Goal: Task Accomplishment & Management: Manage account settings

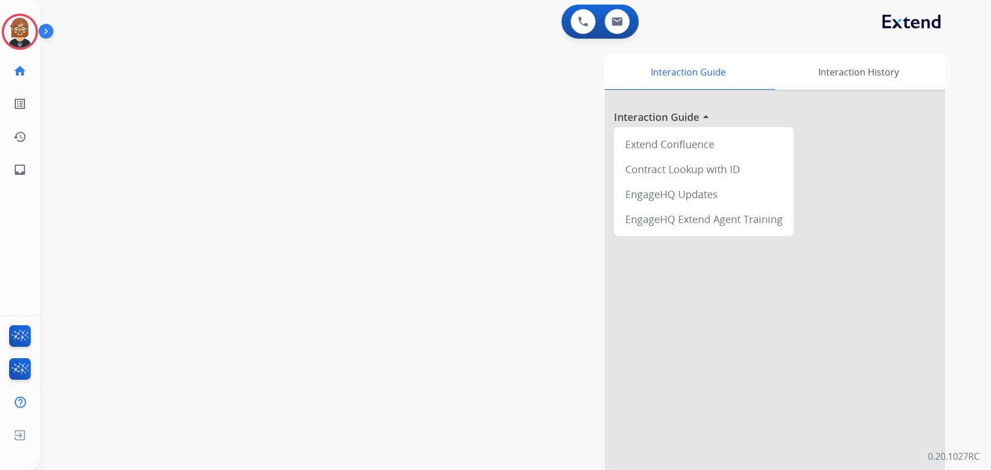
click at [142, 124] on div "swap_horiz Break voice bridge close_fullscreen Connect 3-Way Call merge_type Se…" at bounding box center [502, 277] width 924 height 473
drag, startPoint x: 19, startPoint y: 30, endPoint x: 297, endPoint y: 95, distance: 286.1
click at [297, 95] on div "swap_horiz Break voice bridge close_fullscreen Connect 3-Way Call merge_type Se…" at bounding box center [502, 277] width 924 height 473
click at [47, 34] on img at bounding box center [48, 34] width 19 height 22
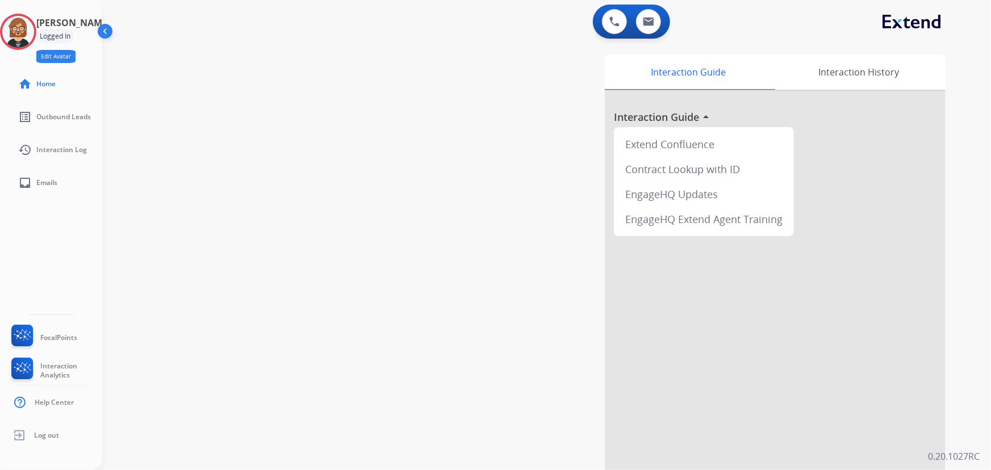
click at [71, 57] on button "Edit Avatar" at bounding box center [55, 56] width 39 height 13
select select "**********"
select select "*****"
select select "**********"
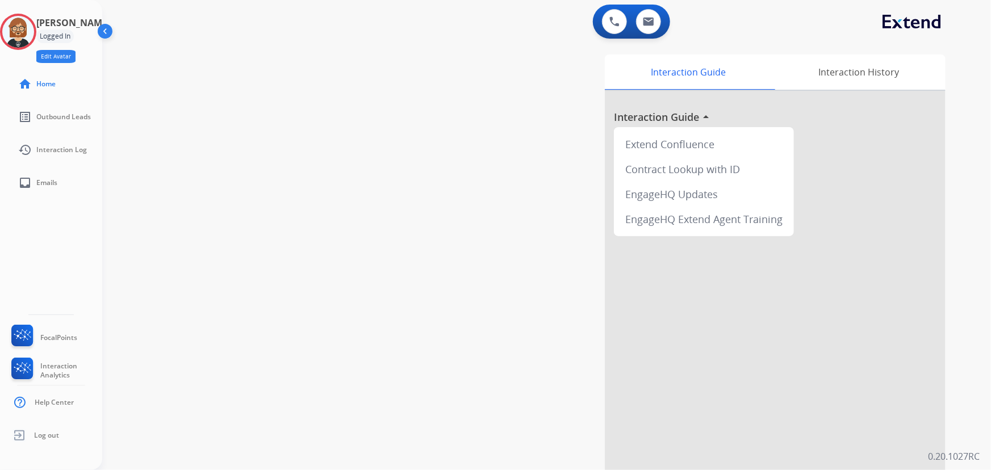
select select "*****"
select select "*******"
select select "*****"
select select
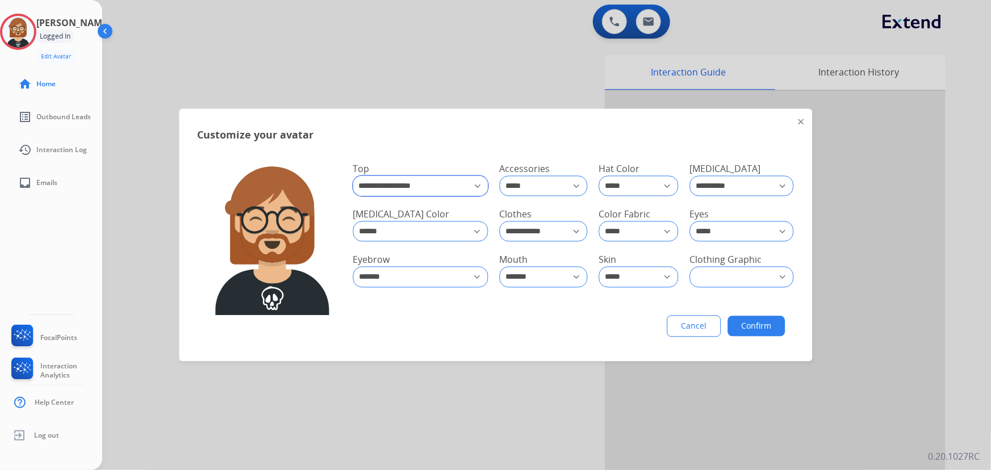
click at [455, 189] on select "**********" at bounding box center [420, 186] width 135 height 20
select select "**********"
click at [353, 176] on select "**********" at bounding box center [420, 185] width 134 height 19
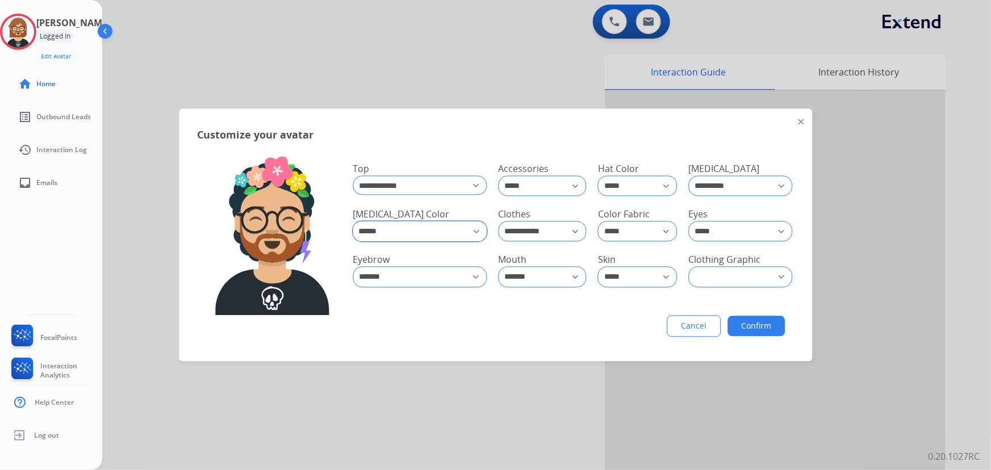
click at [438, 233] on select "**********" at bounding box center [420, 231] width 134 height 20
select select "*****"
click at [353, 221] on select "**********" at bounding box center [420, 230] width 135 height 19
click at [729, 272] on select "**********" at bounding box center [742, 277] width 104 height 20
select select "*****"
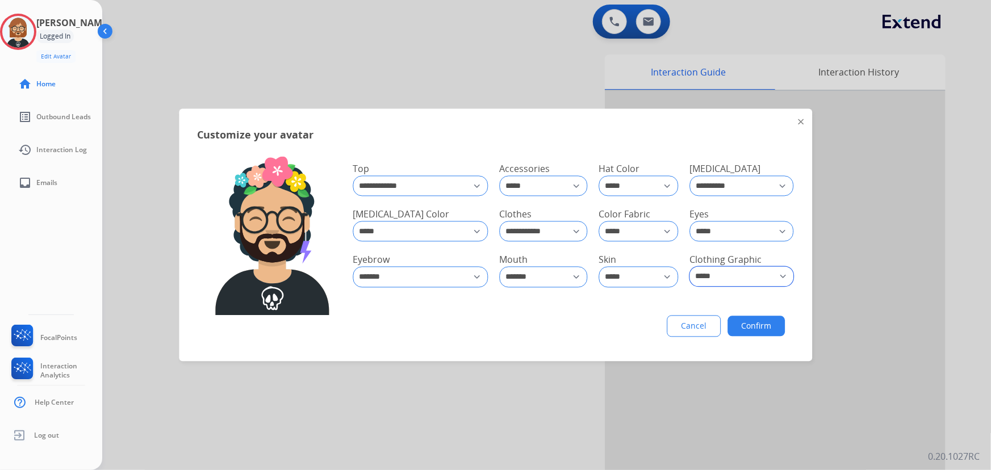
click at [690, 267] on select "**********" at bounding box center [742, 276] width 104 height 19
click at [729, 325] on button "Confirm" at bounding box center [755, 326] width 57 height 20
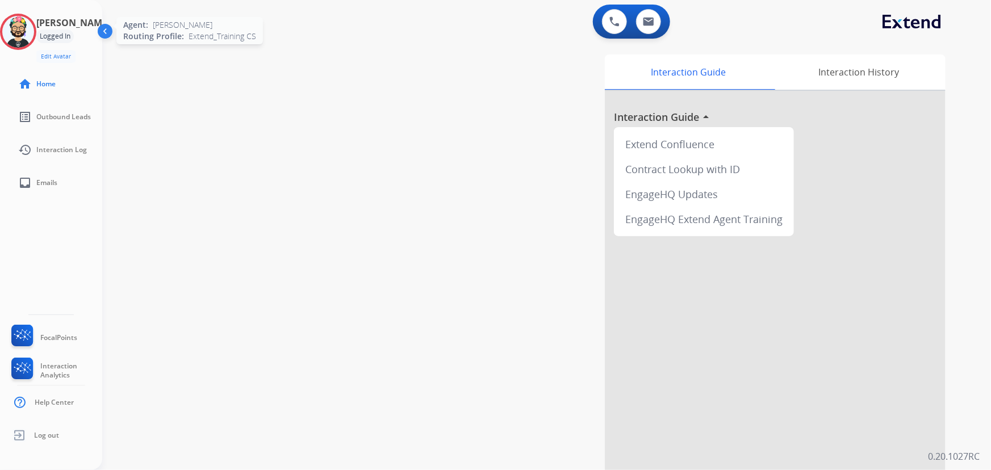
click at [30, 30] on img at bounding box center [18, 32] width 32 height 32
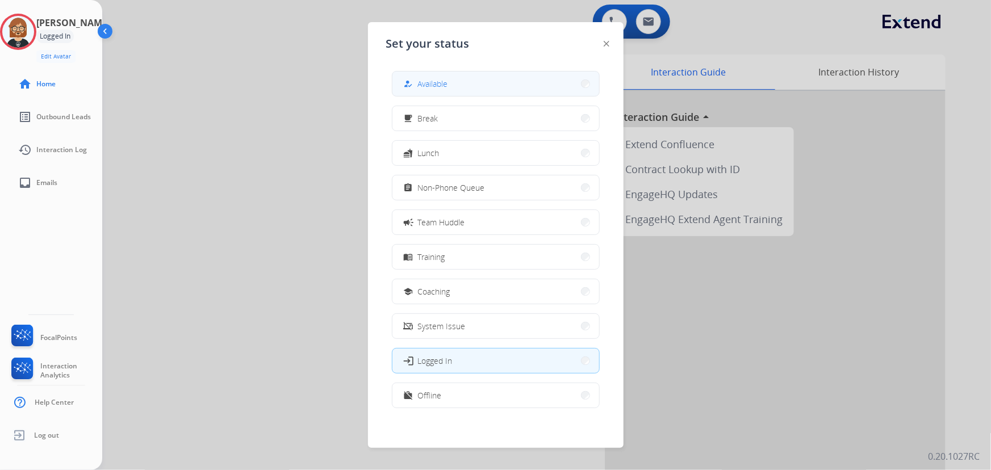
click at [469, 87] on button "how_to_reg Available" at bounding box center [495, 84] width 207 height 24
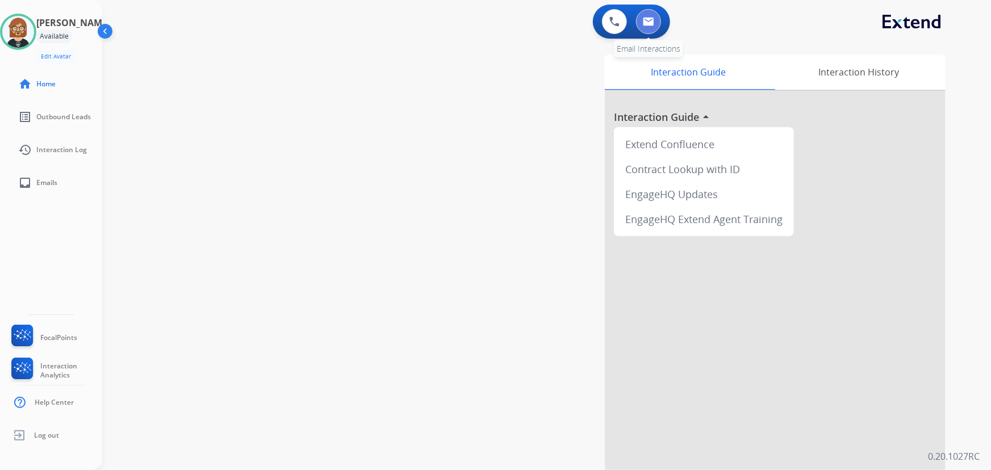
click at [645, 22] on img at bounding box center [648, 21] width 11 height 9
select select "**********"
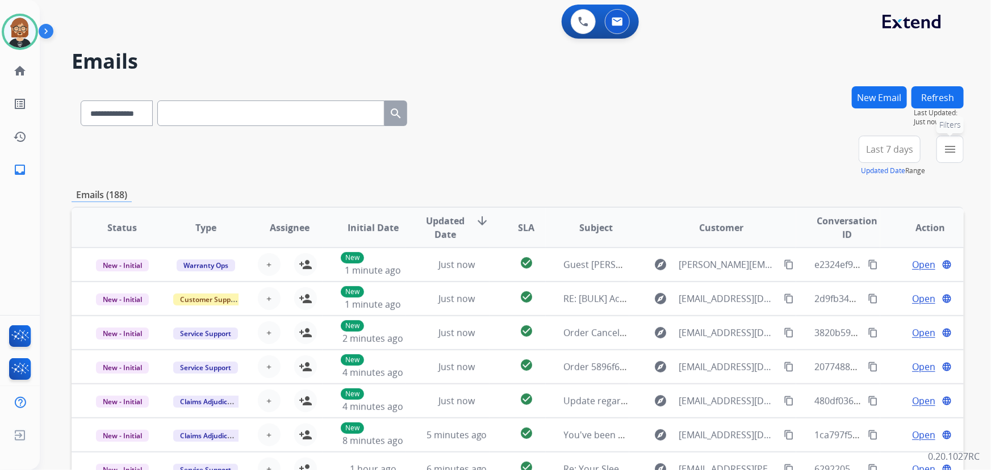
click at [729, 149] on button "menu Filters" at bounding box center [949, 149] width 27 height 27
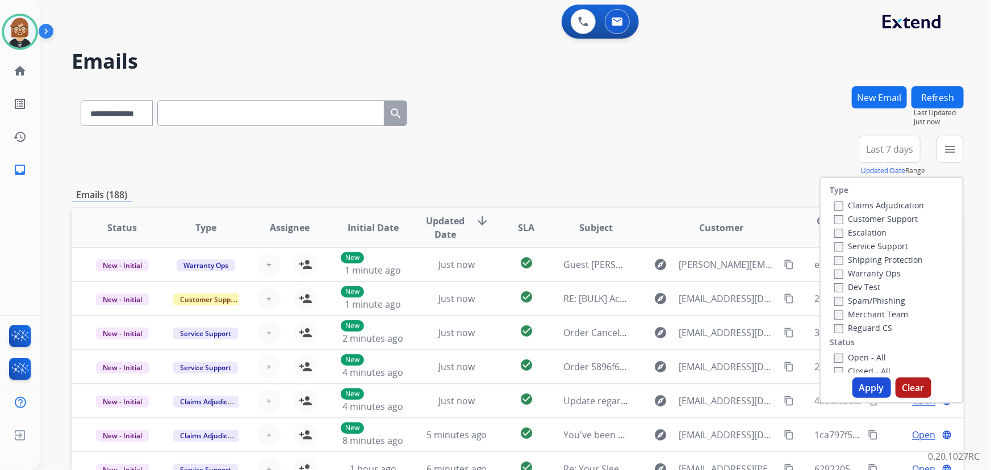
click at [729, 353] on label "Open - All" at bounding box center [860, 357] width 52 height 11
click at [729, 386] on button "Apply" at bounding box center [871, 388] width 39 height 20
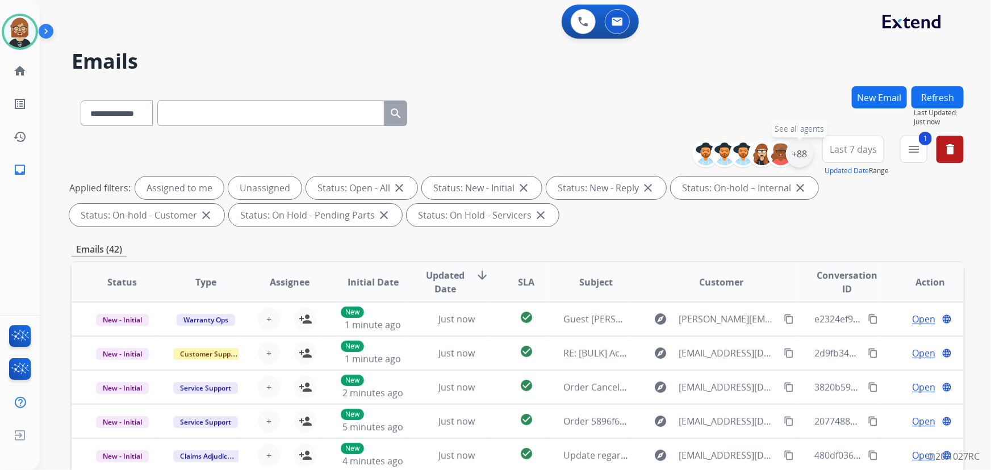
click at [729, 156] on div "+88" at bounding box center [799, 153] width 27 height 27
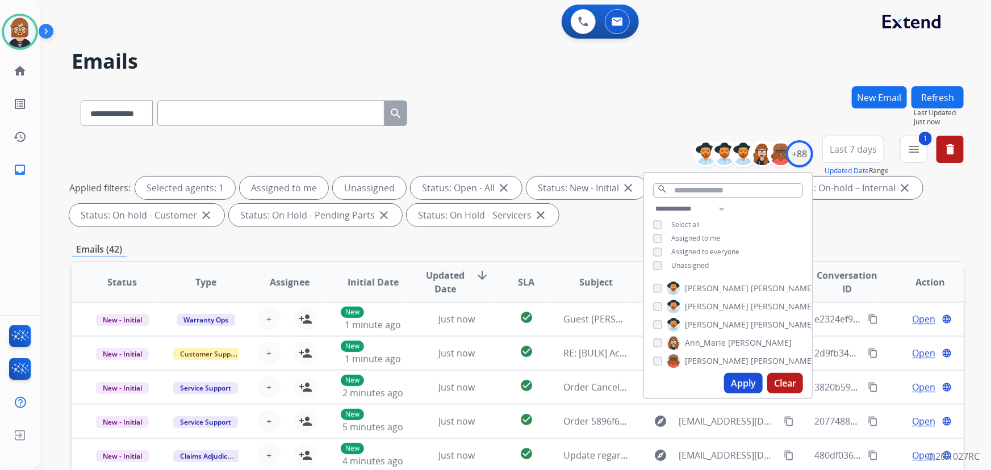
click at [690, 265] on span "Unassigned" at bounding box center [689, 266] width 37 height 10
click at [729, 383] on button "Apply" at bounding box center [743, 383] width 39 height 20
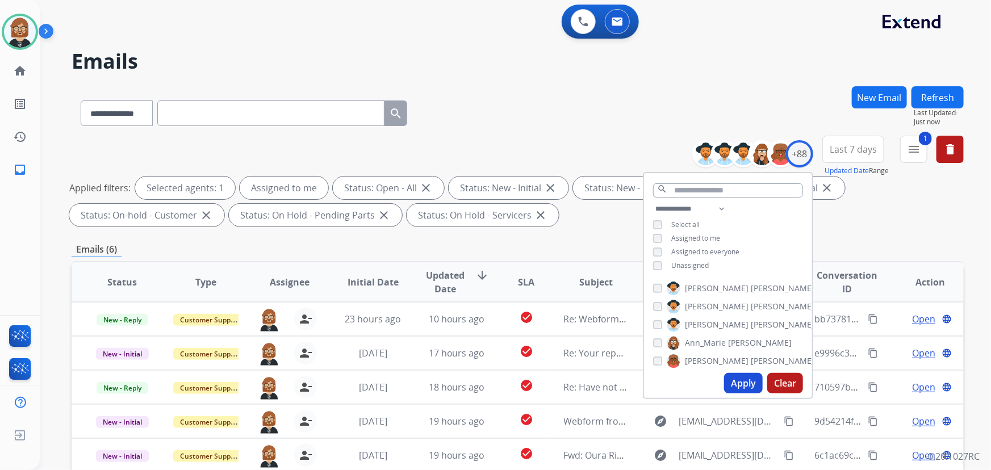
click at [592, 244] on div "Emails (6)" at bounding box center [518, 249] width 892 height 14
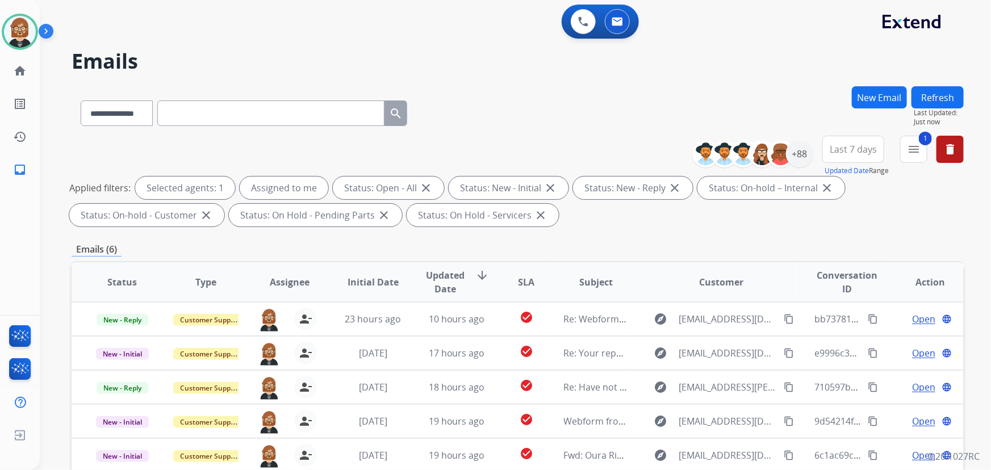
scroll to position [206, 0]
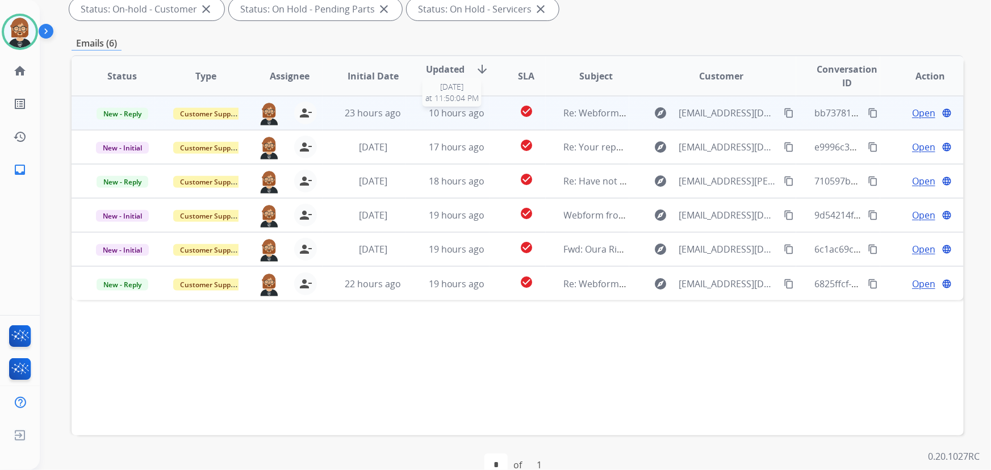
click at [460, 112] on span "10 hours ago" at bounding box center [457, 113] width 56 height 12
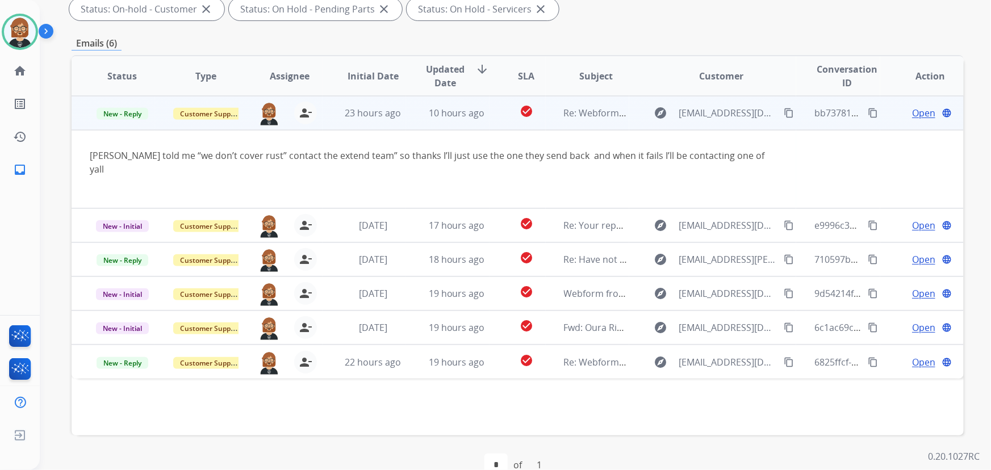
click at [729, 113] on mat-icon "content_copy" at bounding box center [788, 113] width 10 height 10
click at [729, 112] on span "Open" at bounding box center [923, 113] width 23 height 14
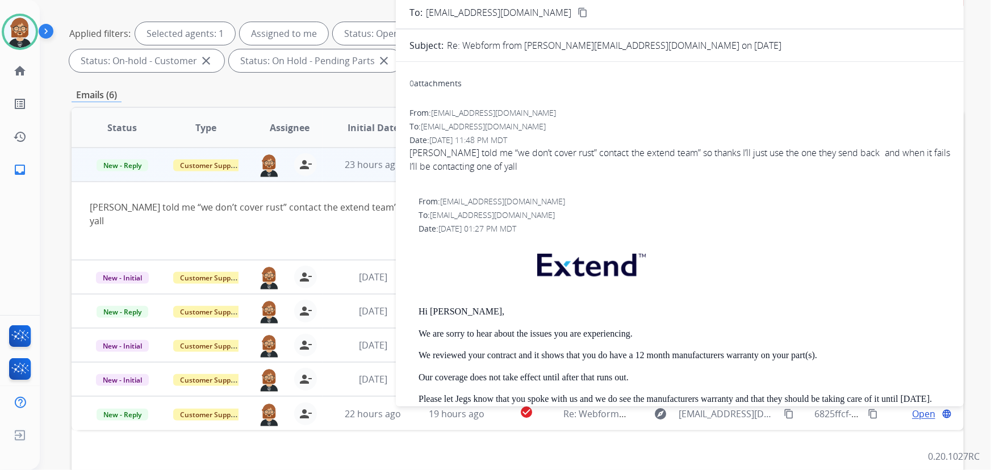
scroll to position [51, 0]
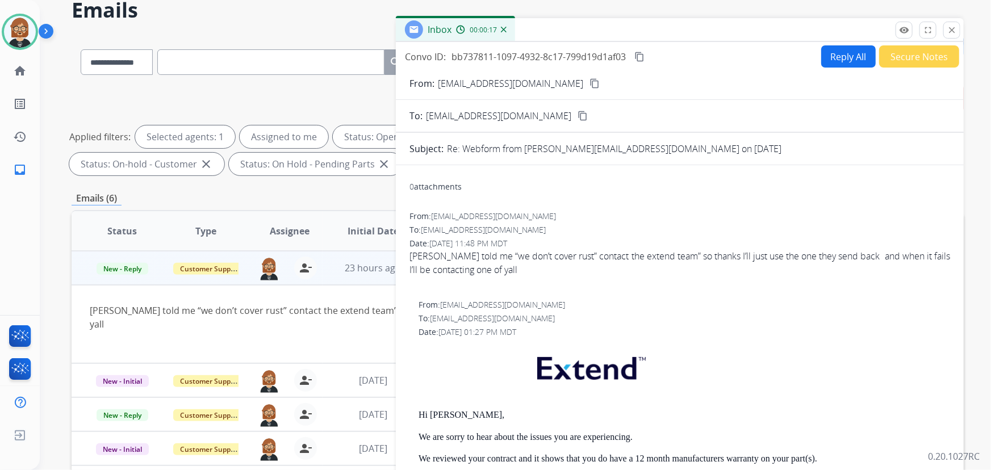
click at [589, 81] on mat-icon "content_copy" at bounding box center [594, 83] width 10 height 10
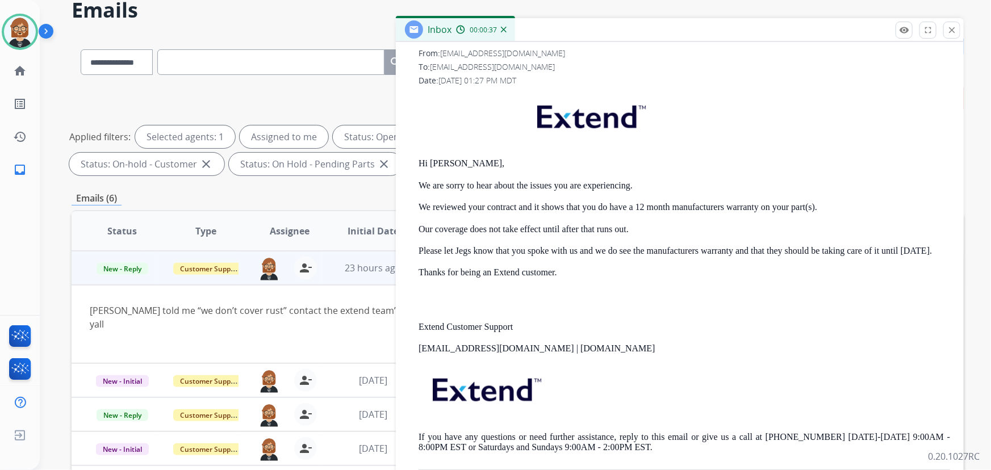
scroll to position [258, 0]
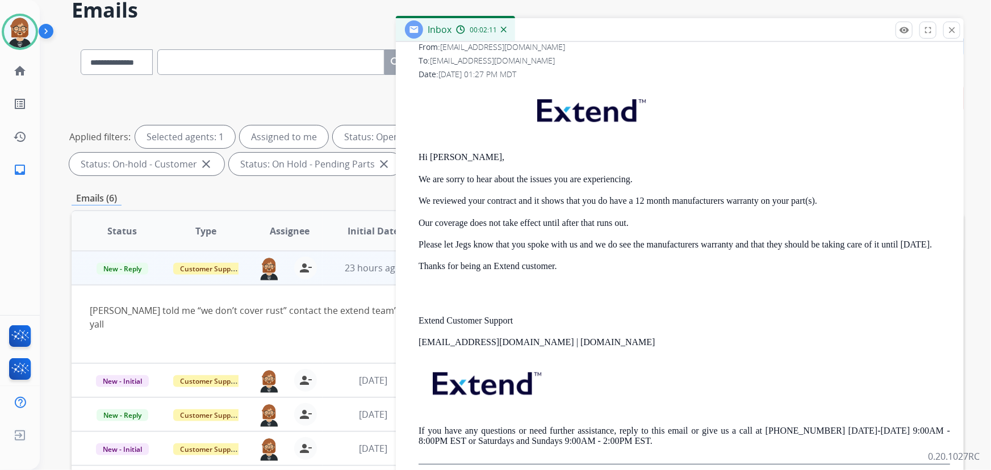
click at [729, 31] on button "close Close" at bounding box center [951, 30] width 17 height 17
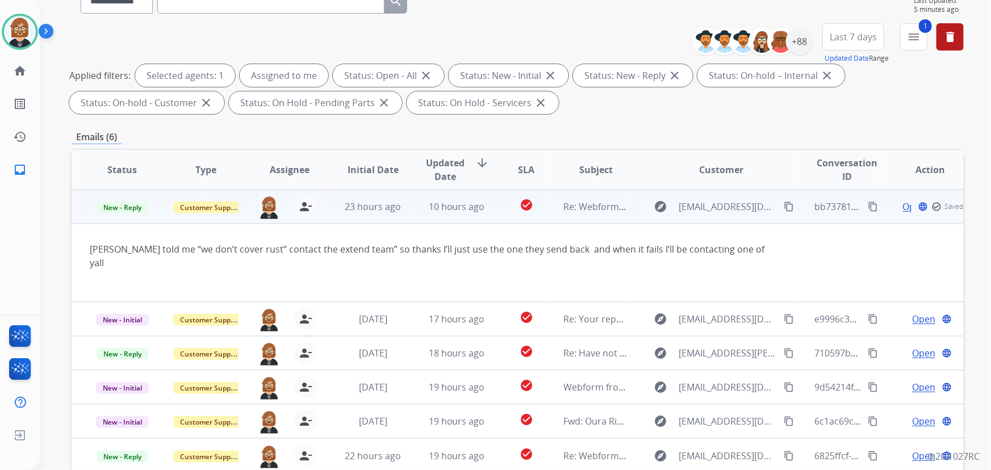
scroll to position [206, 0]
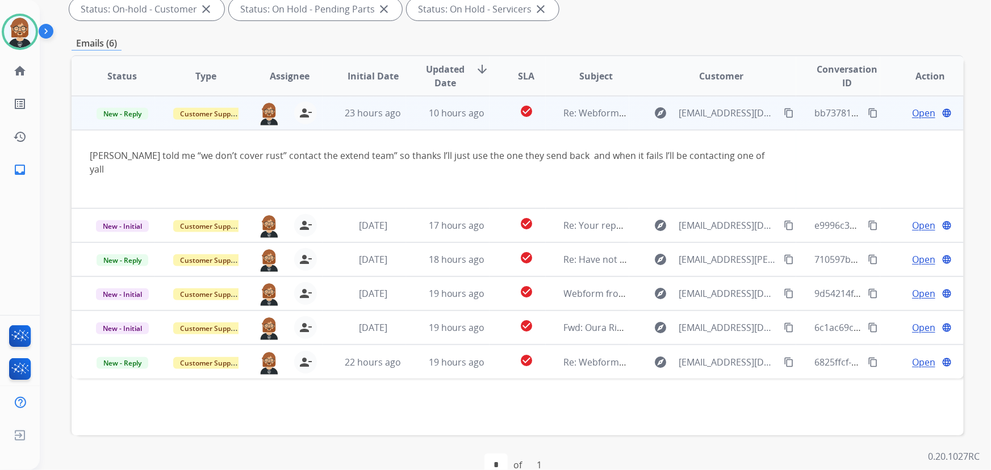
click at [729, 114] on span "Open" at bounding box center [923, 113] width 23 height 14
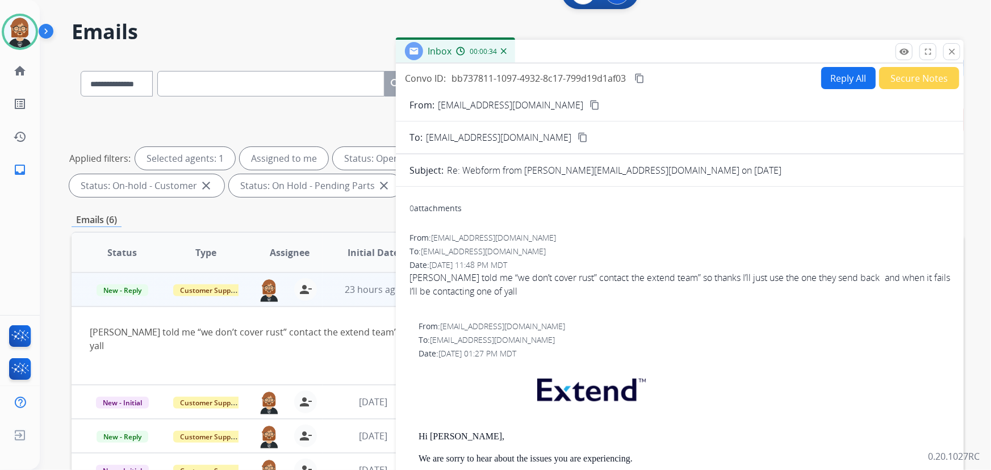
scroll to position [0, 0]
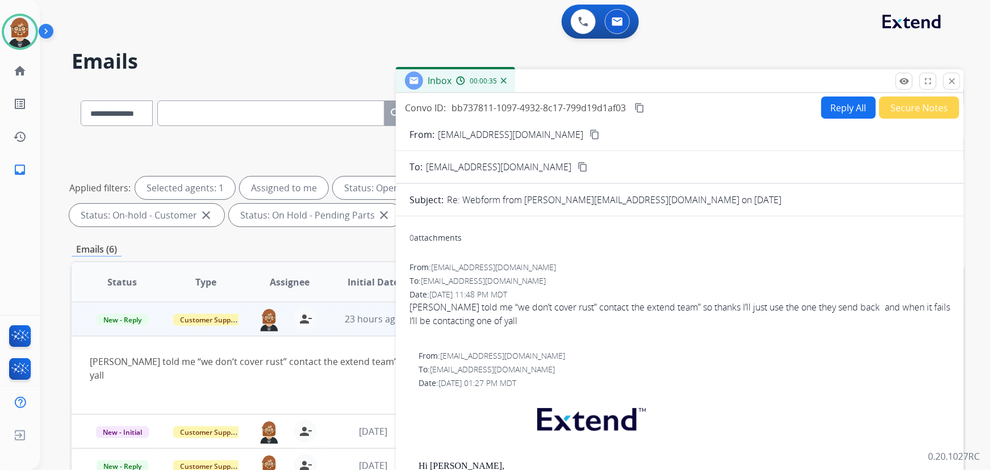
click at [729, 114] on button "Secure Notes" at bounding box center [919, 108] width 80 height 22
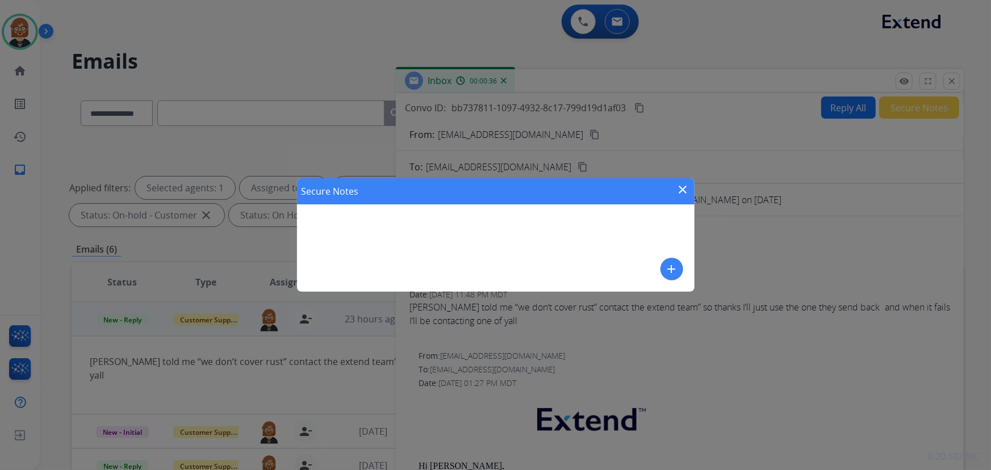
click at [676, 272] on mat-icon "add" at bounding box center [672, 269] width 14 height 14
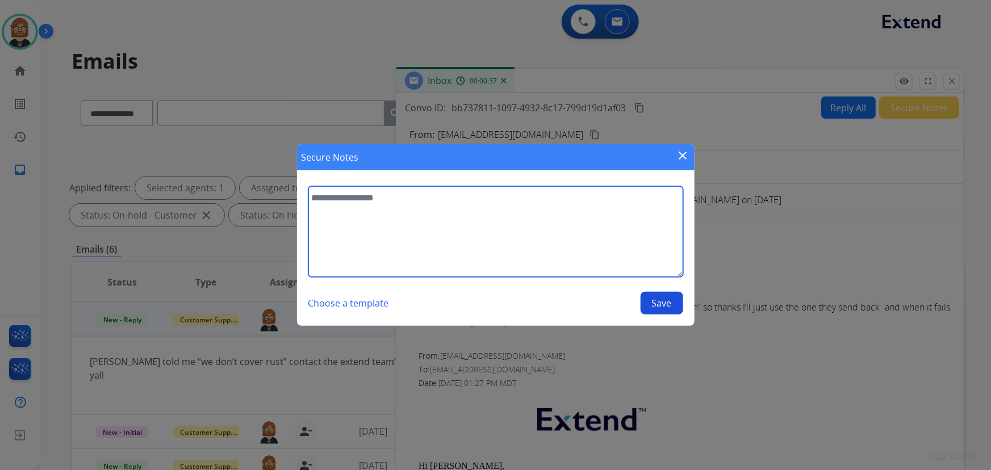
click at [582, 247] on textarea at bounding box center [495, 231] width 375 height 91
type textarea "**********"
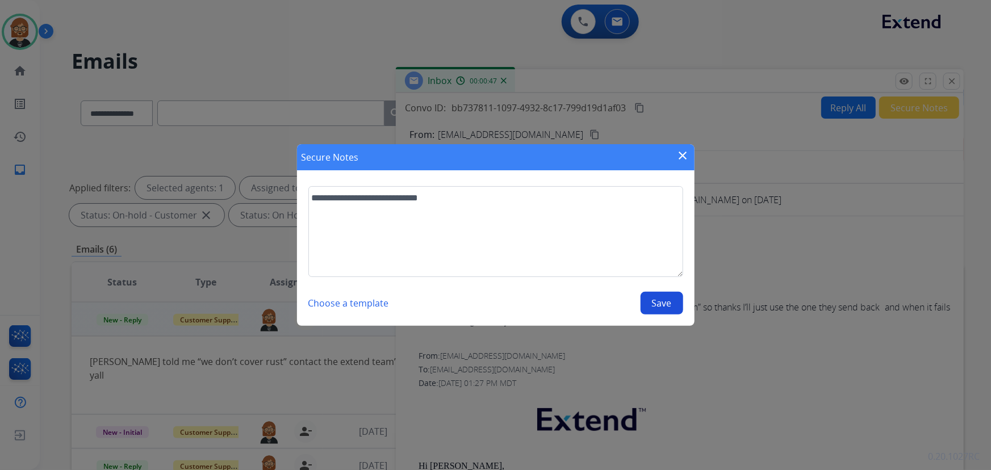
click at [664, 301] on button "Save" at bounding box center [661, 303] width 43 height 23
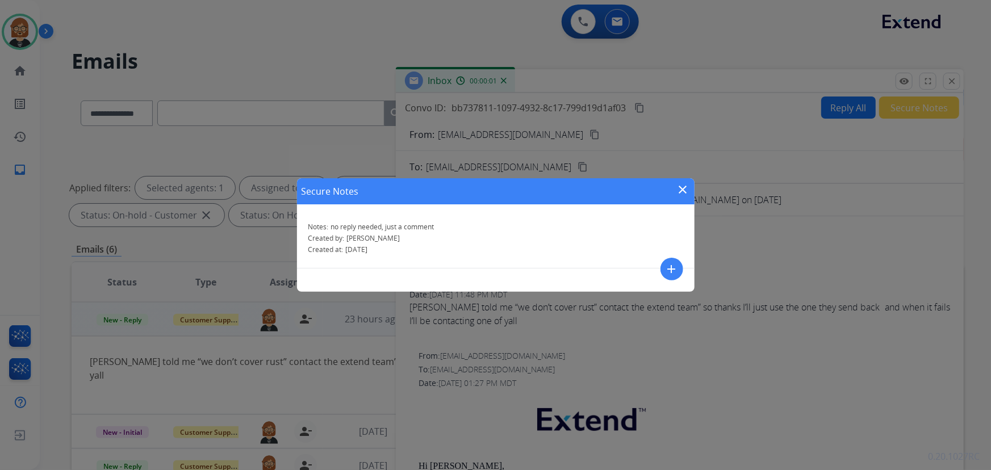
click at [685, 190] on mat-icon "close" at bounding box center [683, 190] width 14 height 14
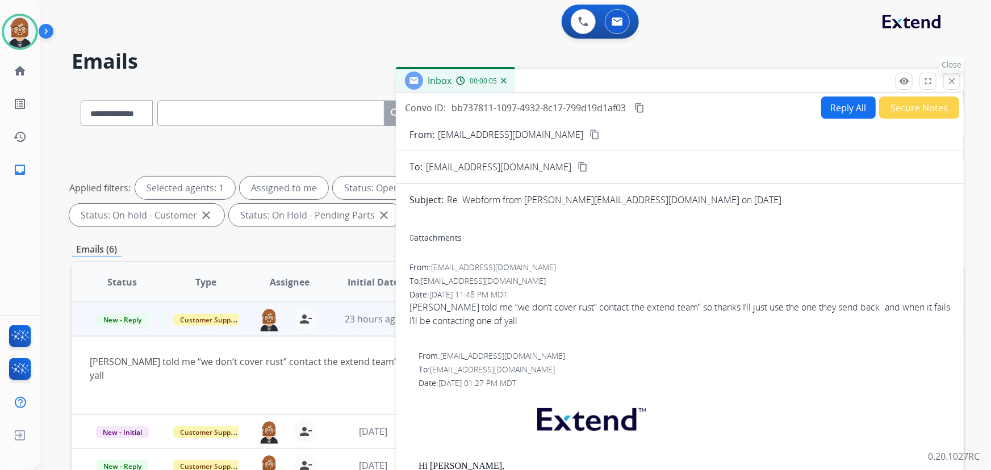
click at [729, 80] on mat-icon "close" at bounding box center [951, 81] width 10 height 10
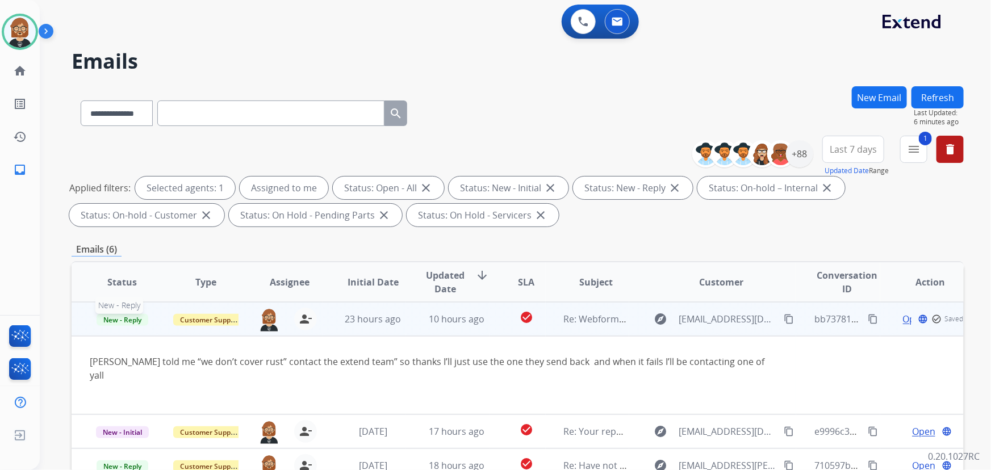
click at [126, 318] on span "New - Reply" at bounding box center [123, 320] width 52 height 12
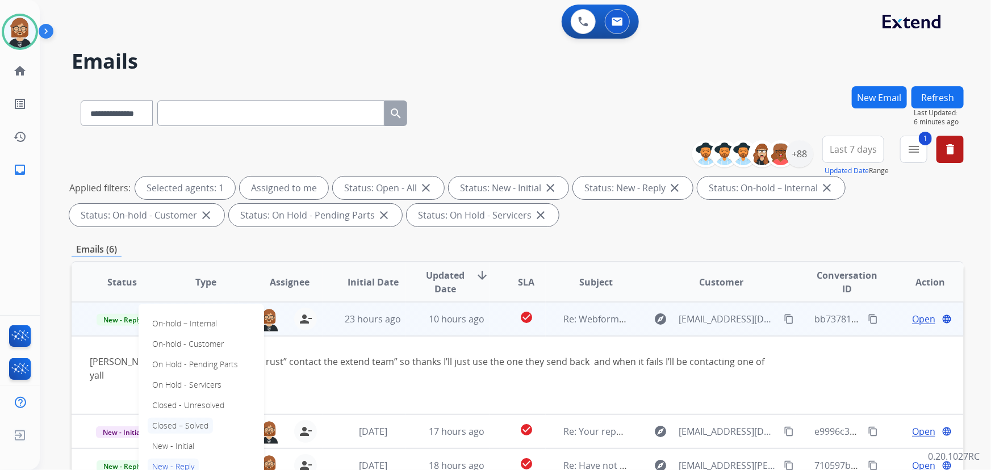
click at [204, 422] on p "Closed – Solved" at bounding box center [180, 426] width 65 height 16
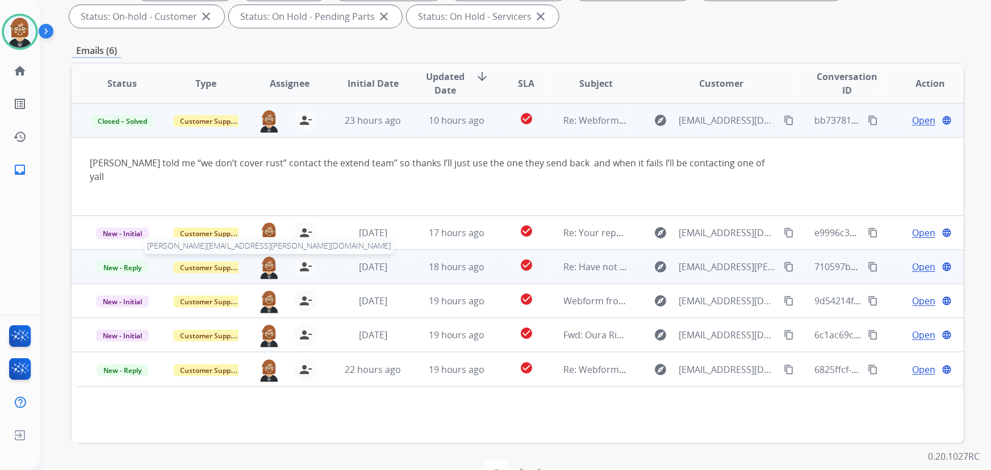
scroll to position [230, 0]
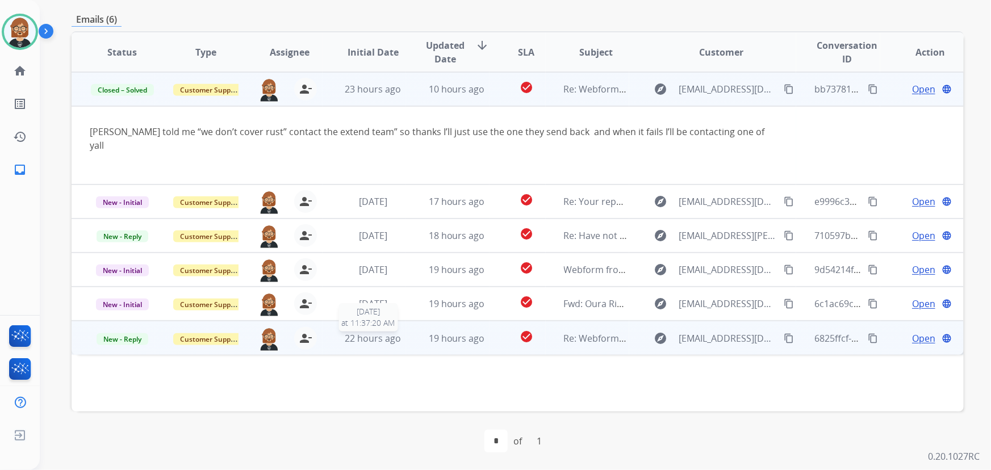
click at [375, 332] on span "22 hours ago" at bounding box center [373, 338] width 56 height 12
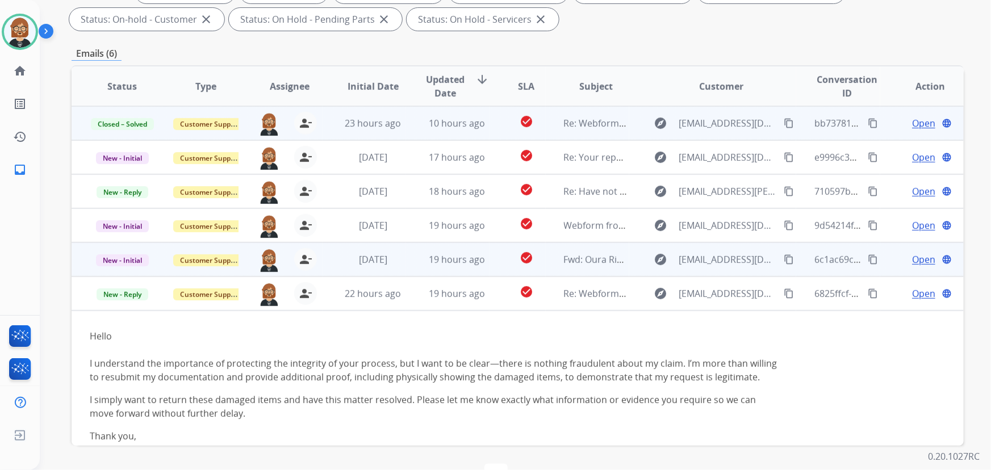
scroll to position [178, 0]
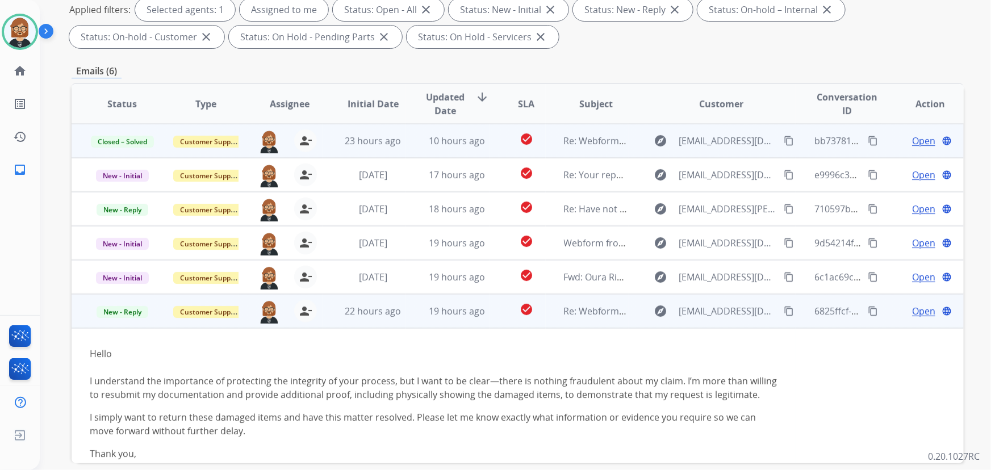
click at [729, 307] on span "Open" at bounding box center [923, 311] width 23 height 14
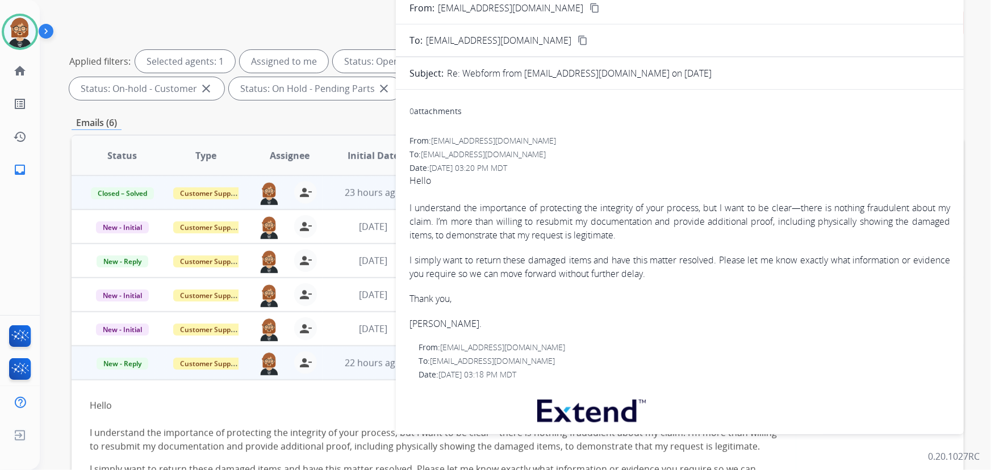
scroll to position [75, 0]
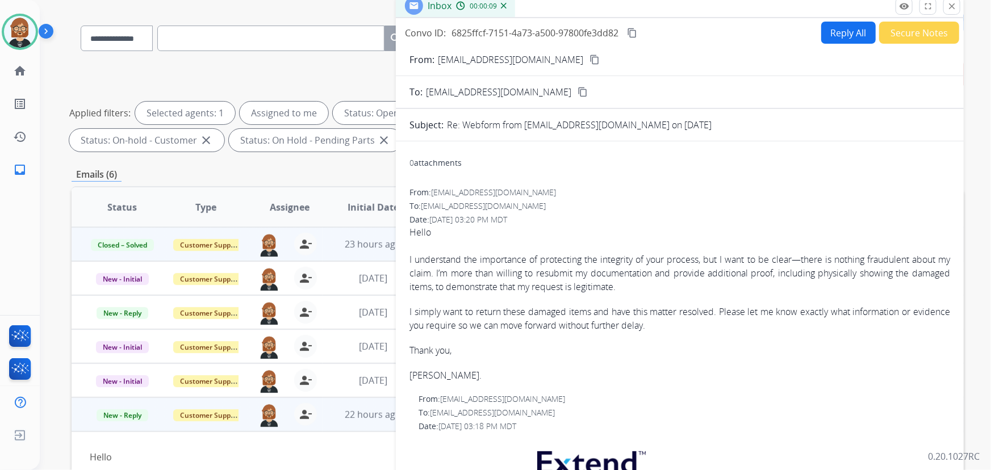
click at [369, 179] on div "Emails (6)" at bounding box center [518, 174] width 892 height 14
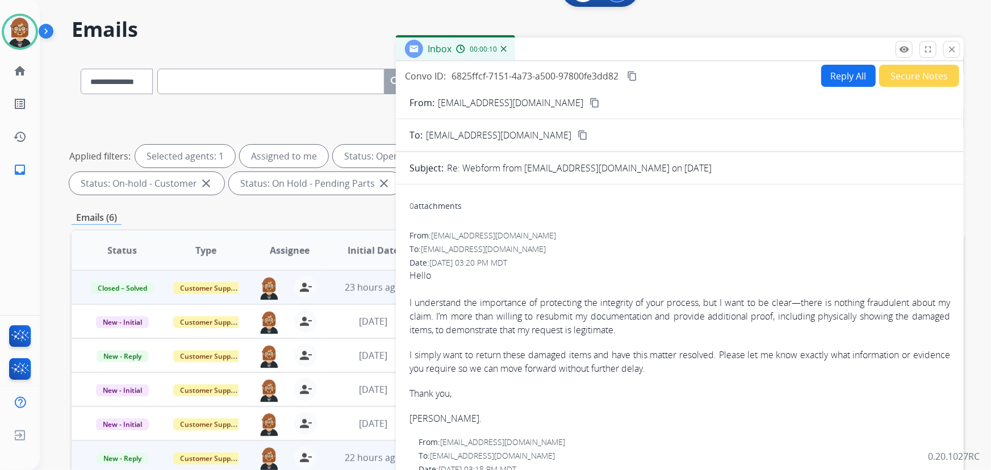
scroll to position [0, 0]
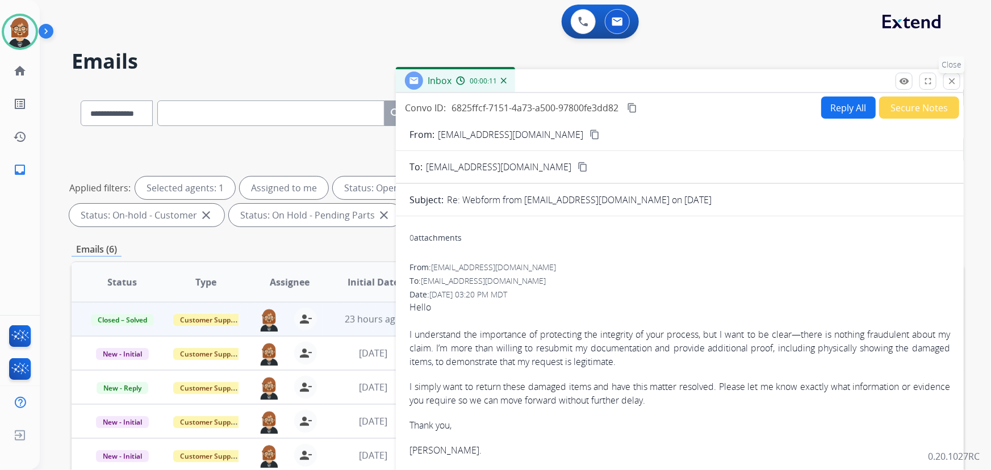
click at [729, 81] on mat-icon "close" at bounding box center [951, 81] width 10 height 10
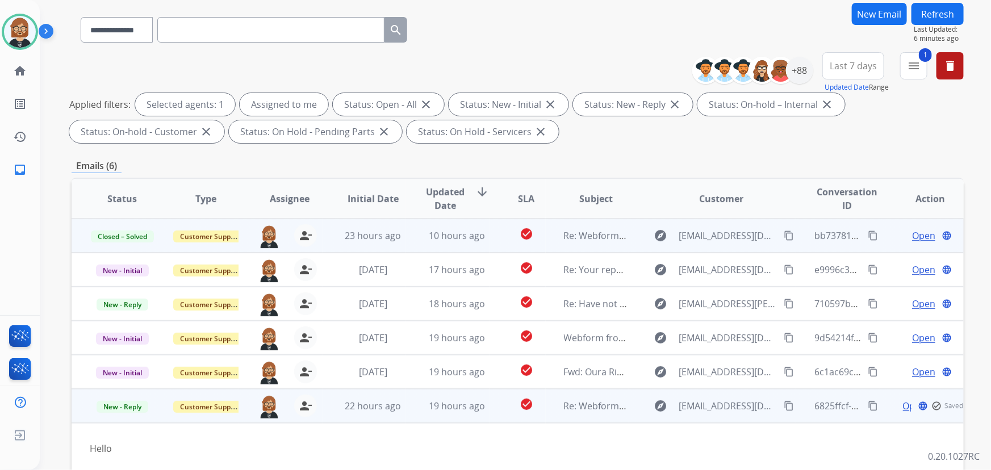
scroll to position [230, 0]
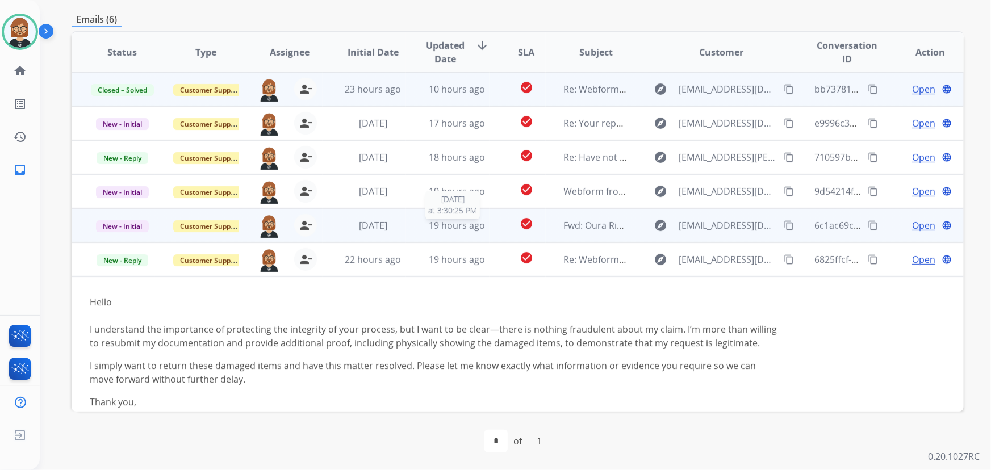
click at [439, 224] on span "19 hours ago" at bounding box center [457, 225] width 56 height 12
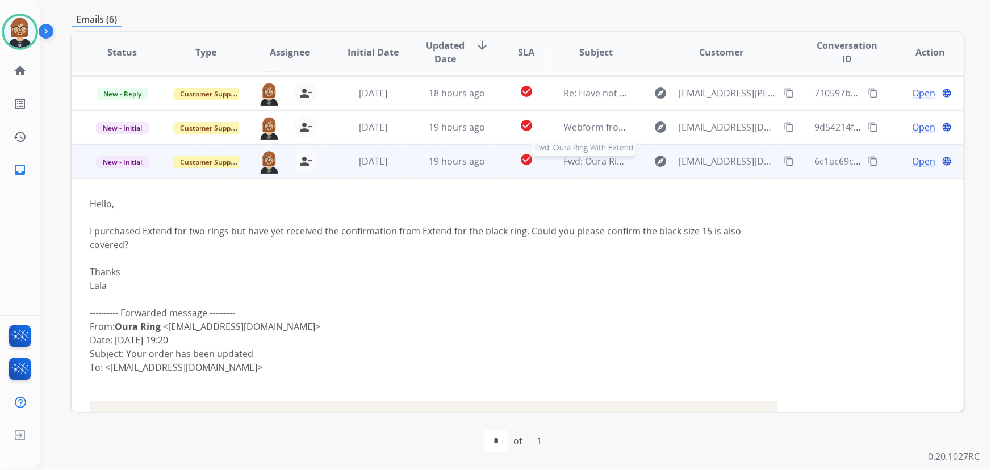
scroll to position [33, 0]
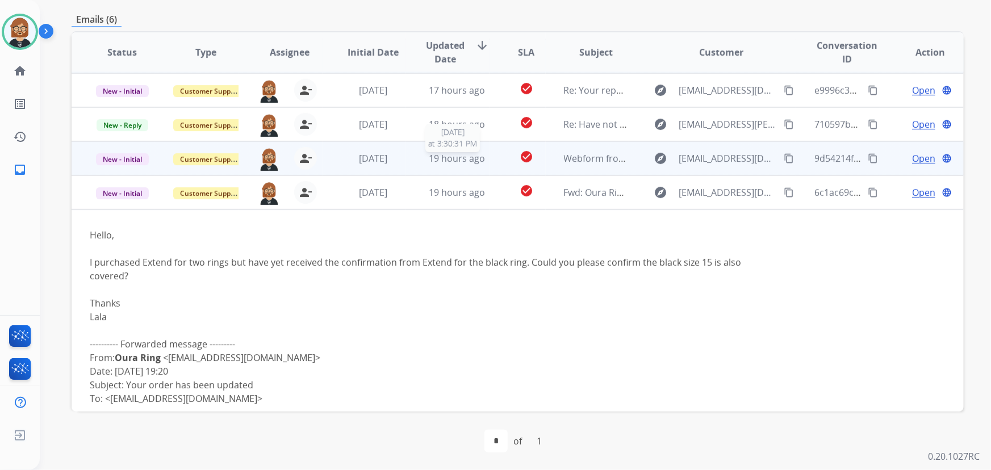
click at [455, 160] on span "19 hours ago" at bounding box center [457, 158] width 56 height 12
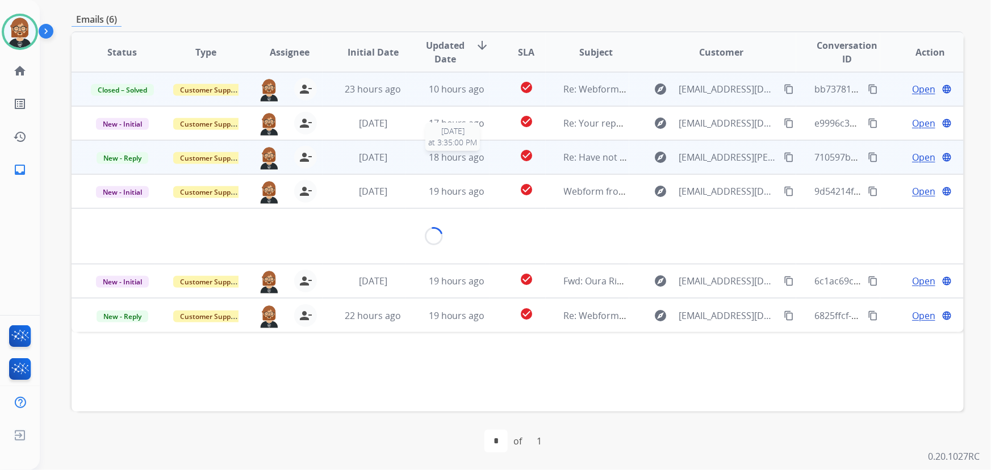
scroll to position [0, 0]
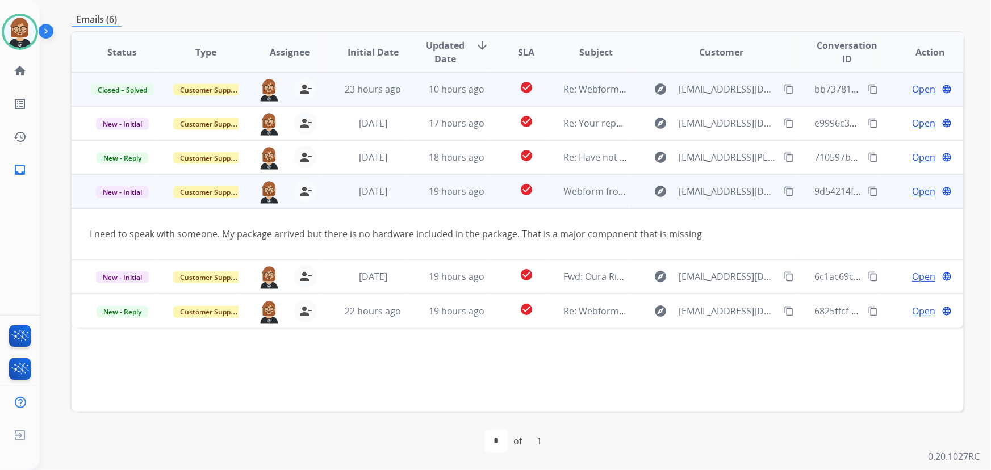
click at [729, 188] on span "Open" at bounding box center [923, 191] width 23 height 14
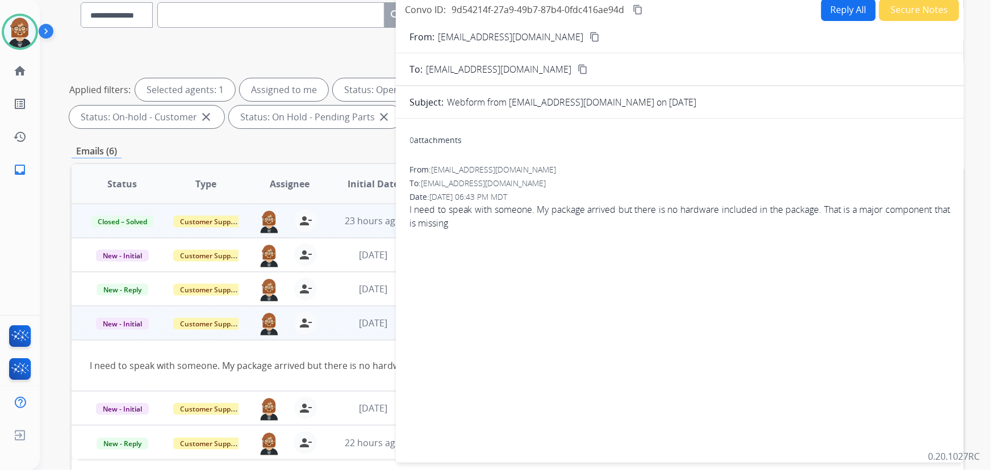
scroll to position [23, 0]
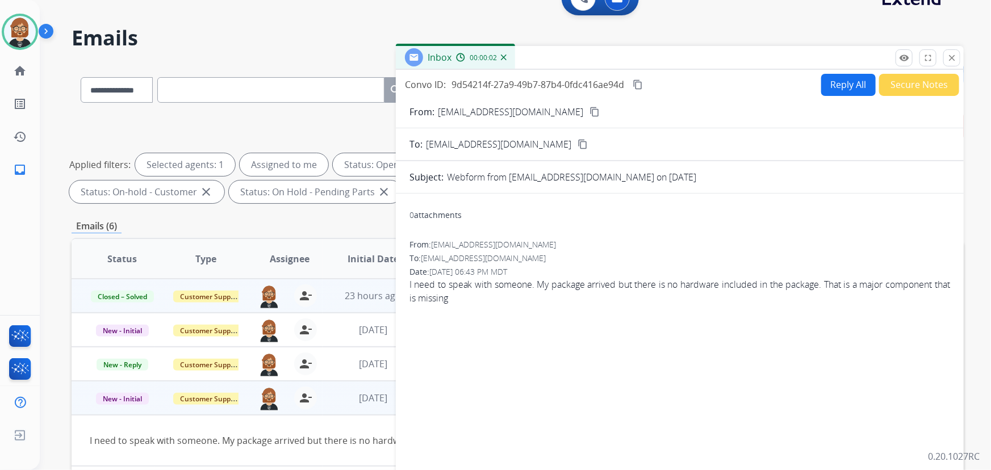
click at [729, 80] on button "Reply All" at bounding box center [848, 85] width 54 height 22
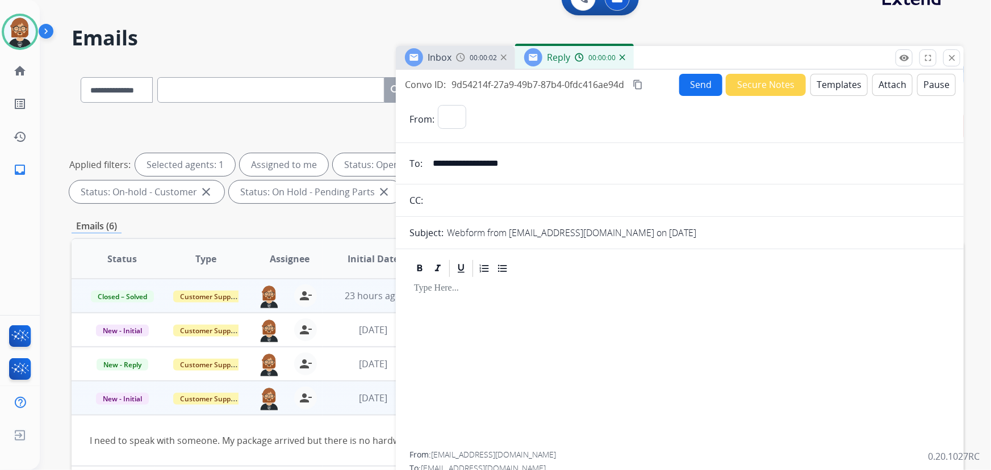
select select "**********"
click at [729, 82] on button "Templates" at bounding box center [838, 85] width 57 height 22
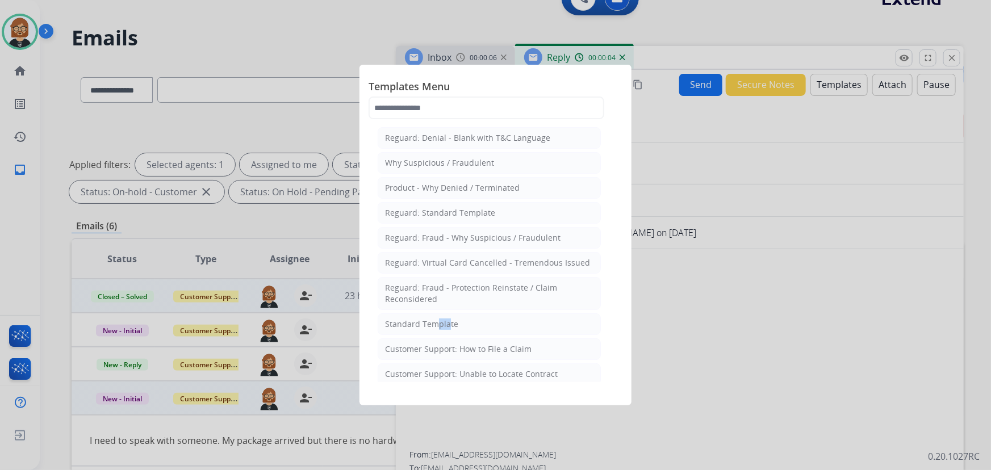
click at [431, 323] on div "Standard Template" at bounding box center [421, 323] width 73 height 11
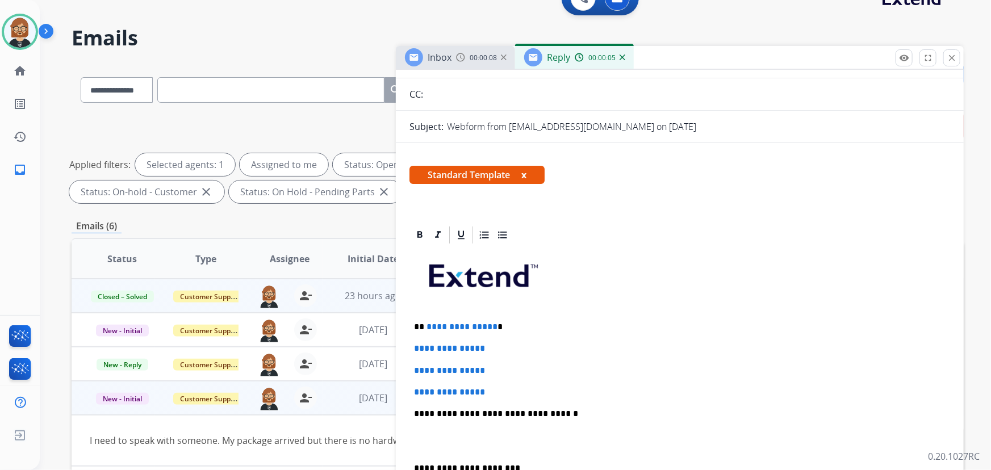
scroll to position [154, 0]
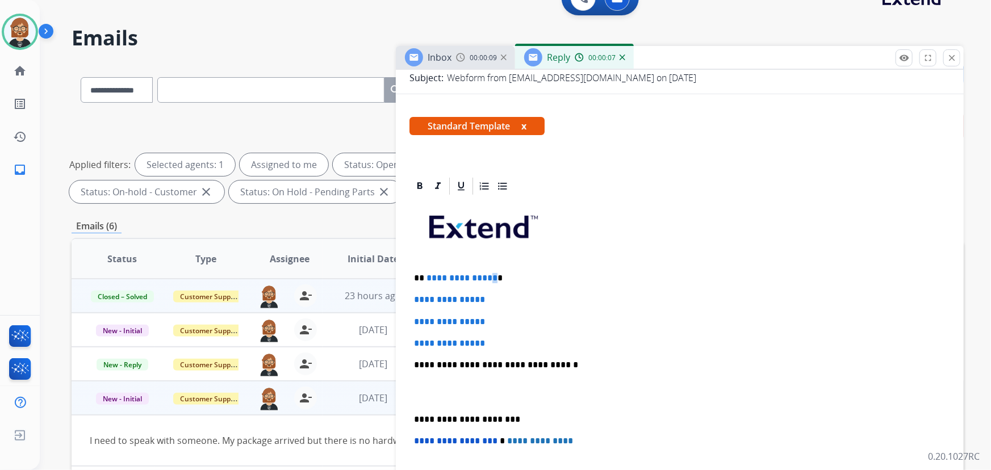
click at [489, 275] on span "**********" at bounding box center [461, 278] width 71 height 9
drag, startPoint x: 491, startPoint y: 276, endPoint x: 426, endPoint y: 272, distance: 65.4
click at [426, 273] on p "**********" at bounding box center [675, 278] width 523 height 10
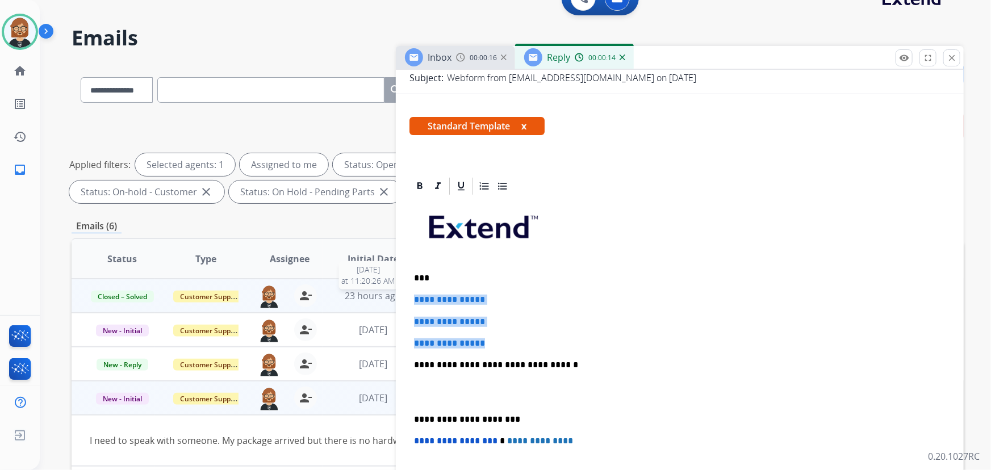
drag, startPoint x: 515, startPoint y: 343, endPoint x: 391, endPoint y: 295, distance: 133.7
click at [391, 295] on div "**********" at bounding box center [518, 370] width 892 height 614
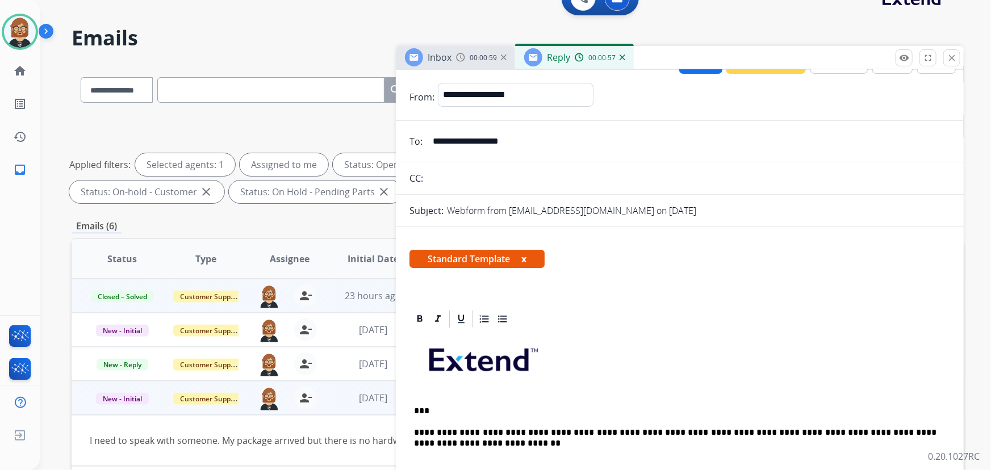
scroll to position [0, 0]
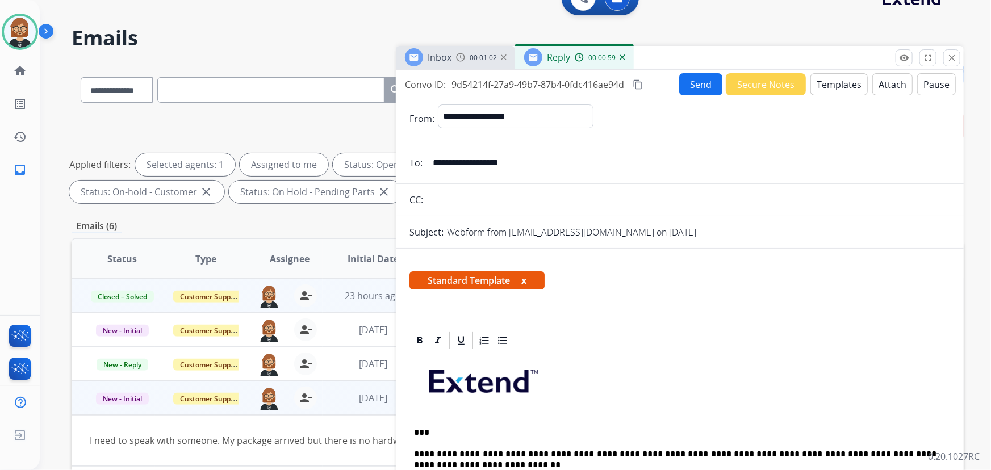
click at [505, 161] on input "**********" at bounding box center [688, 163] width 524 height 23
click at [503, 161] on input "**********" at bounding box center [688, 163] width 524 height 23
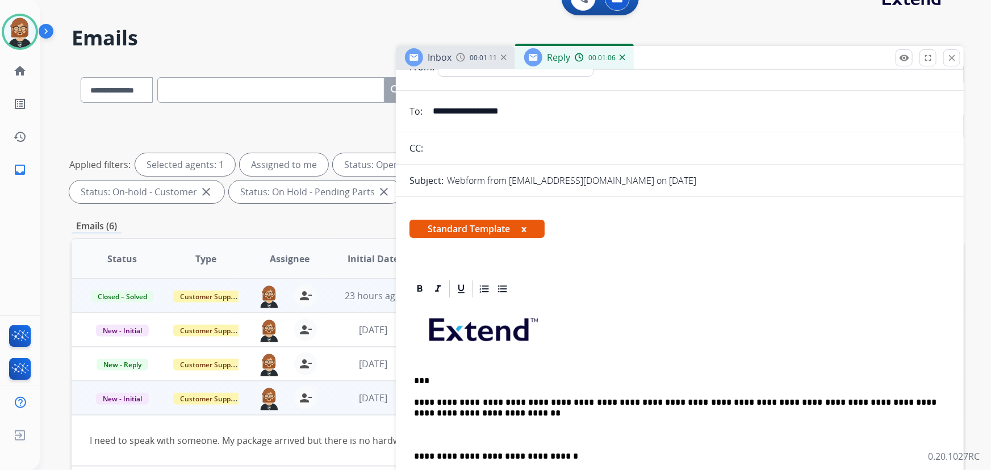
scroll to position [206, 0]
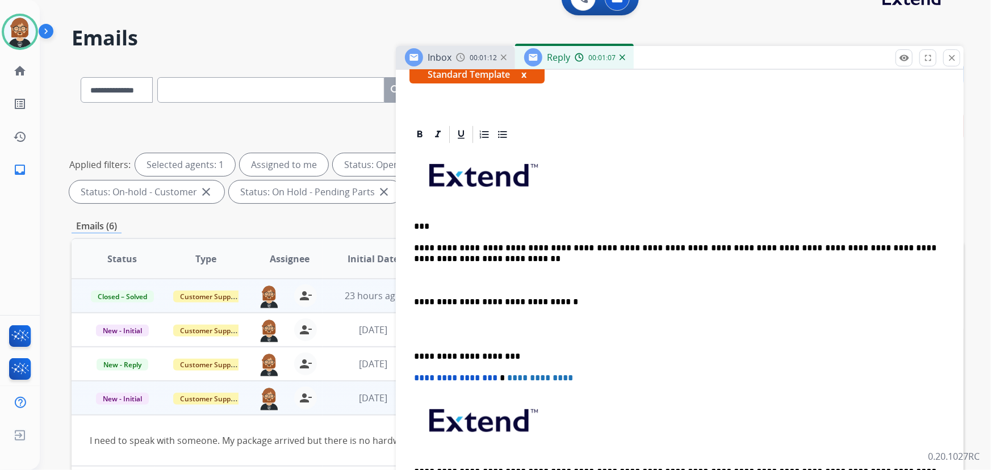
click at [458, 275] on p at bounding box center [679, 280] width 531 height 10
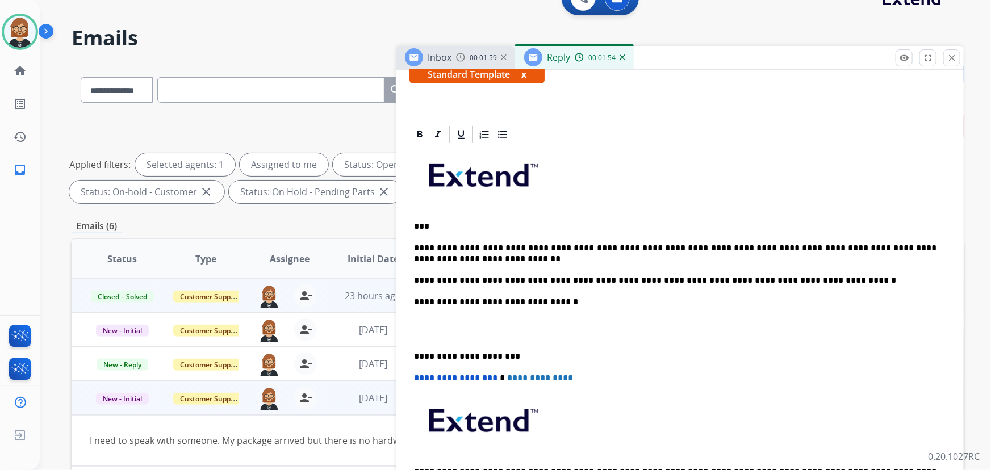
click at [562, 224] on p "***" at bounding box center [675, 226] width 523 height 10
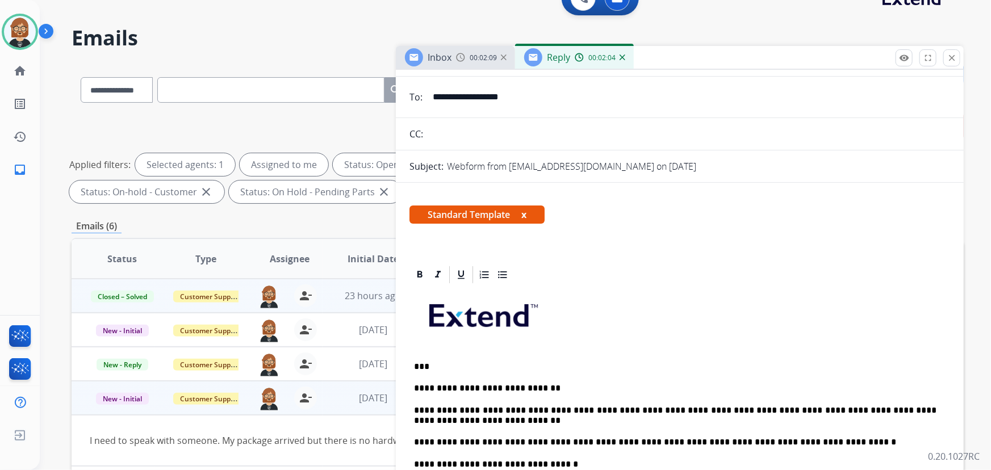
scroll to position [0, 0]
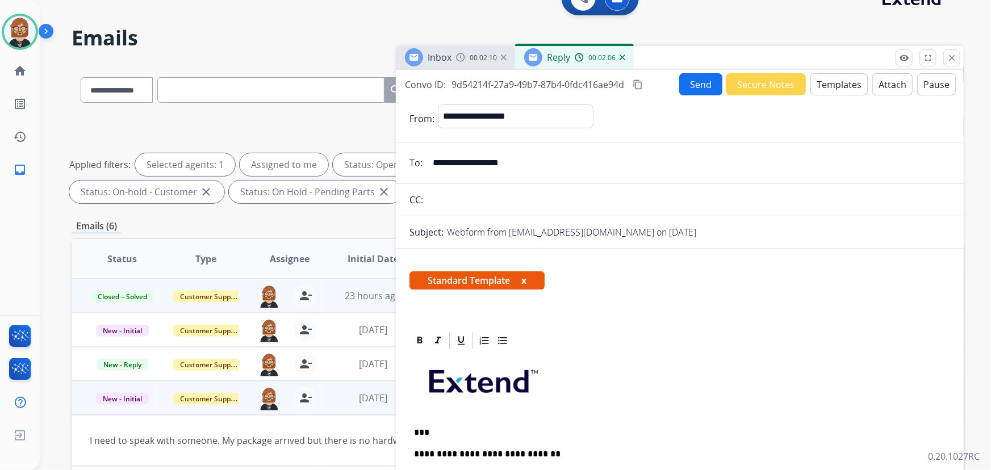
click at [699, 85] on button "Send" at bounding box center [700, 84] width 43 height 22
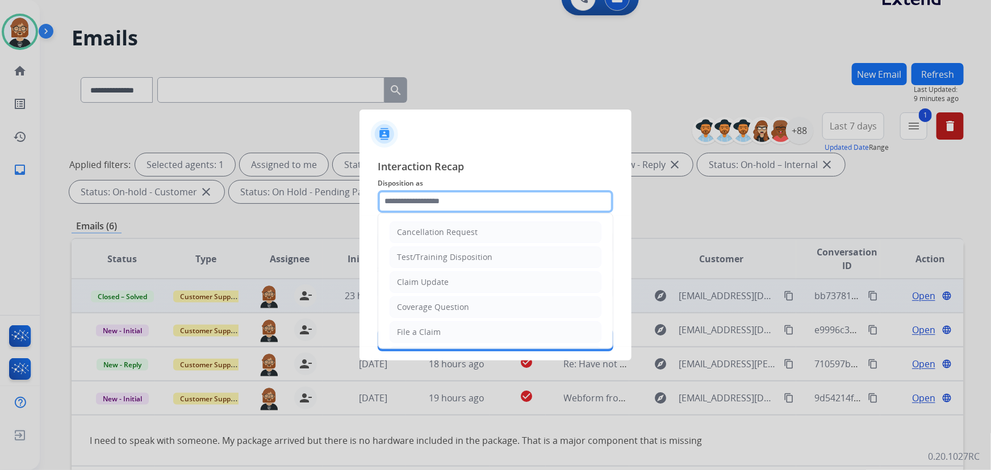
click at [519, 201] on input "text" at bounding box center [496, 201] width 236 height 23
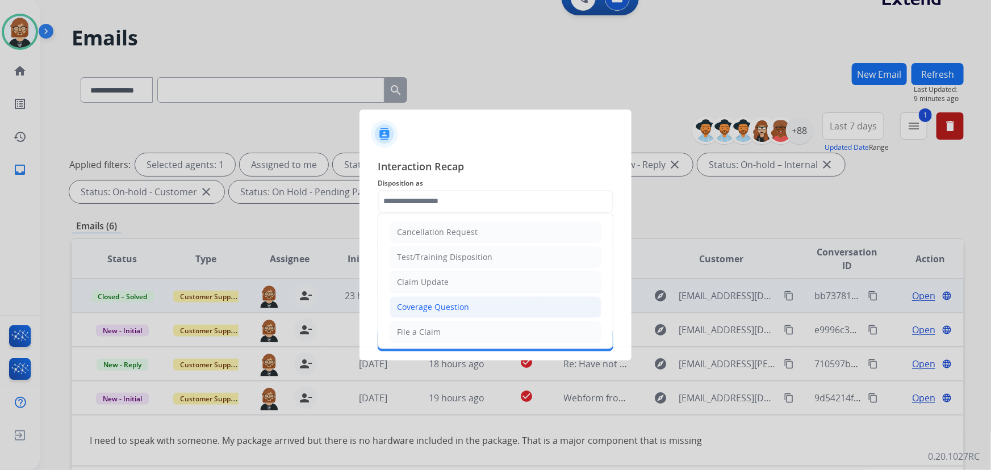
click at [469, 305] on li "Coverage Question" at bounding box center [495, 307] width 212 height 22
type input "**********"
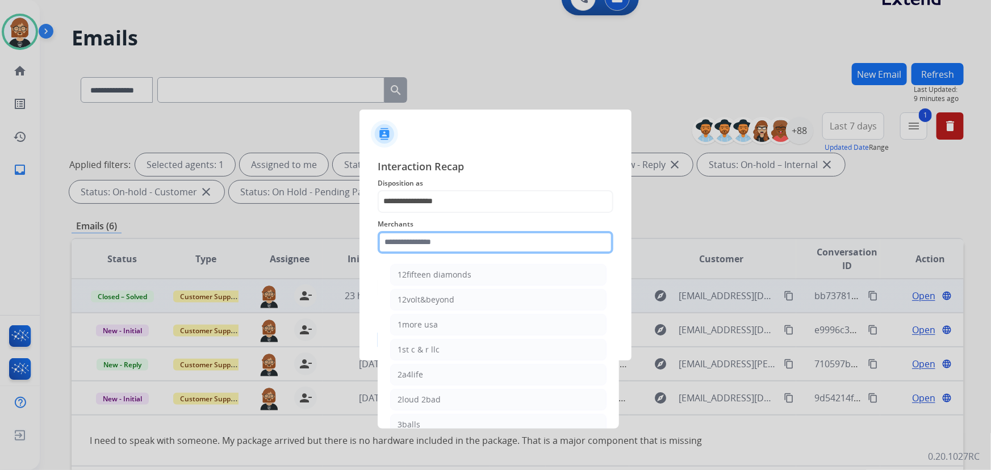
click at [499, 246] on input "text" at bounding box center [496, 242] width 236 height 23
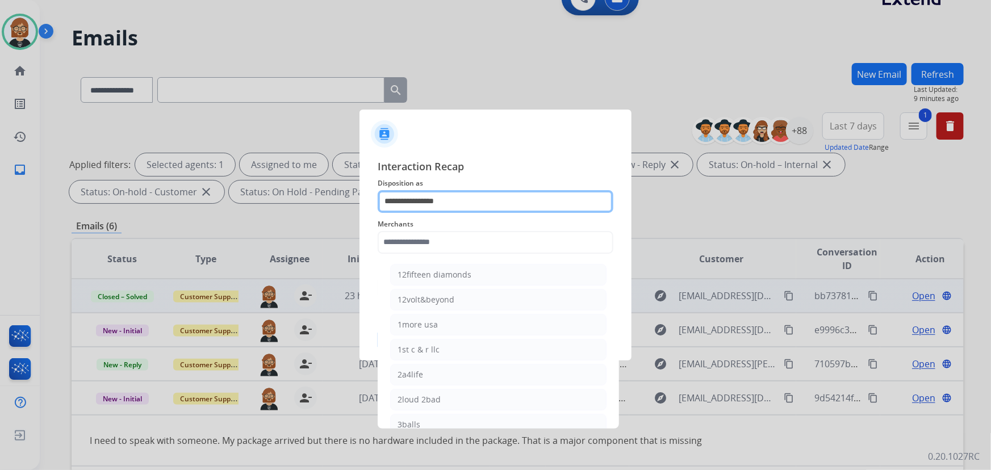
click at [463, 201] on input "**********" at bounding box center [496, 201] width 236 height 23
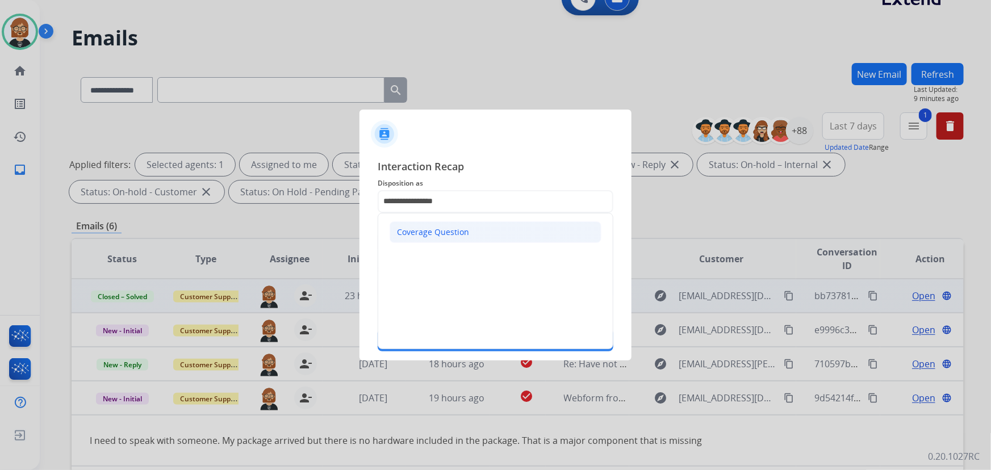
click at [464, 223] on li "Coverage Question" at bounding box center [495, 232] width 212 height 22
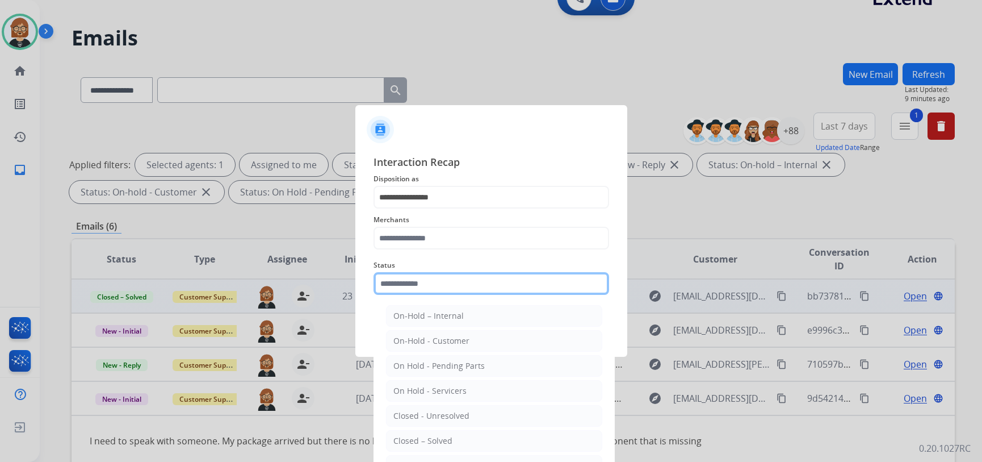
click at [471, 283] on input "text" at bounding box center [492, 283] width 236 height 23
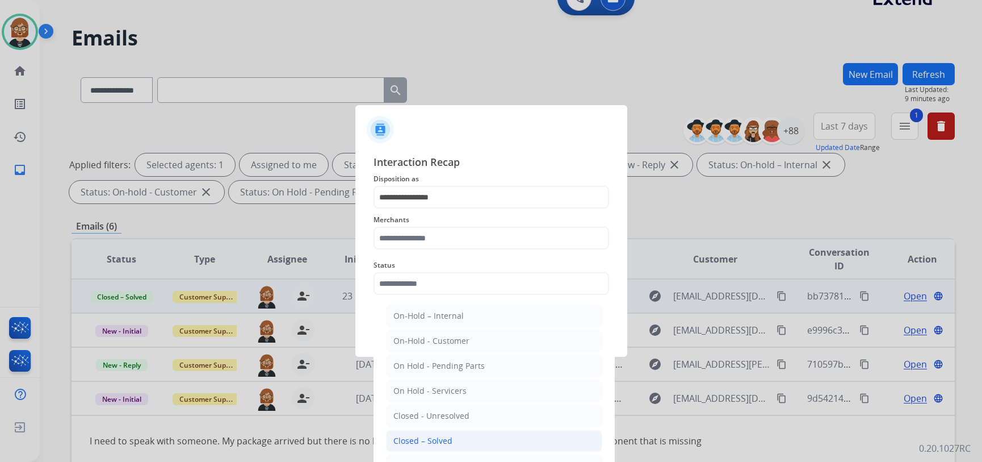
click at [471, 431] on li "Closed – Solved" at bounding box center [494, 441] width 216 height 22
type input "**********"
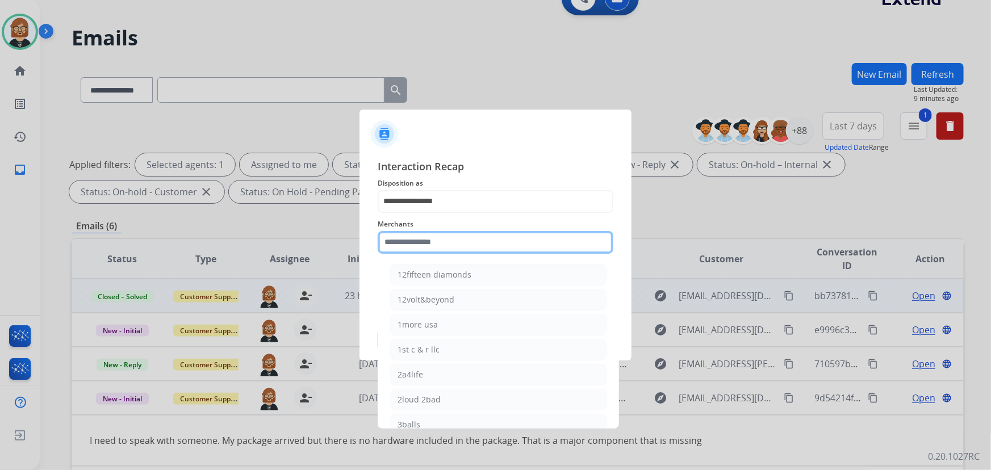
click at [485, 249] on input "text" at bounding box center [496, 242] width 236 height 23
click at [474, 242] on input "text" at bounding box center [496, 242] width 236 height 23
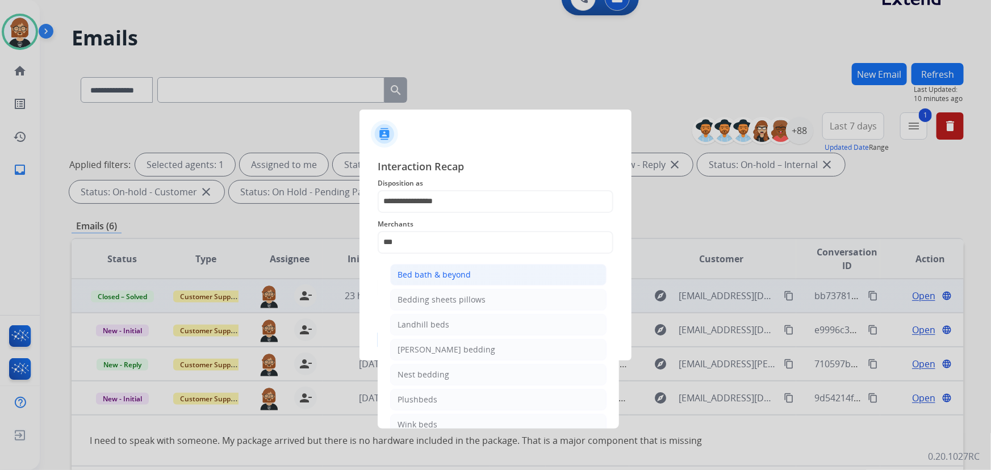
click at [467, 272] on div "Bed bath & beyond" at bounding box center [433, 274] width 73 height 11
type input "**********"
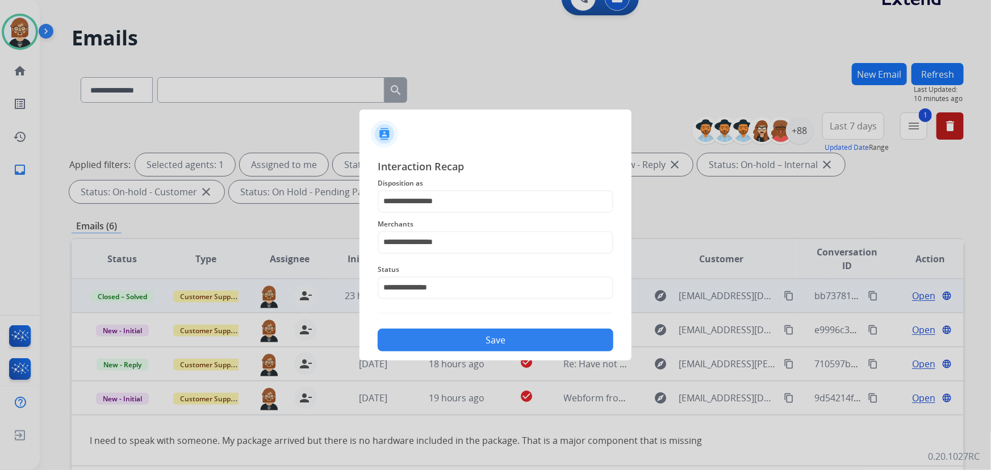
click at [477, 347] on button "Save" at bounding box center [496, 340] width 236 height 23
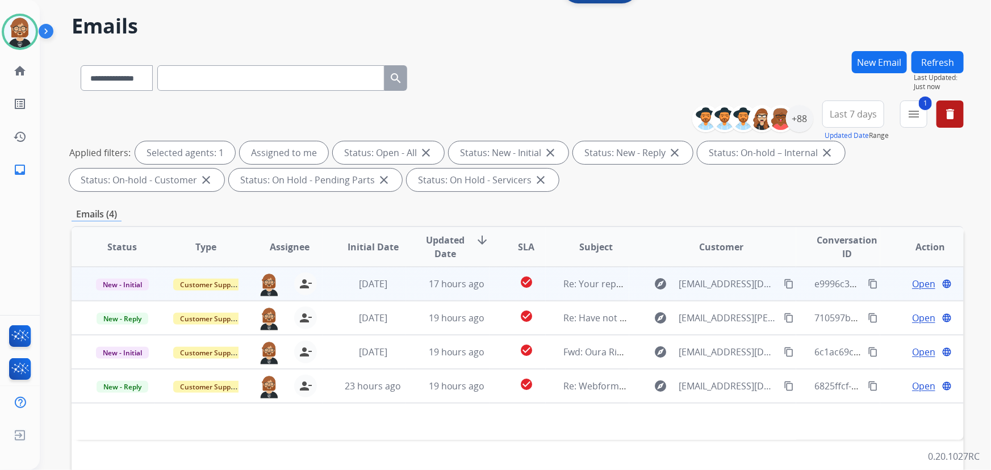
scroll to position [206, 0]
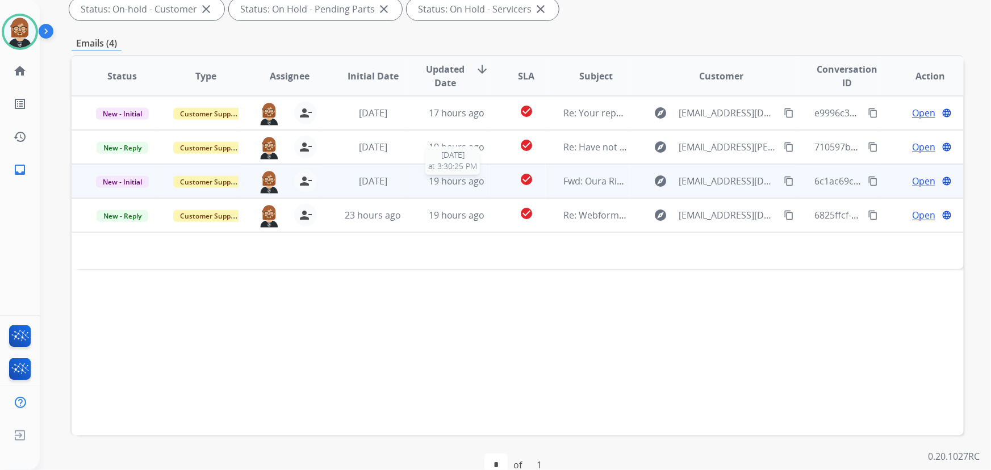
click at [463, 187] on div "19 hours ago" at bounding box center [456, 181] width 65 height 14
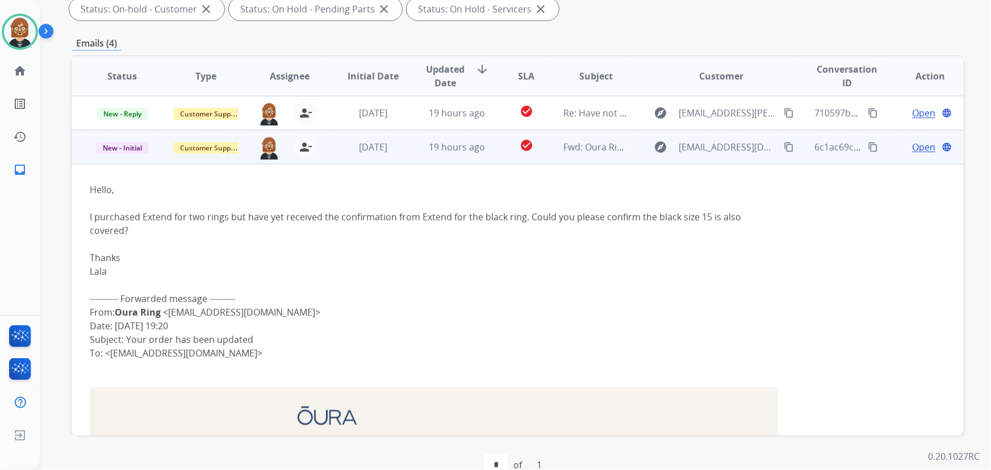
scroll to position [16, 0]
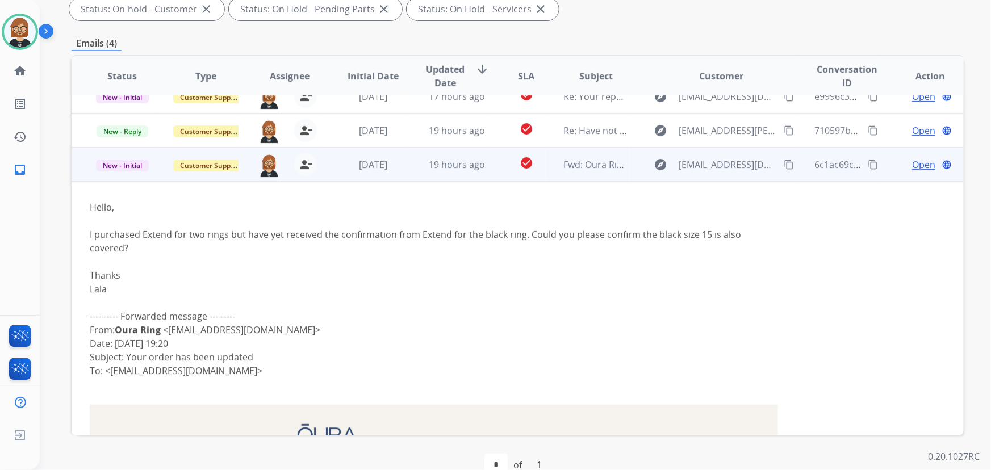
click at [729, 165] on mat-icon "content_copy" at bounding box center [788, 165] width 10 height 10
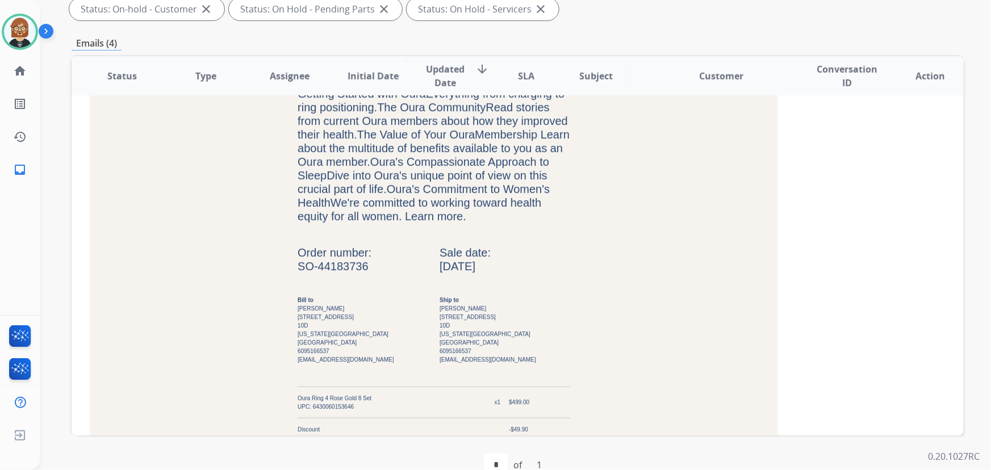
scroll to position [687, 0]
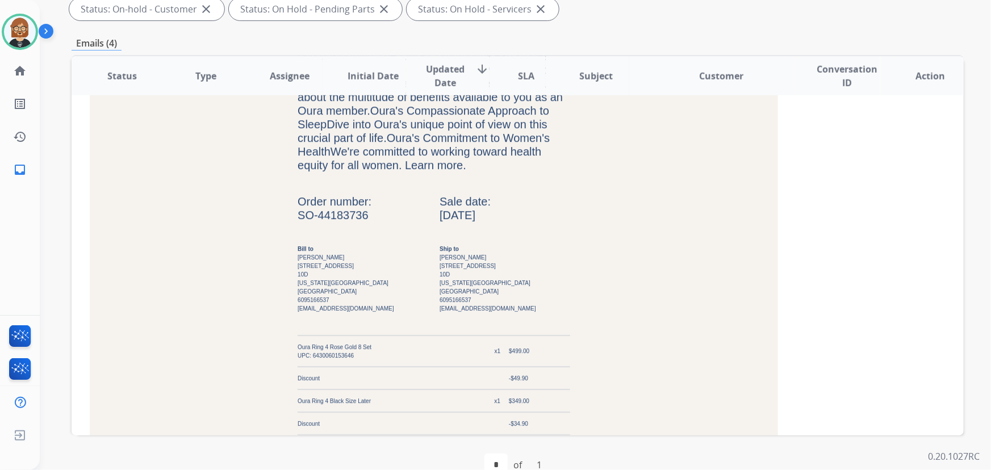
drag, startPoint x: 369, startPoint y: 209, endPoint x: 297, endPoint y: 212, distance: 71.6
click at [297, 212] on td "SO-44183736" at bounding box center [362, 215] width 131 height 14
copy td "SO-44183736"
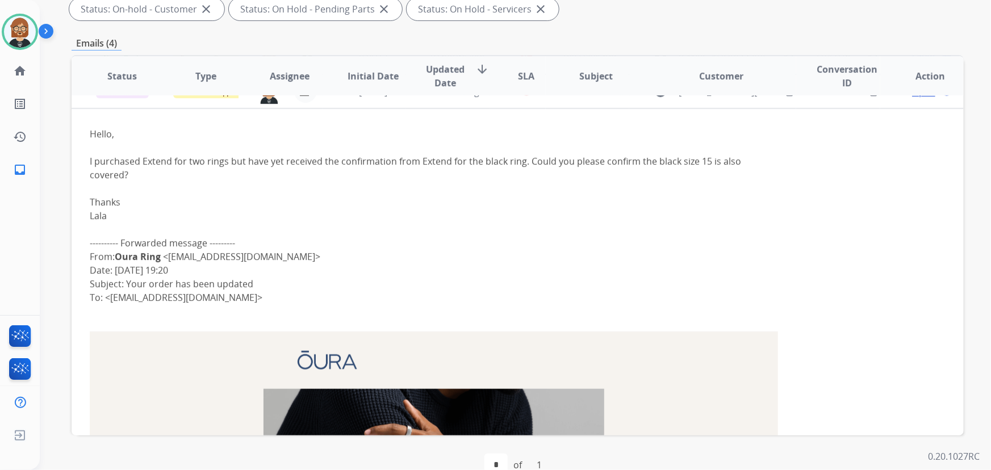
scroll to position [46, 0]
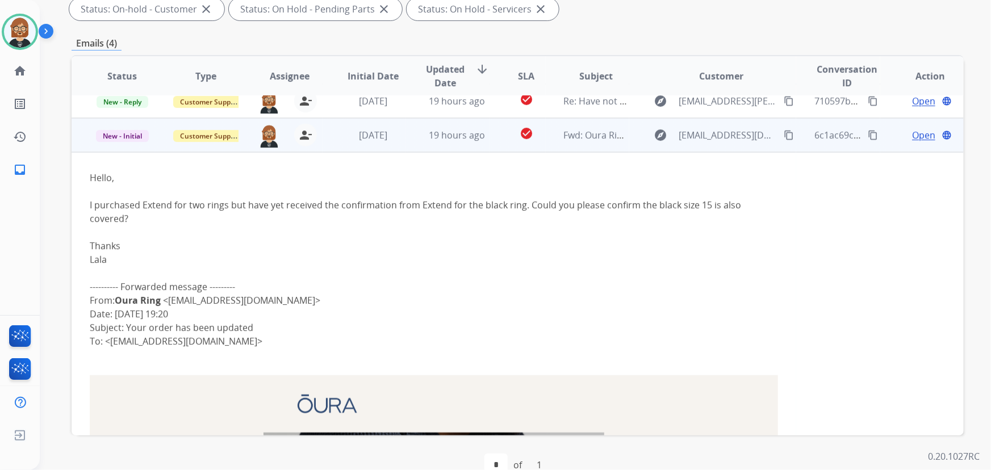
click at [729, 136] on span "Open" at bounding box center [923, 135] width 23 height 14
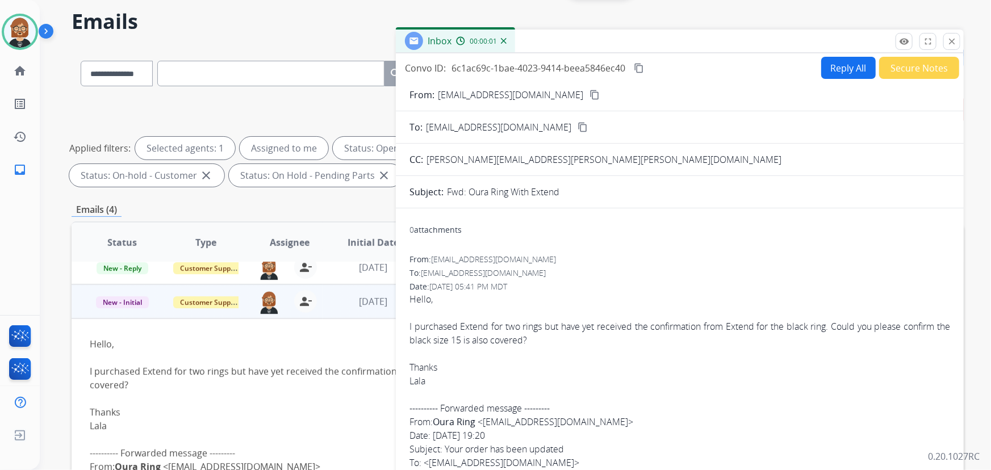
scroll to position [0, 0]
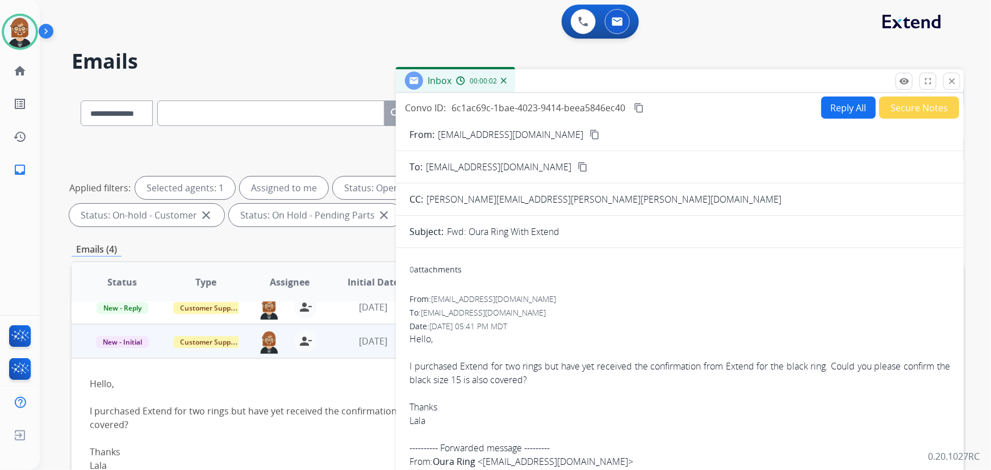
click at [729, 107] on button "Reply All" at bounding box center [848, 108] width 54 height 22
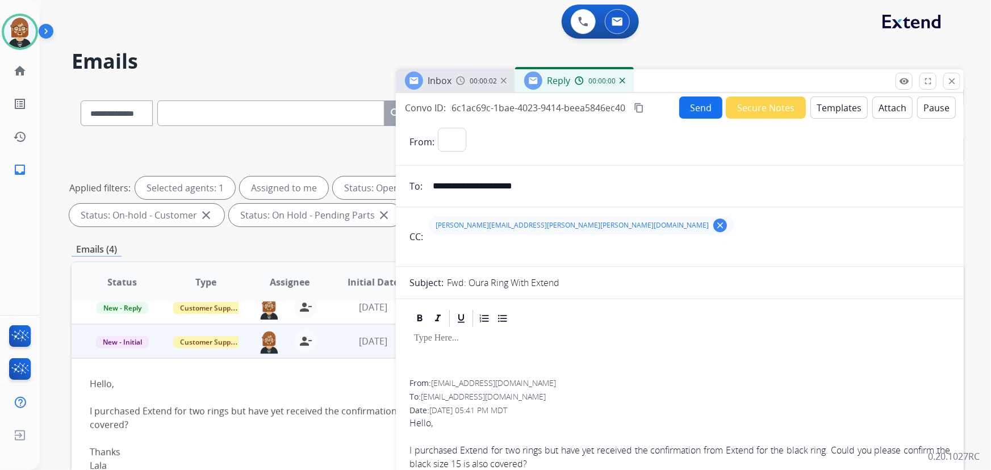
select select "**********"
click at [729, 110] on button "Templates" at bounding box center [838, 108] width 57 height 22
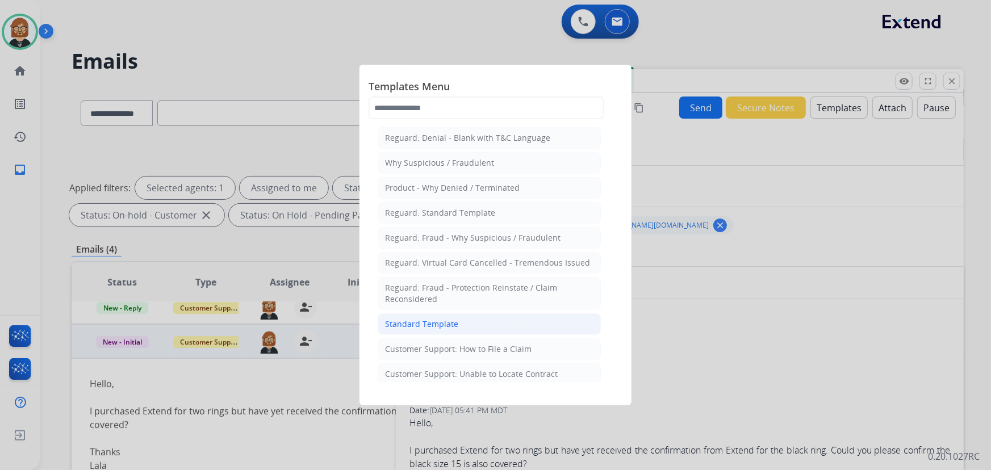
click at [437, 317] on li "Standard Template" at bounding box center [489, 324] width 223 height 22
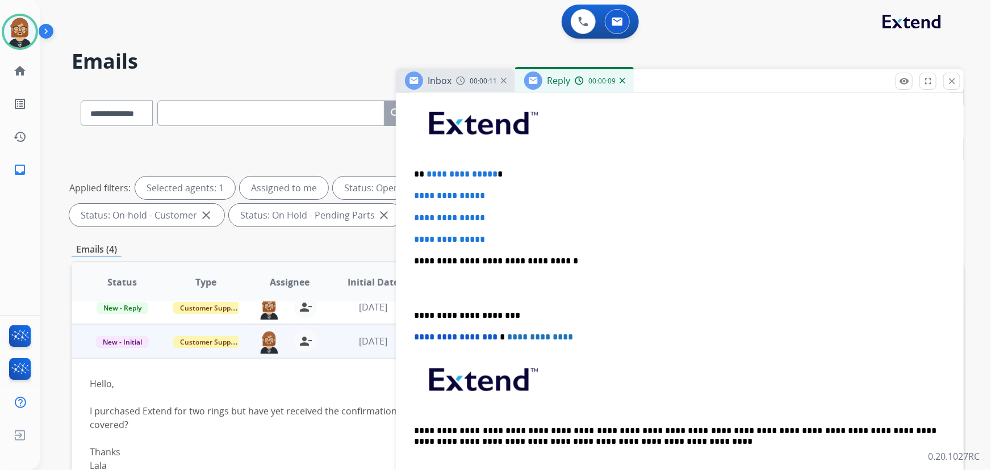
scroll to position [309, 0]
drag, startPoint x: 485, startPoint y: 235, endPoint x: 400, endPoint y: 192, distance: 95.5
drag, startPoint x: 490, startPoint y: 168, endPoint x: 425, endPoint y: 168, distance: 65.3
click at [425, 169] on p "**********" at bounding box center [675, 174] width 523 height 10
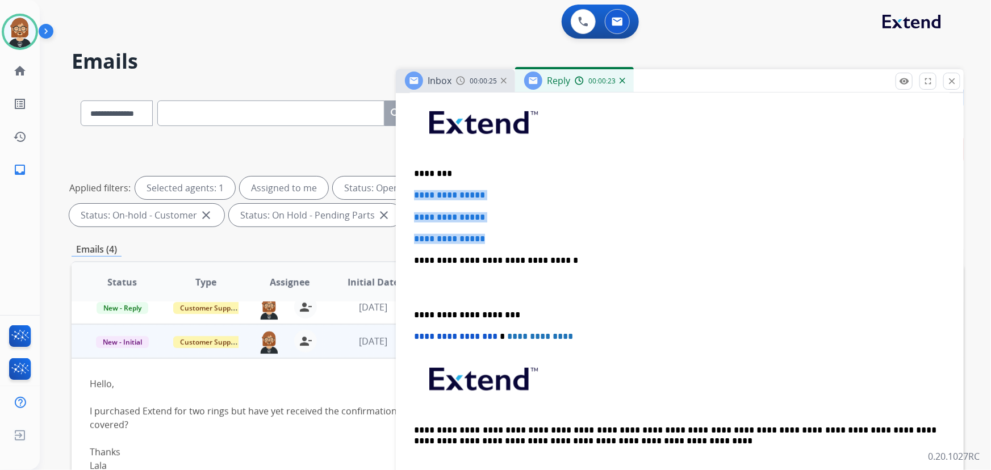
drag, startPoint x: 507, startPoint y: 237, endPoint x: 396, endPoint y: 191, distance: 120.7
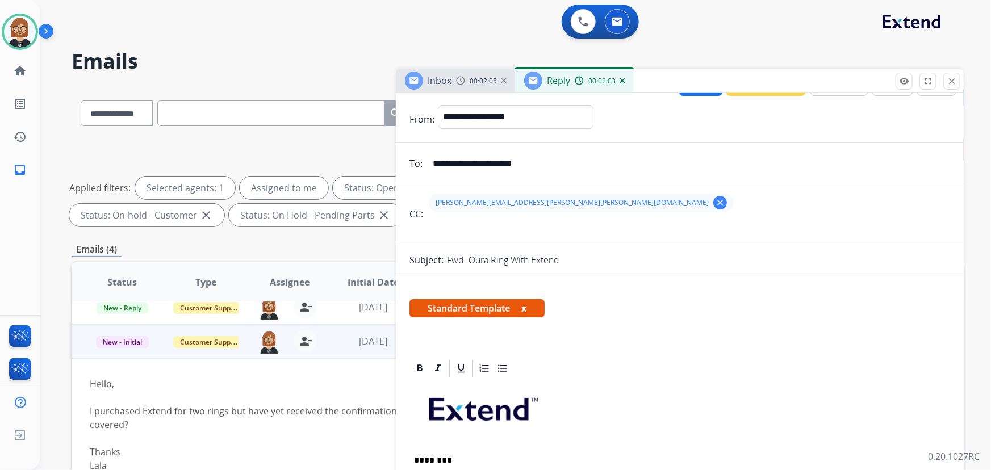
scroll to position [0, 0]
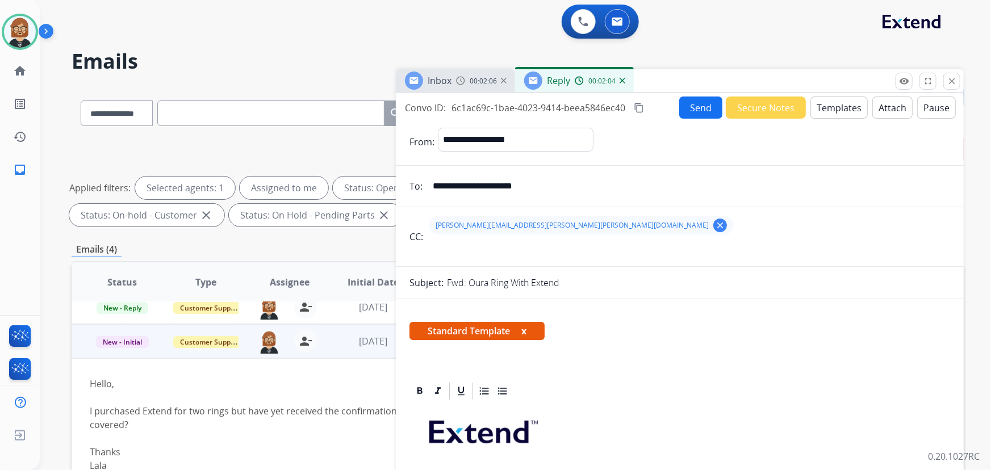
click at [702, 102] on button "Send" at bounding box center [700, 108] width 43 height 22
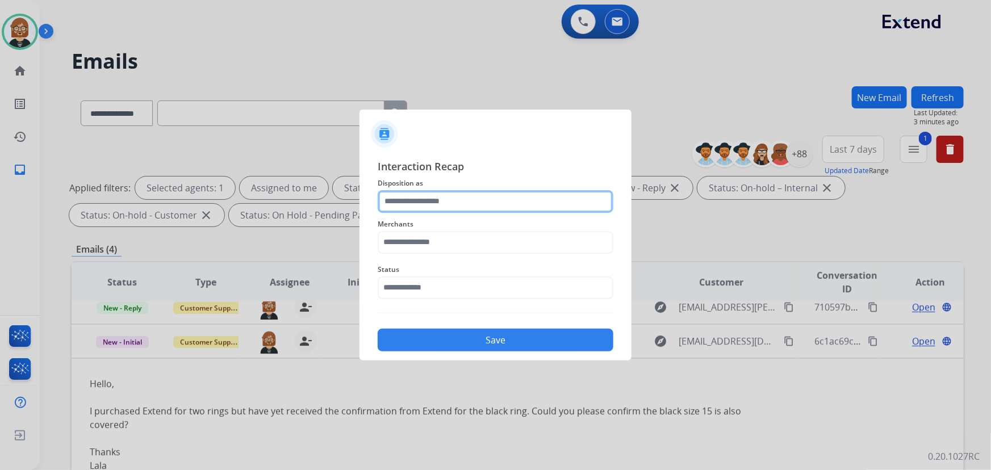
click at [448, 204] on input "text" at bounding box center [496, 201] width 236 height 23
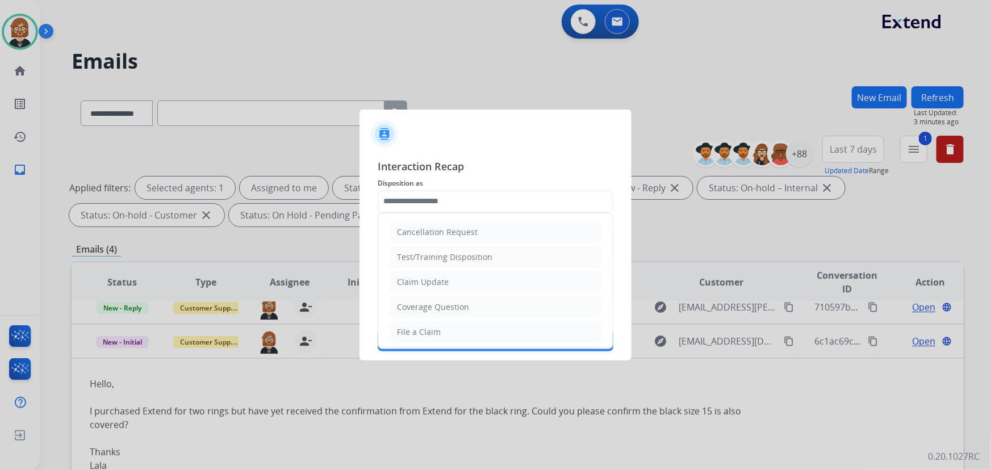
click at [475, 329] on li "File a Claim" at bounding box center [495, 332] width 212 height 22
type input "**********"
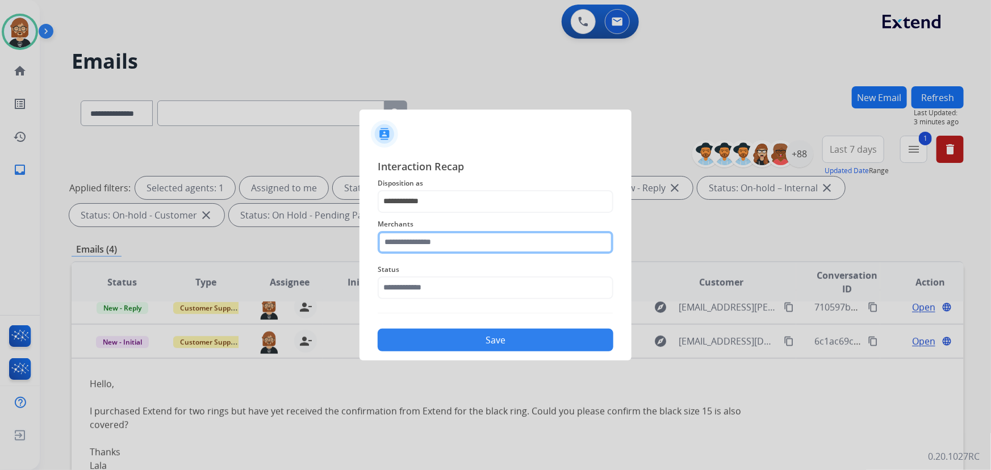
click at [459, 240] on input "text" at bounding box center [496, 242] width 236 height 23
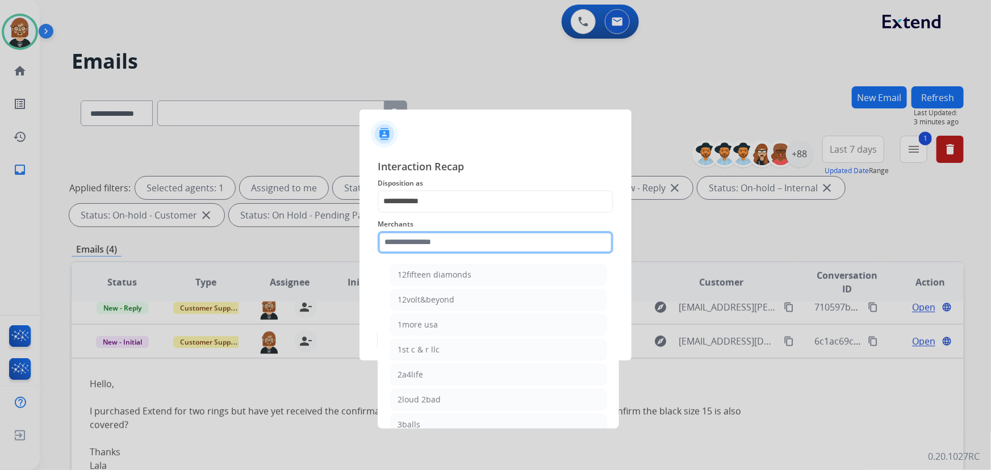
click at [497, 238] on input "text" at bounding box center [496, 242] width 236 height 23
click at [522, 238] on input "text" at bounding box center [496, 242] width 236 height 23
click at [491, 245] on input "text" at bounding box center [496, 242] width 236 height 23
type input "*"
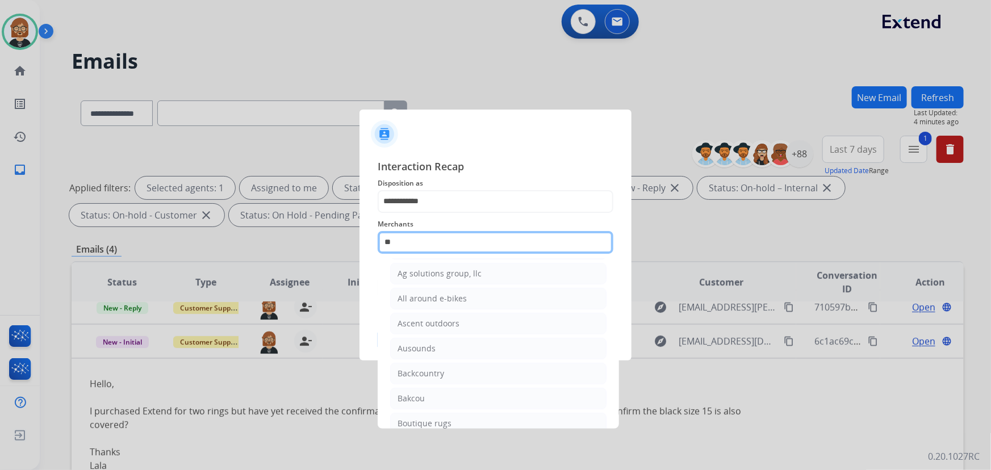
scroll to position [0, 0]
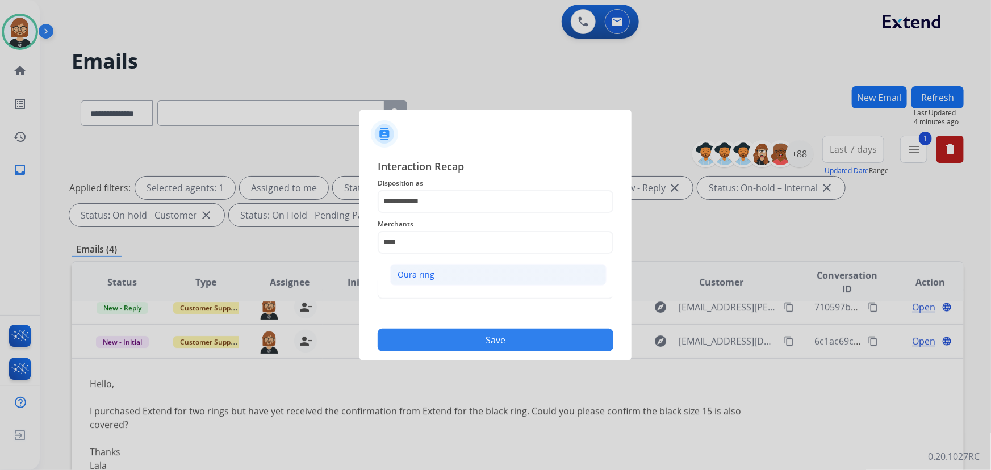
click at [459, 276] on li "Oura ring" at bounding box center [498, 275] width 216 height 22
type input "*********"
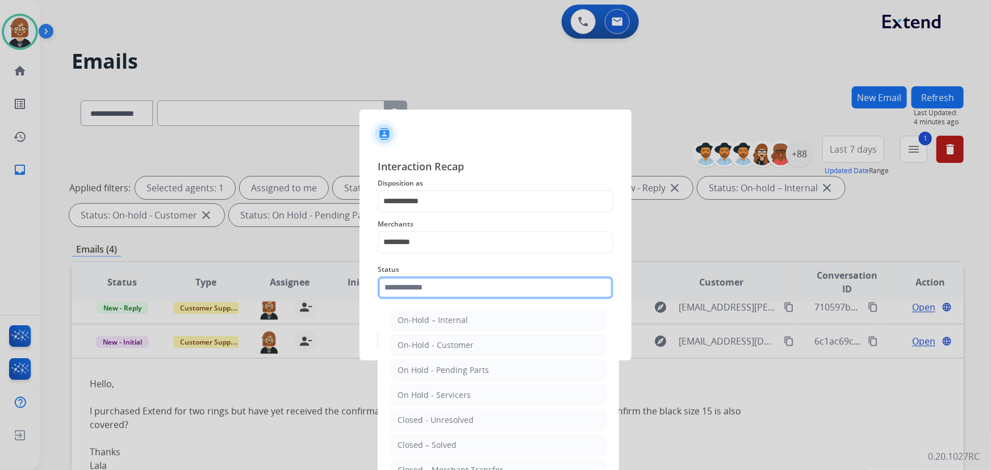
click at [461, 287] on input "text" at bounding box center [496, 287] width 236 height 23
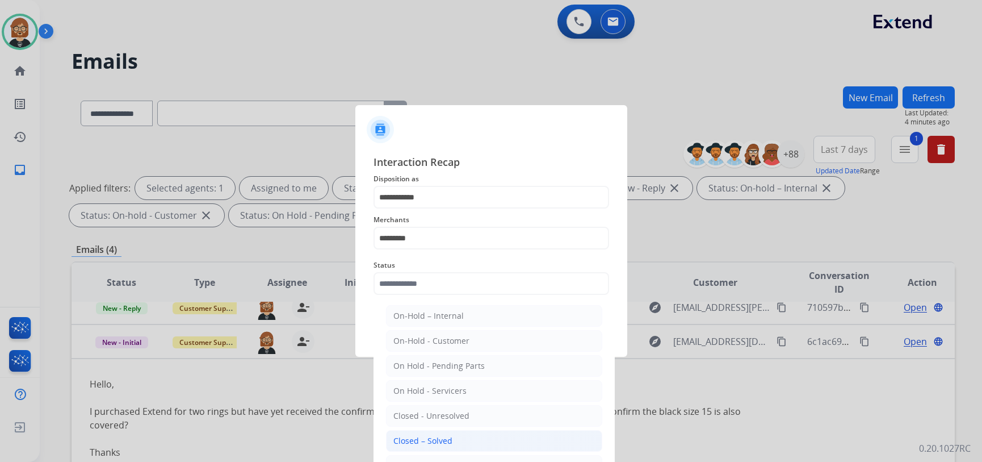
click at [456, 437] on li "Closed – Solved" at bounding box center [494, 441] width 216 height 22
type input "**********"
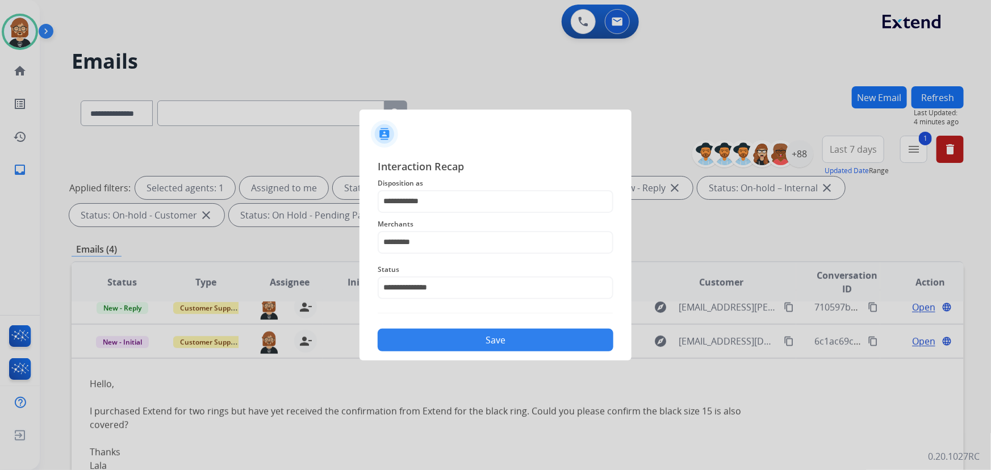
click at [499, 341] on button "Save" at bounding box center [496, 340] width 236 height 23
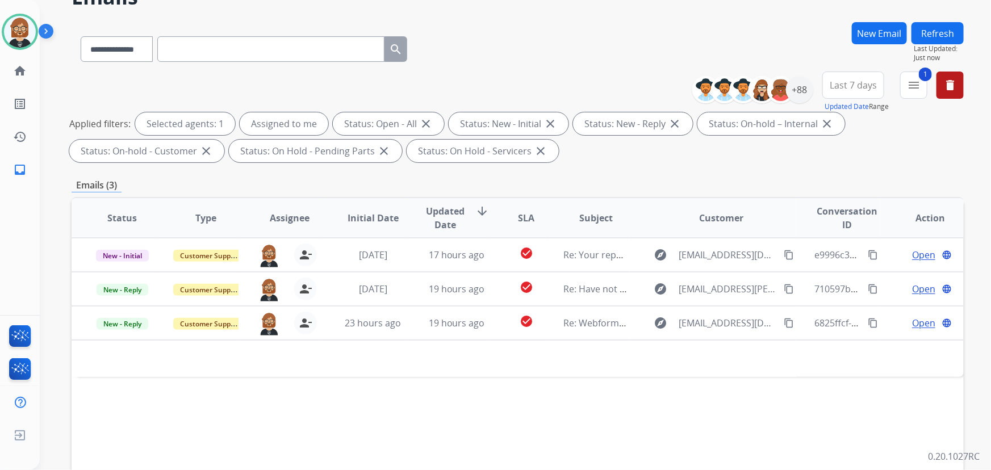
scroll to position [103, 0]
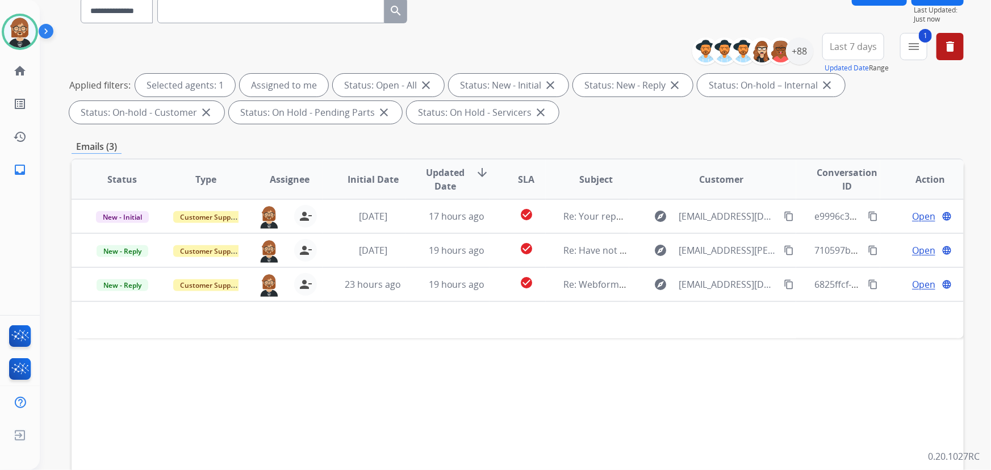
click at [97, 407] on div "Status Type Assignee Initial Date Updated Date arrow_downward SLA Subject Custo…" at bounding box center [518, 348] width 892 height 380
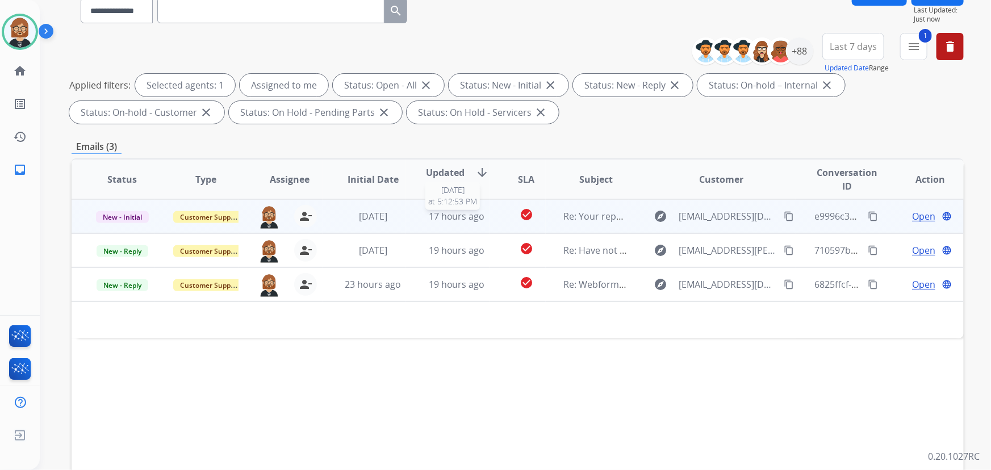
click at [458, 210] on span "17 hours ago" at bounding box center [457, 216] width 56 height 12
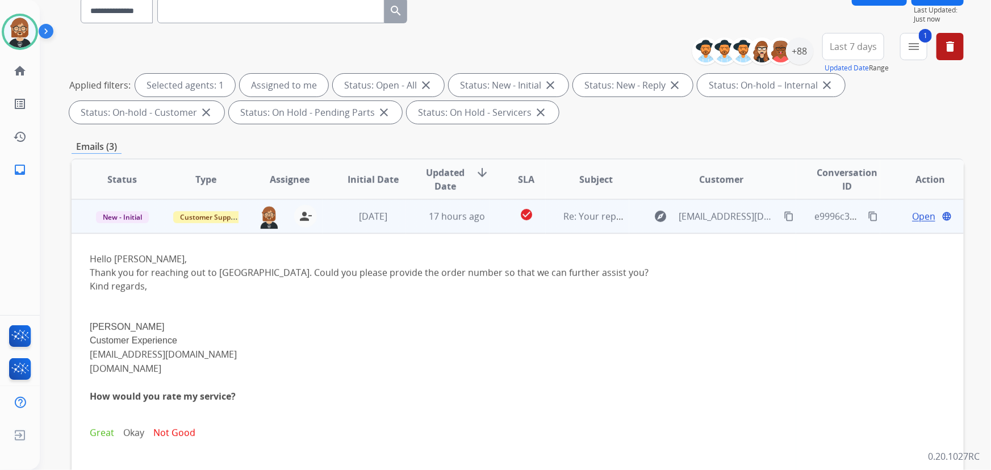
scroll to position [51, 0]
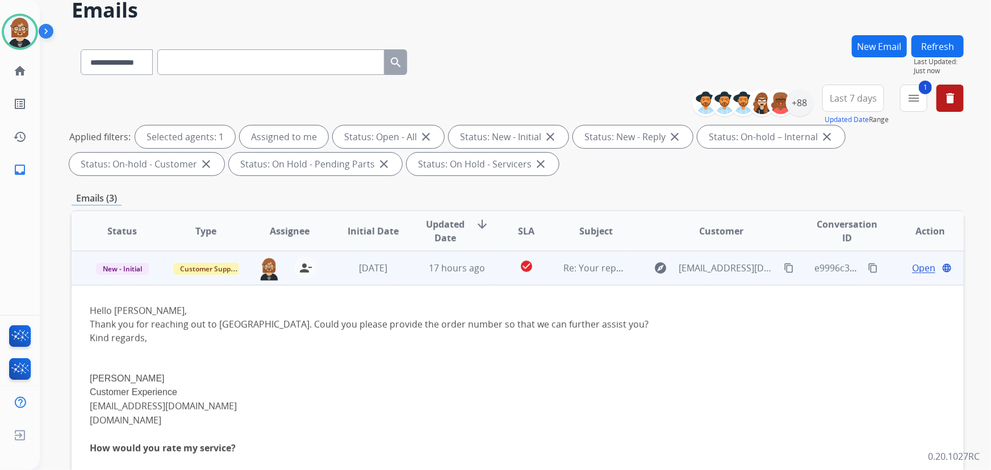
click at [729, 265] on span "Open" at bounding box center [923, 268] width 23 height 14
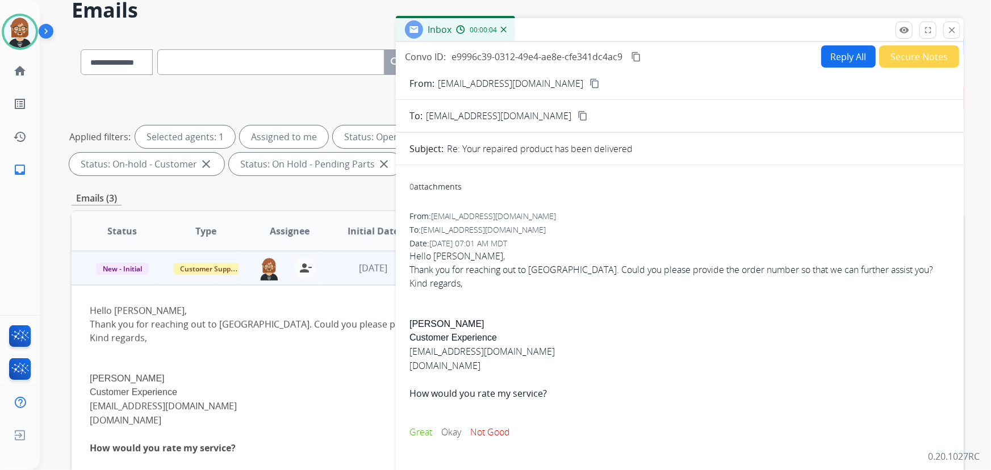
click at [729, 53] on button "Reply All" at bounding box center [848, 56] width 54 height 22
select select "**********"
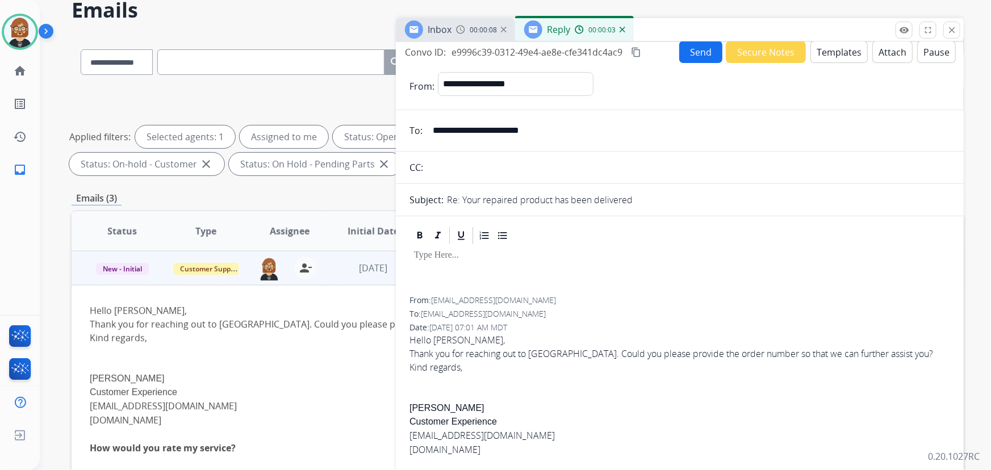
scroll to position [0, 0]
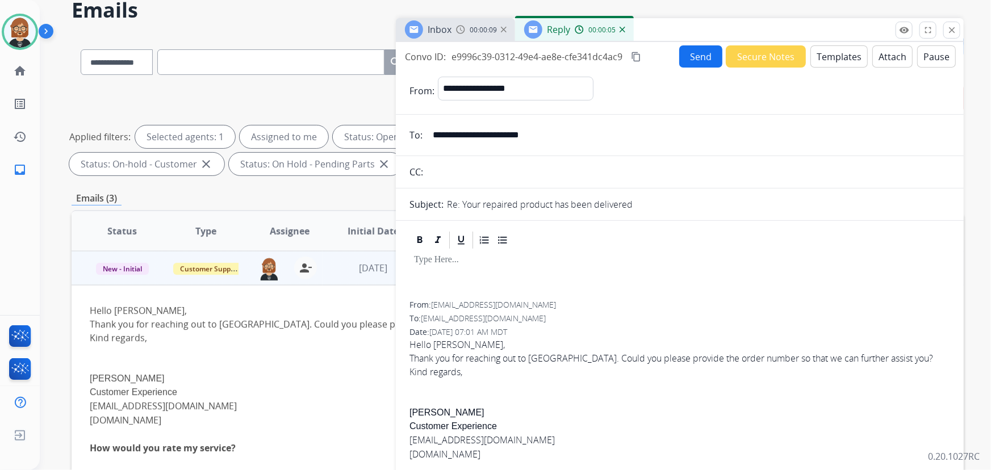
click at [729, 56] on button "Templates" at bounding box center [838, 56] width 57 height 22
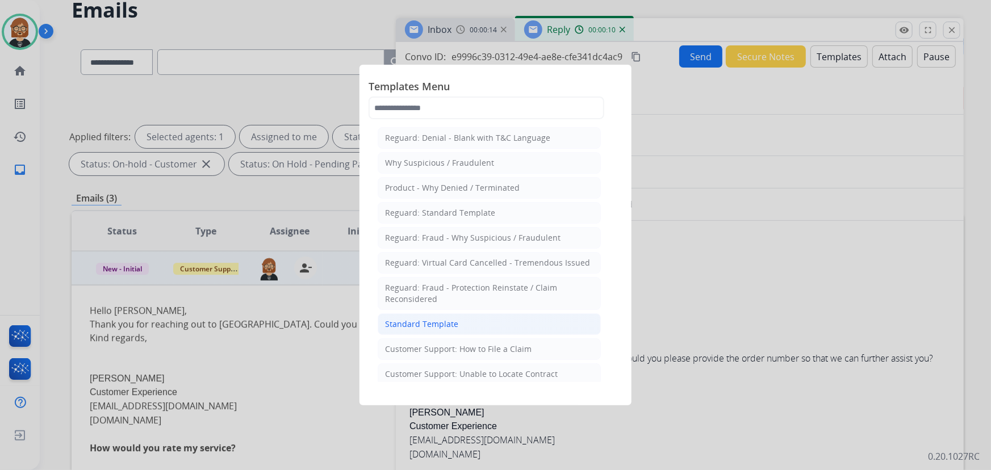
click at [420, 318] on div "Standard Template" at bounding box center [421, 323] width 73 height 11
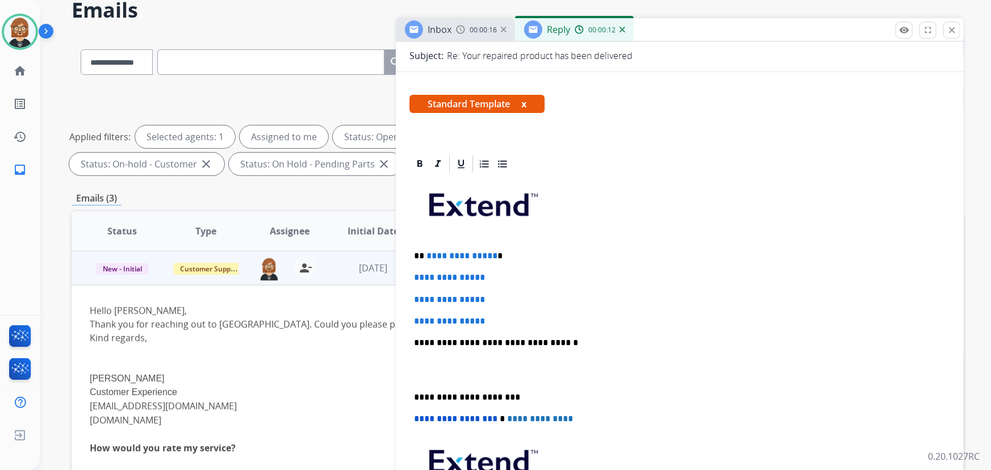
scroll to position [154, 0]
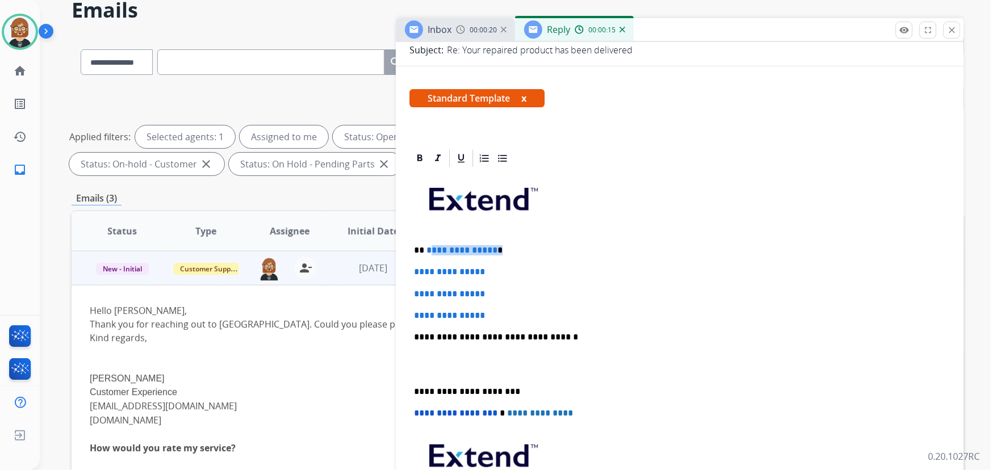
drag, startPoint x: 492, startPoint y: 248, endPoint x: 432, endPoint y: 248, distance: 60.2
click at [431, 248] on p "**********" at bounding box center [675, 250] width 523 height 10
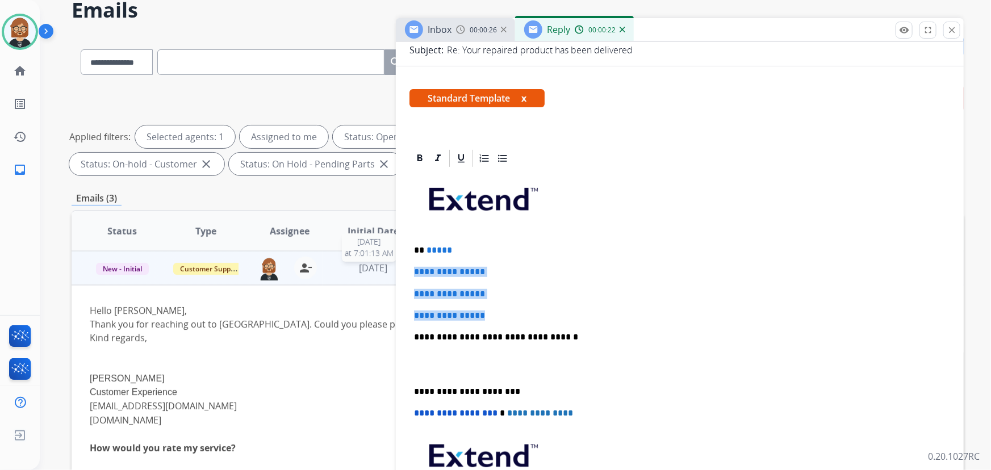
drag, startPoint x: 496, startPoint y: 312, endPoint x: 387, endPoint y: 262, distance: 119.9
click at [387, 262] on div "**********" at bounding box center [518, 342] width 892 height 614
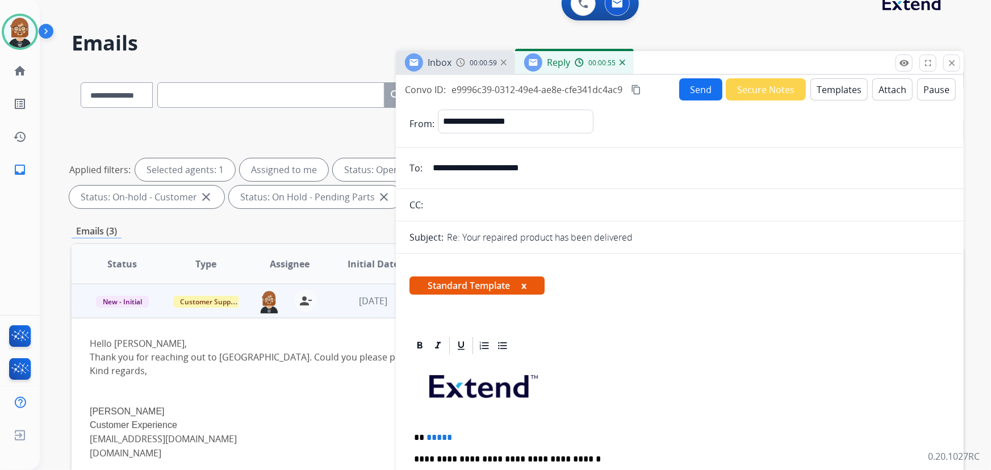
scroll to position [0, 0]
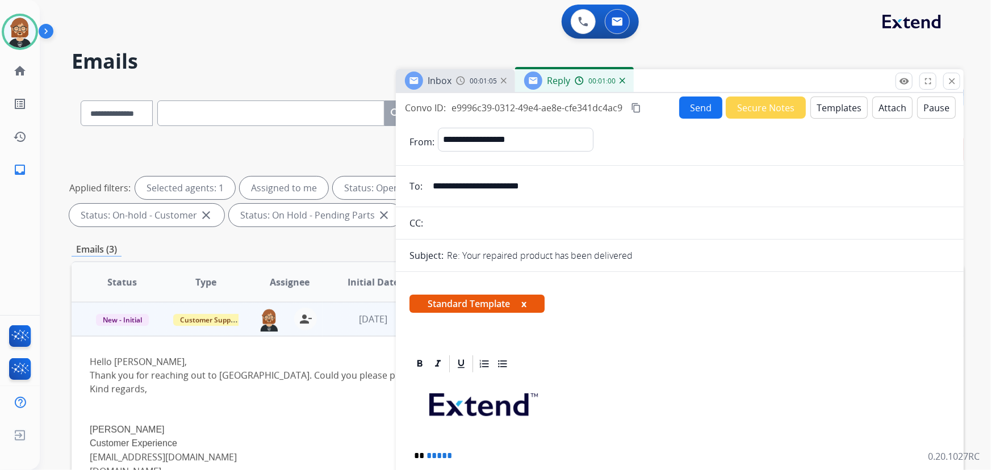
click at [695, 106] on button "Send" at bounding box center [700, 108] width 43 height 22
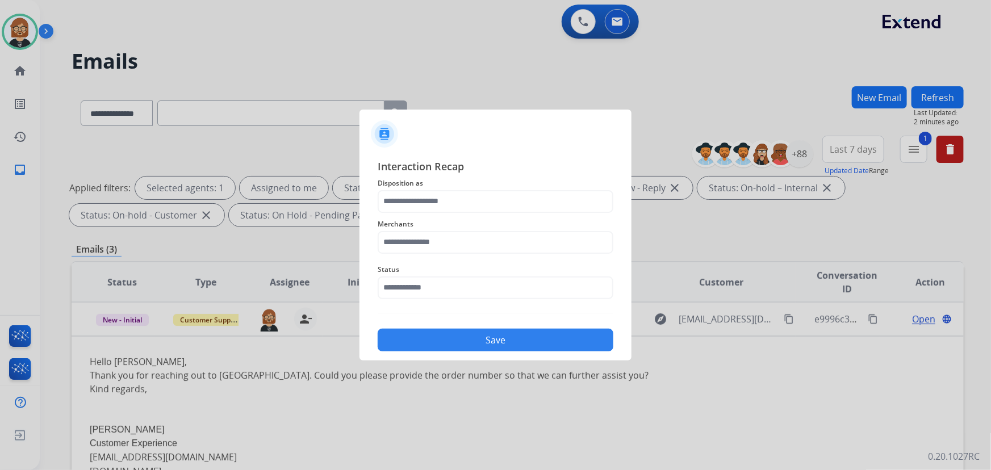
click at [145, 157] on div at bounding box center [495, 235] width 991 height 470
click at [486, 238] on input "text" at bounding box center [496, 242] width 236 height 23
click at [440, 276] on li "Jewlr" at bounding box center [498, 275] width 216 height 22
type input "*****"
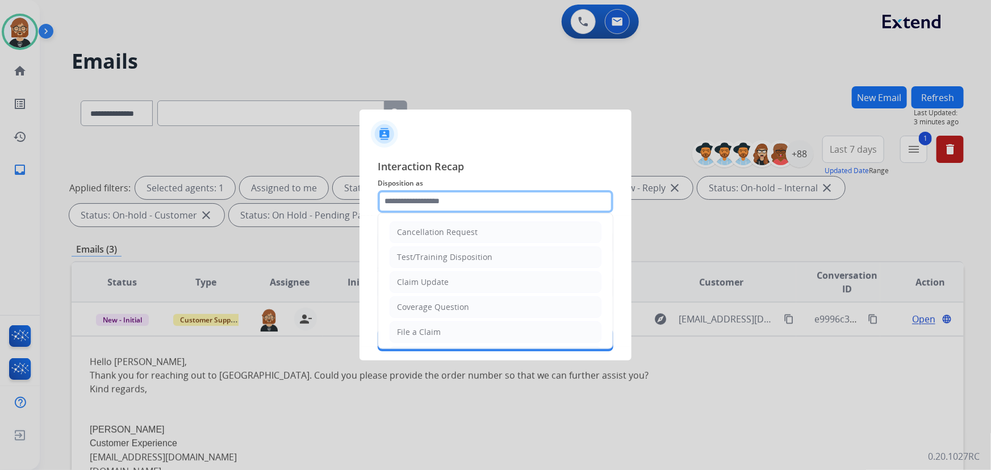
click at [472, 207] on input "text" at bounding box center [496, 201] width 236 height 23
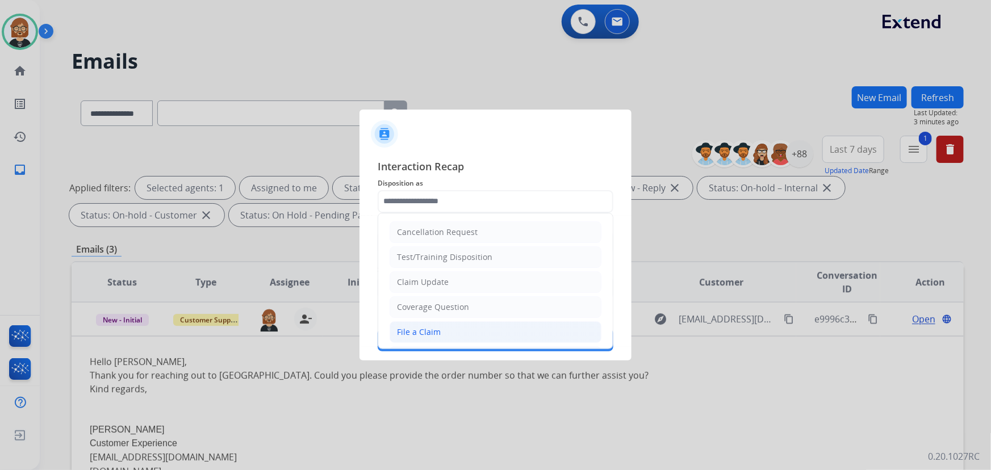
click at [481, 338] on li "File a Claim" at bounding box center [495, 332] width 212 height 22
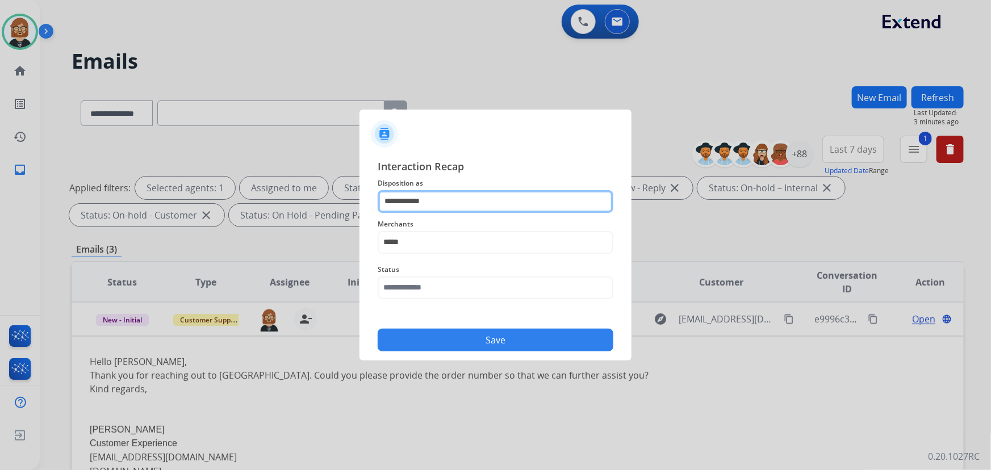
click at [462, 203] on input "**********" at bounding box center [496, 201] width 236 height 23
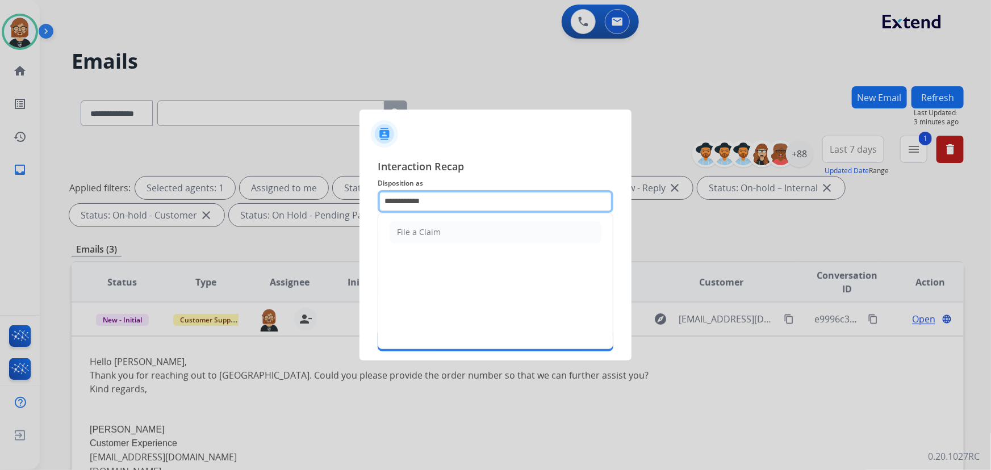
drag, startPoint x: 467, startPoint y: 192, endPoint x: 335, endPoint y: 199, distance: 131.3
click at [0, 199] on app-contact-recap-modal "**********" at bounding box center [0, 235] width 0 height 470
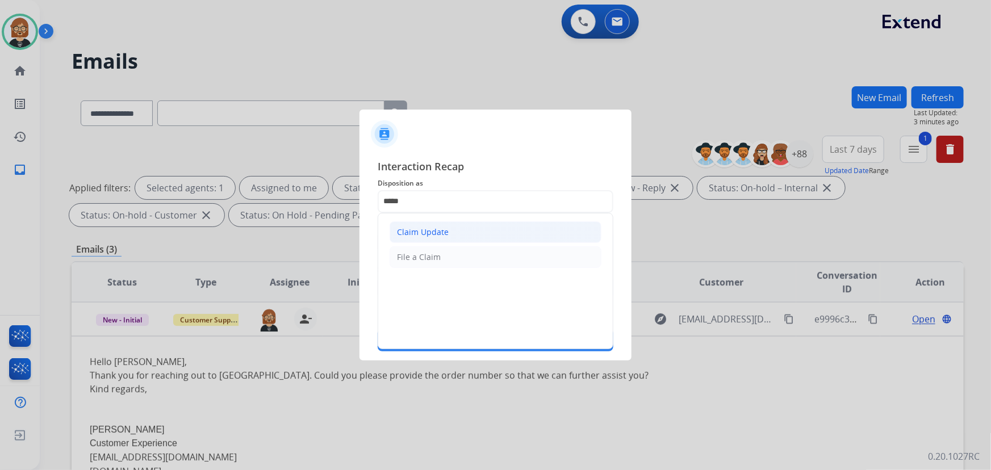
click at [417, 229] on div "Claim Update" at bounding box center [423, 232] width 52 height 11
type input "**********"
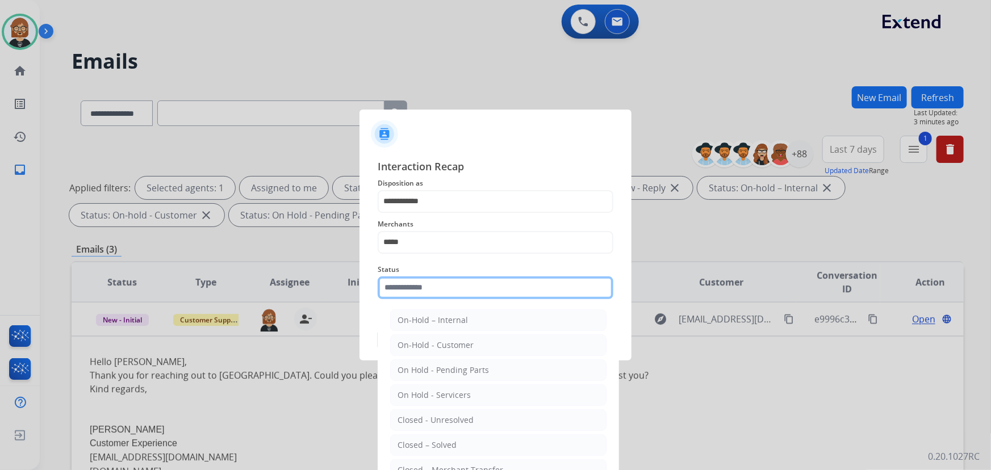
click at [441, 287] on input "text" at bounding box center [496, 287] width 236 height 23
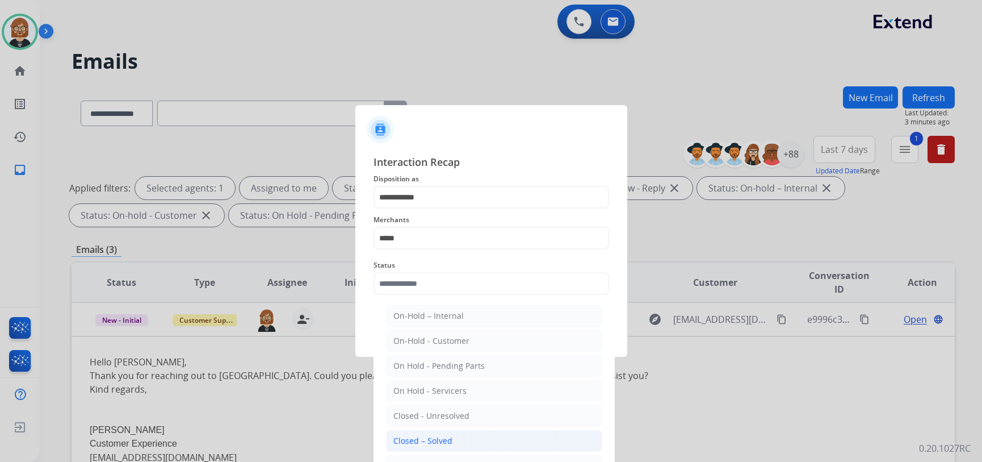
click at [450, 446] on li "Closed – Solved" at bounding box center [494, 441] width 216 height 22
type input "**********"
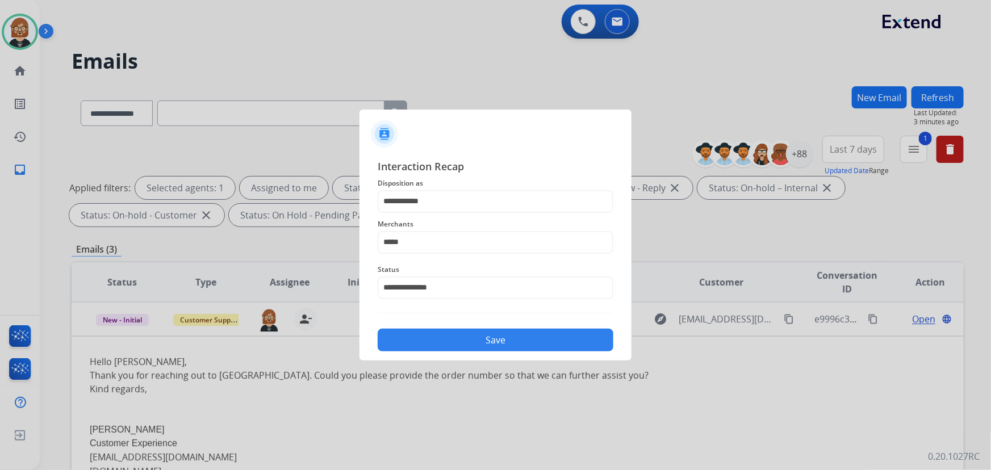
click at [481, 337] on button "Save" at bounding box center [496, 340] width 236 height 23
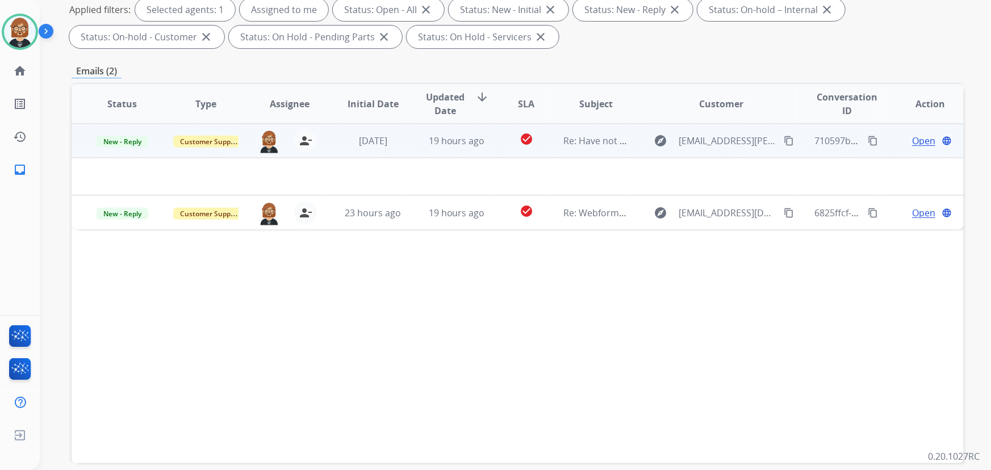
scroll to position [206, 0]
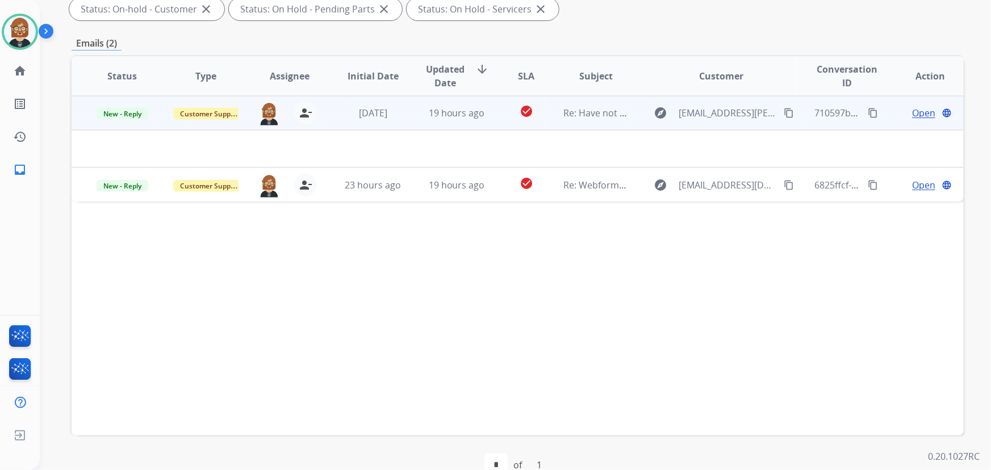
click at [459, 119] on td "19 hours ago" at bounding box center [447, 113] width 83 height 34
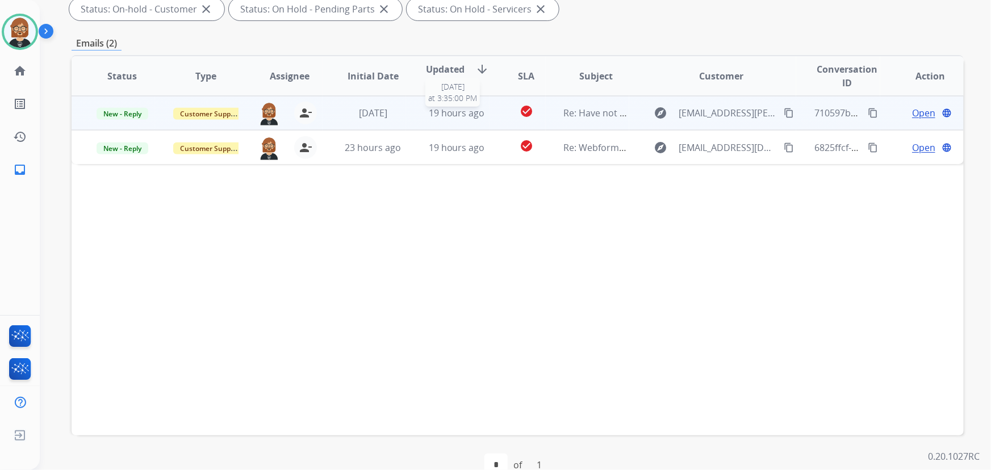
click at [463, 114] on span "19 hours ago" at bounding box center [457, 113] width 56 height 12
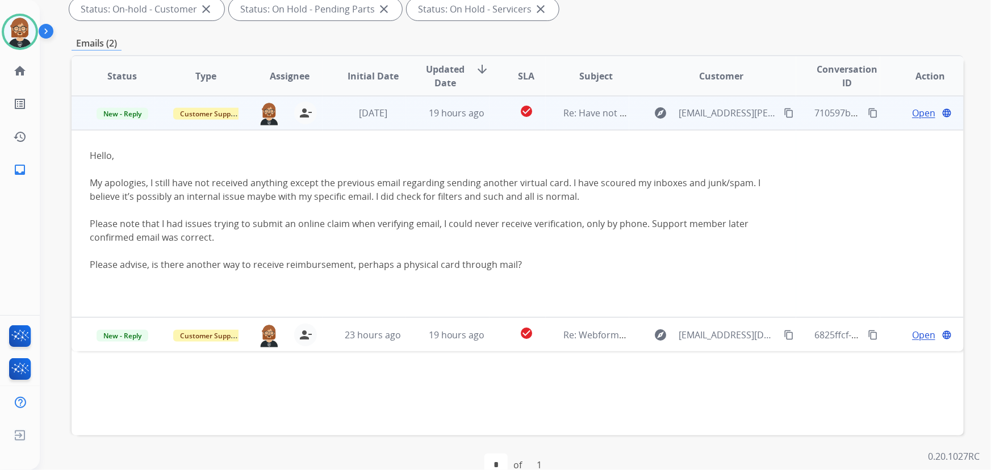
click at [729, 111] on span "Open" at bounding box center [923, 113] width 23 height 14
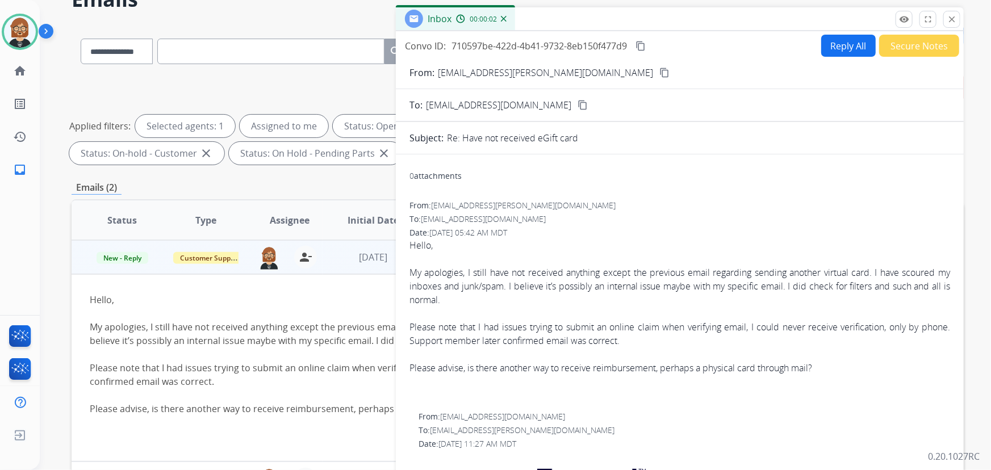
scroll to position [51, 0]
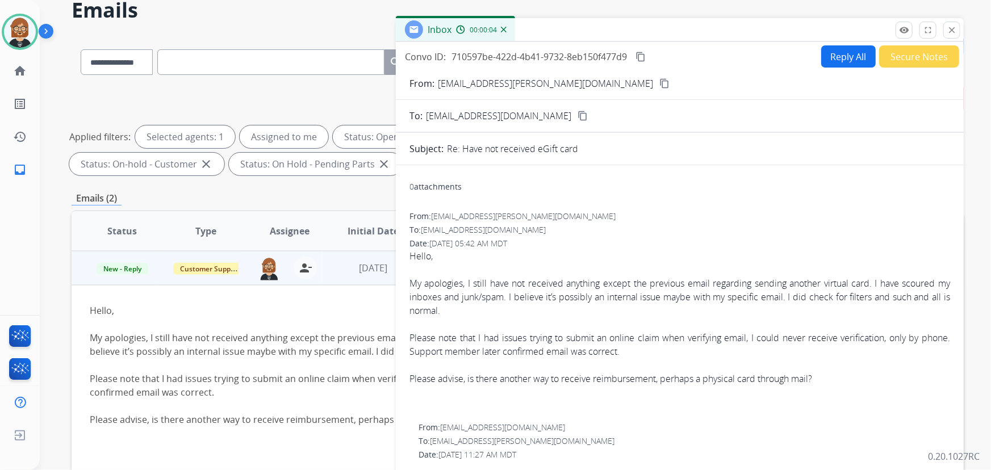
click at [729, 57] on button "Reply All" at bounding box center [848, 56] width 54 height 22
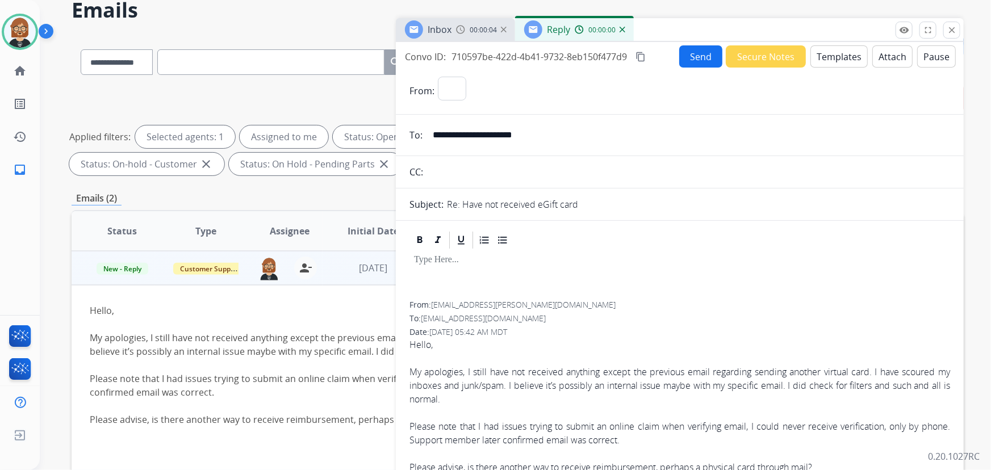
select select "**********"
click at [729, 52] on button "Templates" at bounding box center [838, 56] width 57 height 22
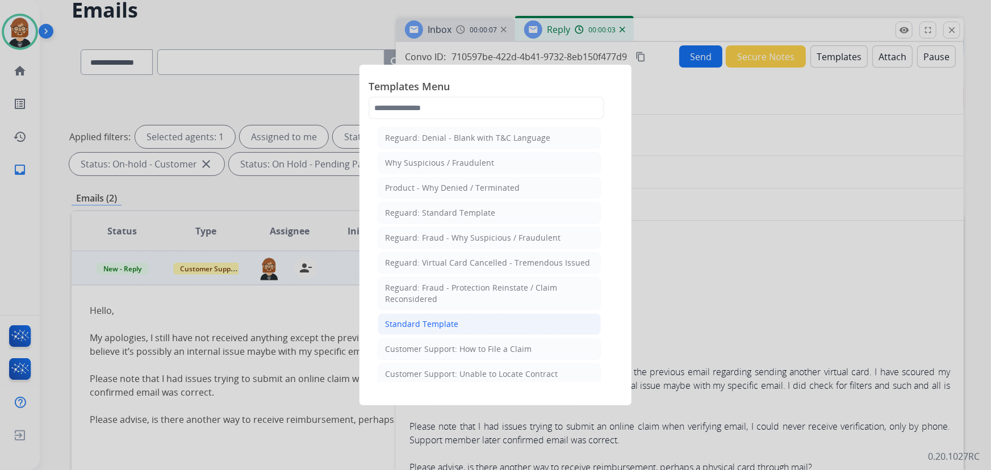
click at [436, 322] on div "Standard Template" at bounding box center [421, 323] width 73 height 11
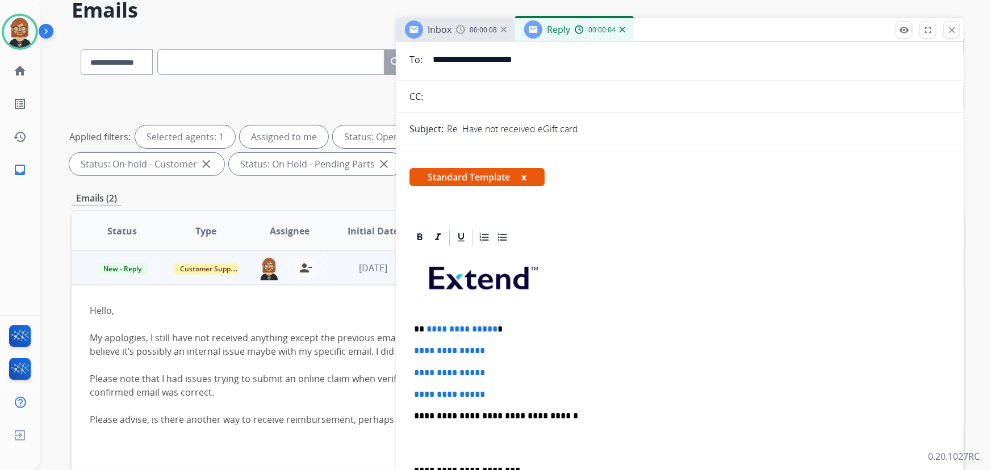
scroll to position [103, 0]
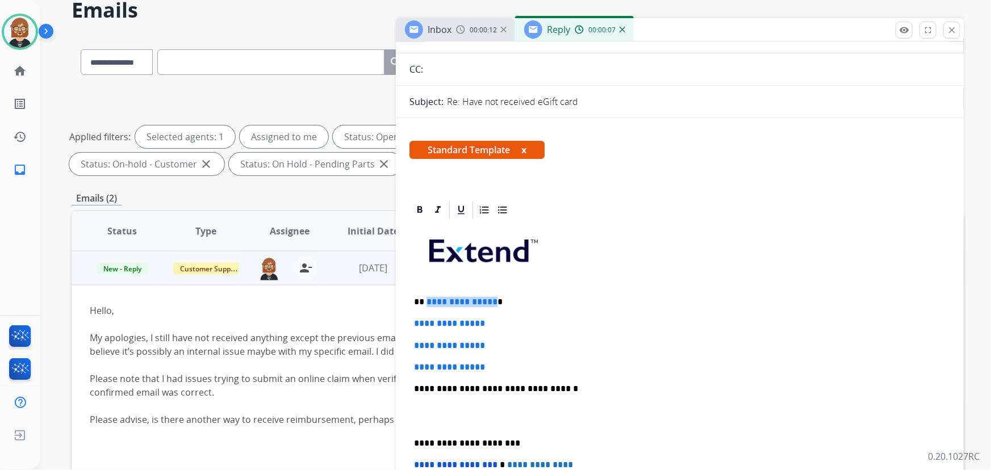
drag, startPoint x: 490, startPoint y: 298, endPoint x: 425, endPoint y: 297, distance: 64.7
click at [426, 297] on span "**********" at bounding box center [461, 301] width 71 height 9
drag, startPoint x: 501, startPoint y: 367, endPoint x: 372, endPoint y: 320, distance: 136.7
click at [372, 320] on div "**********" at bounding box center [518, 342] width 892 height 614
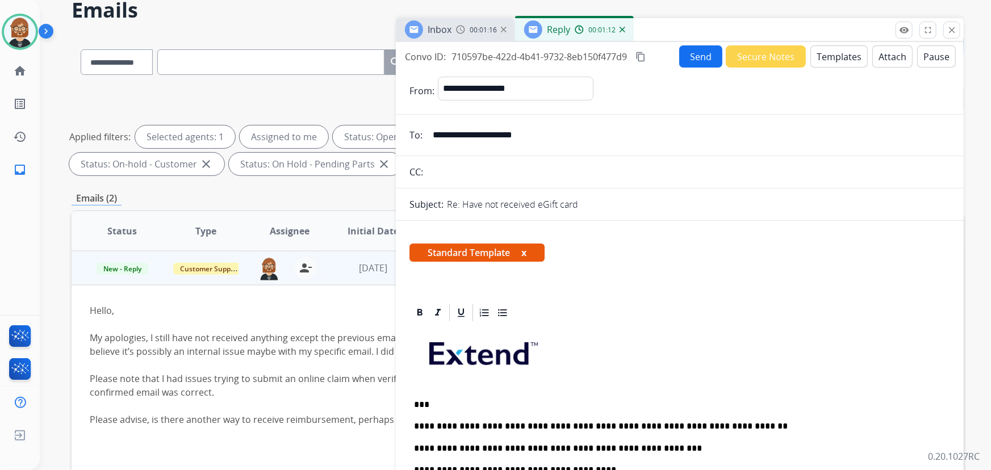
scroll to position [0, 0]
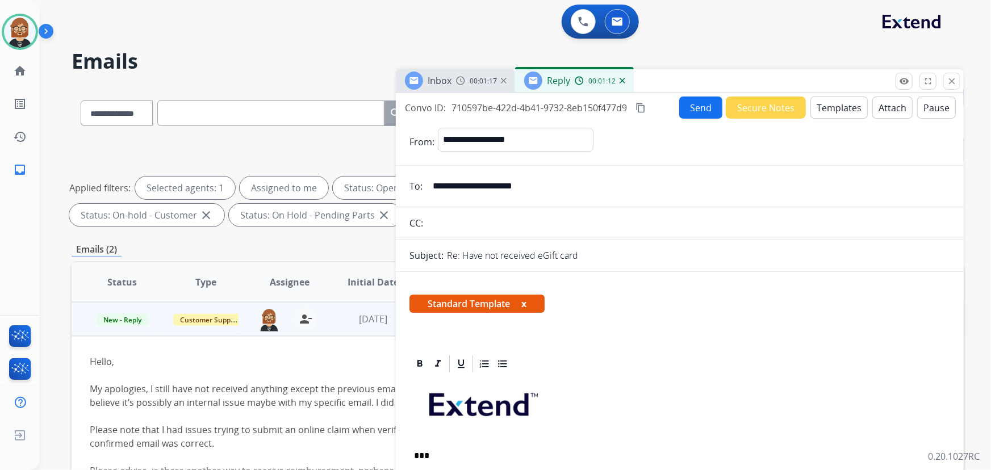
click at [698, 110] on button "Send" at bounding box center [700, 108] width 43 height 22
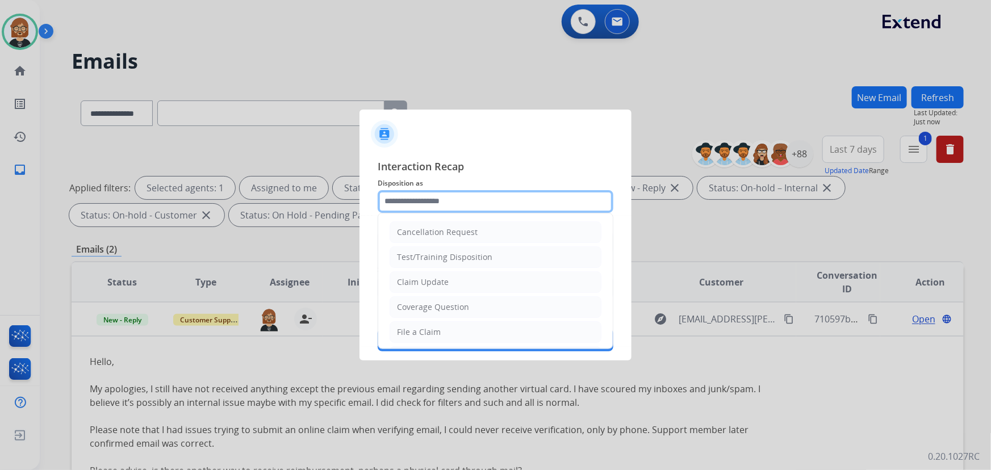
click at [476, 194] on input "text" at bounding box center [496, 201] width 236 height 23
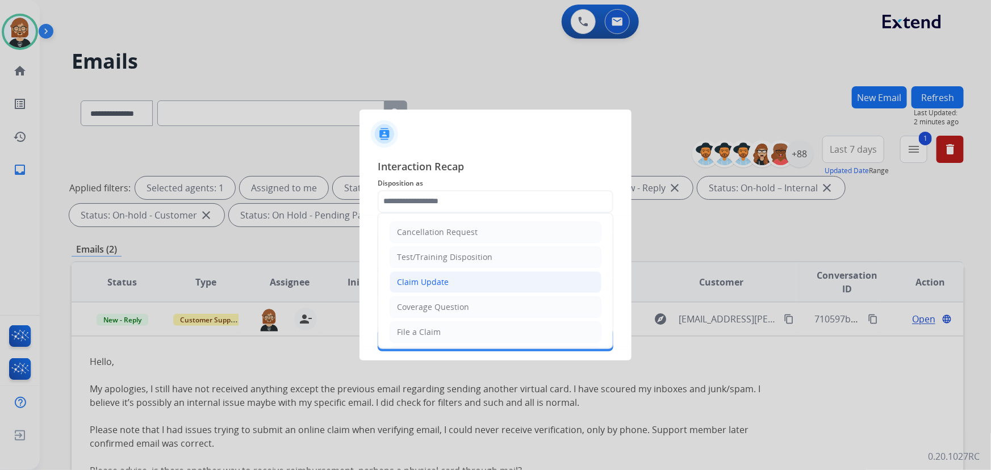
click at [484, 275] on li "Claim Update" at bounding box center [495, 282] width 212 height 22
type input "**********"
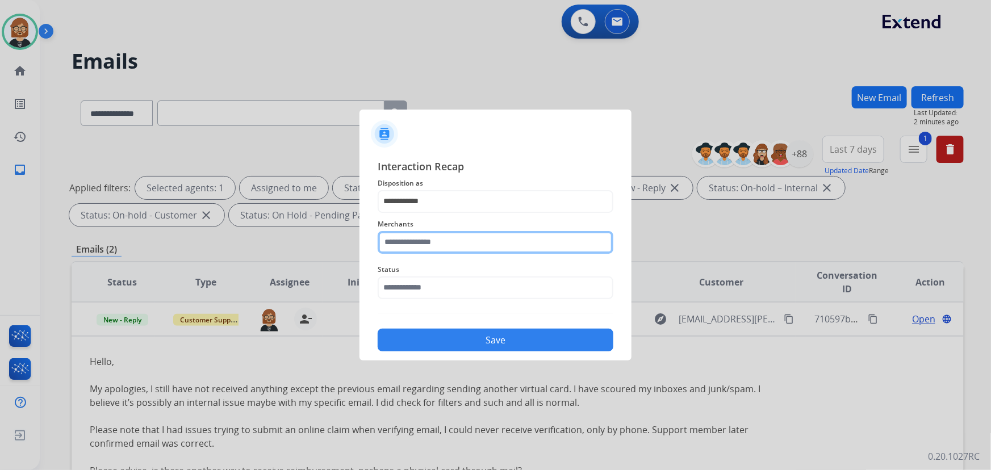
click at [439, 252] on input "text" at bounding box center [496, 242] width 236 height 23
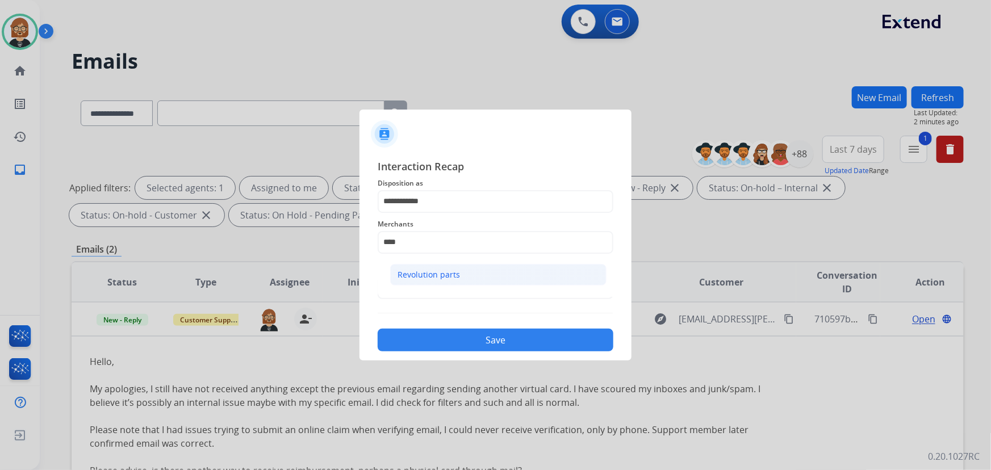
click at [450, 274] on div "Revolution parts" at bounding box center [428, 274] width 62 height 11
type input "**********"
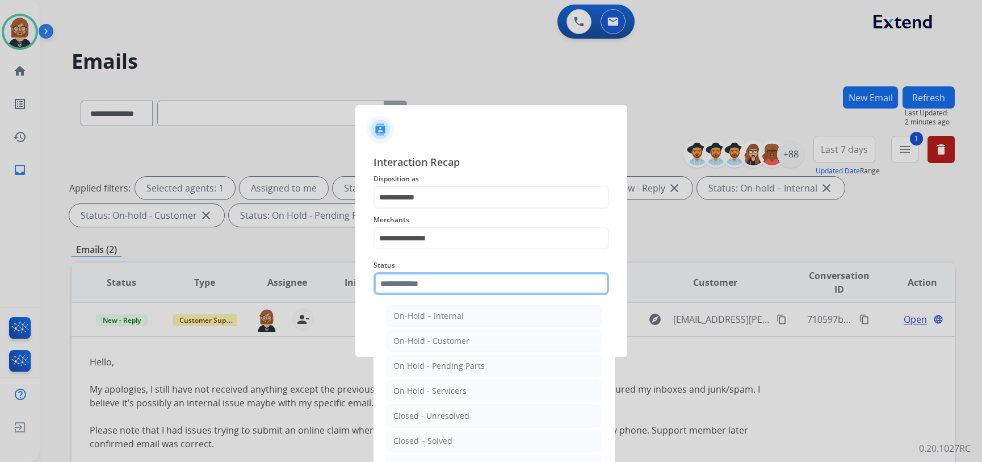
click at [491, 283] on input "text" at bounding box center [492, 283] width 236 height 23
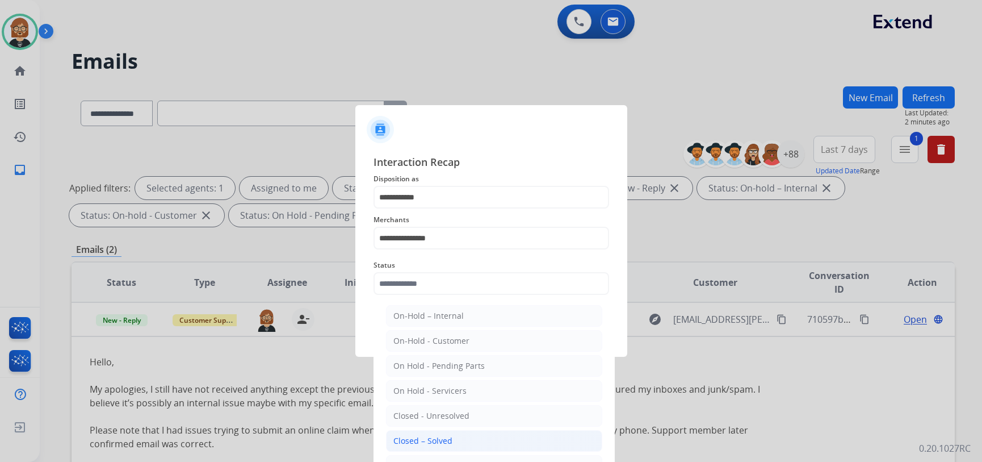
click at [477, 437] on li "Closed – Solved" at bounding box center [494, 441] width 216 height 22
type input "**********"
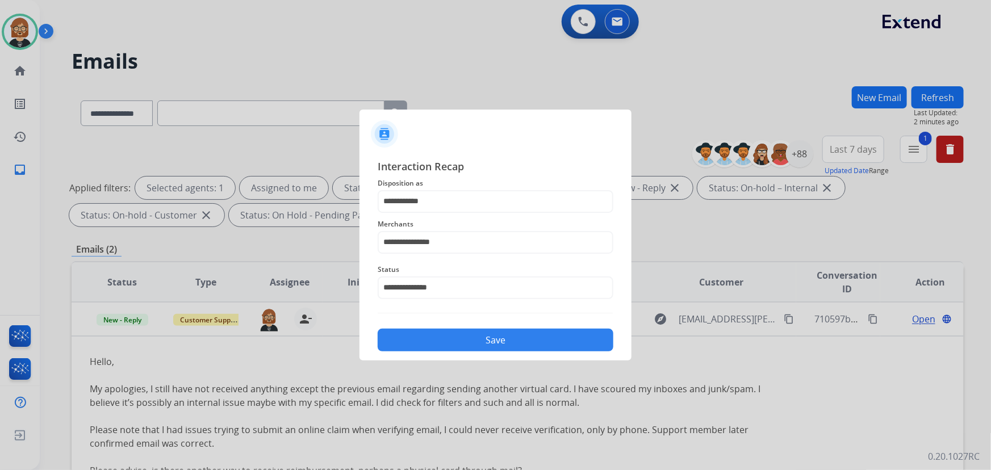
click at [480, 342] on button "Save" at bounding box center [496, 340] width 236 height 23
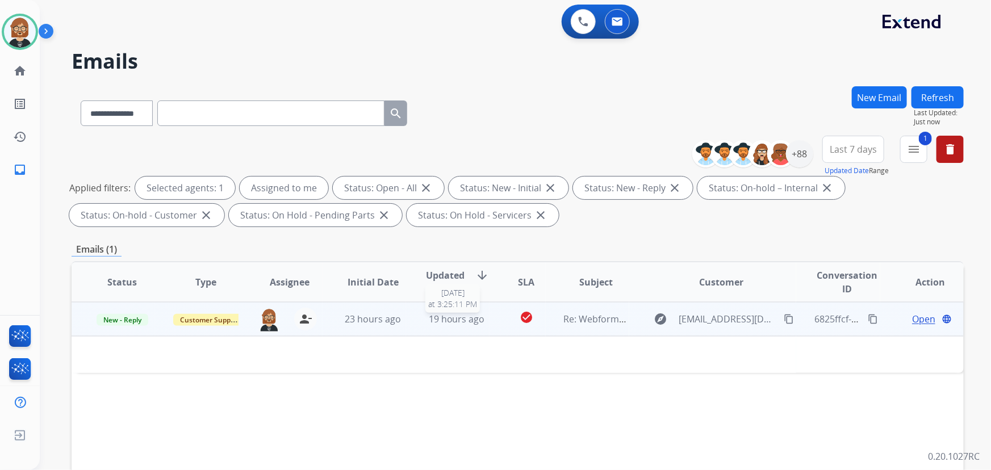
click at [467, 326] on td "19 hours ago 8/14/2025 at 3:25:11 PM" at bounding box center [447, 319] width 83 height 34
click at [387, 313] on span "23 hours ago" at bounding box center [373, 319] width 56 height 12
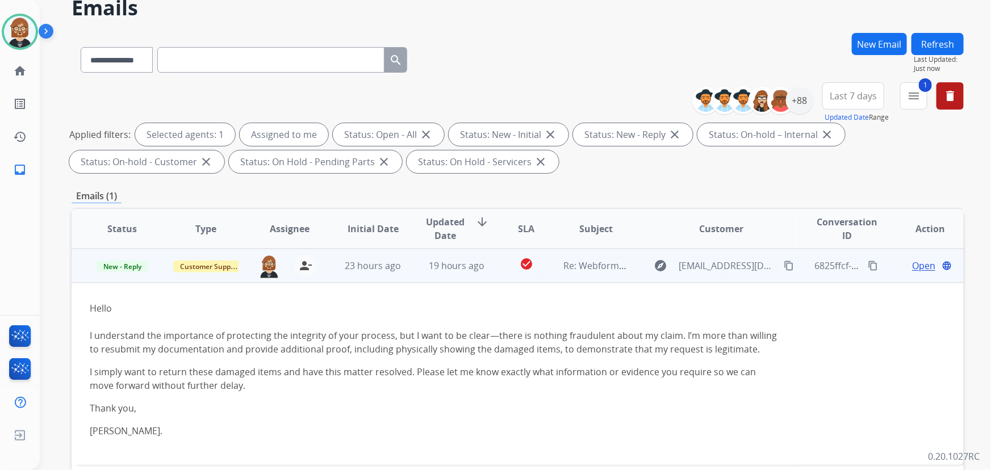
scroll to position [154, 0]
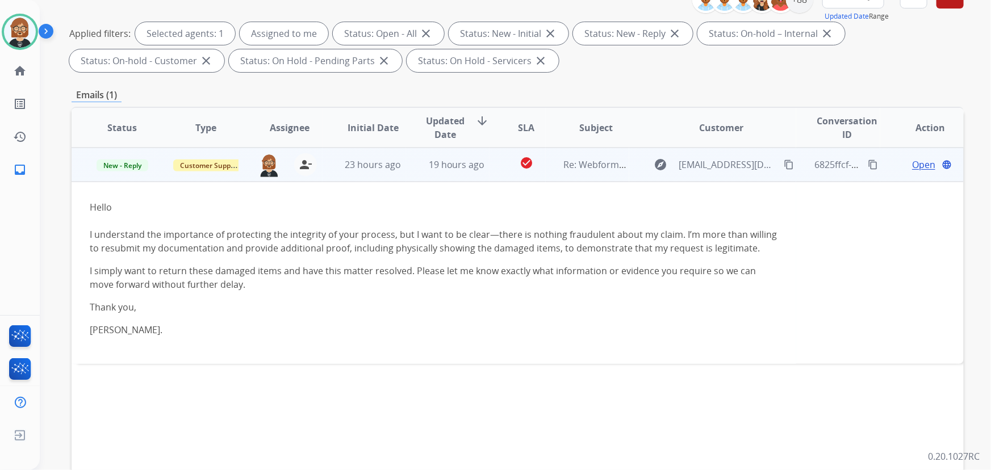
click at [729, 162] on span "Open" at bounding box center [923, 165] width 23 height 14
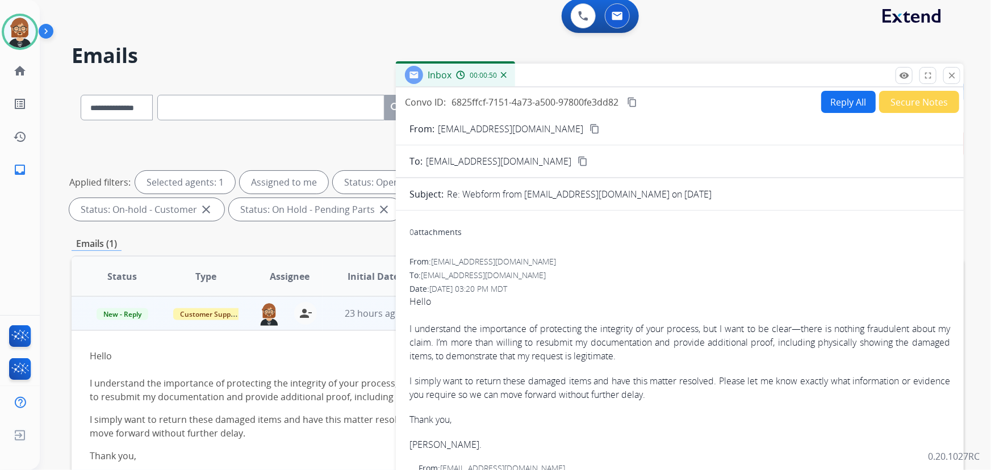
scroll to position [0, 0]
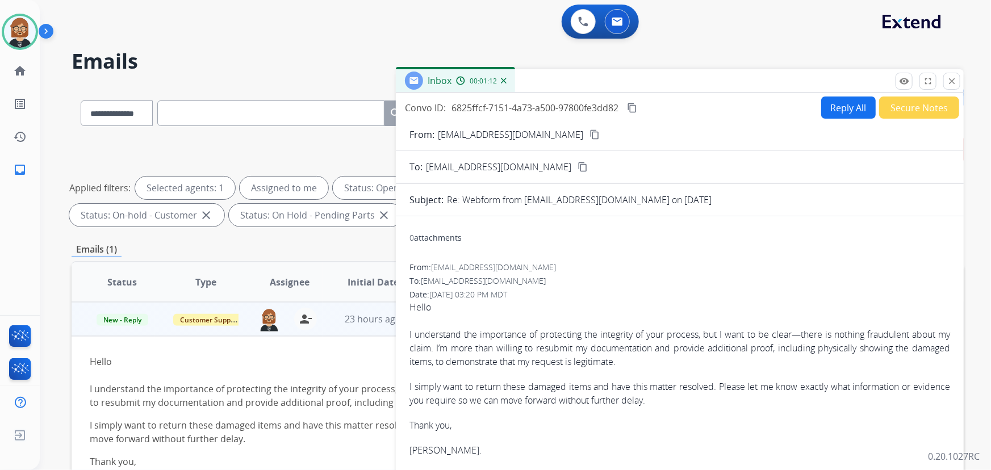
click at [311, 149] on div "**********" at bounding box center [518, 183] width 892 height 95
click at [729, 106] on button "Reply All" at bounding box center [848, 108] width 54 height 22
select select "**********"
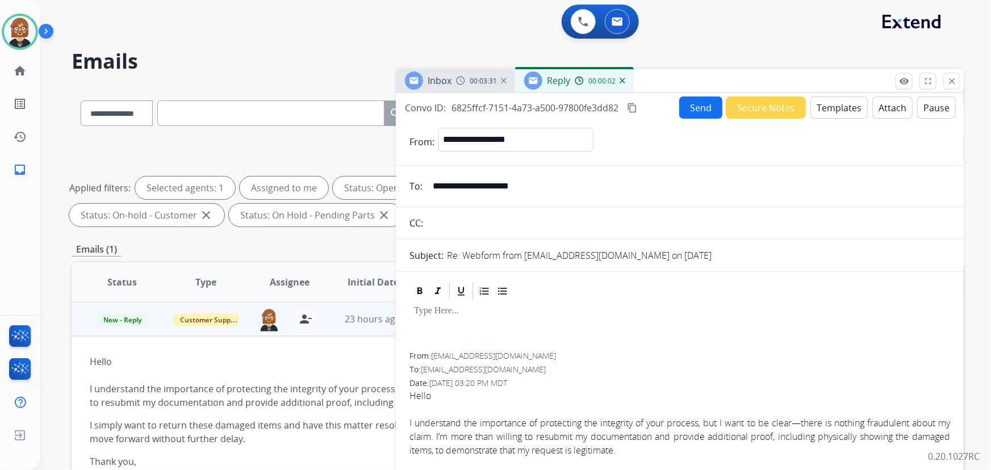
click at [729, 110] on div "**********" at bounding box center [495, 235] width 991 height 470
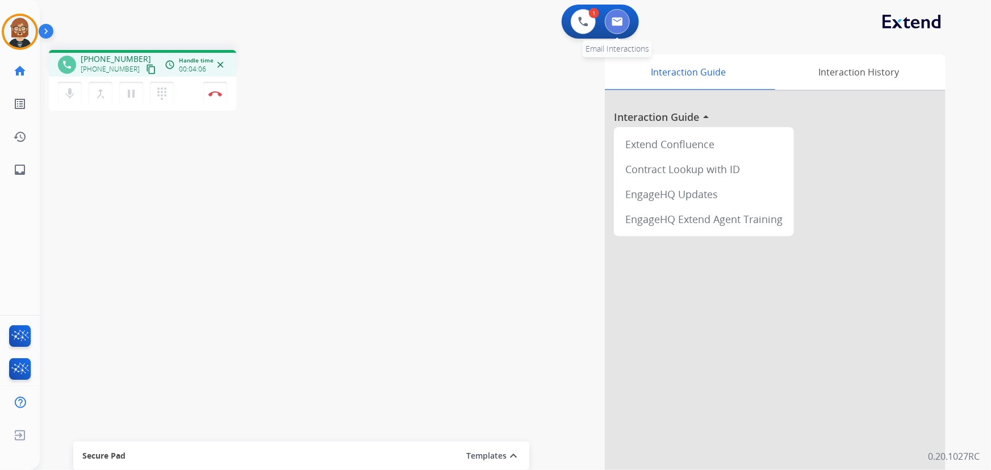
click at [619, 16] on button at bounding box center [617, 21] width 25 height 25
select select "**********"
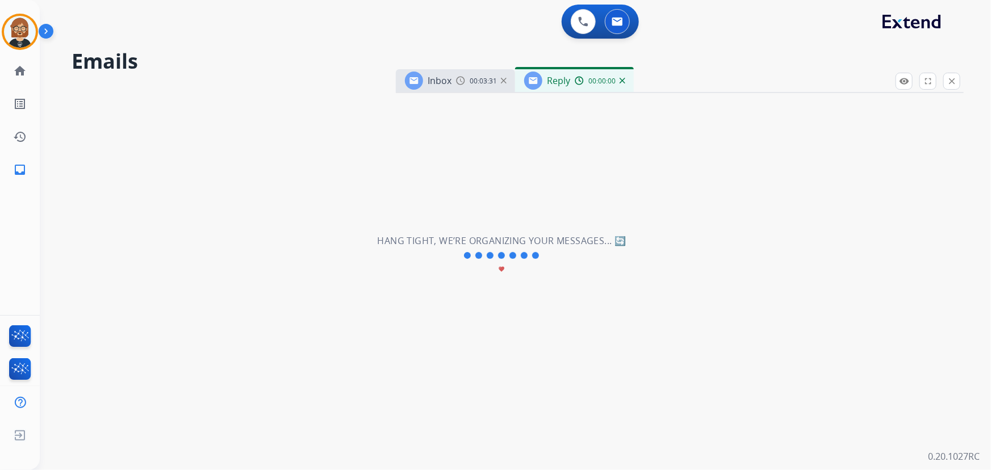
select select "**********"
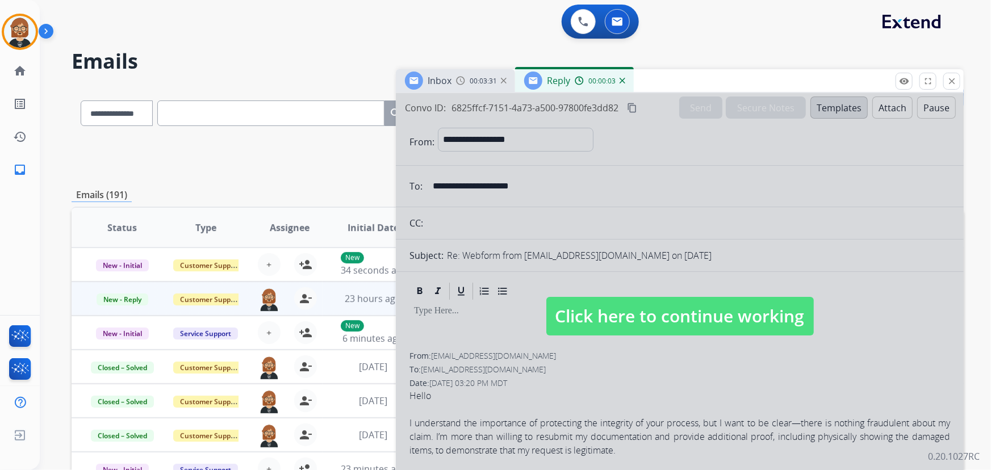
click at [671, 307] on span "Click here to continue working" at bounding box center [679, 316] width 267 height 39
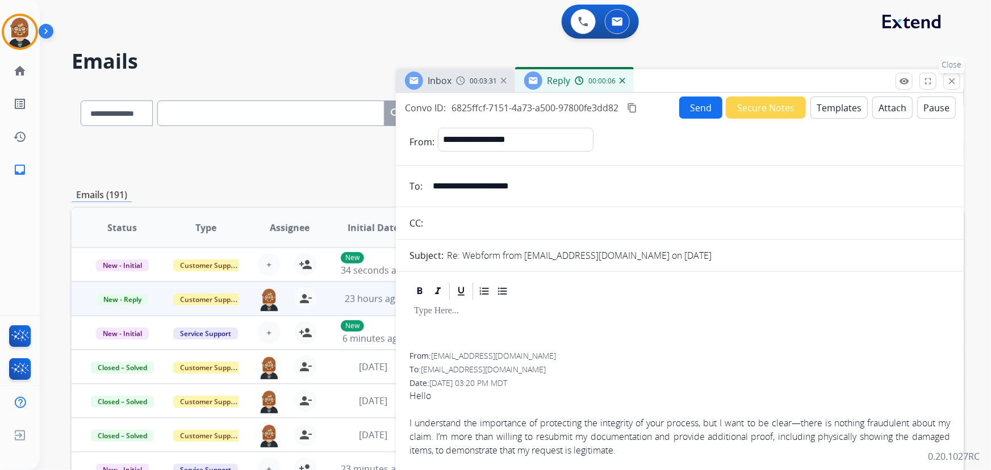
click at [729, 80] on mat-icon "close" at bounding box center [951, 81] width 10 height 10
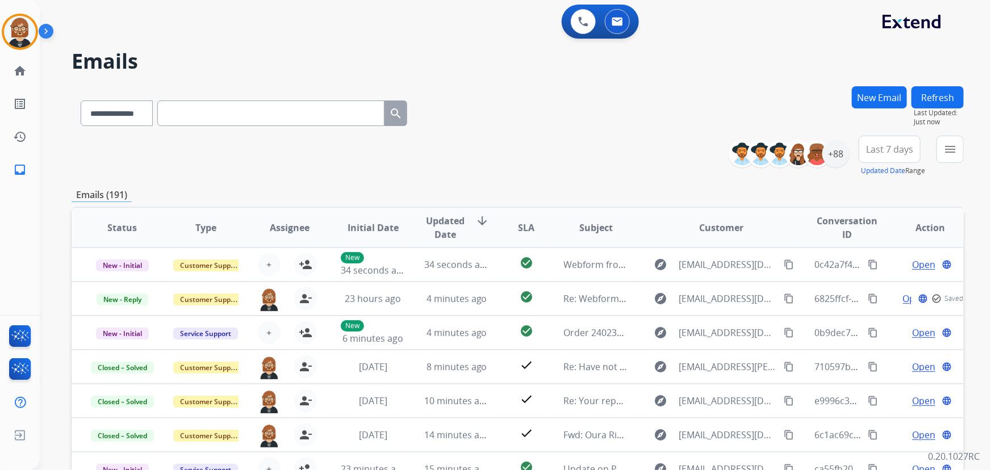
click at [556, 145] on div "**********" at bounding box center [518, 156] width 892 height 41
click at [729, 98] on button "New Email" at bounding box center [879, 97] width 55 height 22
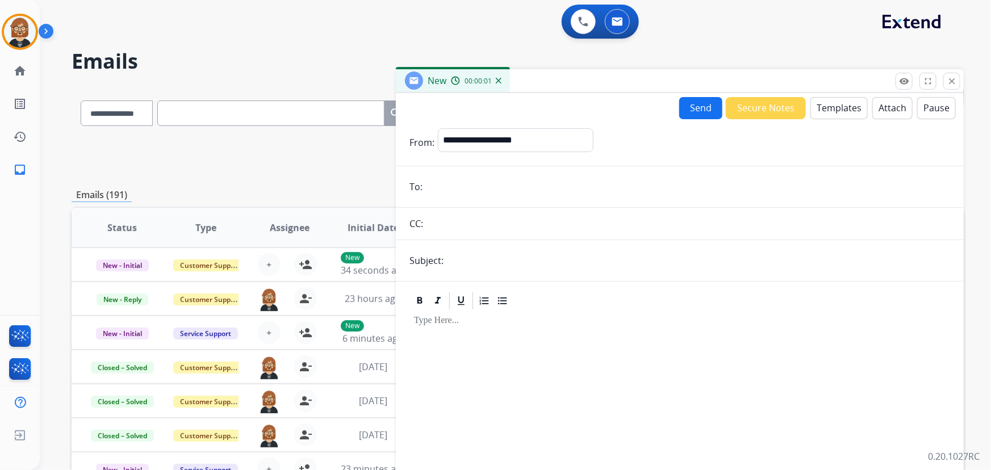
drag, startPoint x: 495, startPoint y: 194, endPoint x: 505, endPoint y: 191, distance: 10.8
click at [505, 191] on input "email" at bounding box center [688, 186] width 524 height 23
paste input "**********"
type input "**********"
click at [523, 146] on select "**********" at bounding box center [515, 139] width 154 height 23
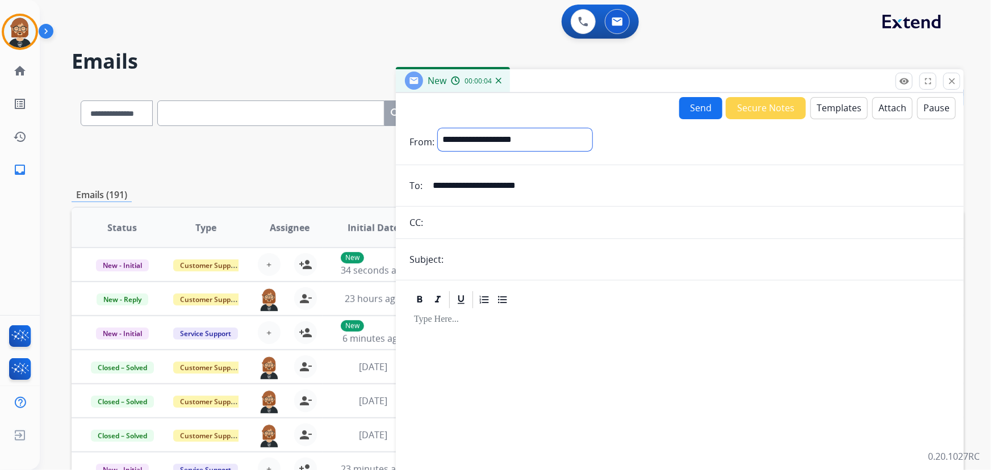
select select "**********"
click at [438, 128] on select "**********" at bounding box center [515, 139] width 154 height 23
click at [490, 262] on input "text" at bounding box center [698, 260] width 503 height 23
type input "**********"
click at [729, 116] on button "Templates" at bounding box center [838, 108] width 57 height 22
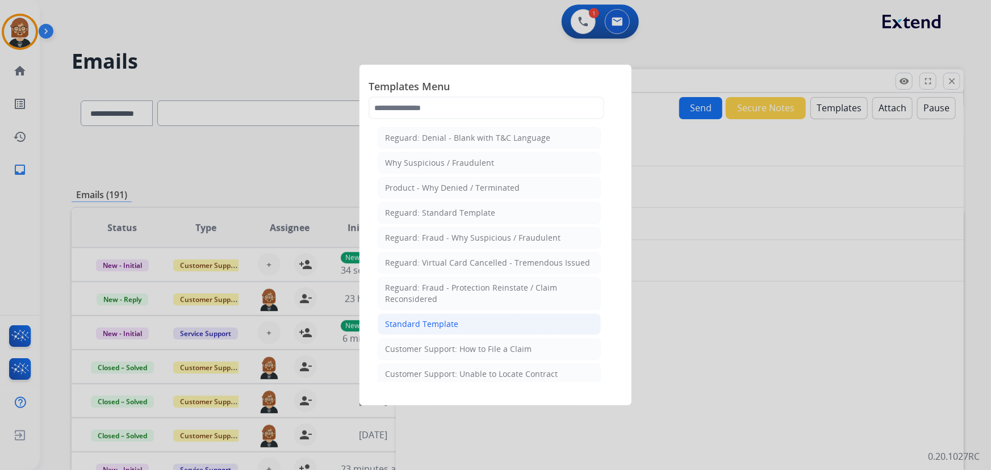
click at [399, 324] on div "Standard Template" at bounding box center [421, 323] width 73 height 11
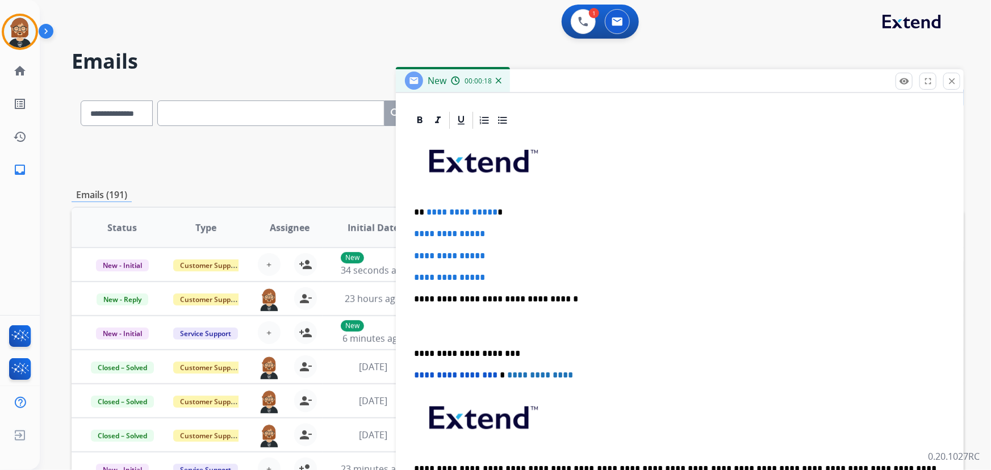
scroll to position [258, 0]
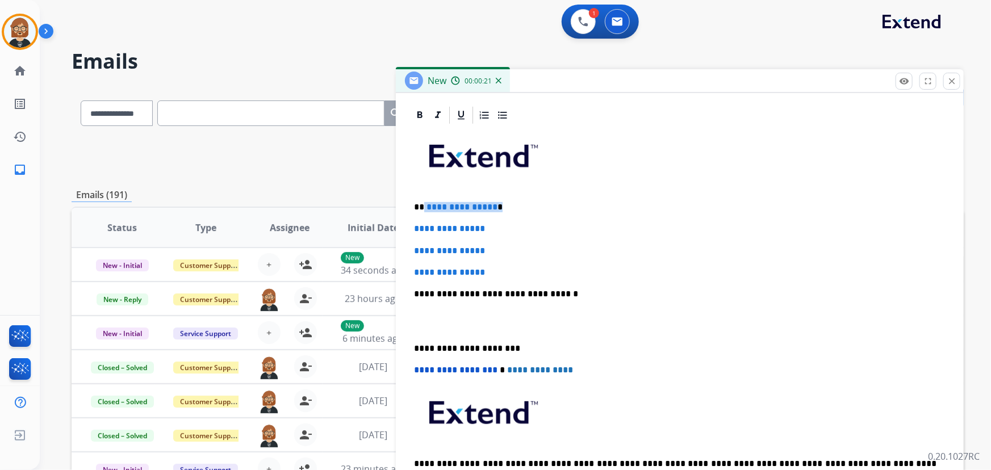
drag, startPoint x: 492, startPoint y: 207, endPoint x: 424, endPoint y: 205, distance: 68.1
click at [424, 205] on p "**********" at bounding box center [675, 207] width 523 height 10
drag, startPoint x: 509, startPoint y: 272, endPoint x: 403, endPoint y: 227, distance: 115.2
click at [403, 227] on div "**********" at bounding box center [680, 309] width 568 height 409
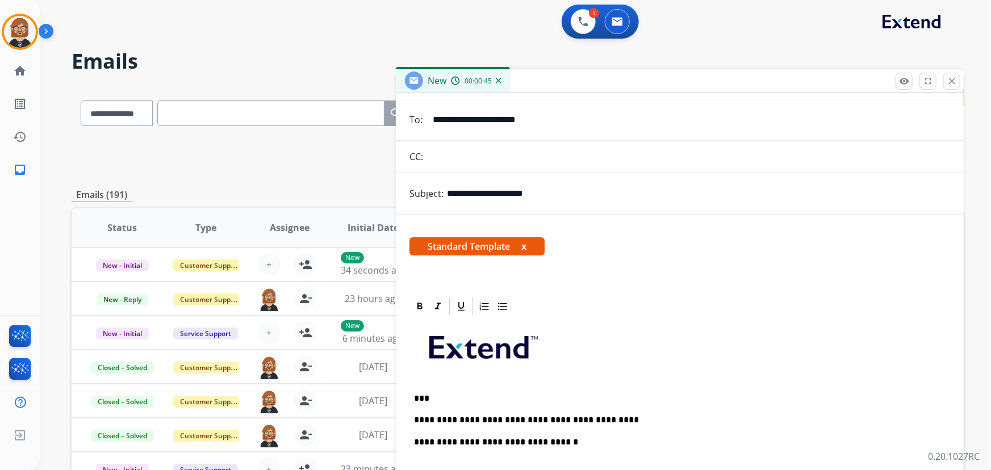
scroll to position [0, 0]
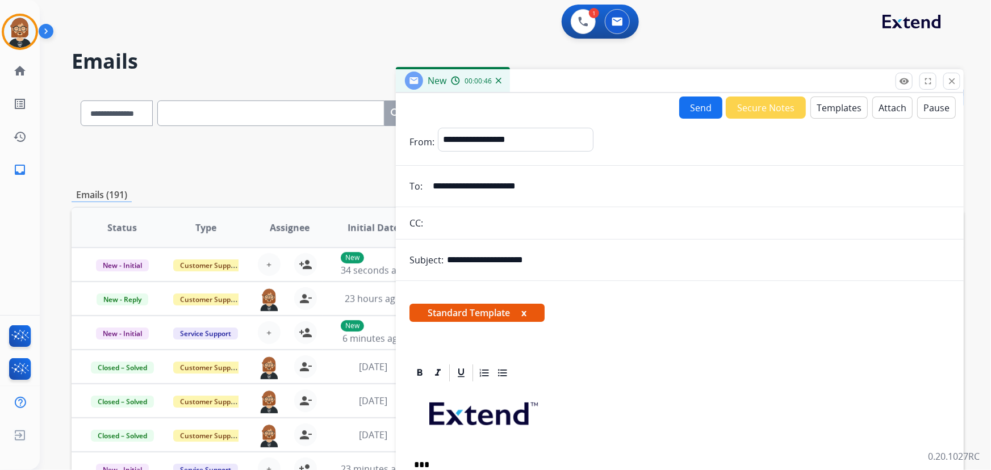
click at [698, 108] on button "Send" at bounding box center [700, 108] width 43 height 22
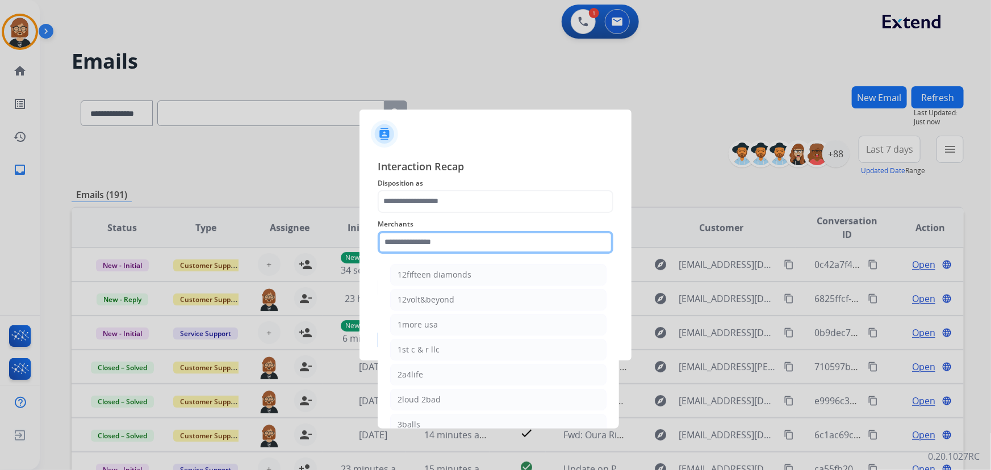
click at [460, 249] on input "text" at bounding box center [496, 242] width 236 height 23
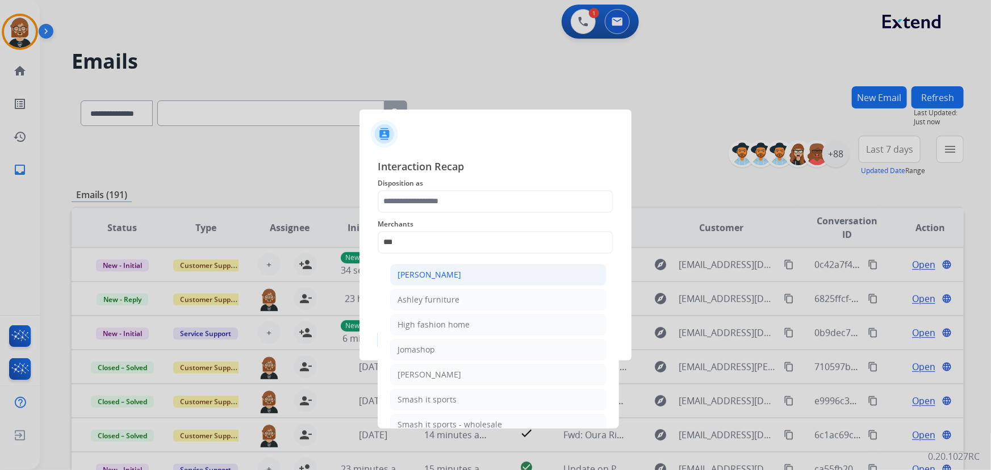
click at [456, 280] on li "Ashley - Reguard" at bounding box center [498, 275] width 216 height 22
type input "**********"
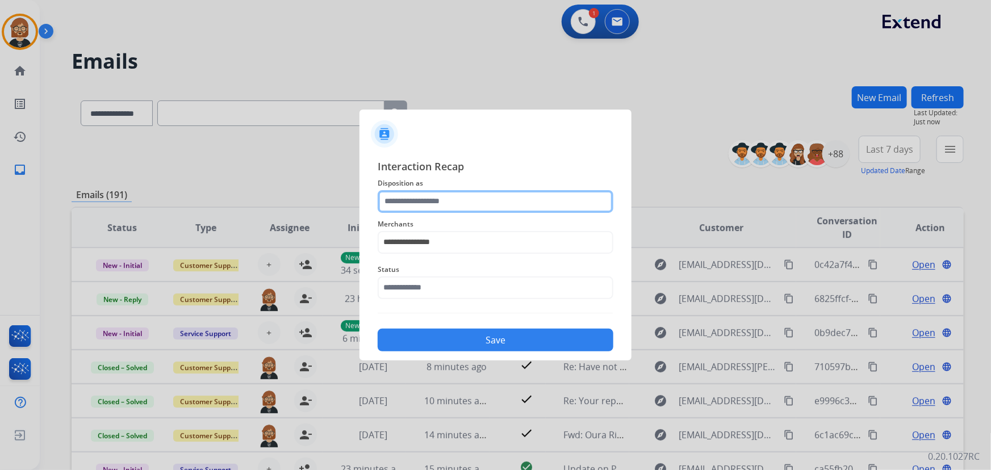
click at [451, 198] on input "text" at bounding box center [496, 201] width 236 height 23
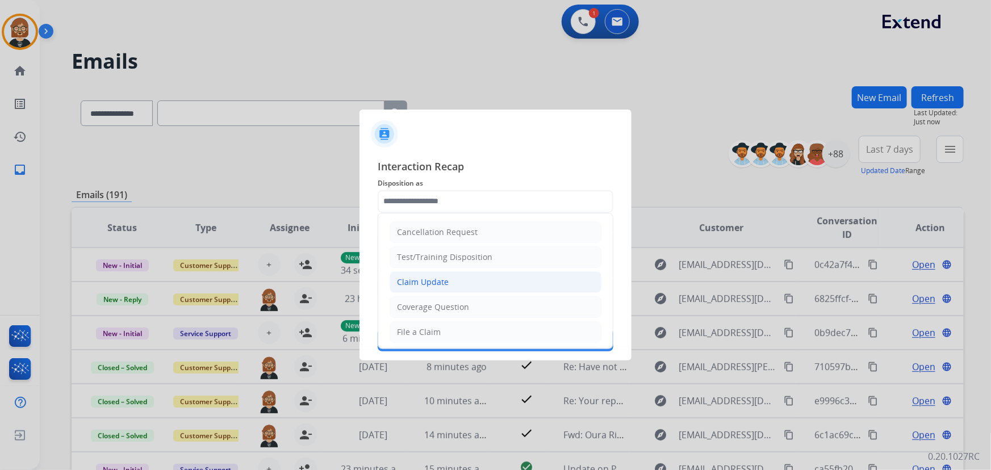
click at [460, 279] on li "Claim Update" at bounding box center [495, 282] width 212 height 22
type input "**********"
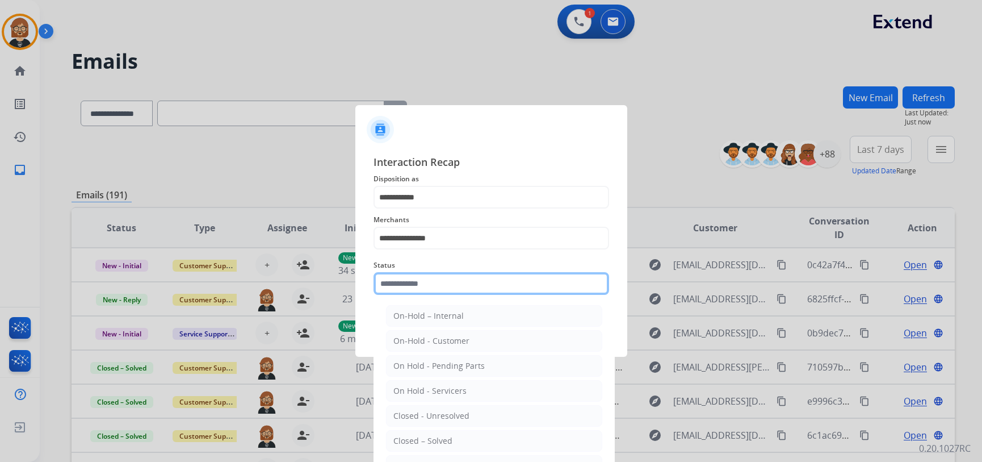
click at [471, 287] on input "text" at bounding box center [492, 283] width 236 height 23
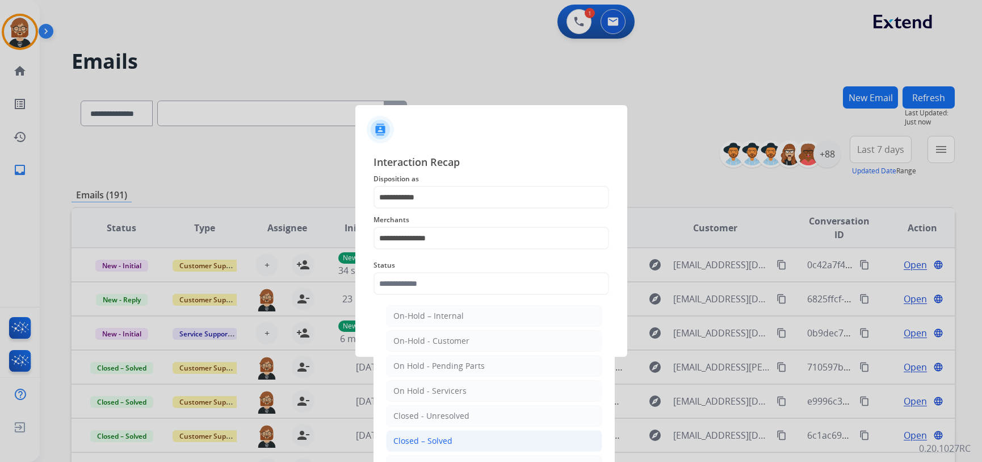
click at [452, 439] on li "Closed – Solved" at bounding box center [494, 441] width 216 height 22
type input "**********"
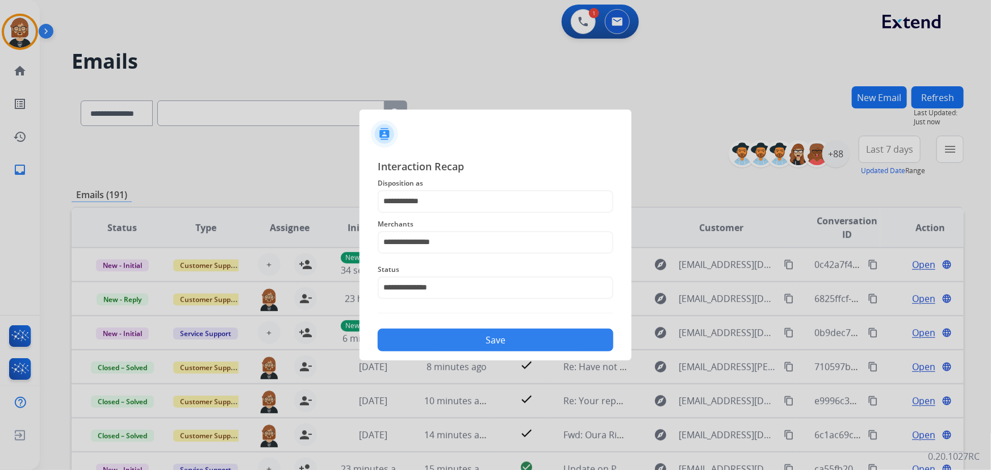
click at [488, 348] on button "Save" at bounding box center [496, 340] width 236 height 23
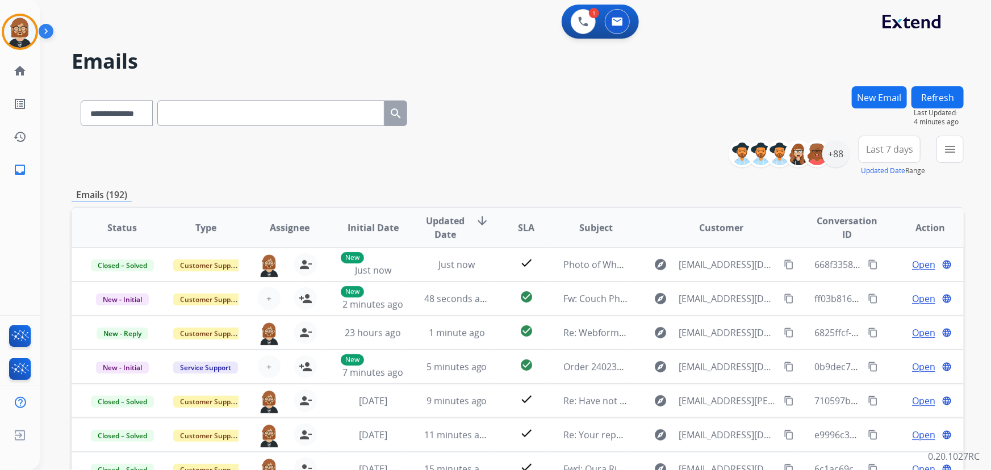
click at [729, 91] on button "Refresh" at bounding box center [937, 97] width 52 height 22
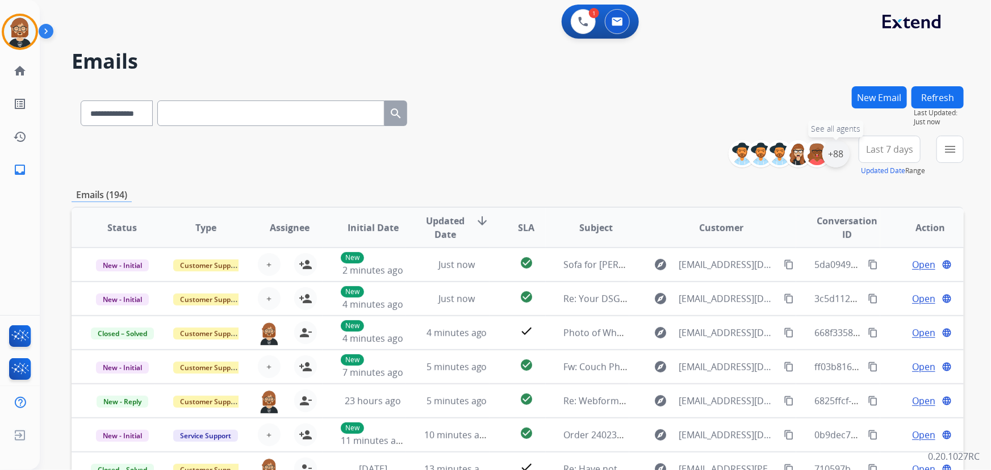
click at [729, 153] on div "+88" at bounding box center [835, 153] width 27 height 27
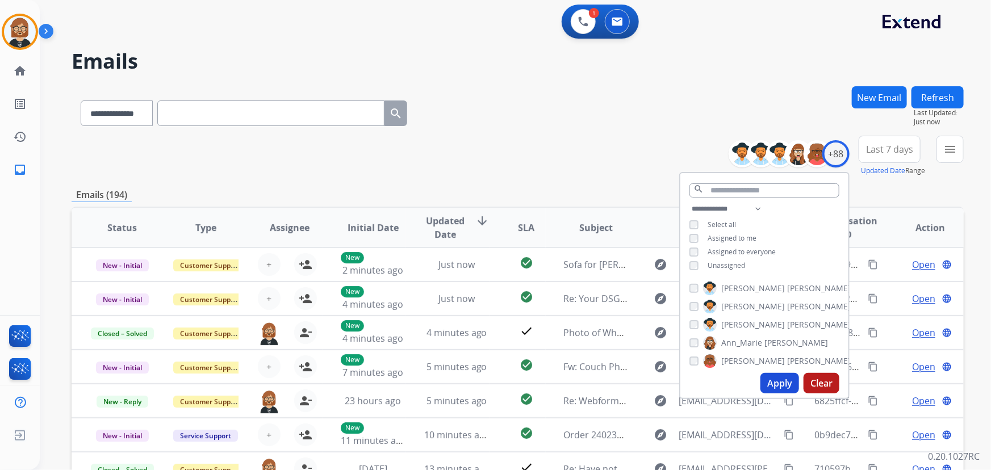
click at [723, 261] on span "Unassigned" at bounding box center [725, 266] width 37 height 10
click at [729, 383] on button "Apply" at bounding box center [779, 383] width 39 height 20
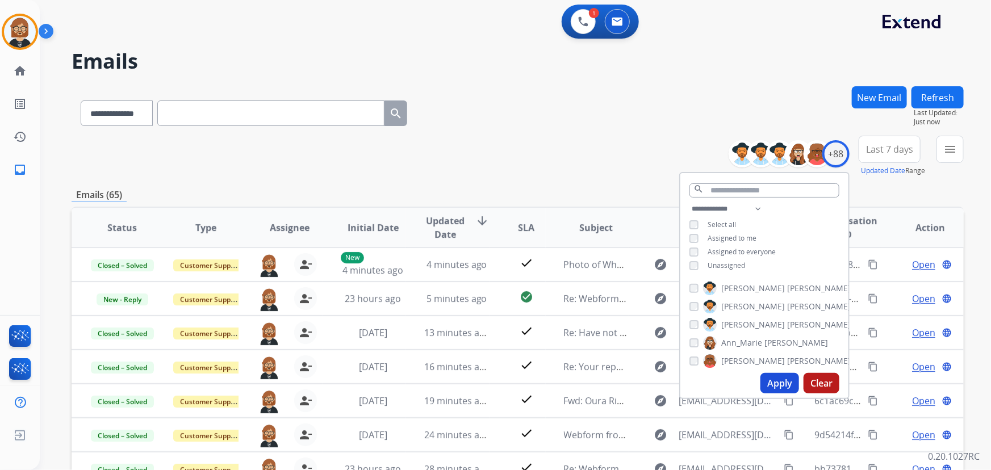
click at [729, 380] on button "Apply" at bounding box center [779, 383] width 39 height 20
click at [729, 142] on mat-icon "menu" at bounding box center [950, 149] width 14 height 14
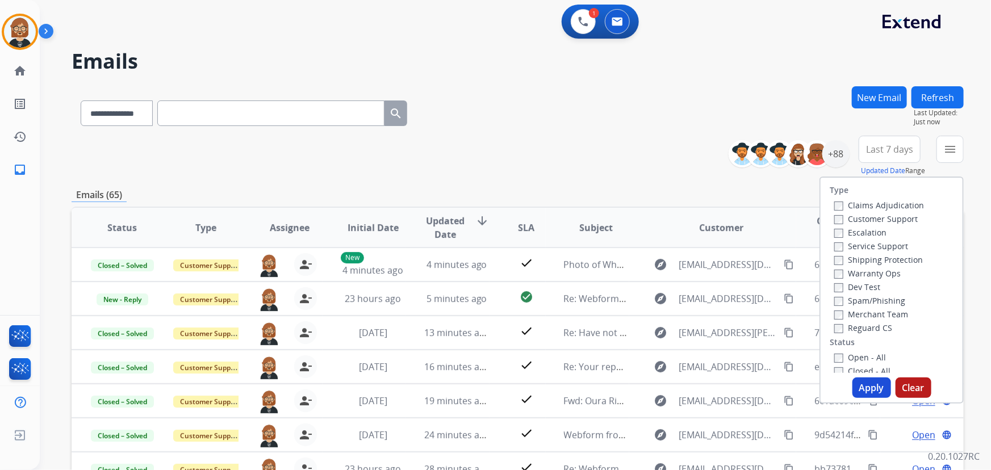
click at [729, 355] on label "Open - All" at bounding box center [860, 357] width 52 height 11
click at [729, 380] on button "Apply" at bounding box center [871, 388] width 39 height 20
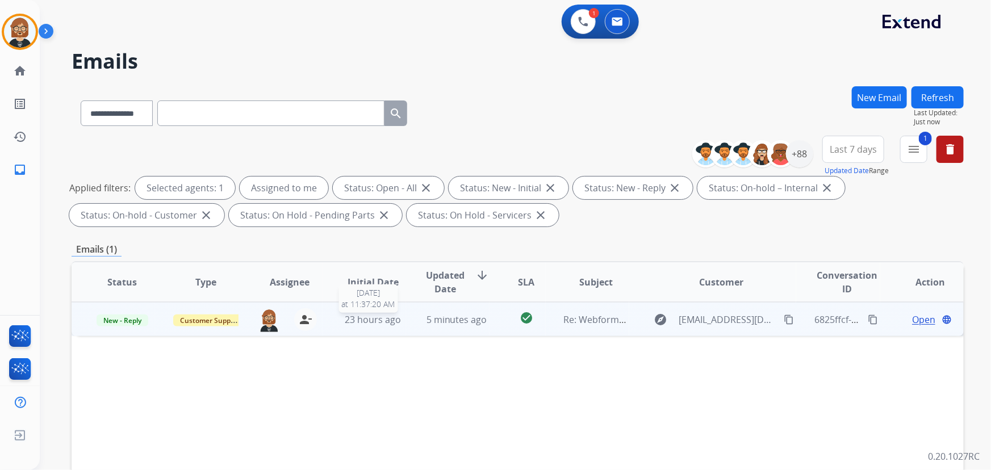
click at [375, 325] on div "23 hours ago" at bounding box center [373, 320] width 65 height 14
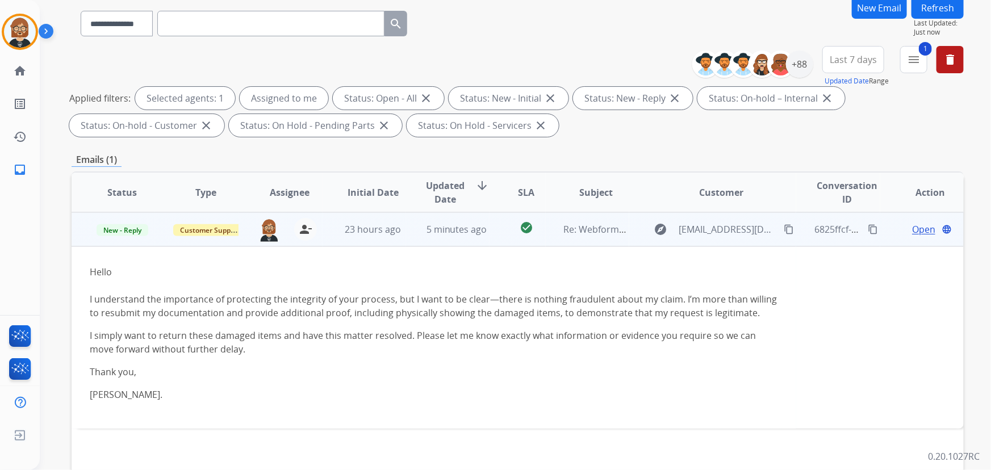
scroll to position [206, 0]
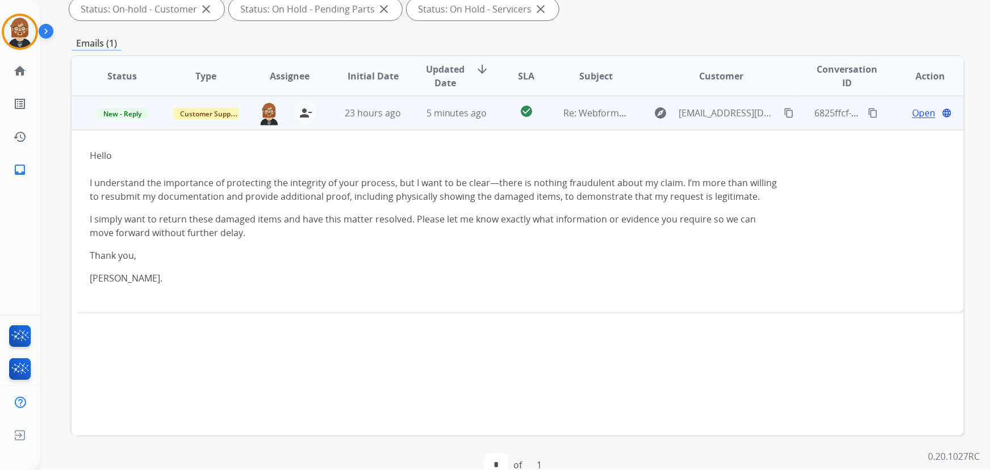
click at [729, 107] on span "Open" at bounding box center [923, 113] width 23 height 14
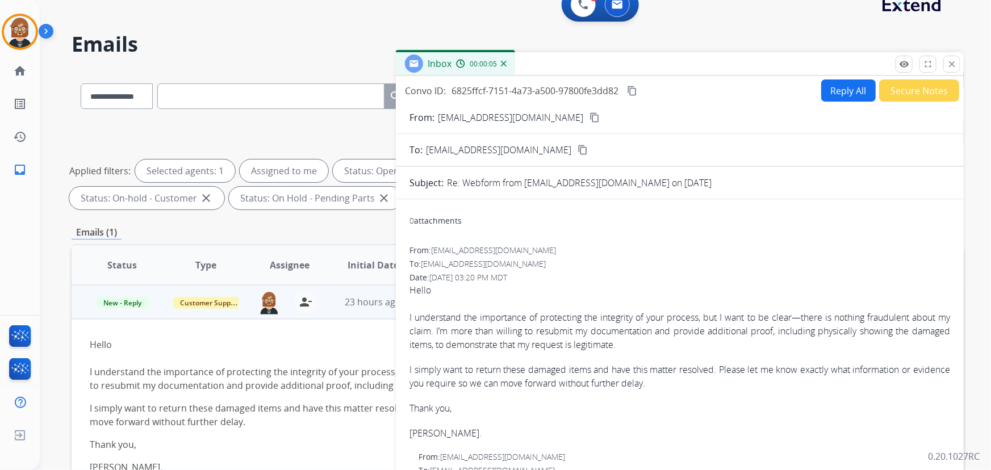
scroll to position [0, 0]
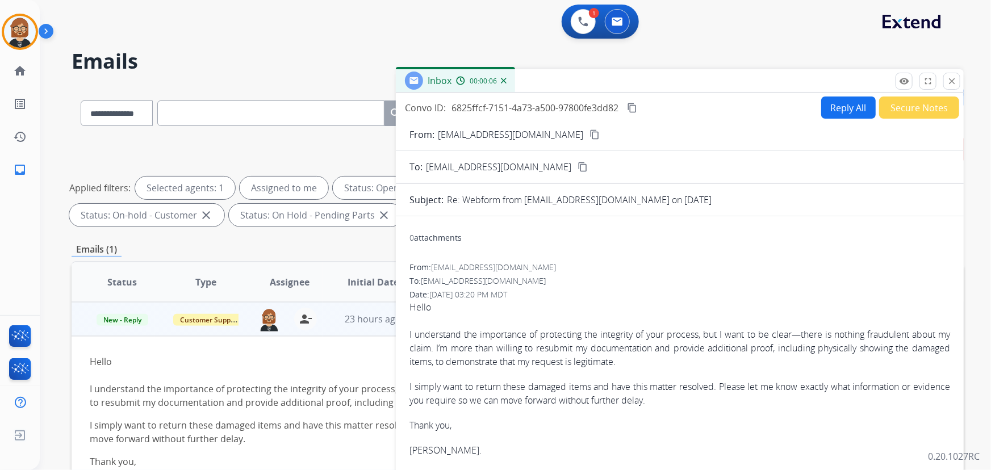
click at [729, 111] on button "Reply All" at bounding box center [848, 108] width 54 height 22
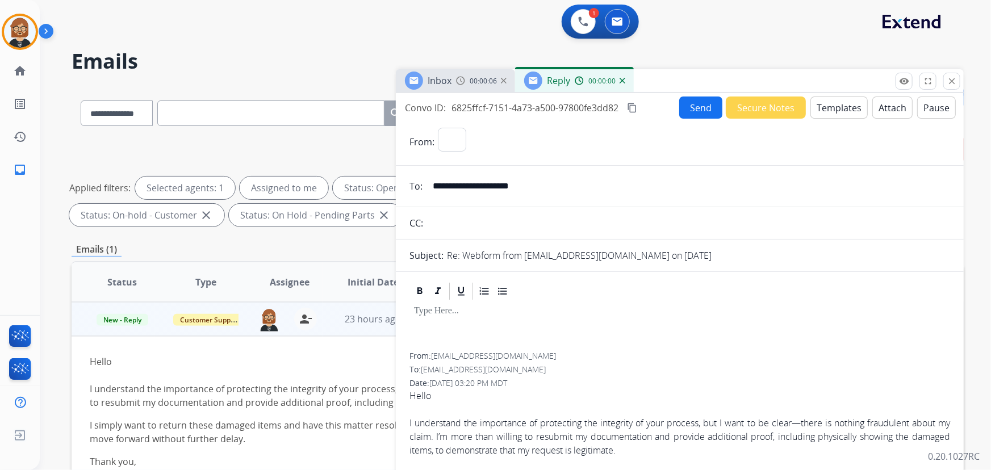
select select "**********"
click at [729, 108] on button "Templates" at bounding box center [838, 108] width 57 height 22
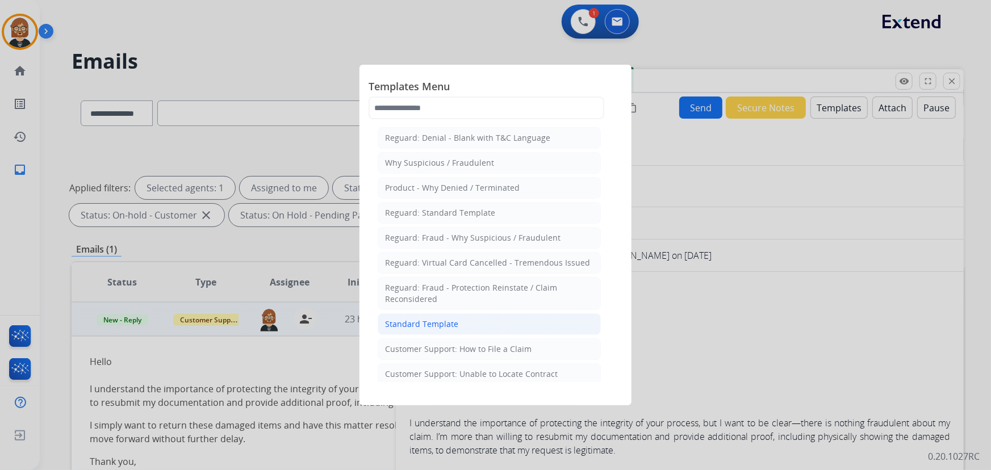
click at [469, 322] on li "Standard Template" at bounding box center [489, 324] width 223 height 22
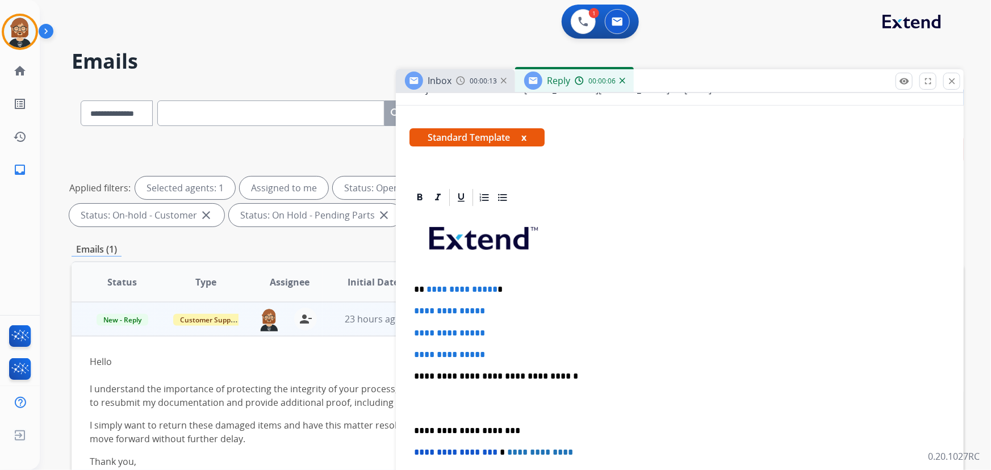
scroll to position [206, 0]
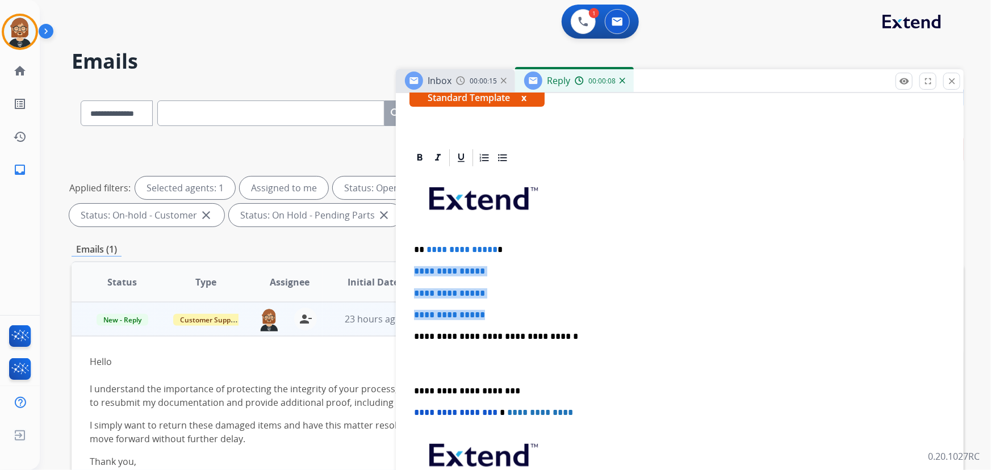
drag, startPoint x: 509, startPoint y: 316, endPoint x: 407, endPoint y: 265, distance: 113.7
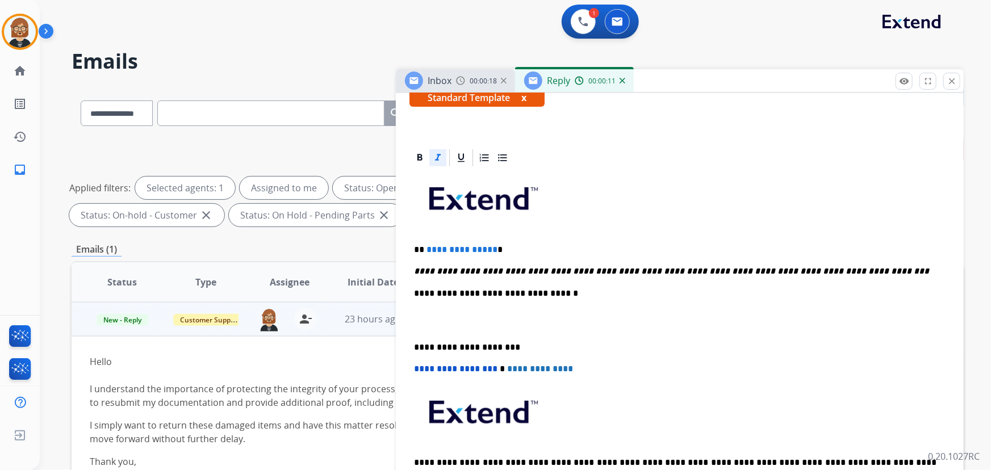
click at [438, 157] on icon at bounding box center [438, 157] width 6 height 7
drag, startPoint x: 490, startPoint y: 246, endPoint x: 424, endPoint y: 246, distance: 65.8
click at [424, 246] on p "**********" at bounding box center [675, 250] width 523 height 10
click at [513, 271] on em "**********" at bounding box center [671, 271] width 515 height 9
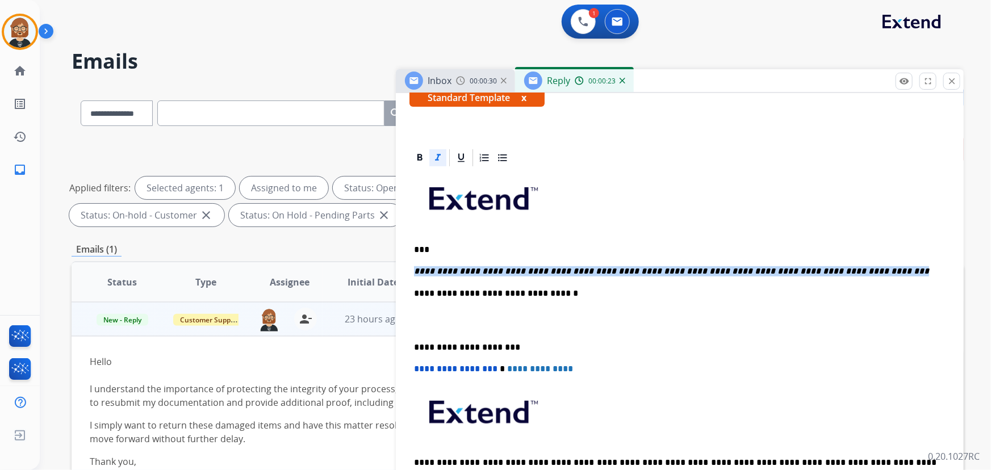
click at [513, 271] on em "**********" at bounding box center [671, 271] width 515 height 9
click at [437, 154] on icon at bounding box center [438, 157] width 6 height 7
click at [722, 324] on p at bounding box center [679, 320] width 531 height 21
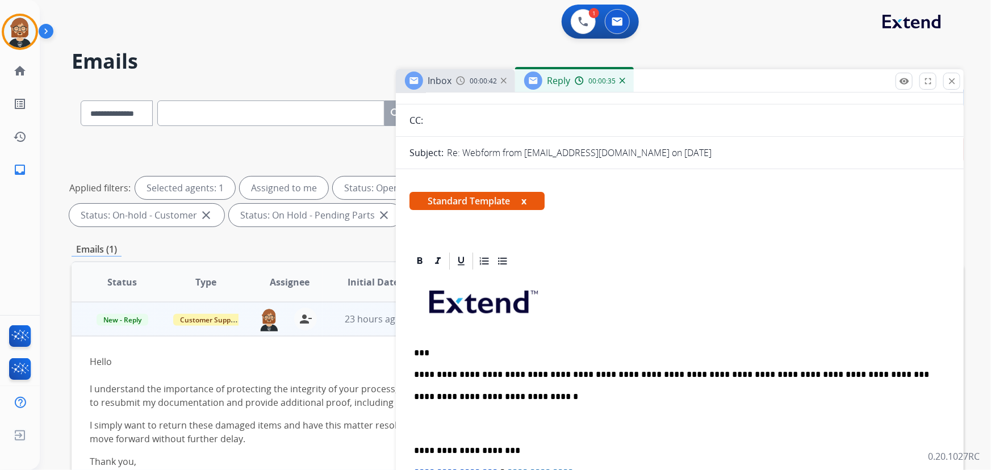
scroll to position [0, 0]
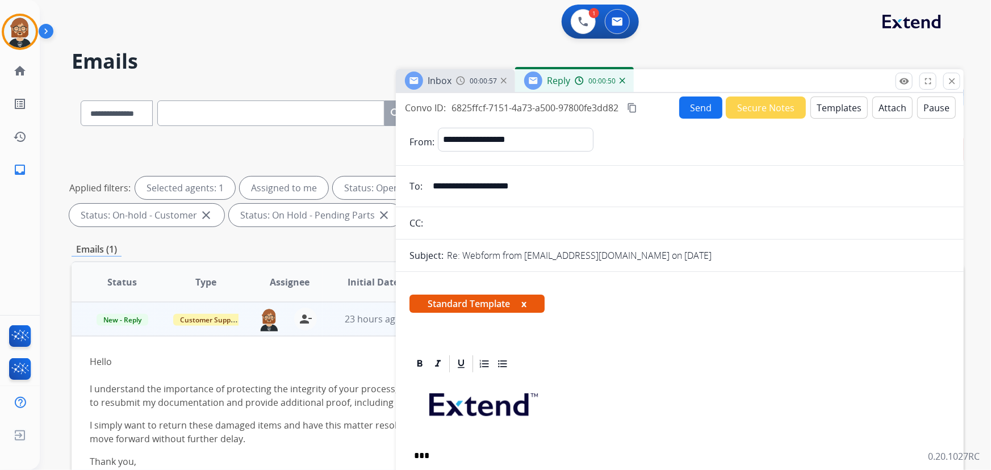
click at [687, 107] on button "Send" at bounding box center [700, 108] width 43 height 22
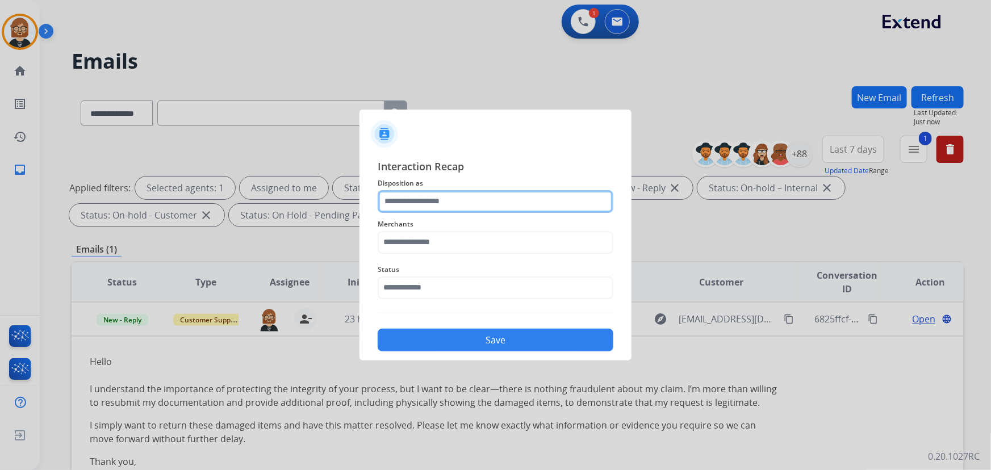
click at [469, 205] on input "text" at bounding box center [496, 201] width 236 height 23
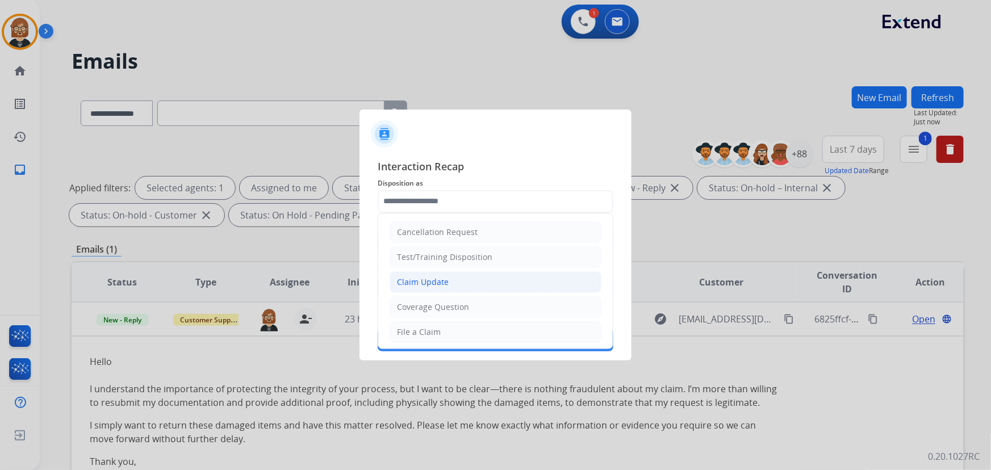
click at [443, 278] on div "Claim Update" at bounding box center [423, 281] width 52 height 11
type input "**********"
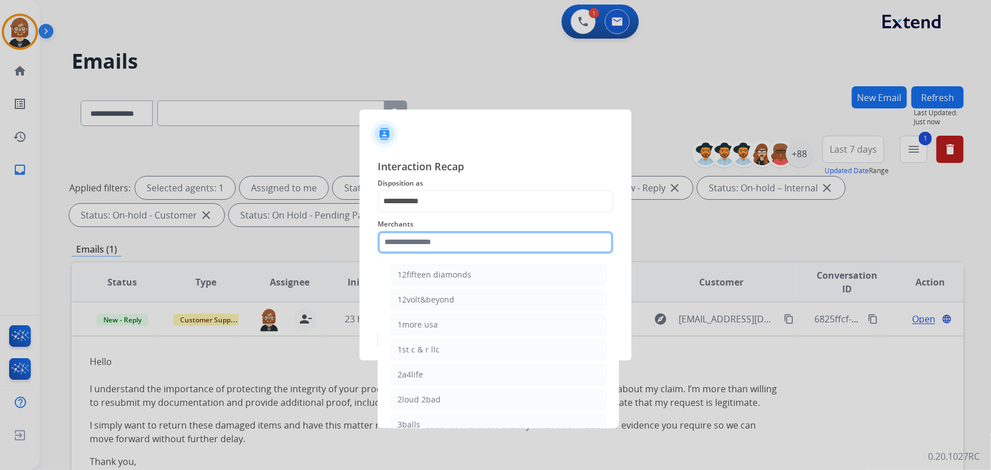
click at [490, 234] on input "text" at bounding box center [496, 242] width 236 height 23
type input "*"
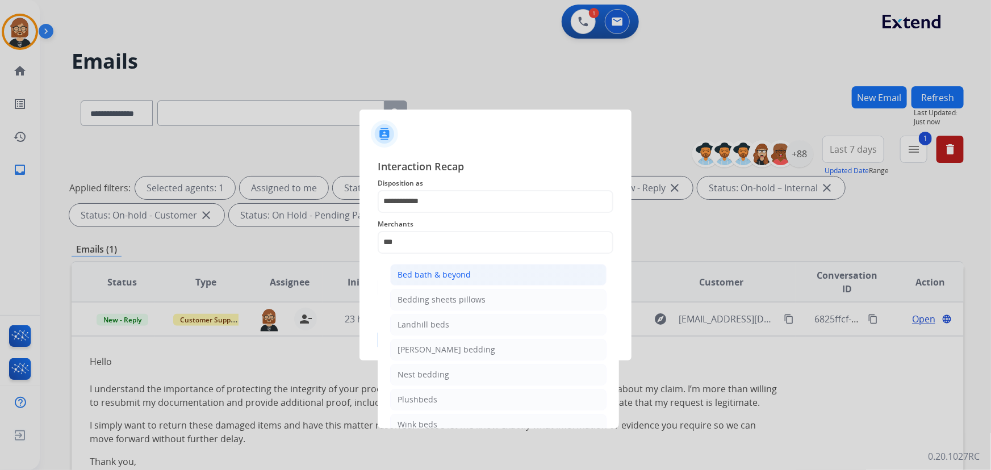
click at [479, 273] on li "Bed bath & beyond" at bounding box center [498, 275] width 216 height 22
type input "**********"
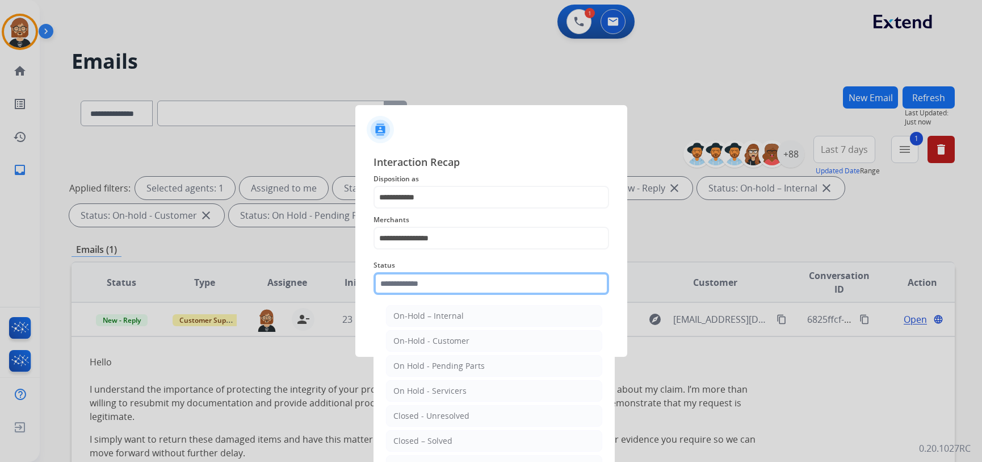
click at [467, 285] on input "text" at bounding box center [492, 283] width 236 height 23
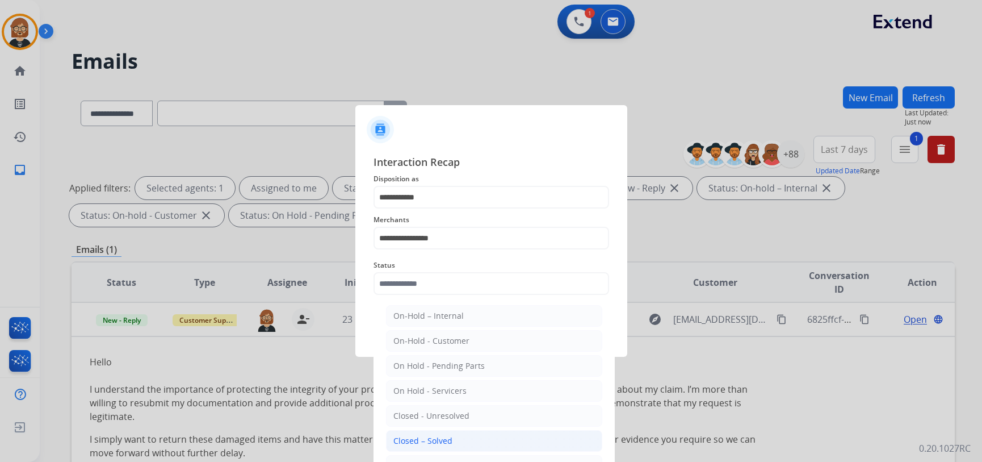
click at [455, 435] on li "Closed – Solved" at bounding box center [494, 441] width 216 height 22
type input "**********"
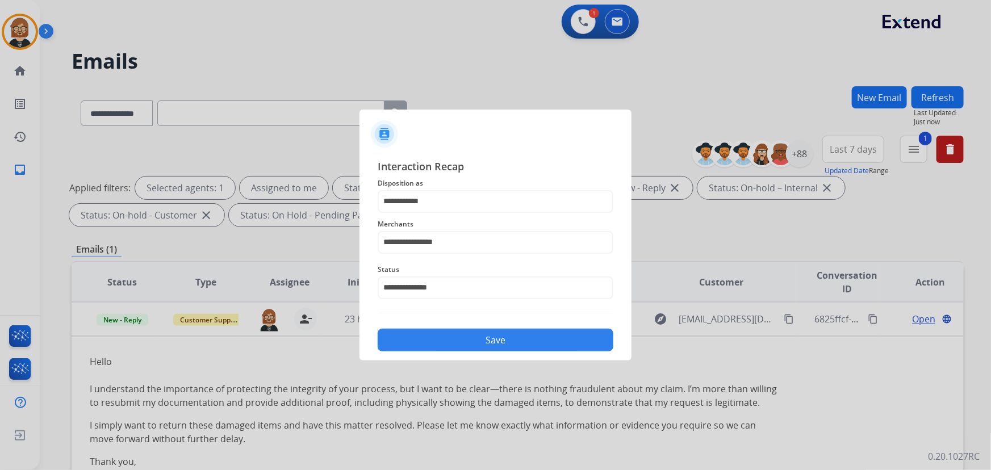
click at [541, 339] on button "Save" at bounding box center [496, 340] width 236 height 23
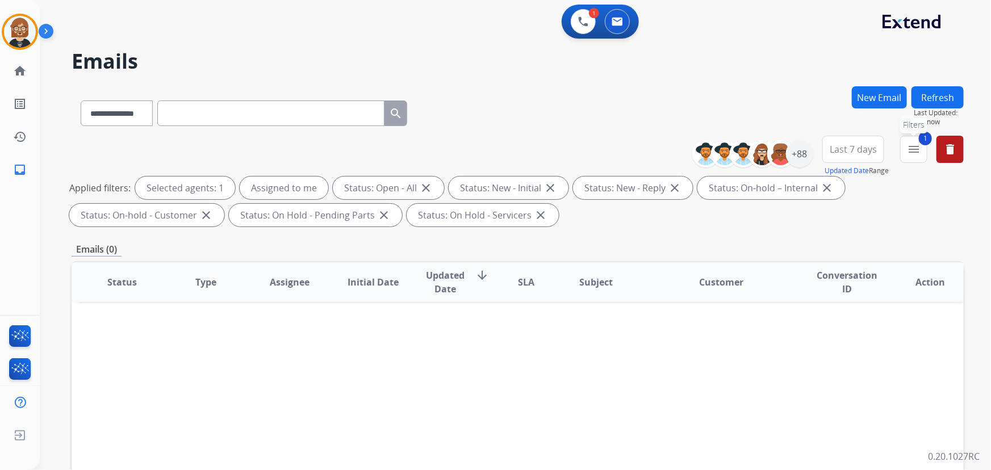
click at [729, 149] on mat-icon "menu" at bounding box center [914, 149] width 14 height 14
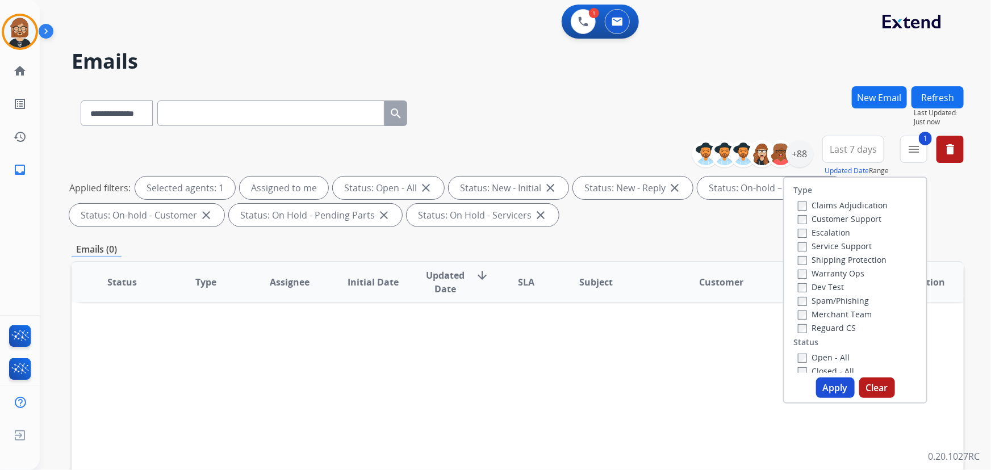
click at [729, 328] on label "Reguard CS" at bounding box center [827, 327] width 58 height 11
click at [729, 221] on label "Customer Support" at bounding box center [839, 218] width 83 height 11
click at [729, 259] on label "Shipping Protection" at bounding box center [842, 259] width 89 height 11
click at [729, 378] on button "Apply" at bounding box center [835, 388] width 39 height 20
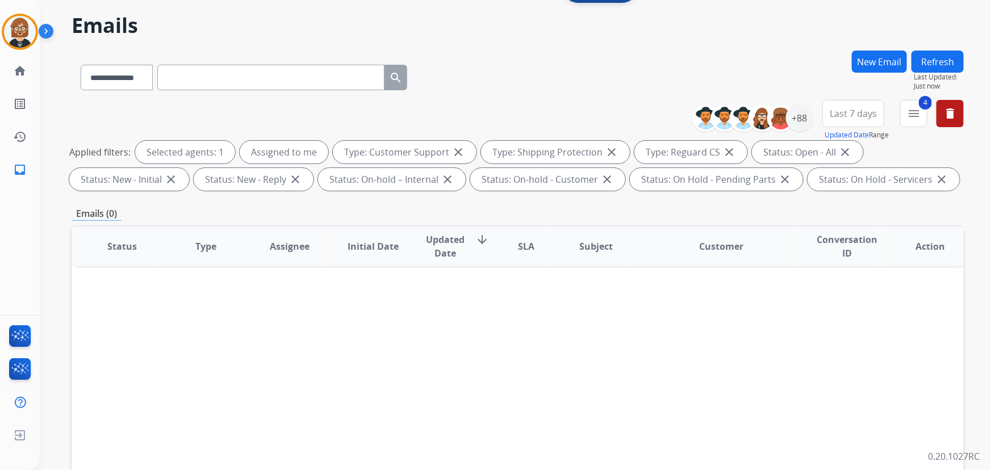
scroll to position [51, 0]
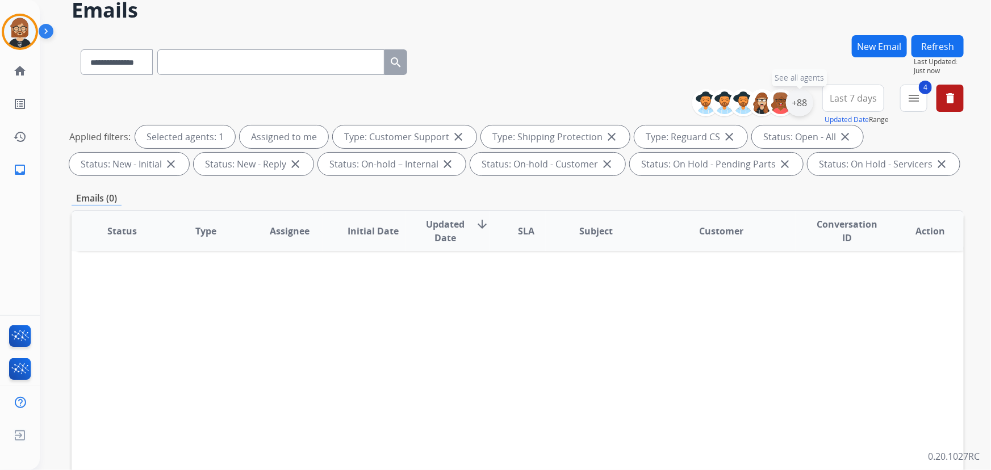
click at [729, 99] on div "+88" at bounding box center [799, 102] width 27 height 27
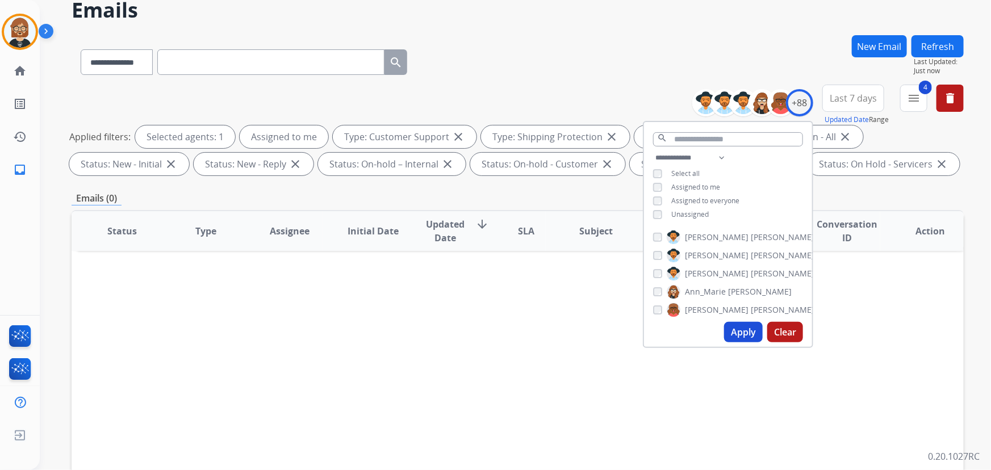
click at [699, 213] on span "Unassigned" at bounding box center [689, 214] width 37 height 10
click at [729, 326] on button "Apply" at bounding box center [743, 332] width 39 height 20
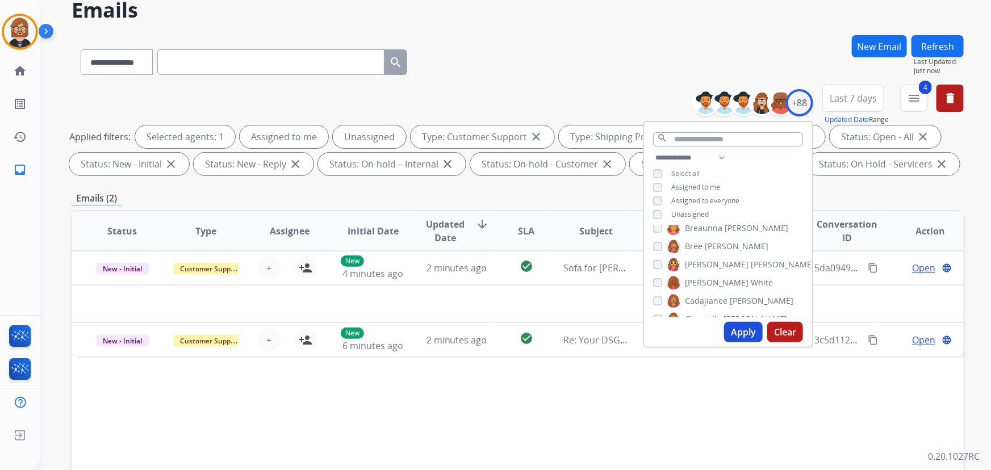
click at [496, 378] on div "Status Type Assignee Initial Date Updated Date arrow_downward SLA Subject Custo…" at bounding box center [518, 400] width 892 height 380
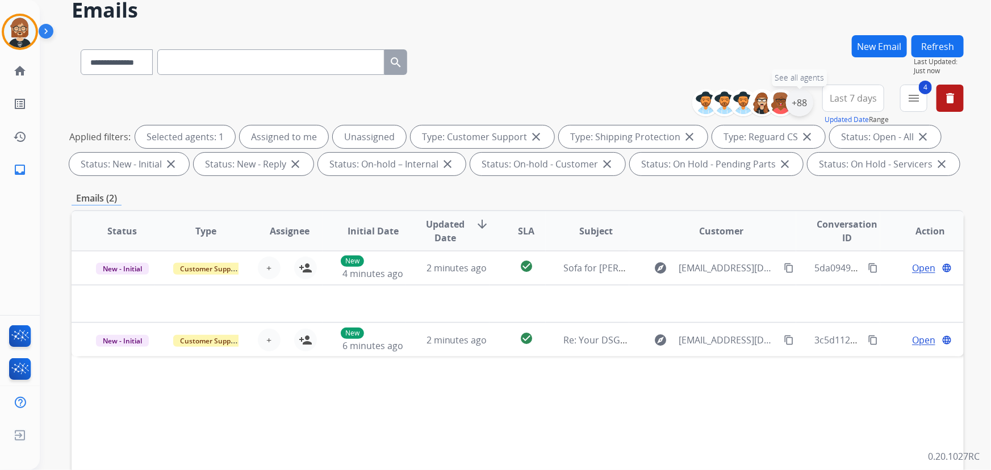
click at [729, 97] on div "+88" at bounding box center [799, 102] width 27 height 27
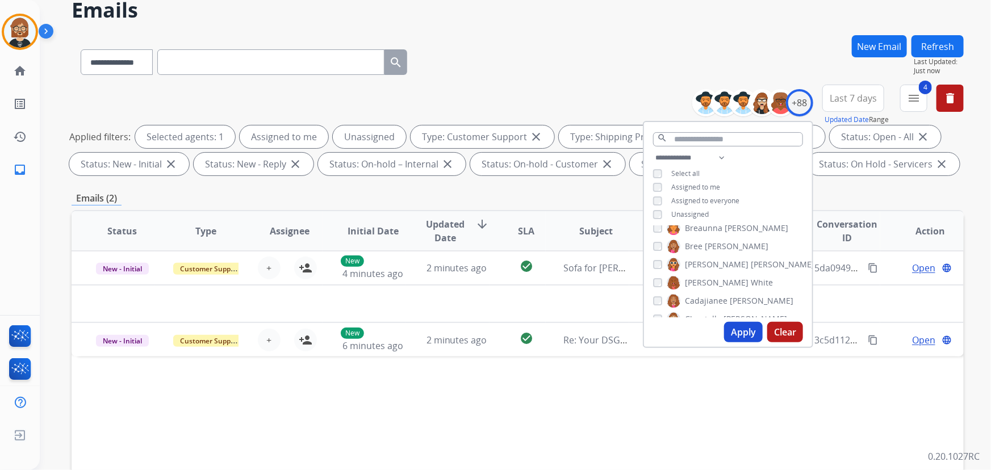
click at [690, 214] on span "Unassigned" at bounding box center [689, 214] width 37 height 10
click at [729, 331] on button "Apply" at bounding box center [743, 332] width 39 height 20
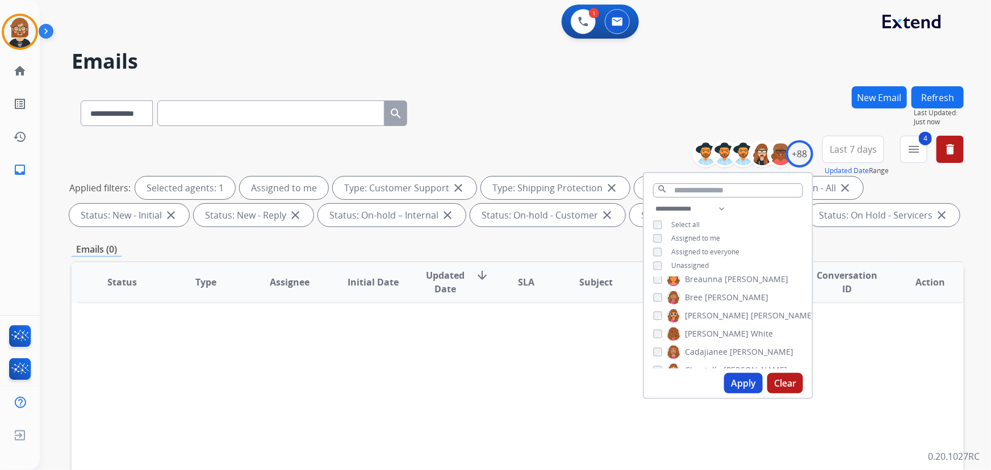
click at [637, 93] on div "**********" at bounding box center [518, 110] width 892 height 49
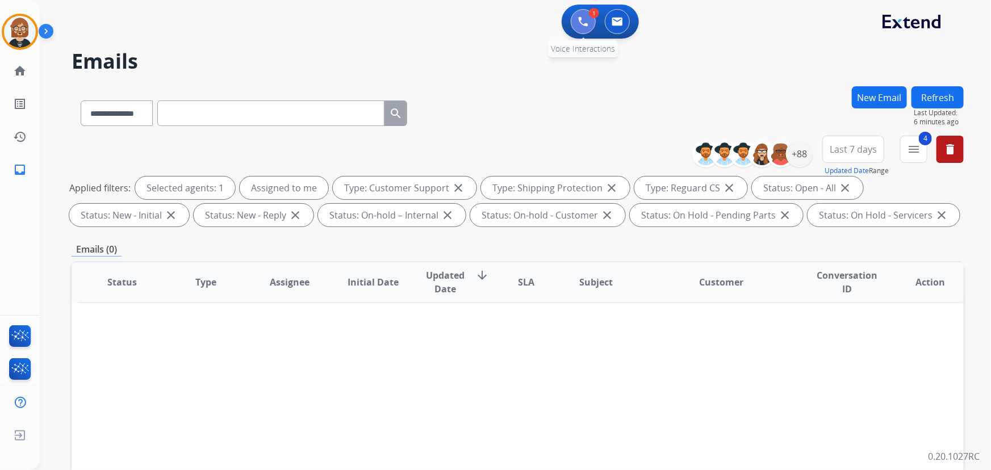
click at [587, 25] on img at bounding box center [583, 21] width 10 height 10
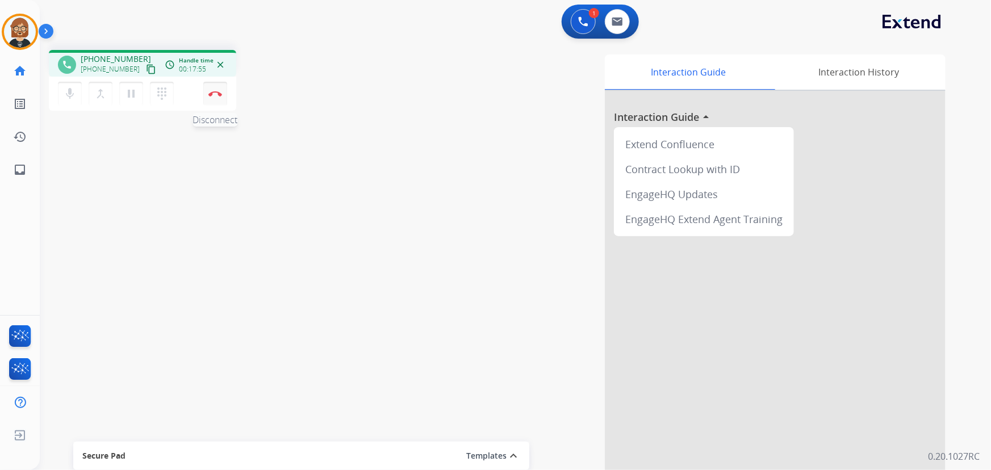
click at [212, 91] on img at bounding box center [215, 94] width 14 height 6
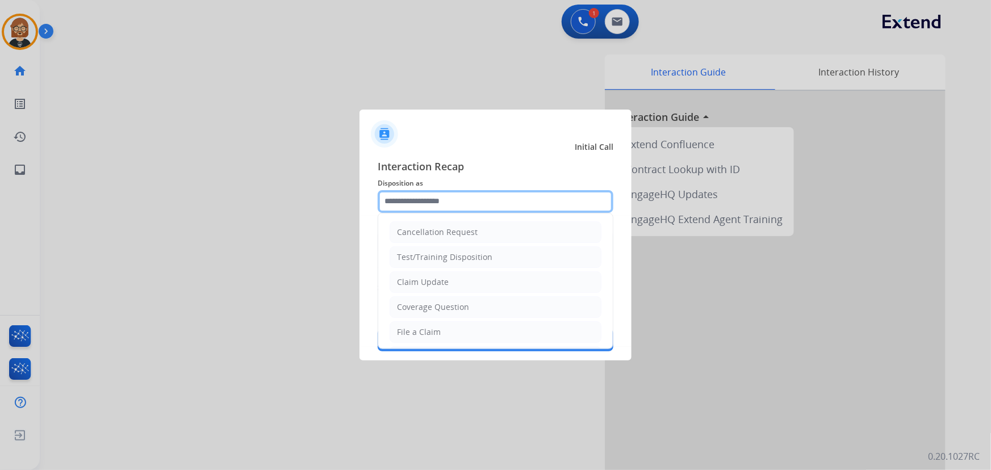
click at [456, 203] on input "text" at bounding box center [496, 201] width 236 height 23
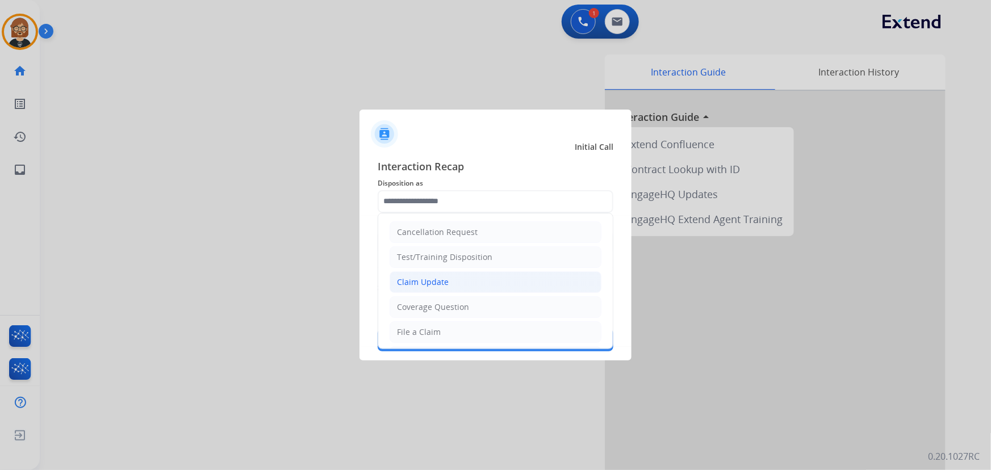
click at [477, 272] on li "Claim Update" at bounding box center [495, 282] width 212 height 22
type input "**********"
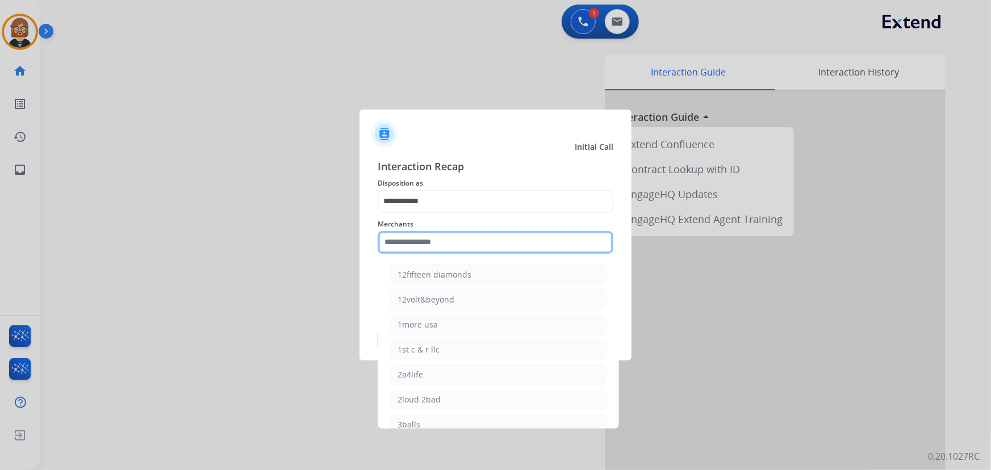
click at [476, 232] on input "text" at bounding box center [496, 242] width 236 height 23
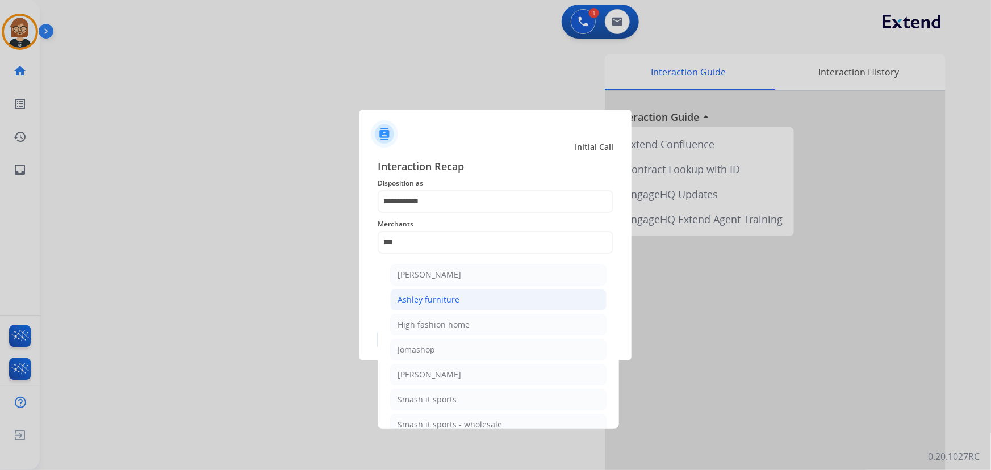
click at [458, 297] on li "Ashley furniture" at bounding box center [498, 300] width 216 height 22
type input "**********"
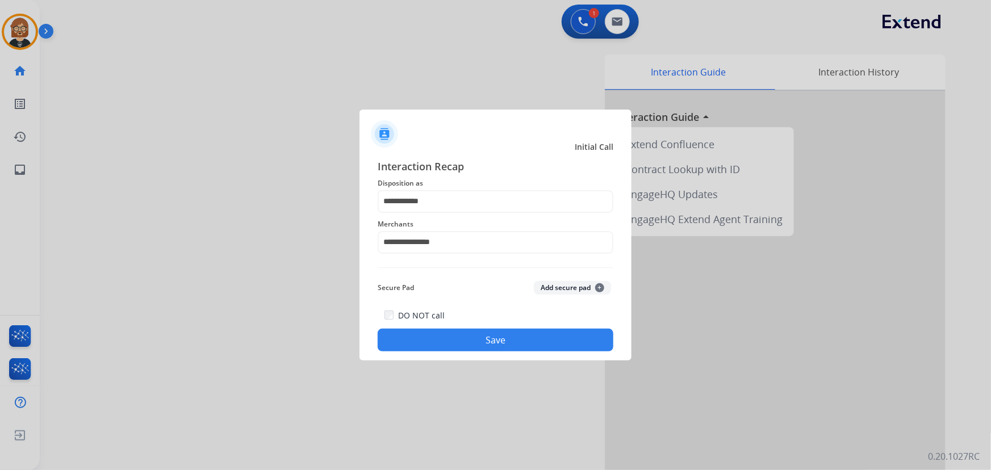
click at [498, 335] on button "Save" at bounding box center [496, 340] width 236 height 23
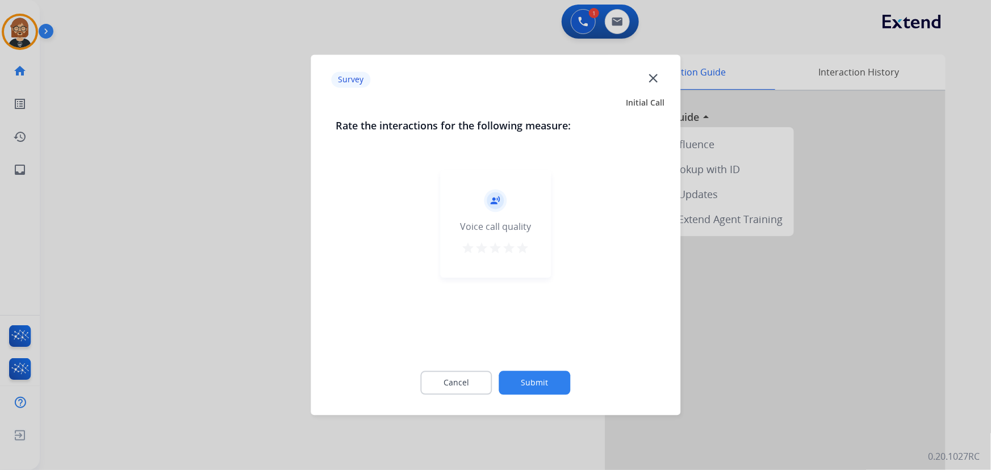
click at [532, 380] on button "Submit" at bounding box center [535, 383] width 72 height 24
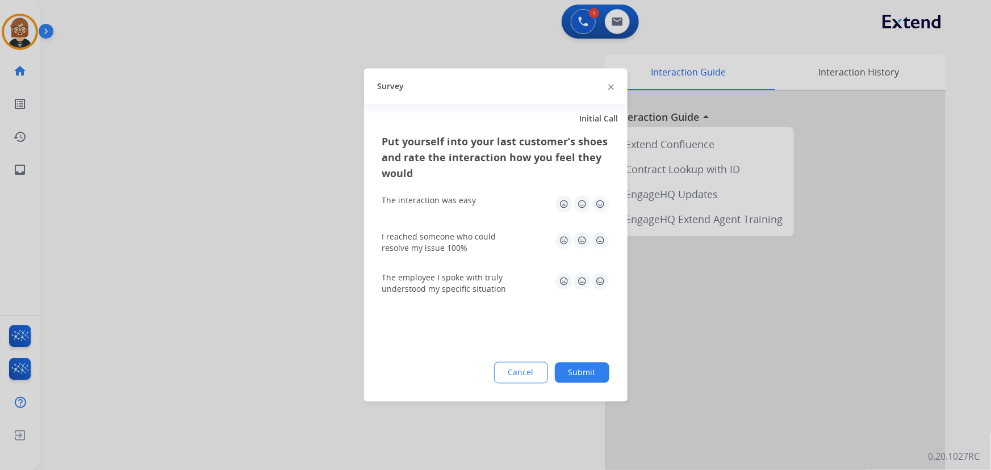
click at [574, 372] on button "Submit" at bounding box center [582, 373] width 54 height 20
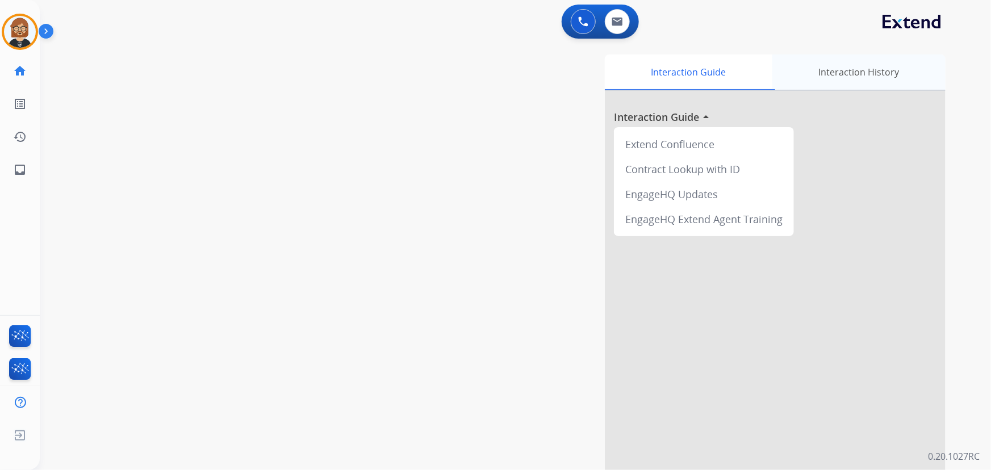
click at [729, 72] on div "Interaction History" at bounding box center [858, 71] width 173 height 35
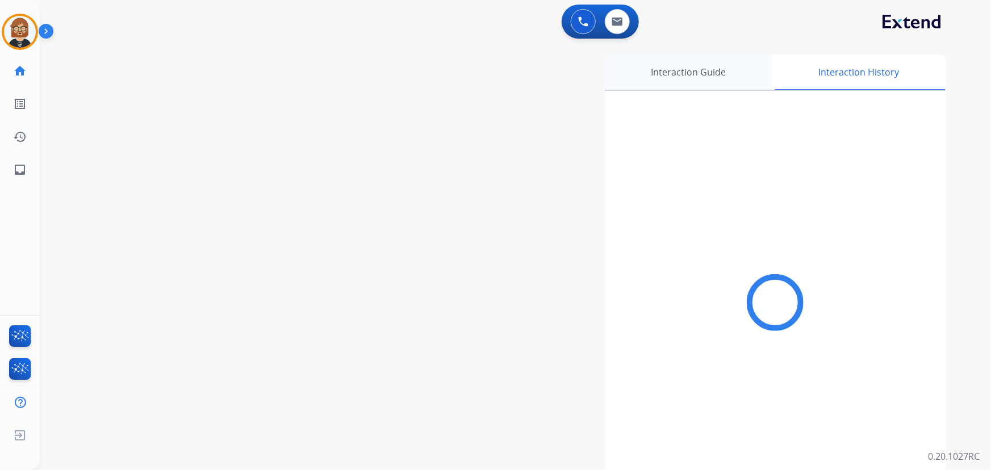
click at [687, 81] on div "Interaction Guide" at bounding box center [688, 71] width 167 height 35
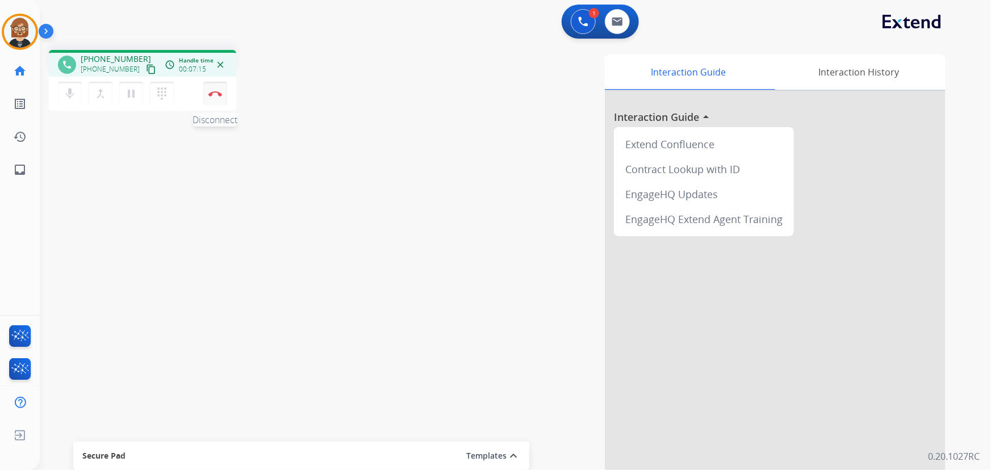
click at [213, 91] on img at bounding box center [215, 94] width 14 height 6
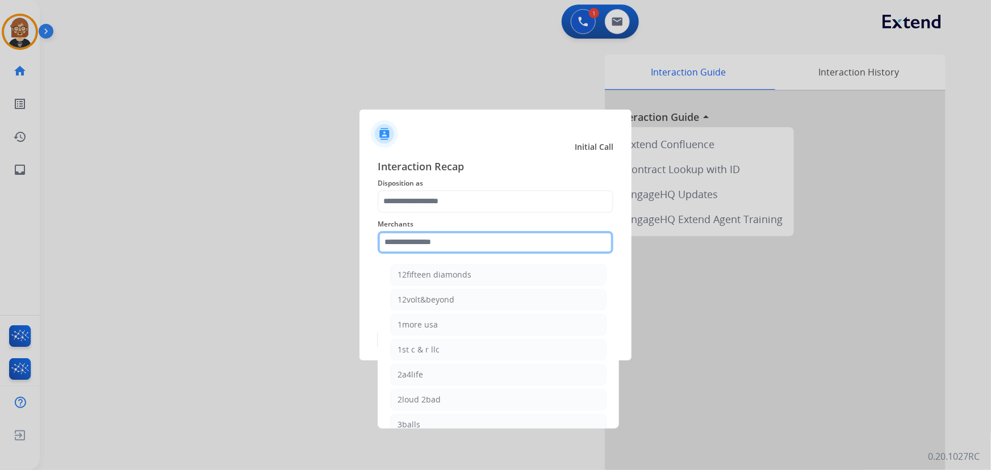
click at [443, 246] on input "text" at bounding box center [496, 242] width 236 height 23
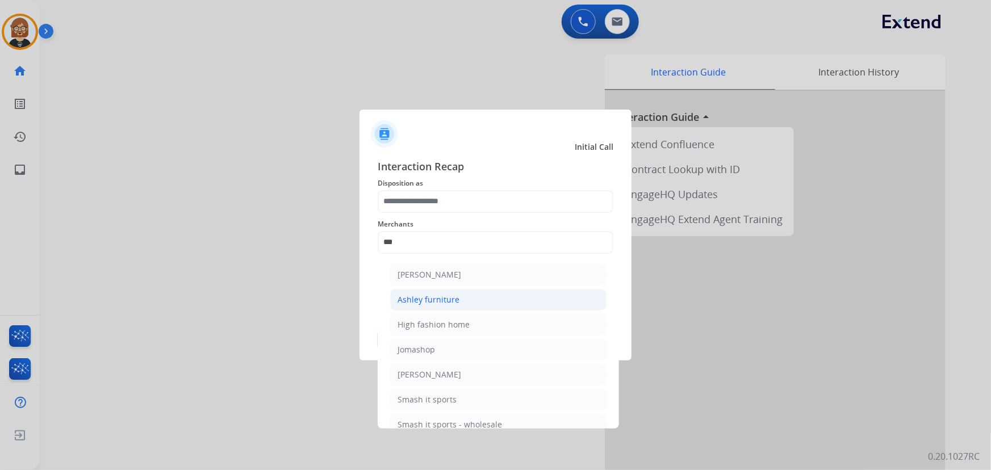
click at [472, 300] on li "Ashley furniture" at bounding box center [498, 300] width 216 height 22
type input "**********"
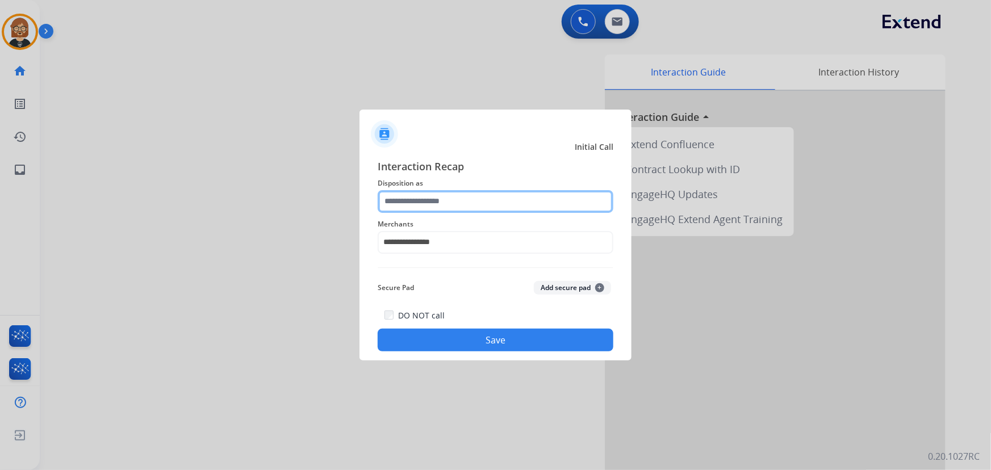
click at [465, 207] on input "text" at bounding box center [496, 201] width 236 height 23
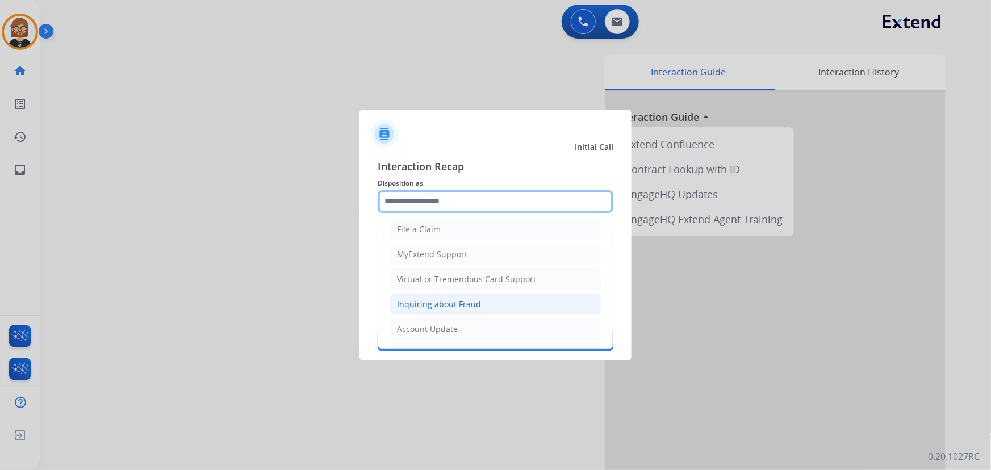
scroll to position [154, 0]
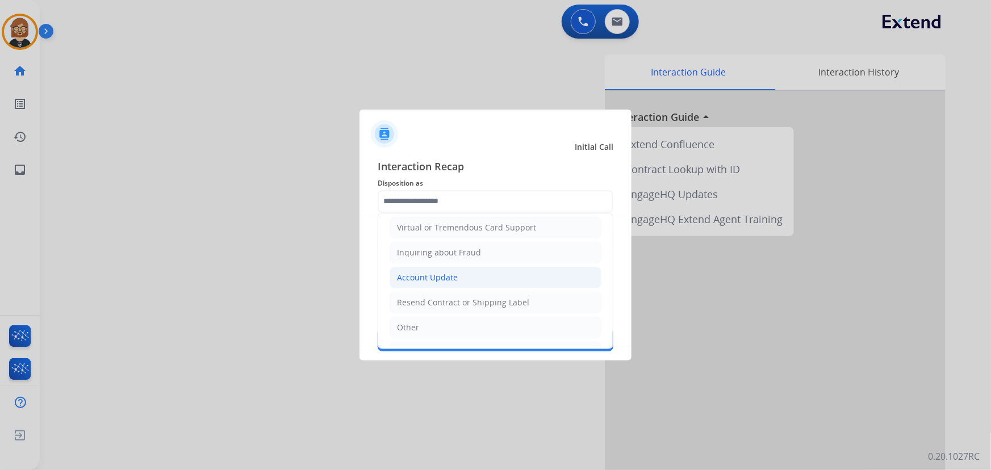
click at [499, 273] on li "Account Update" at bounding box center [495, 278] width 212 height 22
type input "**********"
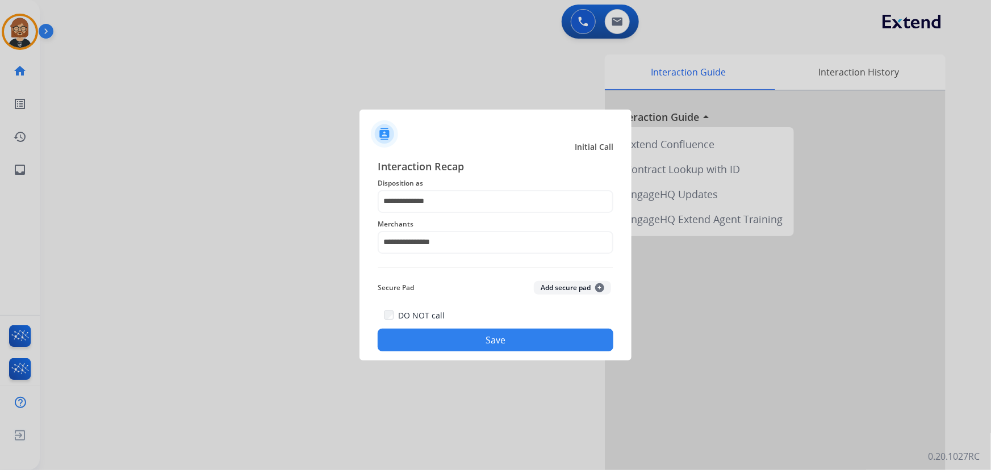
click at [460, 332] on button "Save" at bounding box center [496, 340] width 236 height 23
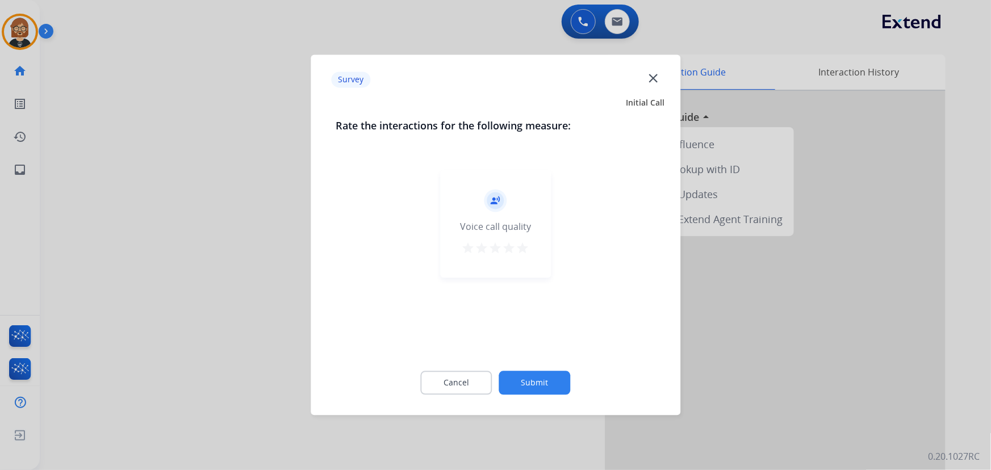
click at [538, 375] on button "Submit" at bounding box center [535, 383] width 72 height 24
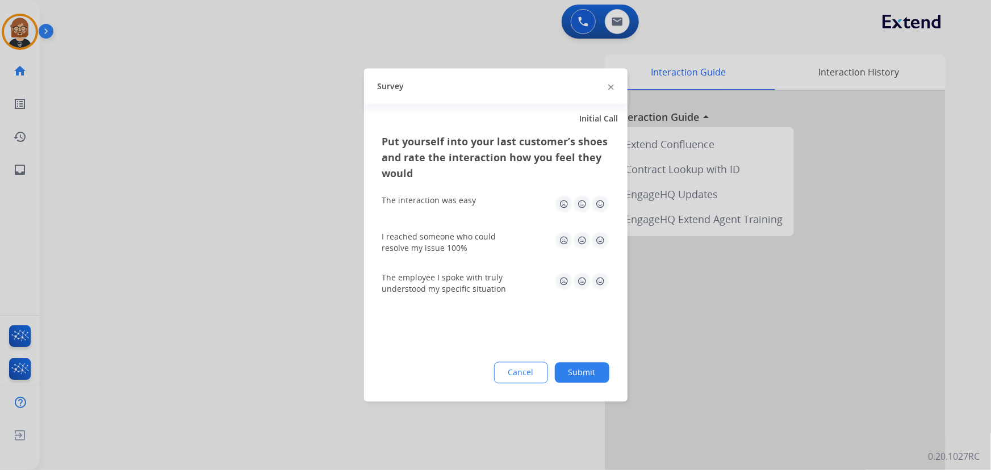
click at [566, 376] on button "Submit" at bounding box center [582, 373] width 54 height 20
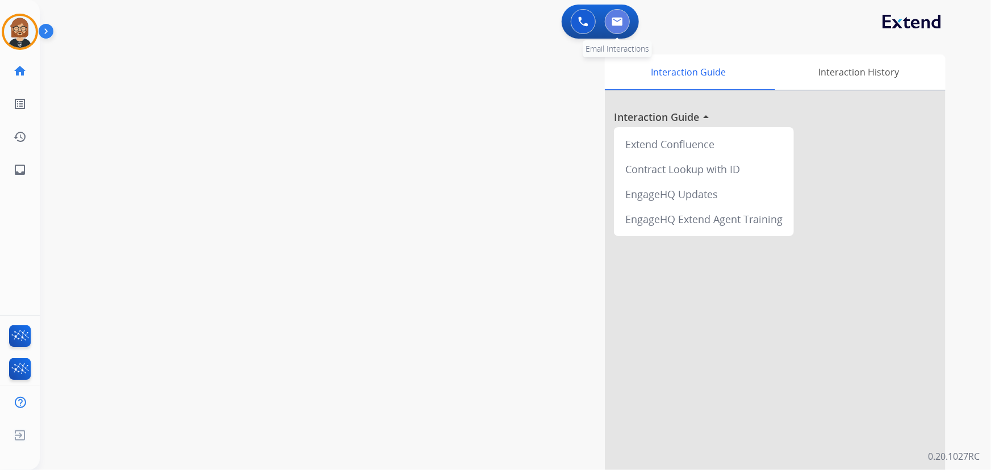
click at [615, 19] on img at bounding box center [616, 21] width 11 height 9
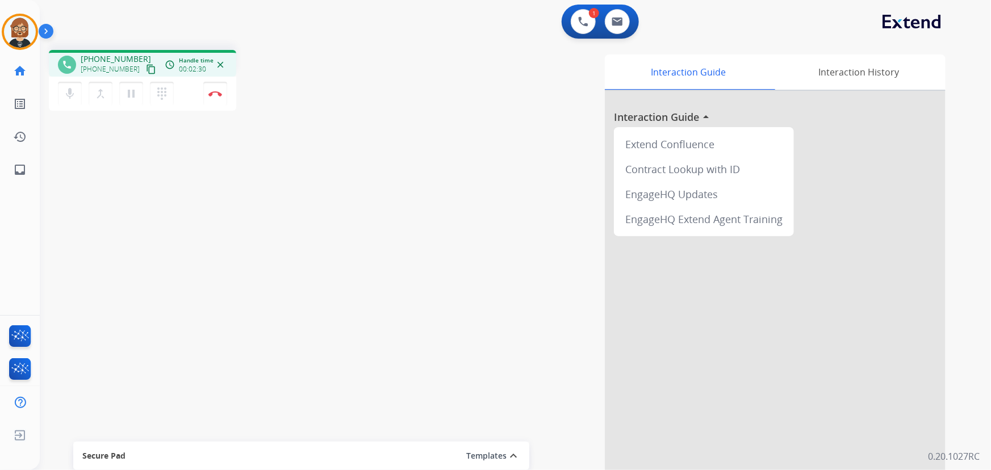
click at [468, 224] on div "Interaction Guide Interaction History Interaction Guide arrow_drop_up Extend Co…" at bounding box center [654, 284] width 581 height 460
click at [215, 91] on img at bounding box center [215, 94] width 14 height 6
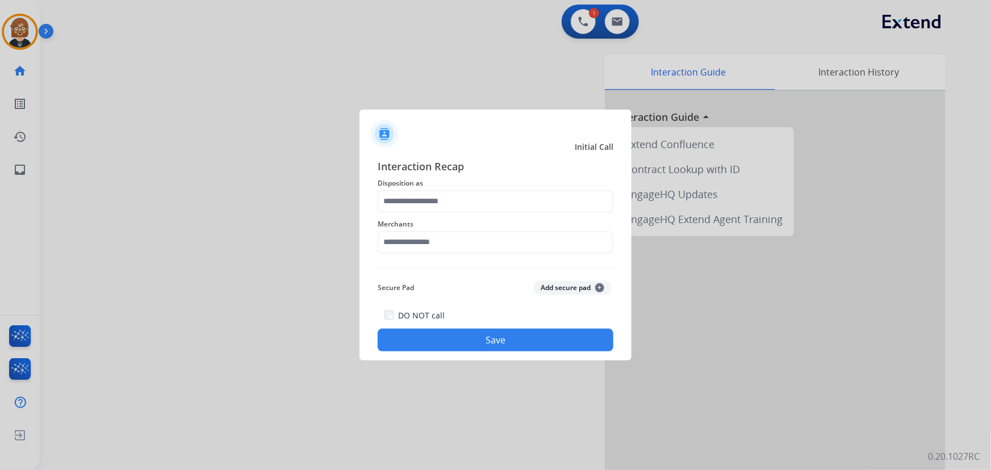
click at [513, 188] on span "Disposition as" at bounding box center [496, 184] width 236 height 14
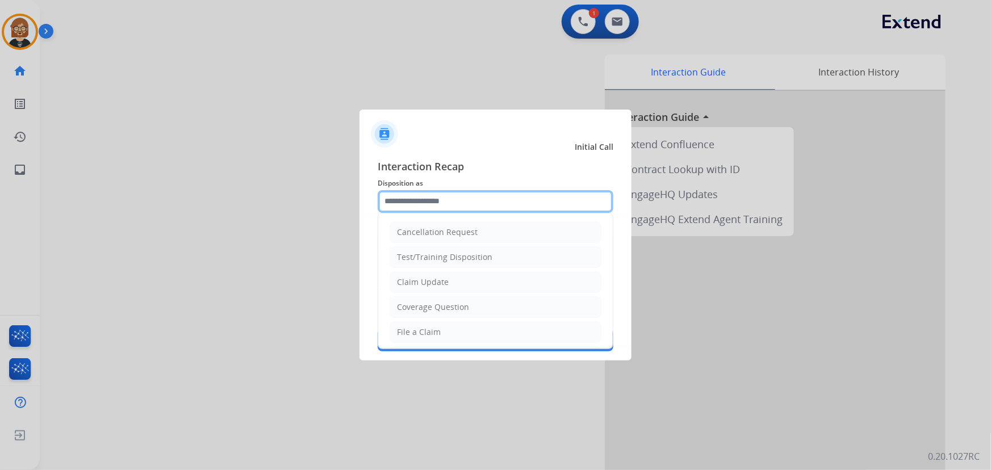
click at [498, 206] on input "text" at bounding box center [496, 201] width 236 height 23
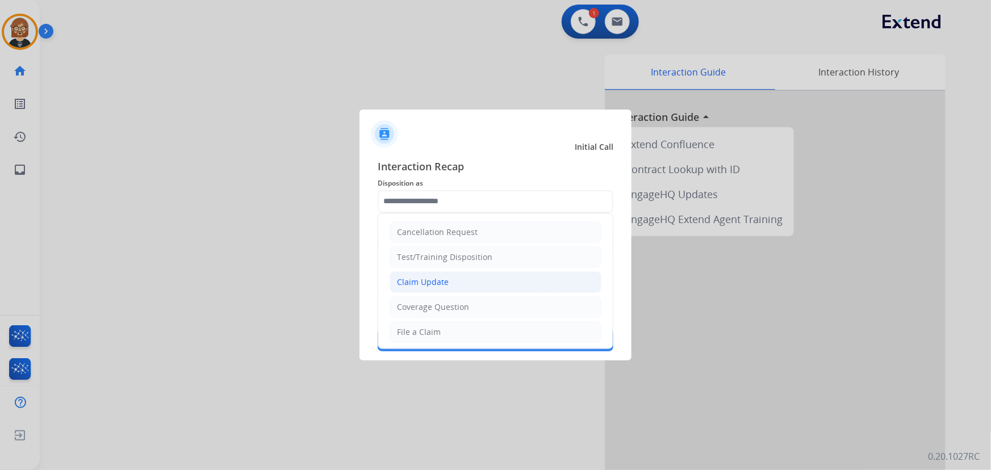
click at [468, 282] on li "Claim Update" at bounding box center [495, 282] width 212 height 22
type input "**********"
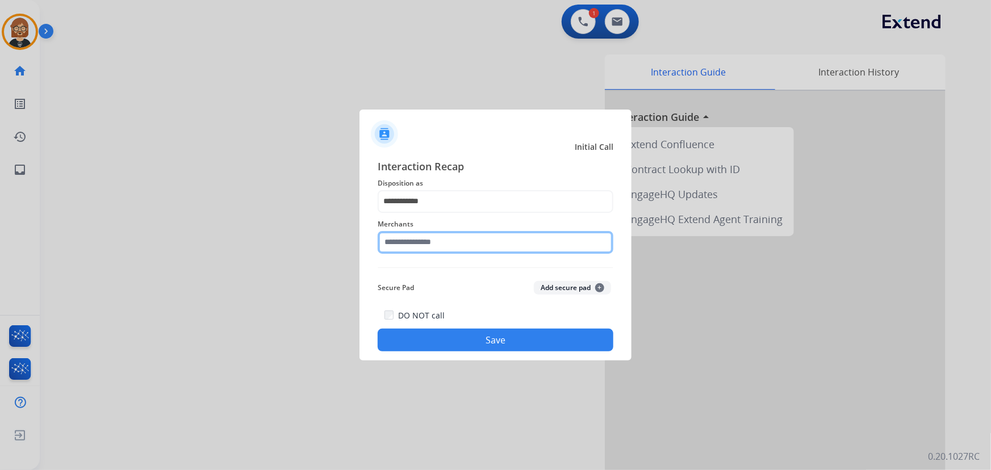
click at [505, 236] on input "text" at bounding box center [496, 242] width 236 height 23
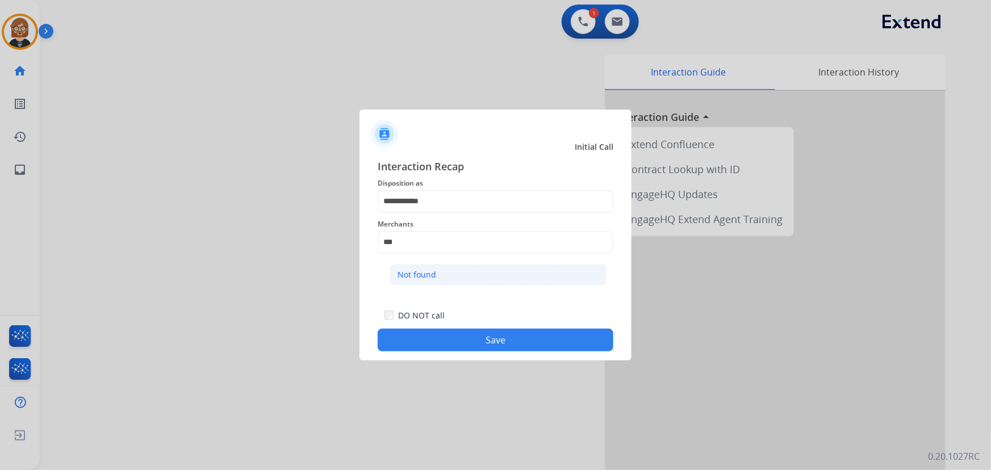
click at [493, 278] on li "Not found" at bounding box center [498, 275] width 216 height 22
type input "*********"
click at [496, 345] on button "Save" at bounding box center [496, 340] width 236 height 23
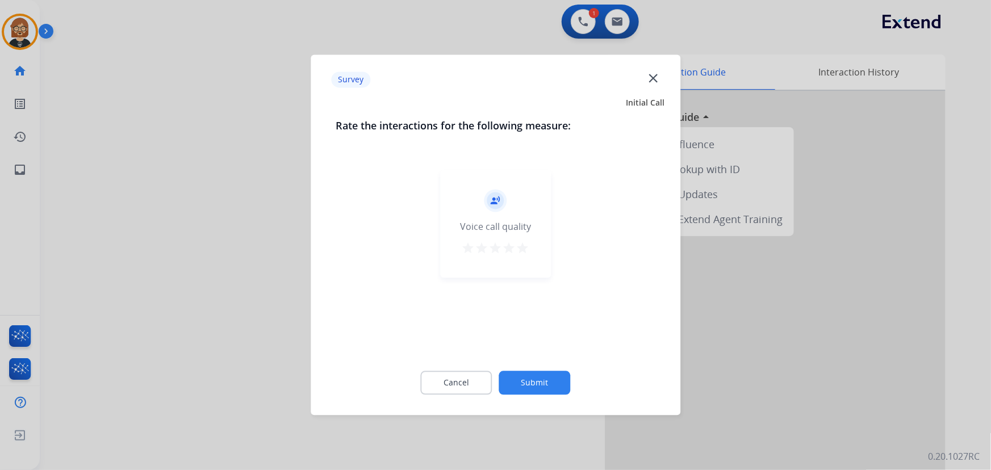
click at [563, 379] on button "Submit" at bounding box center [535, 383] width 72 height 24
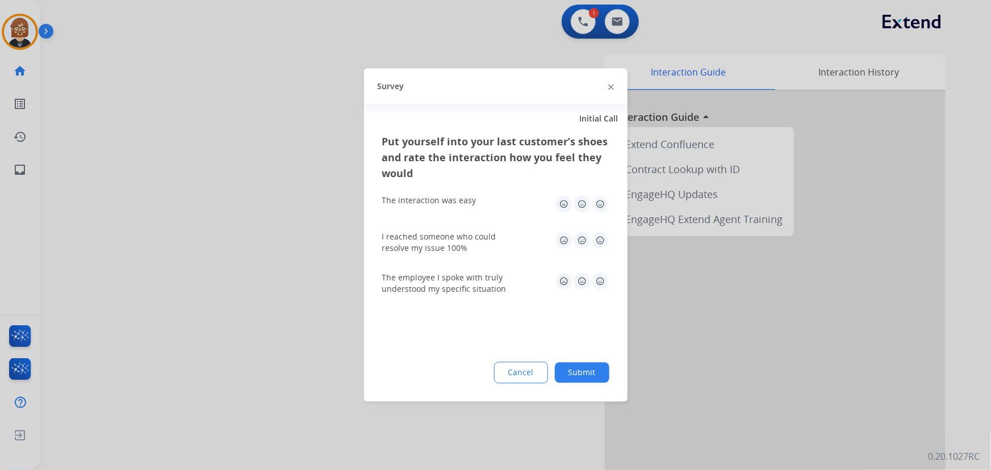
click at [596, 370] on button "Submit" at bounding box center [582, 373] width 54 height 20
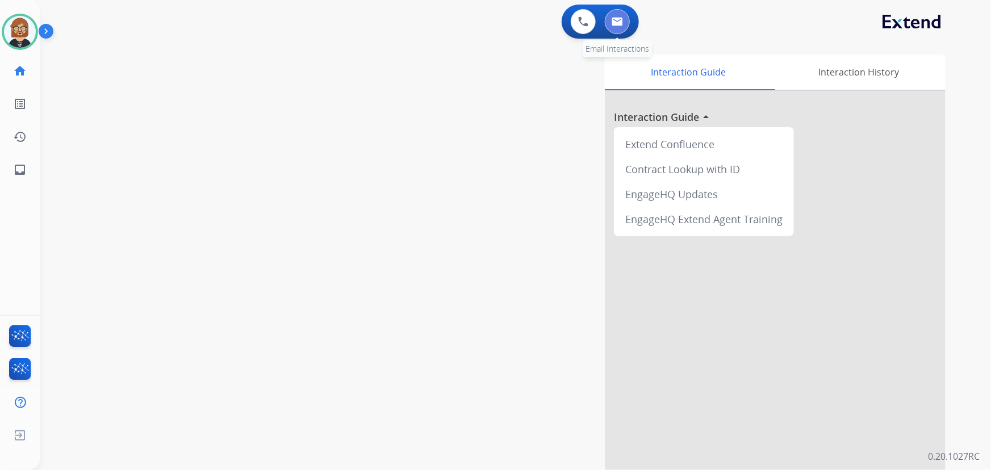
click at [619, 15] on button at bounding box center [617, 21] width 25 height 25
select select "**********"
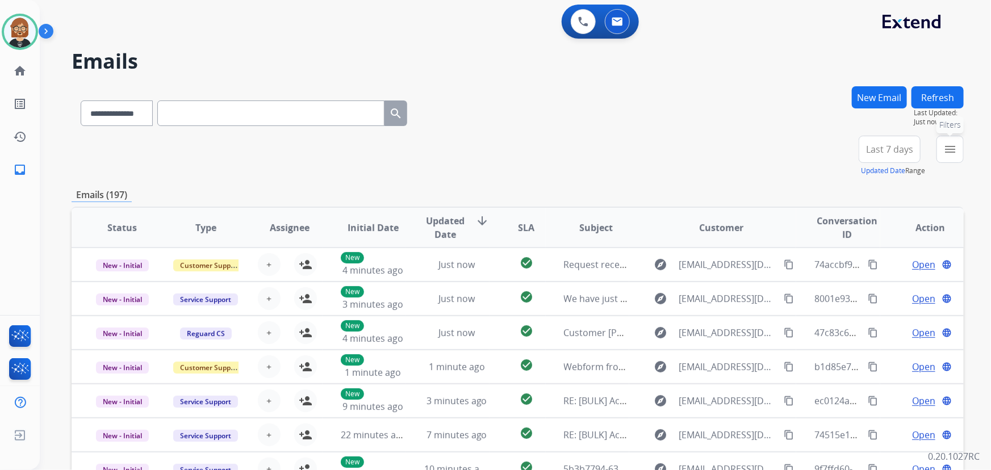
click at [729, 148] on mat-icon "menu" at bounding box center [950, 149] width 14 height 14
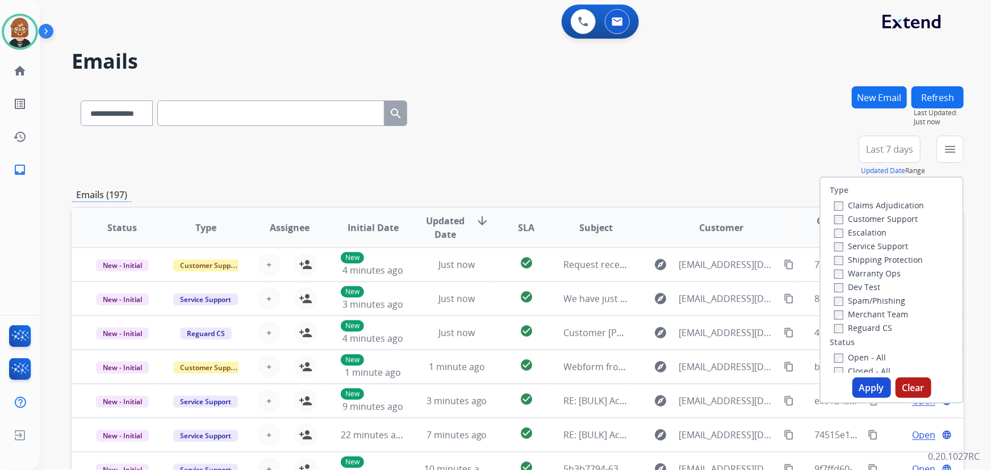
click at [729, 358] on label "Open - All" at bounding box center [860, 357] width 52 height 11
click at [729, 389] on button "Apply" at bounding box center [871, 388] width 39 height 20
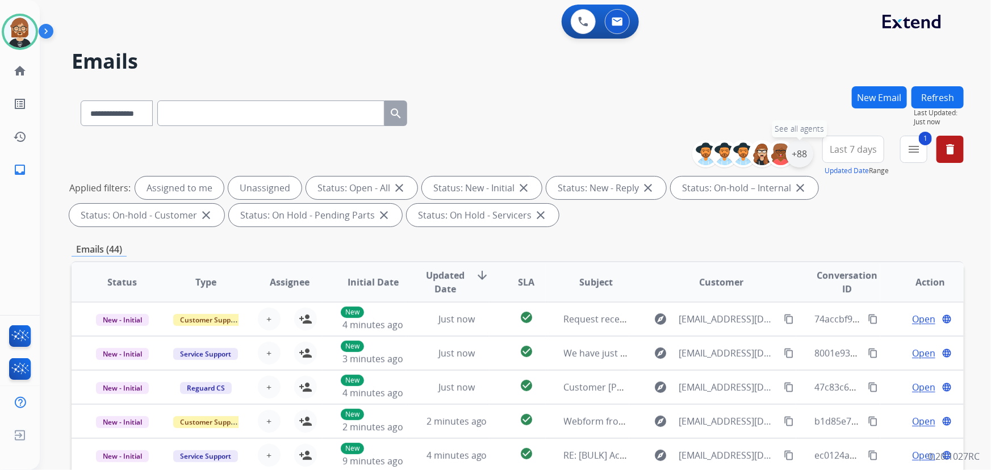
click at [729, 152] on div "+88" at bounding box center [799, 153] width 27 height 27
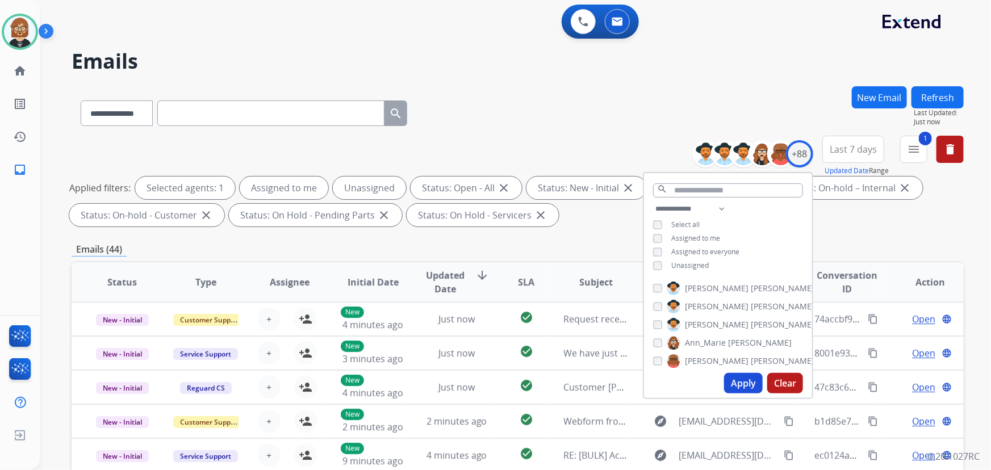
click at [693, 263] on span "Unassigned" at bounding box center [689, 266] width 37 height 10
click at [729, 381] on button "Apply" at bounding box center [743, 383] width 39 height 20
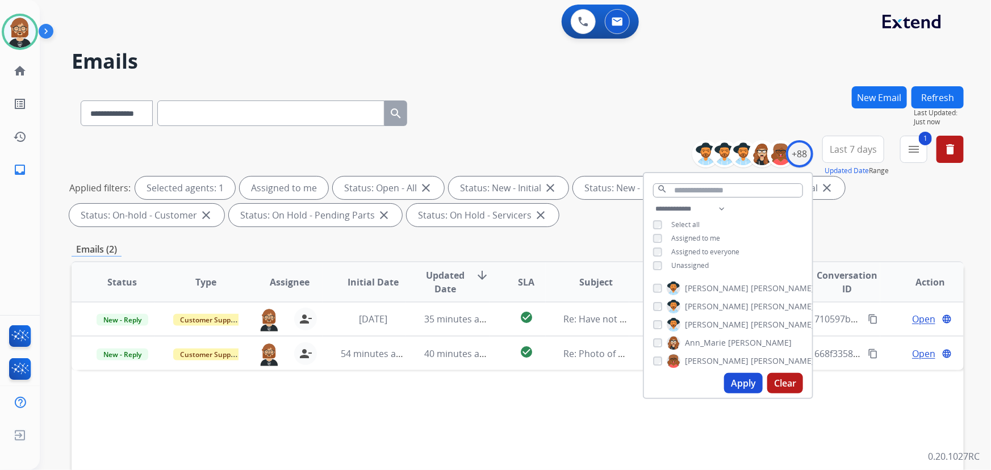
click at [369, 416] on div "Status Type Assignee Initial Date Updated Date arrow_downward SLA Subject Custo…" at bounding box center [518, 451] width 892 height 380
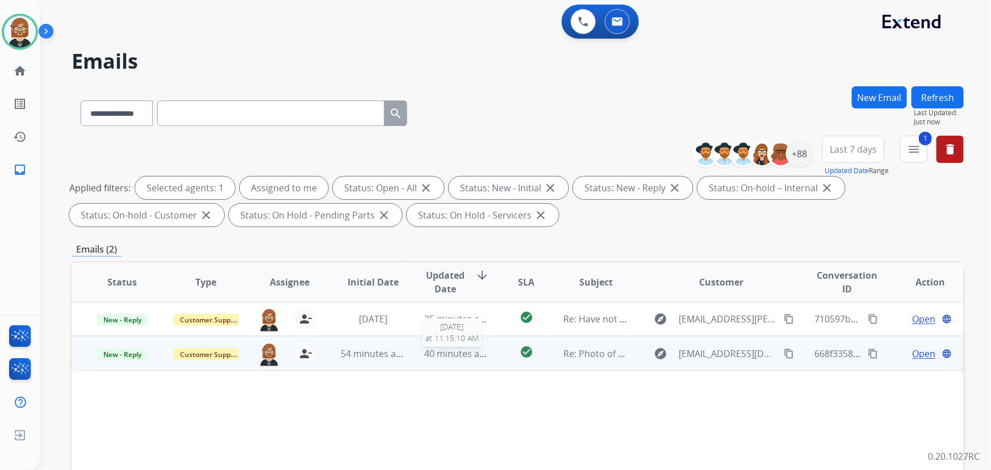
click at [455, 352] on span "40 minutes ago" at bounding box center [457, 353] width 66 height 12
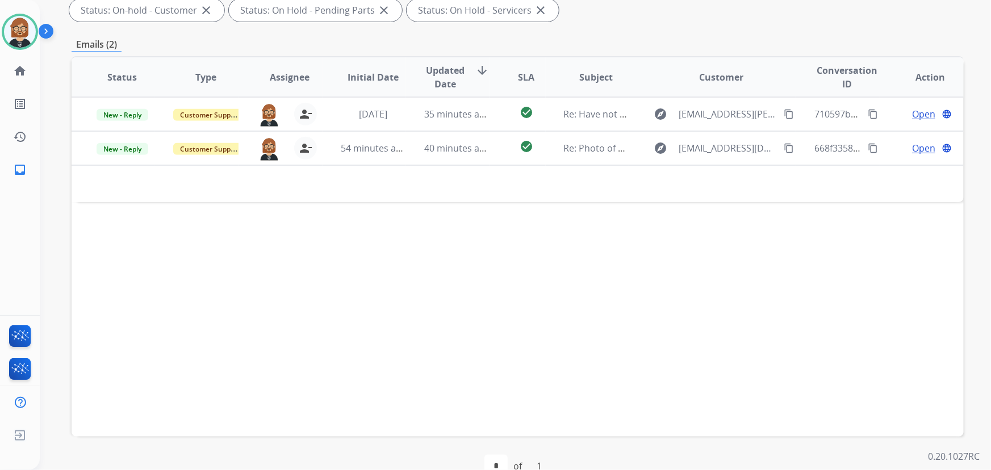
scroll to position [206, 0]
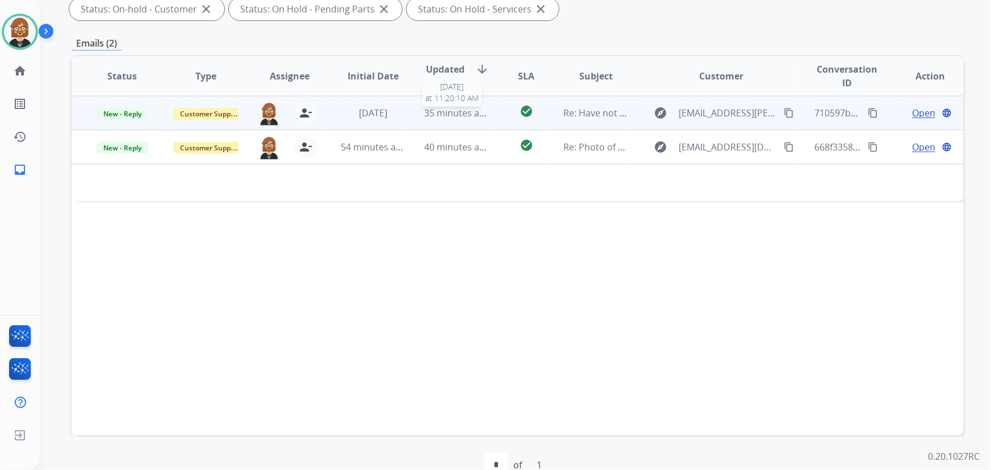
click at [442, 119] on div "35 minutes ago" at bounding box center [456, 113] width 65 height 14
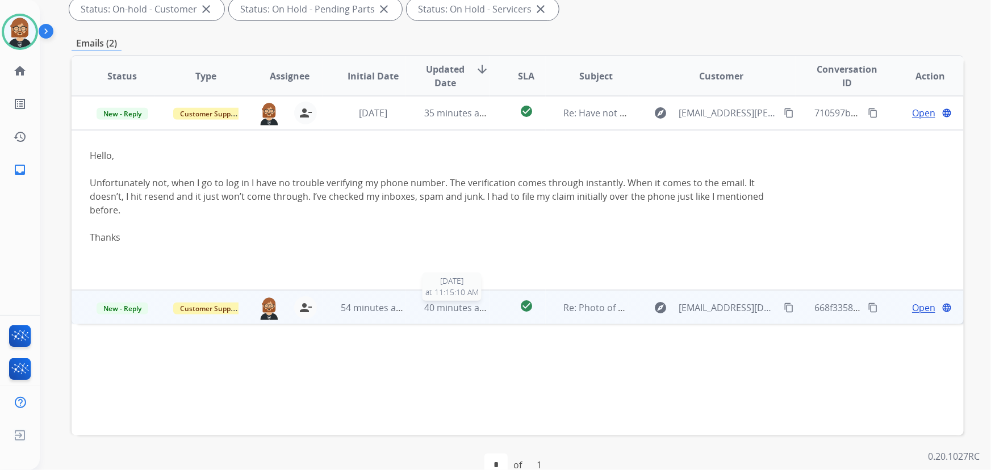
click at [460, 309] on span "40 minutes ago" at bounding box center [457, 307] width 66 height 12
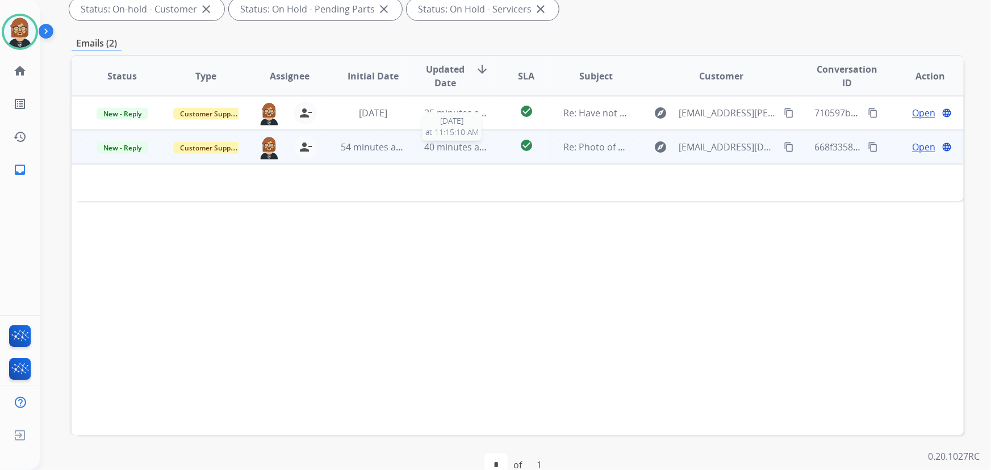
click at [442, 150] on span "40 minutes ago" at bounding box center [457, 147] width 66 height 12
click at [365, 146] on span "54 minutes ago" at bounding box center [374, 147] width 66 height 12
click at [455, 150] on span "40 minutes ago" at bounding box center [457, 147] width 66 height 12
click at [452, 142] on span "40 minutes ago" at bounding box center [457, 147] width 66 height 12
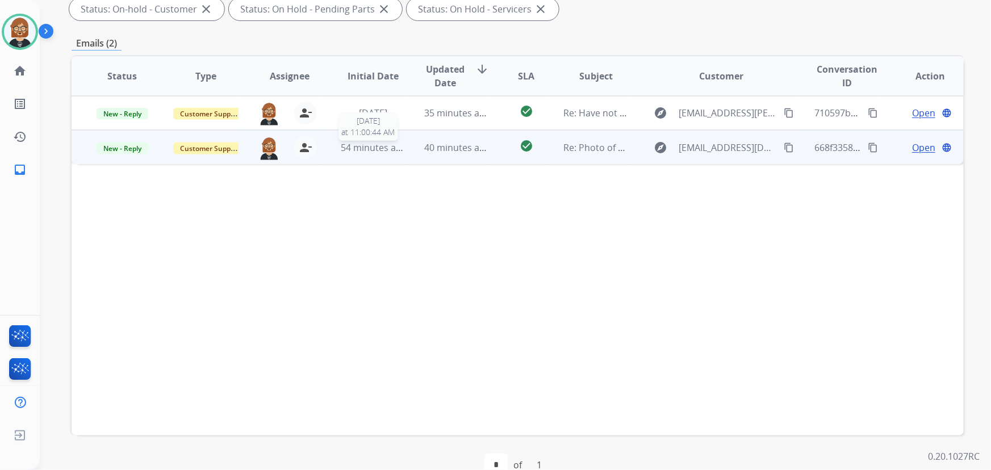
click at [352, 144] on span "54 minutes ago" at bounding box center [374, 147] width 66 height 12
click at [729, 148] on span "Open" at bounding box center [923, 147] width 23 height 14
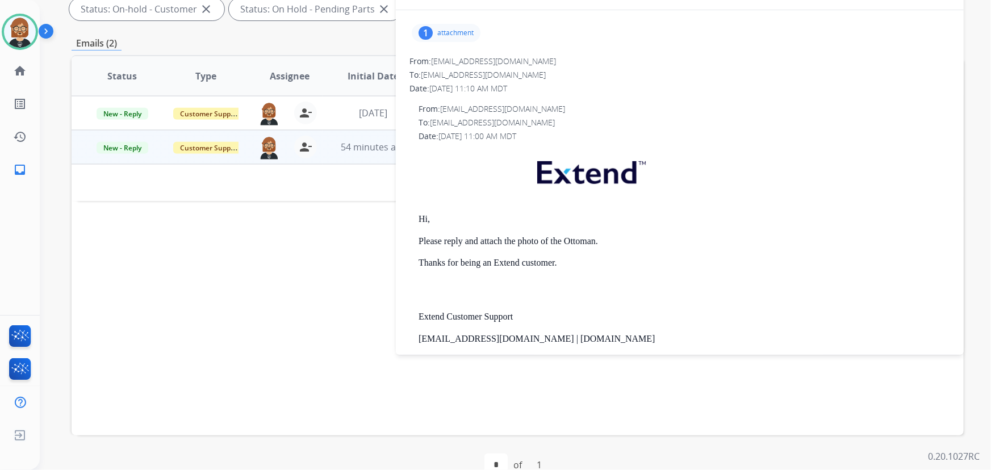
scroll to position [103, 0]
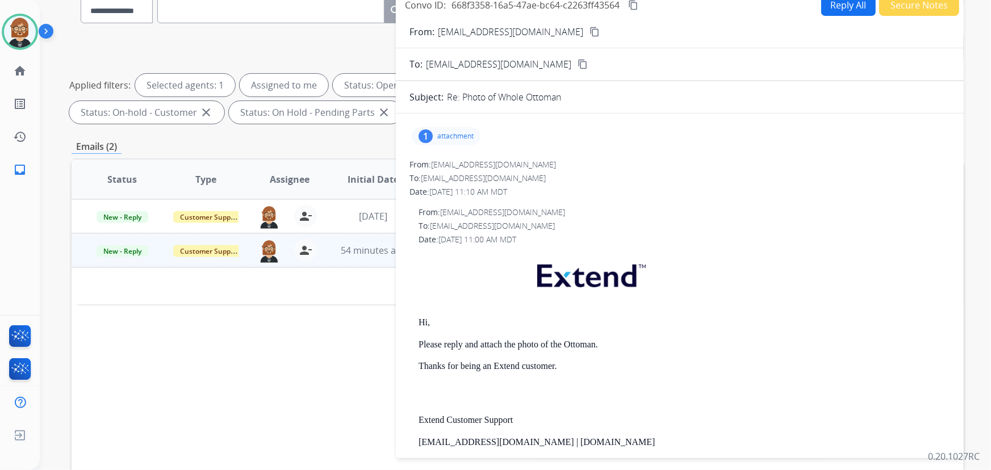
click at [464, 129] on div "1 attachment" at bounding box center [446, 136] width 69 height 18
click at [447, 164] on div at bounding box center [449, 165] width 57 height 40
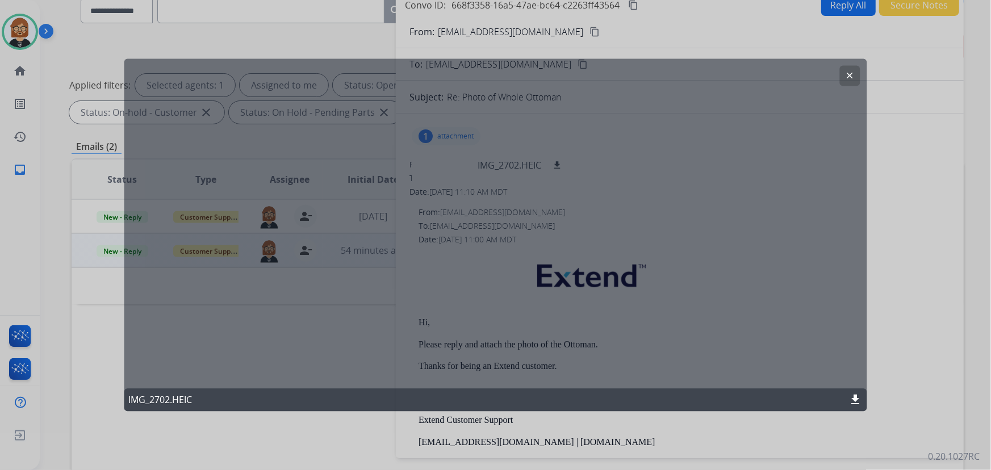
click at [729, 79] on mat-icon "clear" at bounding box center [850, 76] width 10 height 10
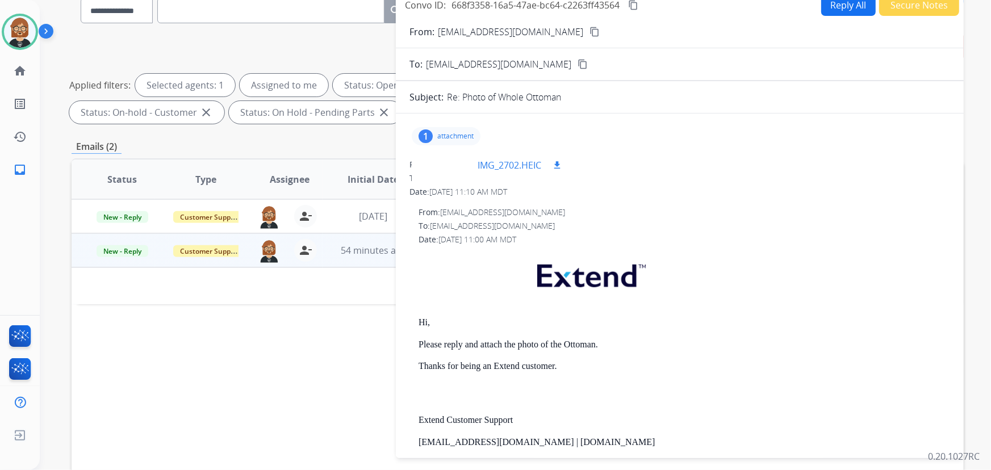
click at [561, 162] on mat-icon "download" at bounding box center [557, 165] width 10 height 10
click at [589, 27] on mat-icon "content_copy" at bounding box center [594, 32] width 10 height 10
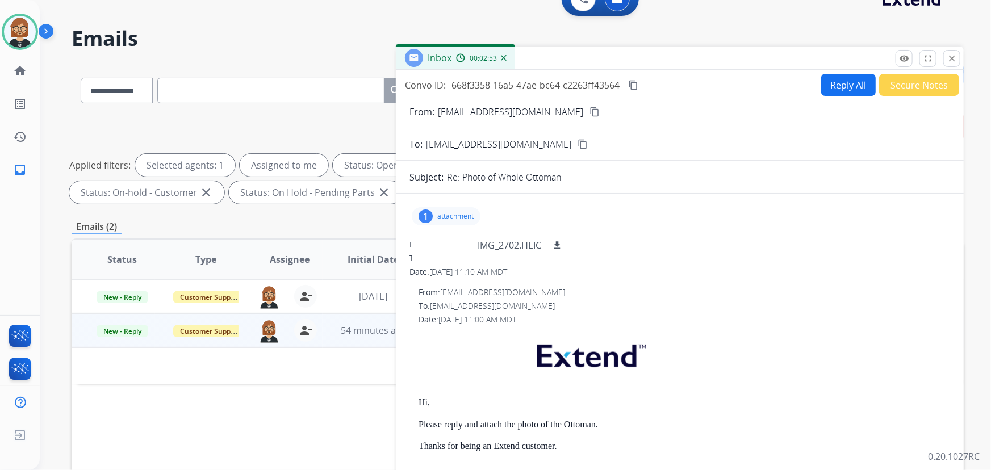
scroll to position [0, 0]
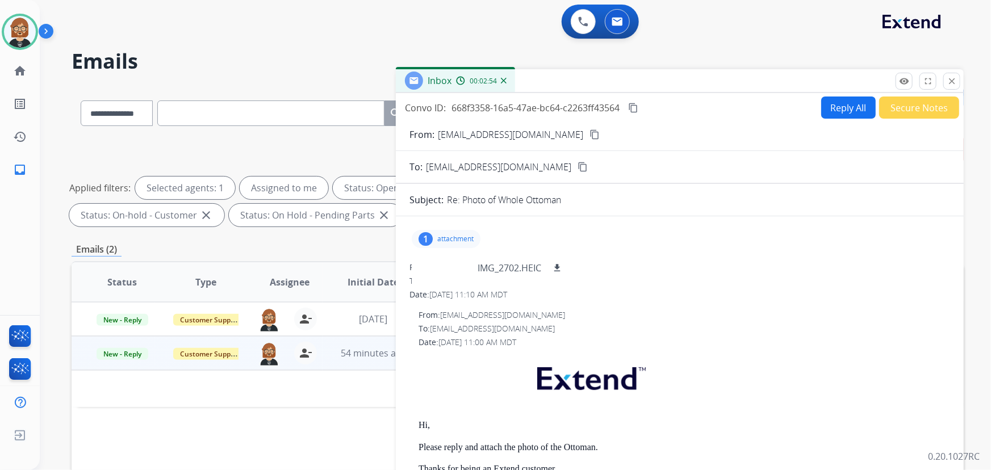
click at [729, 110] on button "Reply All" at bounding box center [848, 108] width 54 height 22
select select "**********"
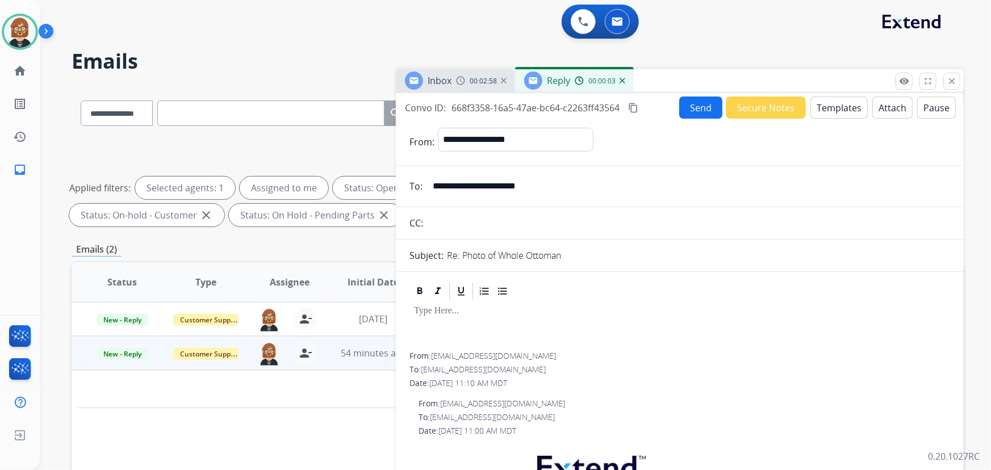
click at [729, 111] on button "Templates" at bounding box center [838, 108] width 57 height 22
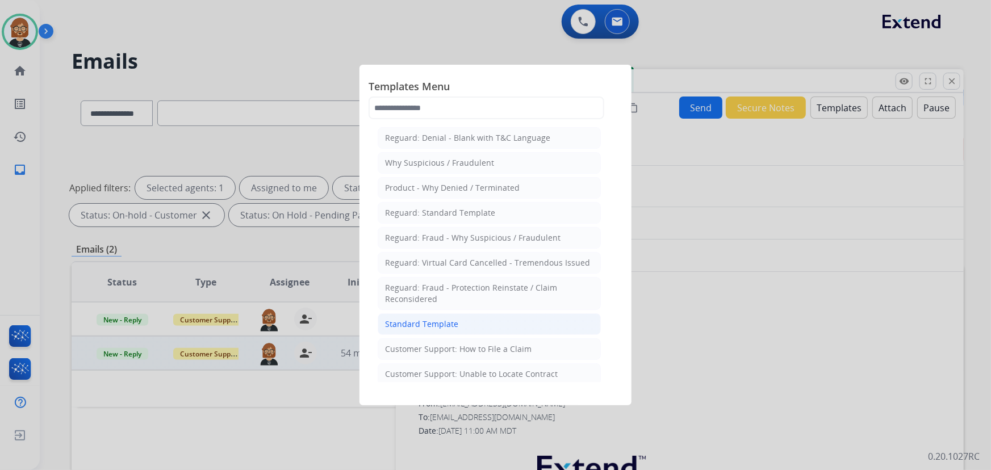
click at [443, 322] on div "Standard Template" at bounding box center [421, 323] width 73 height 11
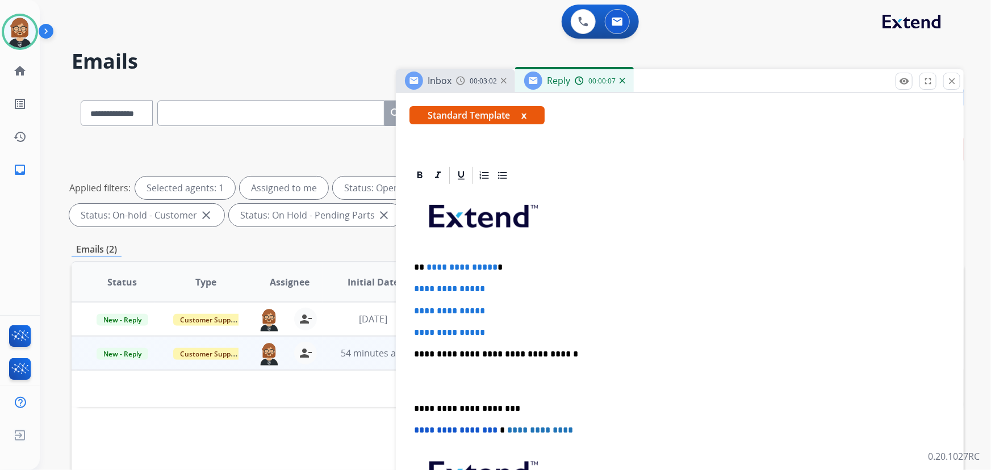
scroll to position [206, 0]
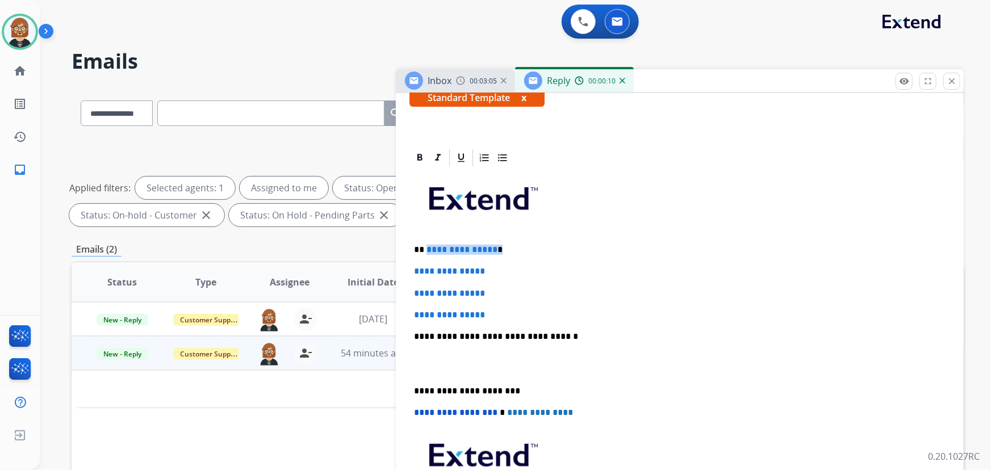
drag, startPoint x: 492, startPoint y: 246, endPoint x: 437, endPoint y: 251, distance: 55.3
click at [426, 249] on p "**********" at bounding box center [675, 250] width 523 height 10
drag, startPoint x: 511, startPoint y: 311, endPoint x: 389, endPoint y: 270, distance: 129.2
click at [389, 270] on div "**********" at bounding box center [518, 393] width 892 height 614
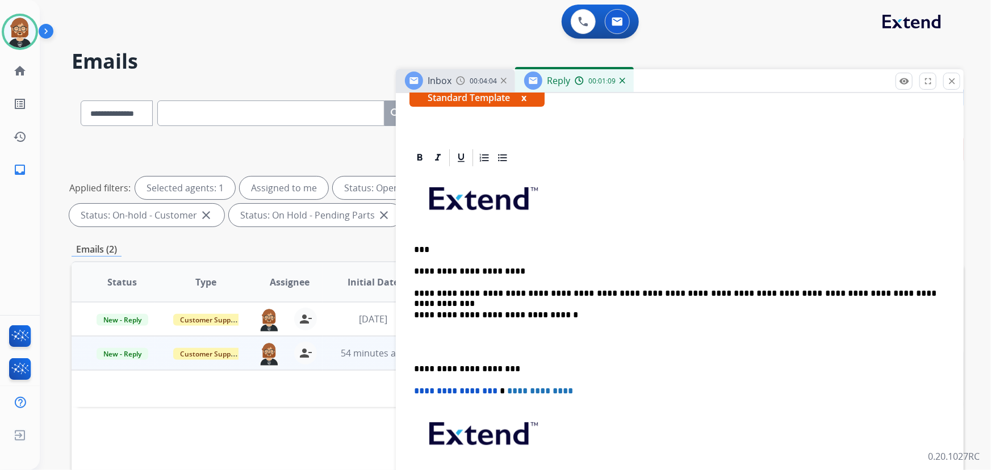
click at [690, 291] on p "**********" at bounding box center [675, 293] width 523 height 10
click at [729, 292] on p "**********" at bounding box center [675, 293] width 523 height 10
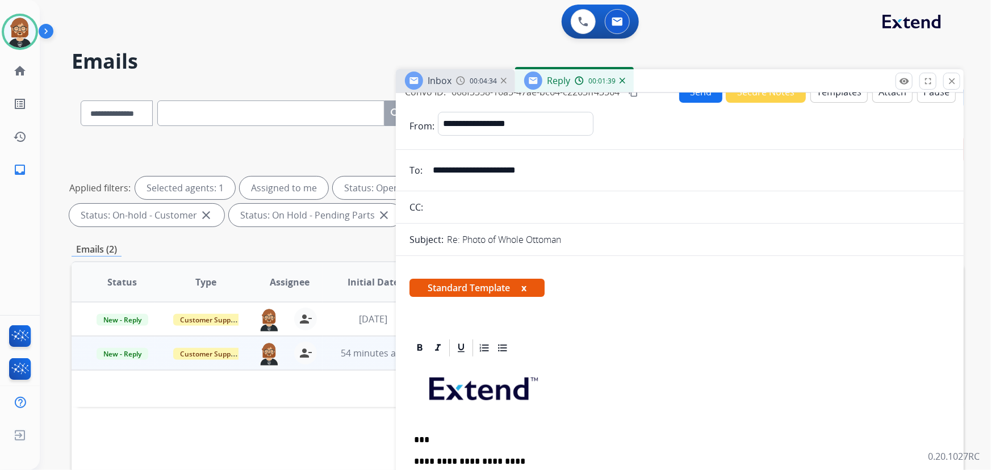
scroll to position [0, 0]
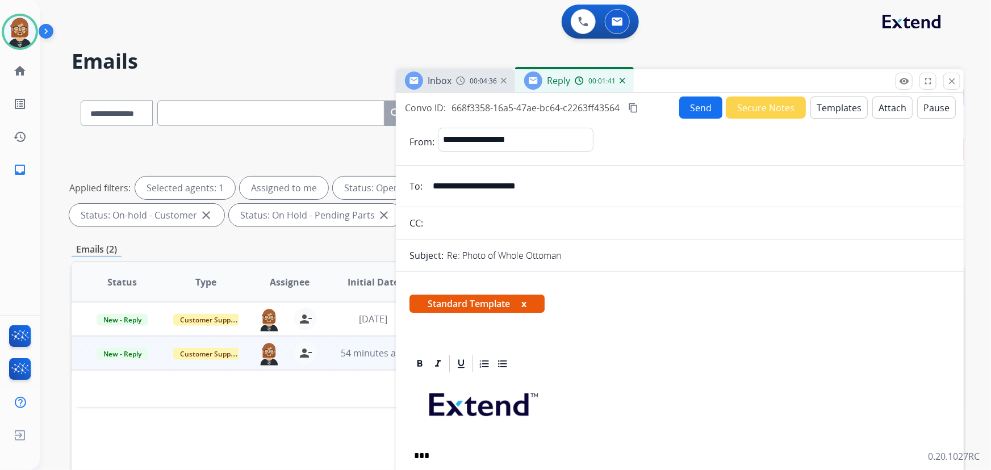
click at [698, 108] on button "Send" at bounding box center [700, 108] width 43 height 22
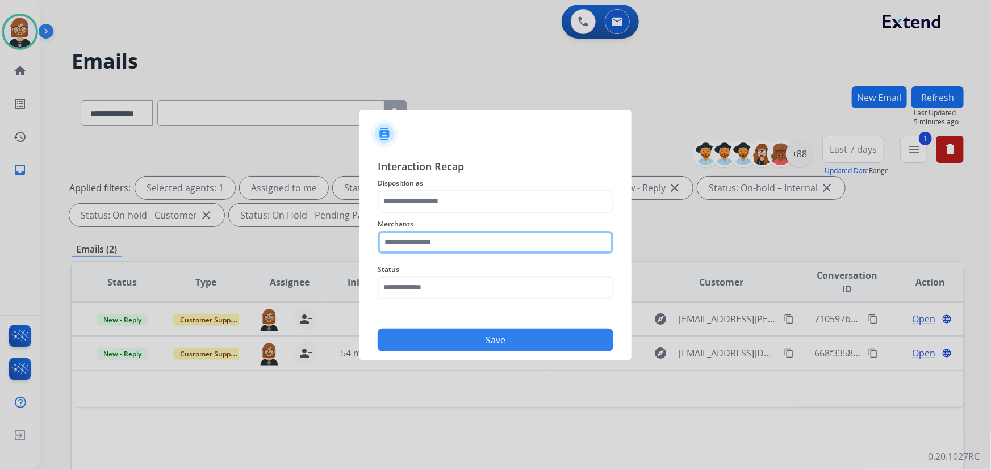
click at [437, 242] on input "text" at bounding box center [496, 242] width 236 height 23
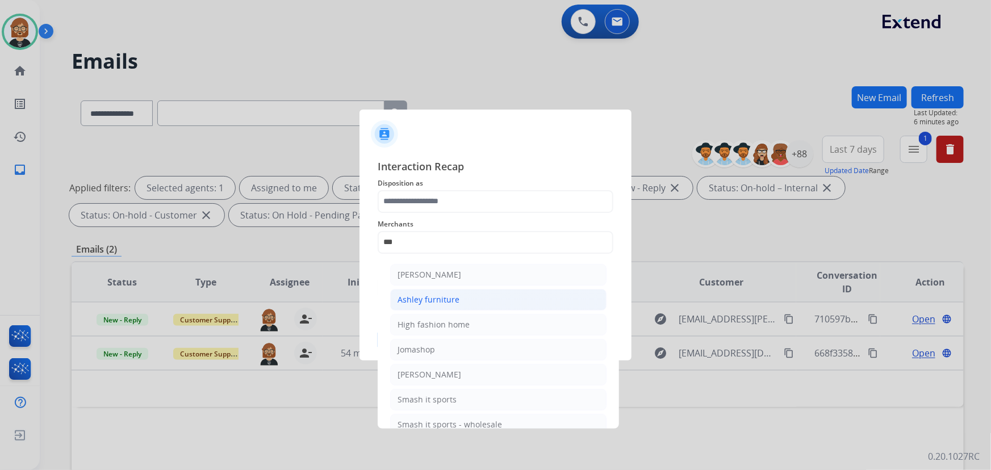
click at [448, 302] on div "Ashley furniture" at bounding box center [428, 299] width 62 height 11
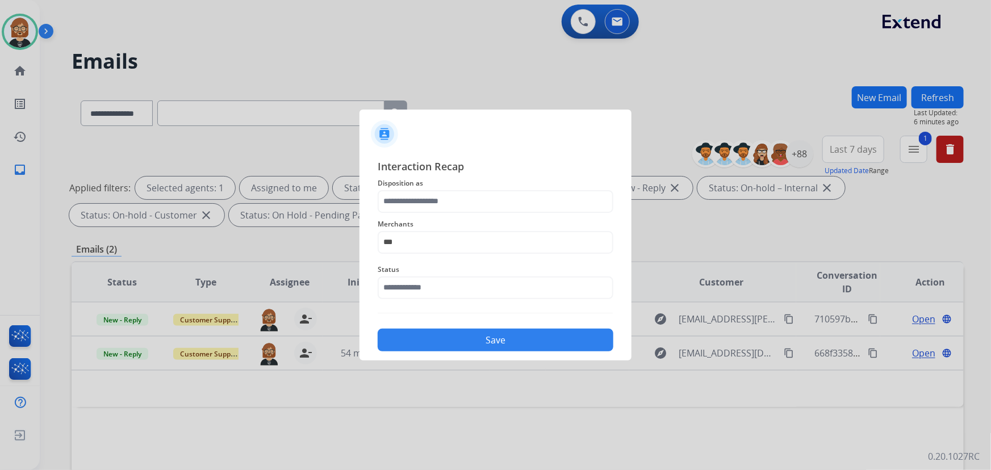
type input "**********"
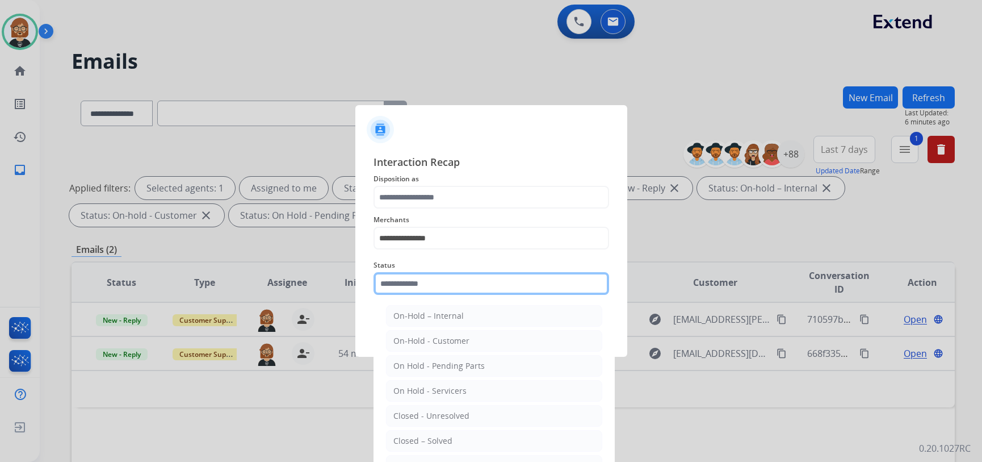
drag, startPoint x: 463, startPoint y: 280, endPoint x: 463, endPoint y: 286, distance: 5.7
click at [463, 284] on input "text" at bounding box center [492, 283] width 236 height 23
click at [471, 436] on li "Closed – Solved" at bounding box center [494, 441] width 216 height 22
type input "**********"
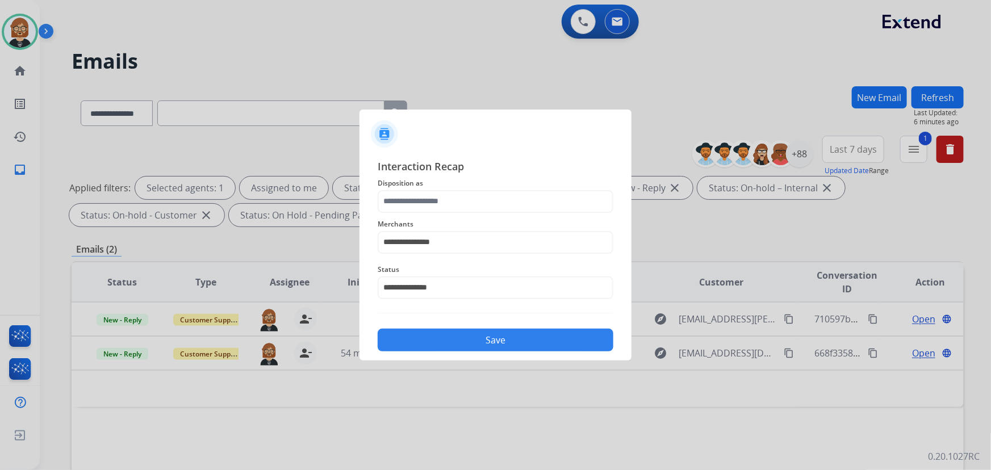
drag, startPoint x: 480, startPoint y: 172, endPoint x: 481, endPoint y: 190, distance: 18.2
click at [480, 175] on span "Interaction Recap" at bounding box center [496, 167] width 236 height 18
click at [488, 212] on input "text" at bounding box center [496, 201] width 236 height 23
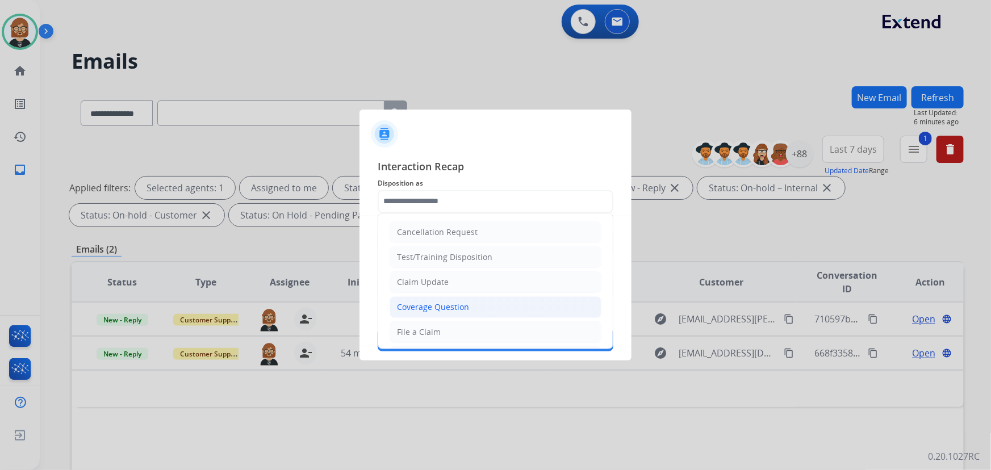
click at [485, 308] on li "Coverage Question" at bounding box center [495, 307] width 212 height 22
type input "**********"
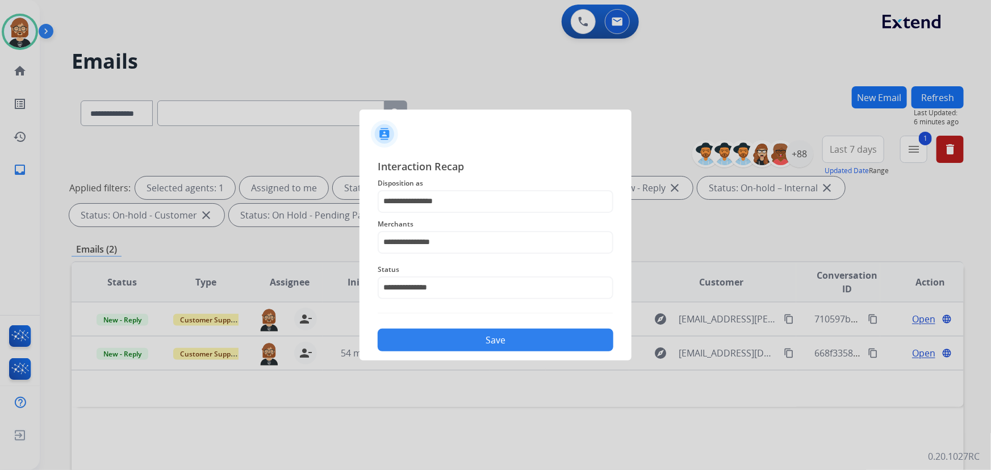
click at [505, 341] on button "Save" at bounding box center [496, 340] width 236 height 23
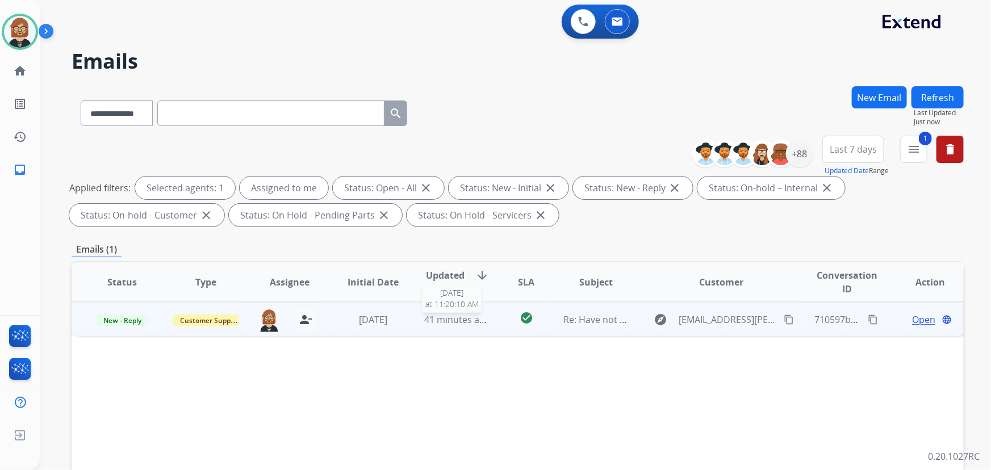
click at [476, 321] on span "41 minutes ago" at bounding box center [457, 319] width 66 height 12
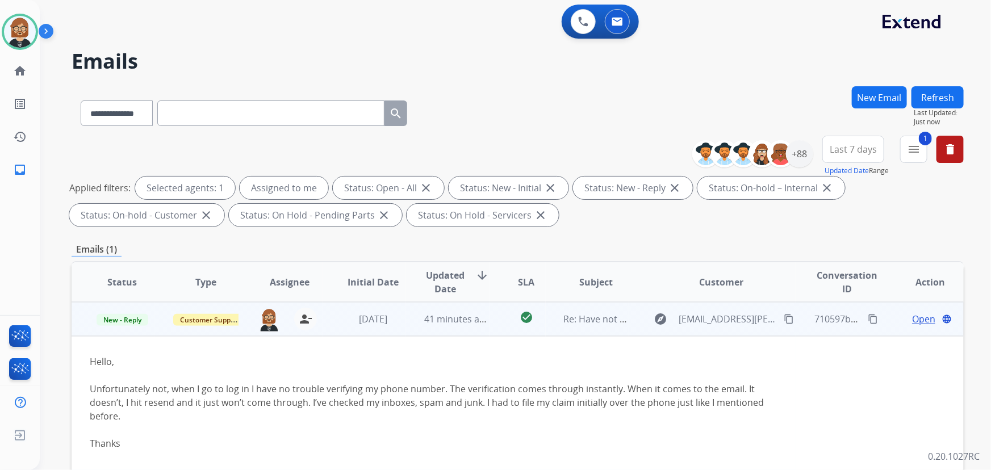
click at [729, 317] on mat-icon "content_copy" at bounding box center [788, 319] width 10 height 10
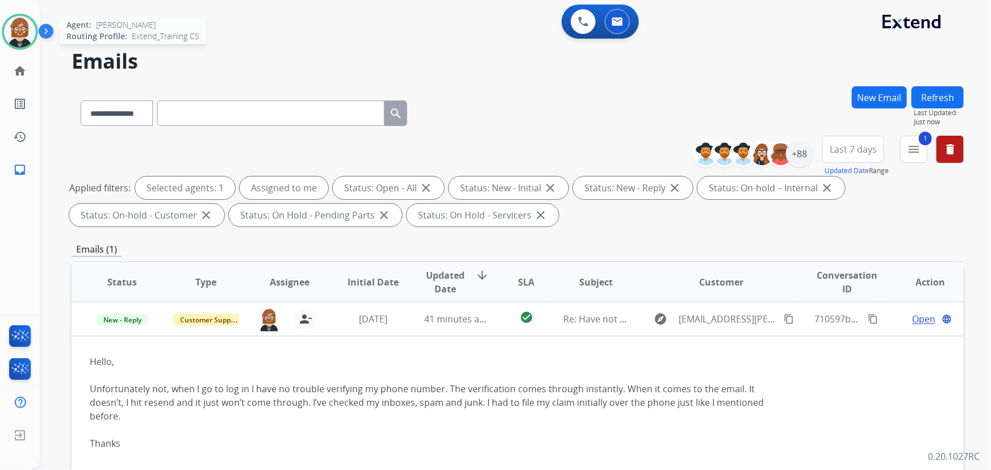
click at [18, 32] on img at bounding box center [20, 32] width 32 height 32
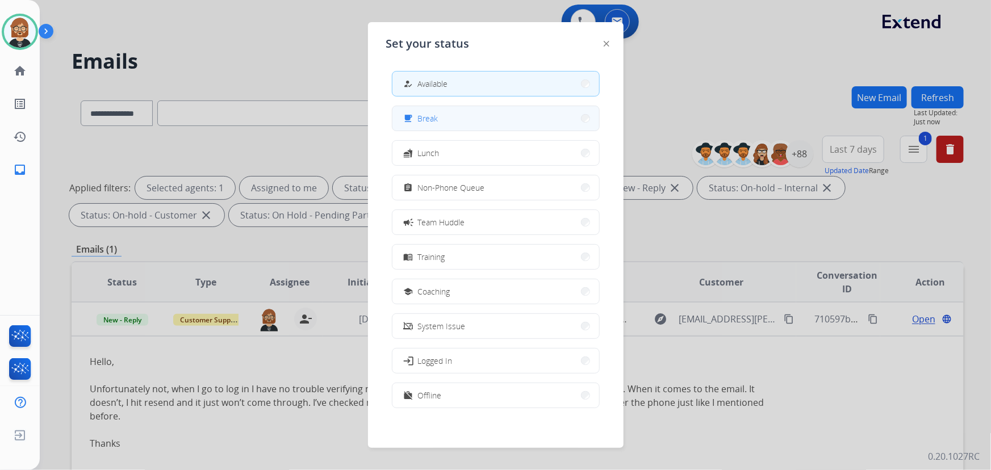
click at [475, 116] on button "free_breakfast Break" at bounding box center [495, 118] width 207 height 24
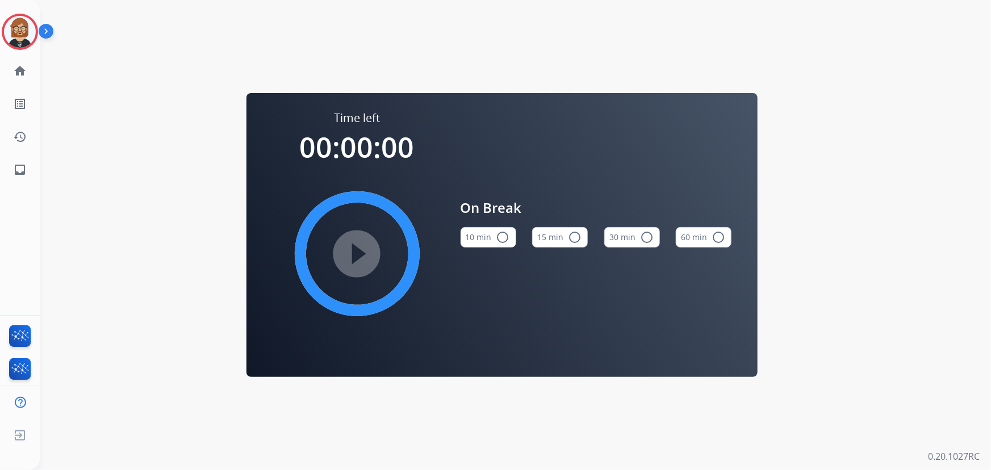
click at [572, 233] on mat-icon "radio_button_unchecked" at bounding box center [575, 237] width 14 height 14
click at [461, 234] on button "10 min radio_button_unchecked" at bounding box center [488, 237] width 56 height 20
click at [360, 248] on mat-icon "play_circle_filled" at bounding box center [357, 254] width 14 height 14
click at [16, 165] on mat-icon "inbox" at bounding box center [20, 170] width 14 height 14
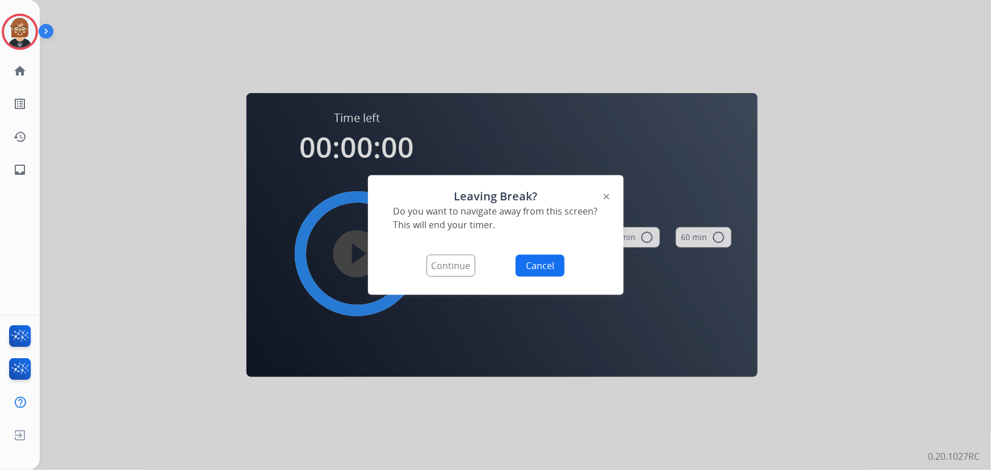
click at [465, 265] on button "Continue" at bounding box center [450, 266] width 49 height 22
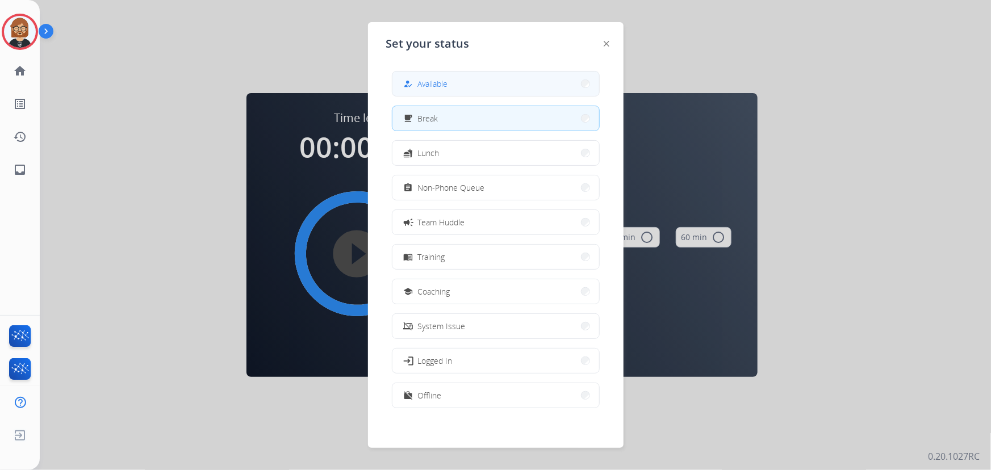
click at [505, 87] on button "how_to_reg Available" at bounding box center [495, 84] width 207 height 24
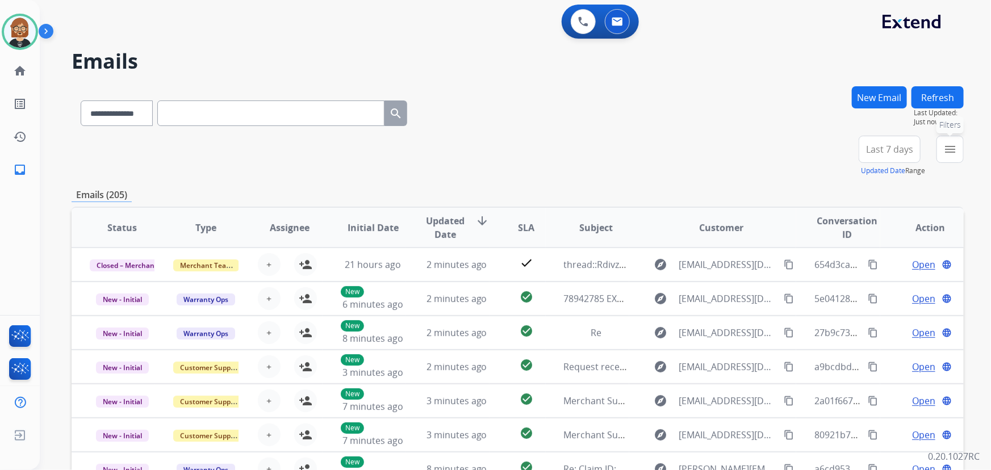
click at [729, 153] on button "menu Filters" at bounding box center [949, 149] width 27 height 27
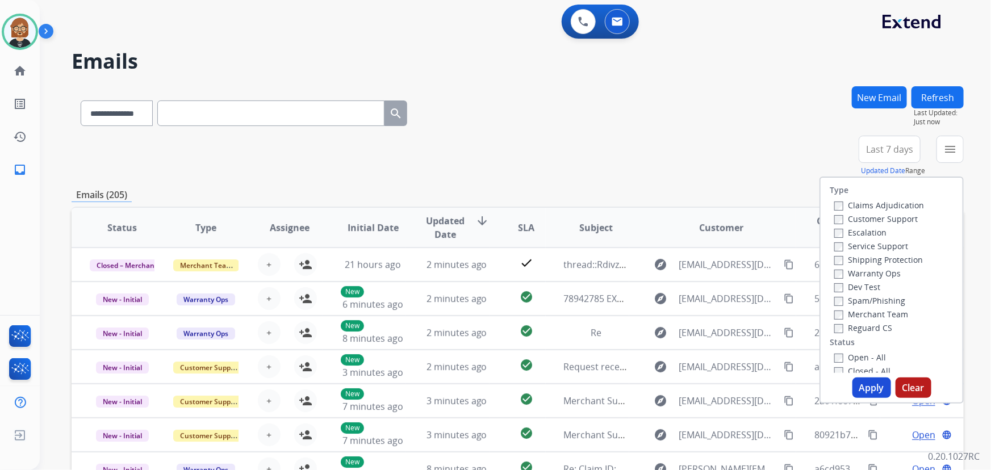
click at [729, 355] on label "Open - All" at bounding box center [860, 357] width 52 height 11
click at [729, 383] on button "Apply" at bounding box center [871, 388] width 39 height 20
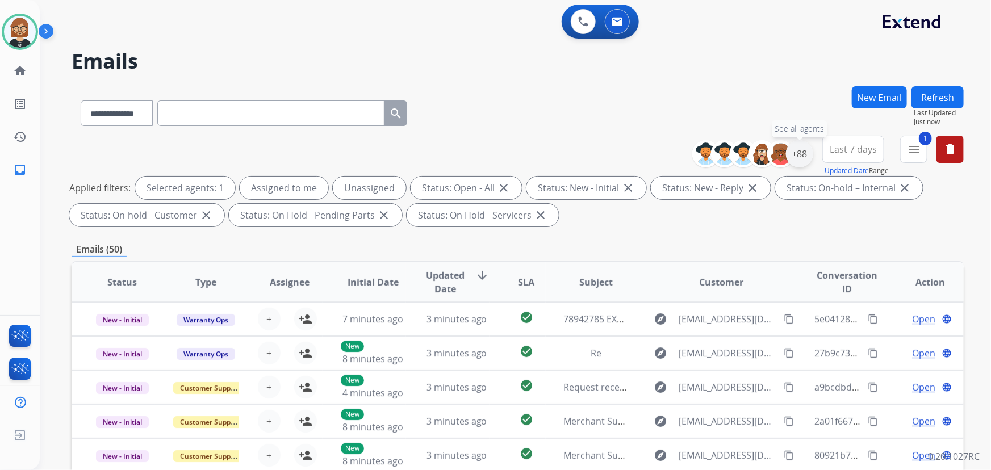
click at [729, 154] on div "+88" at bounding box center [799, 153] width 27 height 27
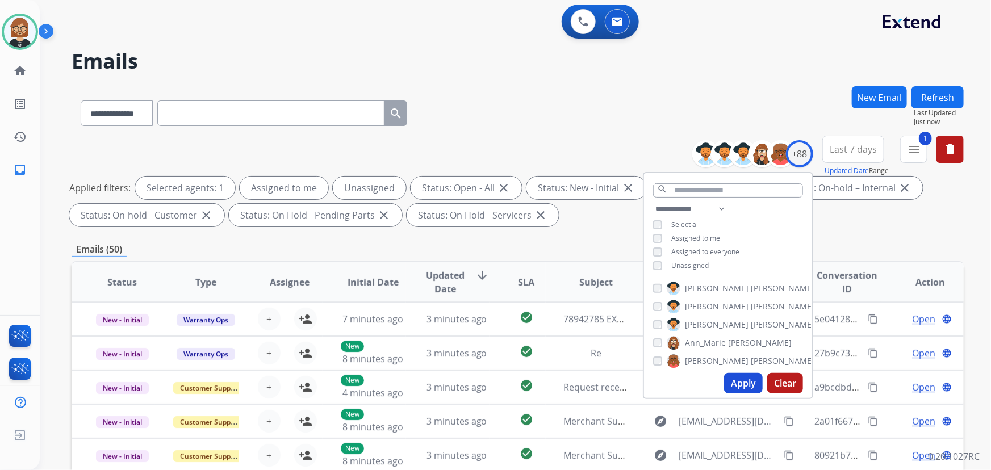
click at [664, 262] on div "Unassigned" at bounding box center [681, 265] width 56 height 9
click at [729, 376] on button "Apply" at bounding box center [743, 383] width 39 height 20
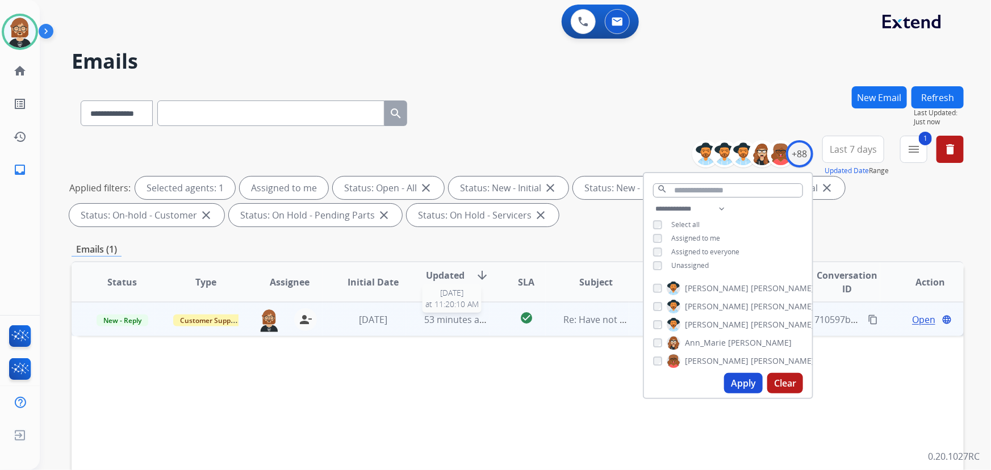
click at [469, 323] on span "53 minutes ago" at bounding box center [457, 319] width 66 height 12
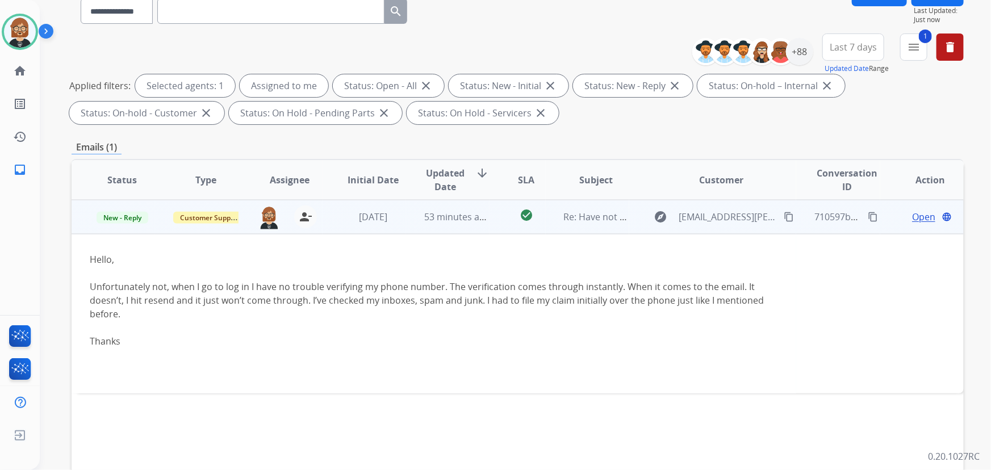
scroll to position [103, 0]
click at [729, 215] on mat-icon "content_copy" at bounding box center [788, 216] width 10 height 10
click at [729, 215] on span "Open" at bounding box center [923, 216] width 23 height 14
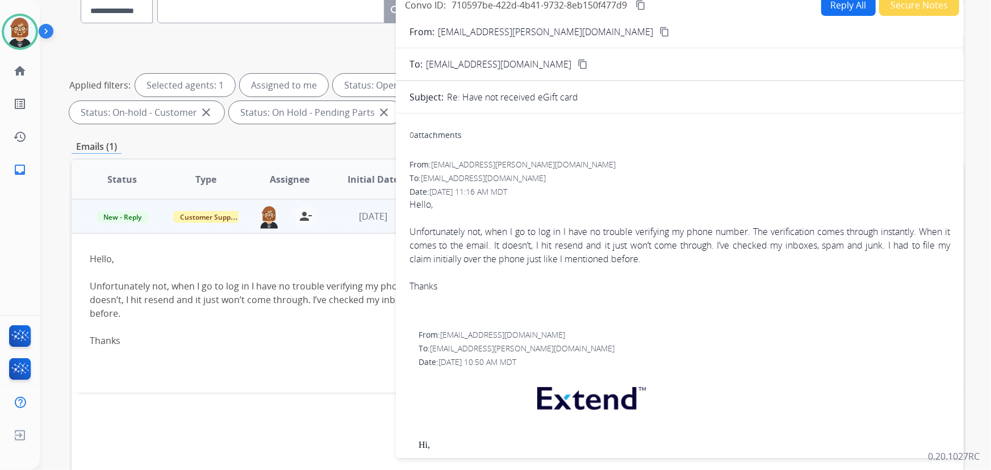
click at [729, 7] on button "Reply All" at bounding box center [848, 5] width 54 height 22
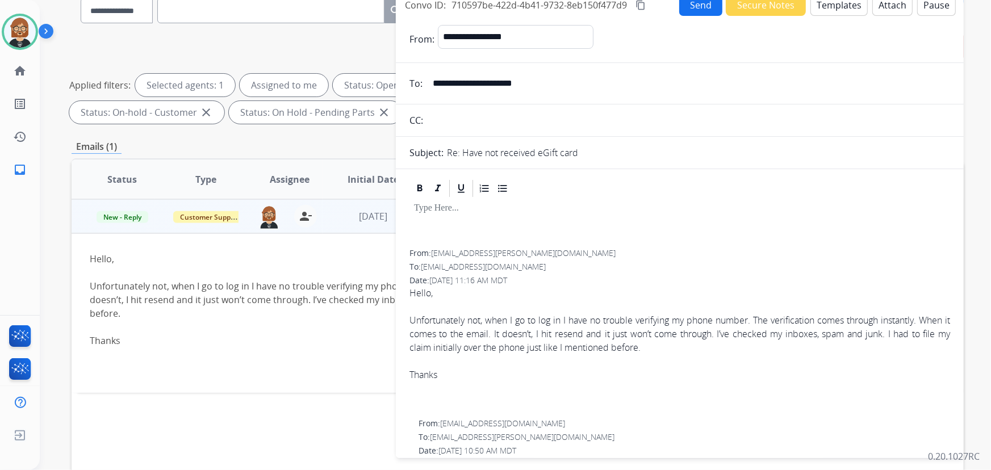
select select "**********"
click at [729, 7] on button "Templates" at bounding box center [838, 5] width 57 height 22
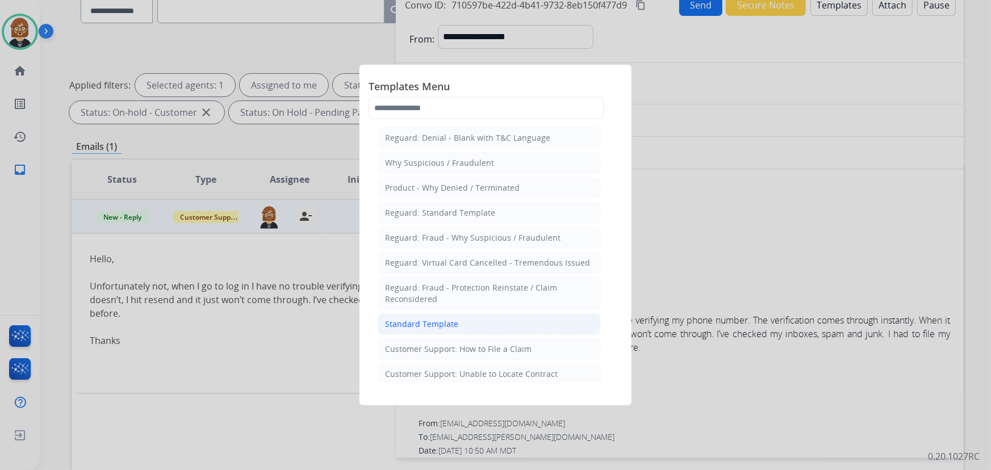
click at [434, 320] on div "Standard Template" at bounding box center [421, 323] width 73 height 11
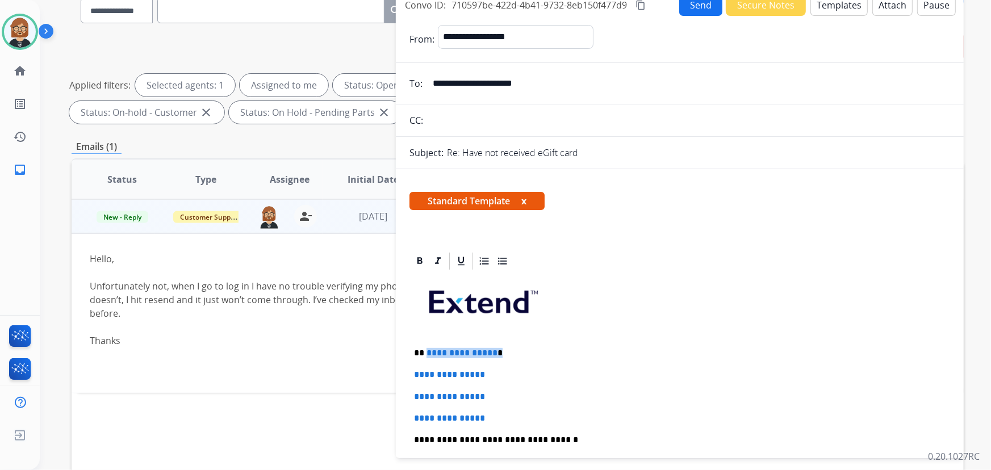
drag, startPoint x: 493, startPoint y: 353, endPoint x: 426, endPoint y: 354, distance: 67.0
click at [426, 354] on p "**********" at bounding box center [675, 353] width 523 height 10
drag, startPoint x: 510, startPoint y: 413, endPoint x: 392, endPoint y: 376, distance: 124.4
click at [392, 376] on div "**********" at bounding box center [518, 291] width 892 height 614
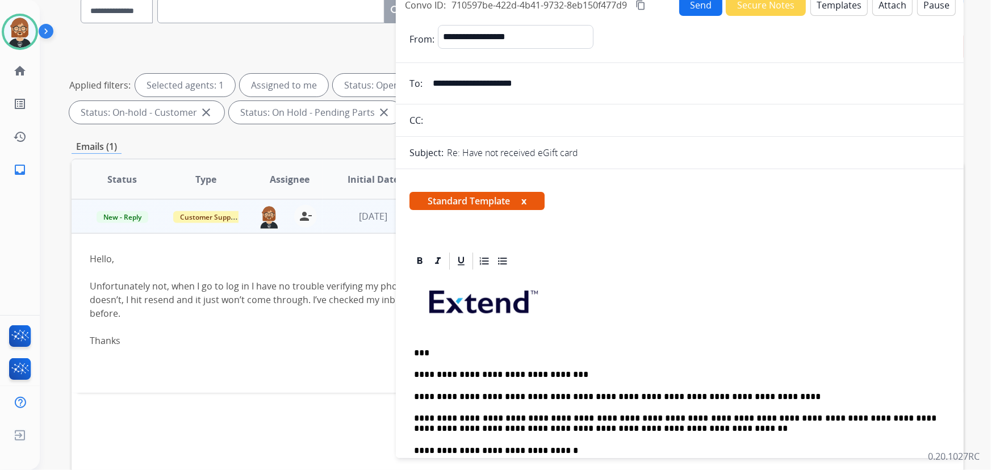
click at [729, 392] on p "**********" at bounding box center [675, 397] width 523 height 10
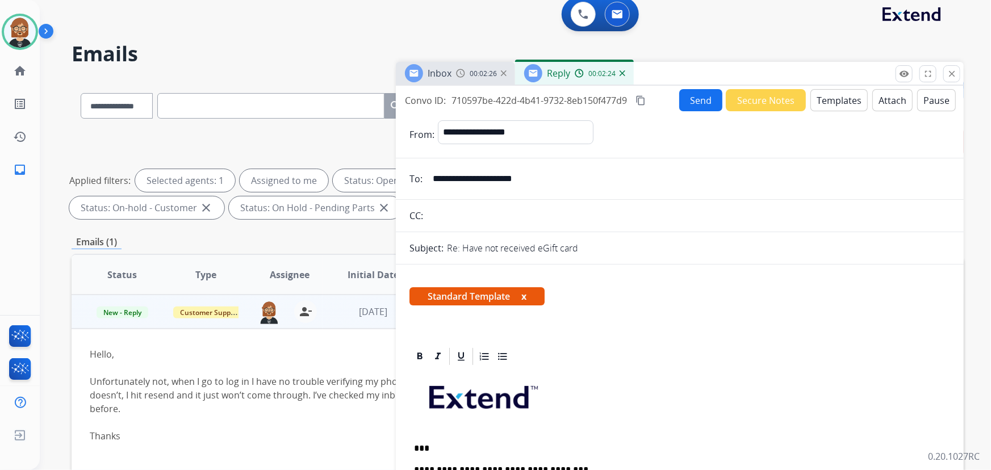
scroll to position [0, 0]
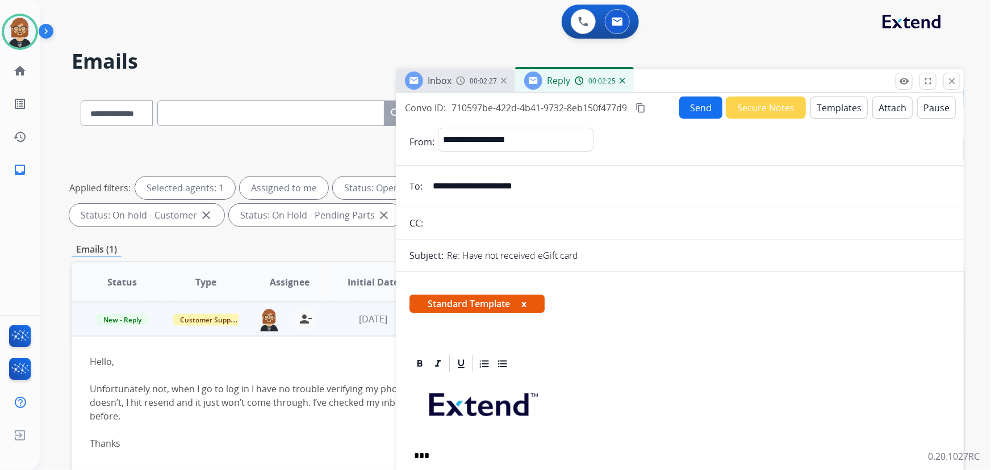
click at [689, 106] on button "Send" at bounding box center [700, 108] width 43 height 22
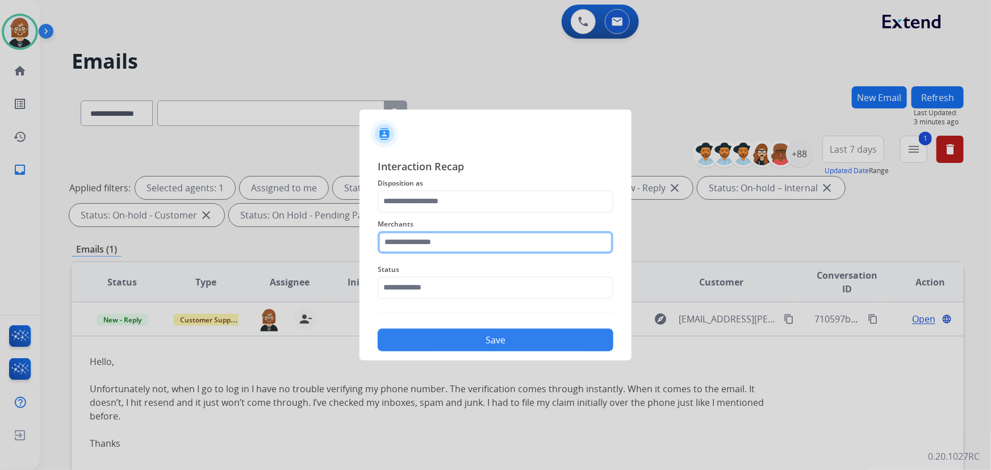
click at [481, 249] on input "text" at bounding box center [496, 242] width 236 height 23
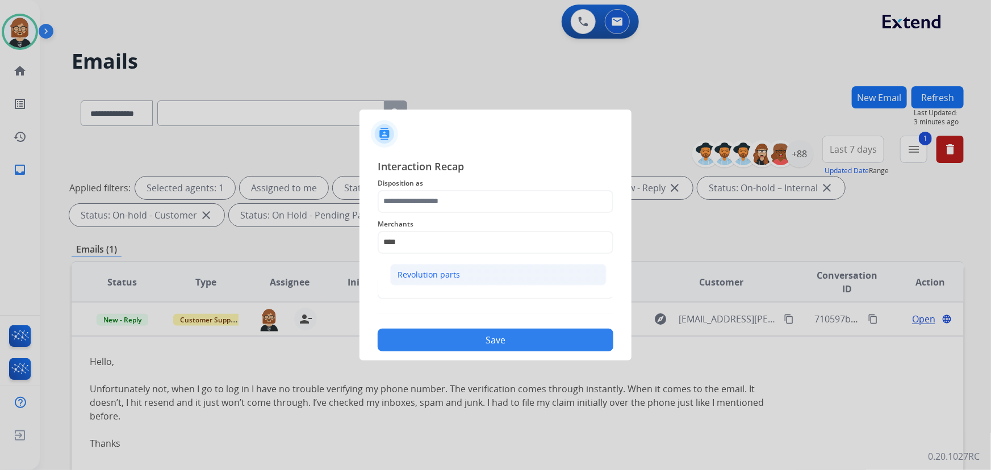
click at [477, 271] on li "Revolution parts" at bounding box center [498, 275] width 216 height 22
type input "**********"
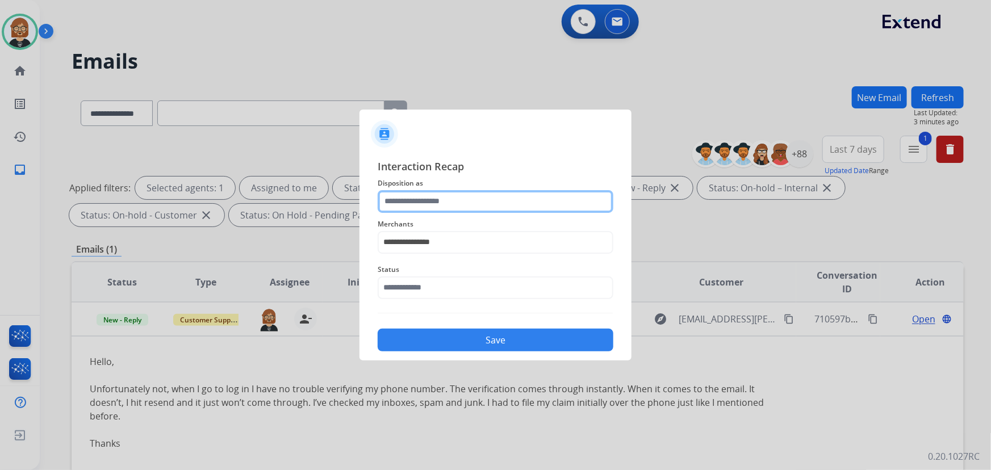
click at [476, 199] on input "text" at bounding box center [496, 201] width 236 height 23
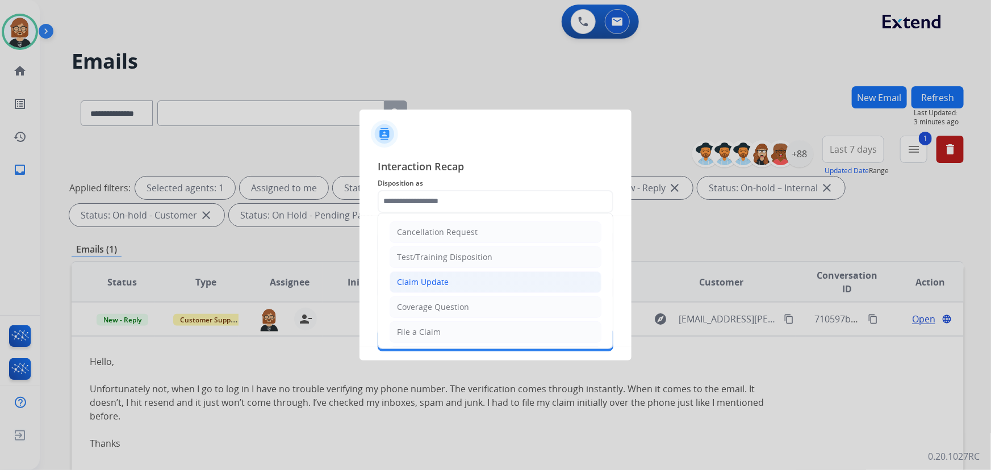
click at [459, 277] on li "Claim Update" at bounding box center [495, 282] width 212 height 22
type input "**********"
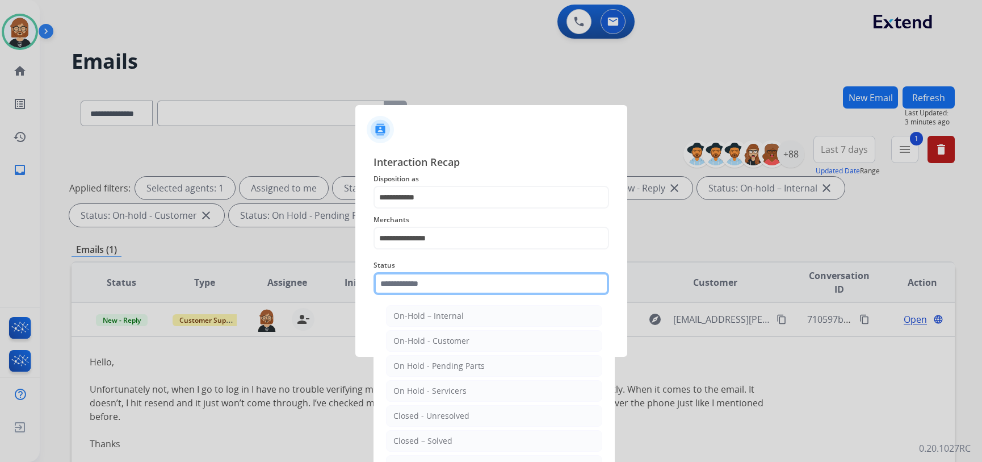
click at [479, 290] on input "text" at bounding box center [492, 283] width 236 height 23
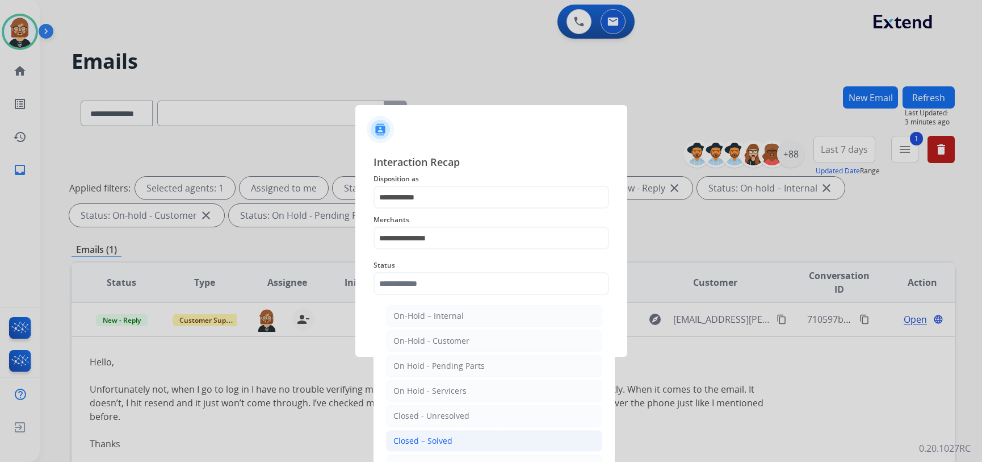
click at [441, 442] on div "Closed – Solved" at bounding box center [422, 440] width 59 height 11
type input "**********"
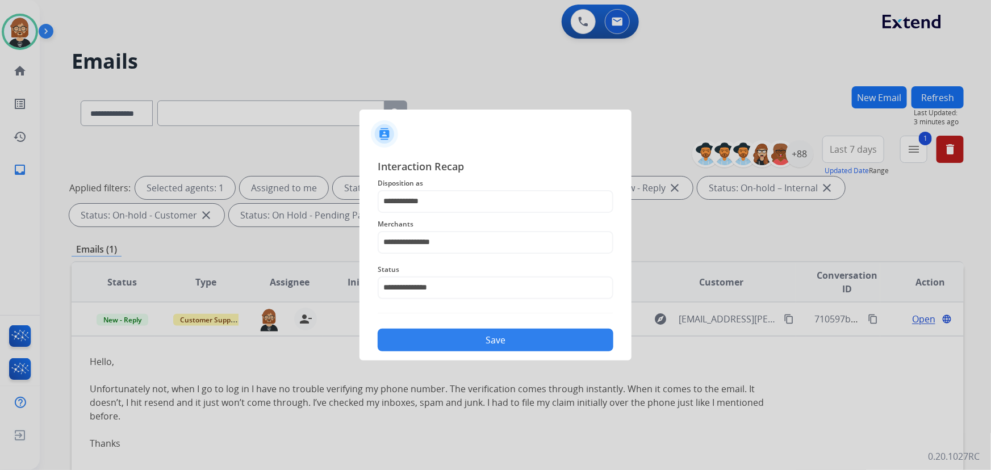
click at [521, 340] on button "Save" at bounding box center [496, 340] width 236 height 23
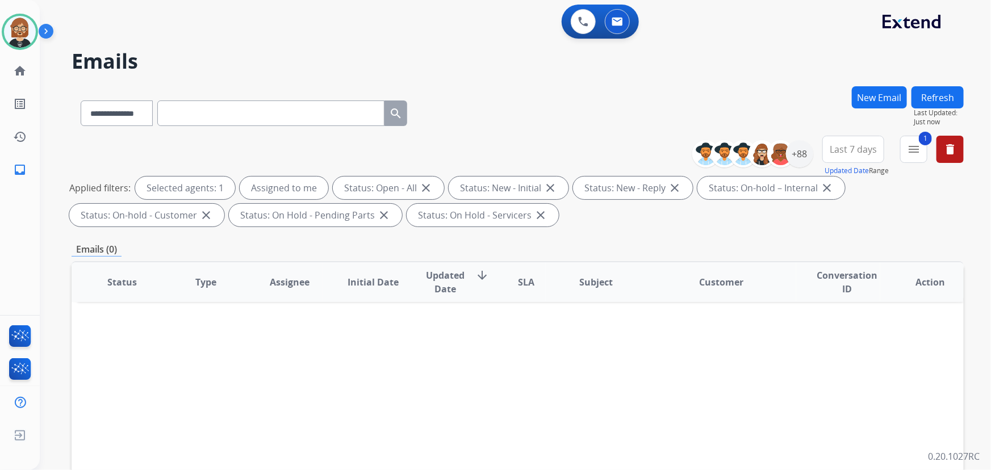
click at [729, 95] on button "Refresh" at bounding box center [937, 97] width 52 height 22
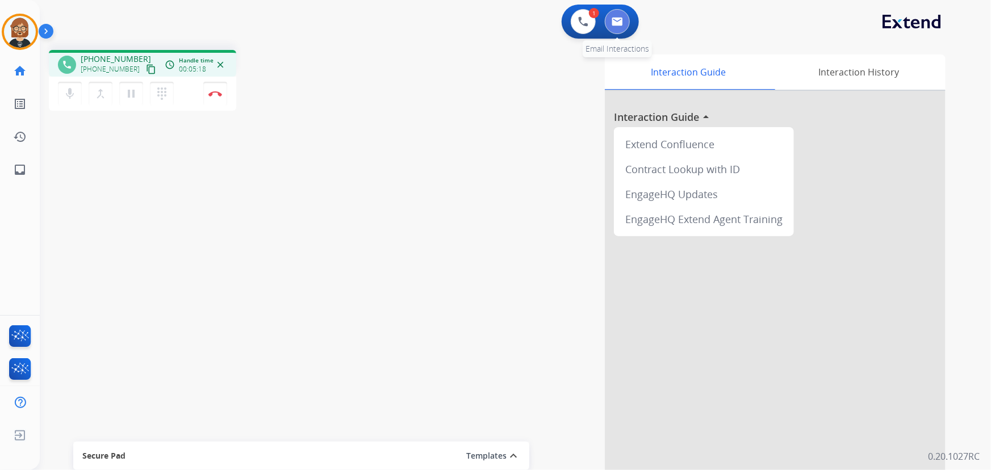
click at [624, 18] on button at bounding box center [617, 21] width 25 height 25
select select "**********"
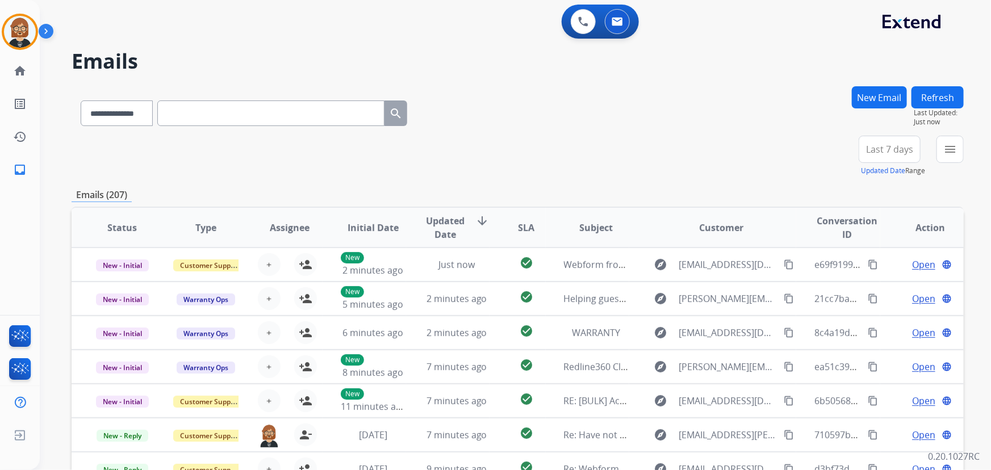
click at [279, 112] on input "text" at bounding box center [270, 113] width 227 height 26
paste input "**********"
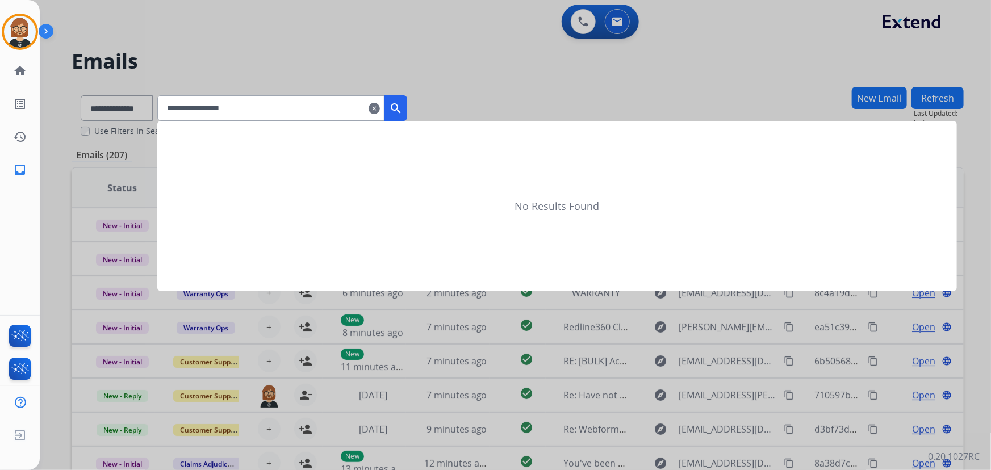
type input "**********"
click at [134, 110] on div at bounding box center [495, 235] width 991 height 470
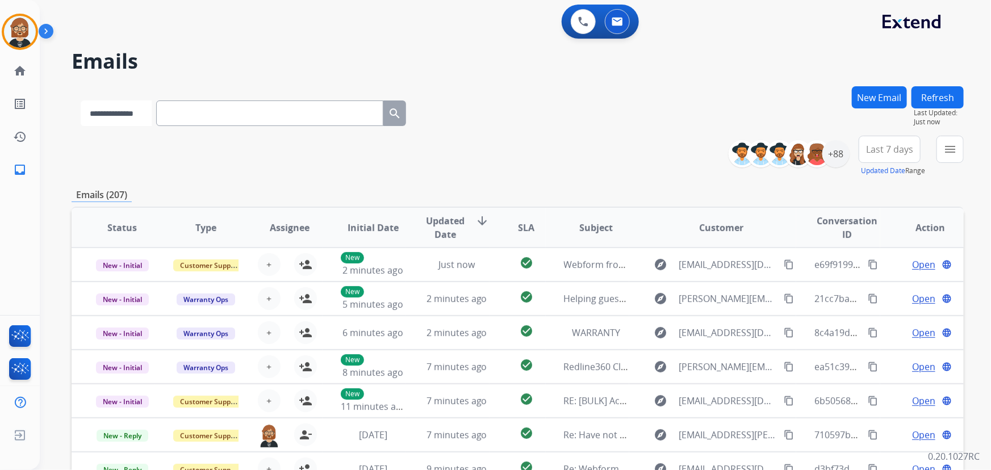
click at [135, 114] on select "**********" at bounding box center [116, 113] width 71 height 26
select select "**********"
click at [81, 100] on select "**********" at bounding box center [116, 113] width 71 height 26
click at [235, 120] on input "text" at bounding box center [270, 113] width 227 height 26
paste input "**********"
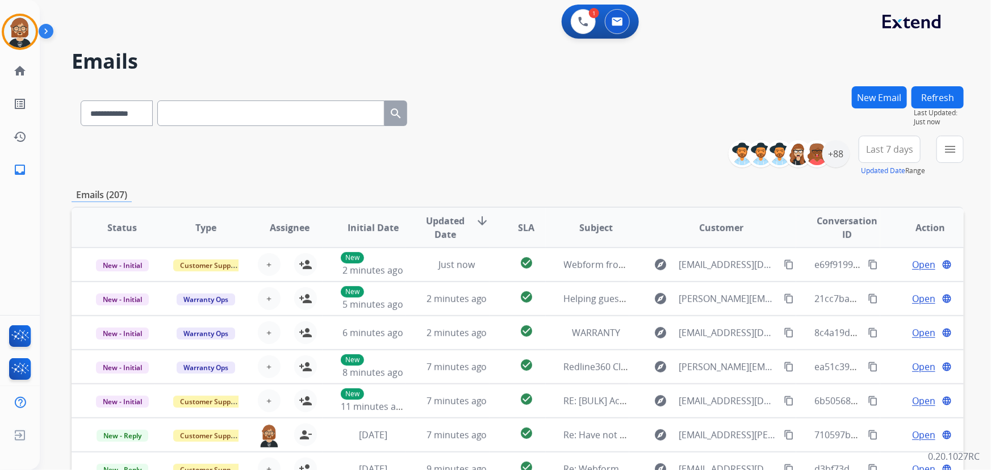
type input "**********"
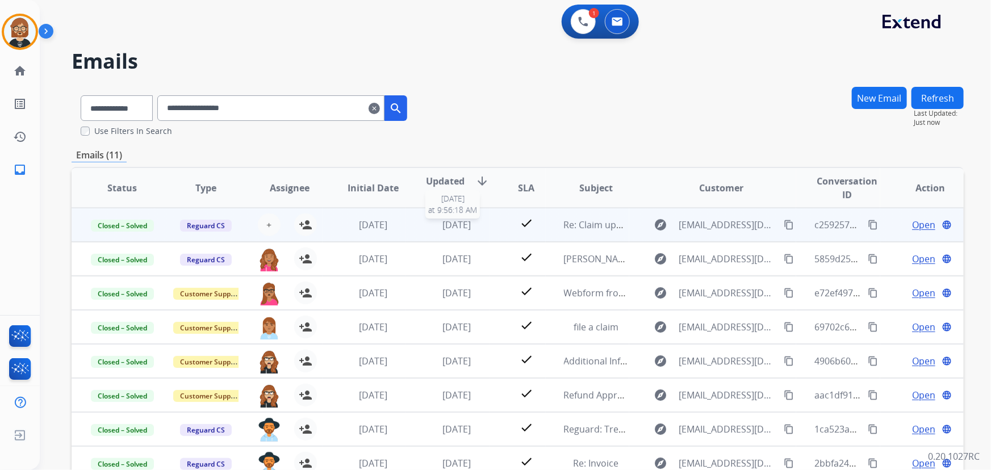
click at [470, 224] on span "3 days ago" at bounding box center [456, 225] width 28 height 12
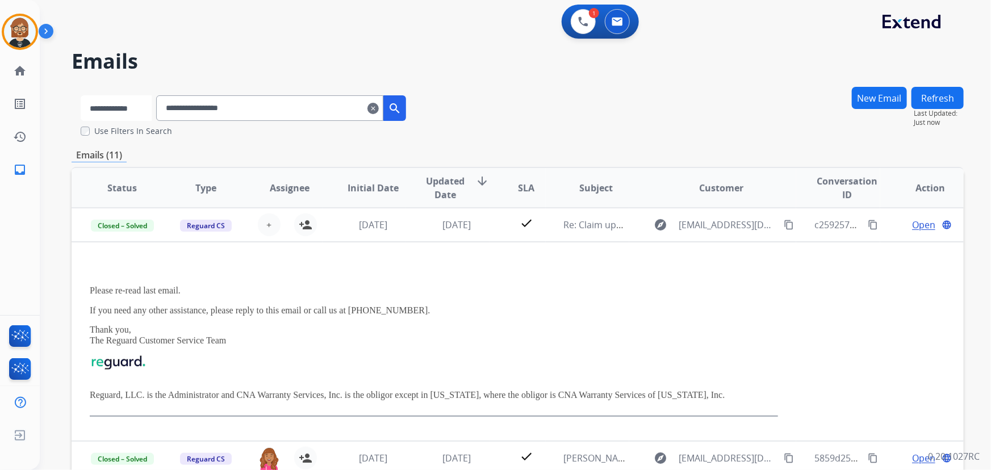
click at [146, 114] on select "**********" at bounding box center [116, 108] width 71 height 26
select select "*******"
click at [81, 95] on select "**********" at bounding box center [116, 108] width 71 height 26
drag, startPoint x: 292, startPoint y: 103, endPoint x: 51, endPoint y: 87, distance: 241.8
click at [51, 87] on div "**********" at bounding box center [502, 276] width 924 height 470
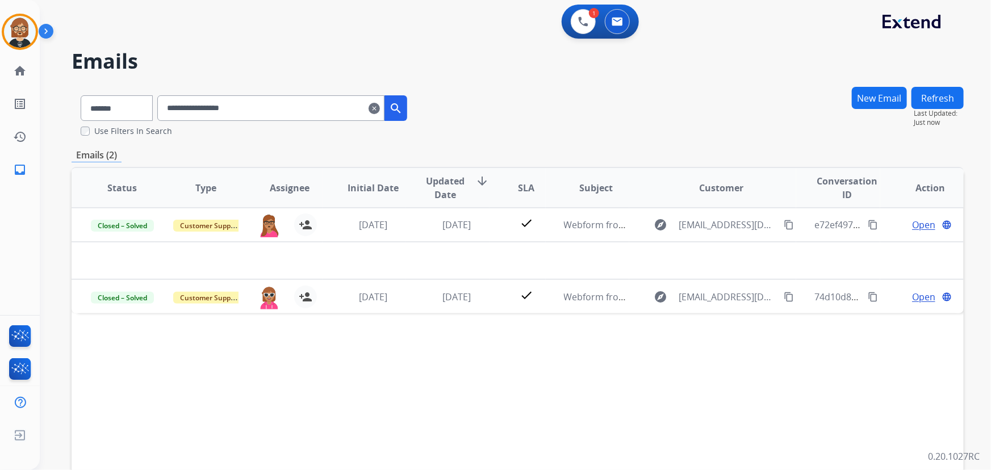
click at [146, 132] on label "Use Filters In Search" at bounding box center [133, 130] width 78 height 11
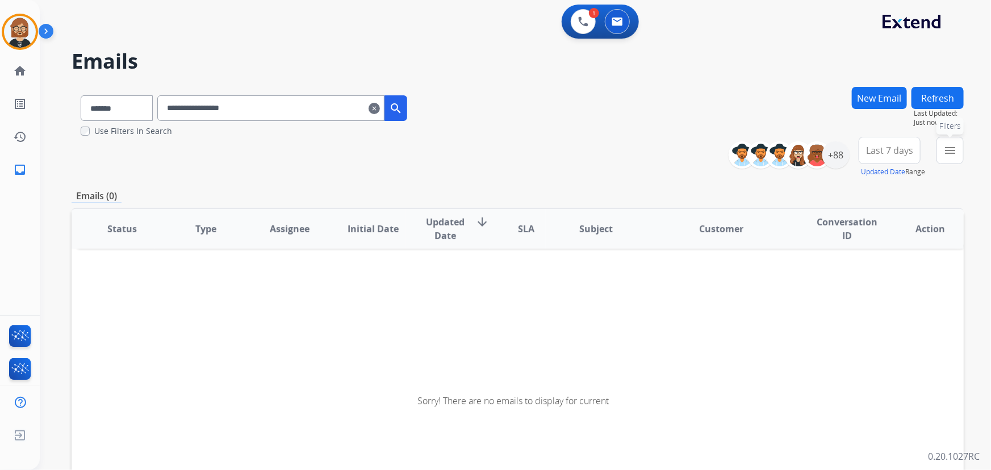
click at [729, 148] on mat-icon "menu" at bounding box center [950, 151] width 14 height 14
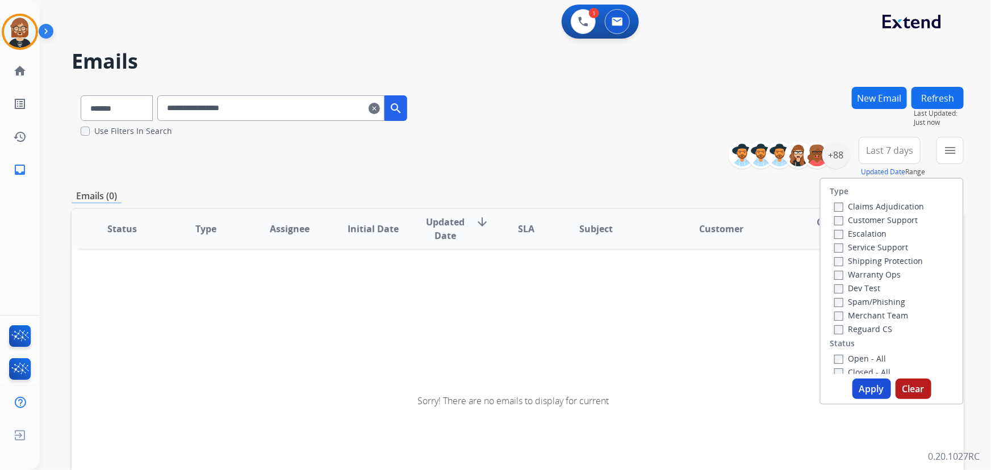
click at [729, 275] on label "Warranty Ops" at bounding box center [867, 274] width 66 height 11
click at [729, 385] on button "Apply" at bounding box center [871, 389] width 39 height 20
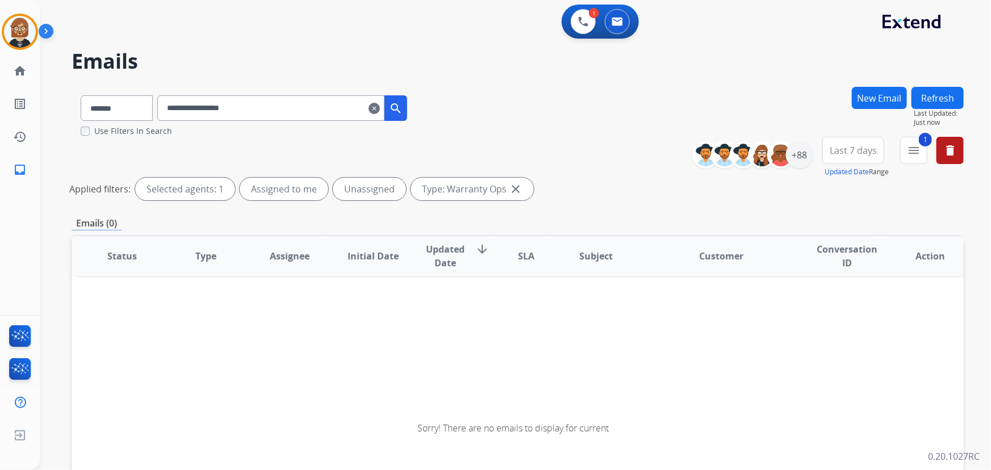
drag, startPoint x: 279, startPoint y: 111, endPoint x: 182, endPoint y: 111, distance: 97.6
click at [182, 111] on input "**********" at bounding box center [270, 108] width 227 height 26
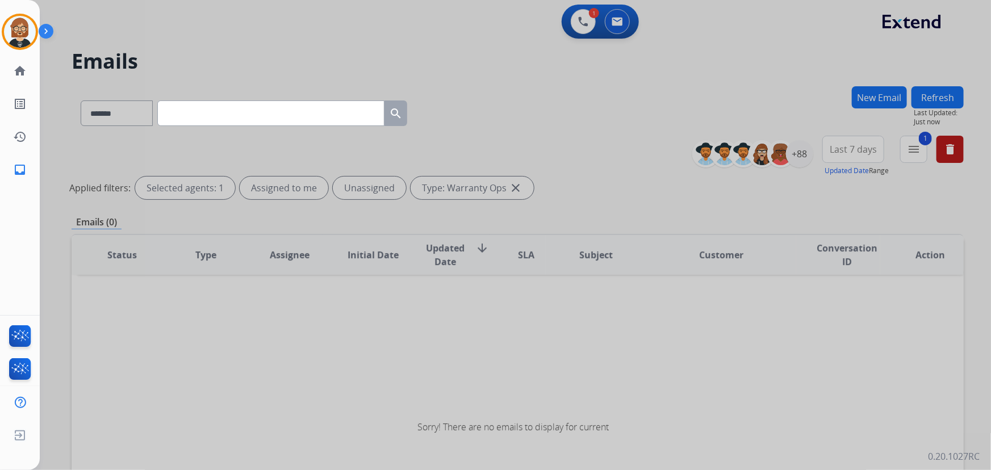
click at [379, 39] on div at bounding box center [495, 235] width 991 height 470
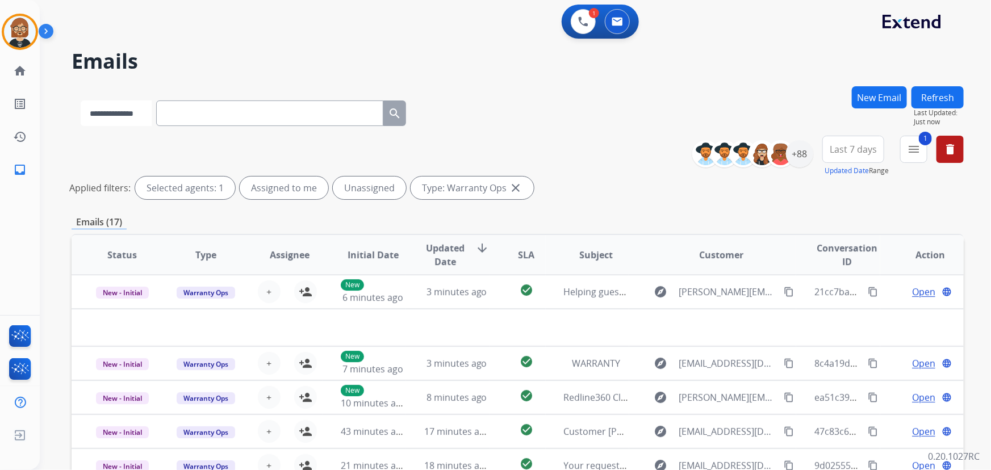
click at [123, 124] on select "**********" at bounding box center [116, 113] width 71 height 26
select select "**********"
click at [81, 100] on select "**********" at bounding box center [116, 113] width 71 height 26
click at [218, 115] on input "text" at bounding box center [270, 113] width 227 height 26
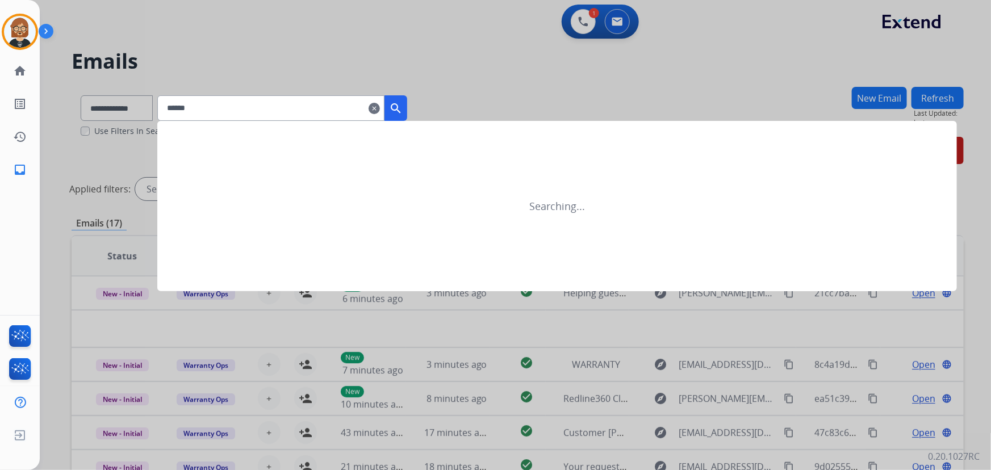
type input "******"
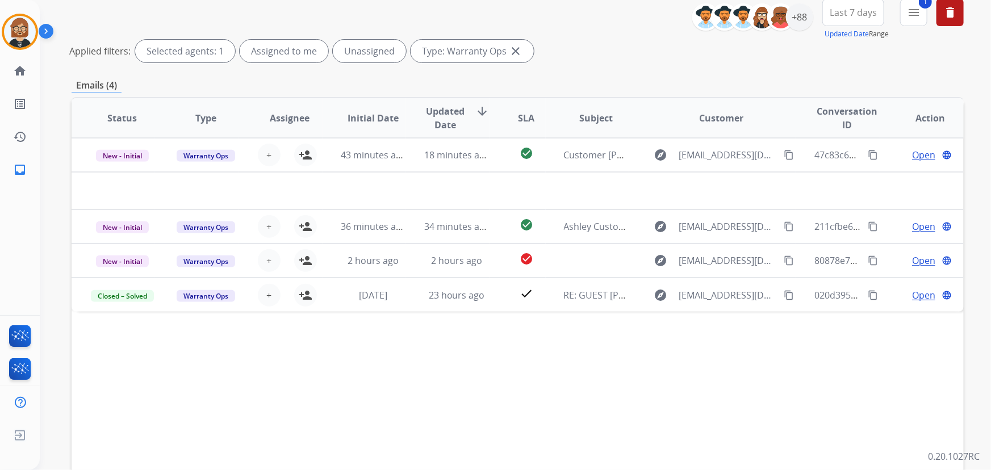
scroll to position [154, 0]
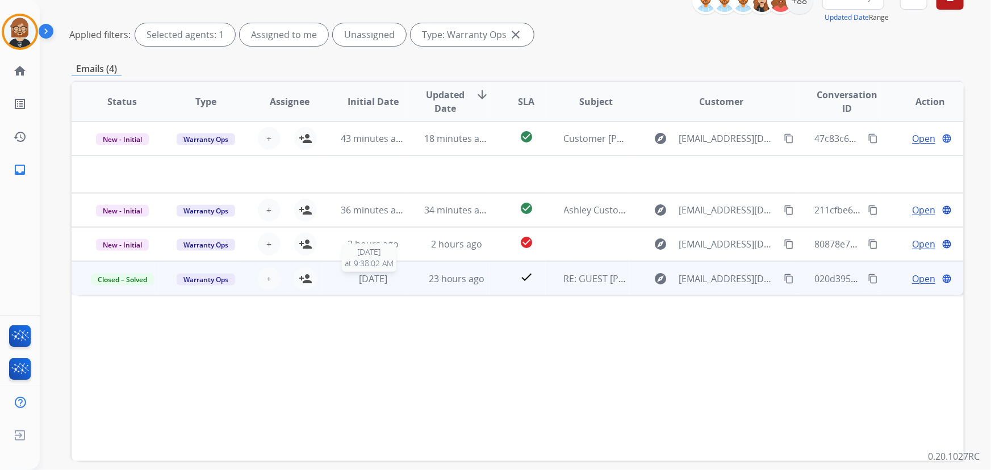
click at [381, 276] on span "3 days ago" at bounding box center [373, 278] width 28 height 12
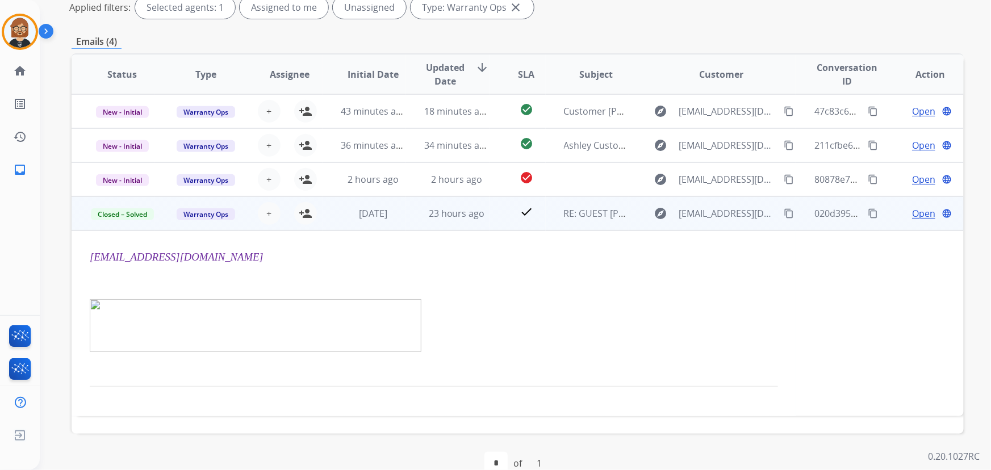
scroll to position [204, 0]
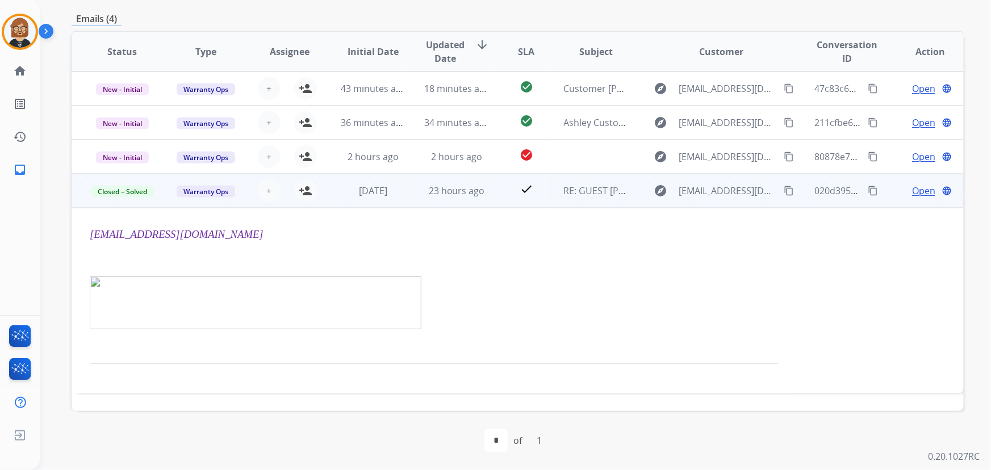
click at [729, 193] on span "Open" at bounding box center [923, 191] width 23 height 14
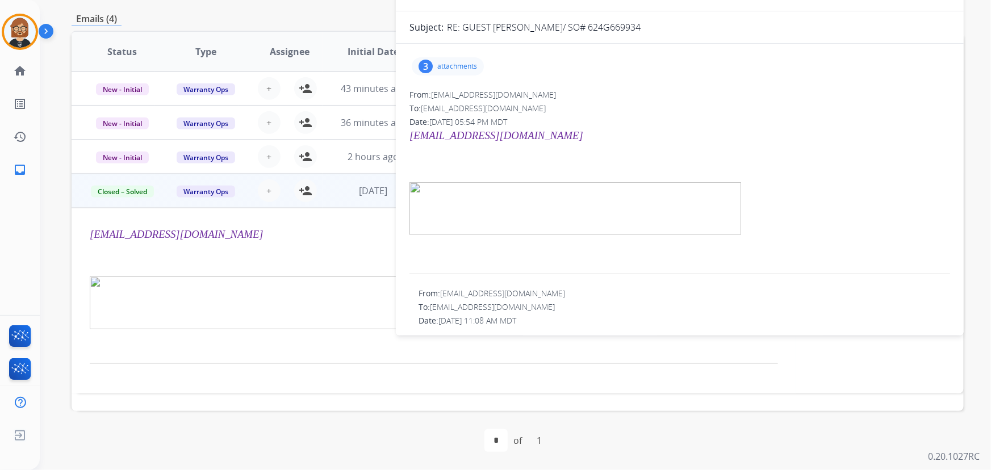
click at [456, 58] on div "3 attachments" at bounding box center [448, 66] width 72 height 18
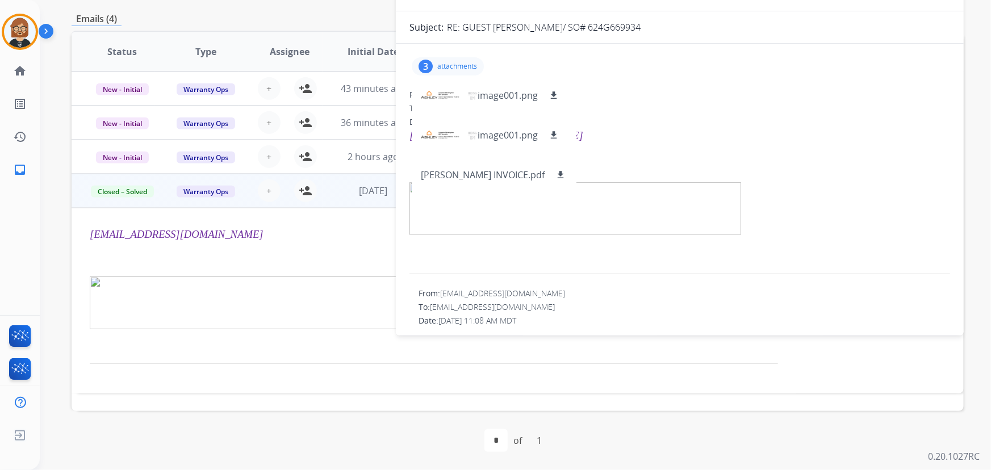
click at [703, 307] on div "To: lchristopher@ashleydsg.com" at bounding box center [683, 306] width 531 height 11
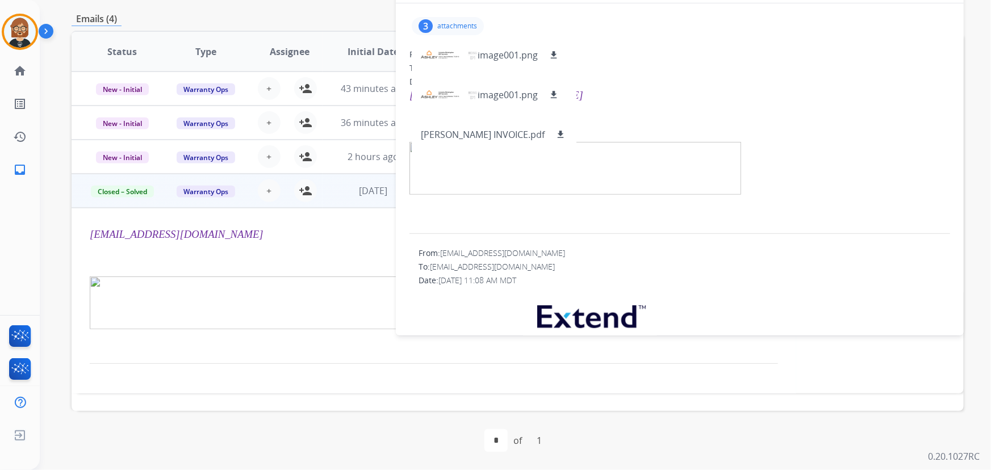
scroll to position [0, 0]
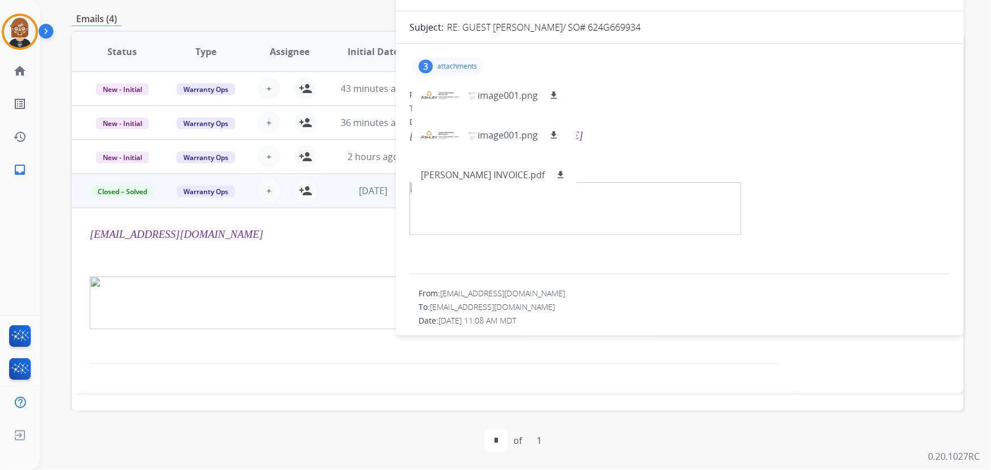
click at [287, 433] on div "first_page navigate_before * of 1 navigate_next last_page" at bounding box center [518, 440] width 892 height 23
click at [276, 346] on p at bounding box center [434, 346] width 688 height 16
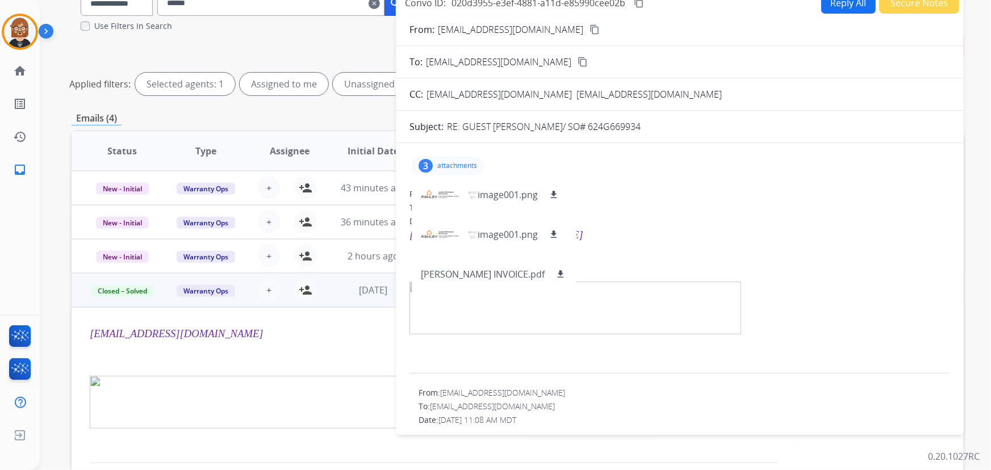
scroll to position [101, 0]
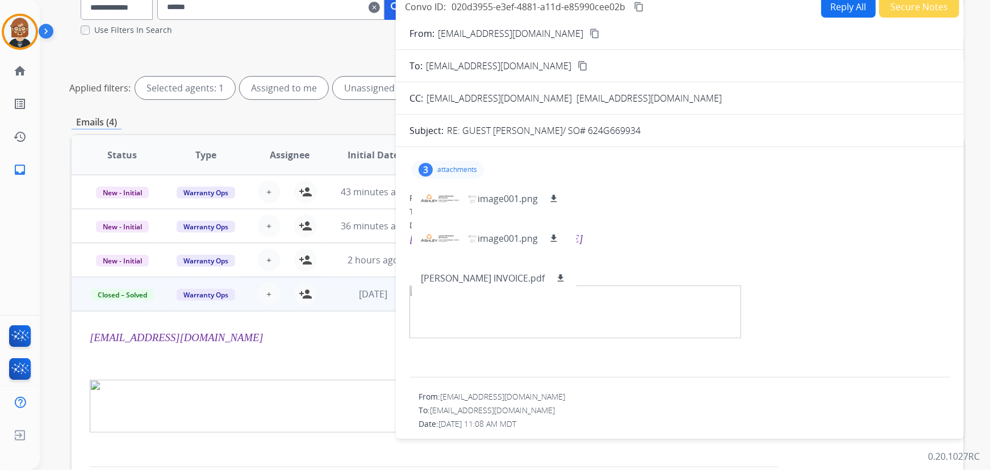
click at [272, 358] on p at bounding box center [434, 363] width 688 height 16
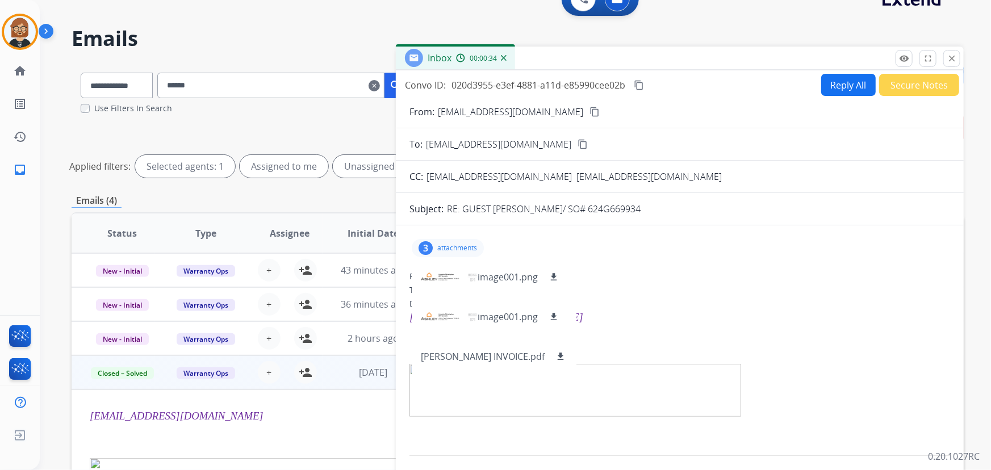
scroll to position [0, 0]
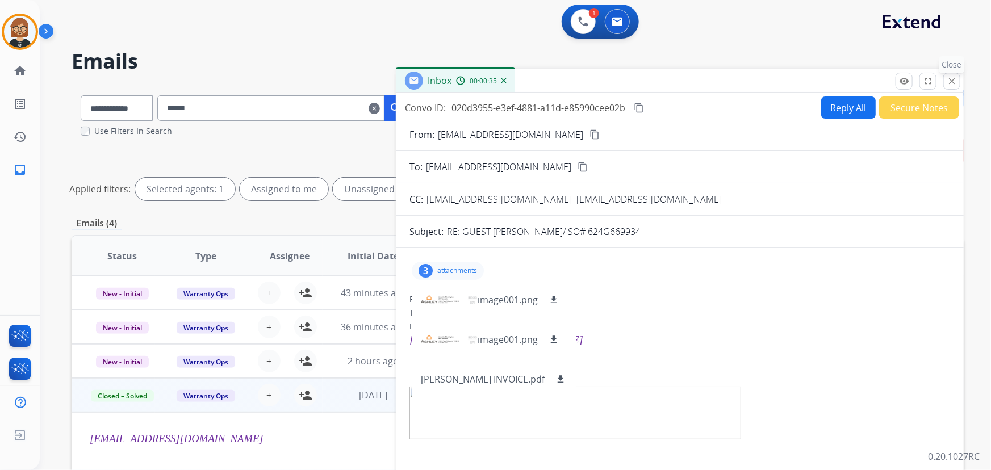
click at [729, 77] on mat-icon "close" at bounding box center [951, 81] width 10 height 10
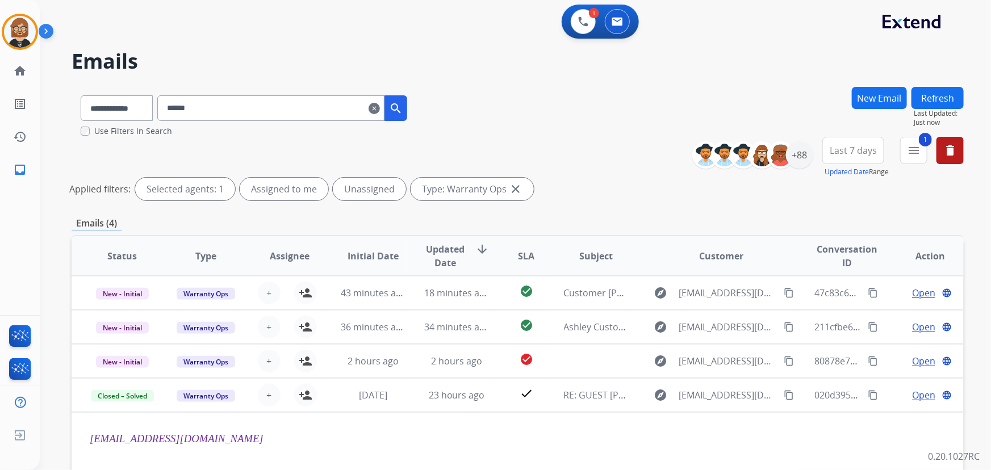
drag, startPoint x: 255, startPoint y: 115, endPoint x: 136, endPoint y: 109, distance: 119.4
click at [136, 109] on div "**********" at bounding box center [244, 105] width 345 height 39
click at [82, 106] on select "**********" at bounding box center [116, 108] width 71 height 26
select select "*******"
click at [81, 95] on select "**********" at bounding box center [116, 108] width 71 height 26
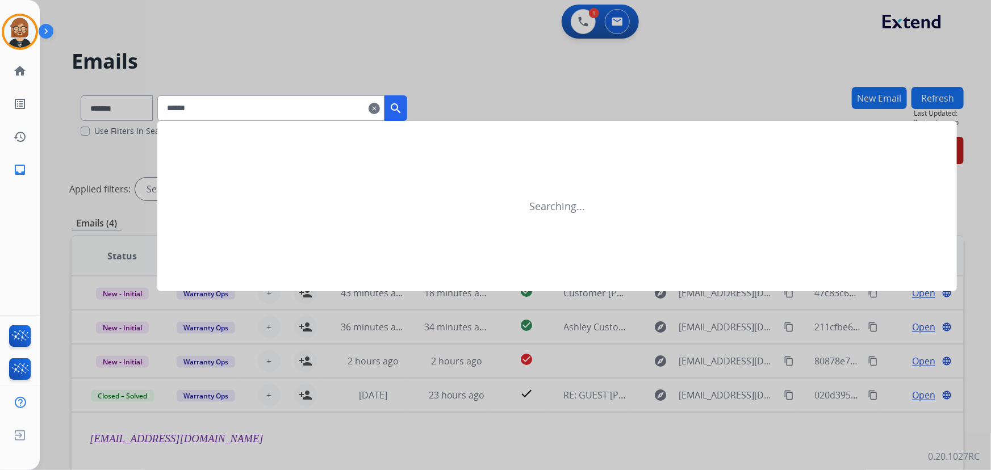
type input "******"
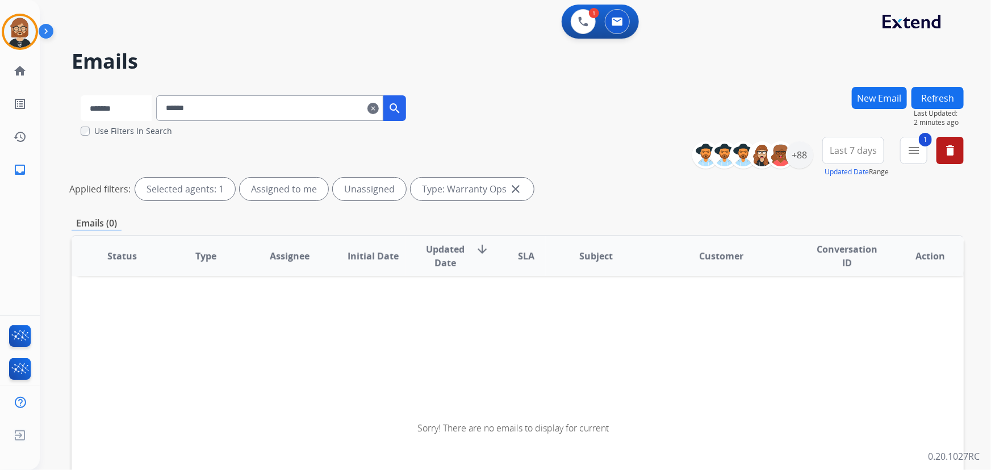
click at [118, 106] on select "**********" at bounding box center [116, 108] width 71 height 26
select select "**********"
click at [81, 95] on select "**********" at bounding box center [116, 108] width 71 height 26
click at [402, 109] on mat-icon "search" at bounding box center [396, 109] width 14 height 14
click at [729, 147] on mat-icon "menu" at bounding box center [914, 151] width 14 height 14
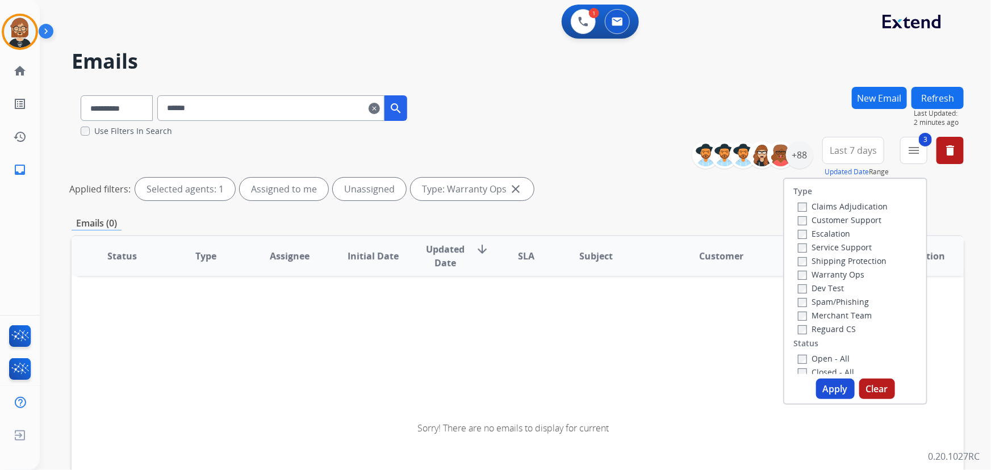
click at [729, 384] on button "Apply" at bounding box center [835, 389] width 39 height 20
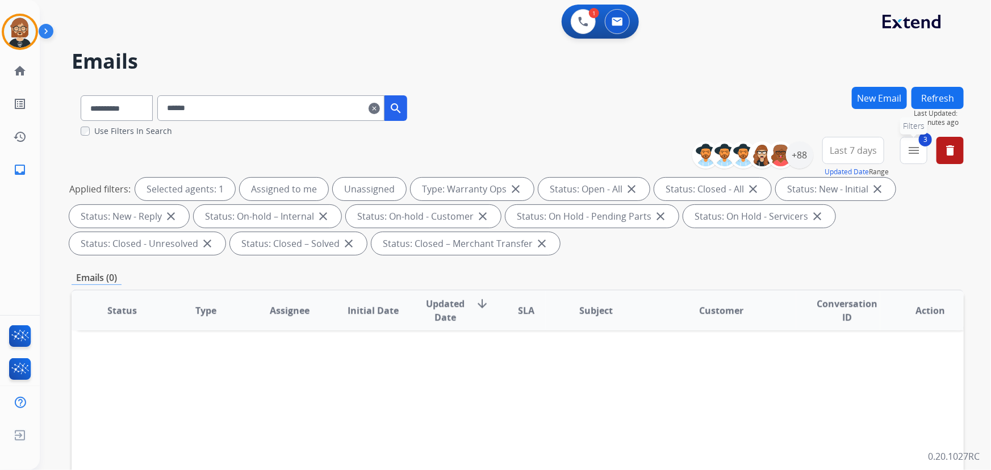
click at [729, 151] on mat-icon "menu" at bounding box center [914, 151] width 14 height 14
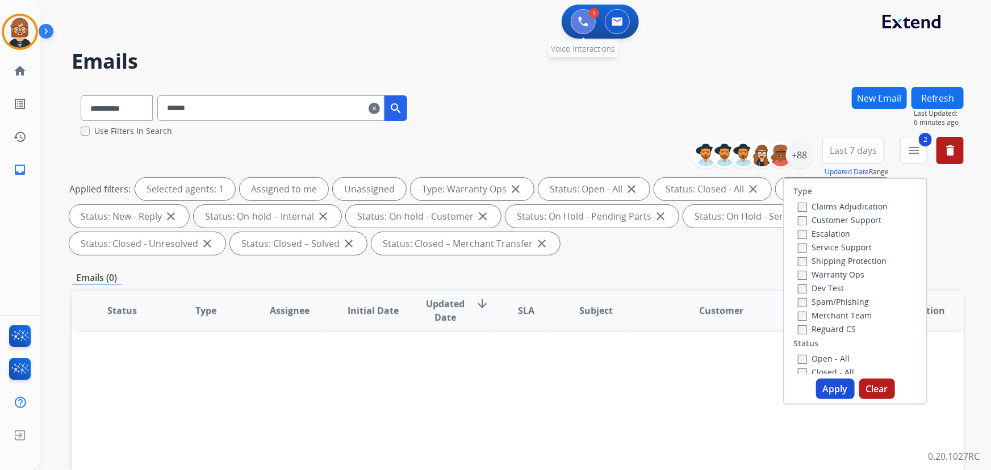
click at [585, 19] on img at bounding box center [583, 21] width 10 height 10
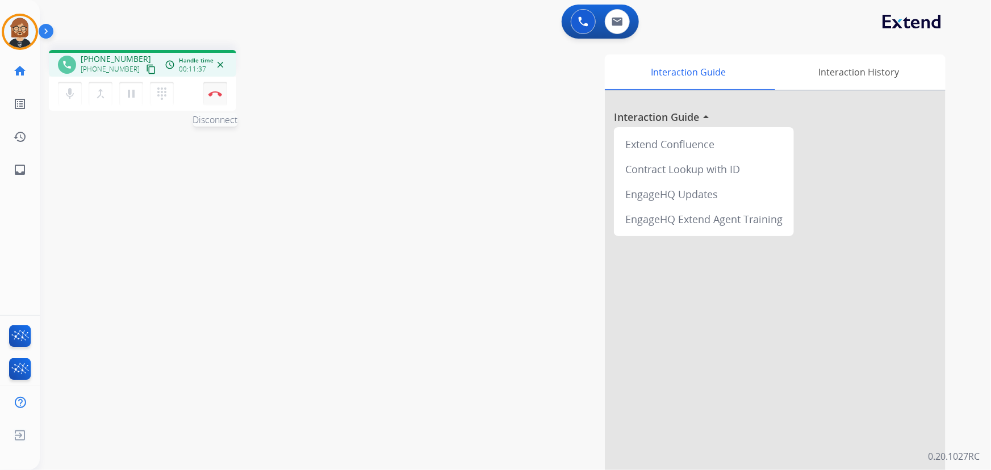
click at [216, 94] on img at bounding box center [215, 94] width 14 height 6
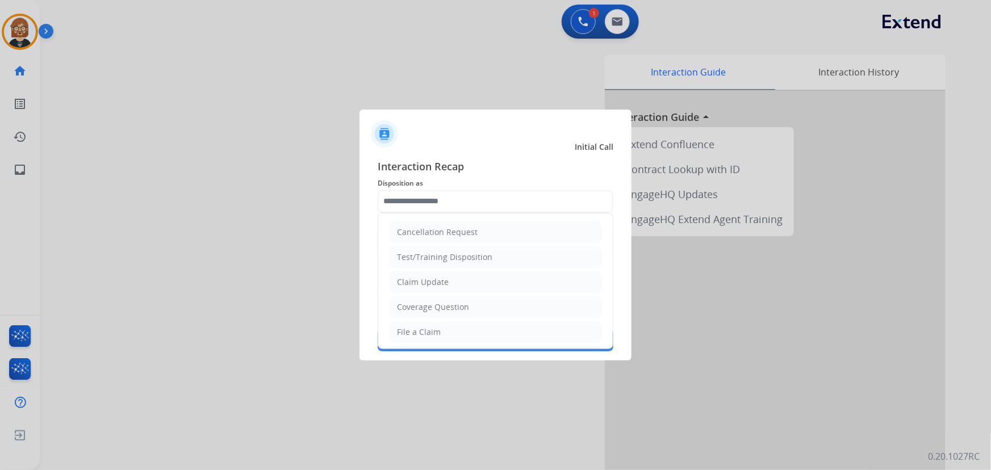
click at [510, 201] on input "text" at bounding box center [496, 201] width 236 height 23
click at [501, 300] on li "Coverage Question" at bounding box center [495, 307] width 212 height 22
type input "**********"
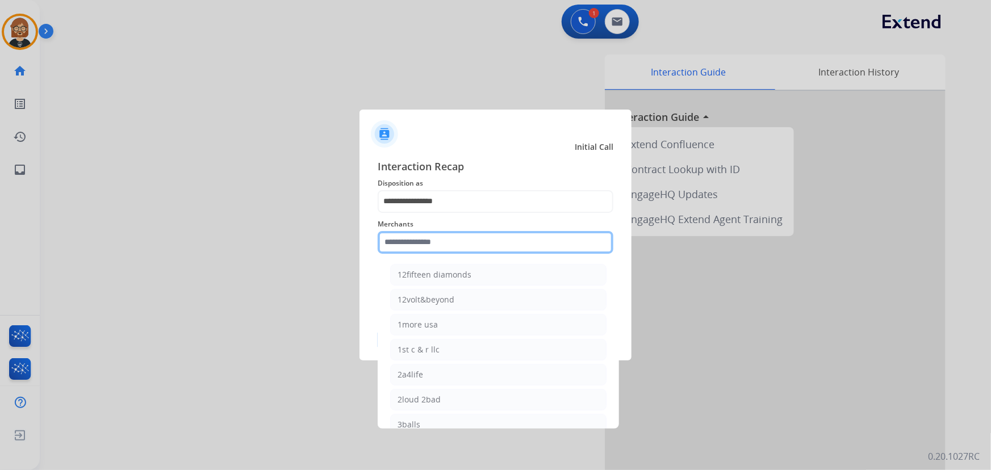
click at [504, 244] on input "text" at bounding box center [496, 242] width 236 height 23
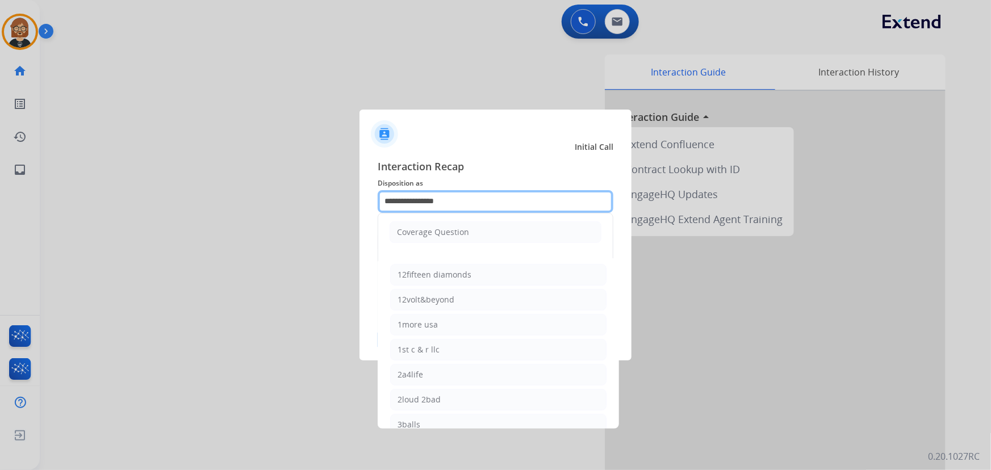
click at [498, 210] on input "**********" at bounding box center [496, 201] width 236 height 23
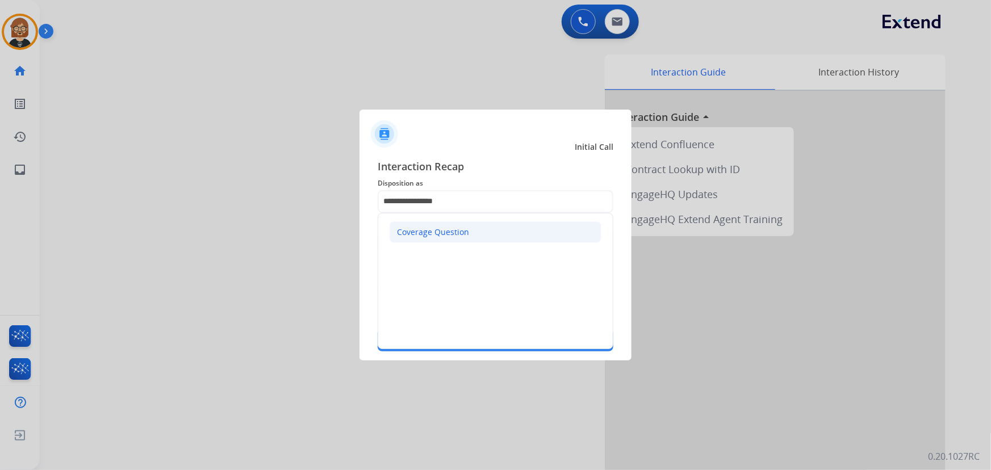
click at [477, 232] on li "Coverage Question" at bounding box center [495, 232] width 212 height 22
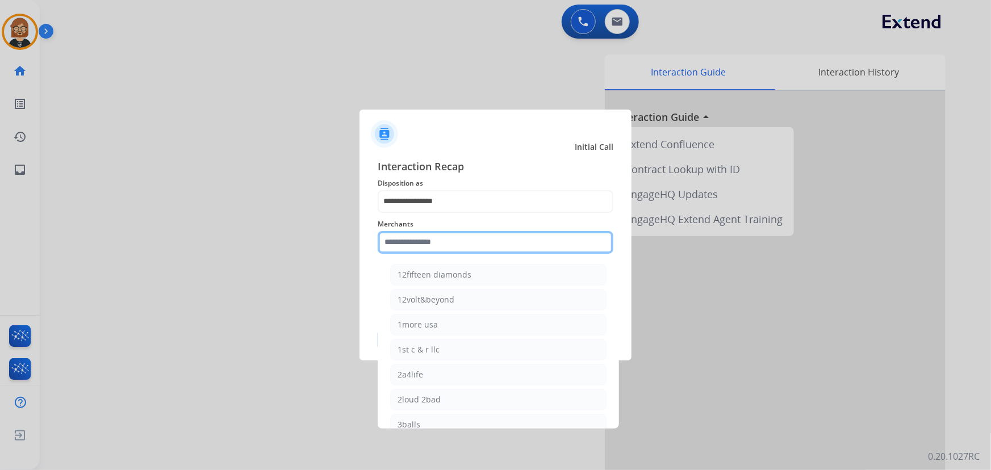
click at [471, 243] on input "text" at bounding box center [496, 242] width 236 height 23
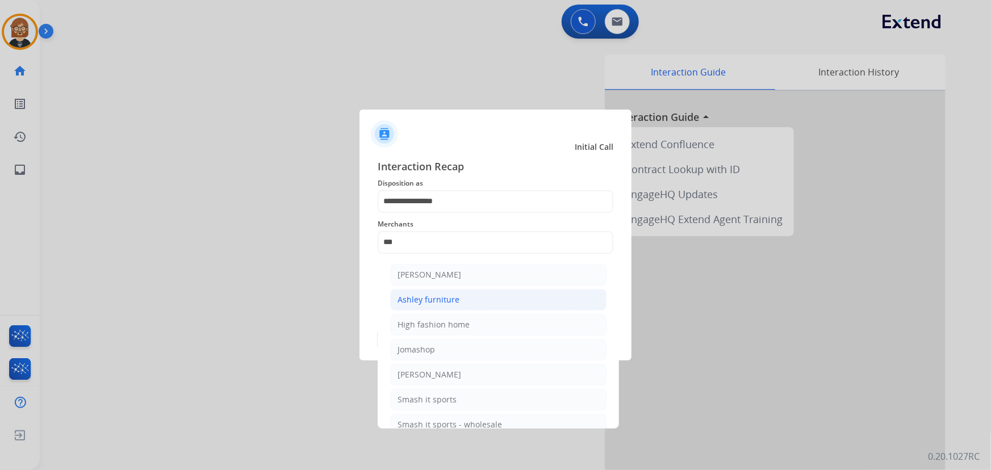
click at [468, 301] on li "Ashley furniture" at bounding box center [498, 300] width 216 height 22
type input "**********"
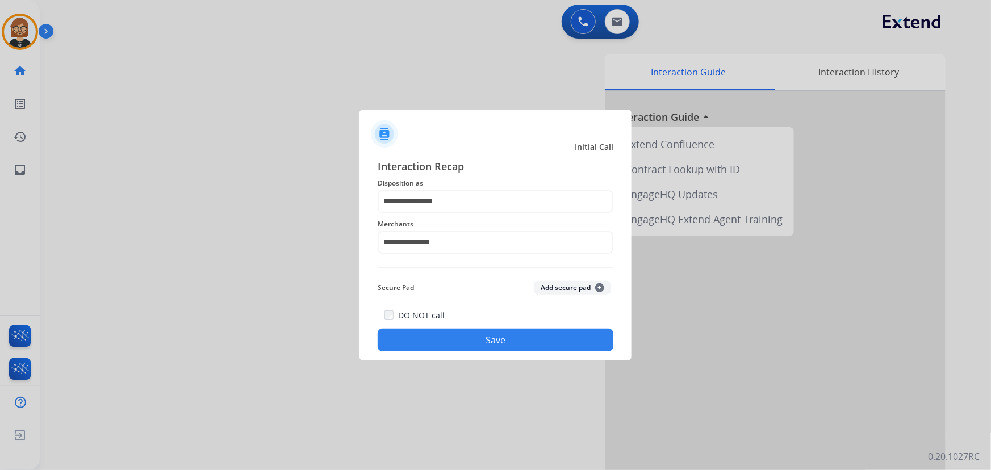
click at [502, 344] on button "Save" at bounding box center [496, 340] width 236 height 23
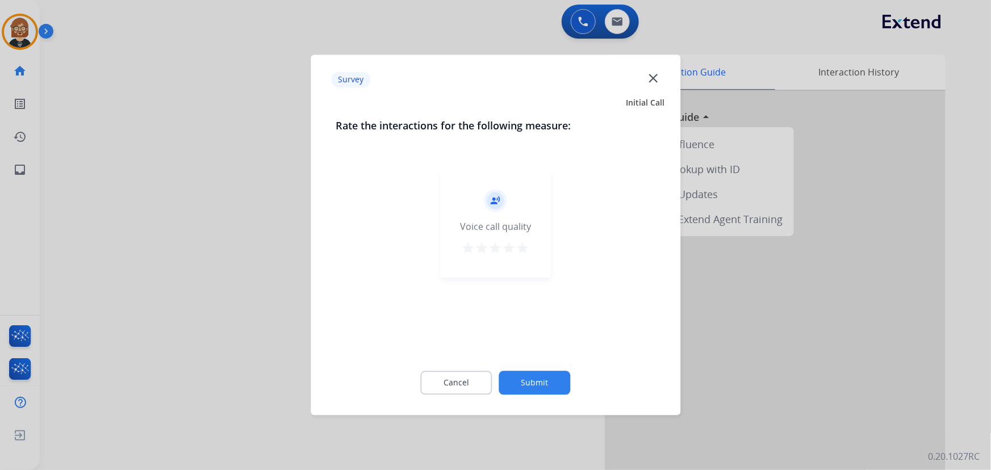
click at [538, 386] on button "Submit" at bounding box center [535, 383] width 72 height 24
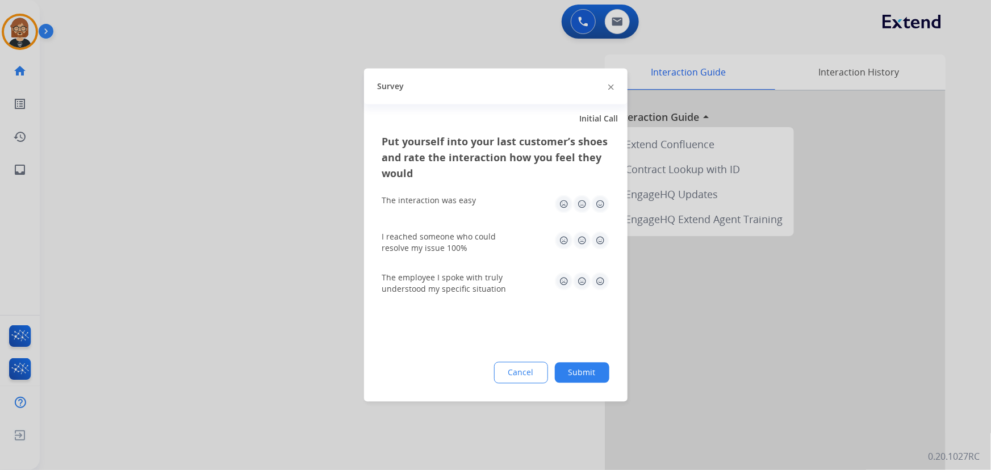
click at [578, 379] on button "Submit" at bounding box center [582, 373] width 54 height 20
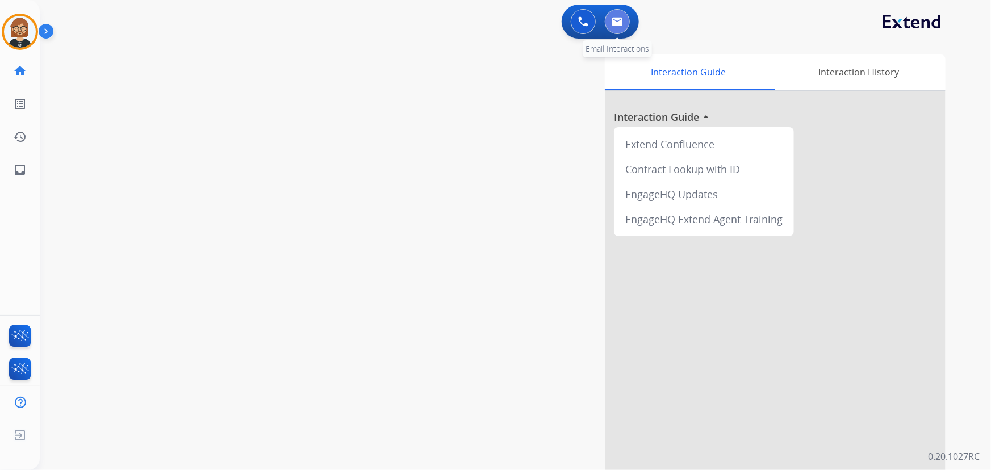
click at [618, 20] on img at bounding box center [616, 21] width 11 height 9
select select "**********"
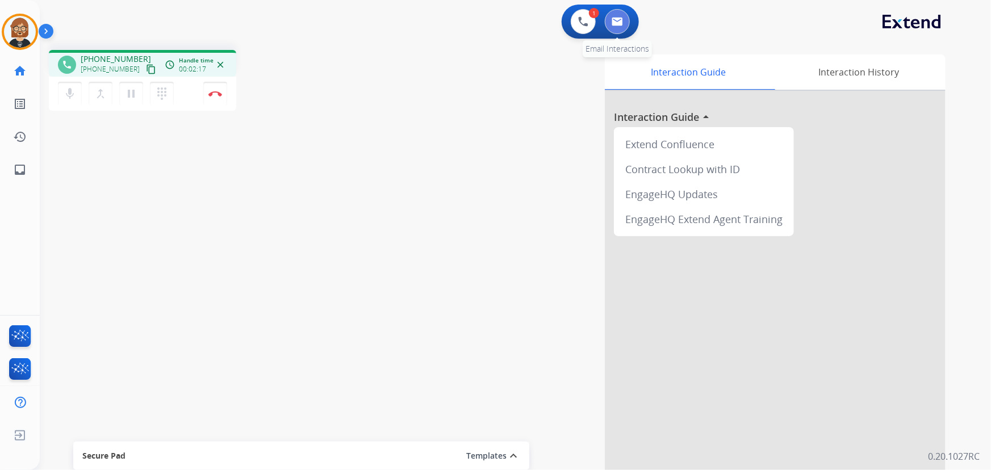
click at [614, 21] on img at bounding box center [616, 21] width 11 height 9
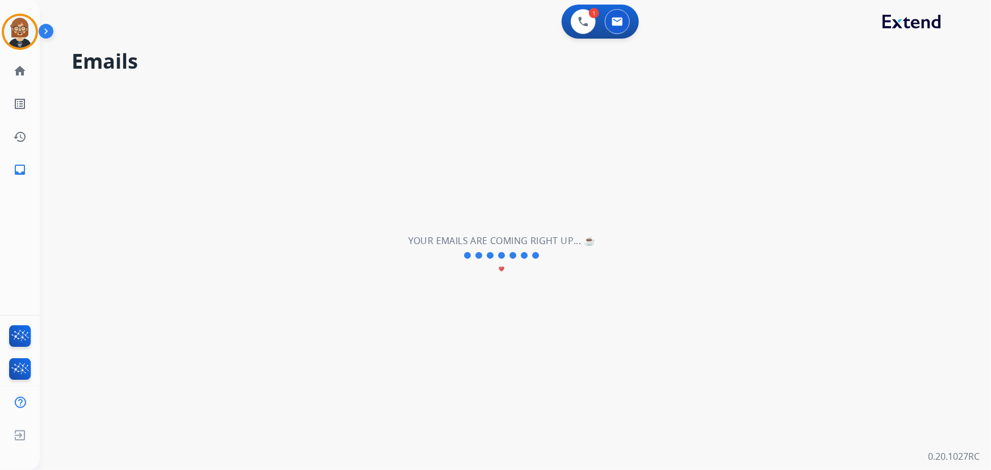
click at [106, 191] on div "**********" at bounding box center [502, 255] width 924 height 429
click at [380, 119] on div "**********" at bounding box center [502, 255] width 924 height 429
click at [579, 26] on img at bounding box center [583, 21] width 10 height 10
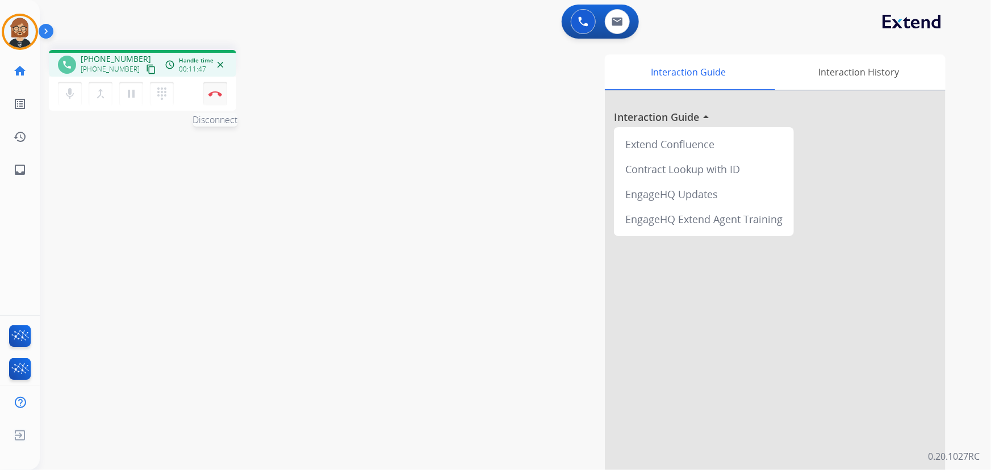
click at [220, 90] on button "Disconnect" at bounding box center [215, 94] width 24 height 24
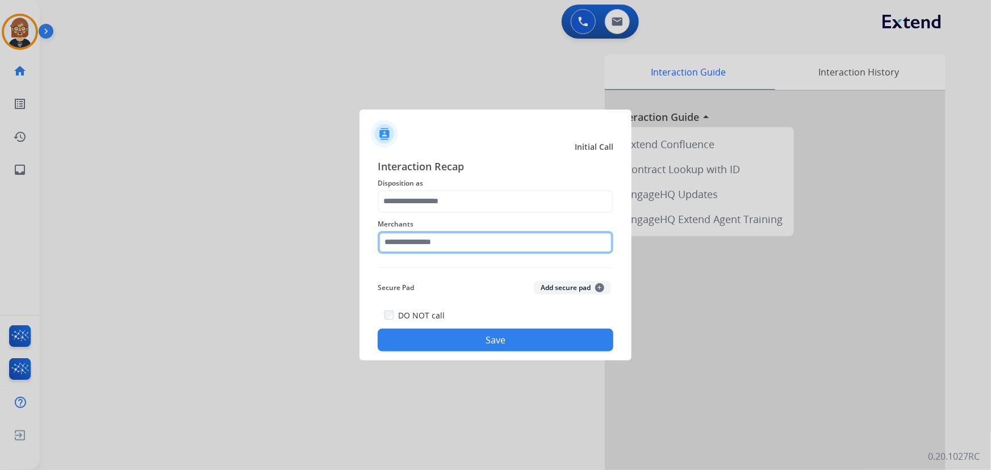
click at [477, 243] on input "text" at bounding box center [496, 242] width 236 height 23
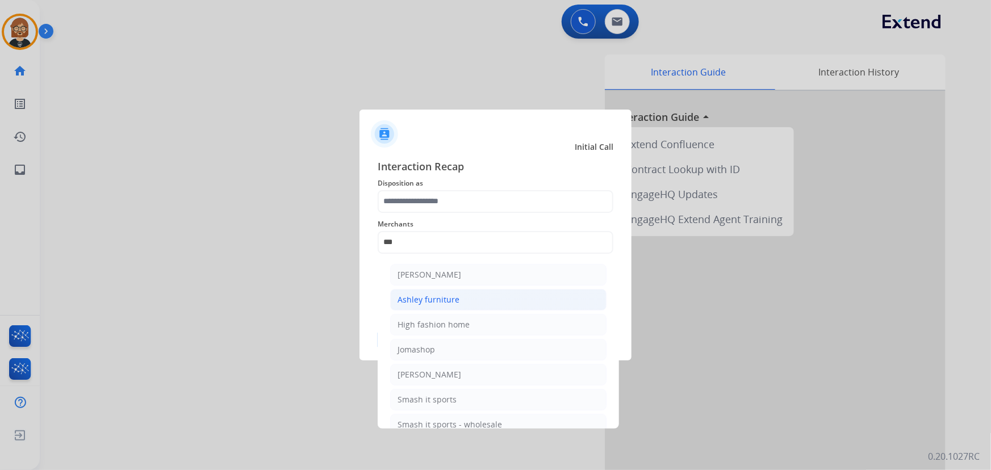
click at [474, 294] on li "Ashley furniture" at bounding box center [498, 300] width 216 height 22
type input "**********"
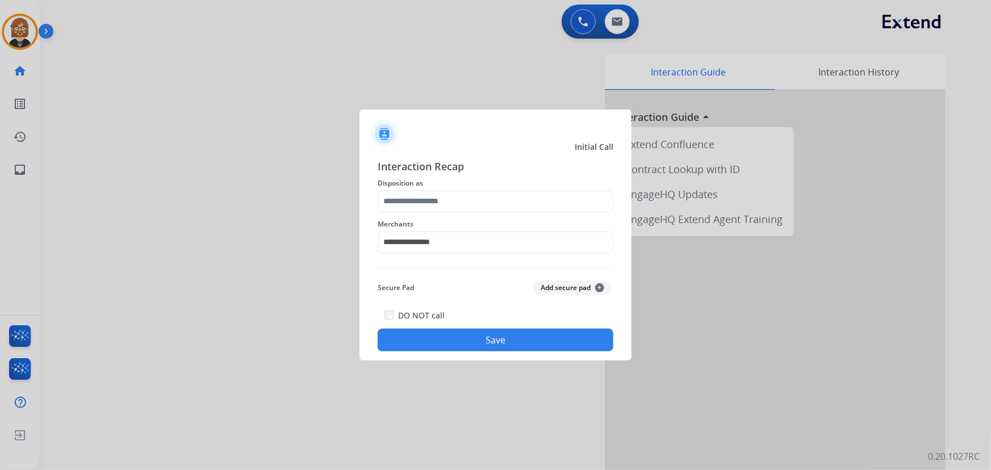
drag, startPoint x: 485, startPoint y: 187, endPoint x: 485, endPoint y: 194, distance: 7.4
click at [485, 194] on div "**********" at bounding box center [496, 255] width 236 height 194
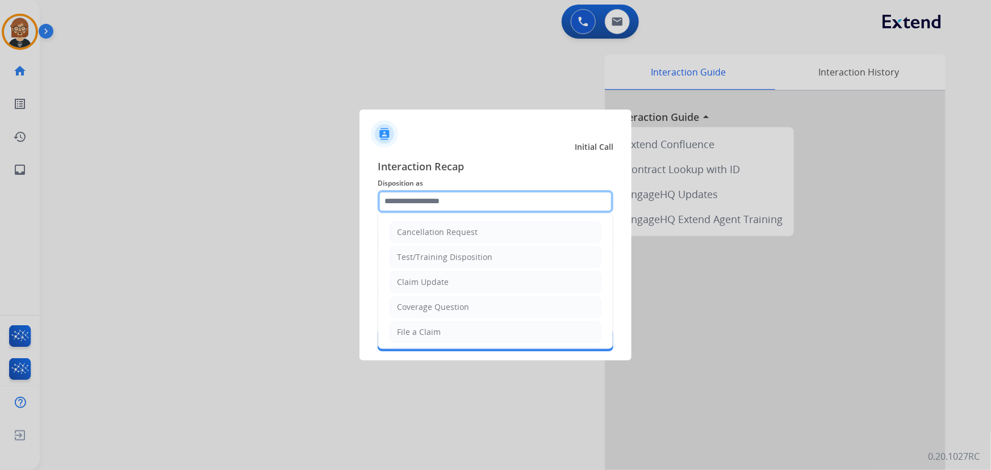
click at [485, 201] on input "text" at bounding box center [496, 201] width 236 height 23
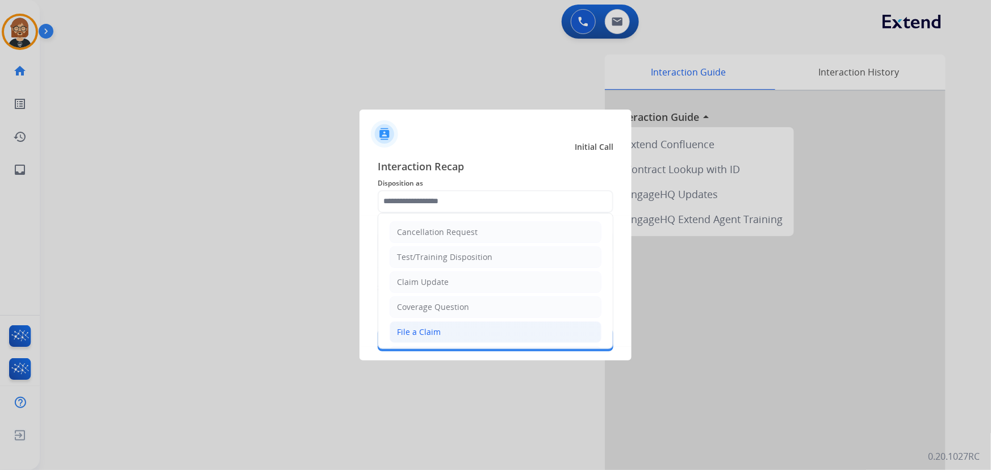
click at [473, 330] on li "File a Claim" at bounding box center [495, 332] width 212 height 22
type input "**********"
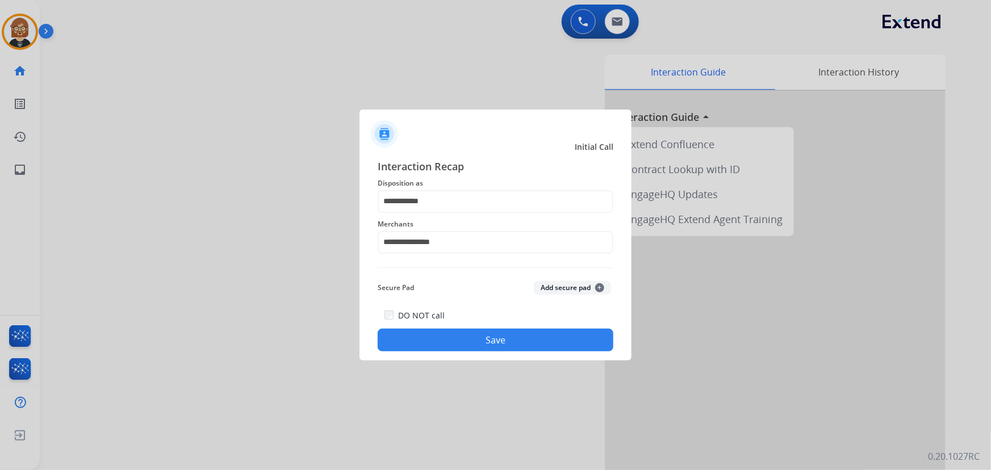
click at [498, 338] on button "Save" at bounding box center [496, 340] width 236 height 23
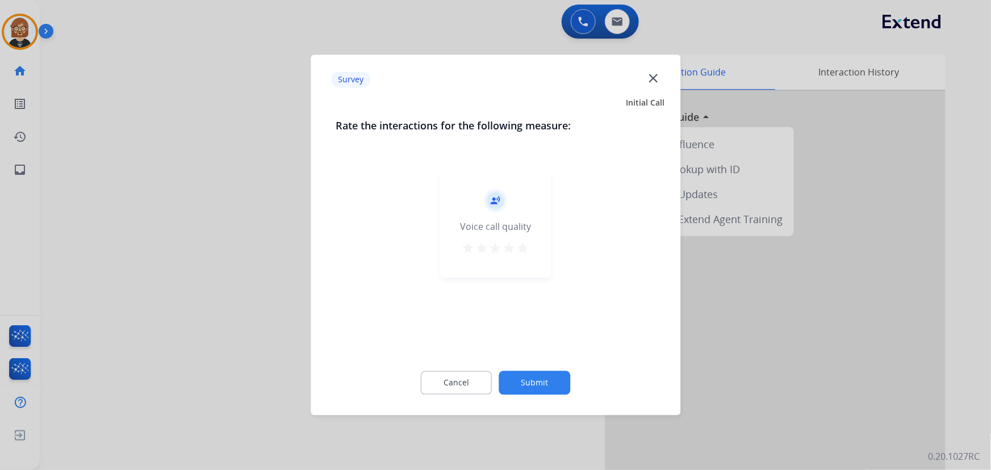
click at [535, 383] on button "Submit" at bounding box center [535, 383] width 72 height 24
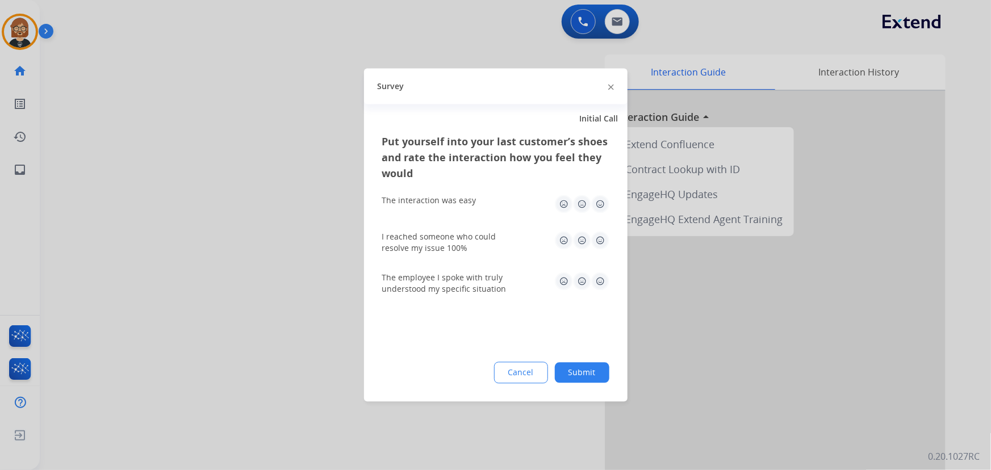
click at [568, 367] on button "Submit" at bounding box center [582, 373] width 54 height 20
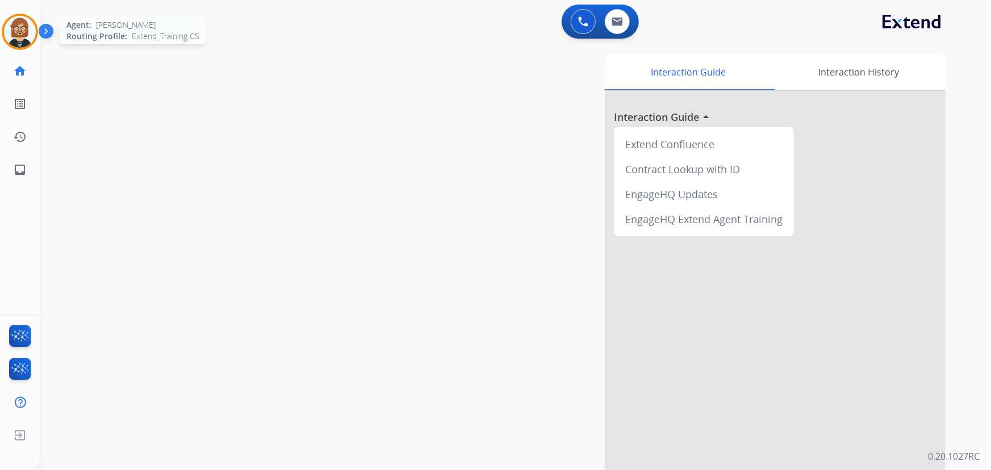
click at [16, 23] on img at bounding box center [20, 32] width 32 height 32
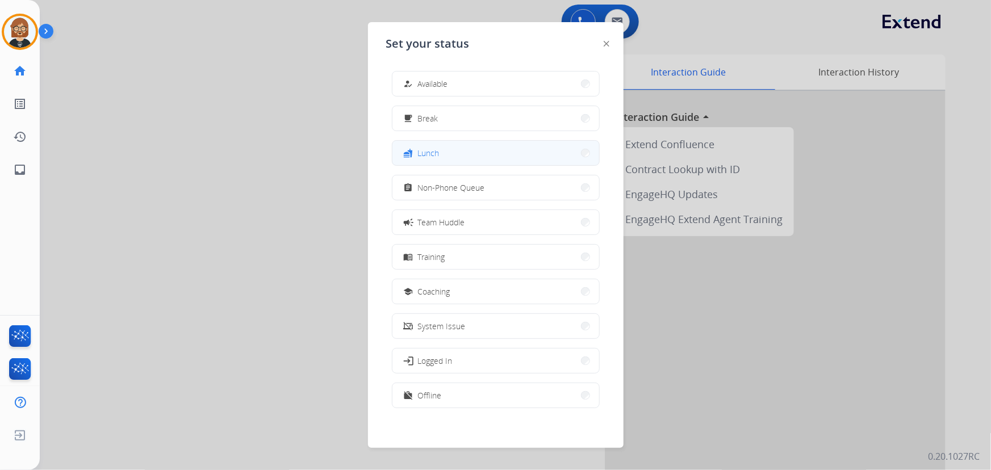
click at [468, 153] on button "fastfood Lunch" at bounding box center [495, 153] width 207 height 24
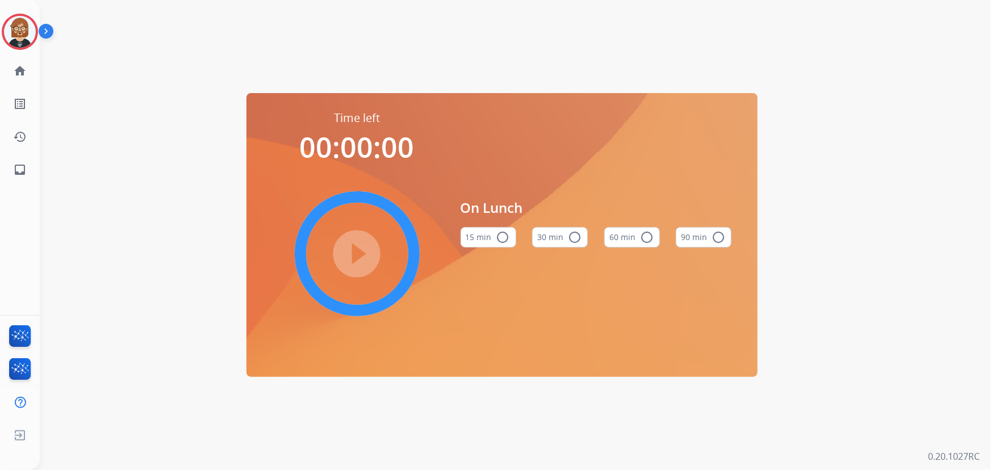
click at [561, 238] on button "30 min radio_button_unchecked" at bounding box center [560, 237] width 56 height 20
click at [350, 247] on mat-icon "play_circle_filled" at bounding box center [357, 254] width 14 height 14
click at [136, 175] on div "Time left 00:01:54 pause_circle_filled On Lunch 15 min radio_button_unchecked 3…" at bounding box center [502, 235] width 924 height 470
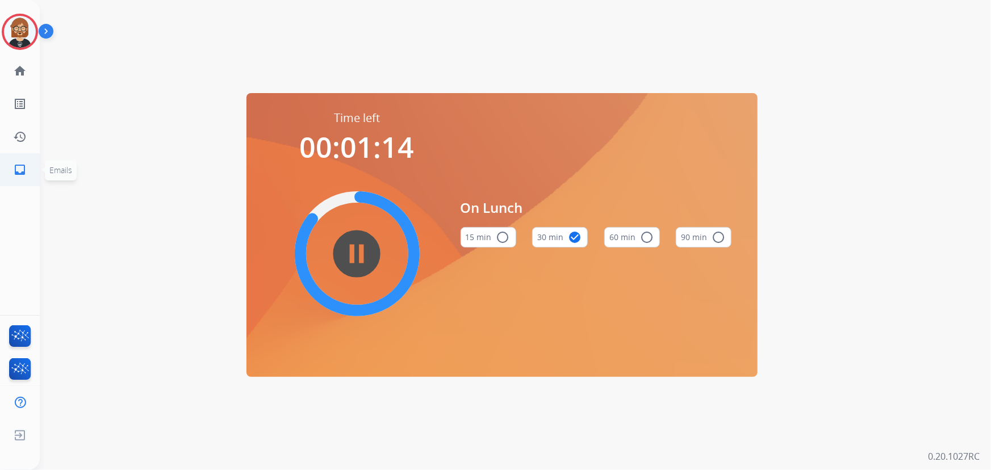
click at [20, 172] on mat-icon "inbox" at bounding box center [20, 170] width 14 height 14
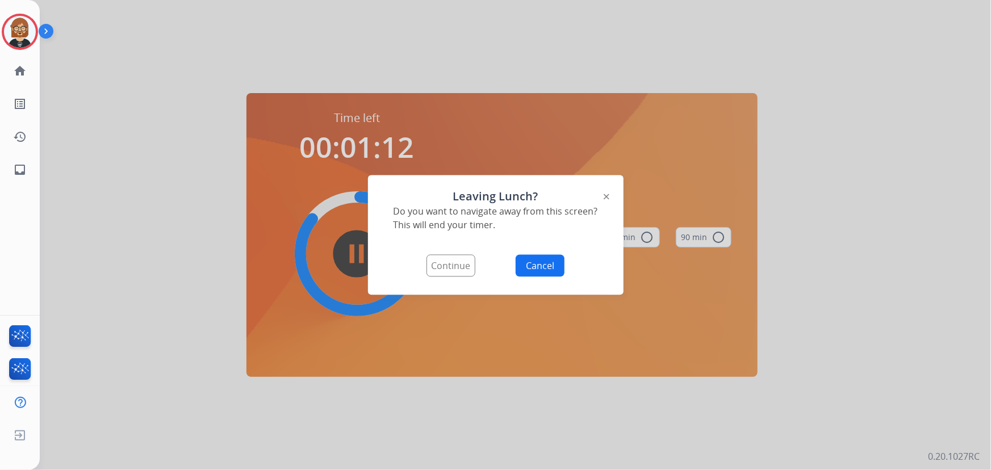
click at [439, 268] on button "Continue" at bounding box center [450, 266] width 49 height 22
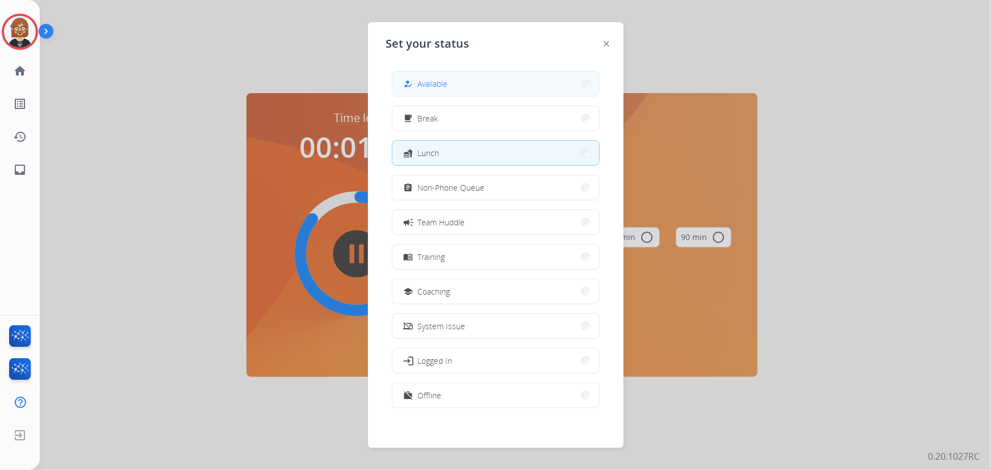
click at [483, 81] on button "how_to_reg Available" at bounding box center [495, 84] width 207 height 24
select select "**********"
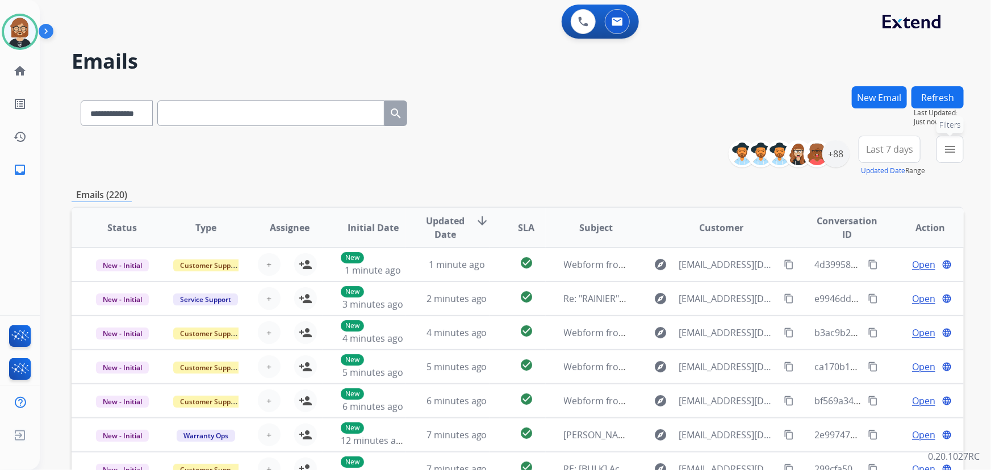
click at [729, 146] on mat-icon "menu" at bounding box center [950, 149] width 14 height 14
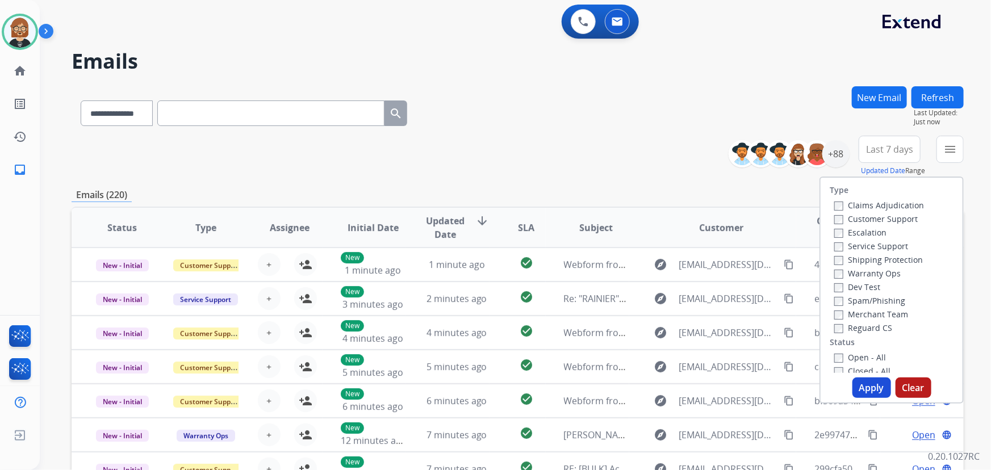
click at [729, 357] on label "Open - All" at bounding box center [860, 357] width 52 height 11
click at [729, 385] on button "Apply" at bounding box center [871, 388] width 39 height 20
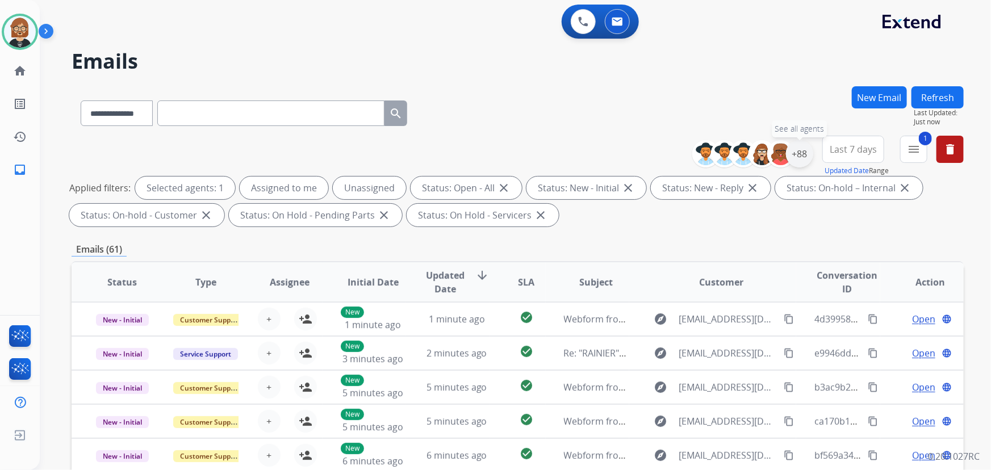
click at [729, 155] on div "+88" at bounding box center [799, 153] width 27 height 27
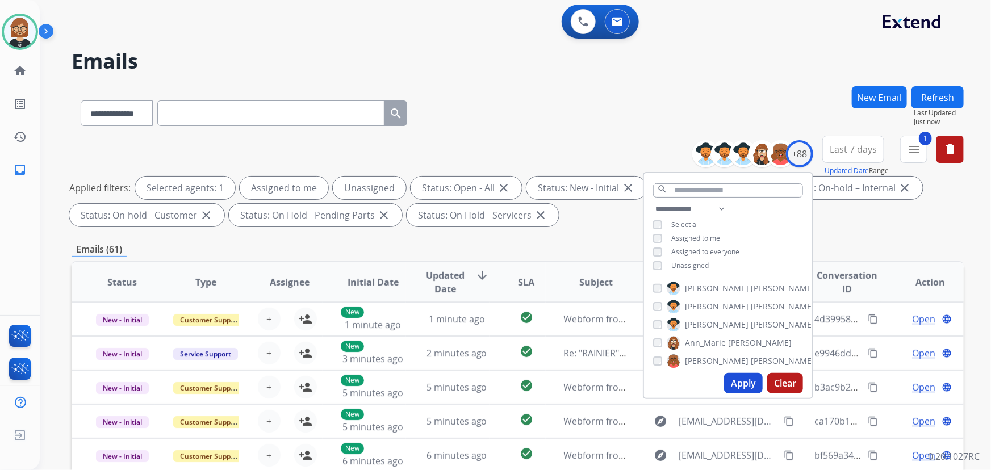
click at [693, 265] on span "Unassigned" at bounding box center [689, 266] width 37 height 10
click at [729, 379] on button "Apply" at bounding box center [743, 383] width 39 height 20
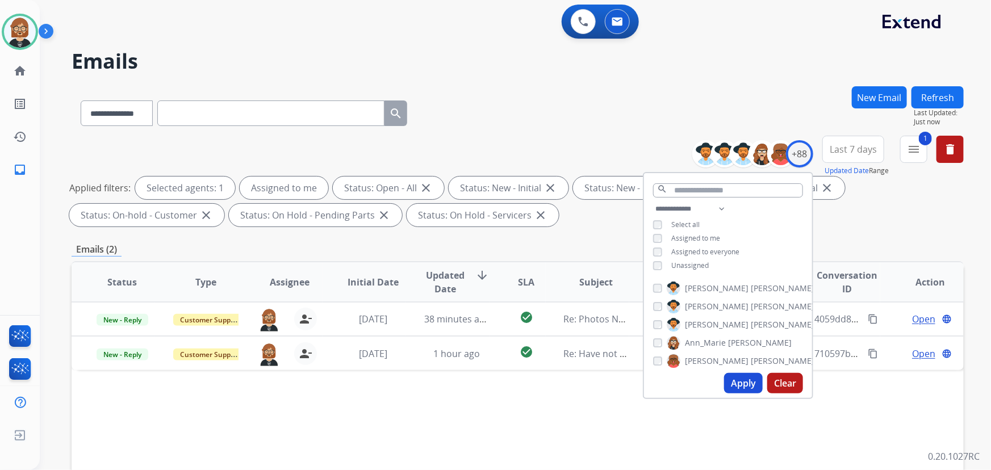
click at [579, 427] on div "Status Type Assignee Initial Date Updated Date arrow_downward SLA Subject Custo…" at bounding box center [518, 451] width 892 height 380
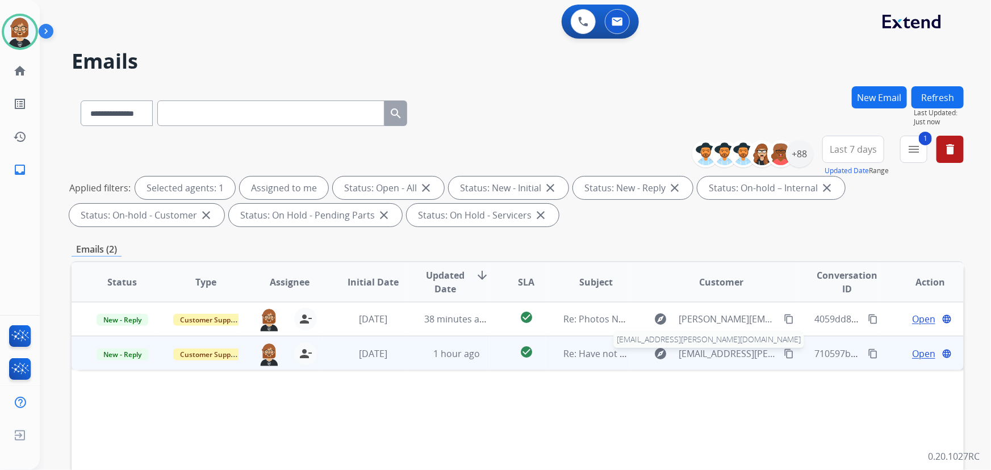
click at [704, 359] on span "alec.nguyen@outlook.com" at bounding box center [728, 354] width 99 height 14
type input "**********"
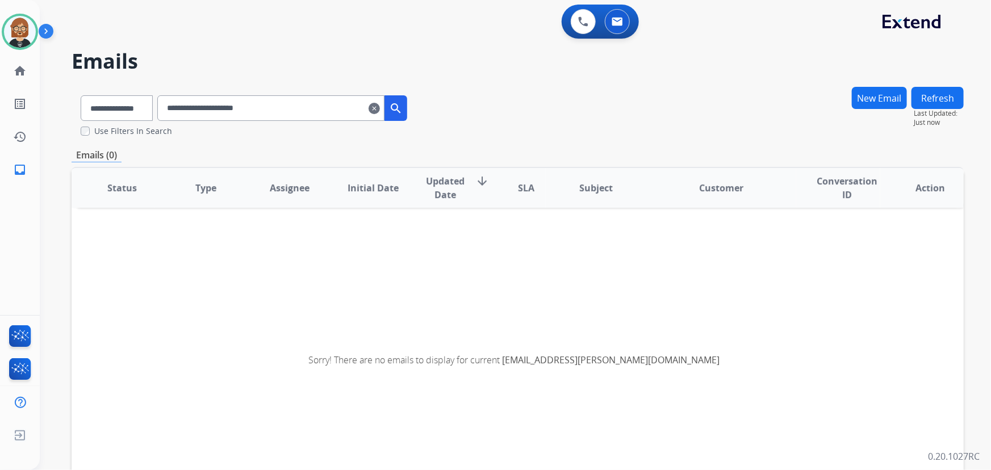
click at [380, 112] on mat-icon "clear" at bounding box center [373, 109] width 11 height 14
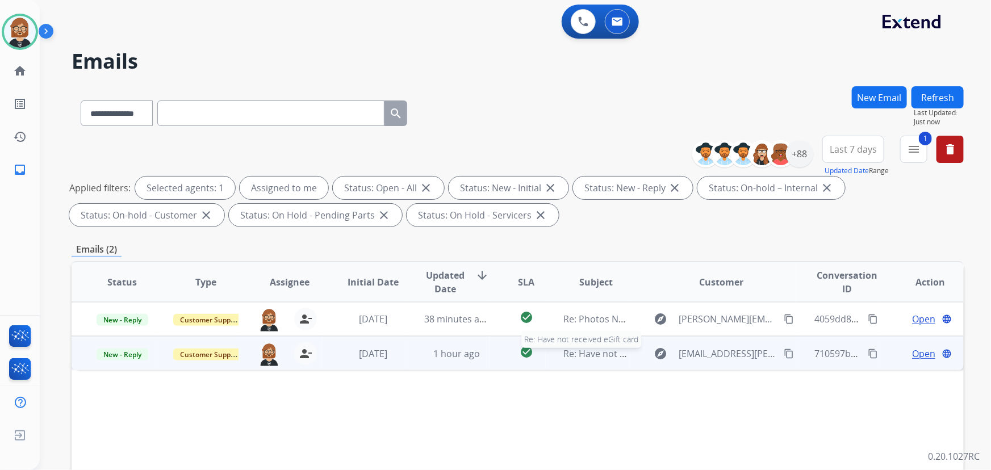
click at [584, 352] on span "Re: Have not received eGift card" at bounding box center [632, 353] width 137 height 12
click at [729, 353] on span "Open" at bounding box center [923, 353] width 23 height 14
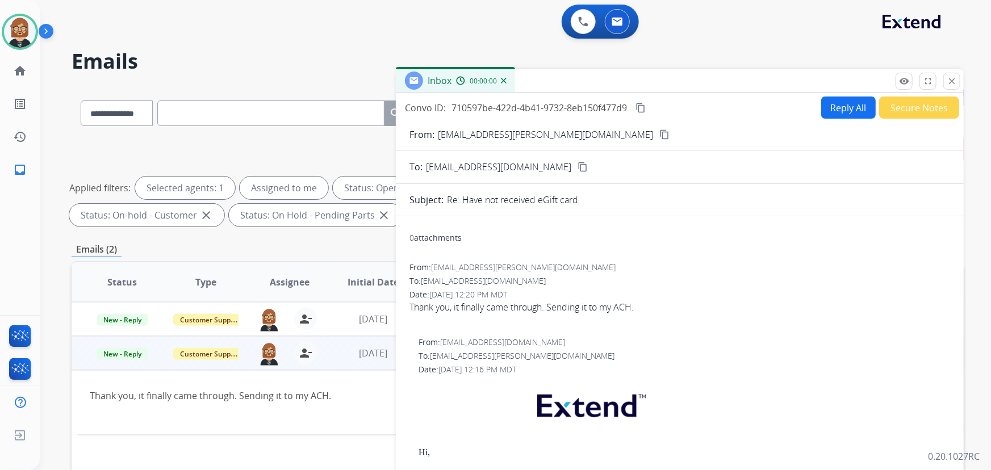
click at [729, 107] on button "Secure Notes" at bounding box center [919, 108] width 80 height 22
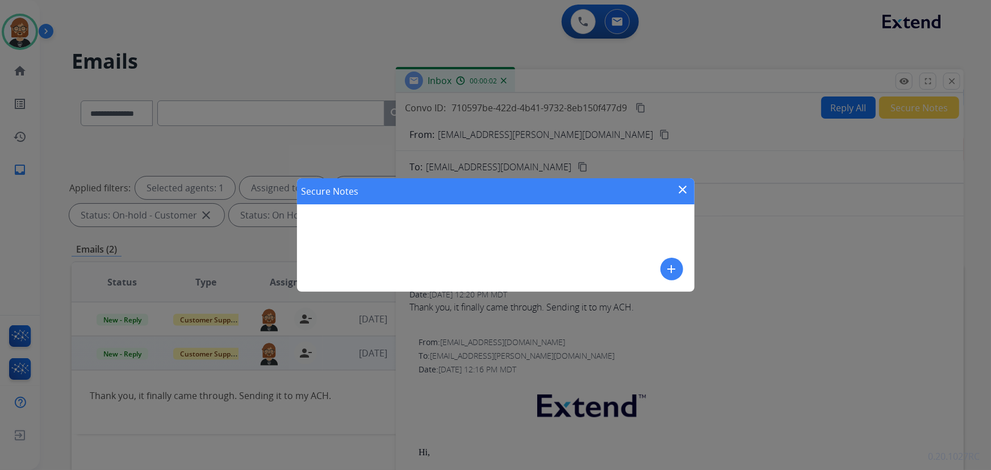
click at [679, 264] on button "add" at bounding box center [671, 269] width 23 height 23
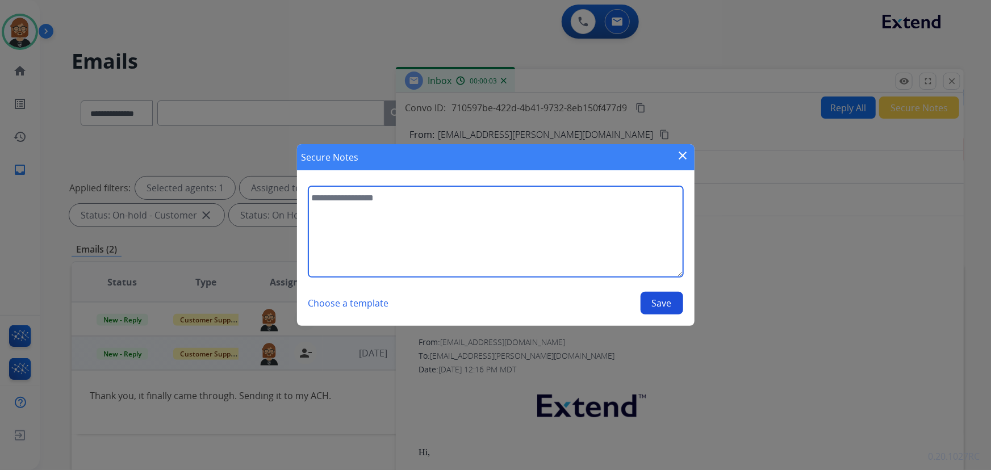
click at [464, 239] on textarea at bounding box center [495, 231] width 375 height 91
type textarea "**********"
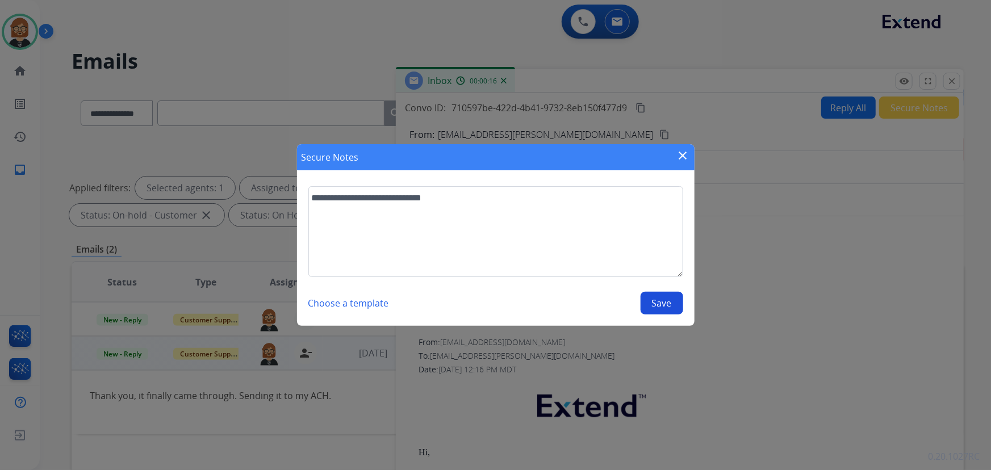
click at [673, 297] on button "Save" at bounding box center [661, 303] width 43 height 23
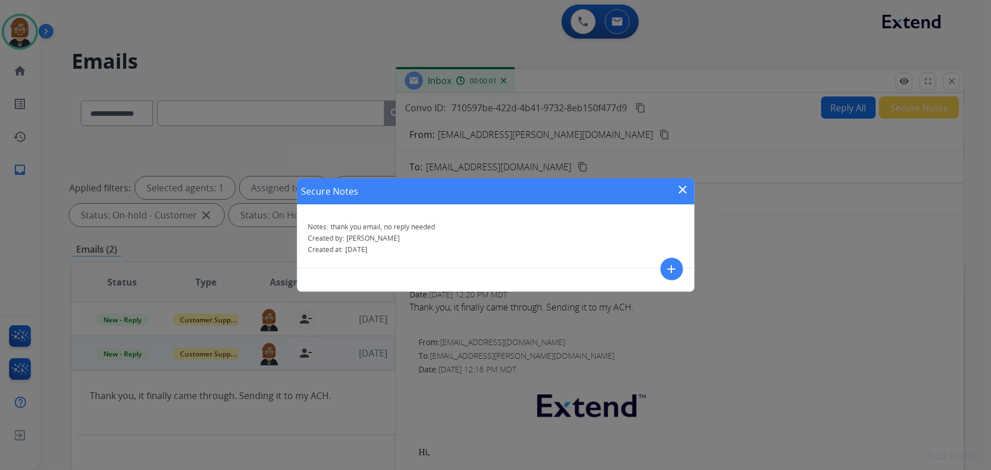
click at [685, 189] on mat-icon "close" at bounding box center [683, 190] width 14 height 14
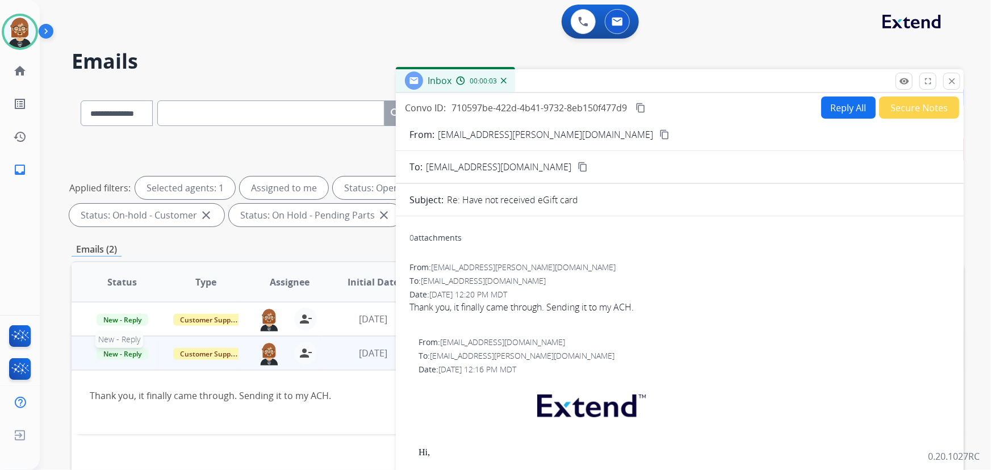
click at [113, 351] on span "New - Reply" at bounding box center [123, 354] width 52 height 12
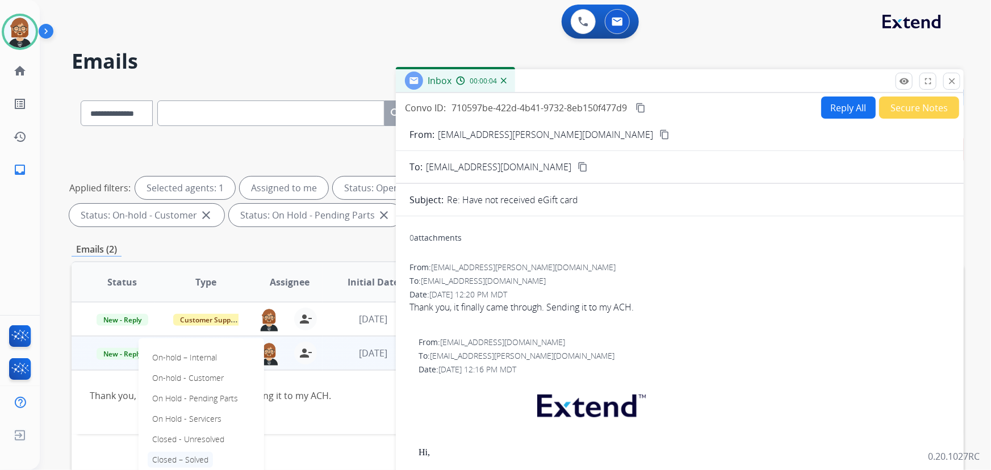
click at [191, 456] on p "Closed – Solved" at bounding box center [180, 460] width 65 height 16
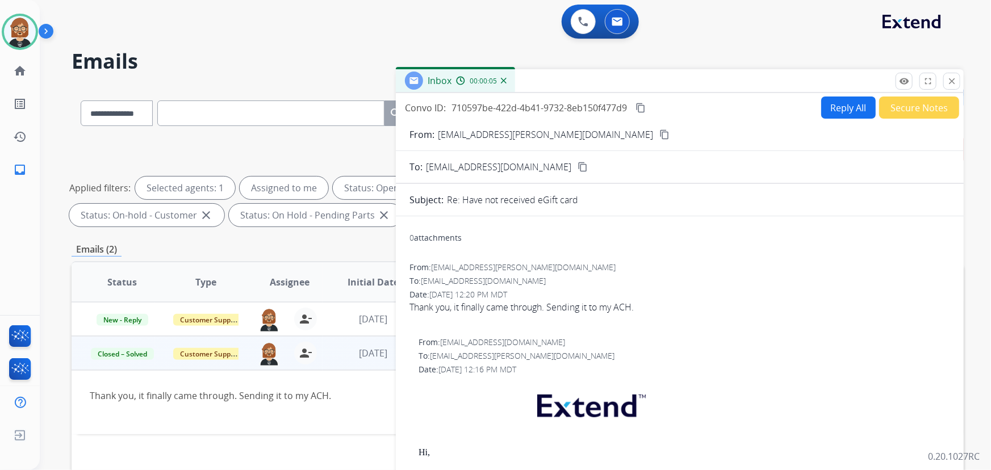
click at [196, 443] on div "Status Type Assignee Initial Date Updated Date arrow_downward SLA Subject Custo…" at bounding box center [518, 451] width 892 height 380
click at [729, 77] on mat-icon "close" at bounding box center [951, 81] width 10 height 10
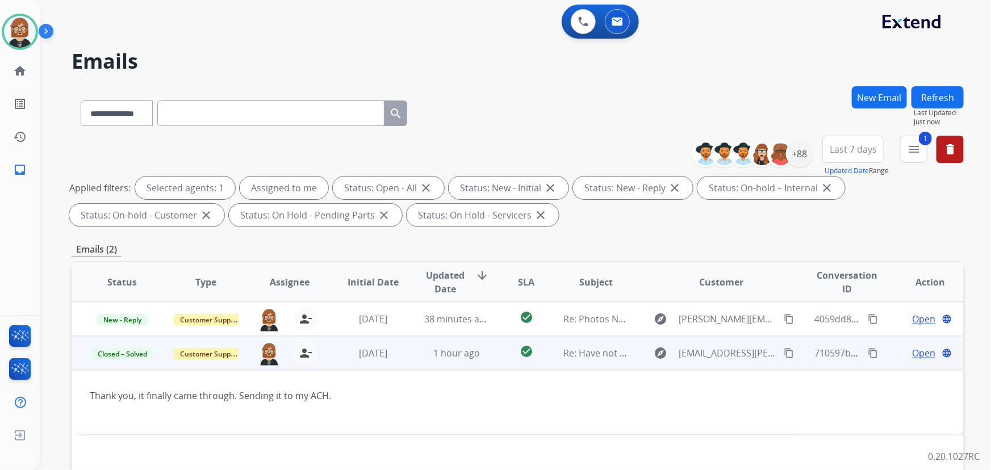
click at [729, 89] on button "Refresh" at bounding box center [937, 97] width 52 height 22
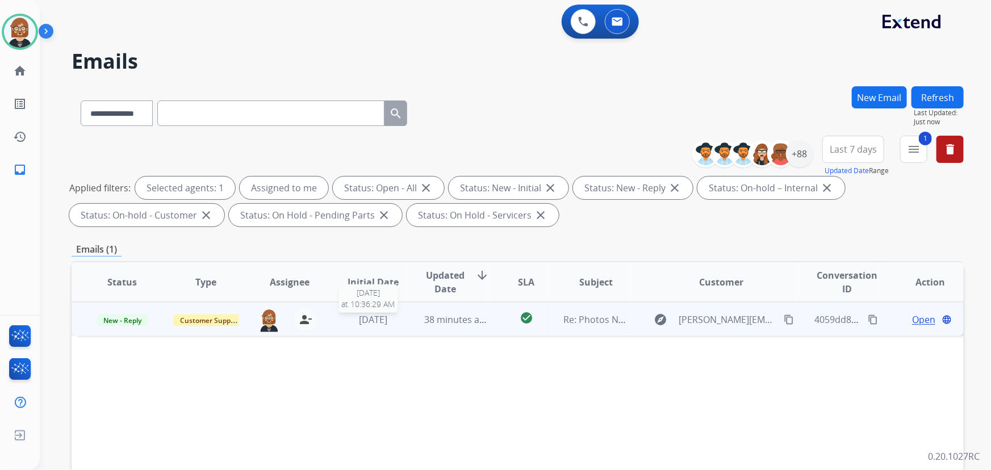
click at [382, 321] on span "2 days ago" at bounding box center [373, 319] width 28 height 12
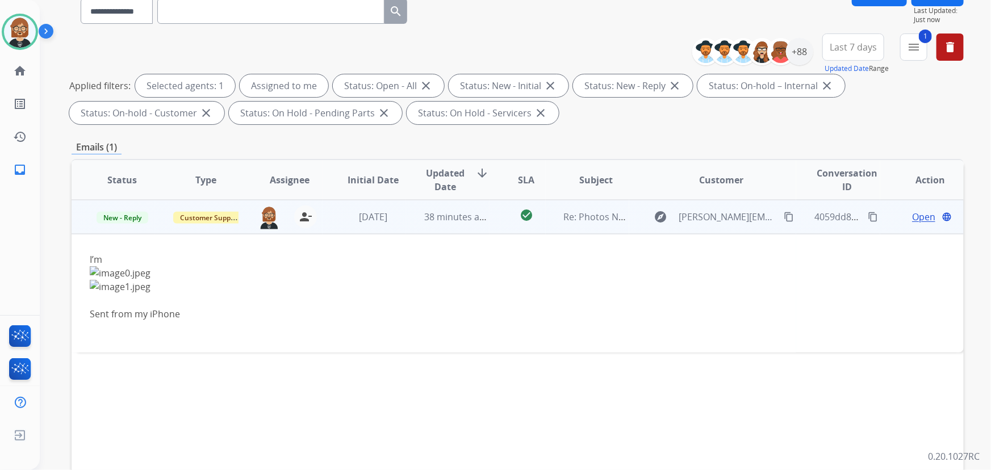
scroll to position [103, 0]
click at [729, 212] on span "Open" at bounding box center [923, 216] width 23 height 14
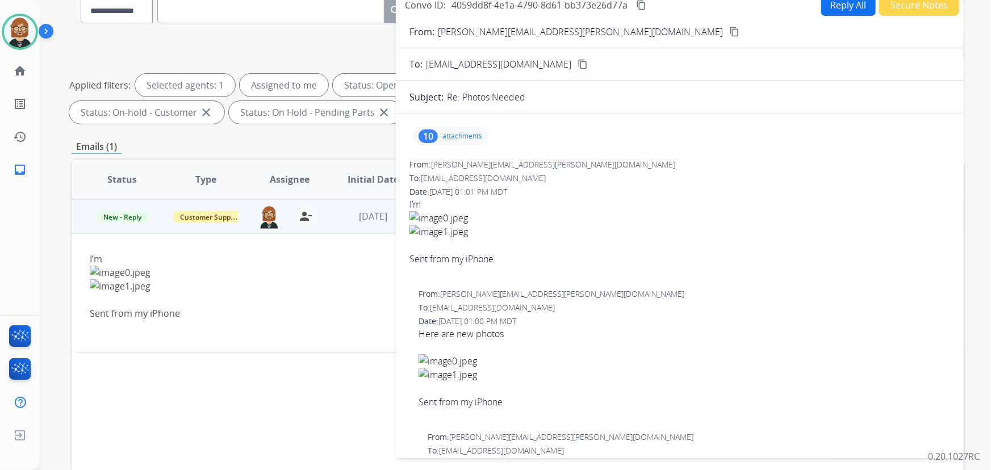
click at [452, 129] on div "10 attachments" at bounding box center [450, 136] width 77 height 18
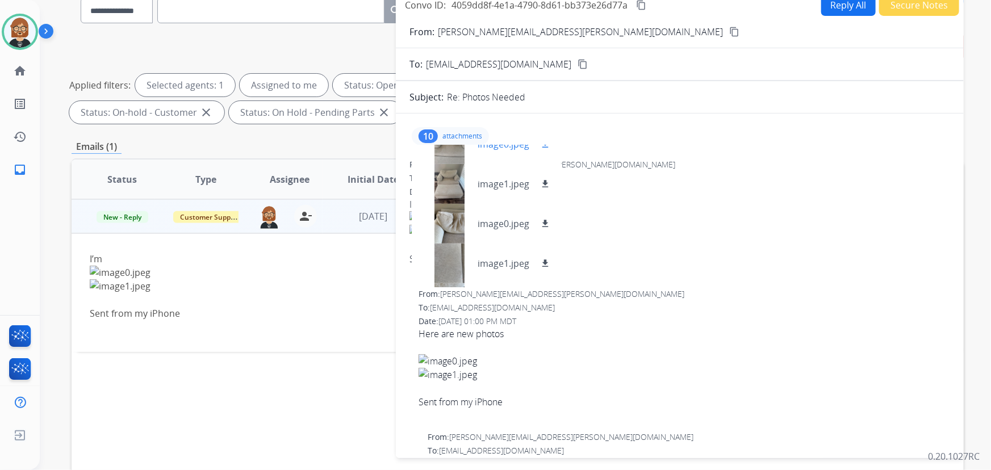
scroll to position [49, 0]
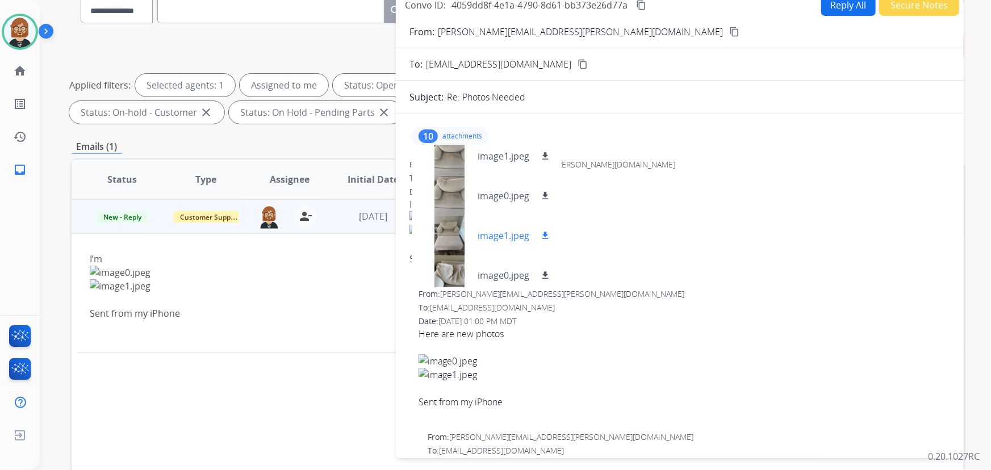
click at [449, 233] on div at bounding box center [449, 236] width 57 height 40
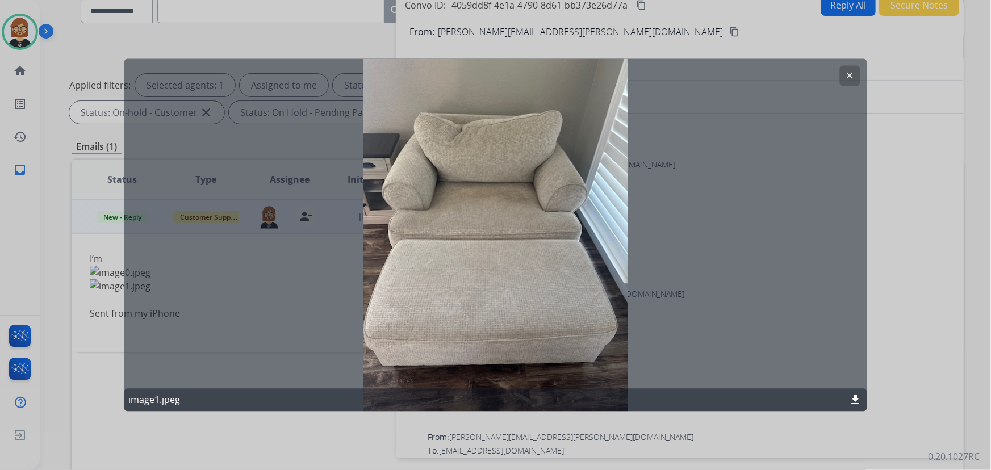
click at [729, 395] on mat-icon "download" at bounding box center [856, 400] width 14 height 14
click at [729, 337] on div at bounding box center [495, 235] width 991 height 470
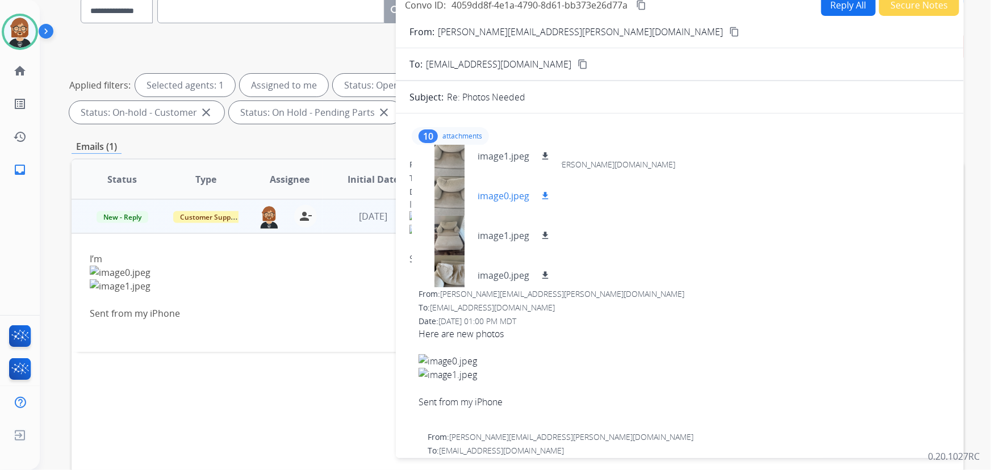
click at [452, 188] on div at bounding box center [449, 196] width 57 height 40
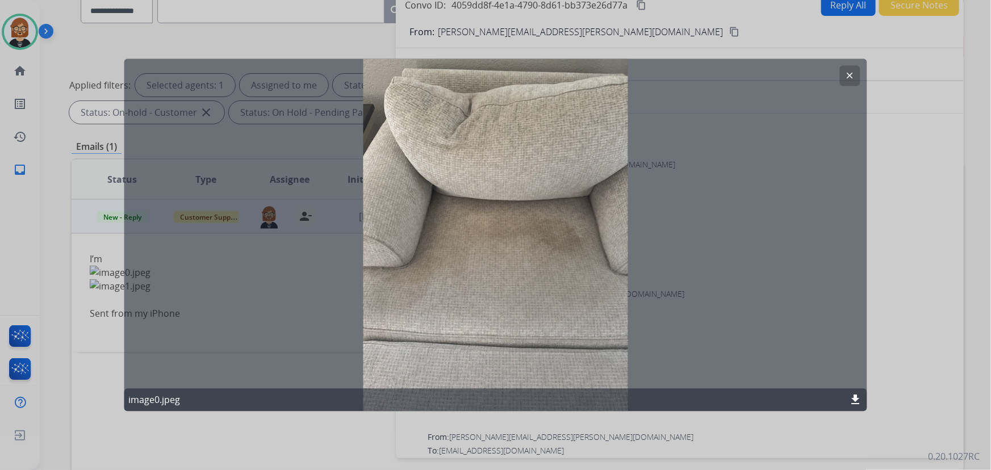
drag, startPoint x: 931, startPoint y: 265, endPoint x: 917, endPoint y: 265, distance: 14.2
click at [729, 265] on div at bounding box center [495, 235] width 991 height 470
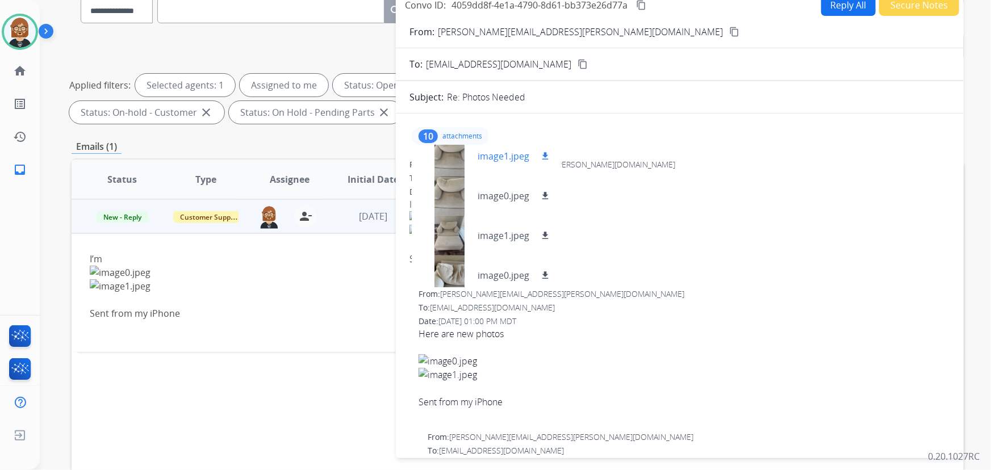
click at [452, 158] on div at bounding box center [449, 156] width 57 height 40
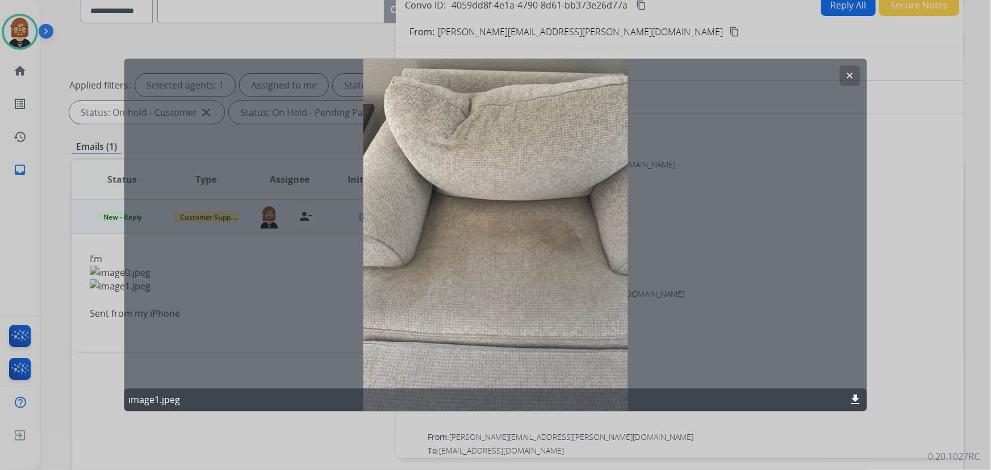
drag, startPoint x: 888, startPoint y: 250, endPoint x: 878, endPoint y: 249, distance: 9.7
click at [729, 249] on div at bounding box center [495, 235] width 991 height 470
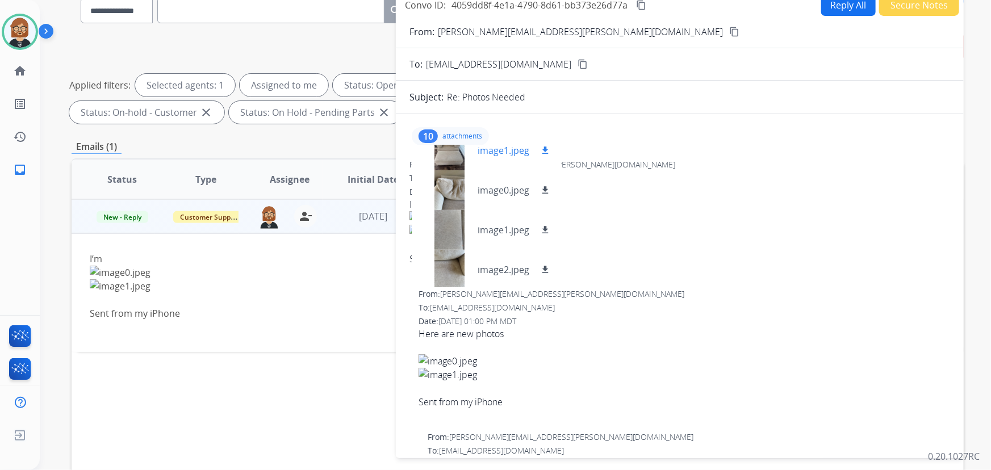
scroll to position [152, 0]
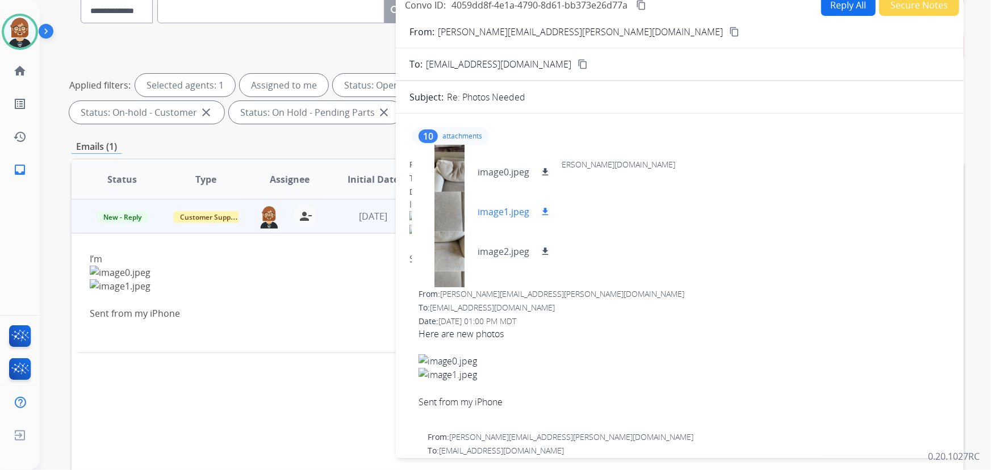
click at [442, 218] on div at bounding box center [449, 212] width 57 height 40
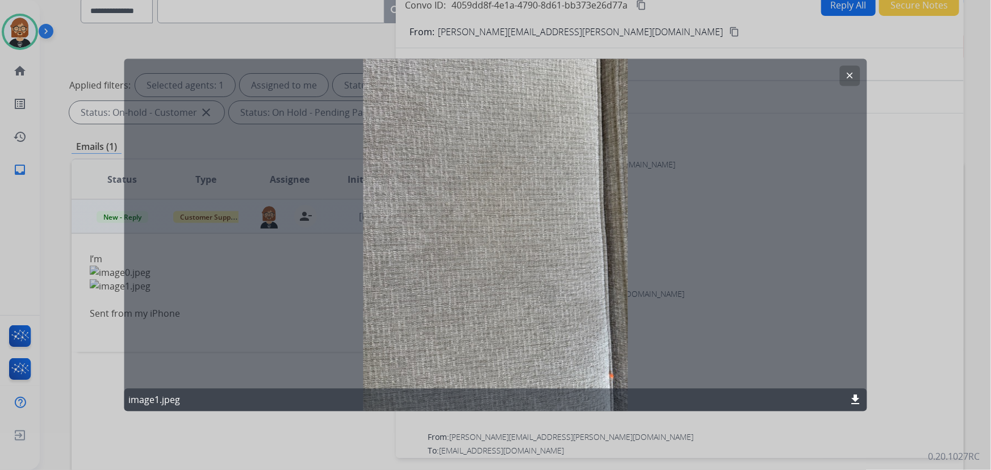
click at [729, 397] on mat-icon "download" at bounding box center [856, 400] width 14 height 14
click at [729, 393] on button "download" at bounding box center [856, 400] width 14 height 14
click at [154, 265] on div "clear image1.jpeg download" at bounding box center [495, 235] width 743 height 353
click at [729, 399] on mat-icon "download" at bounding box center [856, 400] width 14 height 14
click at [729, 250] on div at bounding box center [495, 235] width 991 height 470
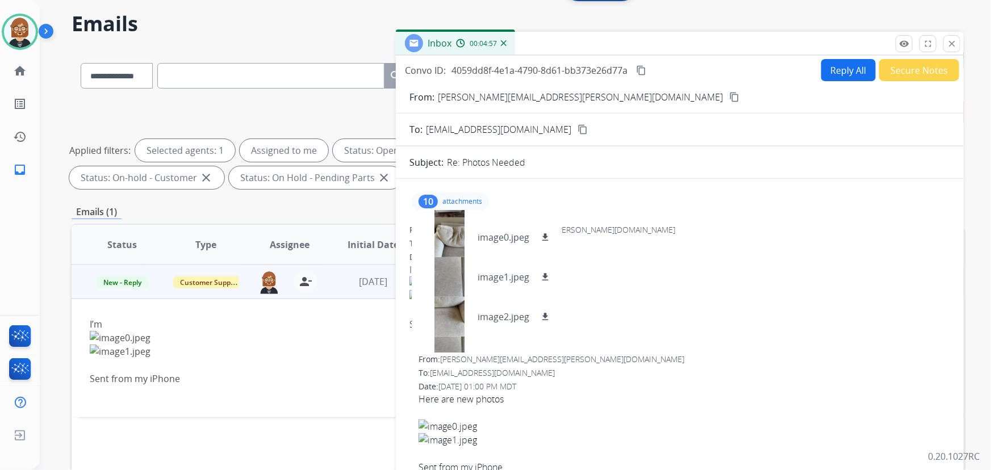
scroll to position [0, 0]
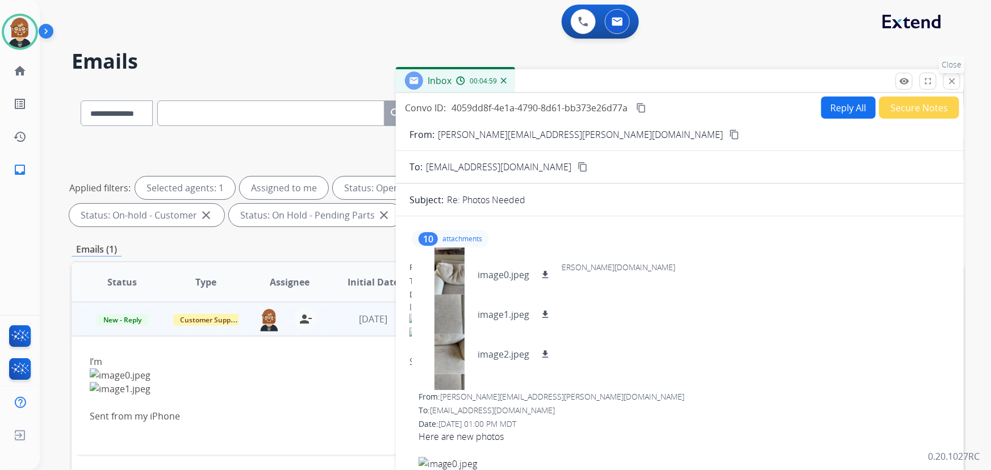
click at [729, 82] on mat-icon "close" at bounding box center [951, 81] width 10 height 10
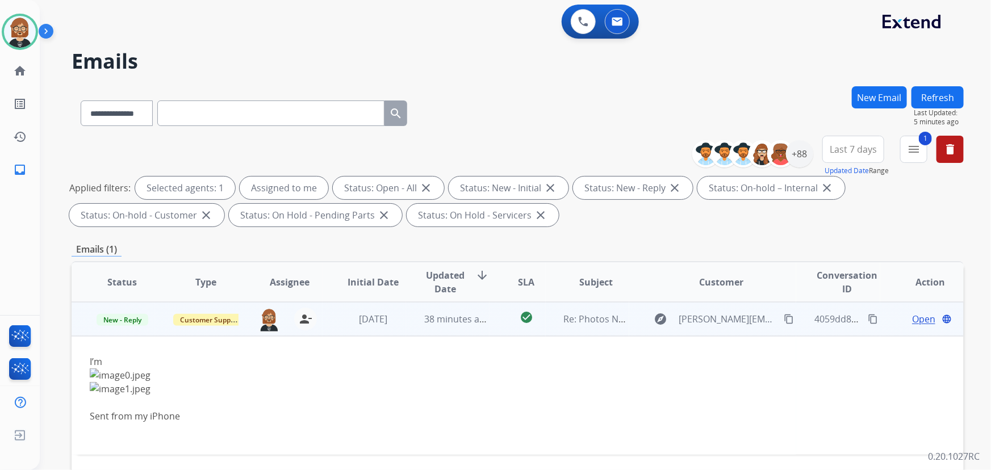
click at [729, 317] on mat-icon "content_copy" at bounding box center [788, 319] width 10 height 10
click at [729, 318] on span "Open" at bounding box center [923, 319] width 23 height 14
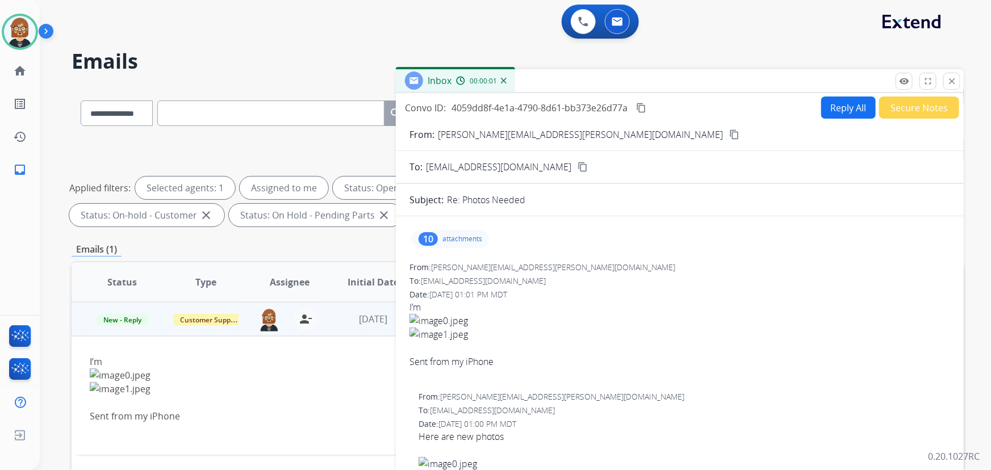
click at [729, 106] on button "Secure Notes" at bounding box center [919, 108] width 80 height 22
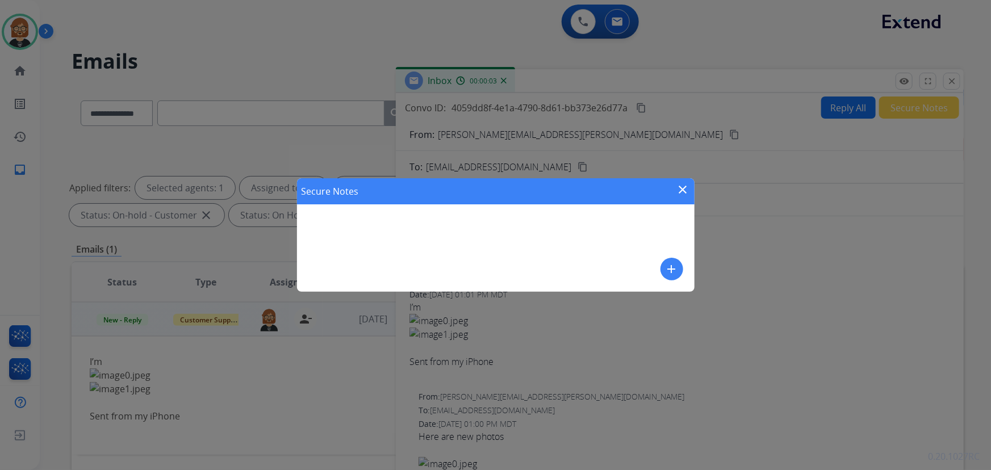
click at [678, 269] on button "add" at bounding box center [671, 269] width 23 height 23
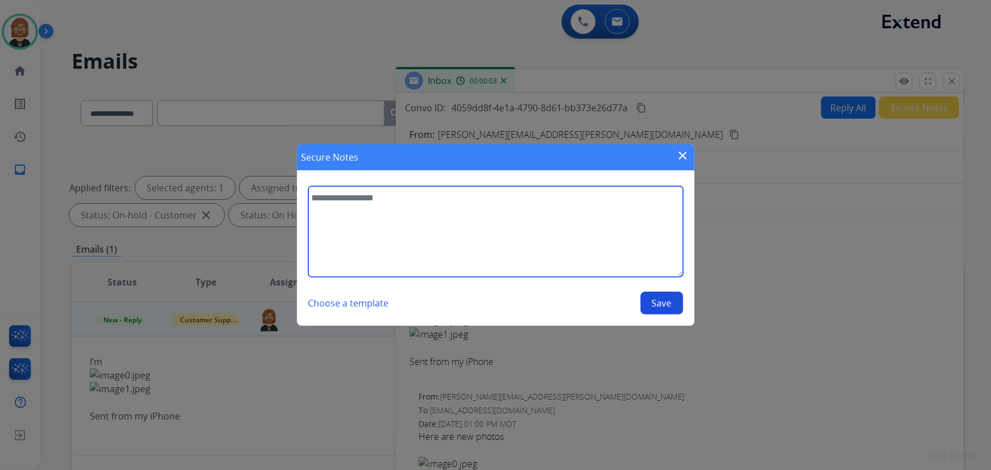
click at [534, 238] on textarea at bounding box center [495, 231] width 375 height 91
type textarea "**********"
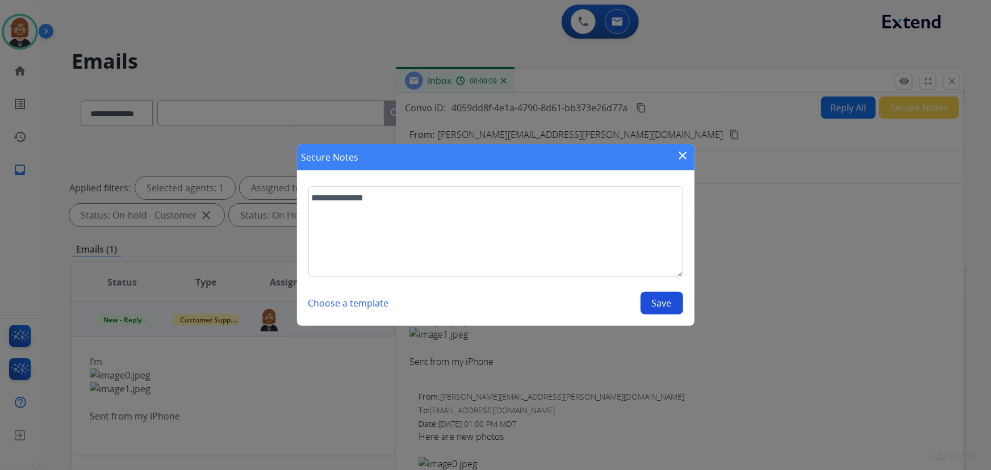
click at [672, 296] on button "Save" at bounding box center [661, 303] width 43 height 23
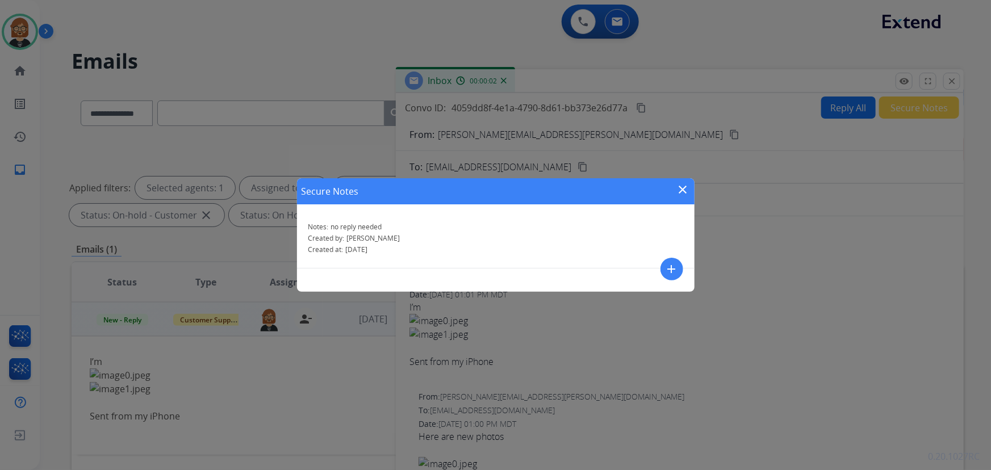
click at [686, 186] on mat-icon "close" at bounding box center [683, 190] width 14 height 14
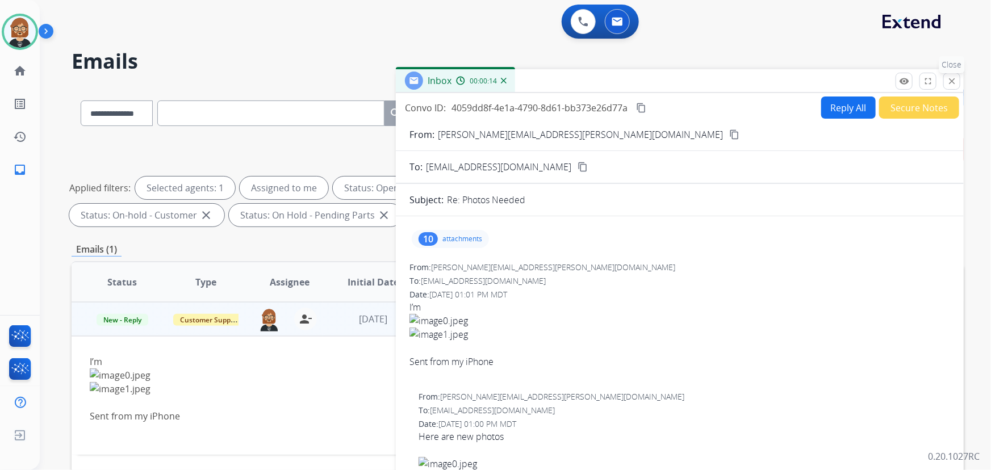
click at [729, 78] on mat-icon "close" at bounding box center [951, 81] width 10 height 10
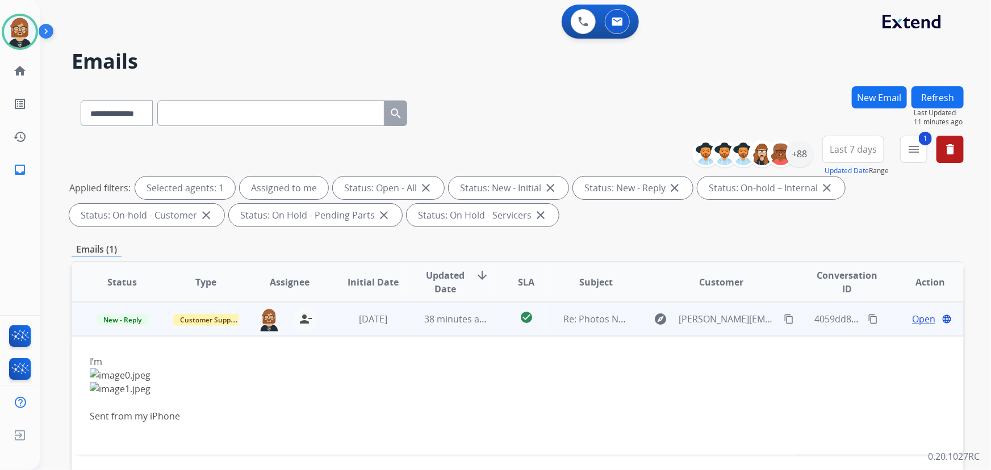
click at [132, 310] on td "New - Reply" at bounding box center [113, 319] width 83 height 34
click at [131, 320] on span "New - Reply" at bounding box center [123, 320] width 52 height 12
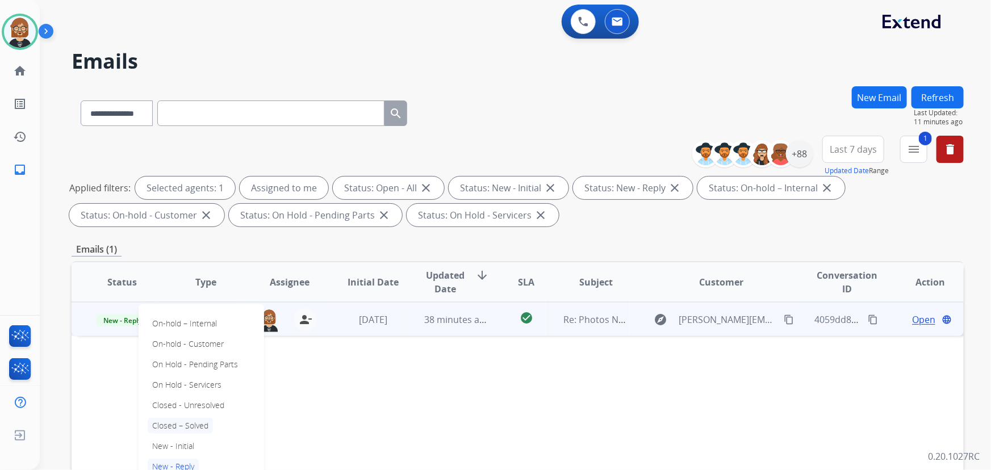
click at [193, 420] on p "Closed – Solved" at bounding box center [180, 426] width 65 height 16
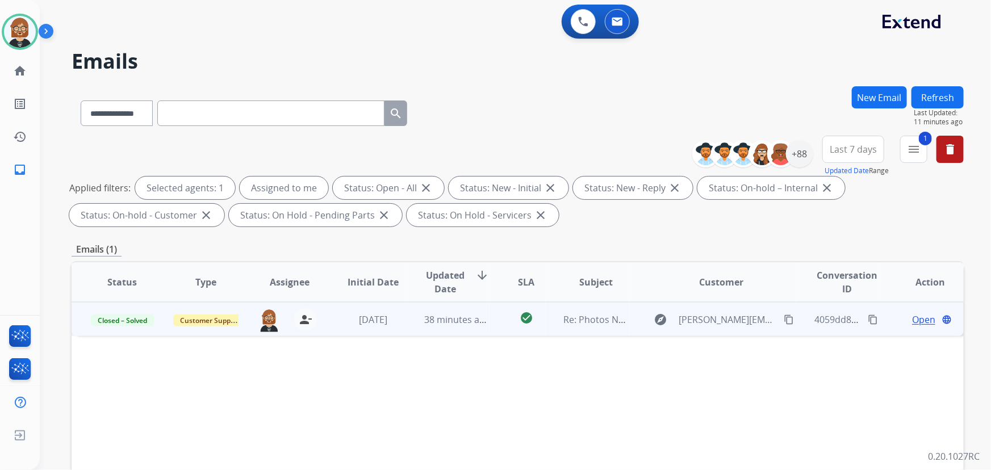
click at [363, 404] on div "Status Type Assignee Initial Date Updated Date arrow_downward SLA Subject Custo…" at bounding box center [518, 451] width 892 height 380
click at [729, 97] on button "Refresh" at bounding box center [937, 97] width 52 height 22
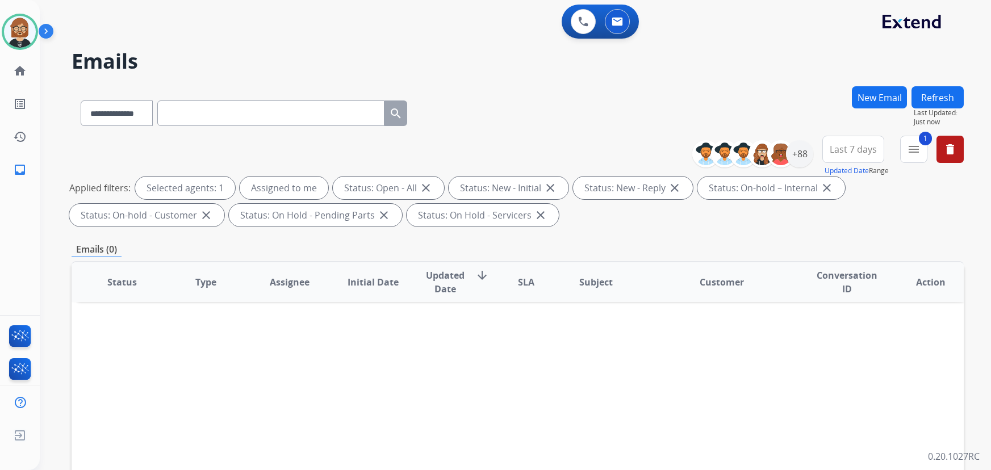
select select "**********"
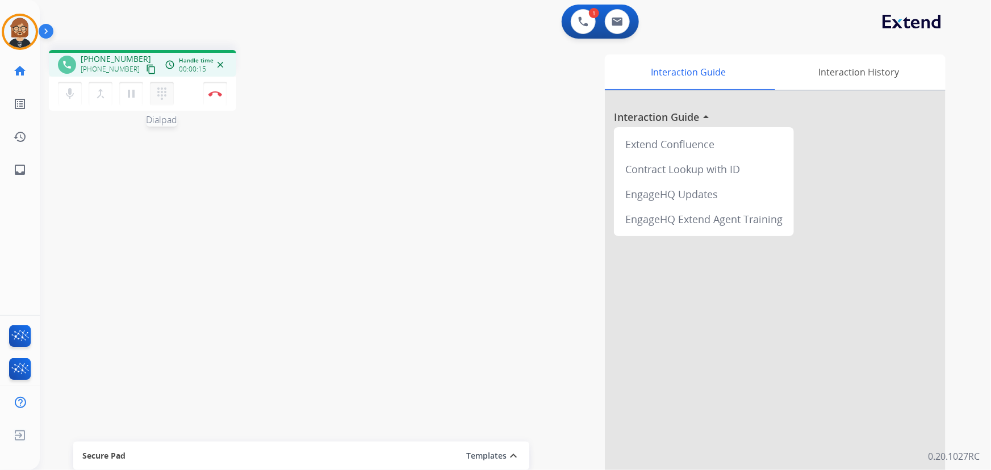
click at [160, 91] on mat-icon "dialpad" at bounding box center [162, 94] width 14 height 14
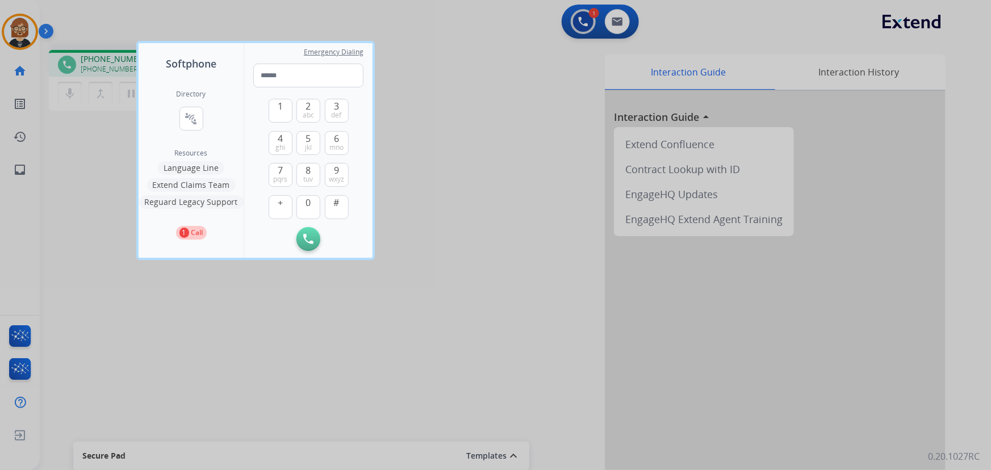
click at [114, 139] on div at bounding box center [495, 235] width 991 height 470
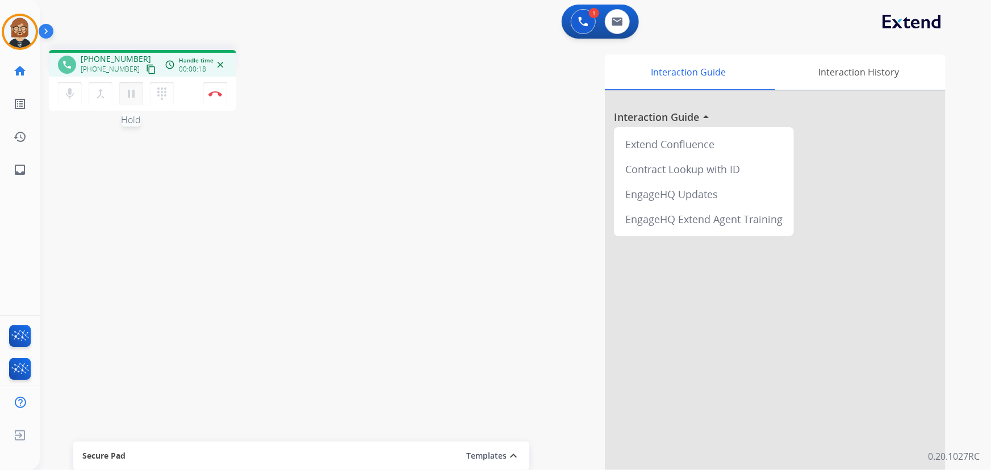
click at [129, 85] on button "pause Hold" at bounding box center [131, 94] width 24 height 24
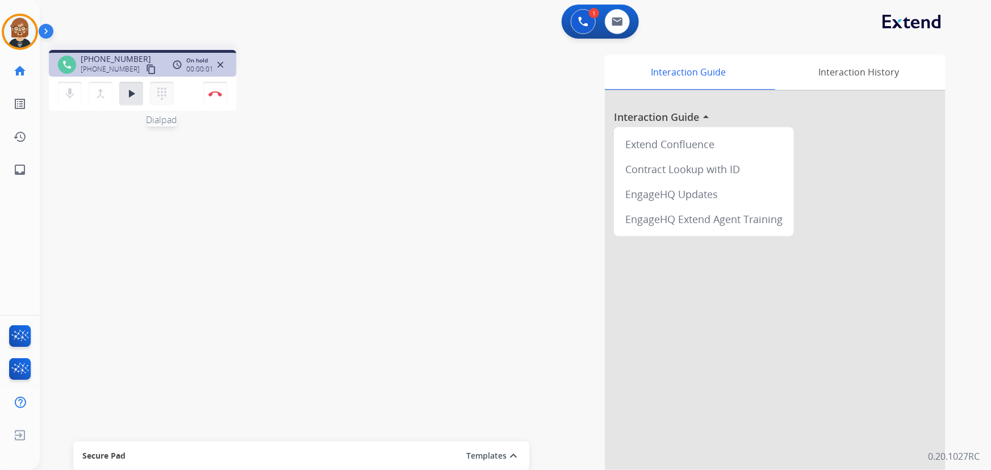
click at [163, 89] on mat-icon "dialpad" at bounding box center [162, 94] width 14 height 14
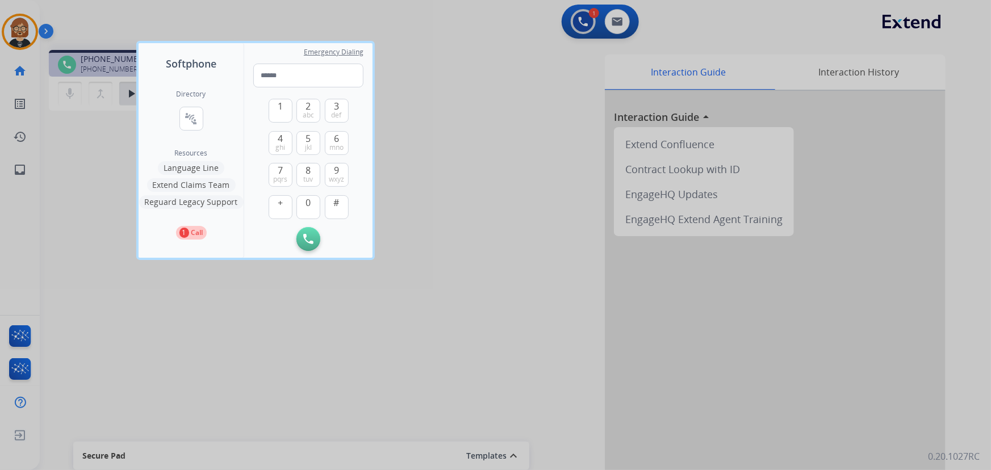
click at [200, 165] on button "Language Line" at bounding box center [191, 168] width 66 height 14
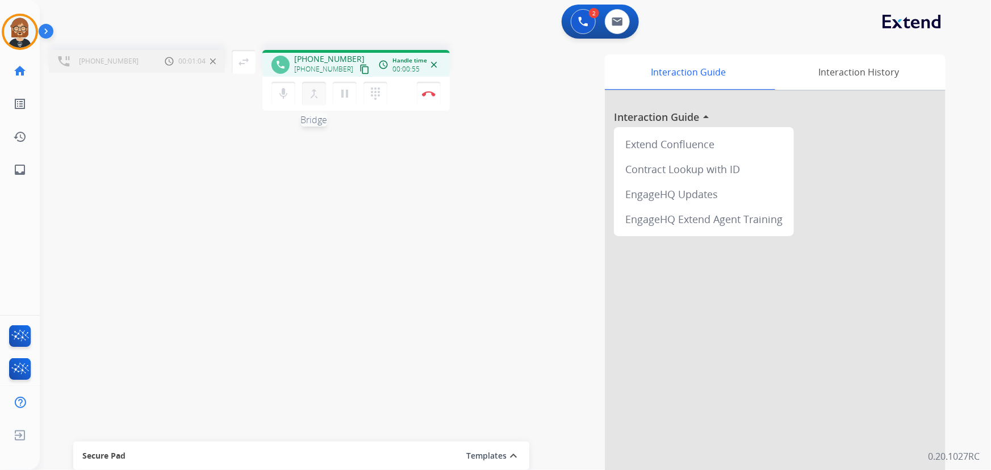
click at [316, 87] on mat-icon "merge_type" at bounding box center [314, 94] width 14 height 14
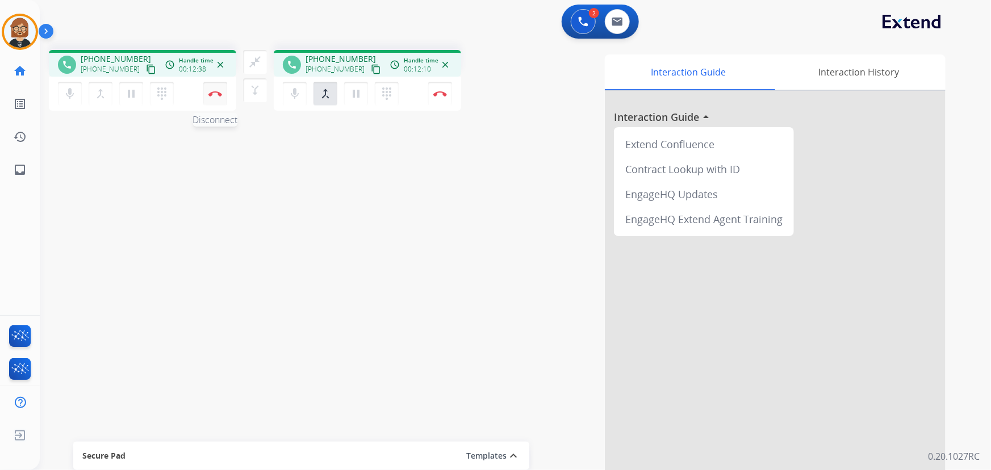
click at [213, 91] on img at bounding box center [215, 94] width 14 height 6
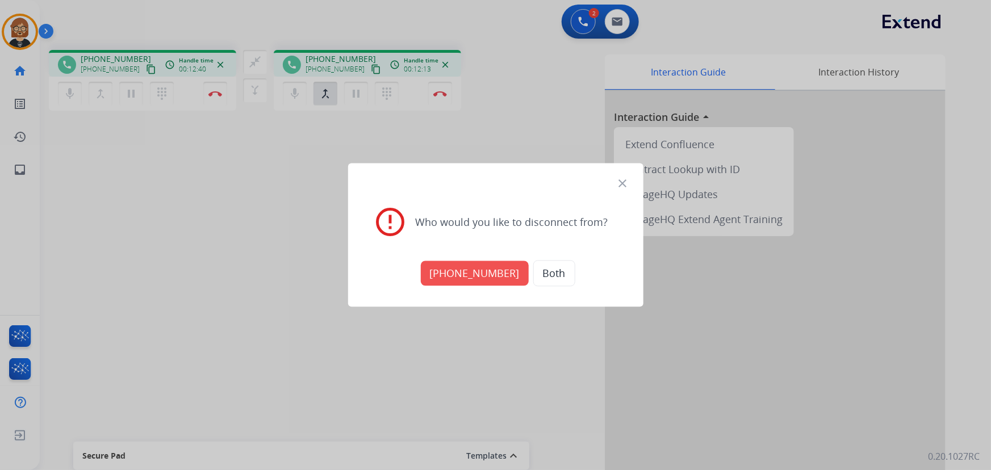
click at [474, 275] on button "+17864866789" at bounding box center [475, 273] width 108 height 25
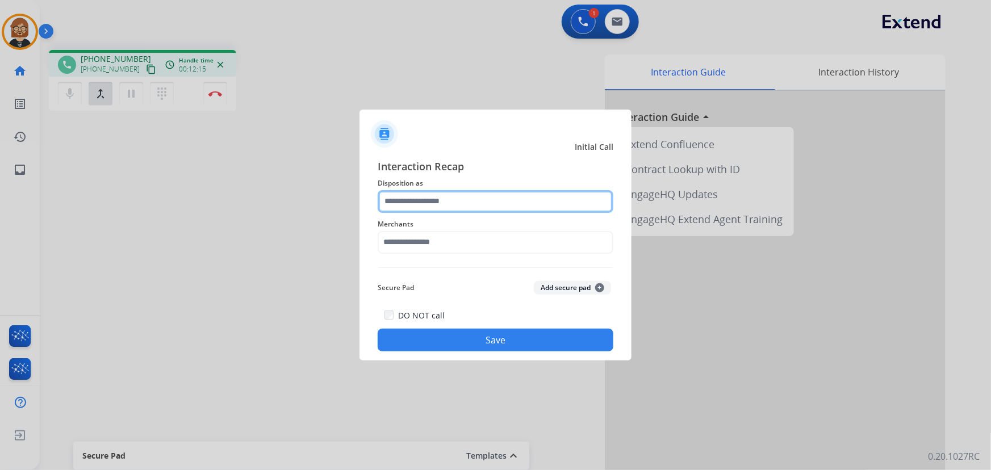
click at [501, 209] on input "text" at bounding box center [496, 201] width 236 height 23
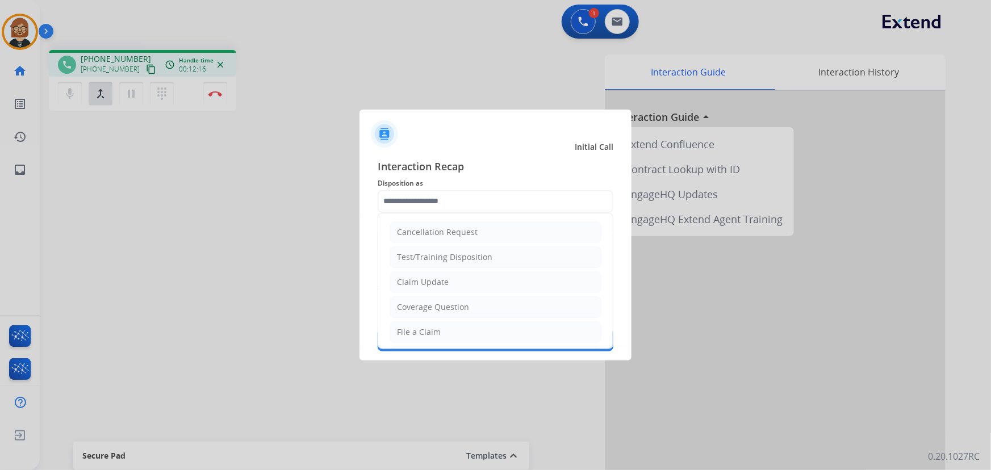
click at [482, 288] on li "Claim Update" at bounding box center [495, 282] width 212 height 22
type input "**********"
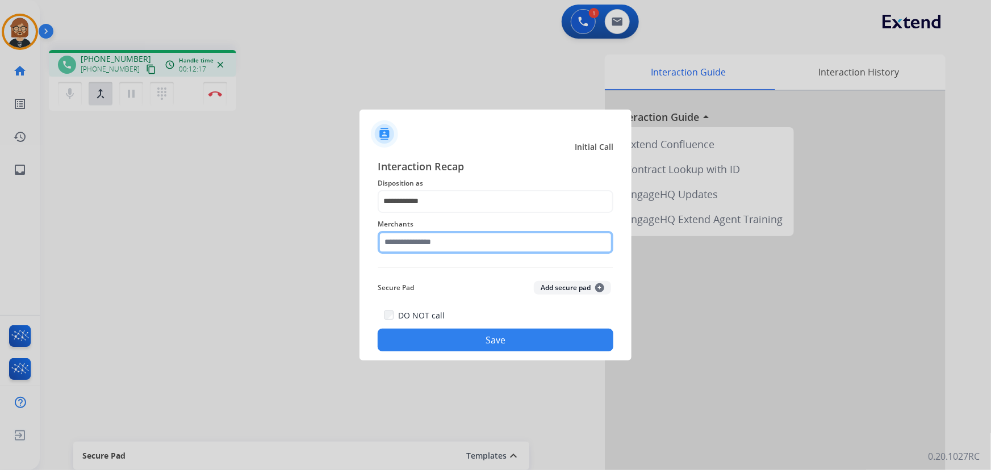
click at [493, 234] on input "text" at bounding box center [496, 242] width 236 height 23
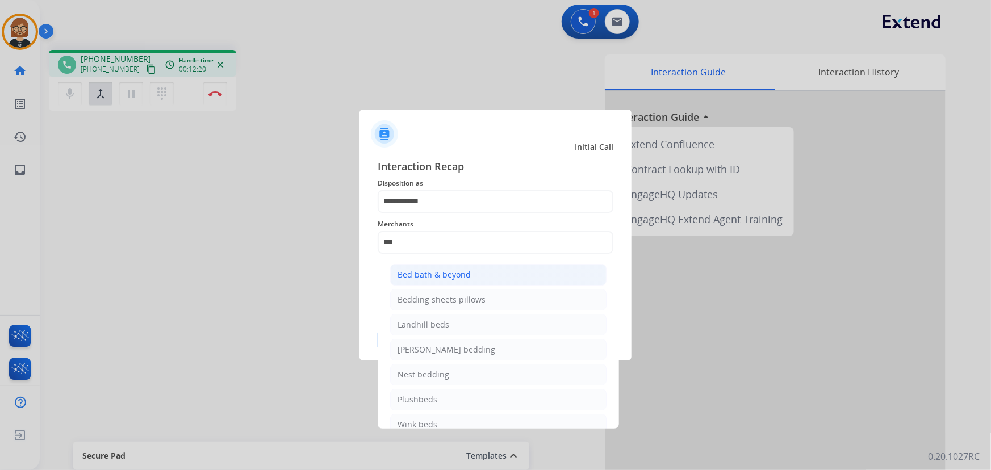
click at [471, 272] on li "Bed bath & beyond" at bounding box center [498, 275] width 216 height 22
type input "**********"
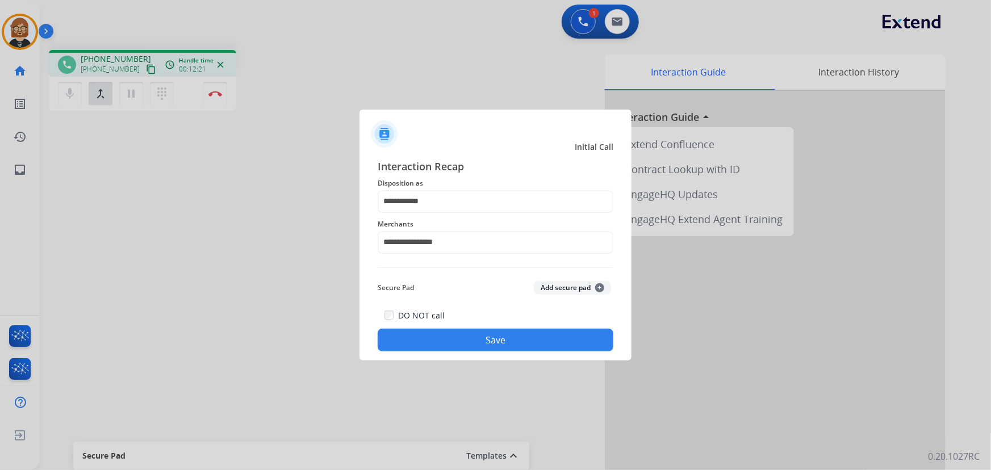
click at [546, 335] on button "Save" at bounding box center [496, 340] width 236 height 23
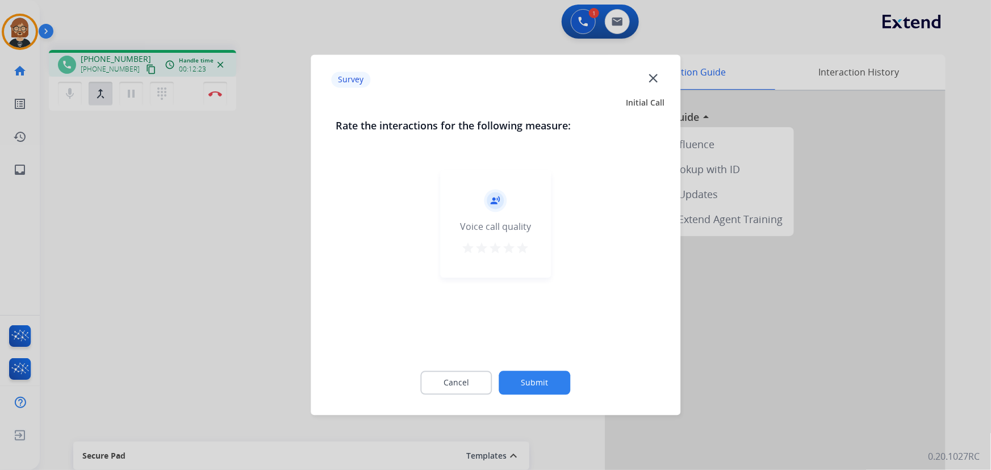
click at [538, 376] on button "Submit" at bounding box center [535, 383] width 72 height 24
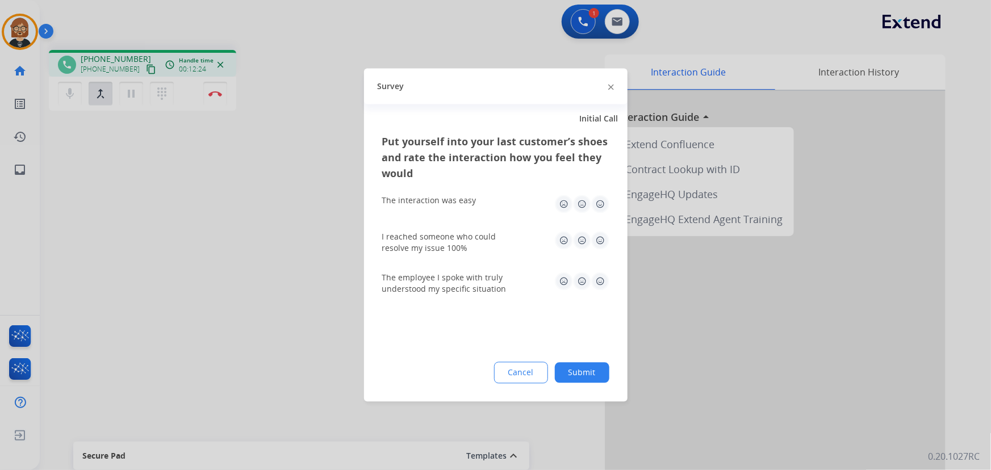
click at [598, 364] on button "Submit" at bounding box center [582, 373] width 54 height 20
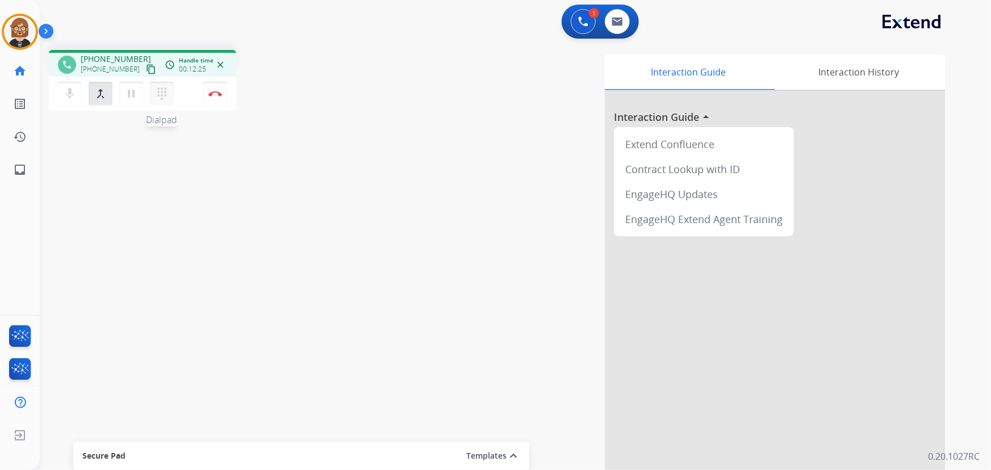
click at [169, 90] on button "dialpad Dialpad" at bounding box center [162, 94] width 24 height 24
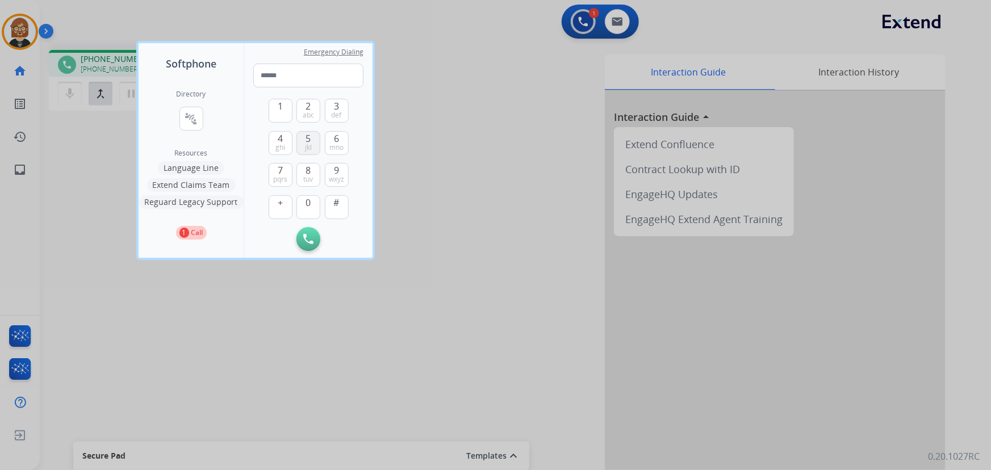
click at [308, 139] on span "5" at bounding box center [308, 139] width 5 height 14
type input "*"
click at [422, 297] on div at bounding box center [495, 235] width 991 height 470
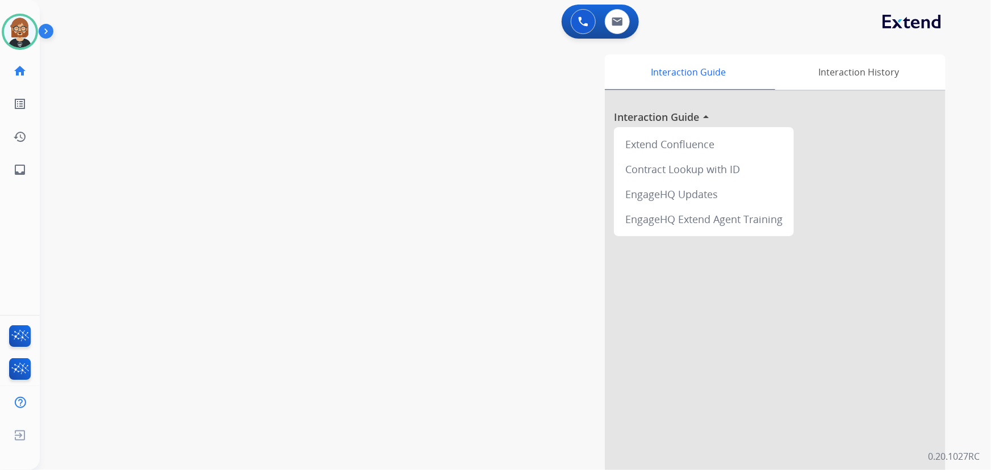
click at [120, 107] on div "swap_horiz Break voice bridge close_fullscreen Connect 3-Way Call merge_type Se…" at bounding box center [502, 277] width 924 height 473
click at [611, 17] on button at bounding box center [617, 21] width 25 height 25
select select "**********"
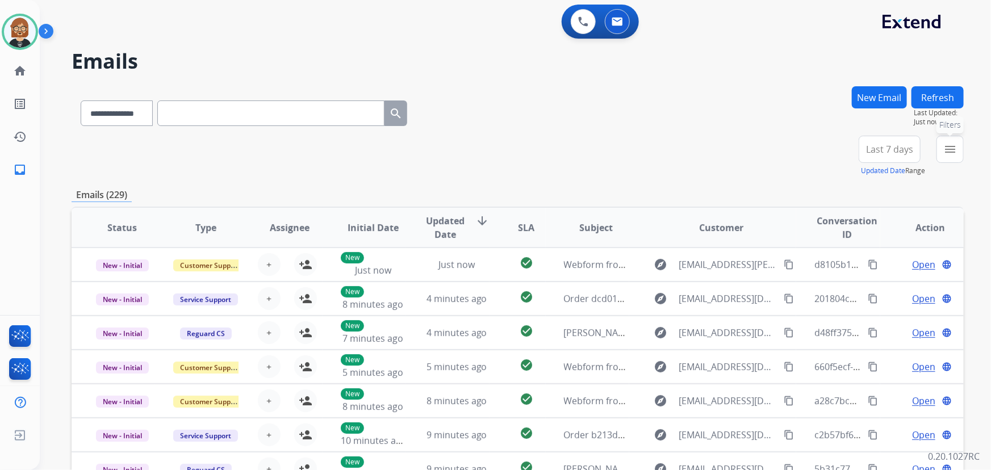
click at [951, 150] on mat-icon "menu" at bounding box center [950, 149] width 14 height 14
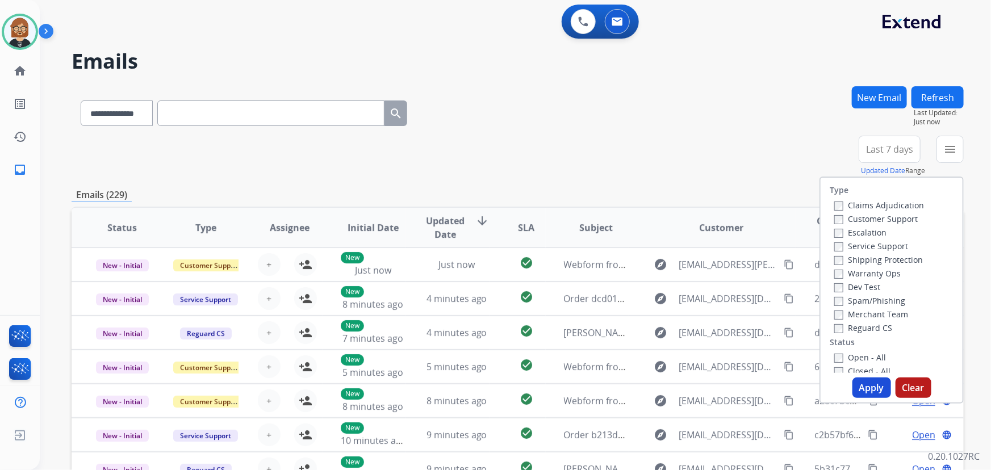
click at [845, 354] on label "Open - All" at bounding box center [860, 357] width 52 height 11
click at [861, 382] on button "Apply" at bounding box center [871, 388] width 39 height 20
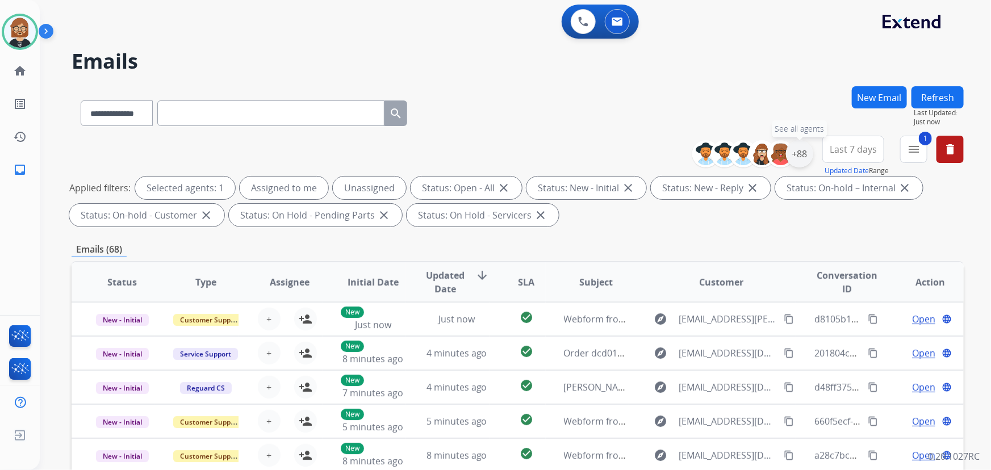
click at [798, 157] on div "+88" at bounding box center [799, 153] width 27 height 27
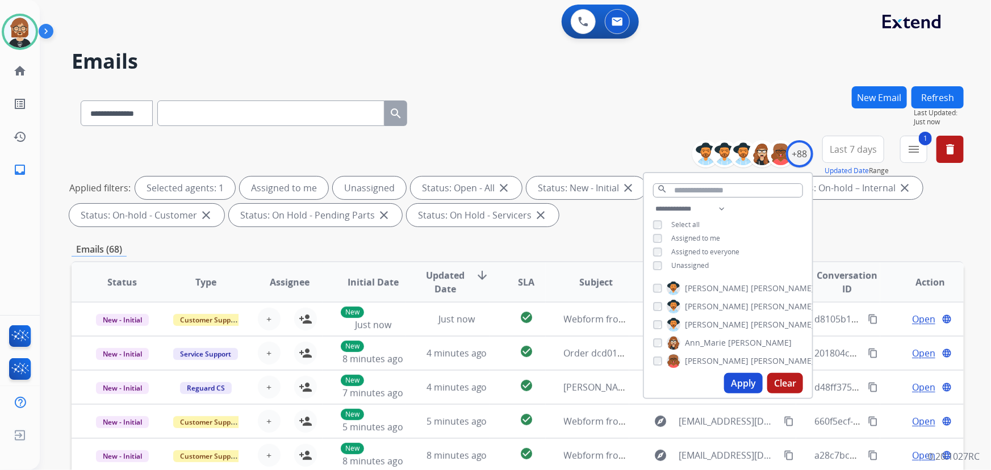
click at [675, 261] on span "Unassigned" at bounding box center [689, 266] width 37 height 10
click at [738, 386] on button "Apply" at bounding box center [743, 383] width 39 height 20
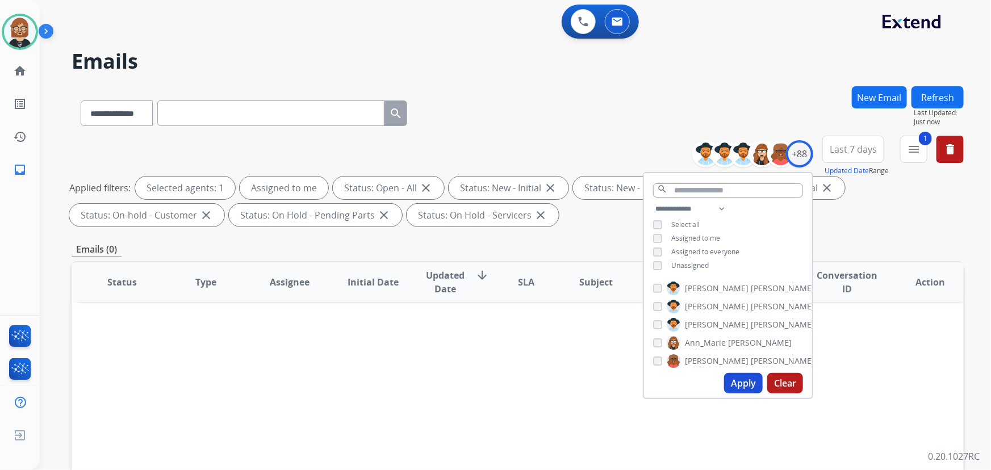
click at [539, 347] on div "Status Type Assignee Initial Date Updated Date arrow_downward SLA Subject Custo…" at bounding box center [518, 451] width 892 height 380
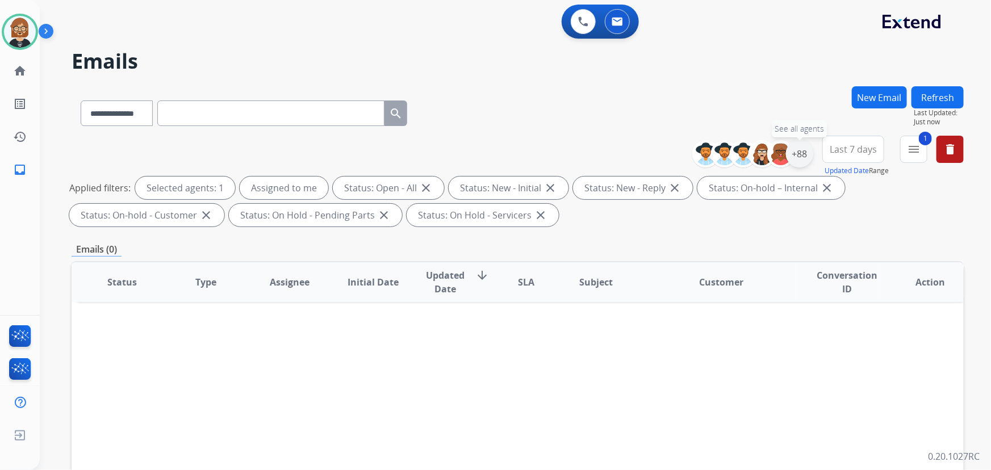
click at [795, 155] on div "+88" at bounding box center [799, 153] width 27 height 27
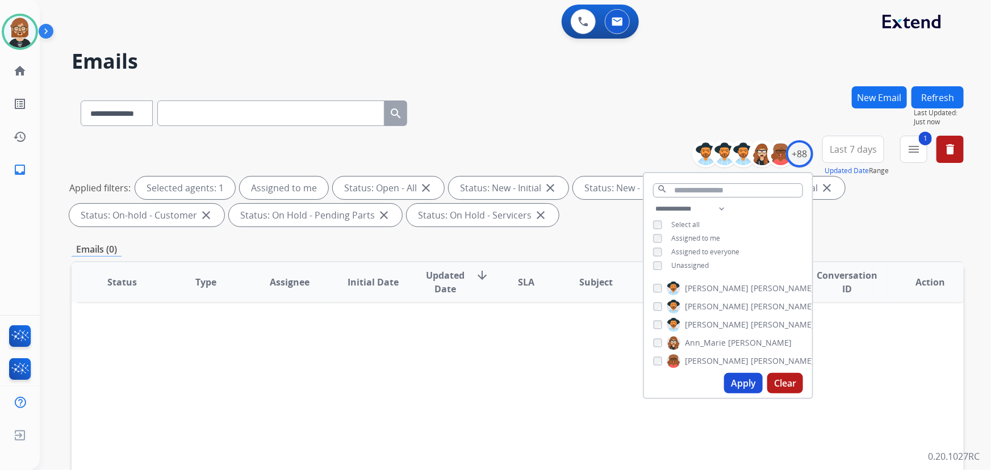
click at [691, 264] on span "Unassigned" at bounding box center [689, 266] width 37 height 10
click at [744, 380] on button "Apply" at bounding box center [743, 383] width 39 height 20
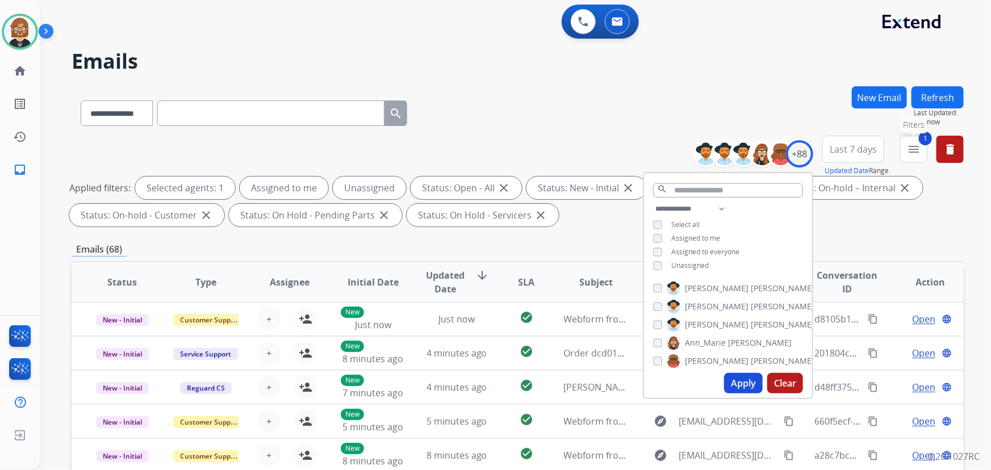
click at [918, 153] on mat-icon "menu" at bounding box center [914, 149] width 14 height 14
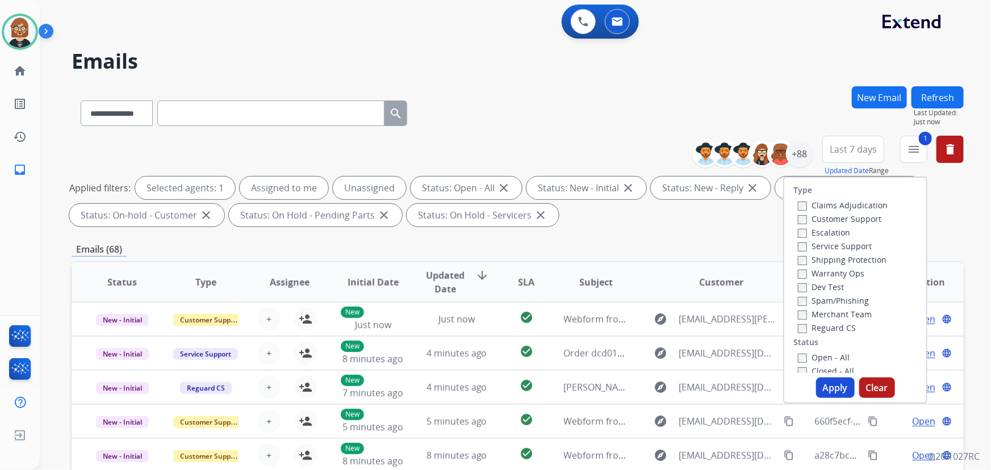
click at [823, 216] on label "Customer Support" at bounding box center [839, 218] width 83 height 11
click at [830, 329] on label "Reguard CS" at bounding box center [827, 327] width 58 height 11
click at [839, 259] on label "Shipping Protection" at bounding box center [842, 259] width 89 height 11
click at [835, 389] on button "Apply" at bounding box center [835, 388] width 39 height 20
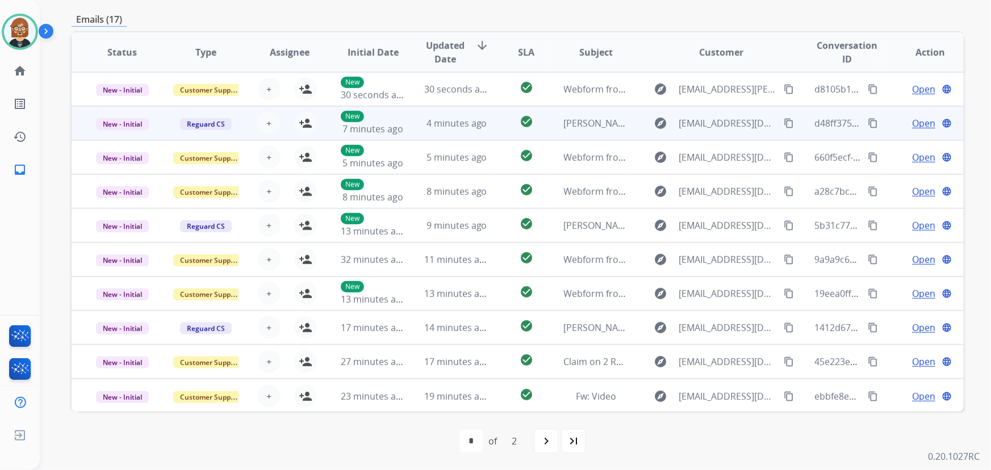
scroll to position [1, 0]
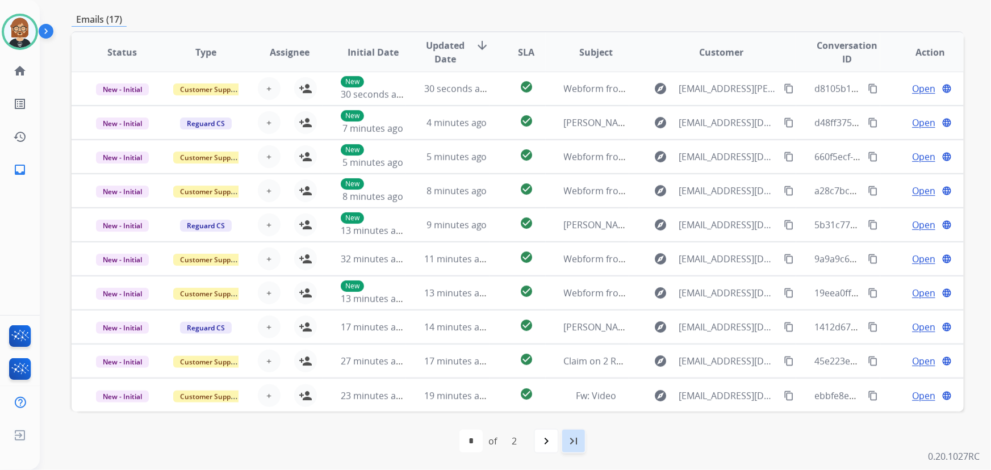
click at [572, 438] on mat-icon "last_page" at bounding box center [574, 441] width 14 height 14
select select "*"
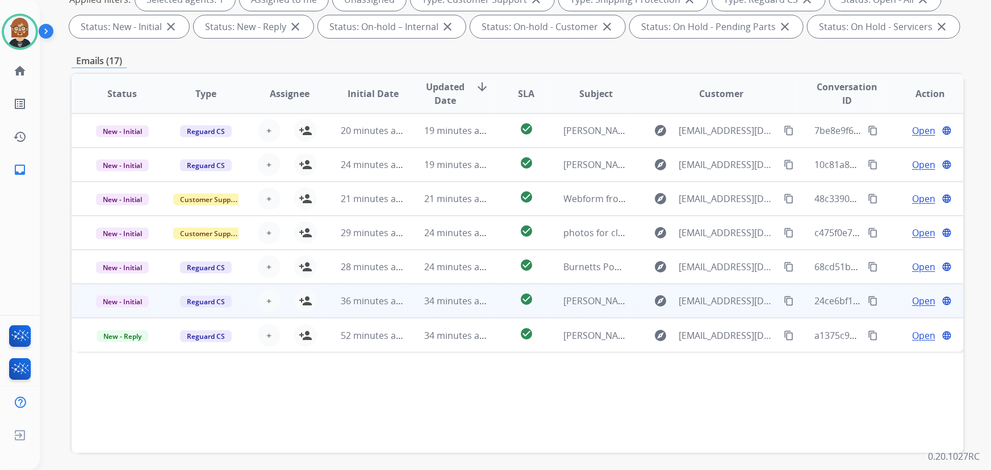
scroll to position [178, 0]
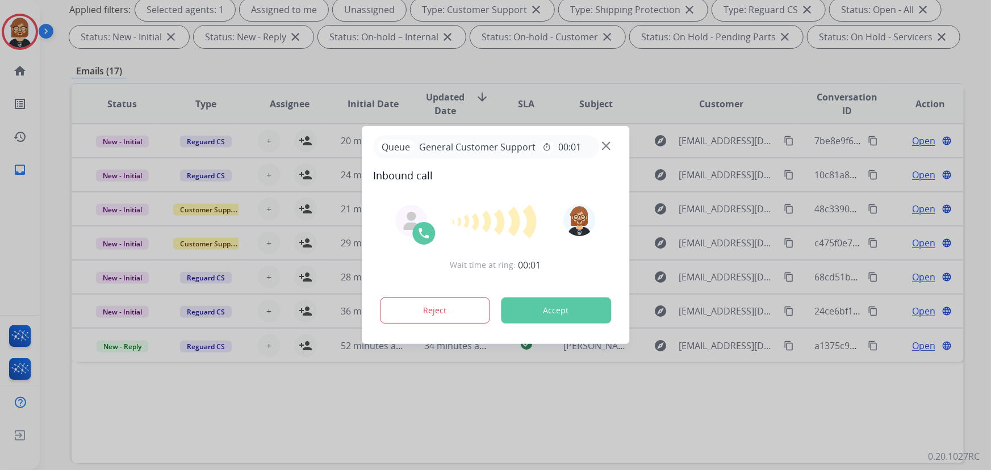
click at [908, 437] on div at bounding box center [495, 235] width 991 height 470
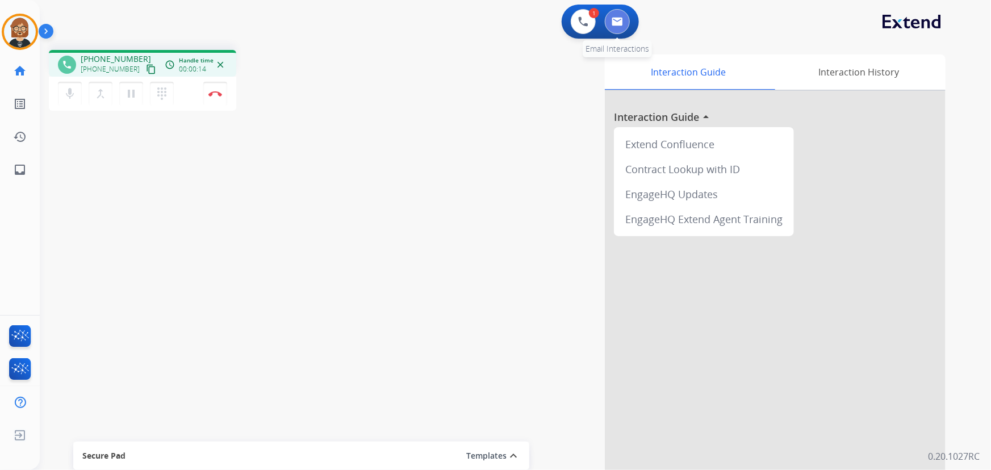
click at [613, 26] on img at bounding box center [616, 21] width 11 height 9
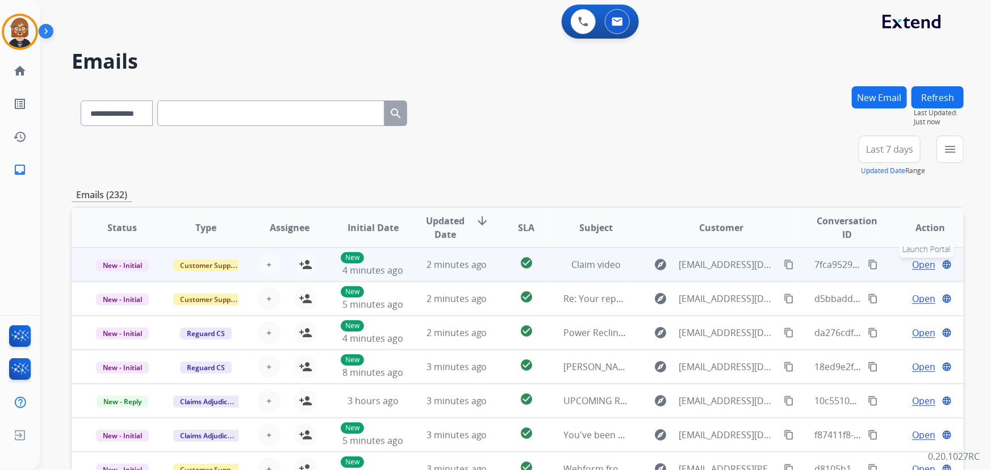
click at [941, 261] on mat-icon "language" at bounding box center [946, 264] width 10 height 10
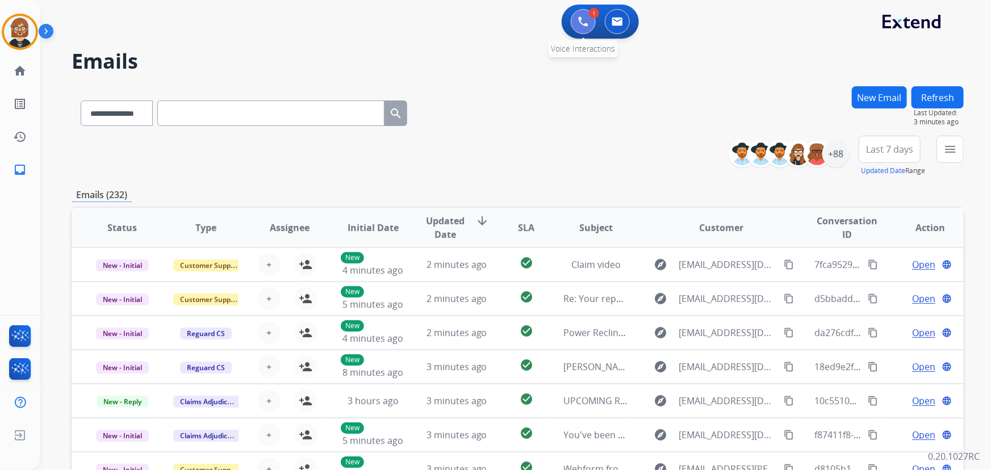
click at [582, 22] on img at bounding box center [583, 21] width 10 height 10
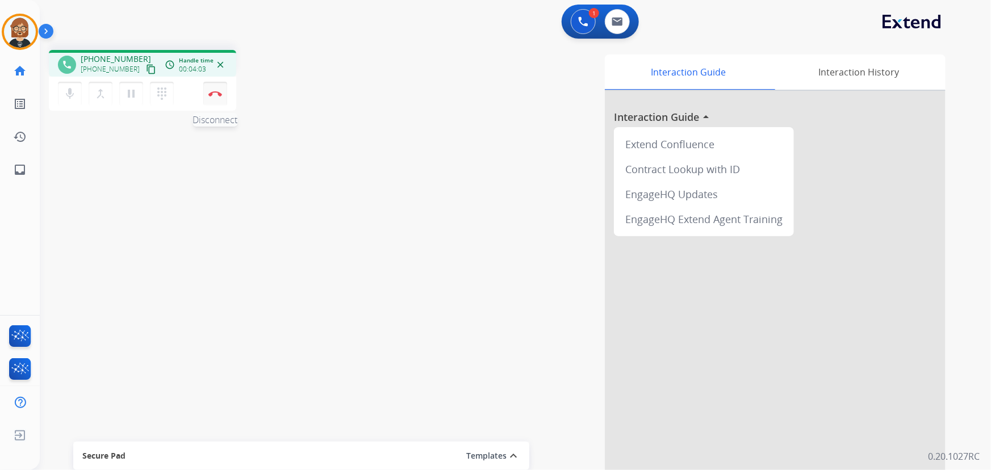
click at [213, 93] on img at bounding box center [215, 94] width 14 height 6
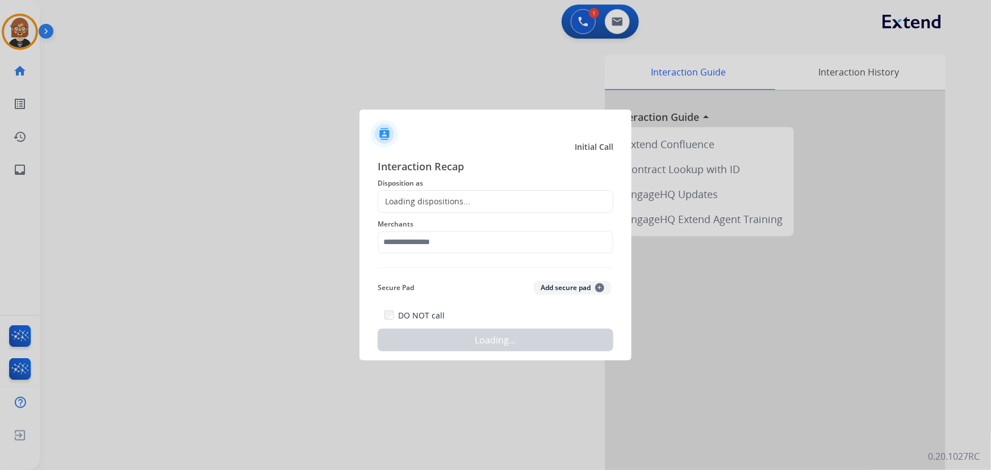
click at [474, 204] on div "Loading dispositions..." at bounding box center [496, 201] width 236 height 23
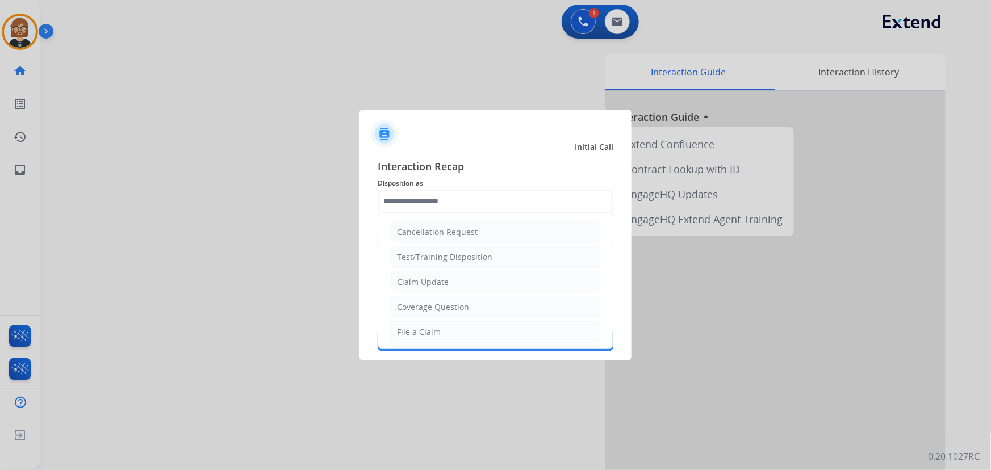
click at [461, 200] on input "text" at bounding box center [496, 201] width 236 height 23
click at [468, 280] on li "Claim Update" at bounding box center [495, 282] width 212 height 22
type input "**********"
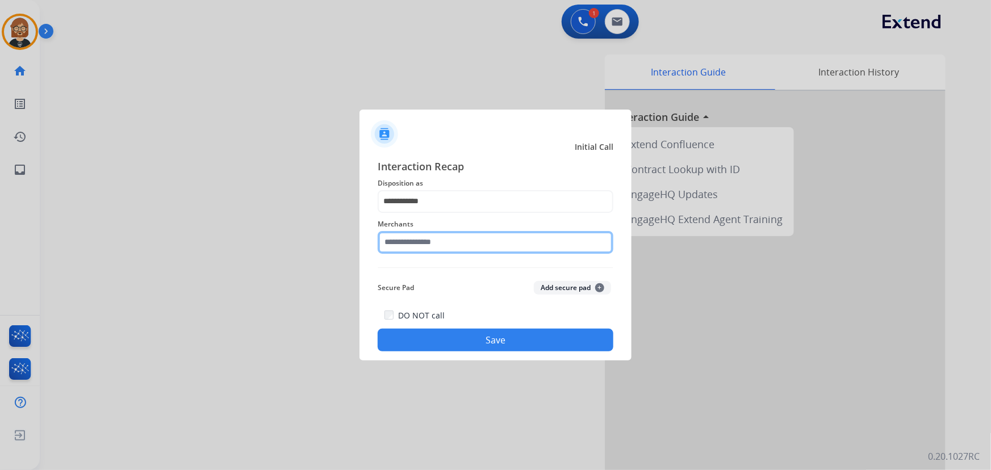
click at [488, 245] on input "text" at bounding box center [496, 242] width 236 height 23
type input "*"
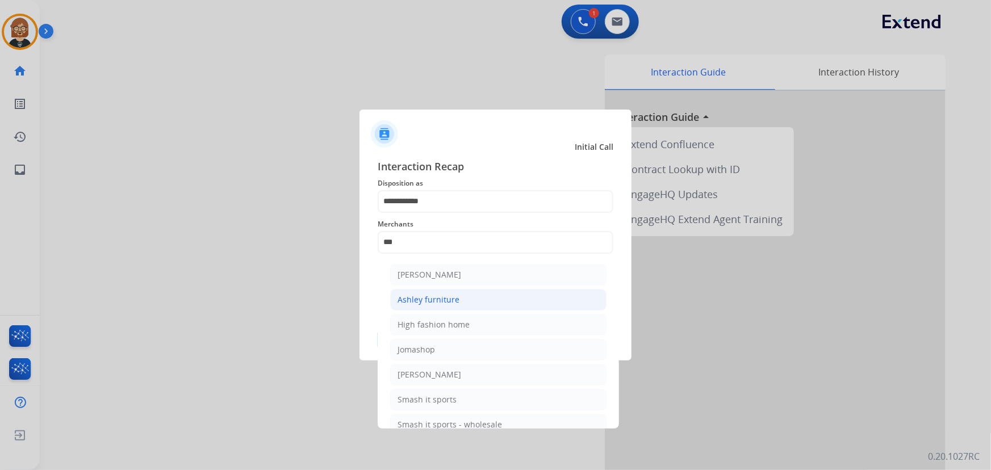
click at [481, 295] on li "Ashley furniture" at bounding box center [498, 300] width 216 height 22
type input "**********"
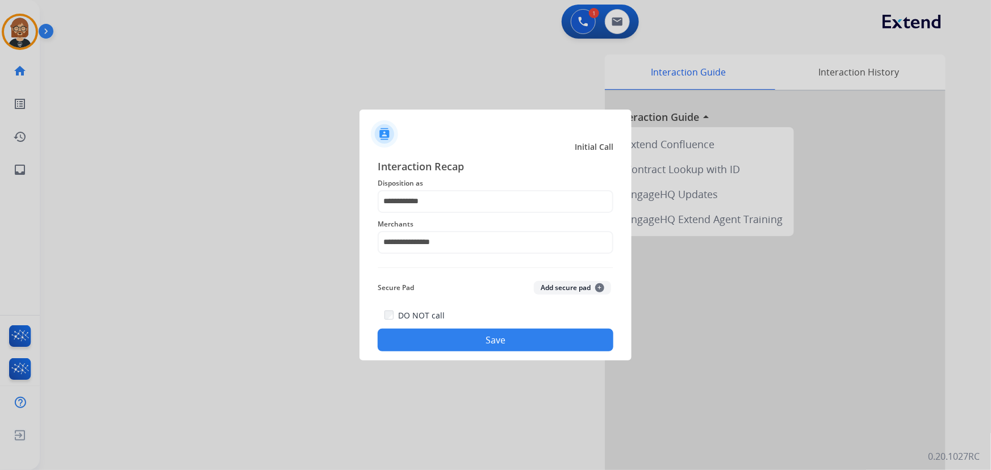
click at [523, 351] on div "**********" at bounding box center [495, 255] width 272 height 212
click at [523, 337] on button "Save" at bounding box center [496, 340] width 236 height 23
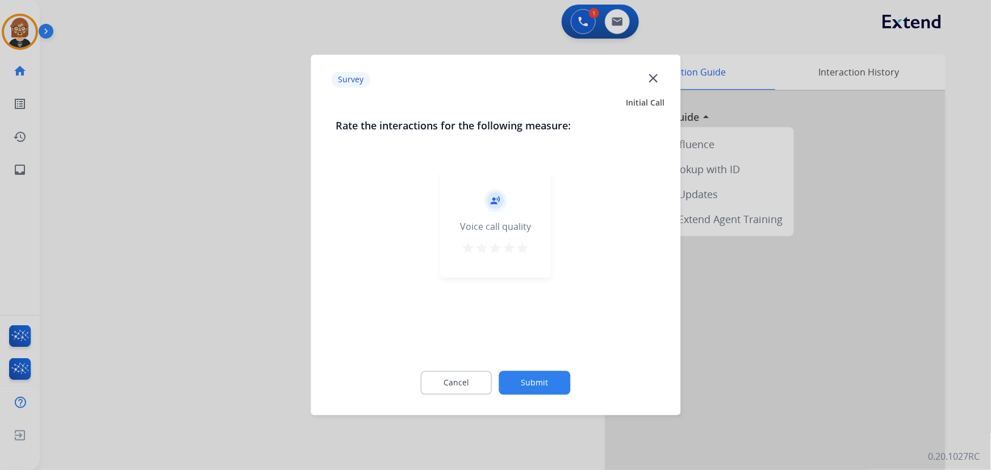
click at [527, 378] on button "Submit" at bounding box center [535, 383] width 72 height 24
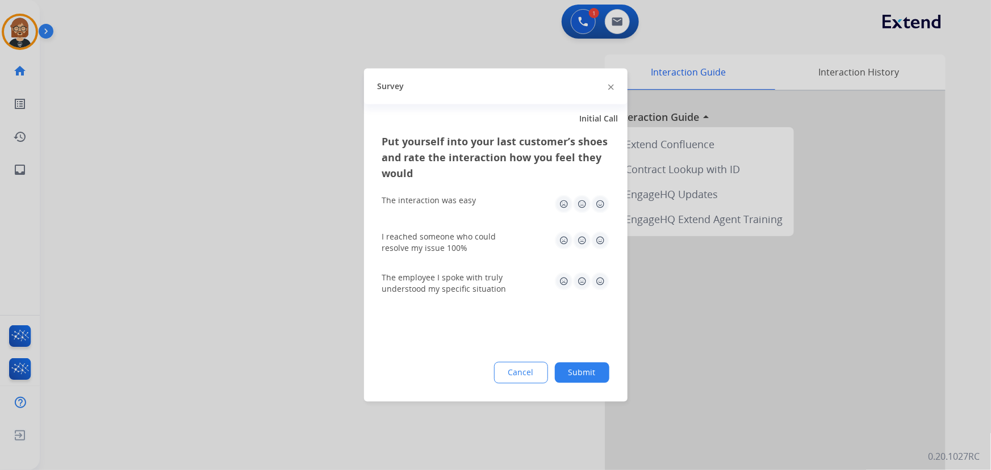
click at [581, 374] on button "Submit" at bounding box center [582, 373] width 54 height 20
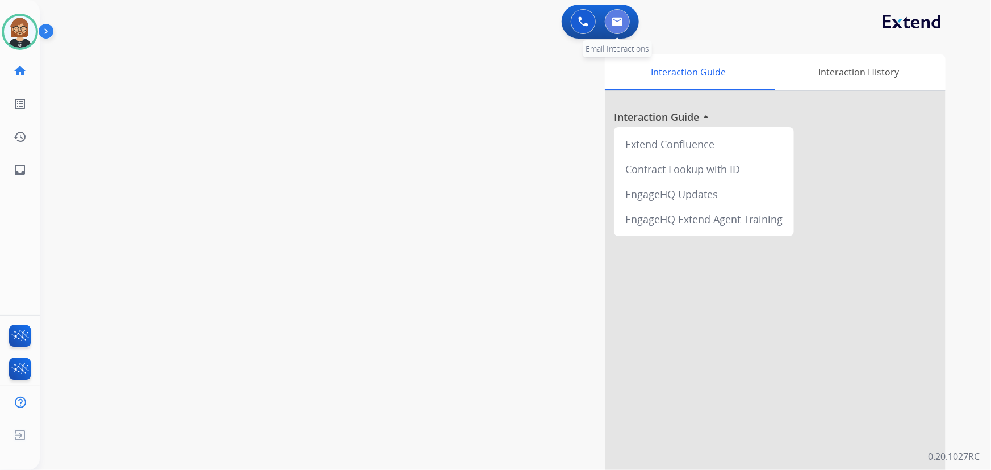
click at [618, 22] on img at bounding box center [616, 21] width 11 height 9
select select "**********"
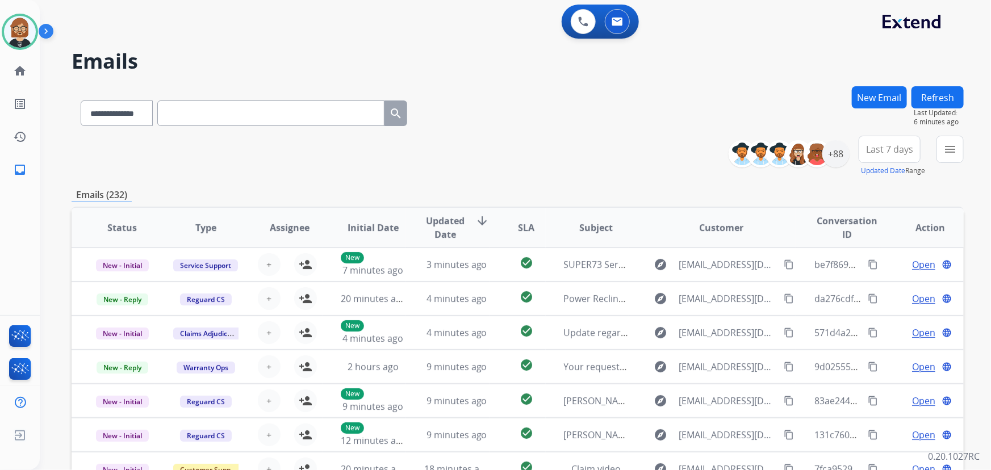
click at [131, 33] on div "0 Voice Interactions 0 Email Interactions" at bounding box center [508, 23] width 910 height 36
click at [17, 38] on img at bounding box center [20, 32] width 32 height 32
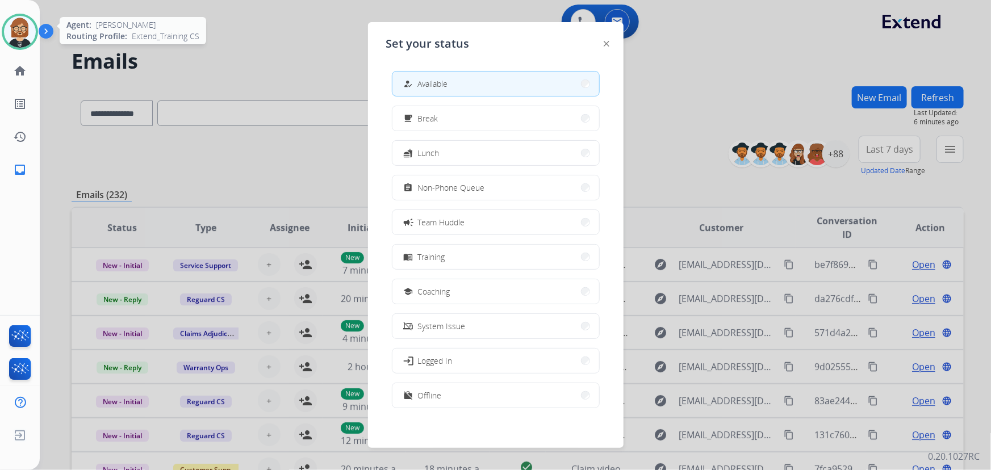
click at [17, 38] on img at bounding box center [20, 32] width 32 height 32
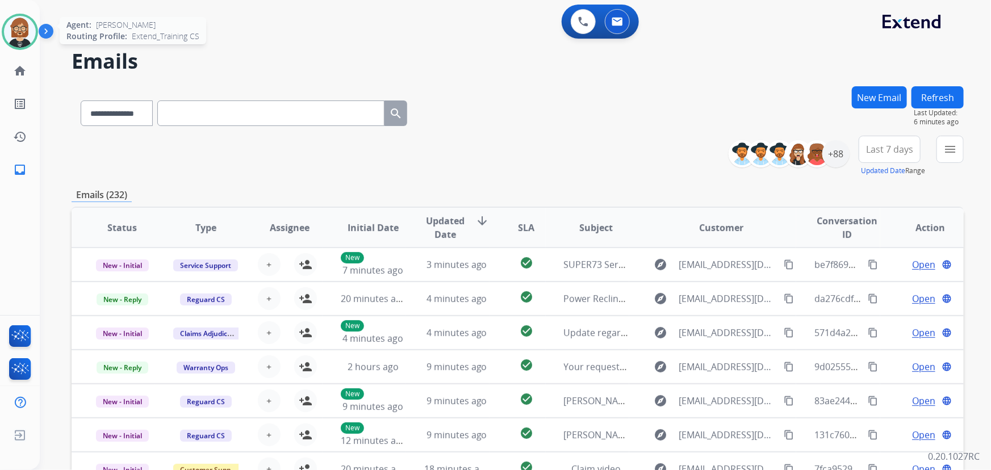
click at [17, 41] on img at bounding box center [20, 32] width 32 height 32
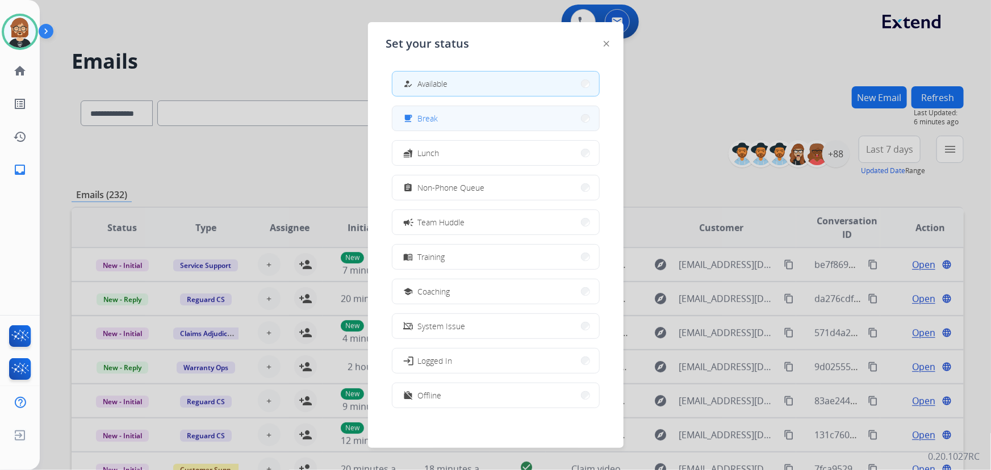
click at [522, 108] on button "free_breakfast Break" at bounding box center [495, 118] width 207 height 24
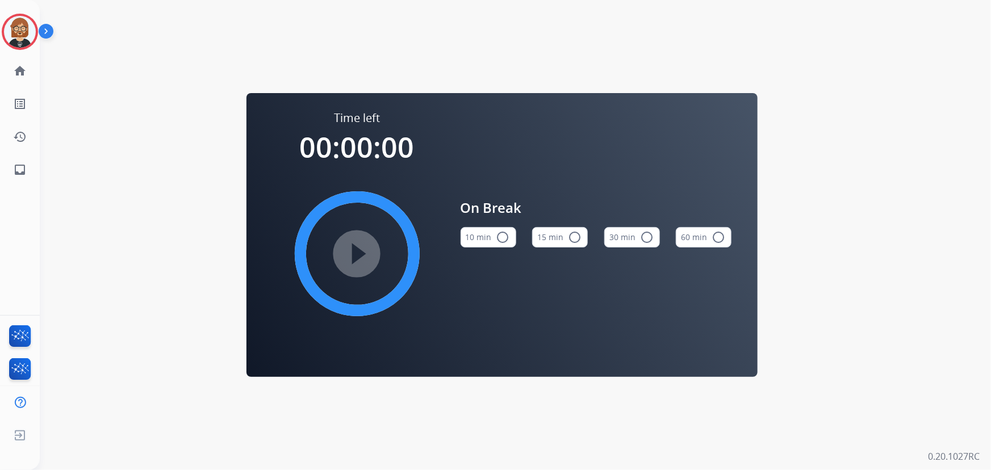
click at [491, 233] on button "10 min radio_button_unchecked" at bounding box center [488, 237] width 56 height 20
click at [350, 258] on mat-icon "play_circle_filled" at bounding box center [357, 254] width 14 height 14
click at [24, 165] on mat-icon "inbox" at bounding box center [20, 170] width 14 height 14
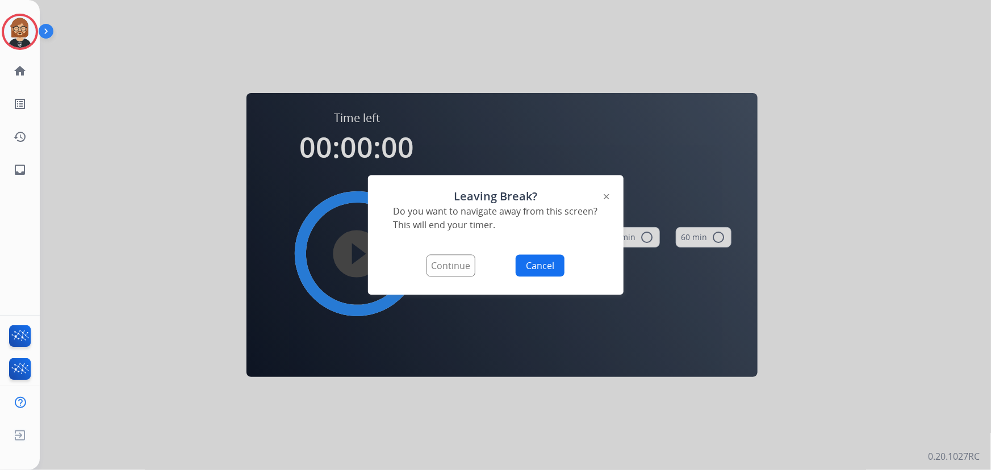
click at [470, 265] on button "Continue" at bounding box center [450, 266] width 49 height 22
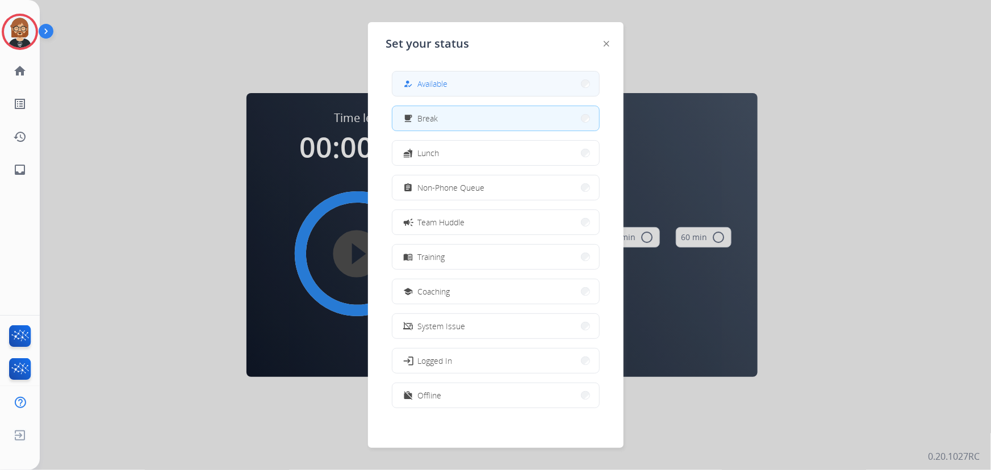
click at [459, 89] on button "how_to_reg Available" at bounding box center [495, 84] width 207 height 24
select select "**********"
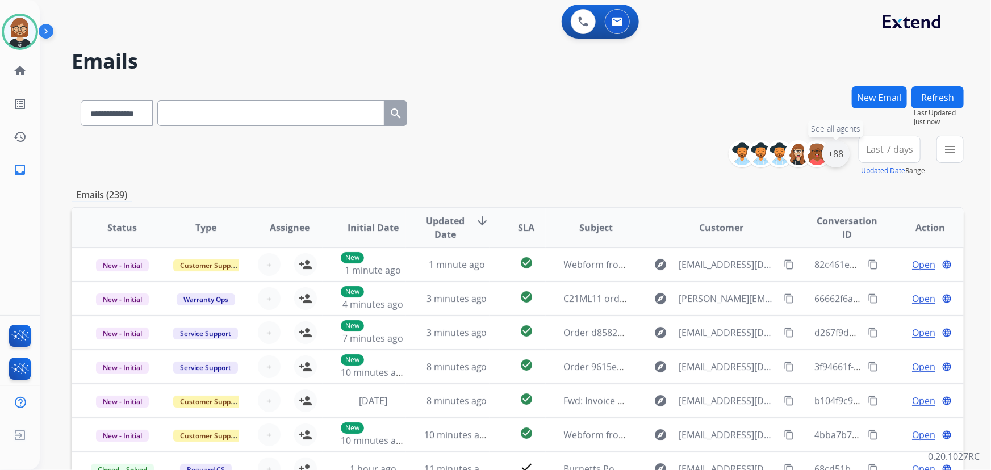
click at [834, 154] on div "+88" at bounding box center [835, 153] width 27 height 27
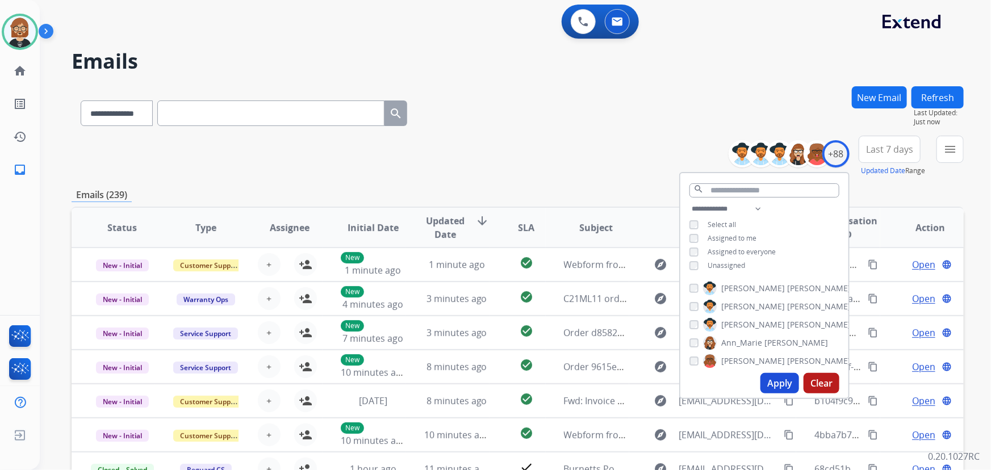
click at [723, 262] on span "Unassigned" at bounding box center [725, 266] width 37 height 10
click at [782, 384] on button "Apply" at bounding box center [779, 383] width 39 height 20
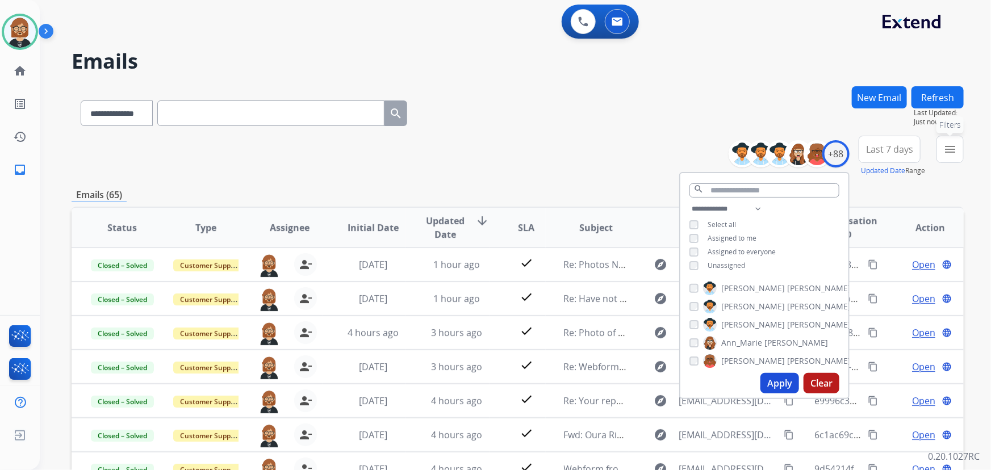
click at [950, 142] on mat-icon "menu" at bounding box center [950, 149] width 14 height 14
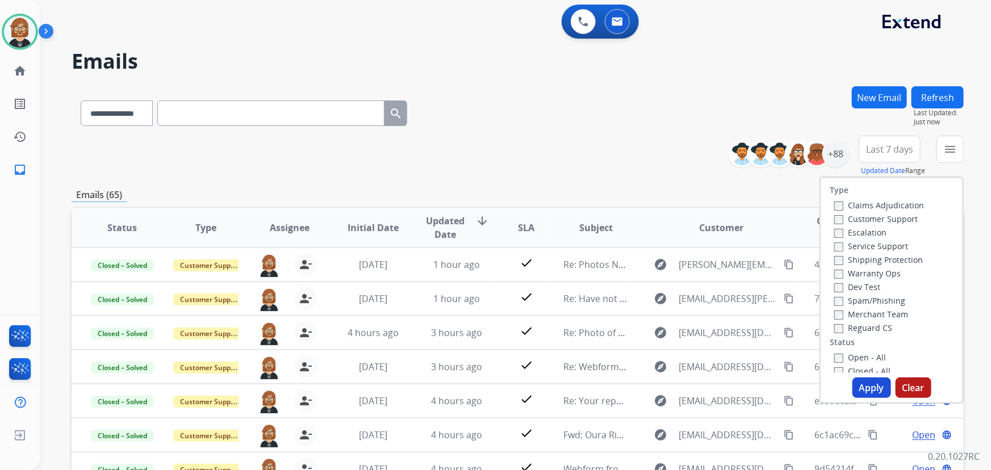
click at [862, 354] on label "Open - All" at bounding box center [860, 357] width 52 height 11
click at [869, 393] on button "Apply" at bounding box center [871, 388] width 39 height 20
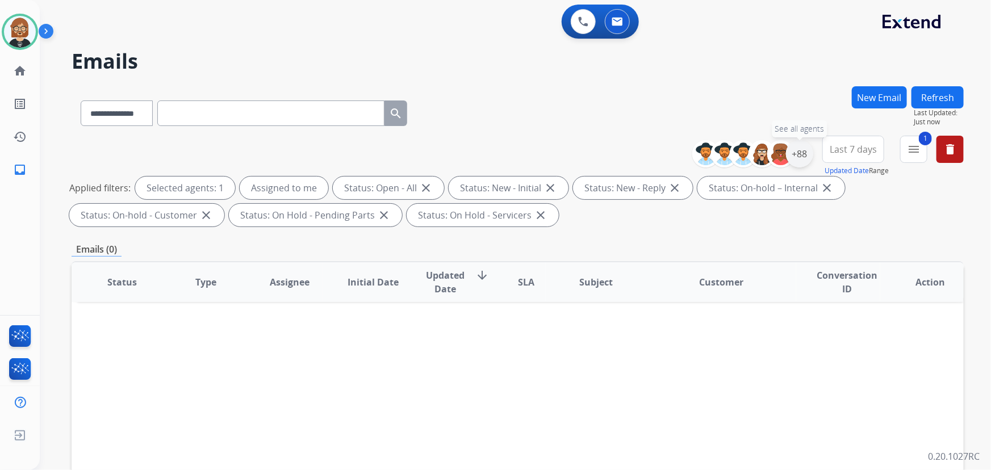
click at [801, 153] on div "+88" at bounding box center [799, 153] width 27 height 27
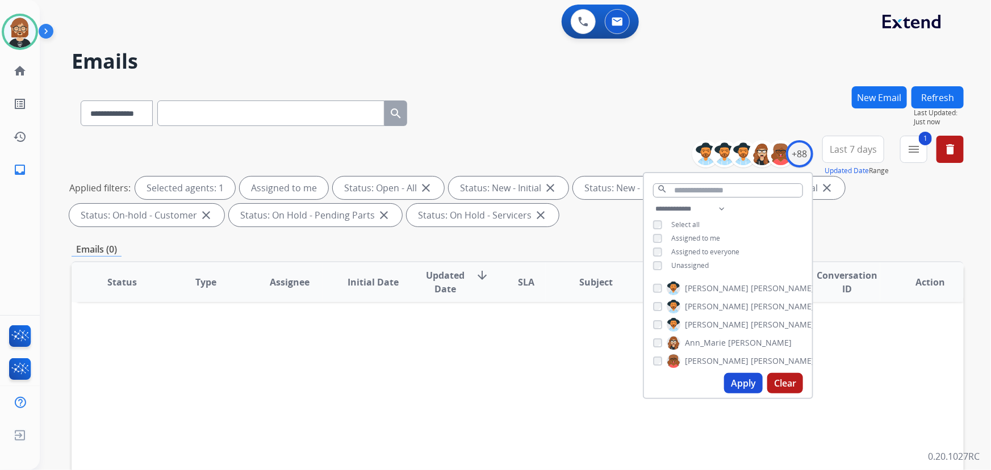
click at [697, 266] on span "Unassigned" at bounding box center [689, 266] width 37 height 10
click at [740, 383] on button "Apply" at bounding box center [743, 383] width 39 height 20
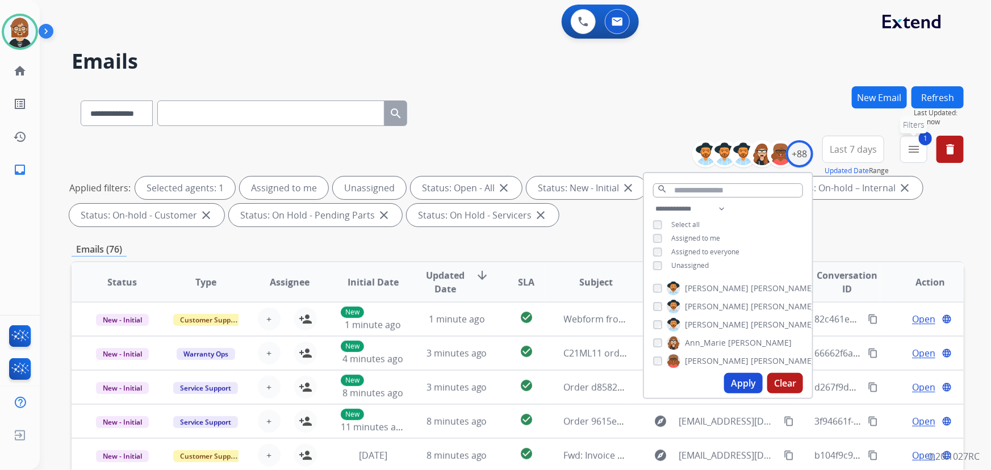
click at [913, 148] on mat-icon "menu" at bounding box center [914, 149] width 14 height 14
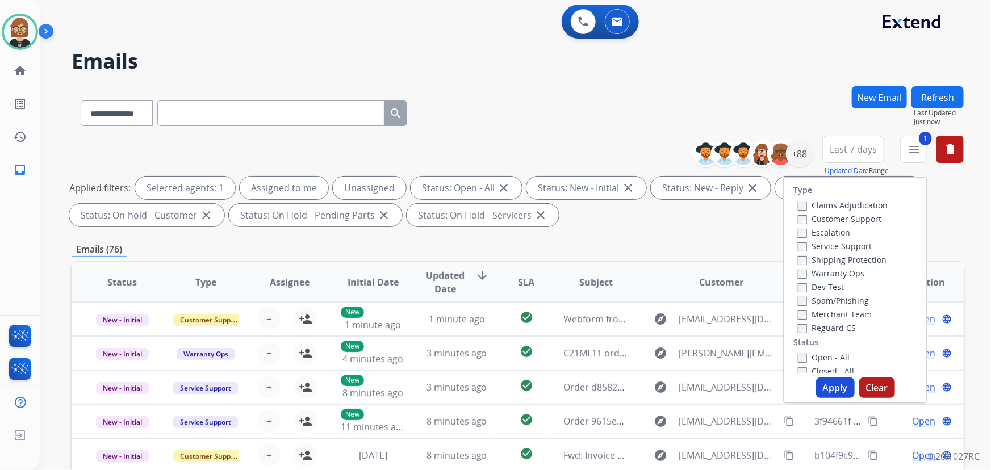
click at [817, 220] on label "Customer Support" at bounding box center [839, 218] width 83 height 11
click at [829, 263] on label "Shipping Protection" at bounding box center [842, 259] width 89 height 11
click at [820, 329] on label "Reguard CS" at bounding box center [827, 327] width 58 height 11
click at [824, 391] on button "Apply" at bounding box center [835, 388] width 39 height 20
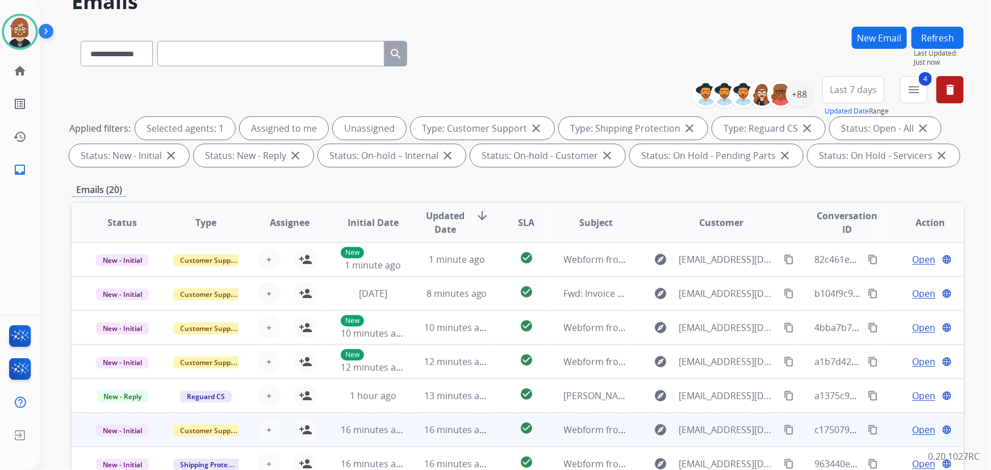
scroll to position [230, 0]
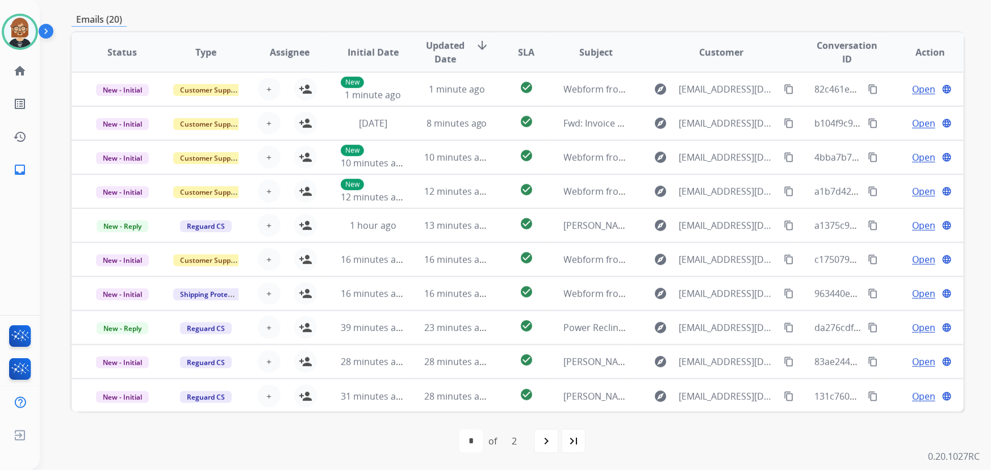
click at [574, 439] on mat-icon "last_page" at bounding box center [574, 441] width 14 height 14
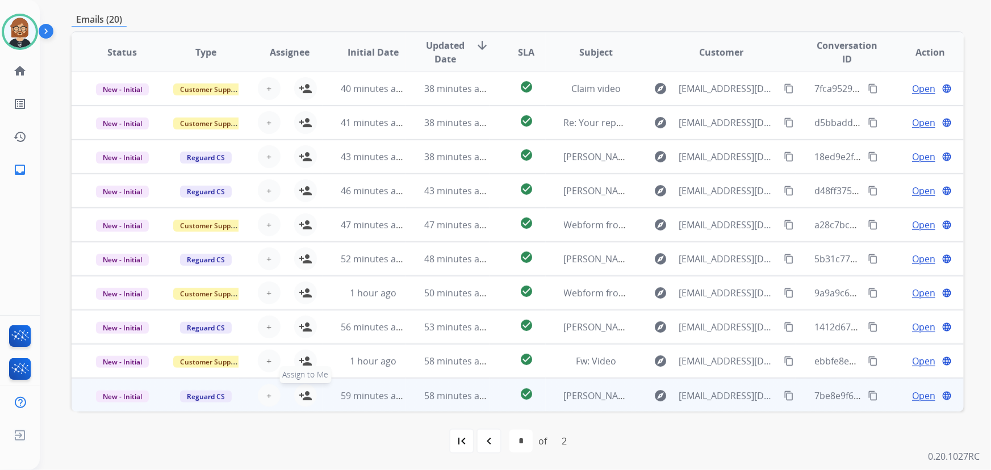
click at [307, 397] on mat-icon "person_add" at bounding box center [306, 396] width 14 height 14
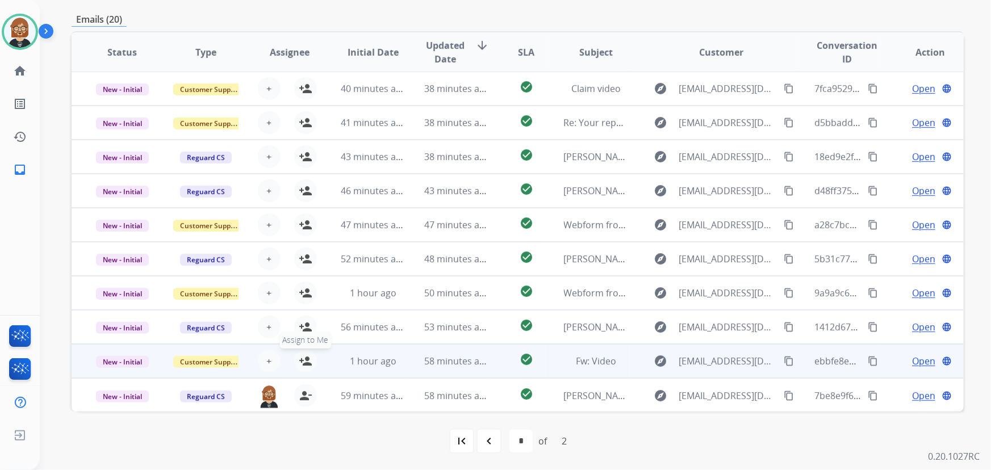
click at [304, 358] on mat-icon "person_add" at bounding box center [306, 361] width 14 height 14
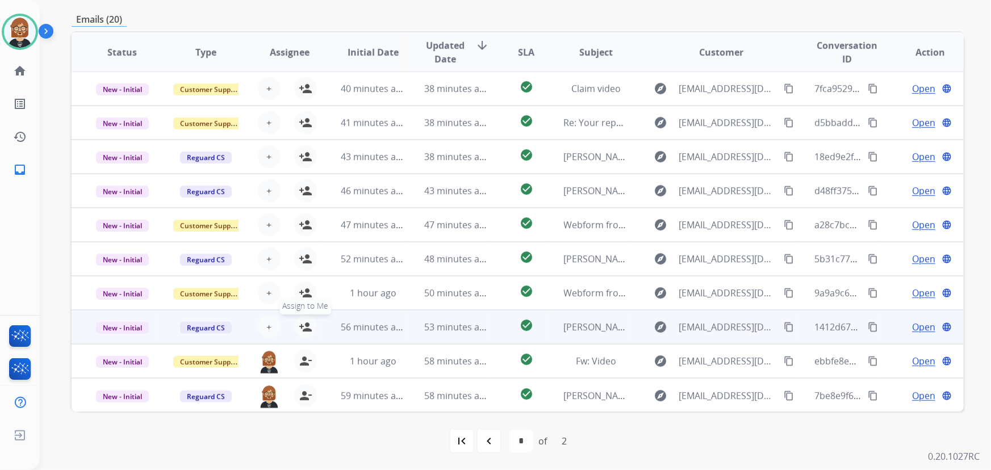
click at [305, 326] on mat-icon "person_add" at bounding box center [306, 327] width 14 height 14
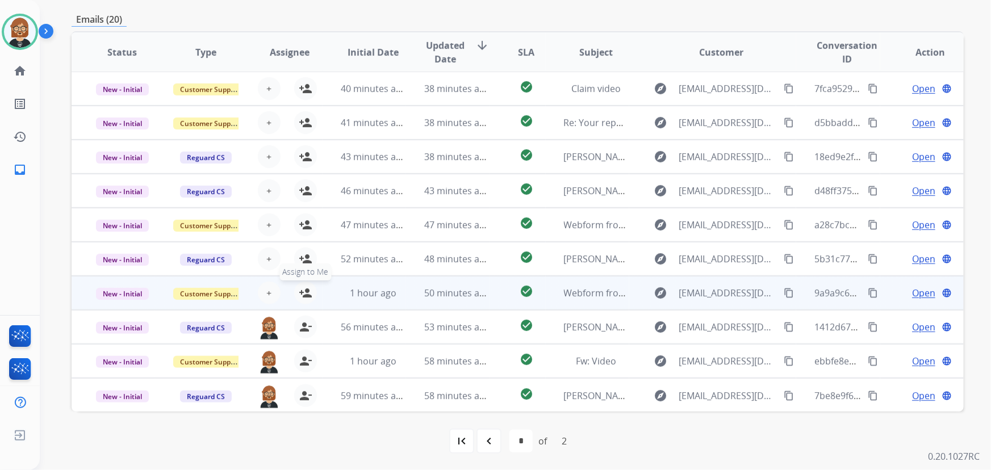
click at [305, 291] on mat-icon "person_add" at bounding box center [306, 293] width 14 height 14
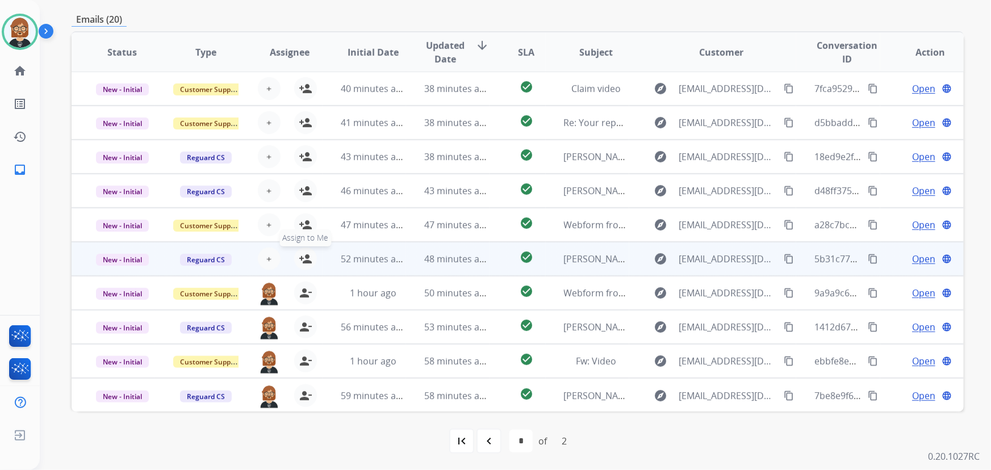
click at [307, 255] on mat-icon "person_add" at bounding box center [306, 259] width 14 height 14
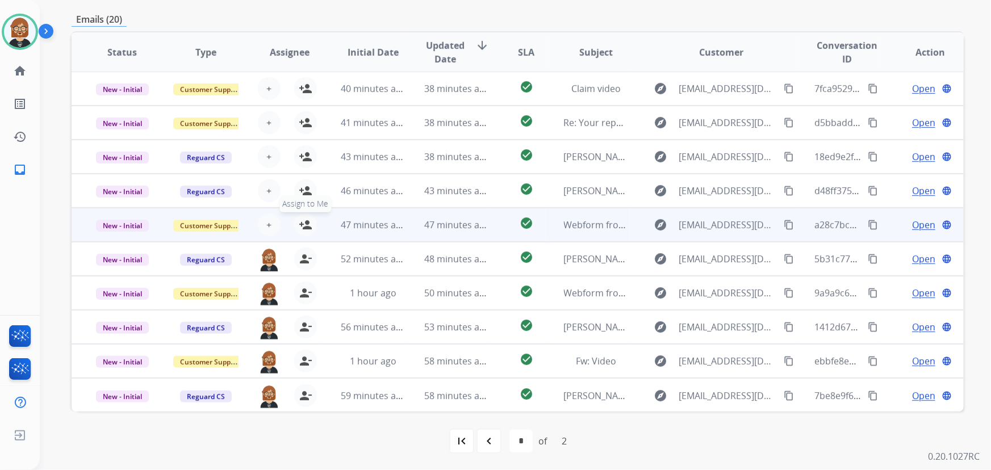
click at [301, 221] on mat-icon "person_add" at bounding box center [306, 225] width 14 height 14
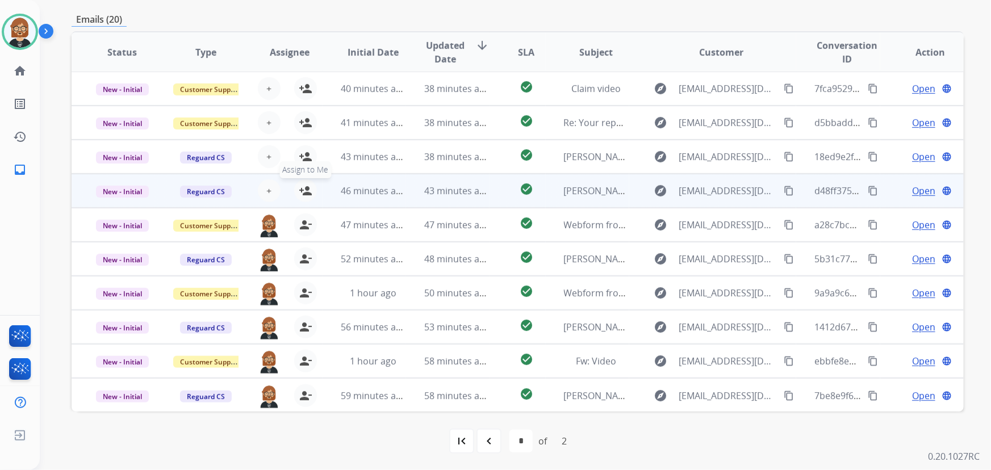
click at [304, 187] on mat-icon "person_add" at bounding box center [306, 191] width 14 height 14
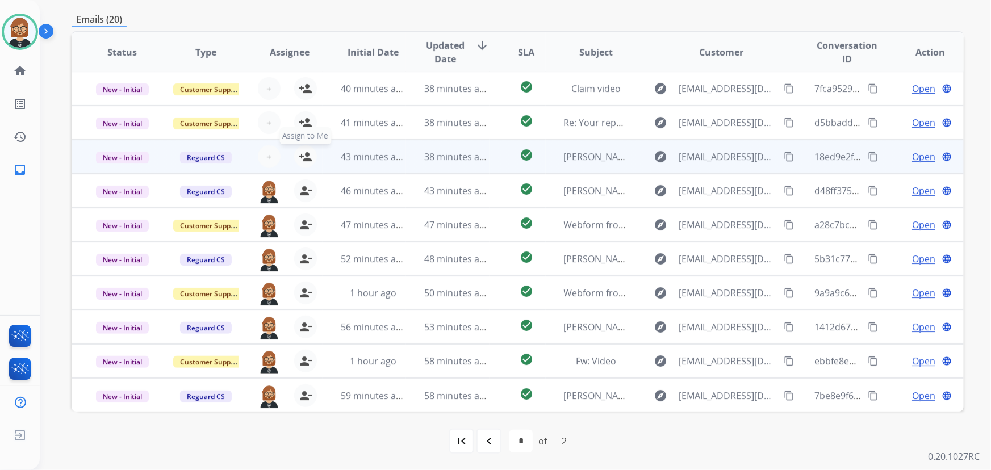
click at [304, 156] on mat-icon "person_add" at bounding box center [306, 157] width 14 height 14
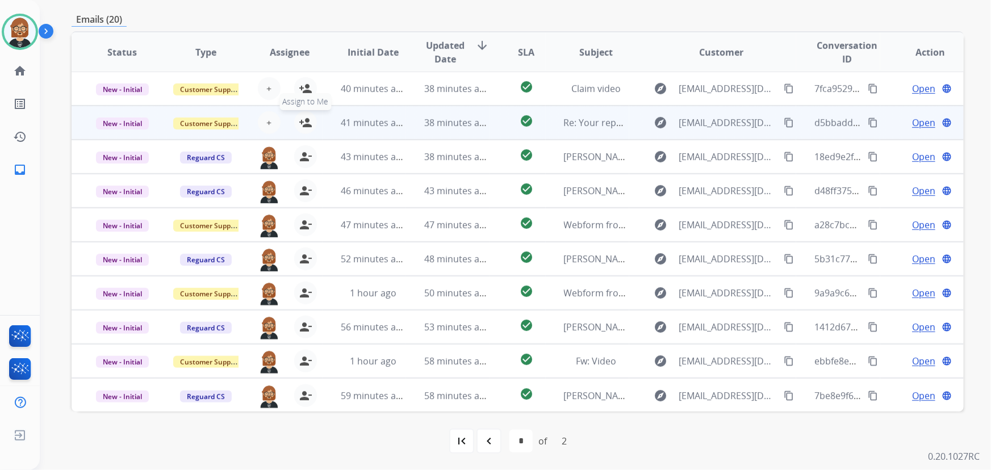
click at [305, 119] on mat-icon "person_add" at bounding box center [306, 123] width 14 height 14
click at [307, 92] on table "Status Type Assignee Initial Date Updated Date arrow_downward SLA Subject Custo…" at bounding box center [518, 222] width 892 height 380
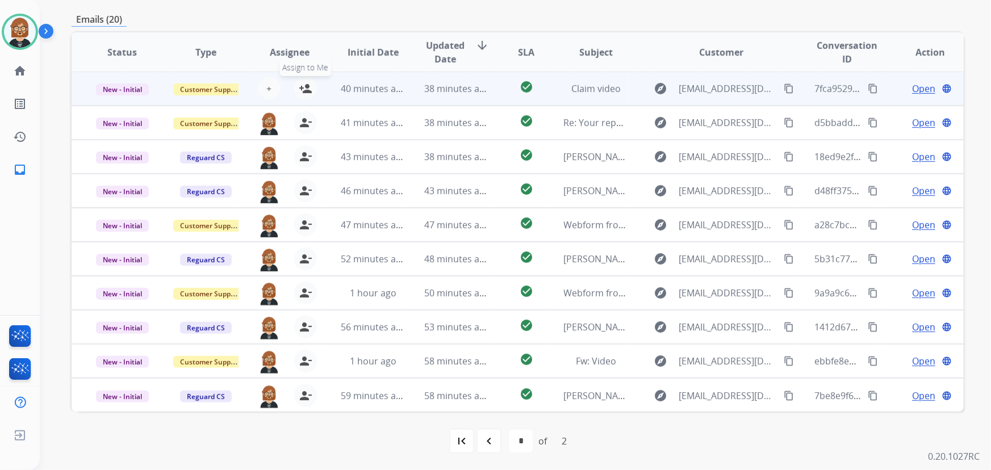
click at [304, 80] on button "person_add Assign to Me" at bounding box center [305, 88] width 23 height 23
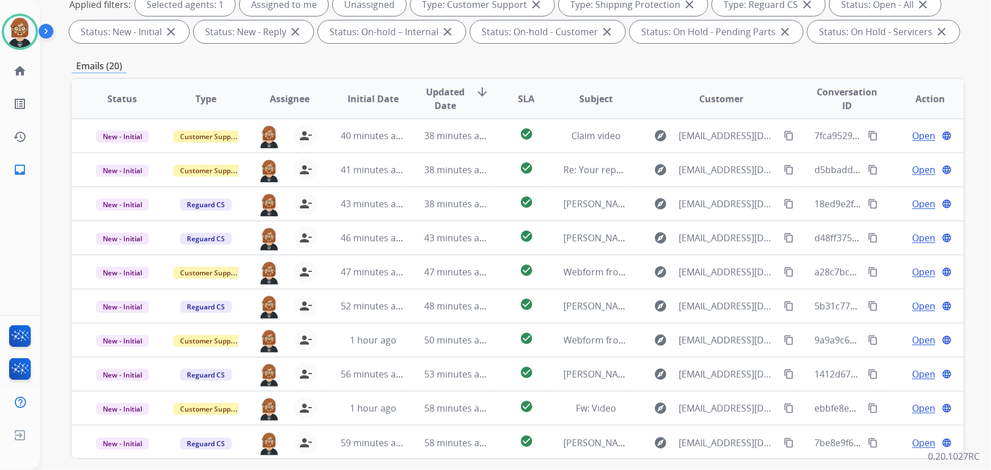
scroll to position [0, 0]
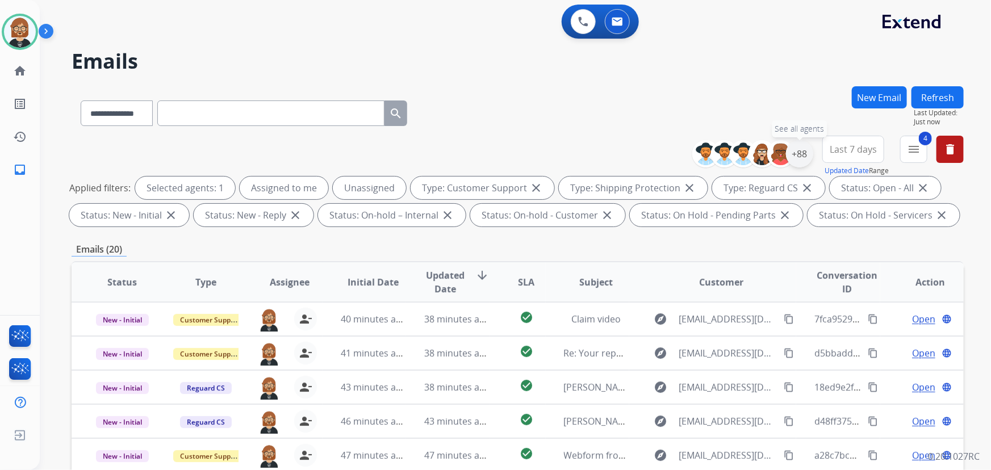
click at [802, 154] on div "+88" at bounding box center [799, 153] width 27 height 27
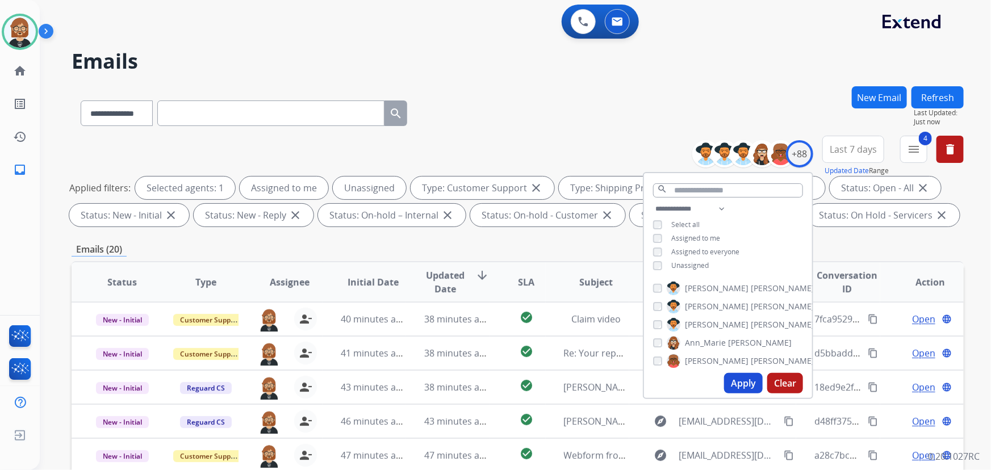
click at [697, 267] on span "Unassigned" at bounding box center [689, 266] width 37 height 10
click at [739, 380] on button "Apply" at bounding box center [743, 383] width 39 height 20
select select "*"
click at [441, 243] on div "Emails (10)" at bounding box center [518, 249] width 892 height 14
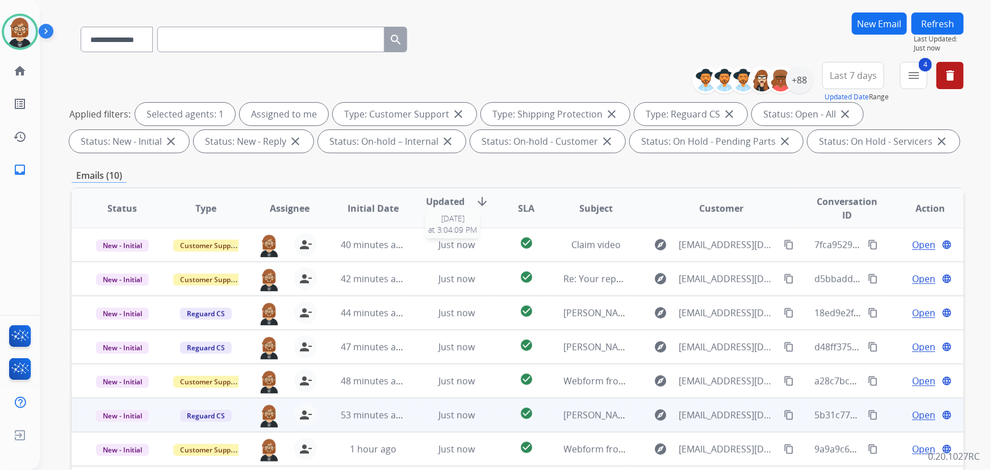
scroll to position [230, 0]
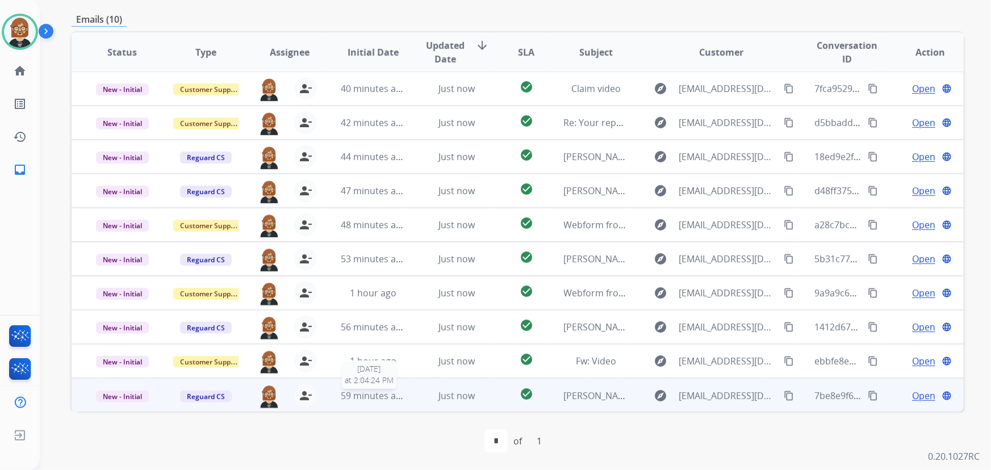
click at [374, 401] on div "59 minutes ago" at bounding box center [373, 396] width 65 height 14
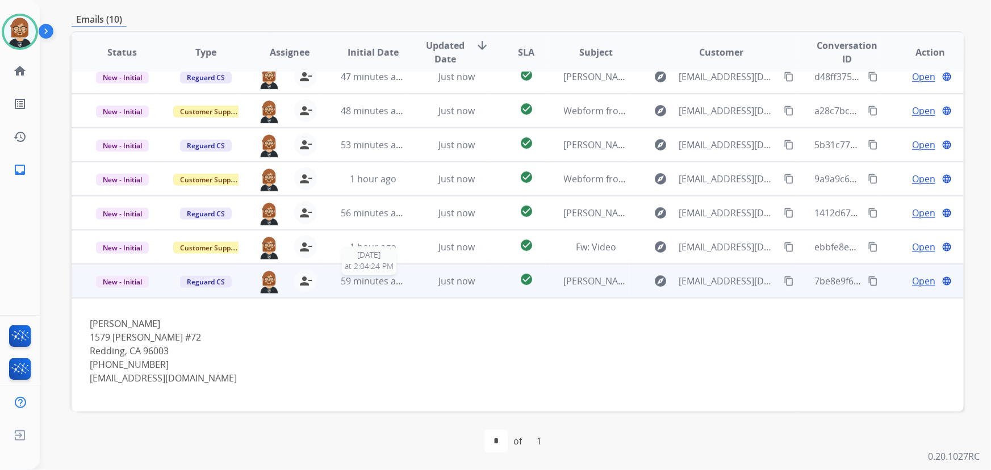
scroll to position [146, 0]
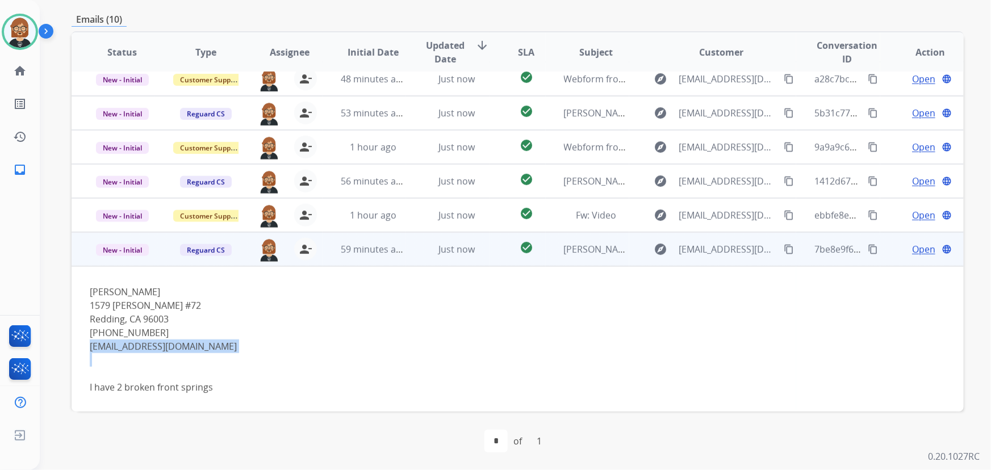
drag, startPoint x: 244, startPoint y: 352, endPoint x: 82, endPoint y: 347, distance: 161.9
click at [82, 347] on td "Mike Burnett 1579 Dana #72 Redding, CA 96003 (530) 221-9274 burnettmike342@spec…" at bounding box center [434, 339] width 724 height 146
copy div "burnettmike342@spectrum.net"
click at [912, 244] on span "Open" at bounding box center [923, 249] width 23 height 14
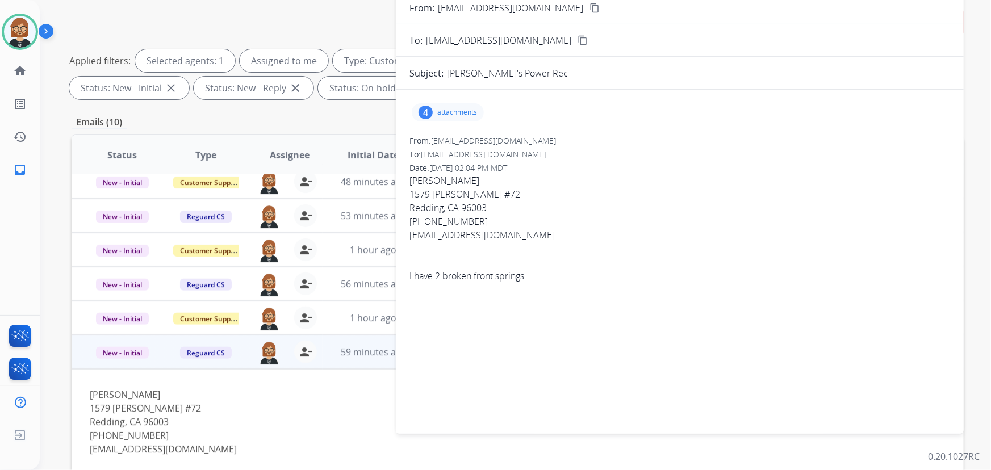
scroll to position [0, 0]
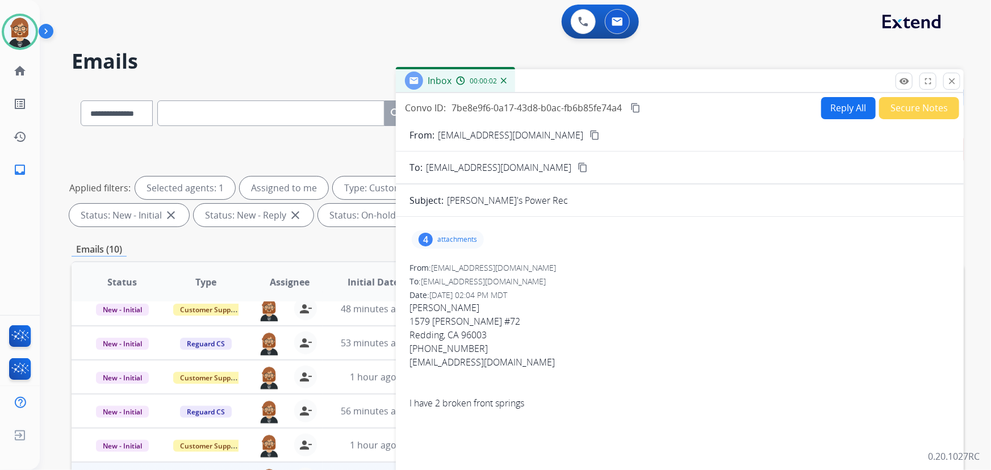
click at [455, 233] on div "4 attachments" at bounding box center [448, 239] width 72 height 18
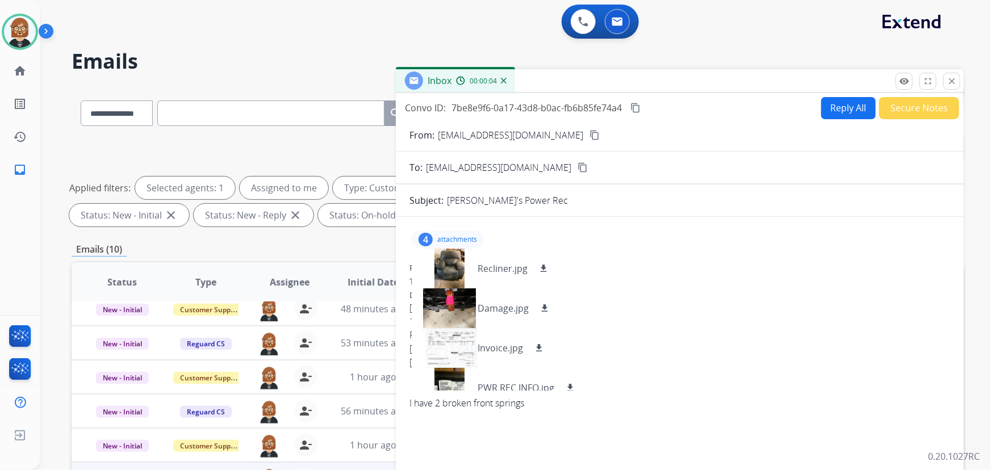
click at [712, 234] on div "4 attachments Recliner.jpg download Damage.jpg download Invoice.jpg download PW…" at bounding box center [679, 239] width 540 height 27
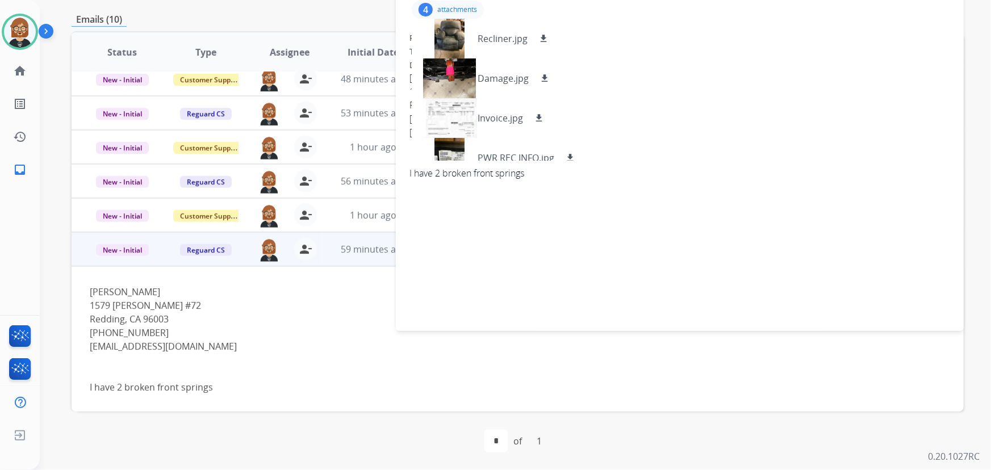
scroll to position [75, 0]
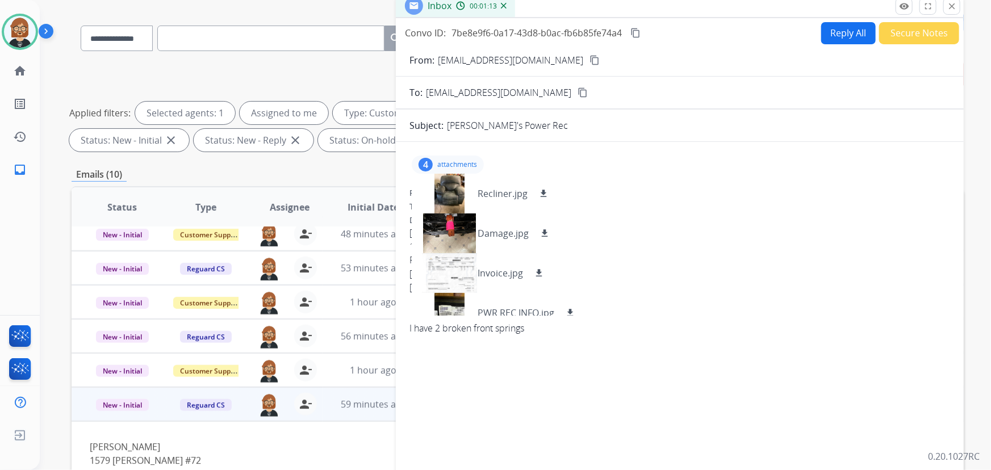
click at [660, 282] on div "burnettmike342@spectrum.net" at bounding box center [679, 287] width 540 height 14
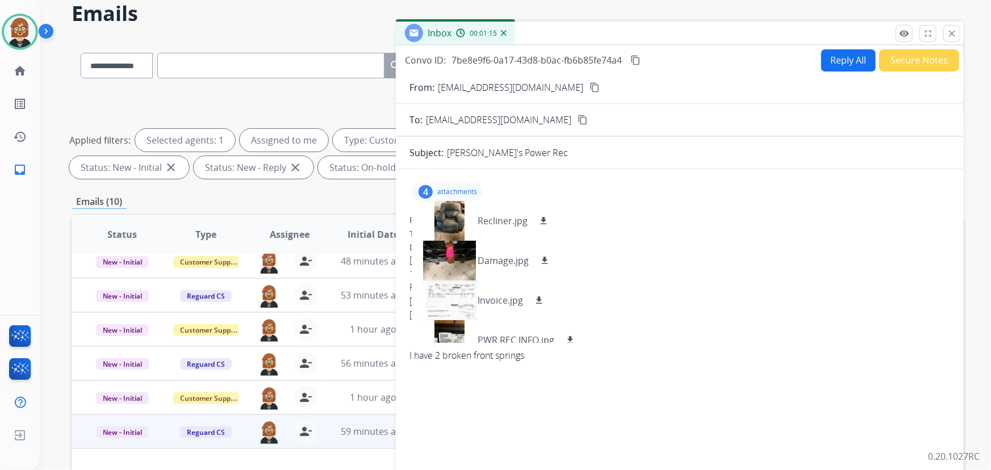
scroll to position [23, 0]
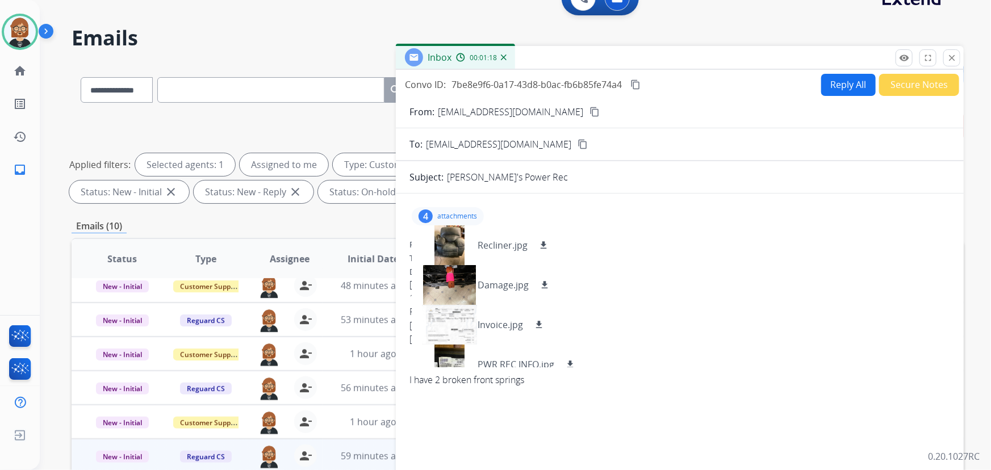
click at [929, 78] on button "Secure Notes" at bounding box center [919, 85] width 80 height 22
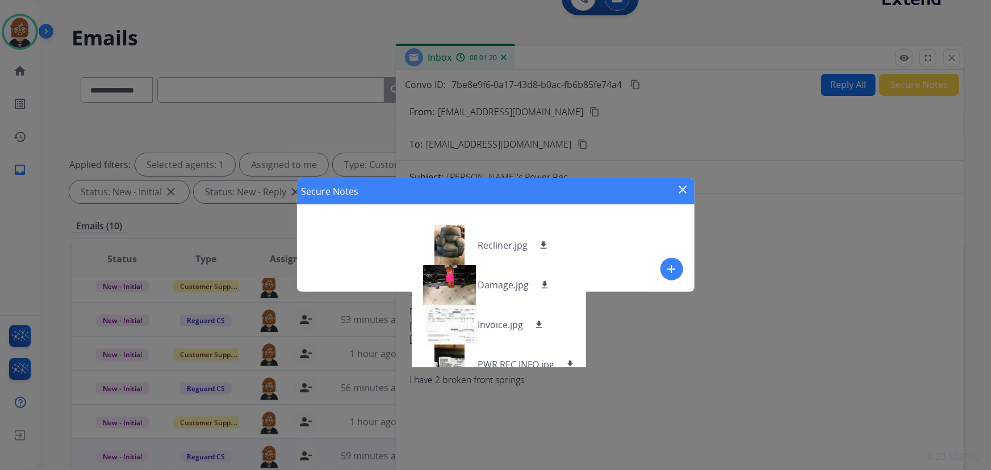
click at [670, 266] on mat-icon "add" at bounding box center [672, 269] width 14 height 14
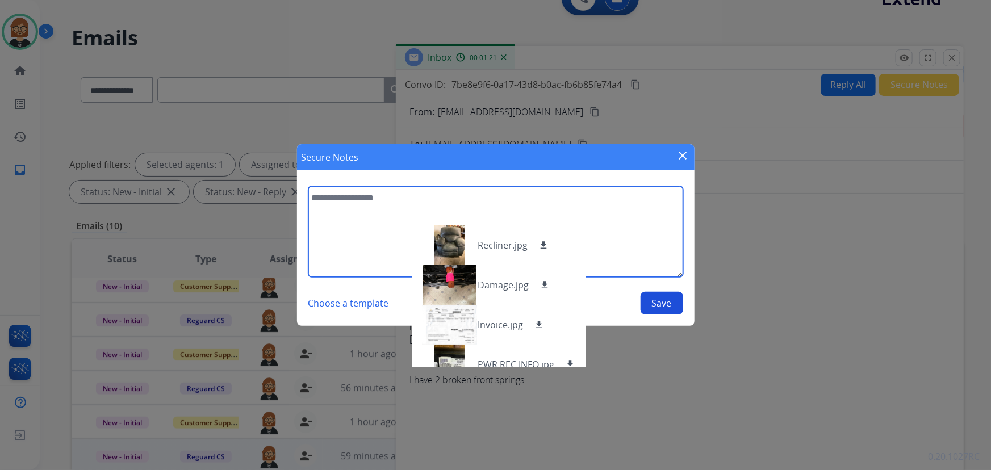
click at [339, 201] on textarea at bounding box center [495, 231] width 375 height 91
type textarea "**********"
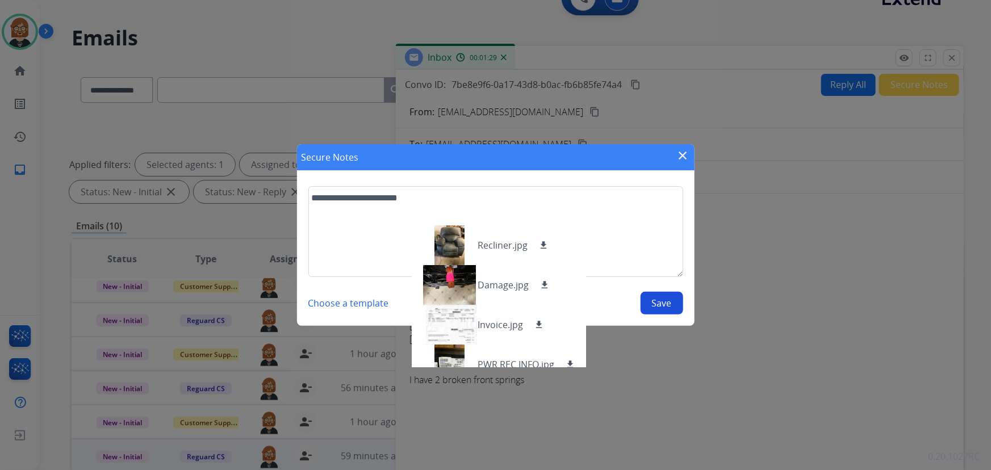
click at [659, 302] on button "Save" at bounding box center [661, 303] width 43 height 23
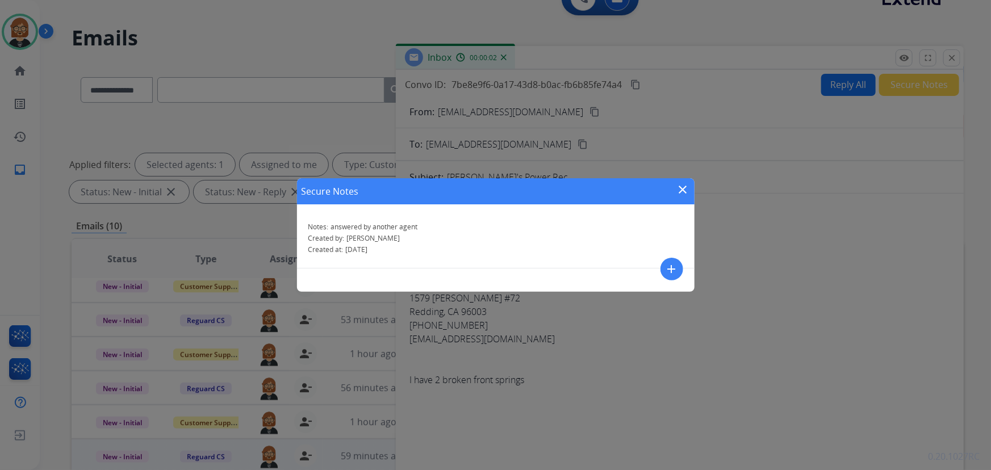
click at [680, 187] on mat-icon "close" at bounding box center [683, 190] width 14 height 14
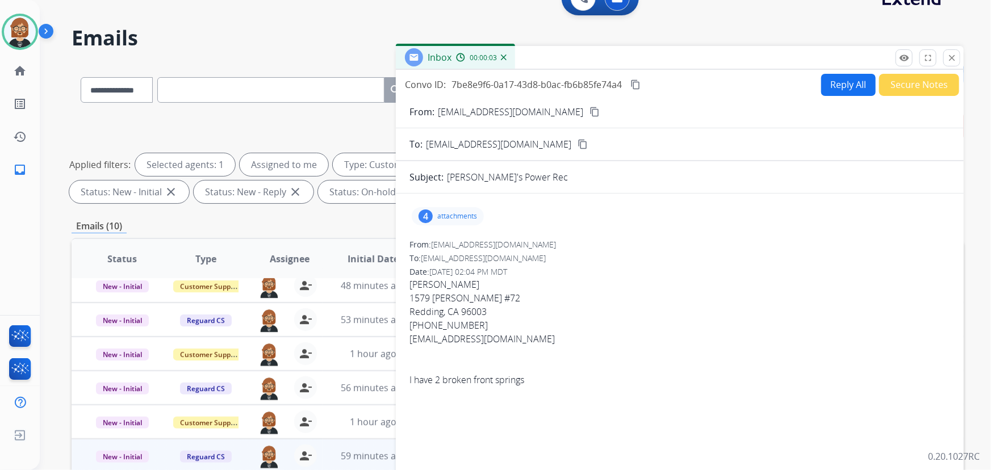
drag, startPoint x: 948, startPoint y: 58, endPoint x: 944, endPoint y: 53, distance: 6.0
click at [949, 57] on mat-icon "close" at bounding box center [951, 58] width 10 height 10
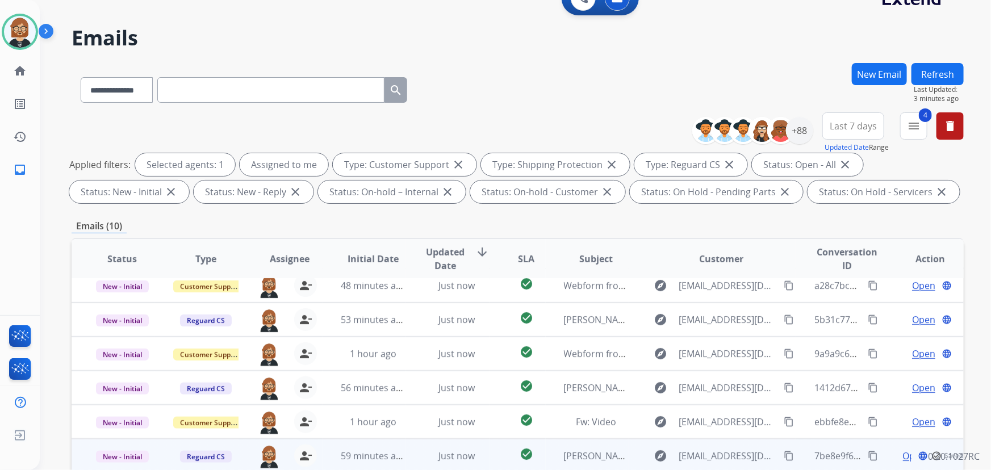
scroll to position [230, 0]
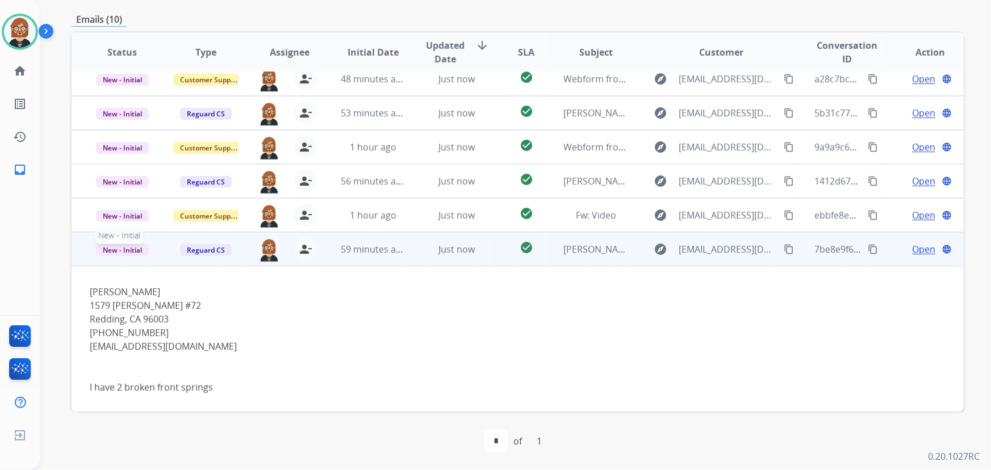
click at [127, 246] on span "New - Initial" at bounding box center [122, 250] width 53 height 12
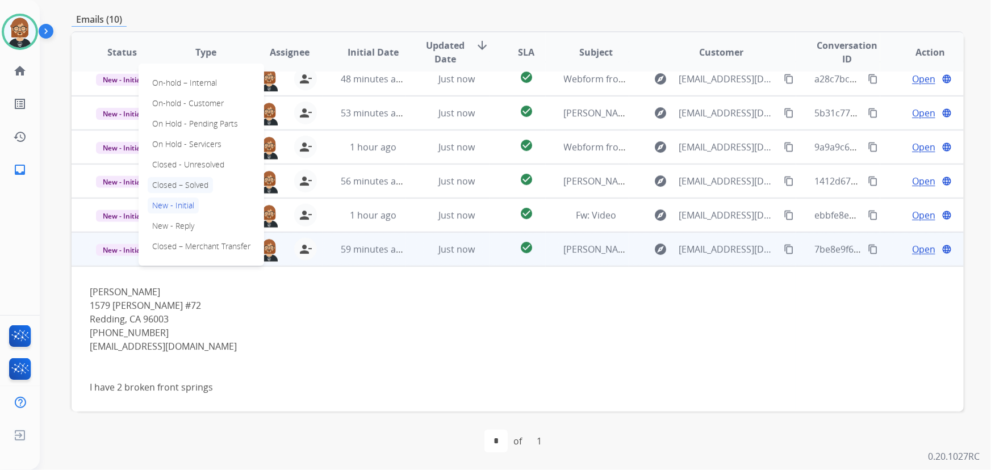
click at [196, 185] on p "Closed – Solved" at bounding box center [180, 185] width 65 height 16
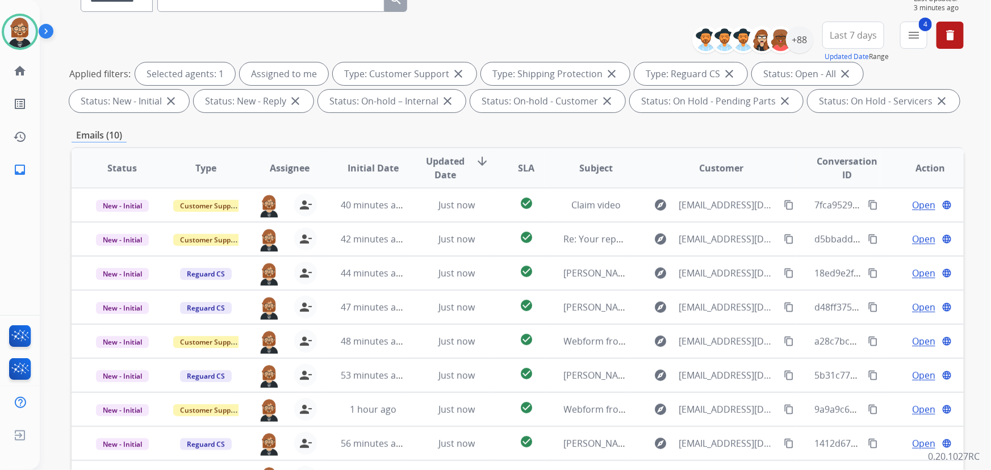
scroll to position [0, 0]
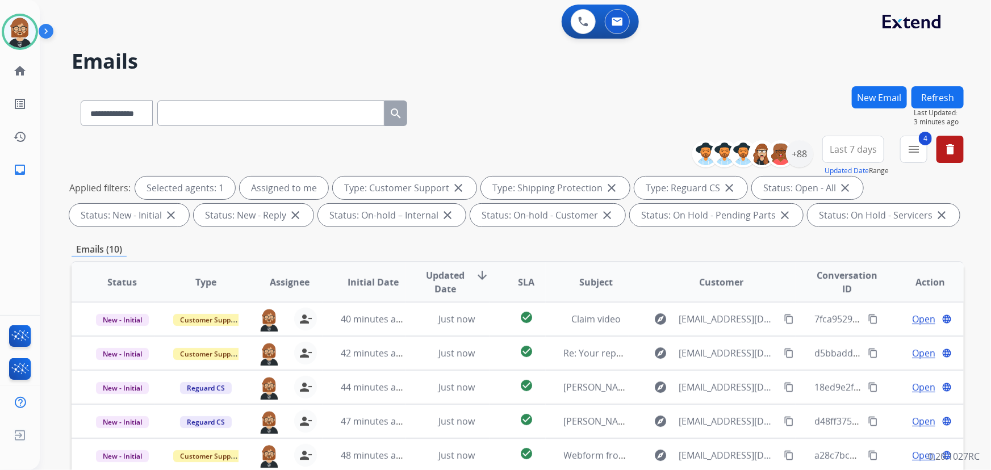
click at [945, 97] on button "Refresh" at bounding box center [937, 97] width 52 height 22
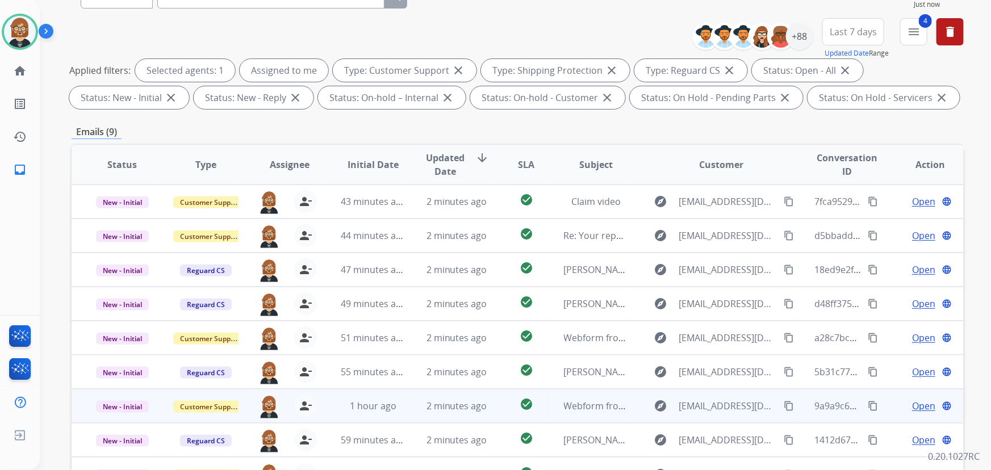
scroll to position [230, 0]
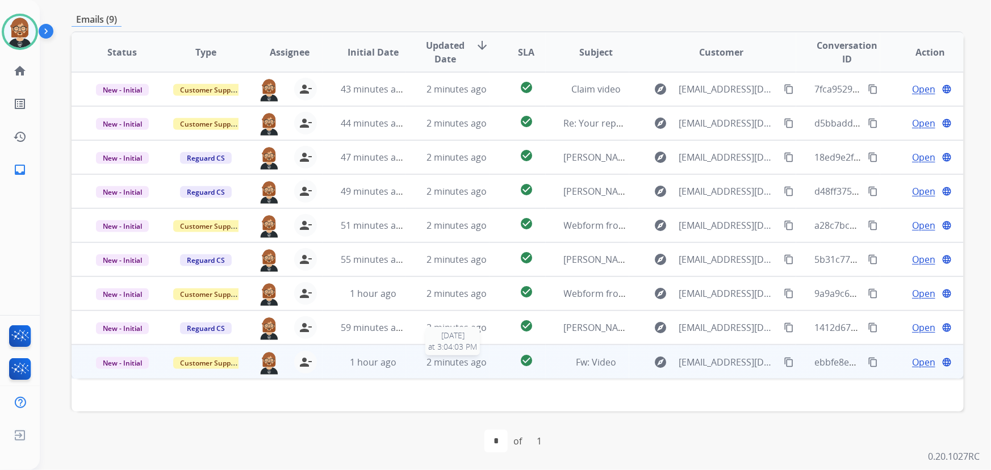
click at [437, 363] on span "2 minutes ago" at bounding box center [456, 362] width 61 height 12
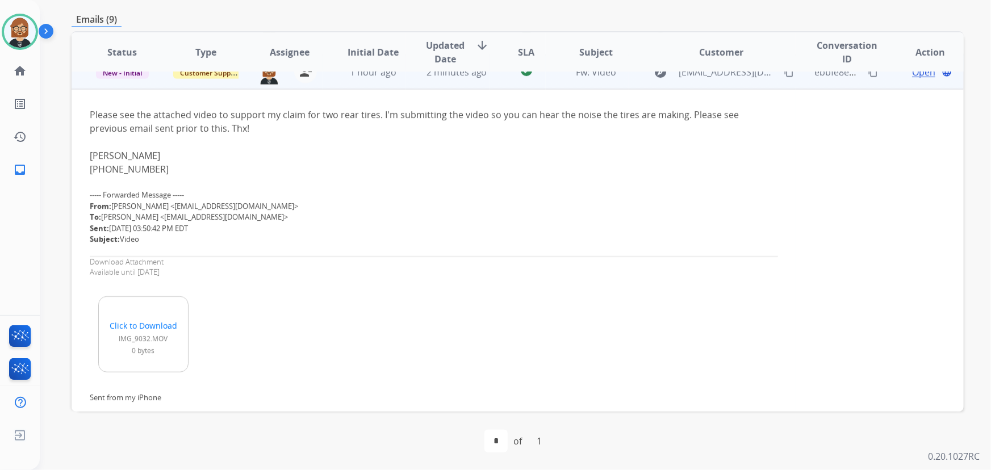
scroll to position [299, 0]
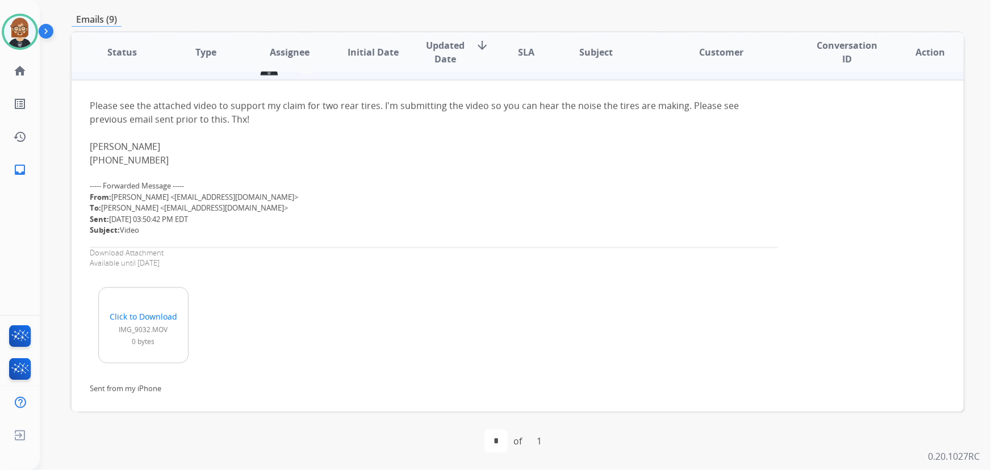
click at [157, 314] on link "Click to Download" at bounding box center [143, 317] width 78 height 12
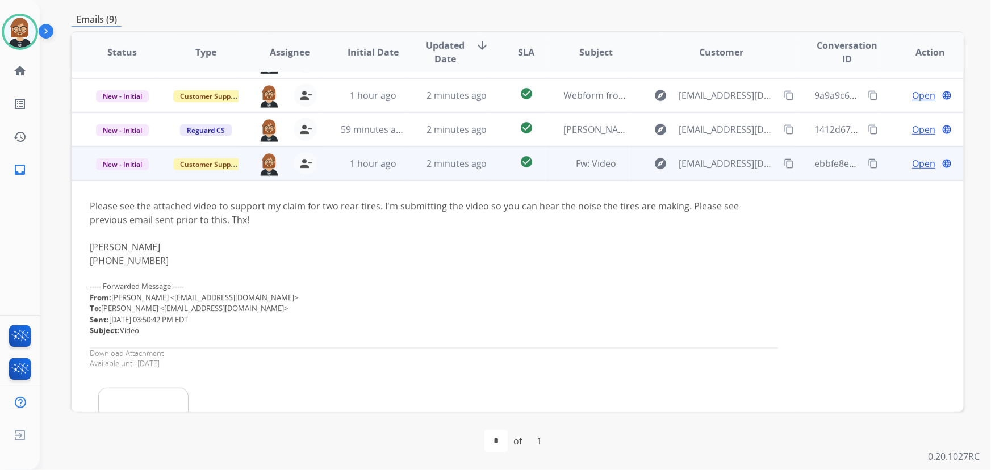
scroll to position [195, 0]
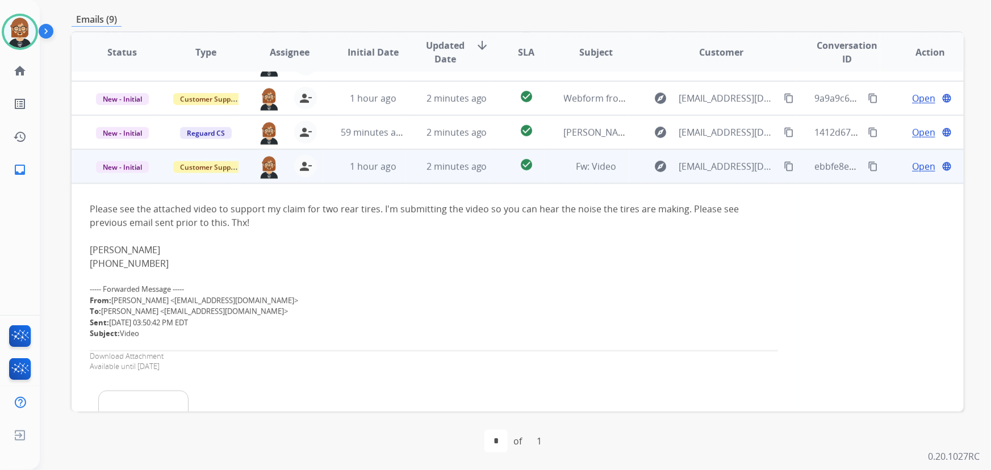
click at [783, 165] on mat-icon "content_copy" at bounding box center [788, 166] width 10 height 10
click at [902, 164] on div "Open language" at bounding box center [930, 167] width 65 height 14
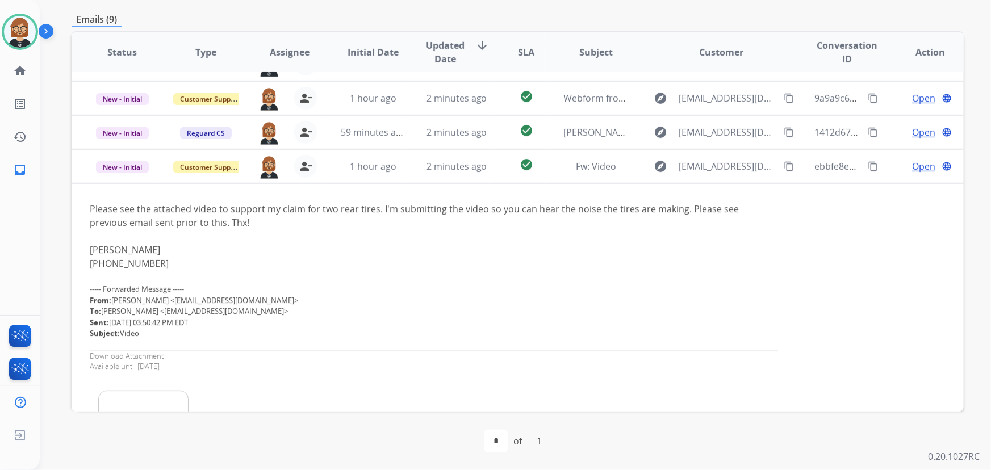
scroll to position [0, 0]
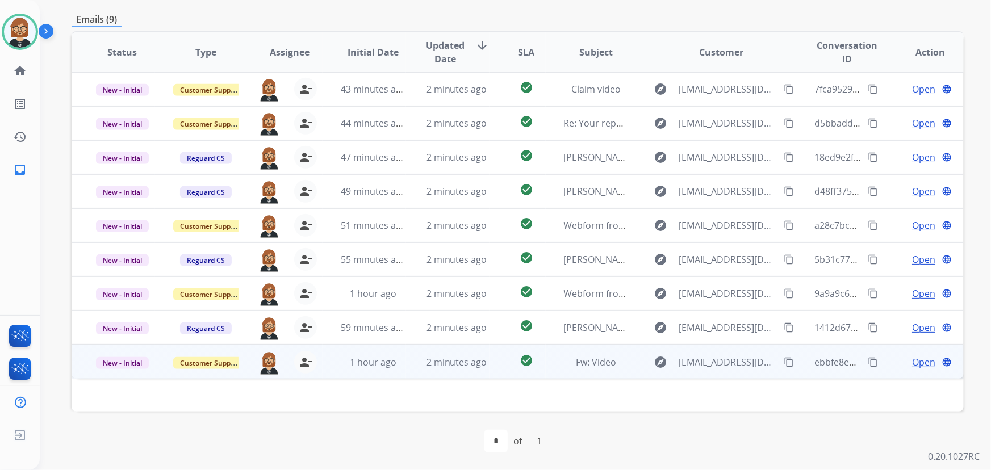
click at [915, 359] on span "Open" at bounding box center [923, 362] width 23 height 14
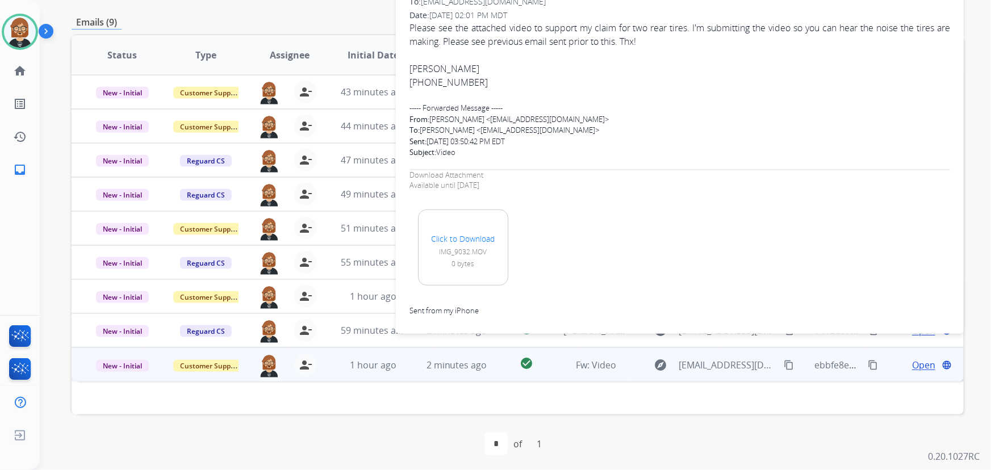
scroll to position [230, 0]
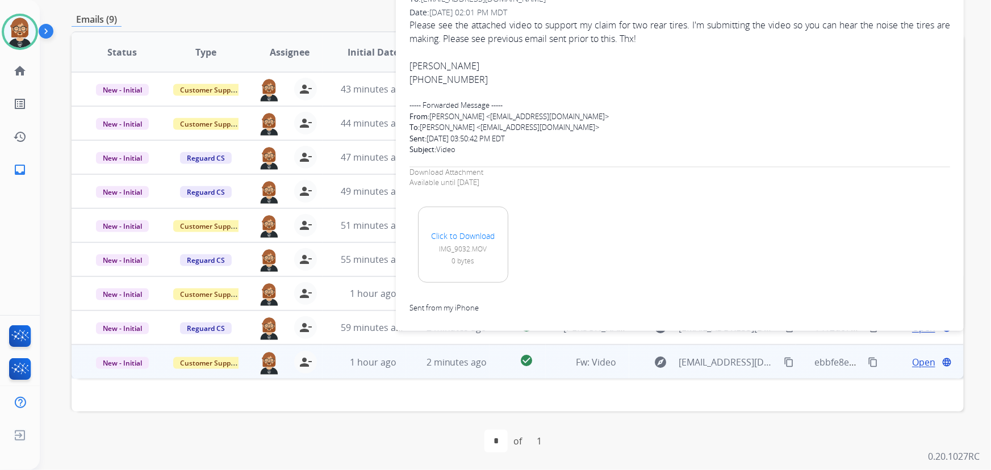
click at [290, 425] on div "first_page navigate_before * of 1 navigate_next last_page" at bounding box center [518, 441] width 892 height 59
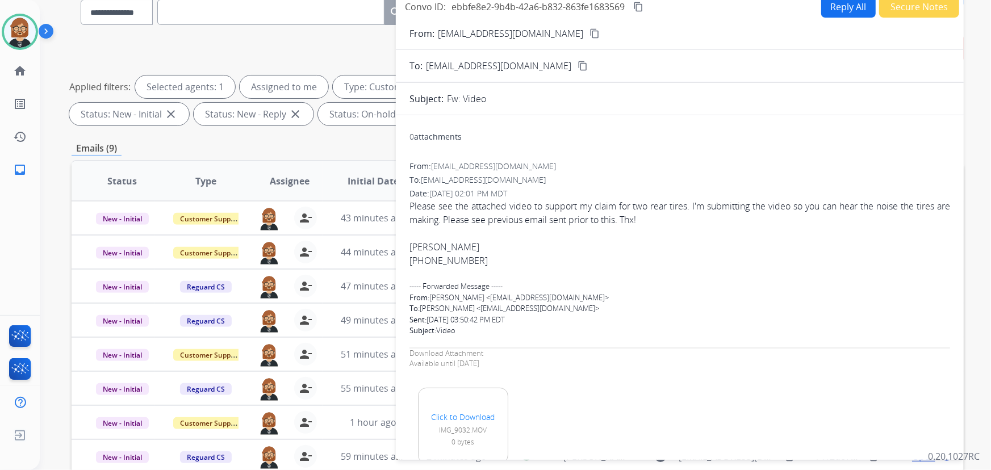
scroll to position [0, 0]
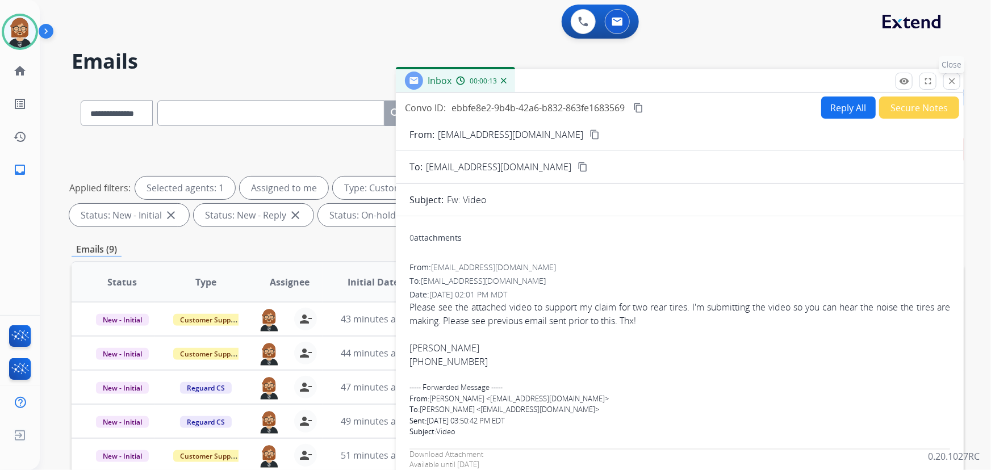
click at [951, 83] on mat-icon "close" at bounding box center [951, 81] width 10 height 10
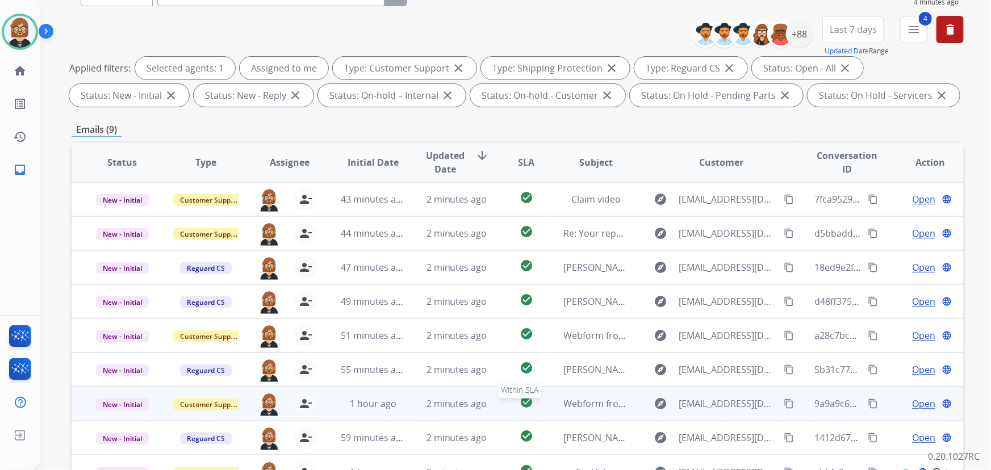
scroll to position [230, 0]
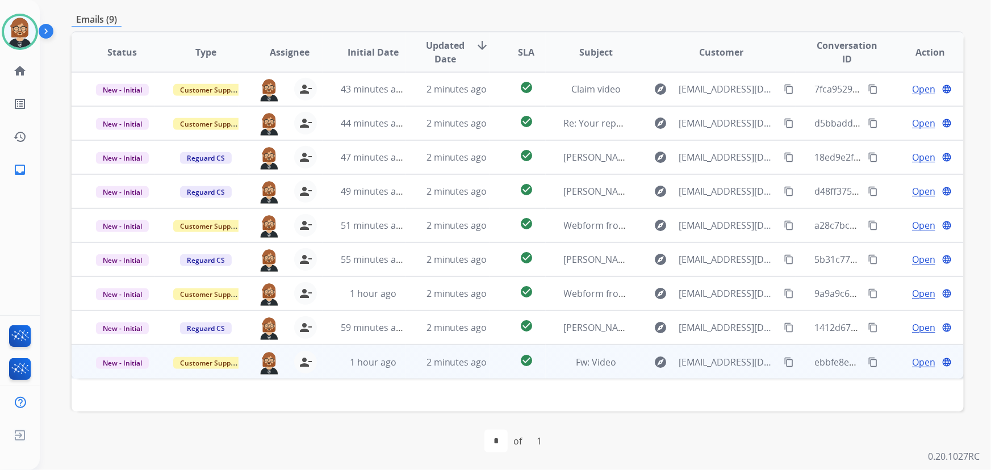
click at [912, 360] on span "Open" at bounding box center [923, 362] width 23 height 14
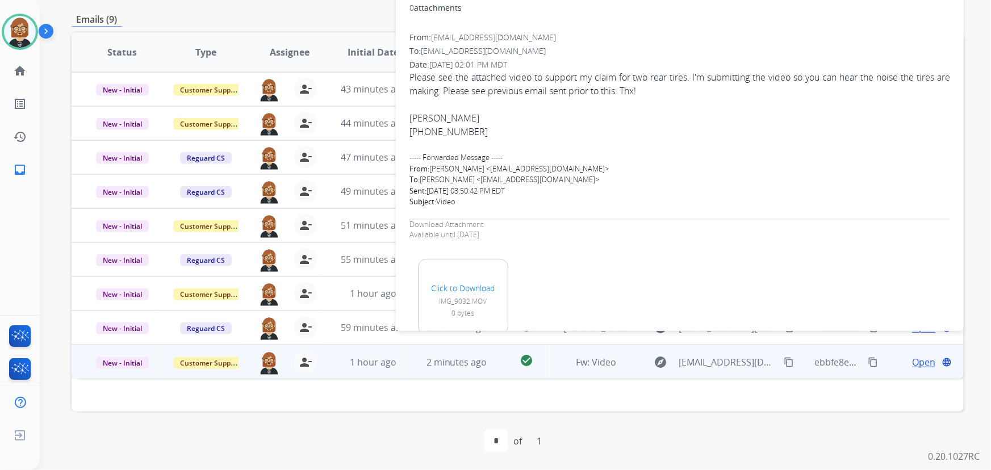
scroll to position [0, 0]
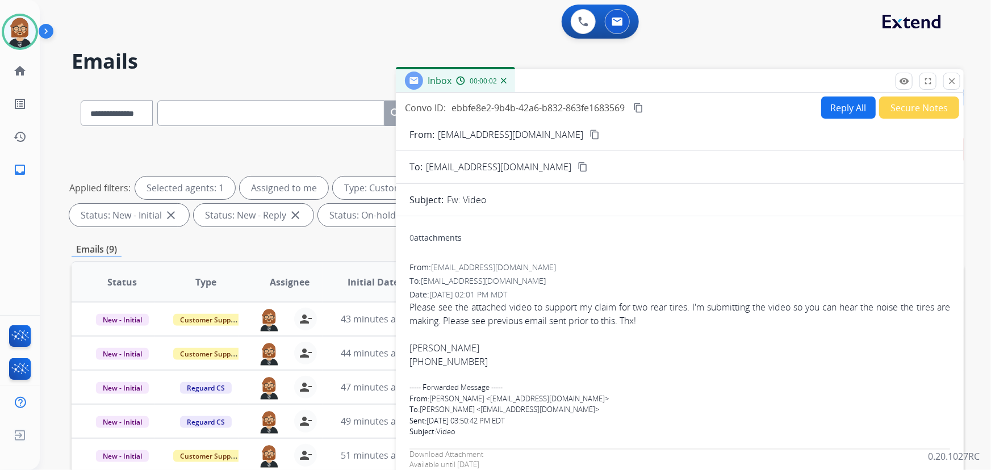
click at [846, 110] on button "Reply All" at bounding box center [848, 108] width 54 height 22
select select "**********"
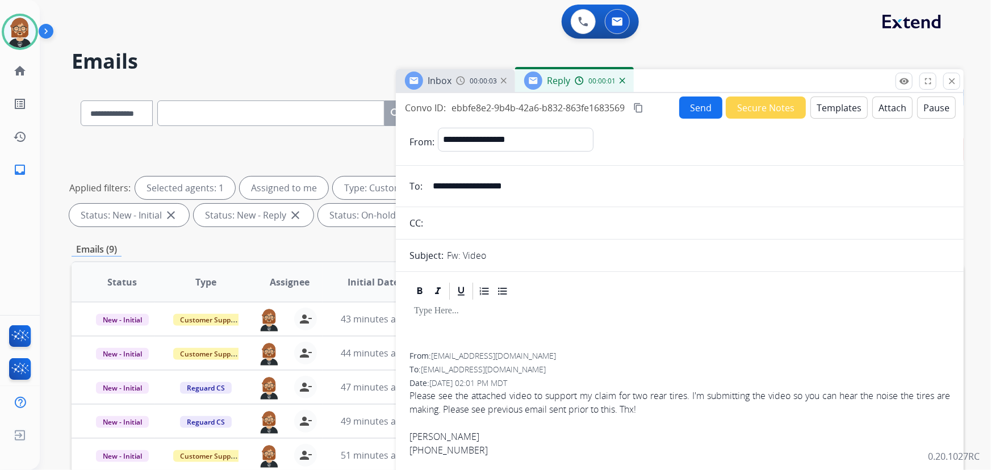
click at [840, 106] on button "Templates" at bounding box center [838, 108] width 57 height 22
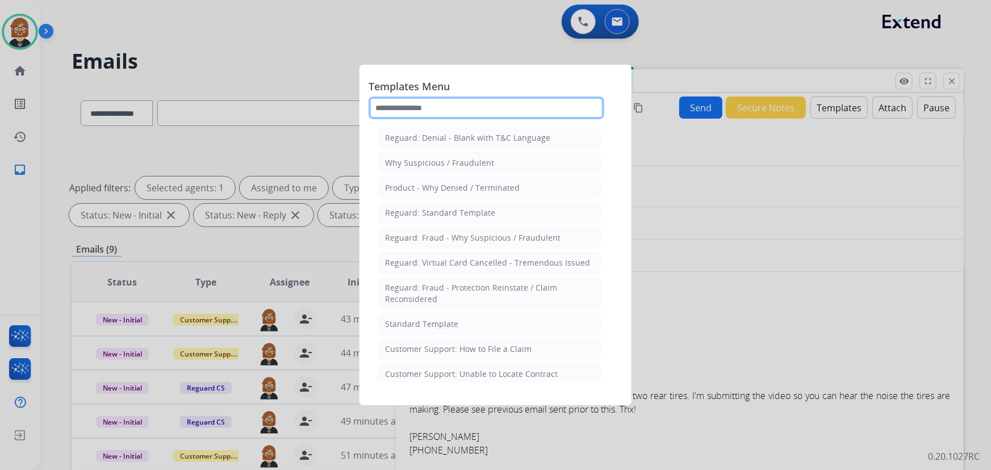
click at [443, 114] on input "text" at bounding box center [486, 108] width 236 height 23
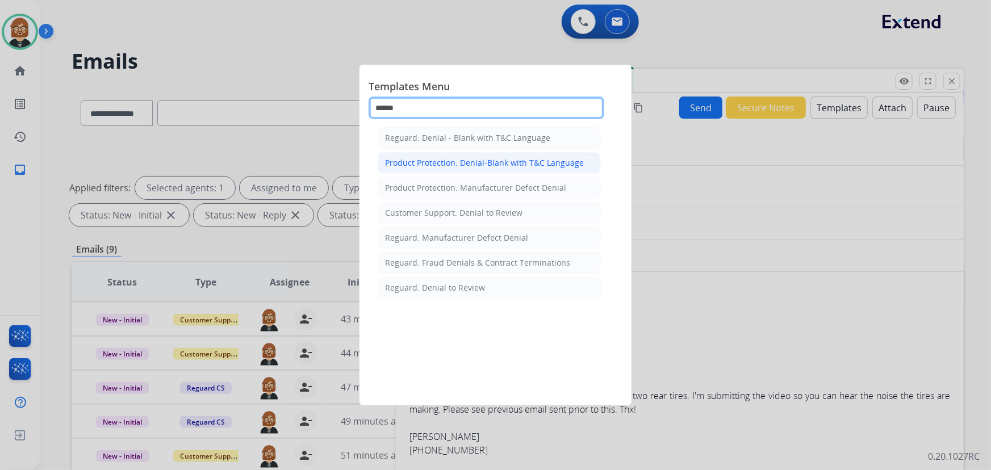
type input "******"
click at [499, 158] on div "Product Protection: Denial-Blank with T&C Language" at bounding box center [484, 162] width 199 height 11
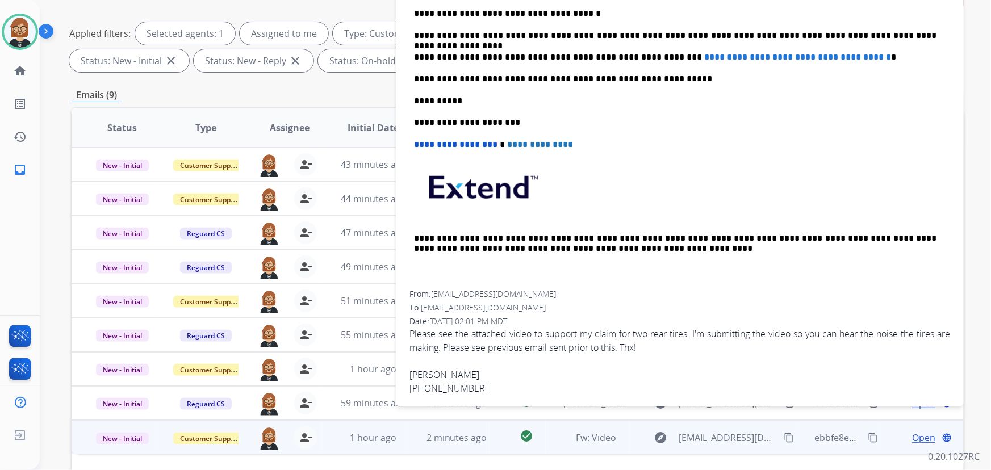
scroll to position [206, 0]
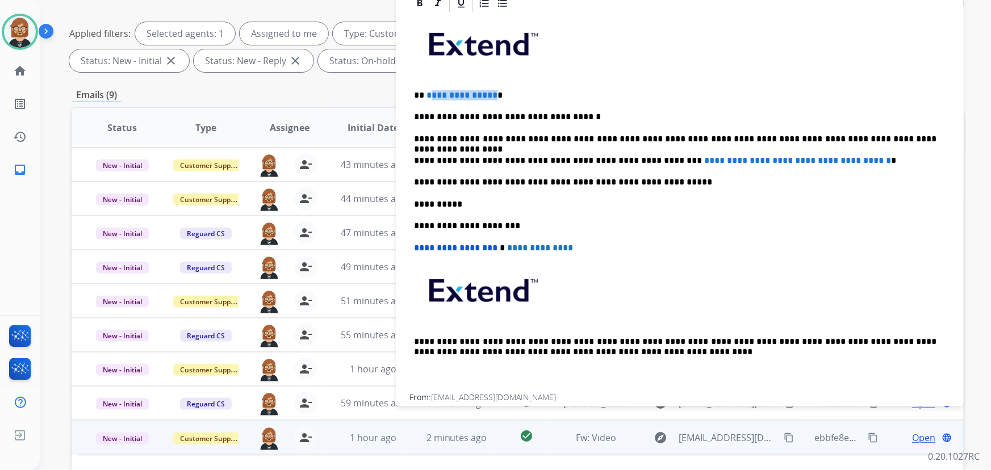
drag, startPoint x: 492, startPoint y: 94, endPoint x: 427, endPoint y: 93, distance: 64.7
click at [427, 93] on p "**********" at bounding box center [675, 95] width 523 height 10
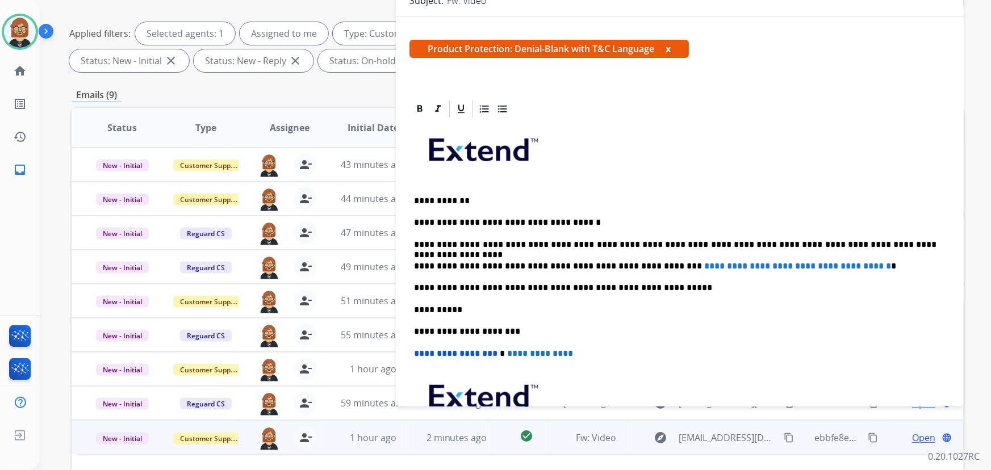
scroll to position [103, 0]
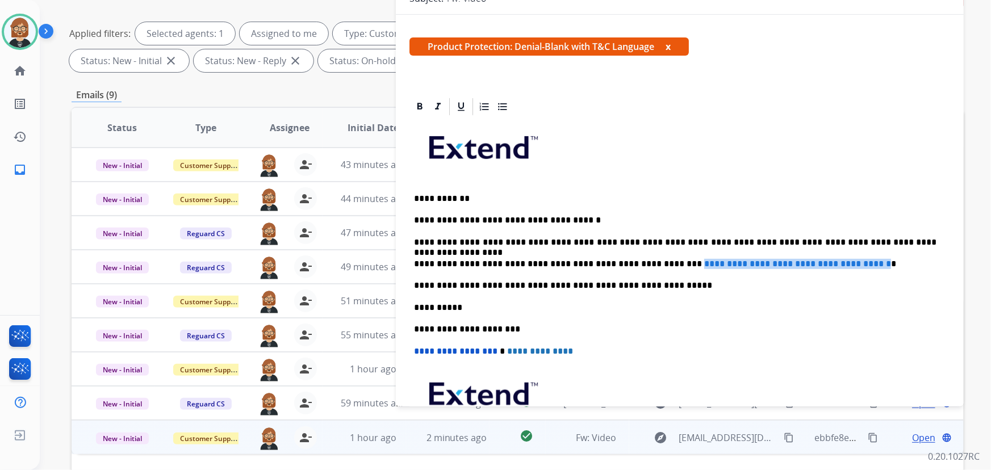
drag, startPoint x: 645, startPoint y: 262, endPoint x: 869, endPoint y: 257, distance: 223.7
click at [869, 259] on p "**********" at bounding box center [675, 264] width 523 height 10
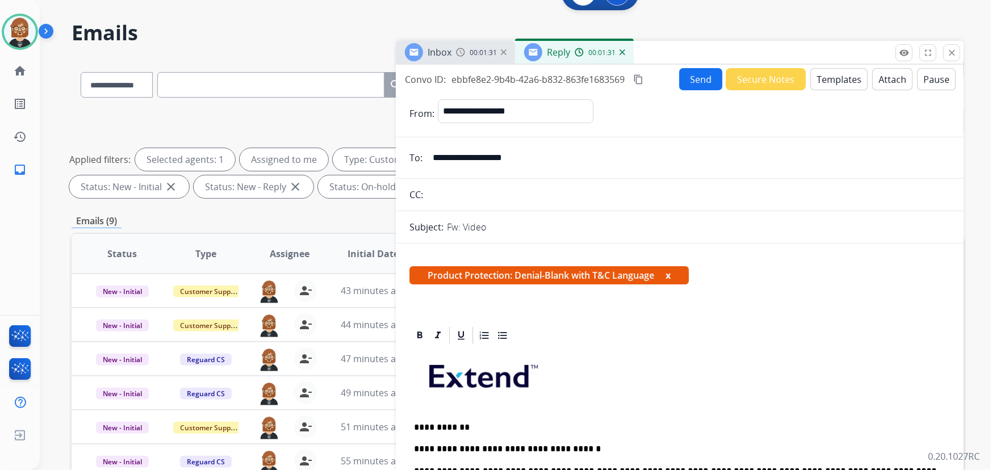
scroll to position [0, 0]
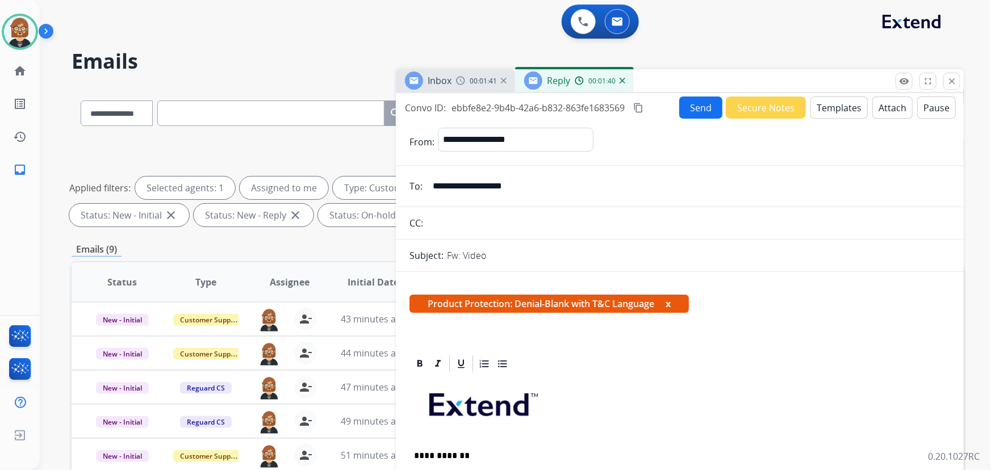
click at [895, 108] on button "Attach" at bounding box center [892, 108] width 40 height 22
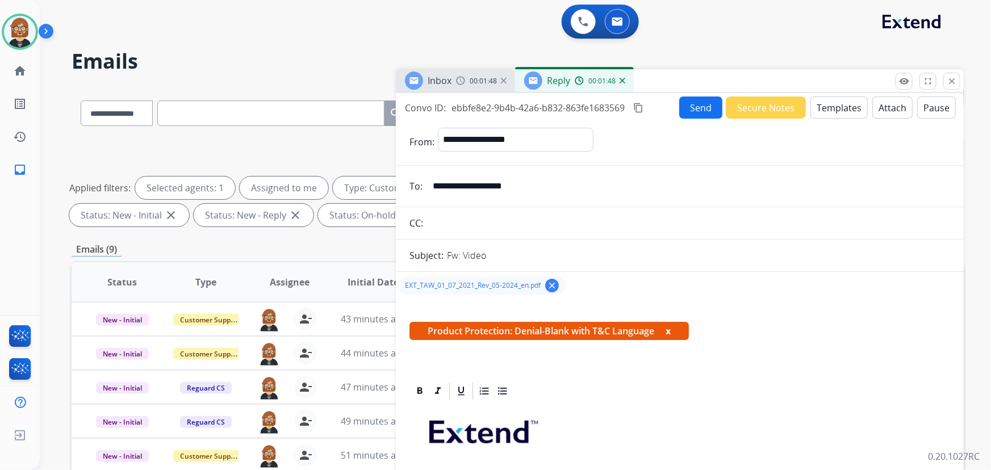
click at [694, 103] on button "Send" at bounding box center [700, 108] width 43 height 22
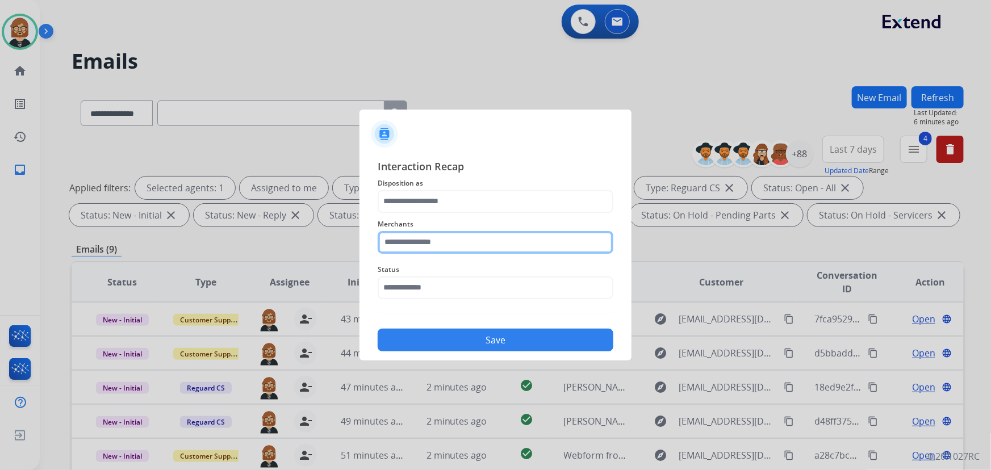
click at [459, 242] on input "text" at bounding box center [496, 242] width 236 height 23
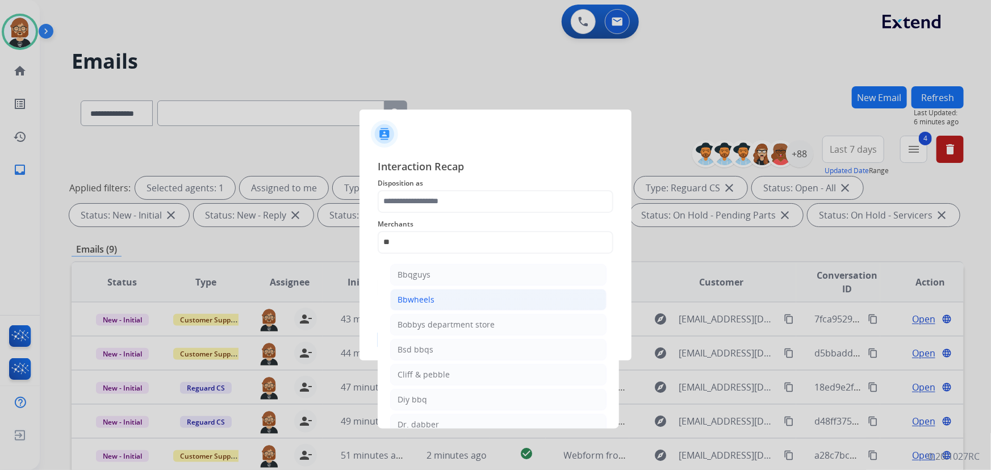
click at [467, 299] on li "Bbwheels" at bounding box center [498, 300] width 216 height 22
type input "********"
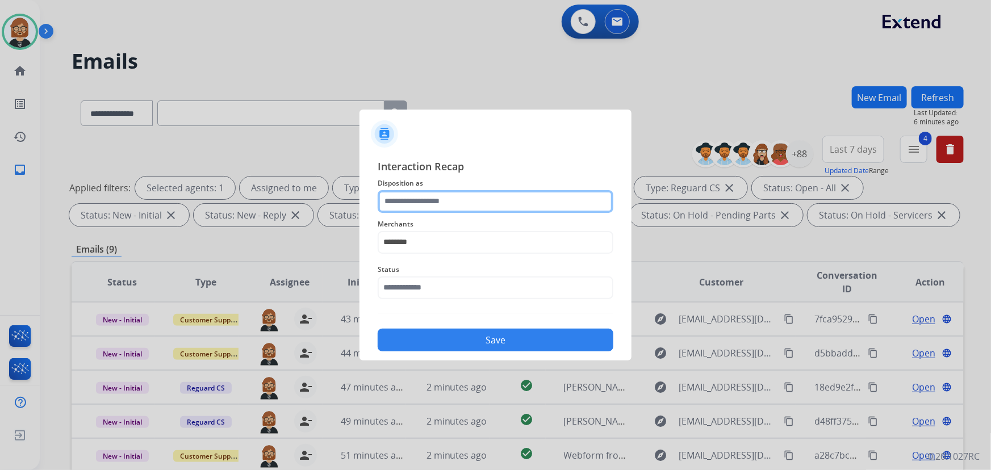
click at [472, 205] on input "text" at bounding box center [496, 201] width 236 height 23
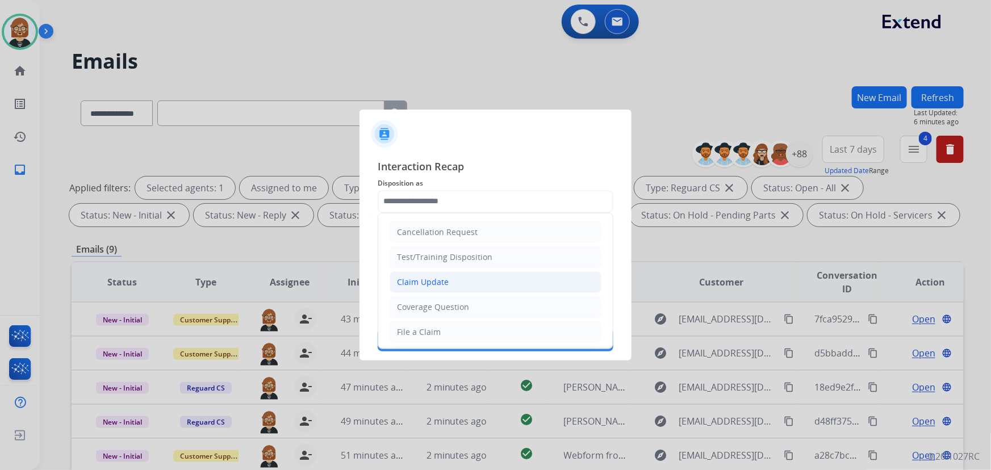
click at [480, 276] on li "Claim Update" at bounding box center [495, 282] width 212 height 22
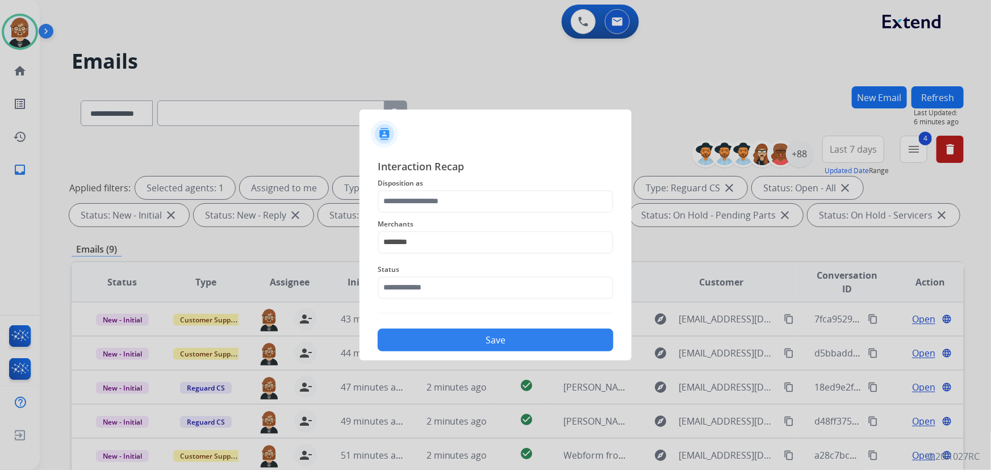
type input "**********"
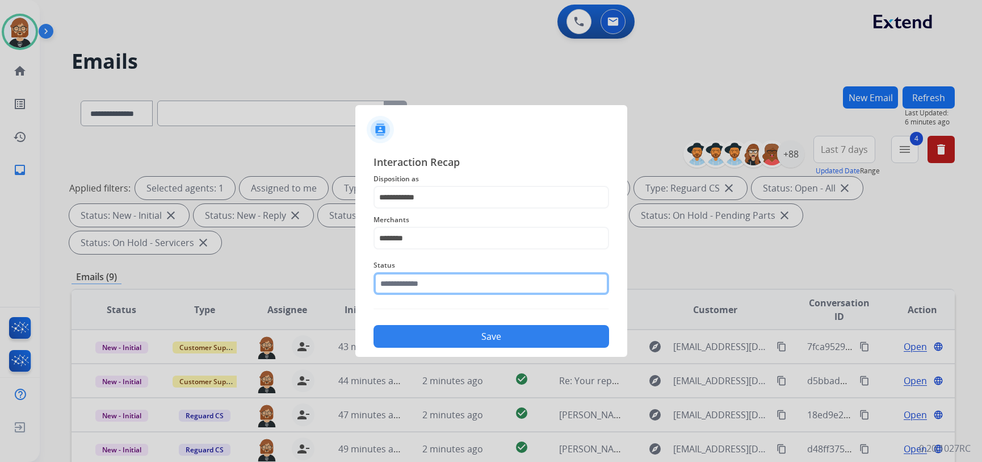
click at [491, 291] on input "text" at bounding box center [492, 283] width 236 height 23
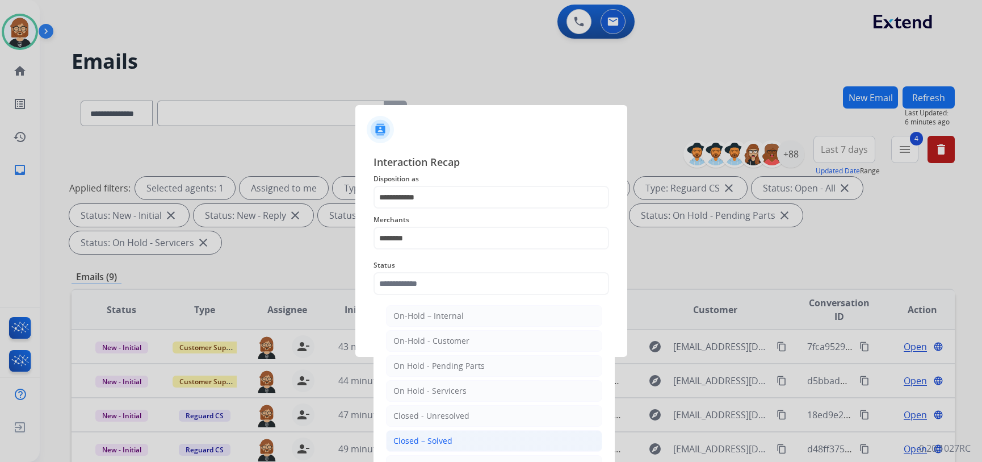
click at [493, 437] on li "Closed – Solved" at bounding box center [494, 441] width 216 height 22
type input "**********"
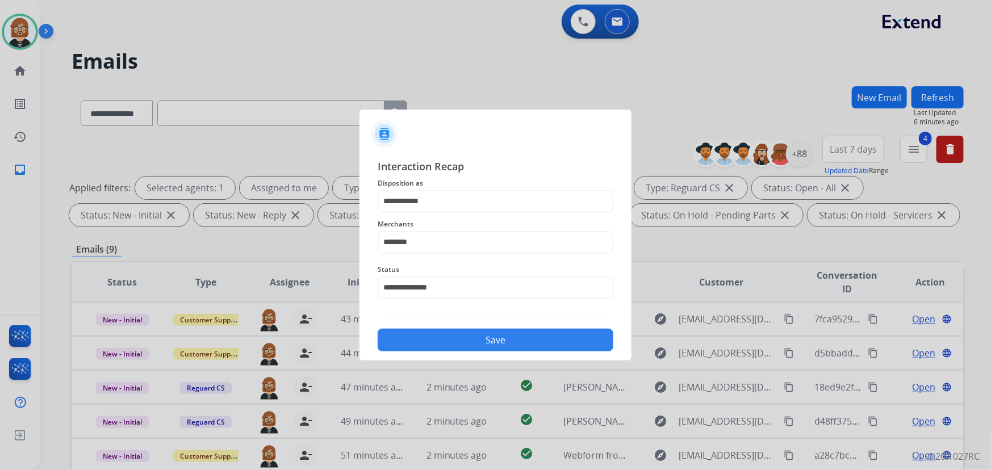
click at [517, 341] on button "Save" at bounding box center [496, 340] width 236 height 23
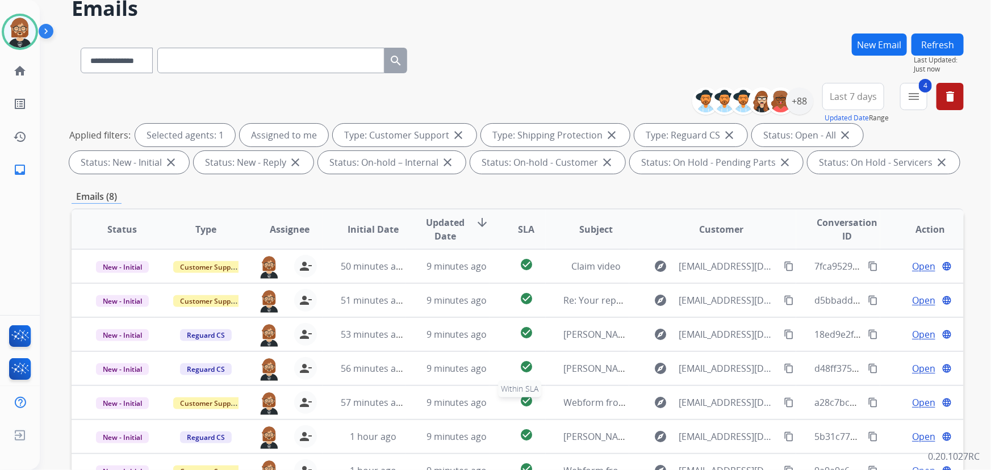
scroll to position [230, 0]
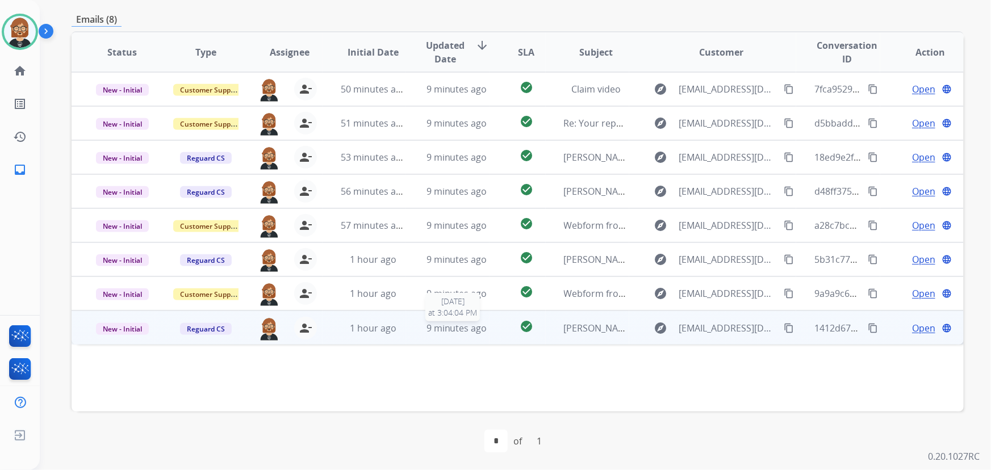
click at [463, 325] on span "9 minutes ago" at bounding box center [456, 328] width 61 height 12
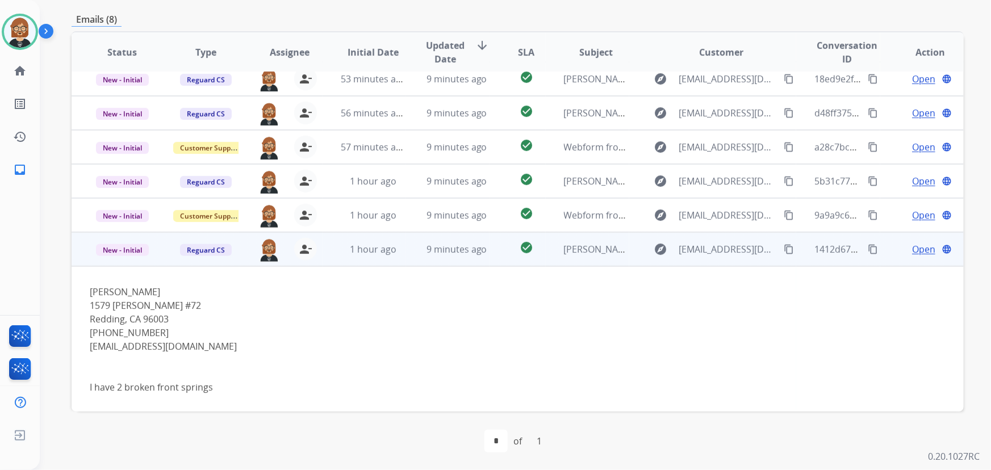
click at [914, 246] on span "Open" at bounding box center [923, 249] width 23 height 14
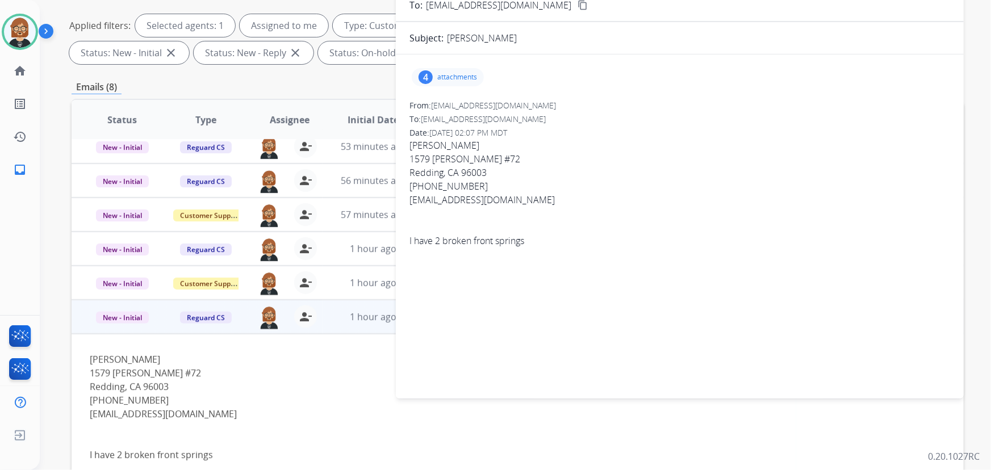
scroll to position [0, 0]
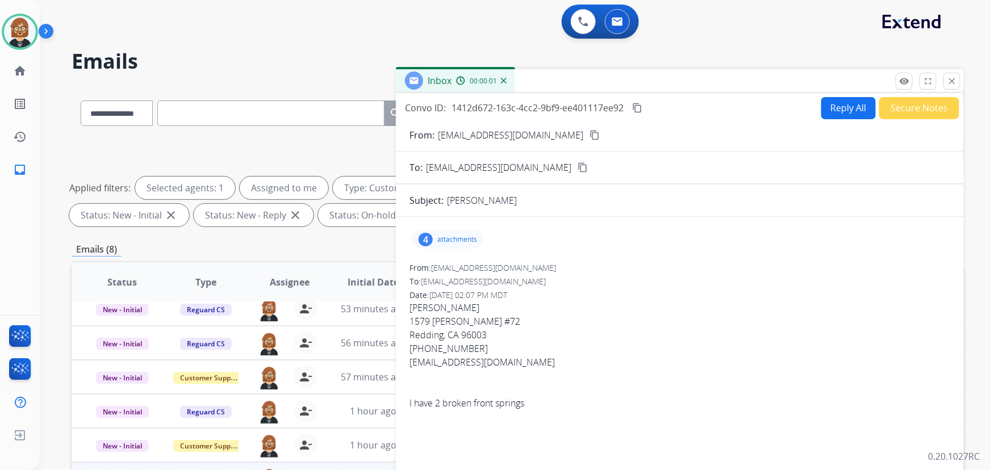
click at [836, 103] on button "Reply All" at bounding box center [848, 108] width 54 height 22
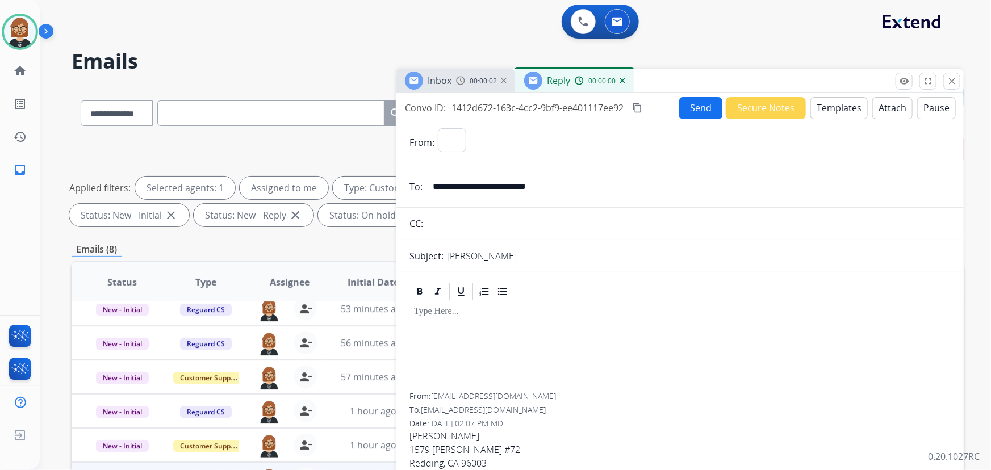
select select "**********"
click at [831, 106] on button "Templates" at bounding box center [838, 108] width 57 height 22
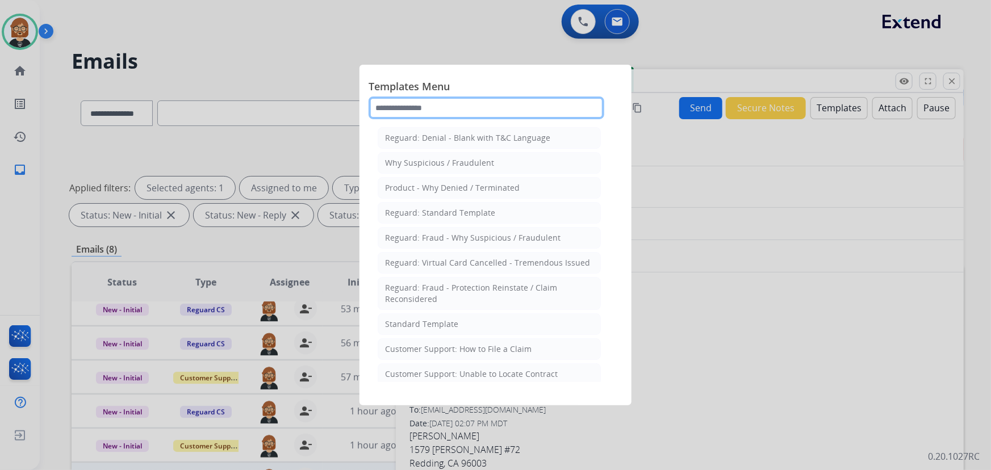
click at [477, 107] on input "text" at bounding box center [486, 108] width 236 height 23
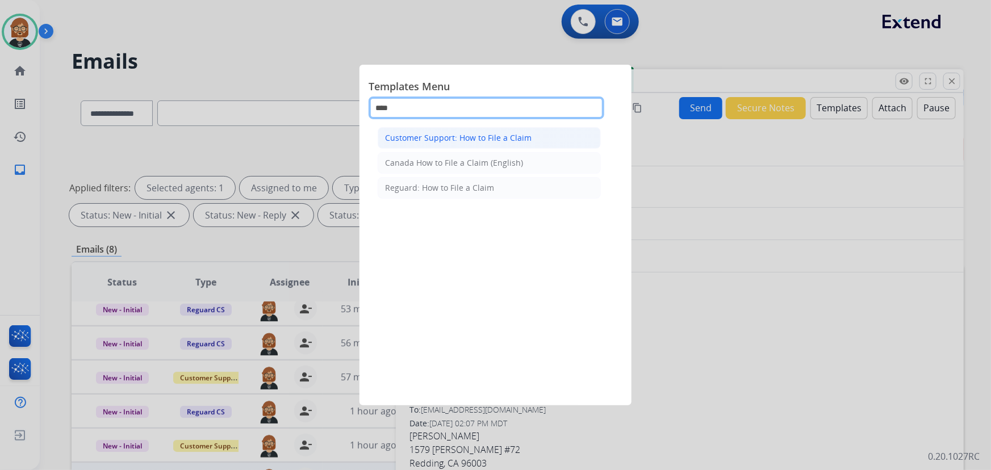
type input "****"
click at [505, 134] on div "Customer Support: How to File a Claim" at bounding box center [458, 137] width 146 height 11
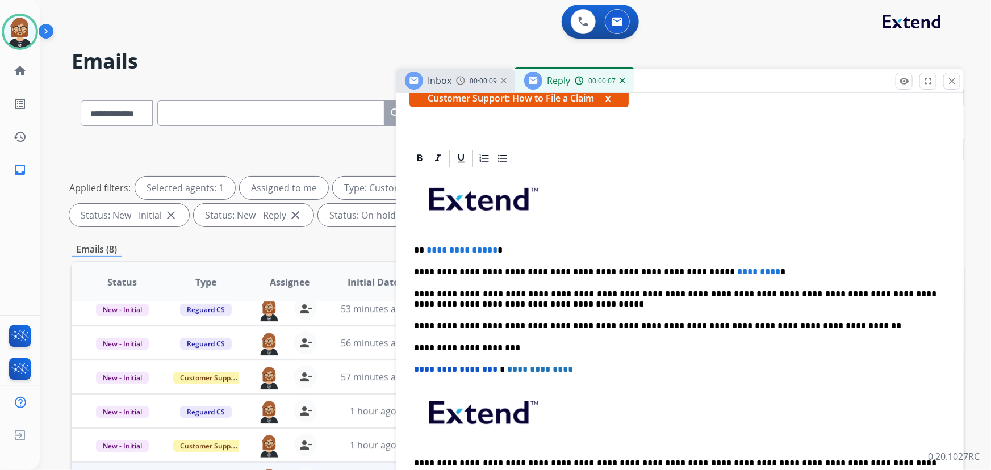
scroll to position [206, 0]
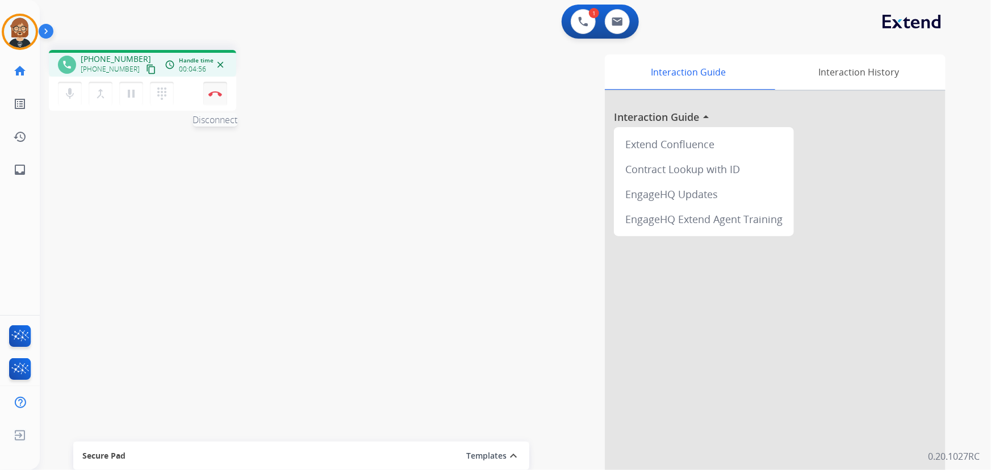
click at [219, 92] on img at bounding box center [215, 94] width 14 height 6
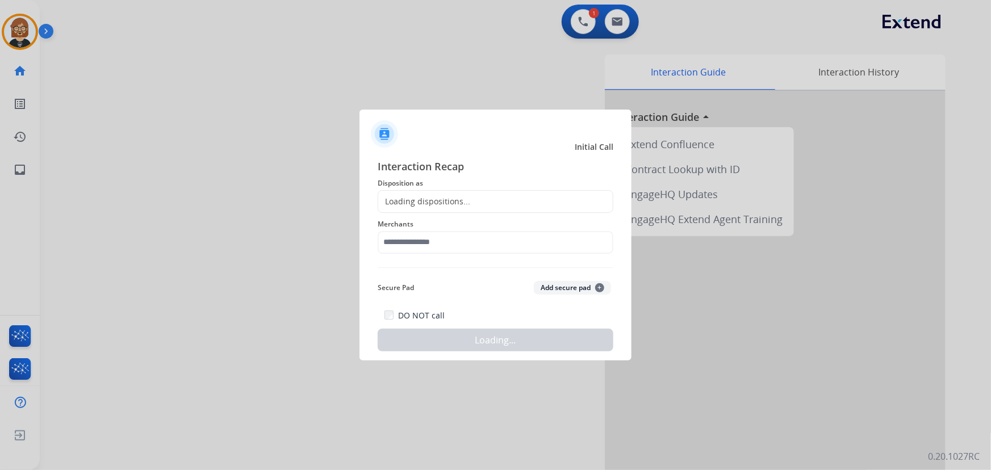
click at [488, 202] on div "Loading dispositions..." at bounding box center [496, 201] width 236 height 23
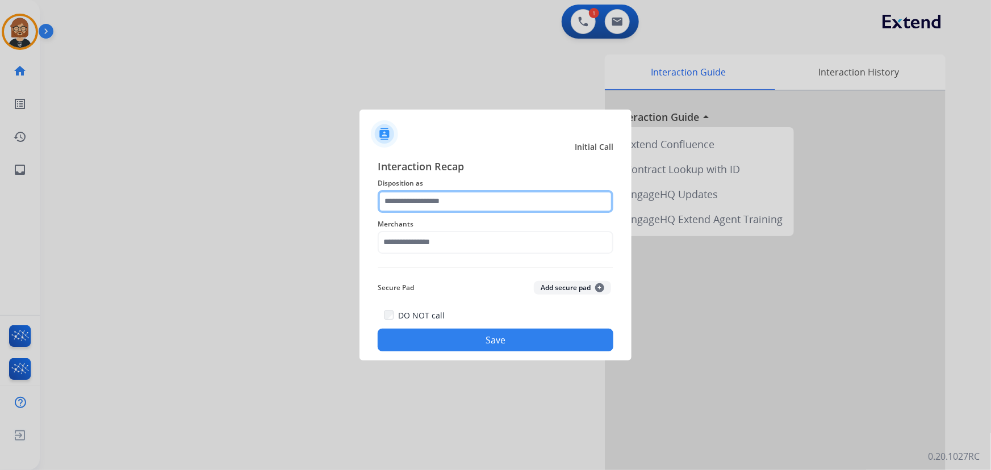
click at [493, 198] on input "text" at bounding box center [496, 201] width 236 height 23
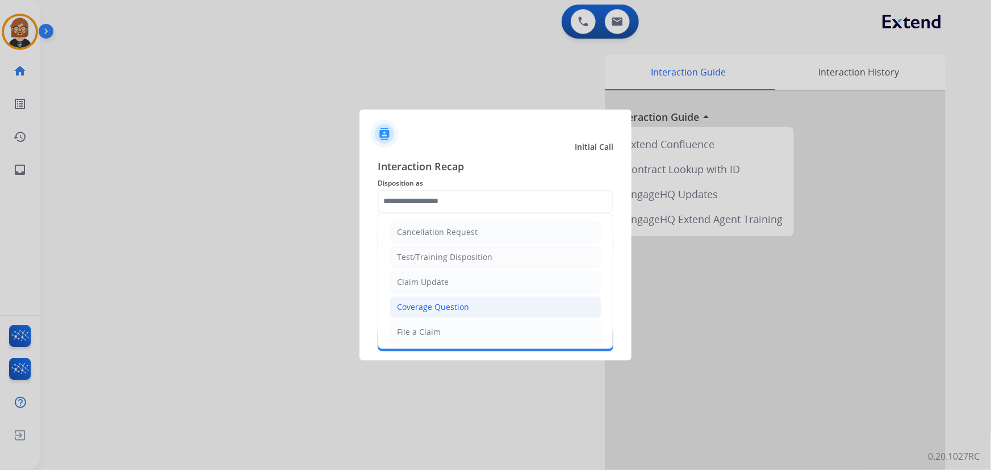
click at [468, 303] on li "Coverage Question" at bounding box center [495, 307] width 212 height 22
type input "**********"
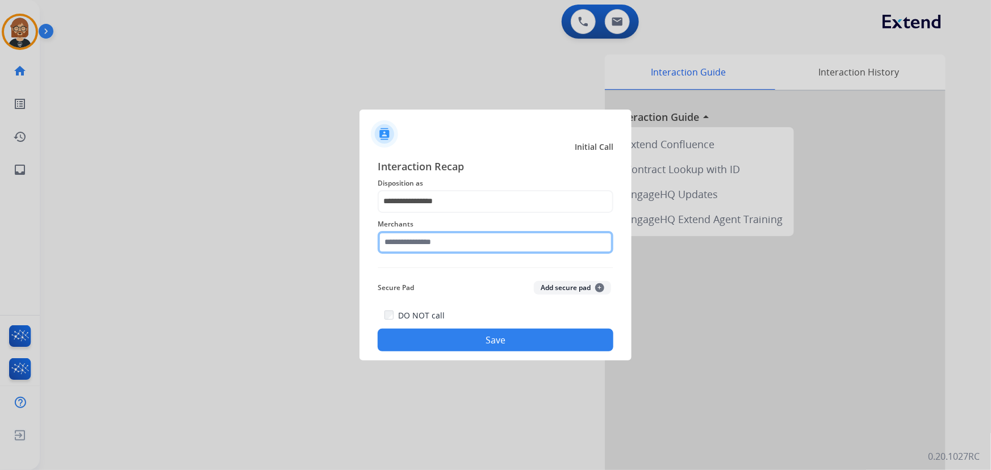
click at [480, 242] on input "text" at bounding box center [496, 242] width 236 height 23
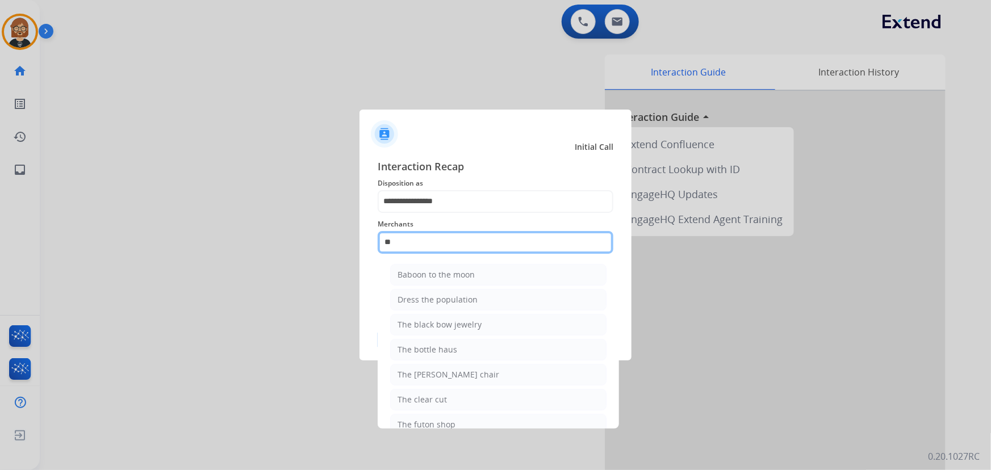
type input "*"
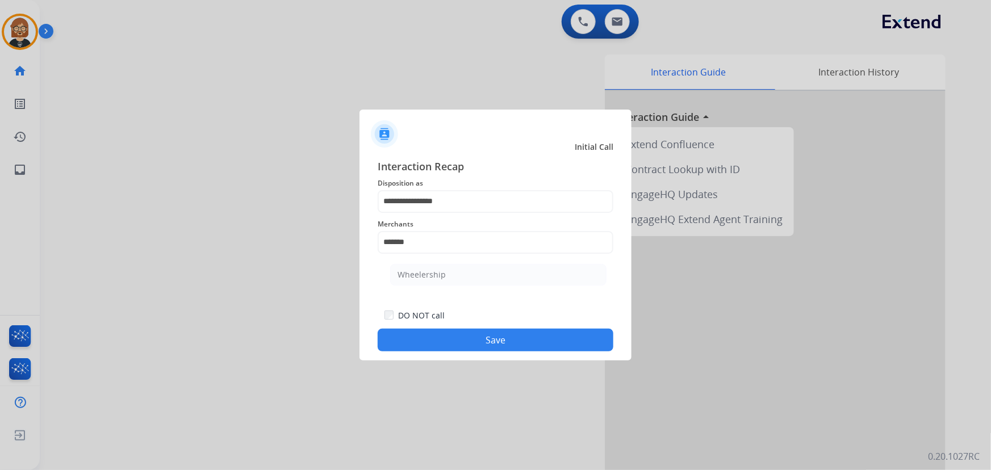
click at [488, 266] on li "Wheelership" at bounding box center [498, 275] width 216 height 22
type input "**********"
click at [511, 334] on button "Save" at bounding box center [496, 340] width 236 height 23
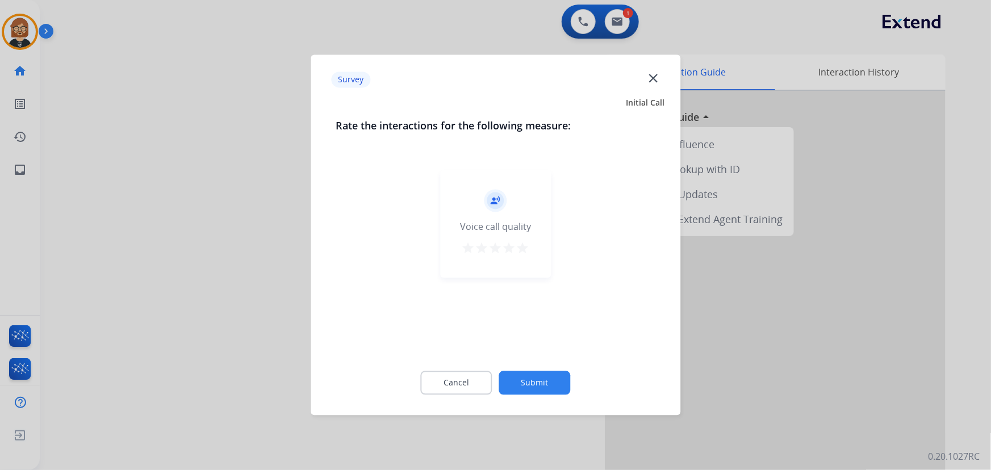
click at [527, 376] on button "Submit" at bounding box center [535, 383] width 72 height 24
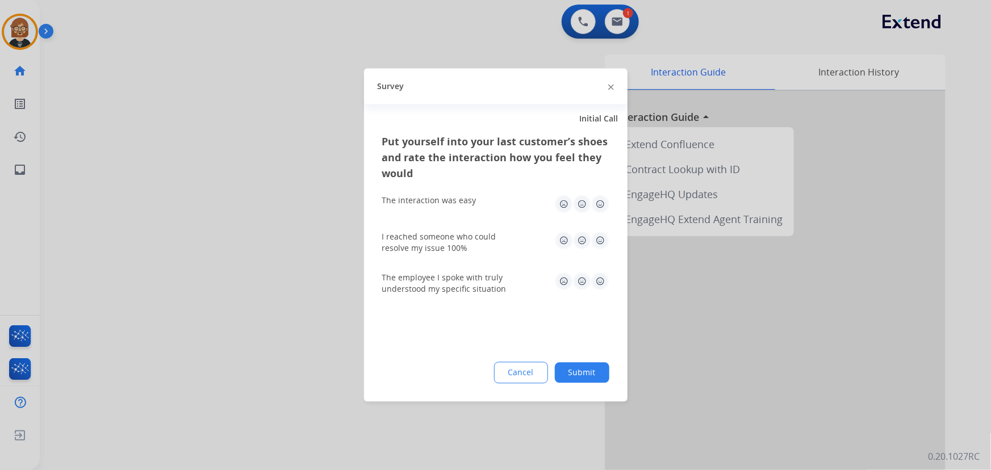
click at [581, 378] on button "Submit" at bounding box center [582, 373] width 54 height 20
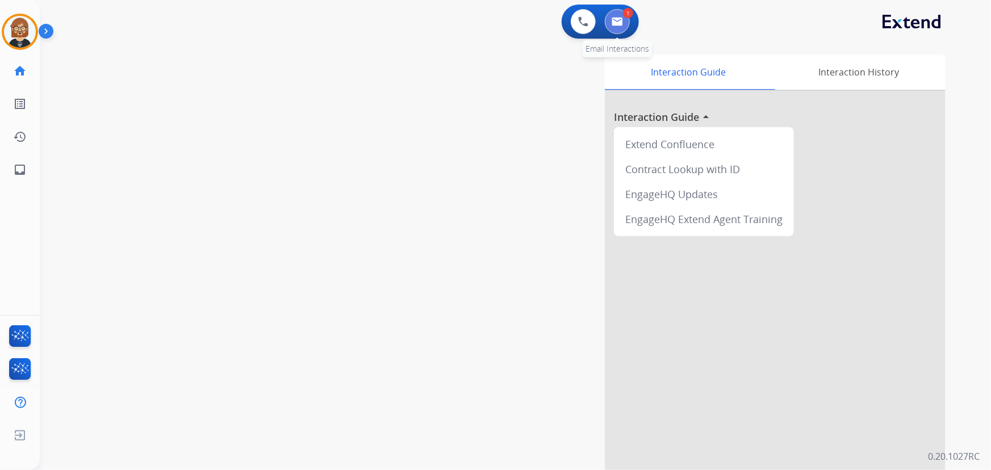
click at [615, 25] on img at bounding box center [616, 21] width 11 height 9
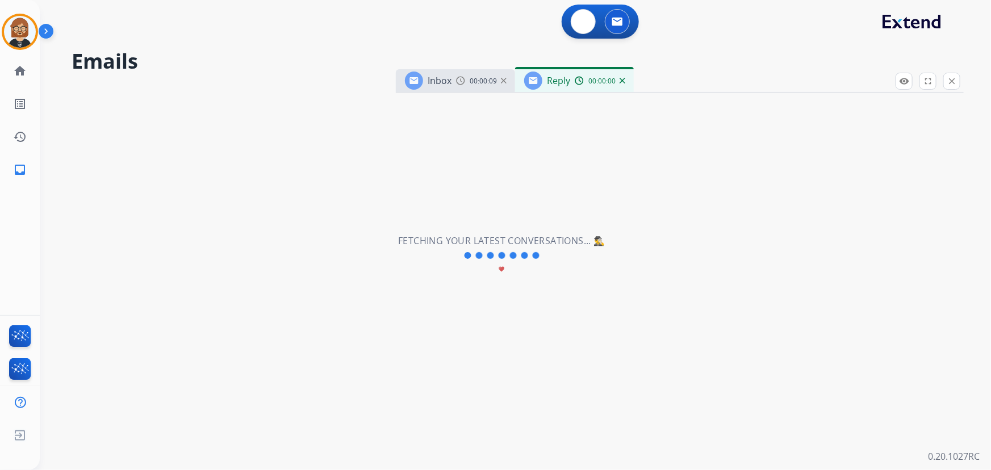
select select "**********"
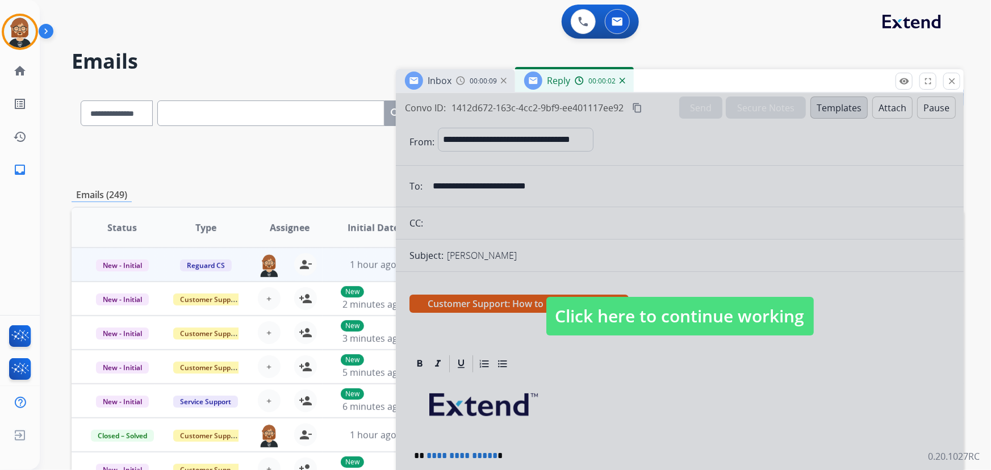
click at [633, 318] on span "Click here to continue working" at bounding box center [679, 316] width 267 height 39
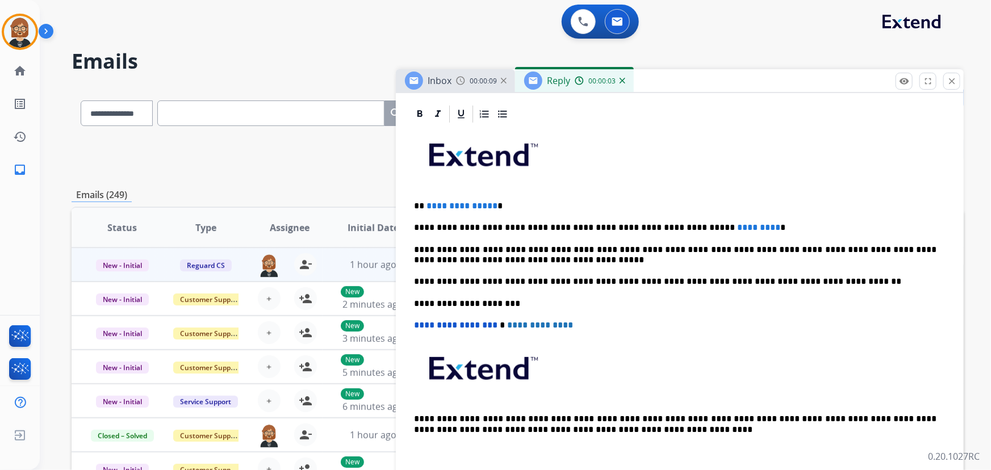
scroll to position [258, 0]
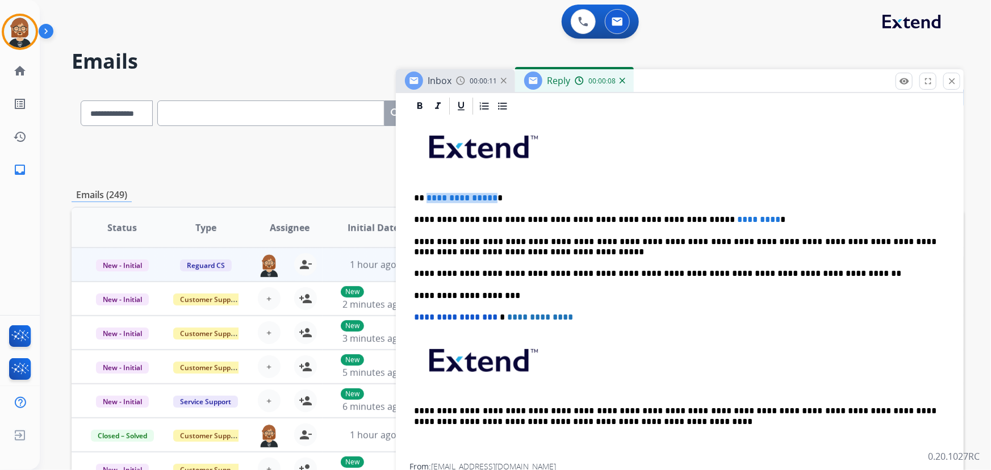
drag, startPoint x: 491, startPoint y: 194, endPoint x: 426, endPoint y: 192, distance: 65.3
click at [426, 193] on p "**********" at bounding box center [675, 198] width 523 height 10
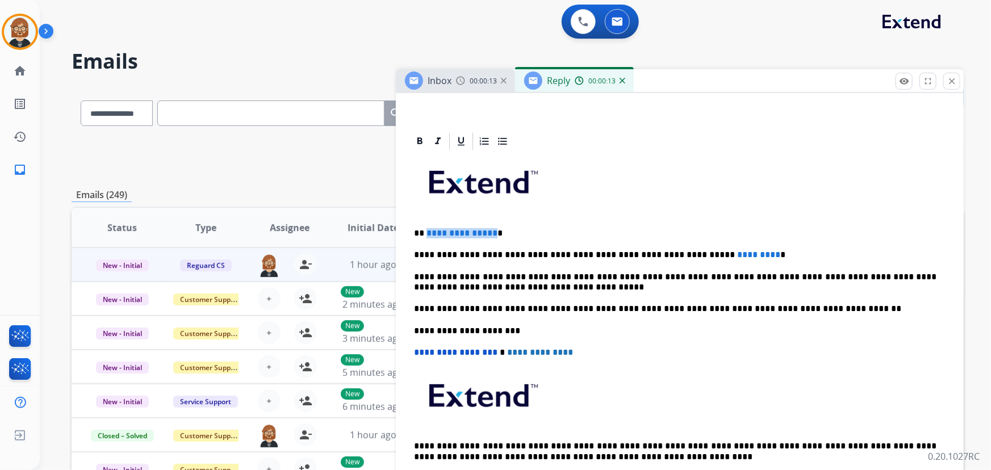
scroll to position [210, 0]
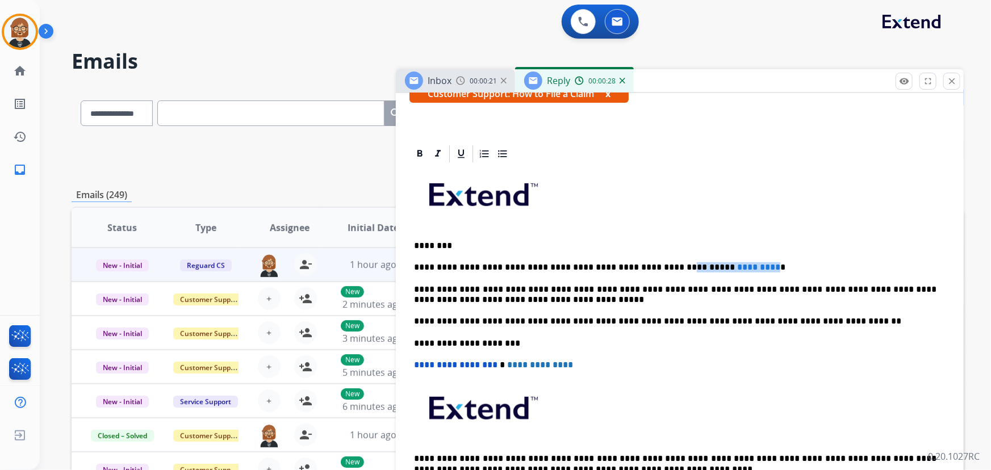
drag, startPoint x: 643, startPoint y: 267, endPoint x: 784, endPoint y: 270, distance: 140.8
click at [724, 267] on p "**********" at bounding box center [675, 267] width 523 height 10
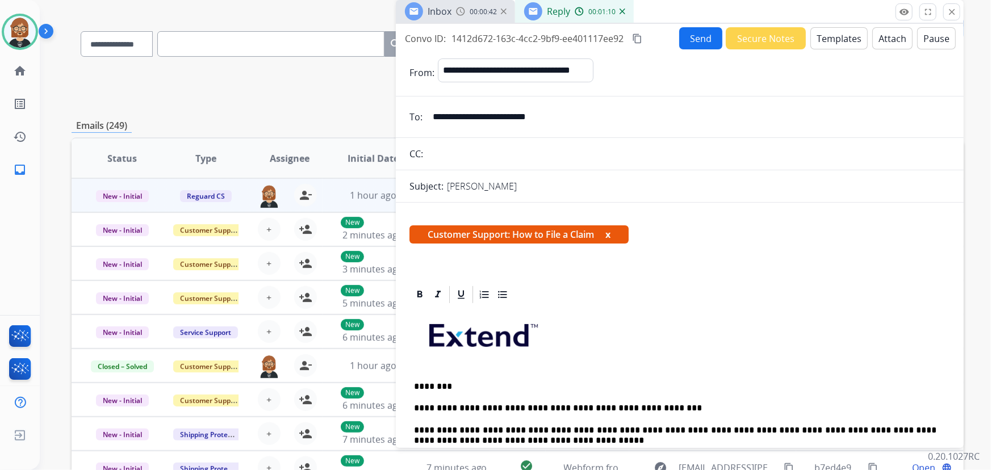
scroll to position [0, 0]
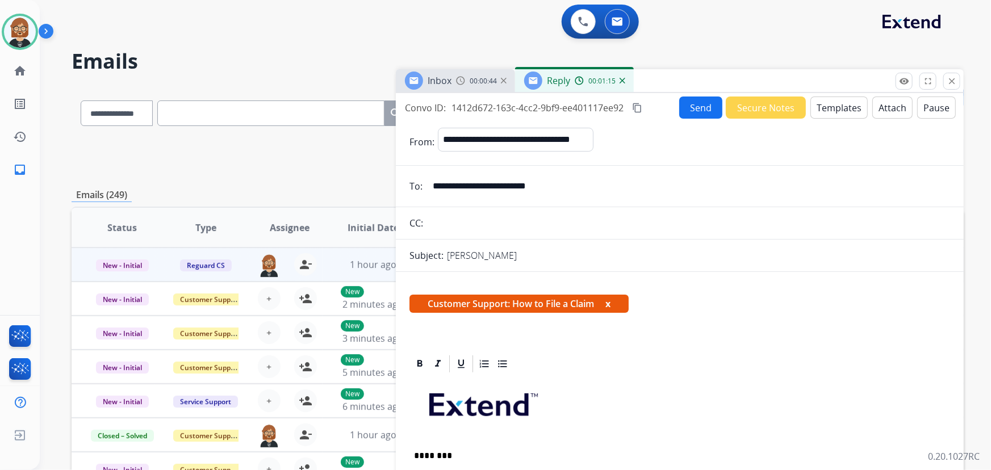
click at [760, 104] on button "Secure Notes" at bounding box center [765, 108] width 80 height 22
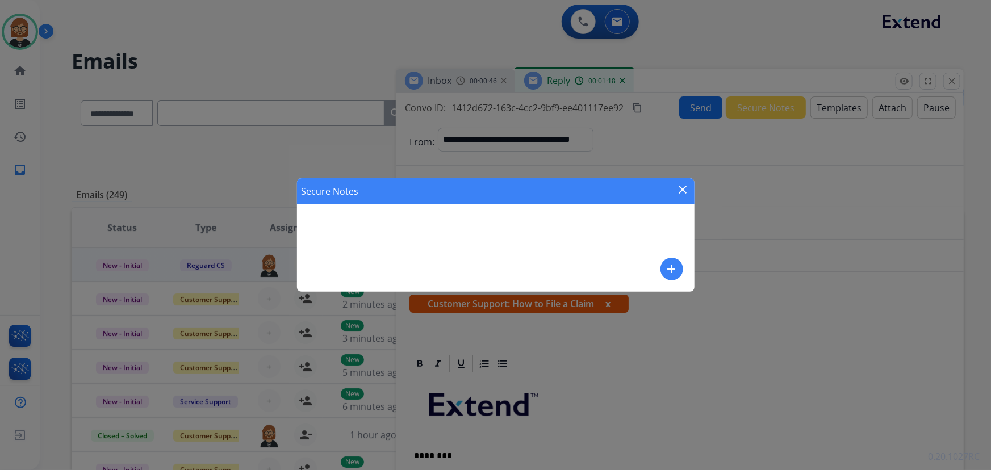
click at [676, 266] on mat-icon "add" at bounding box center [672, 269] width 14 height 14
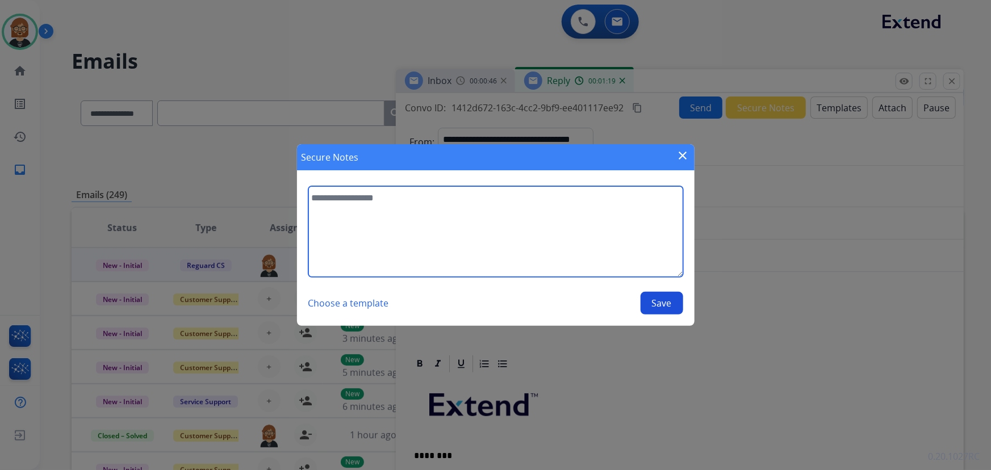
click at [551, 224] on textarea at bounding box center [495, 231] width 375 height 91
type textarea "**********"
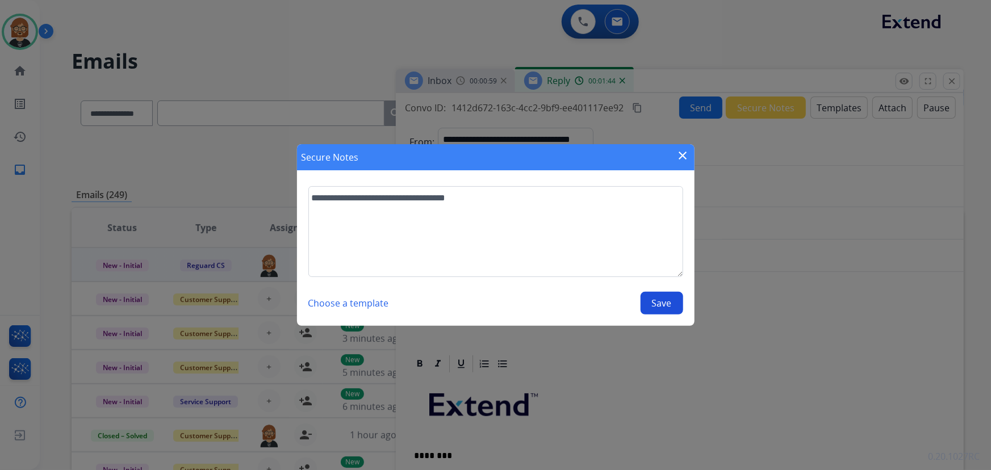
click at [651, 307] on button "Save" at bounding box center [661, 303] width 43 height 23
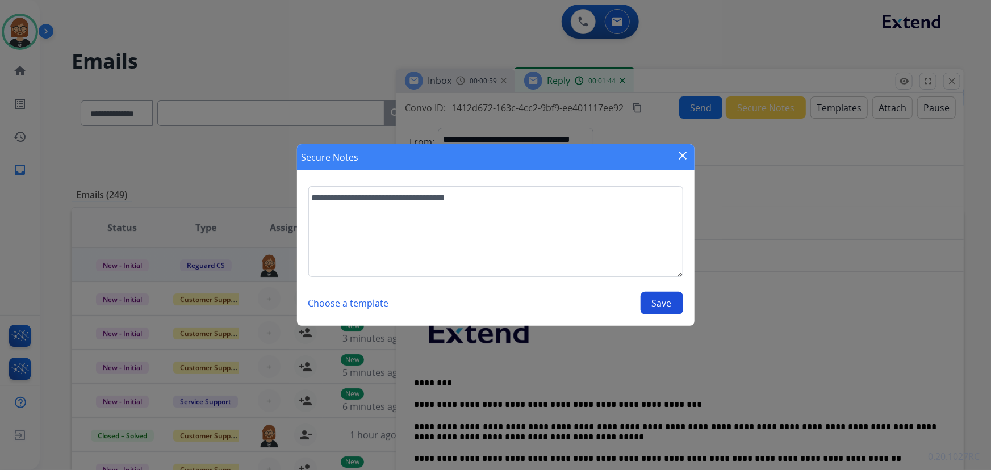
select select "**********"
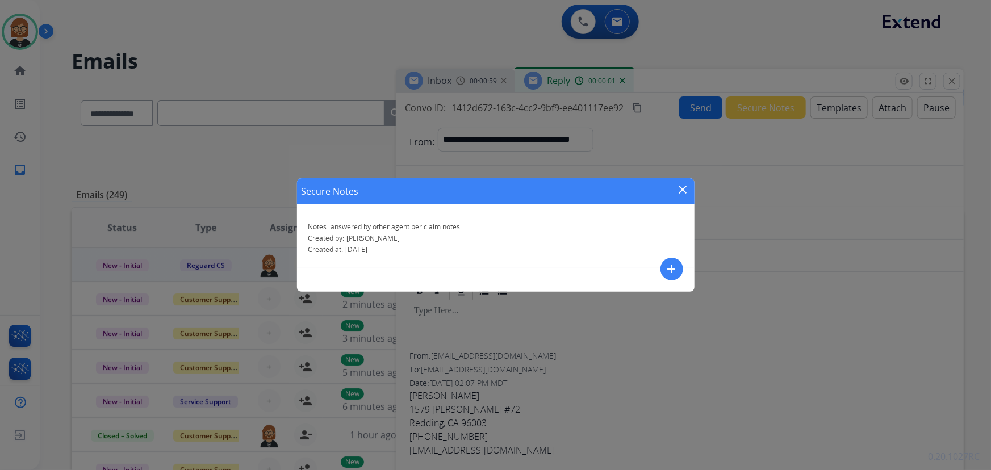
click at [686, 191] on mat-icon "close" at bounding box center [683, 190] width 14 height 14
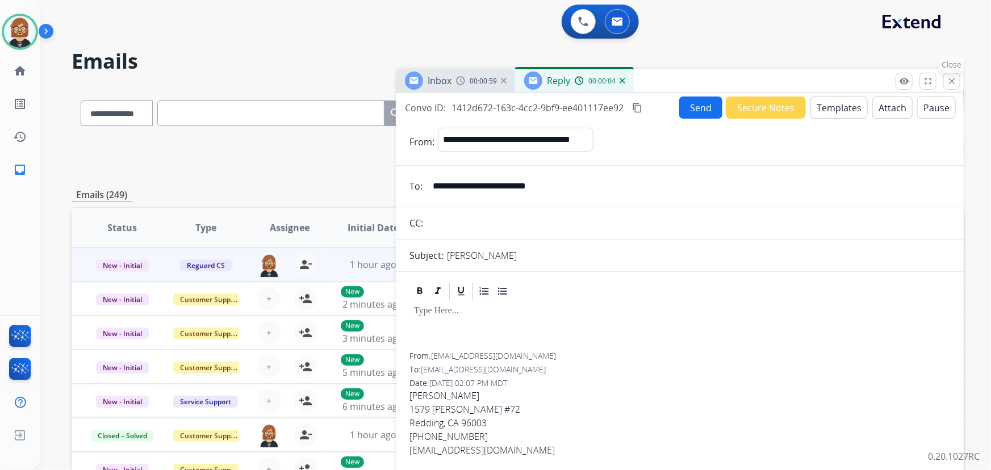
click at [953, 78] on mat-icon "close" at bounding box center [951, 81] width 10 height 10
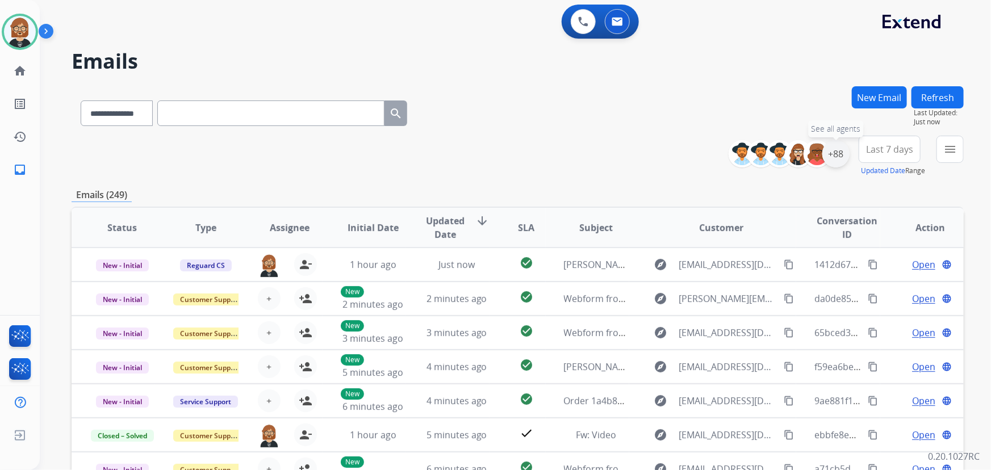
click at [833, 148] on div "+88" at bounding box center [835, 153] width 27 height 27
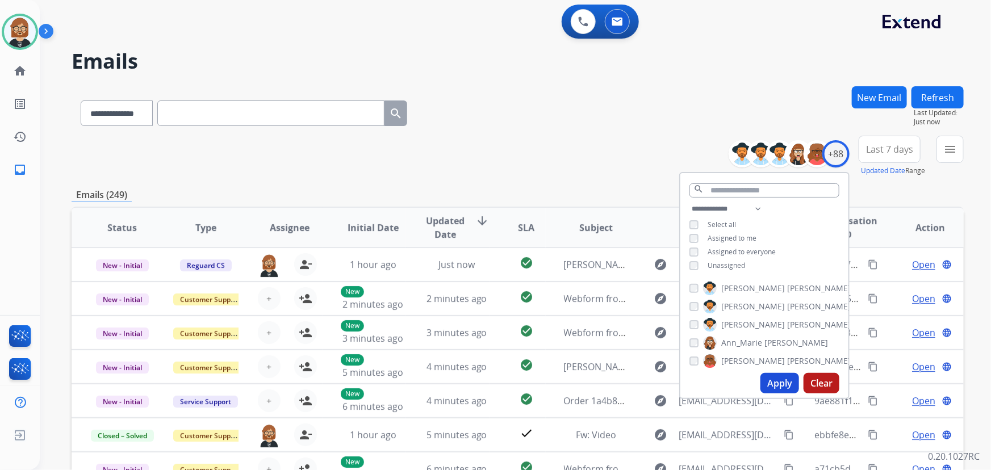
drag, startPoint x: 714, startPoint y: 262, endPoint x: 720, endPoint y: 266, distance: 6.9
click at [714, 262] on span "Unassigned" at bounding box center [725, 266] width 37 height 10
click at [777, 376] on button "Apply" at bounding box center [779, 383] width 39 height 20
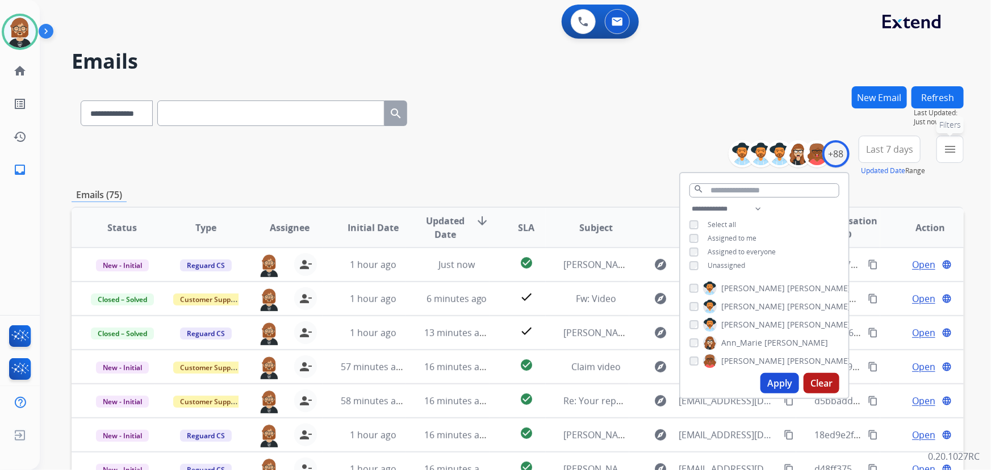
click at [948, 149] on mat-icon "menu" at bounding box center [950, 149] width 14 height 14
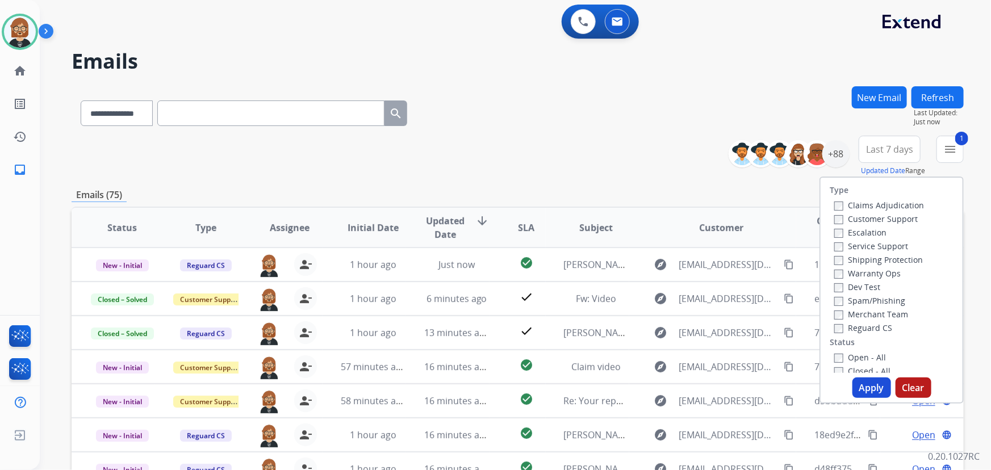
click at [865, 390] on button "Apply" at bounding box center [871, 388] width 39 height 20
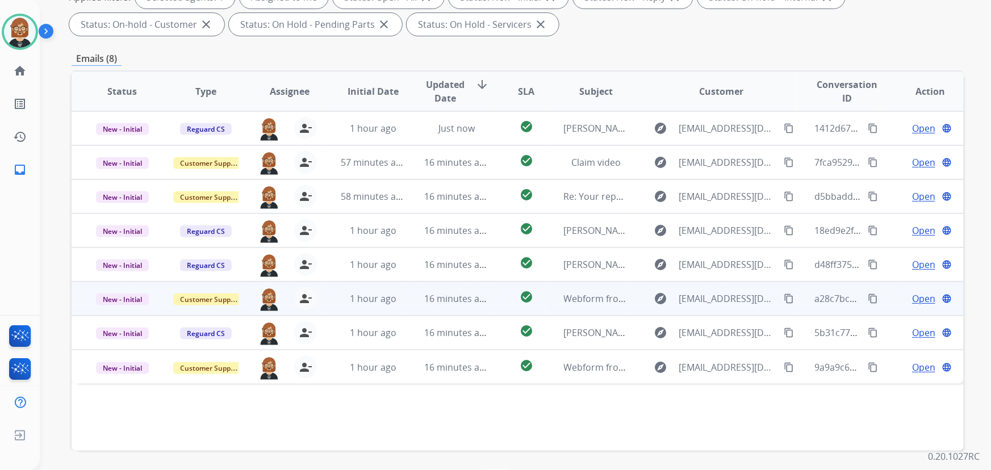
scroll to position [230, 0]
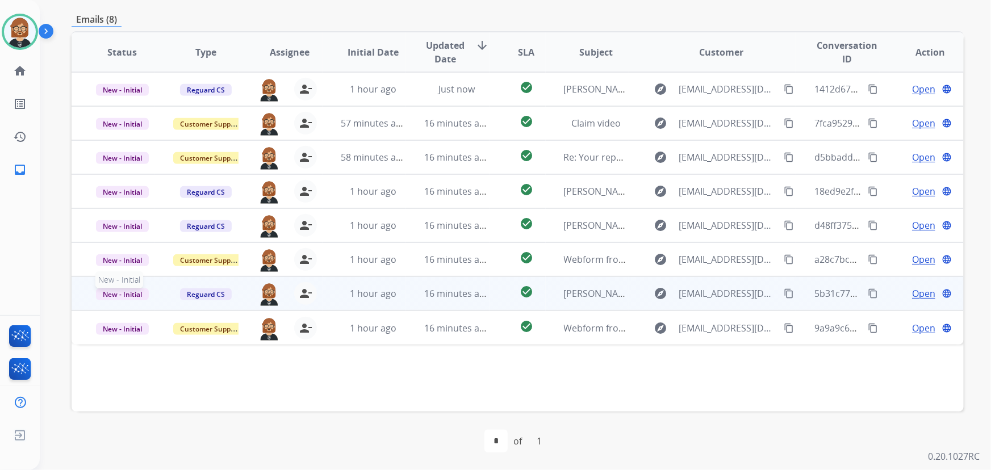
click at [123, 293] on span "New - Initial" at bounding box center [122, 294] width 53 height 12
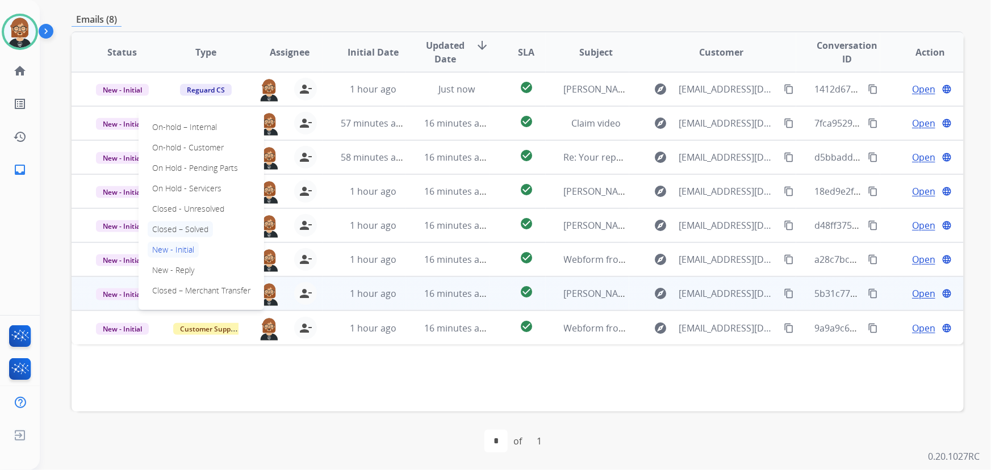
click at [174, 230] on p "Closed – Solved" at bounding box center [180, 229] width 65 height 16
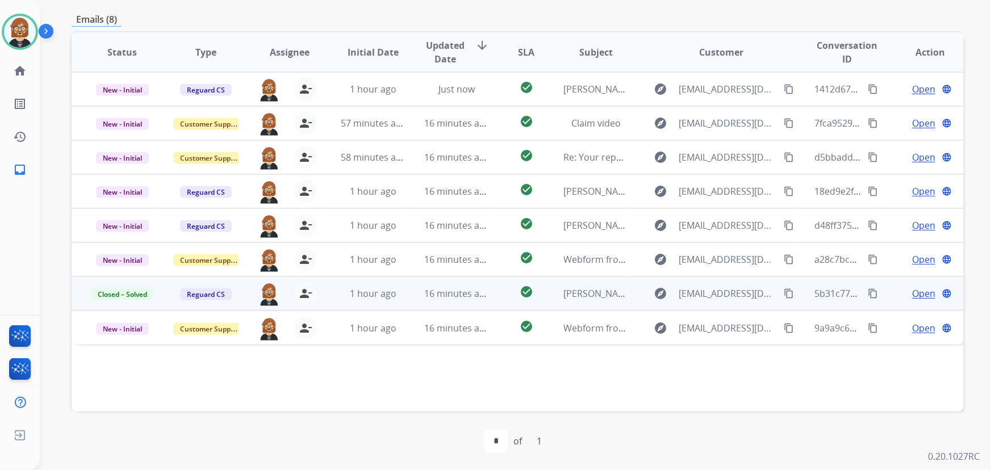
click at [339, 389] on div "Status Type Assignee Initial Date Updated Date arrow_downward SLA Subject Custo…" at bounding box center [518, 221] width 892 height 380
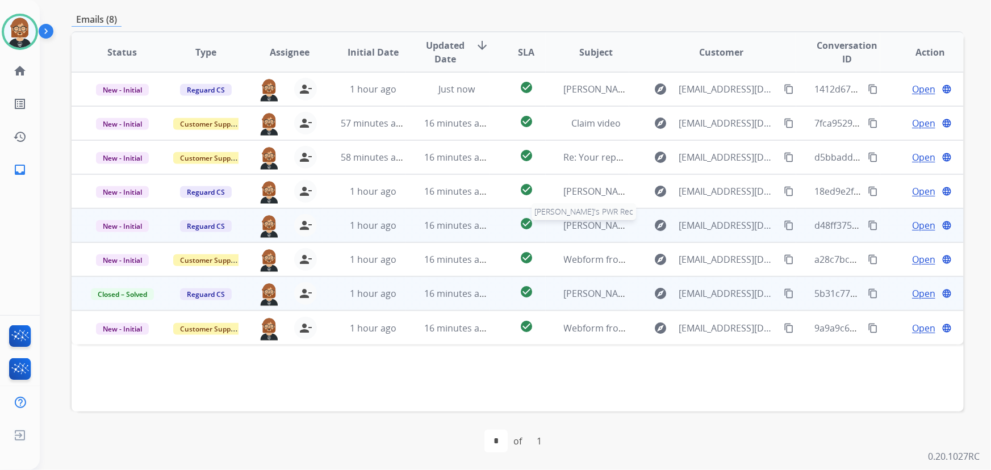
click at [572, 227] on span "Mike's PWR Rec" at bounding box center [622, 225] width 117 height 12
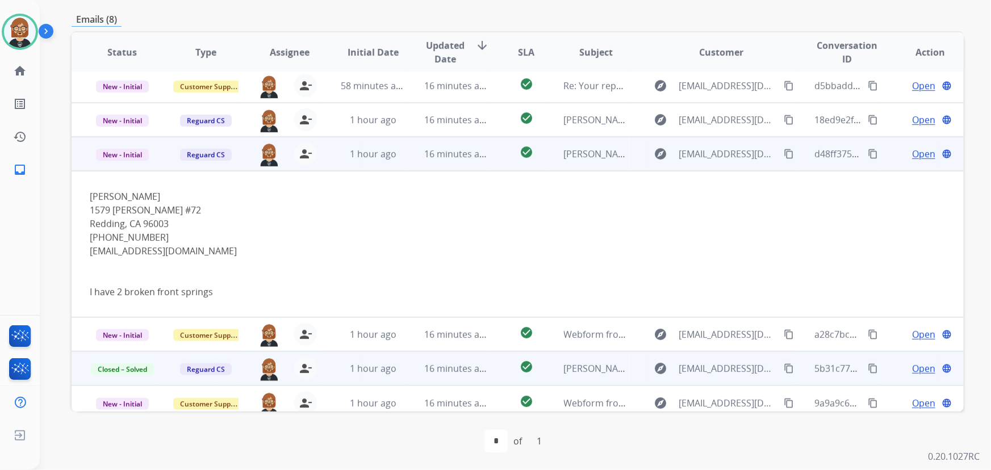
scroll to position [79, 0]
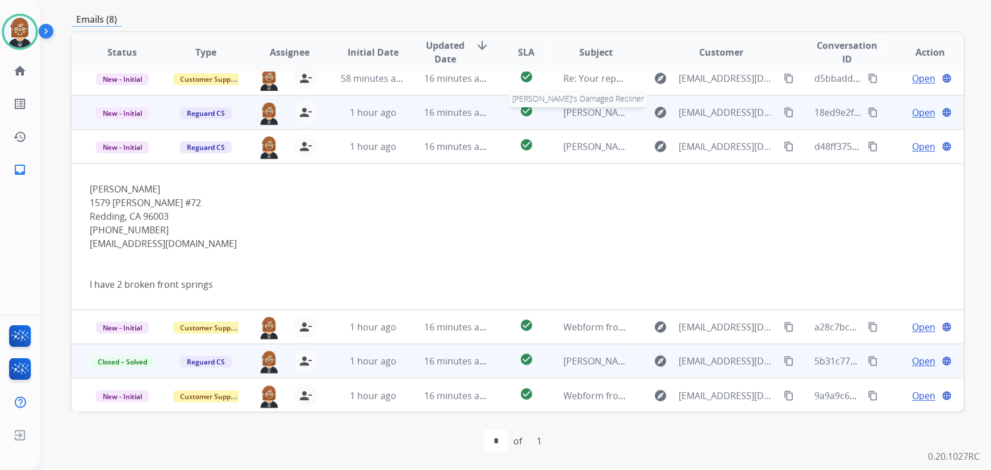
click at [578, 110] on span "Michael's Damaged Recliner" at bounding box center [643, 112] width 158 height 12
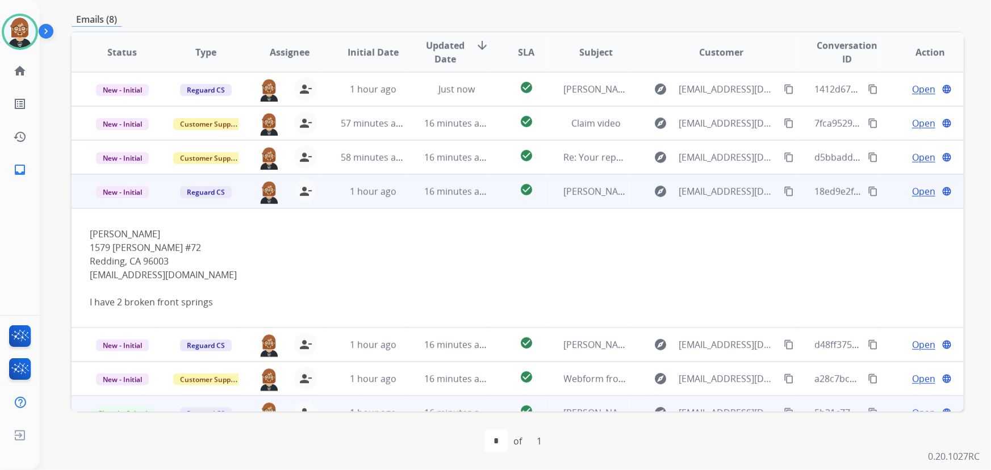
scroll to position [52, 0]
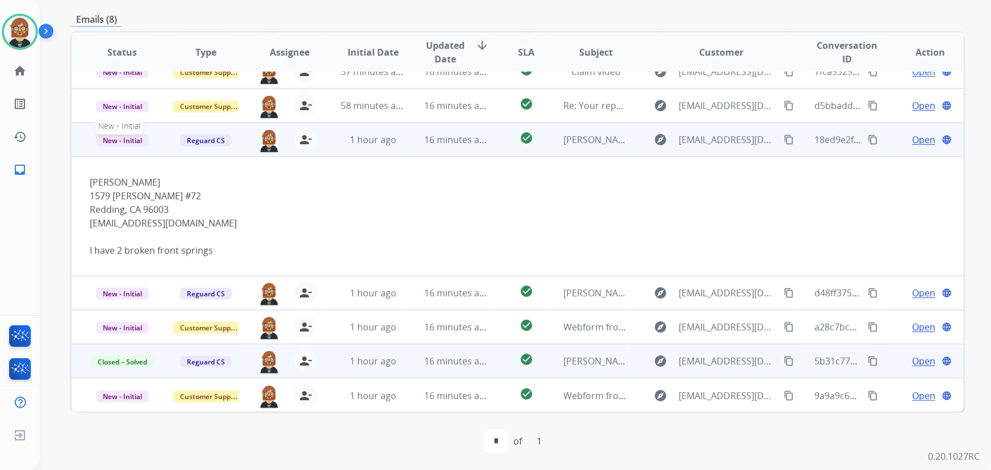
click at [135, 140] on span "New - Initial" at bounding box center [122, 141] width 53 height 12
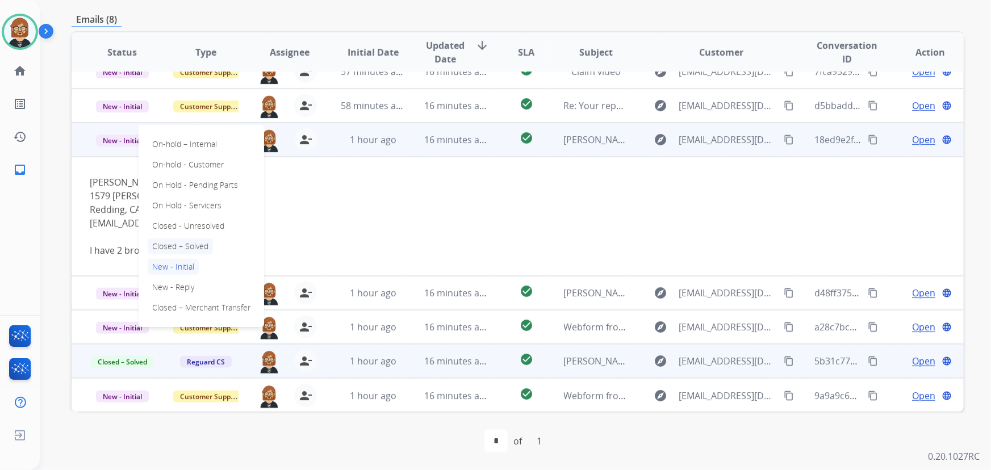
click at [184, 245] on p "Closed – Solved" at bounding box center [180, 246] width 65 height 16
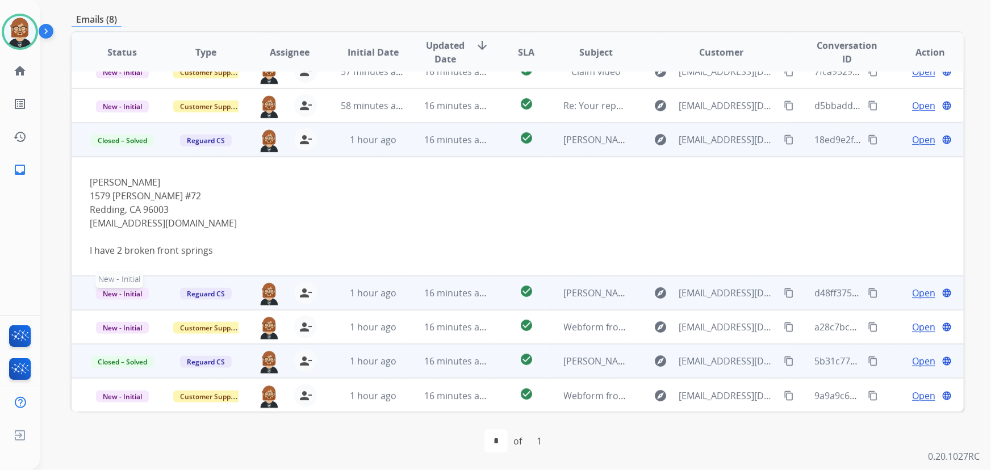
click at [130, 292] on span "New - Initial" at bounding box center [122, 294] width 53 height 12
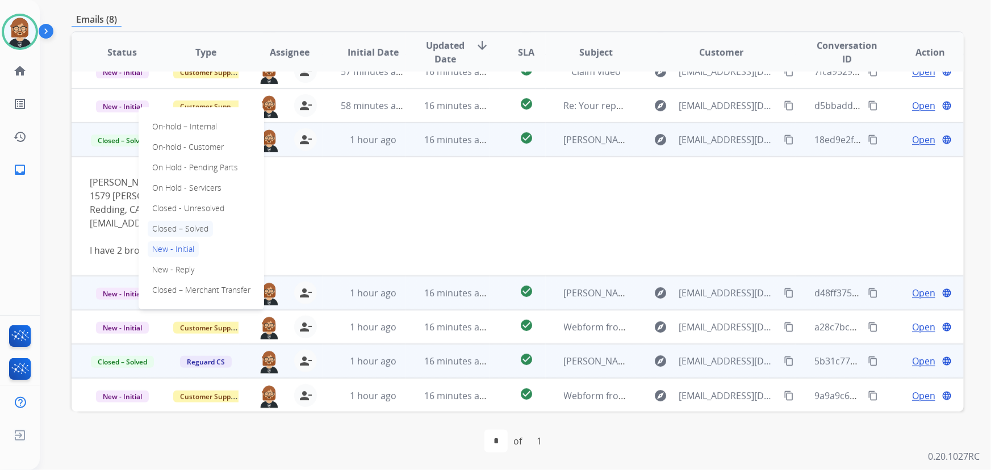
click at [172, 222] on p "Closed – Solved" at bounding box center [180, 229] width 65 height 16
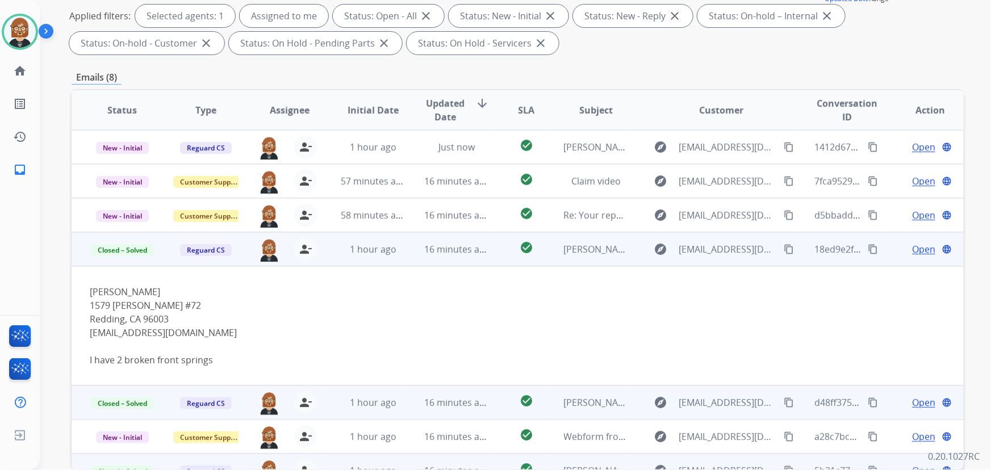
scroll to position [75, 0]
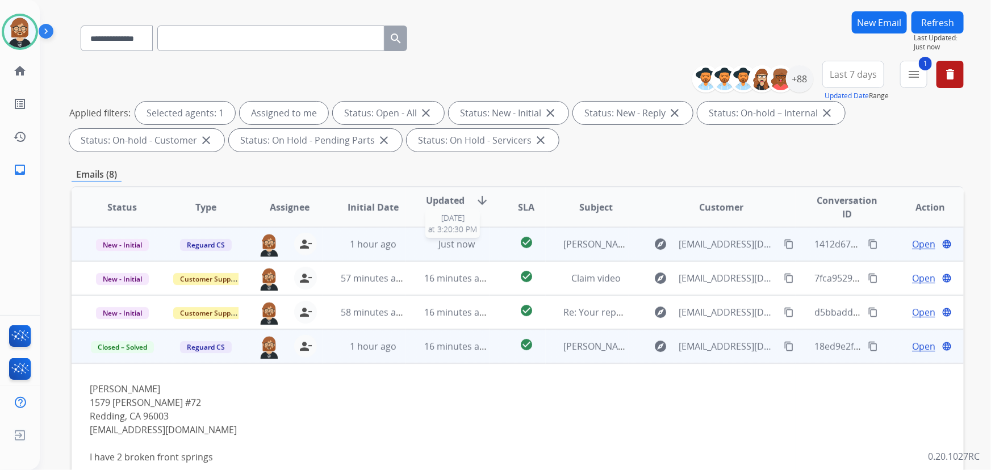
click at [442, 246] on span "Just now" at bounding box center [456, 244] width 36 height 12
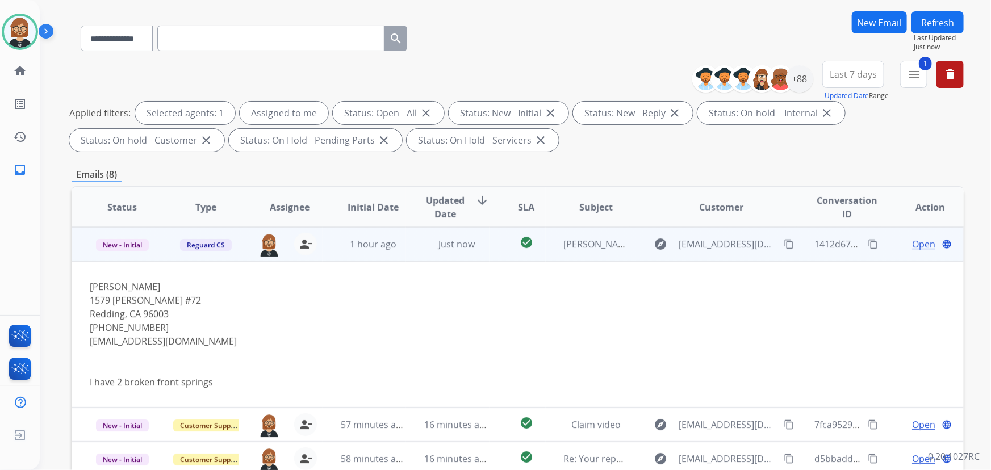
click at [912, 242] on span "Open" at bounding box center [923, 244] width 23 height 14
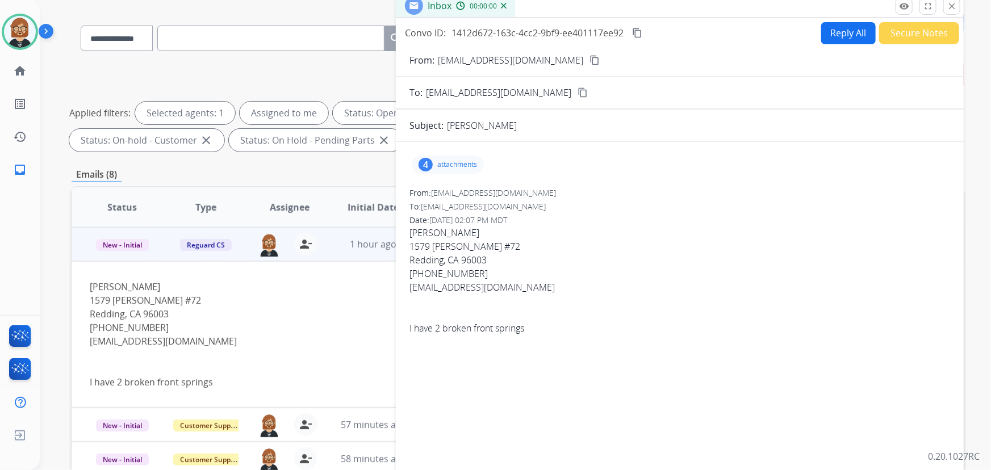
click at [909, 33] on button "Secure Notes" at bounding box center [919, 33] width 80 height 22
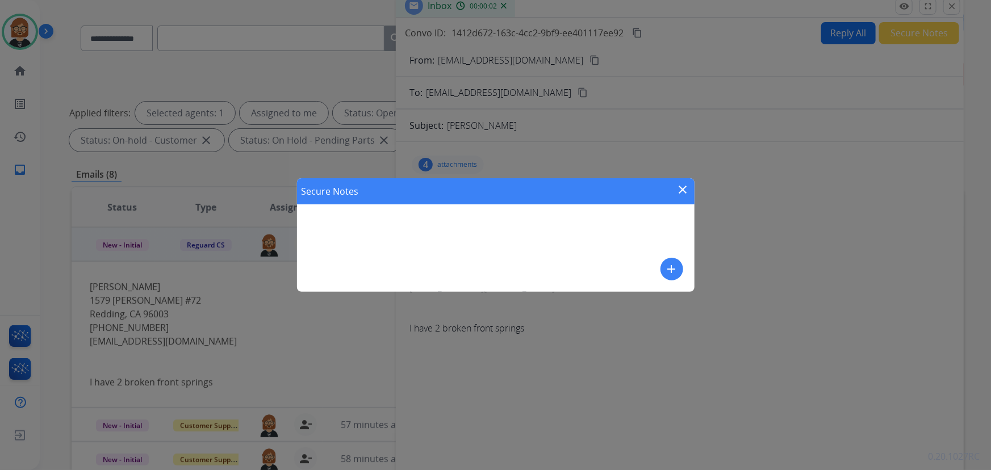
click at [669, 265] on mat-icon "add" at bounding box center [672, 269] width 14 height 14
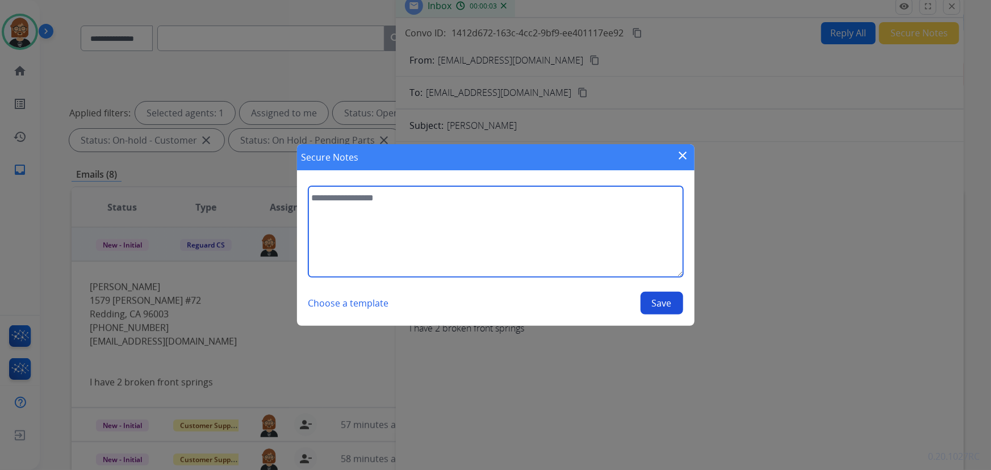
click at [519, 254] on textarea at bounding box center [495, 231] width 375 height 91
type textarea "**********"
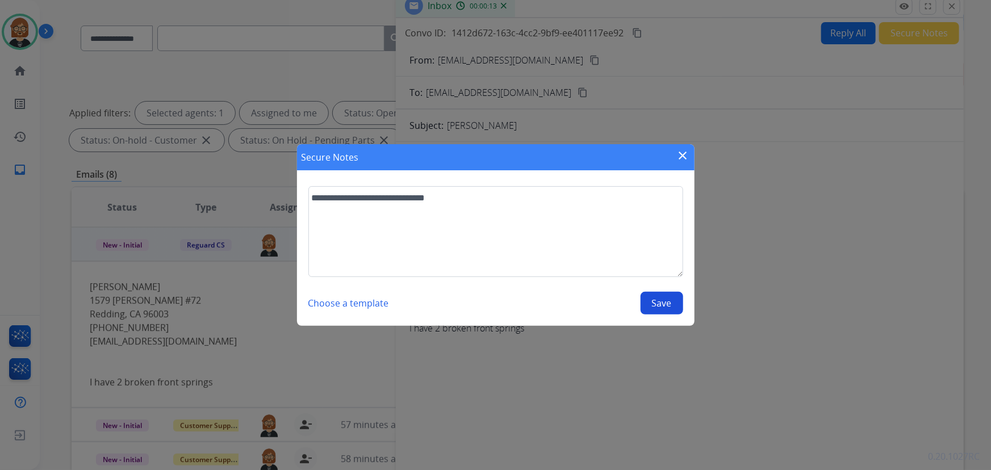
click at [661, 307] on button "Save" at bounding box center [661, 303] width 43 height 23
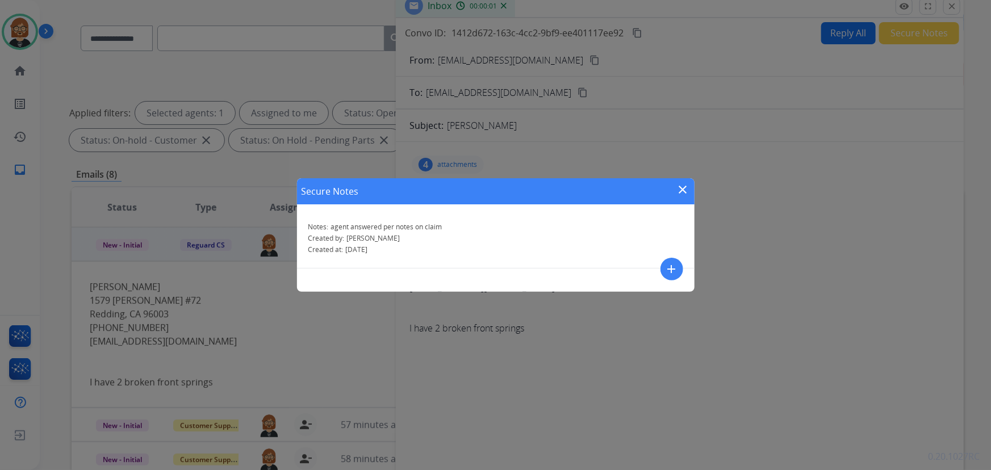
click at [954, 3] on div "Secure Notes close Notes: agent answered per notes on claim Created by: Ken Cre…" at bounding box center [495, 235] width 991 height 470
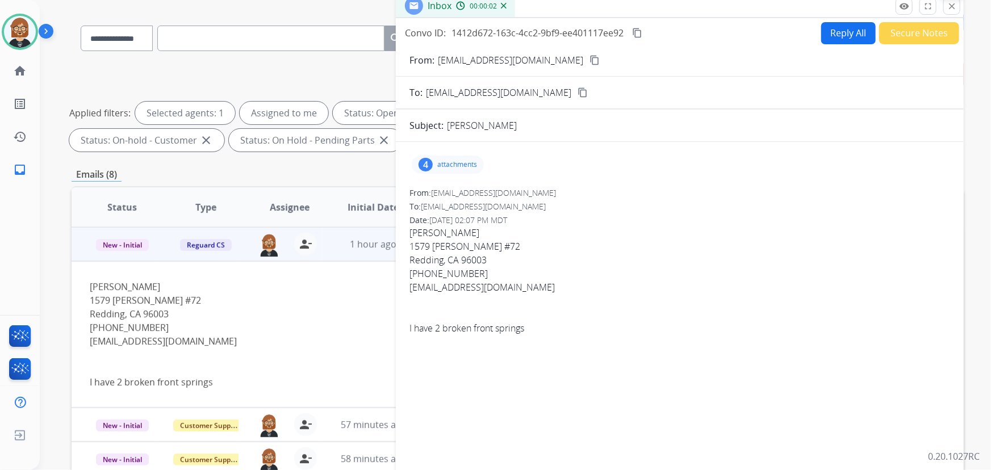
click at [951, 4] on mat-icon "close" at bounding box center [951, 6] width 10 height 10
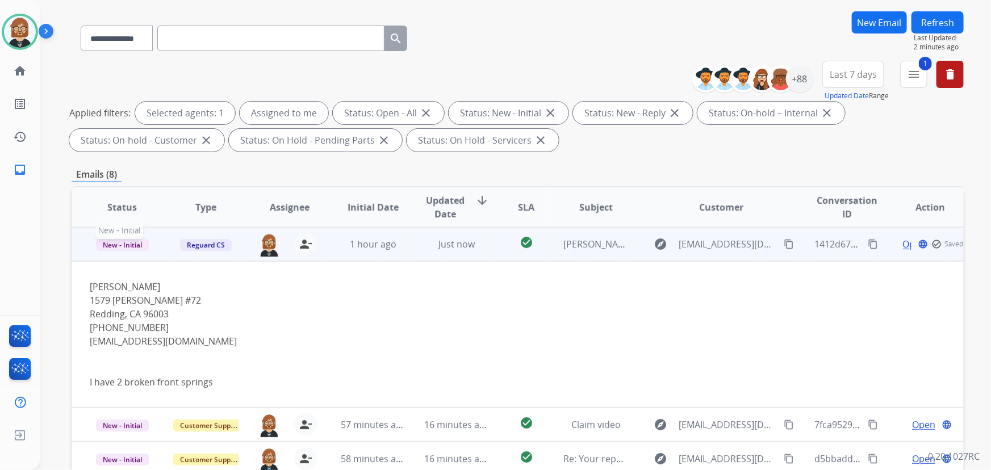
click at [121, 245] on span "New - Initial" at bounding box center [122, 245] width 53 height 12
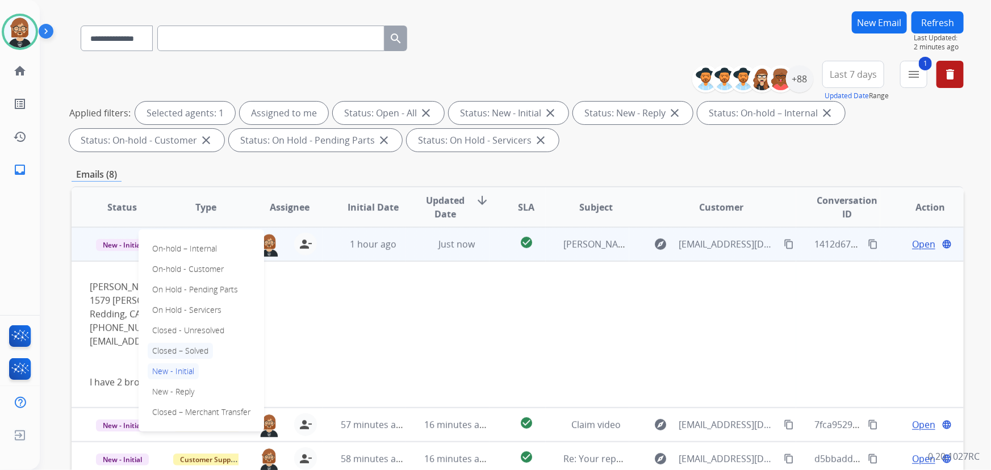
click at [181, 346] on p "Closed – Solved" at bounding box center [180, 351] width 65 height 16
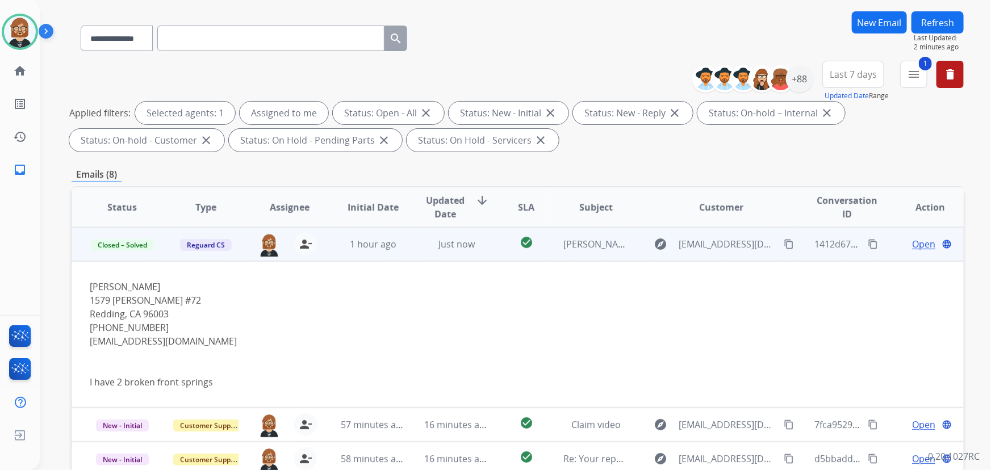
click at [930, 20] on button "Refresh" at bounding box center [937, 22] width 52 height 22
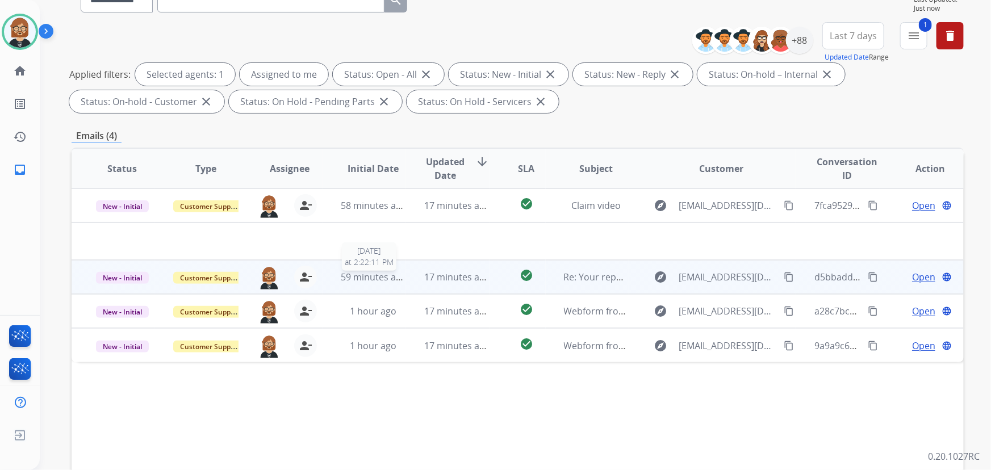
scroll to position [230, 0]
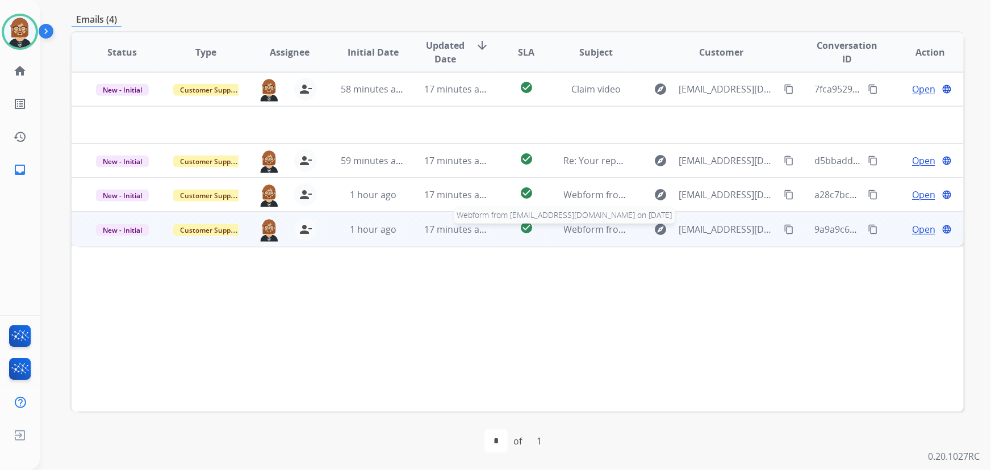
click at [581, 228] on span "Webform from amandakfrank@gmail.com on 08/15/2025" at bounding box center [692, 229] width 257 height 12
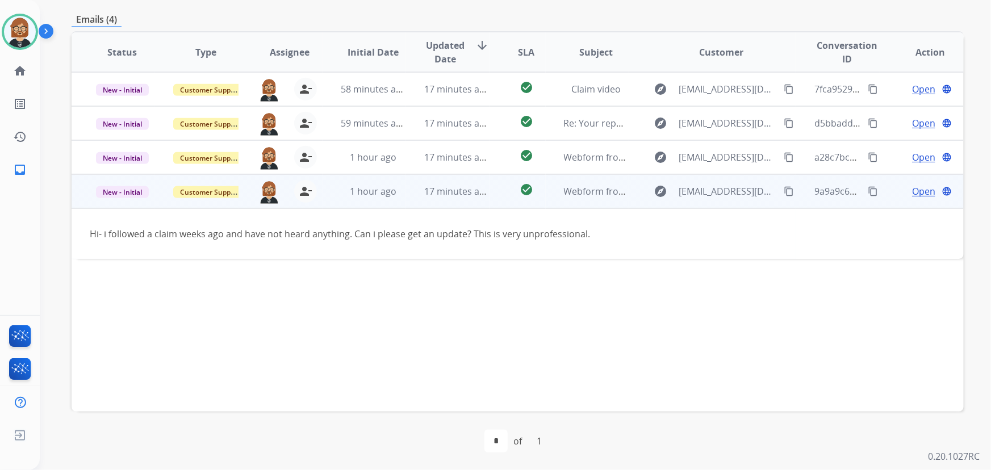
click at [783, 187] on mat-icon "content_copy" at bounding box center [788, 191] width 10 height 10
click at [912, 193] on span "Open" at bounding box center [923, 191] width 23 height 14
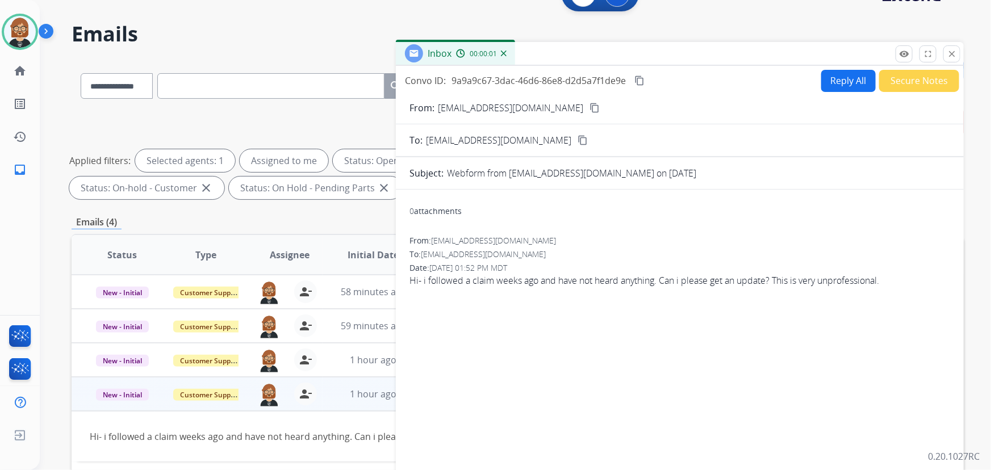
scroll to position [0, 0]
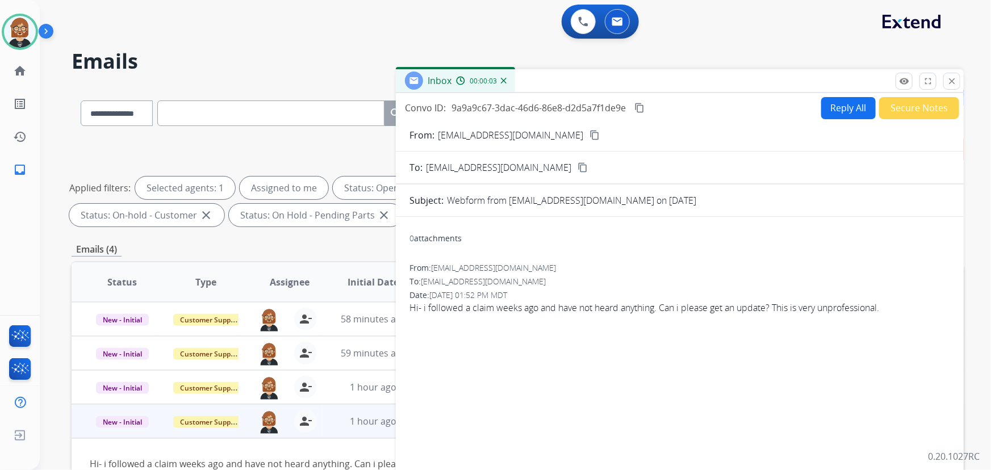
click at [831, 102] on button "Reply All" at bounding box center [848, 108] width 54 height 22
select select "**********"
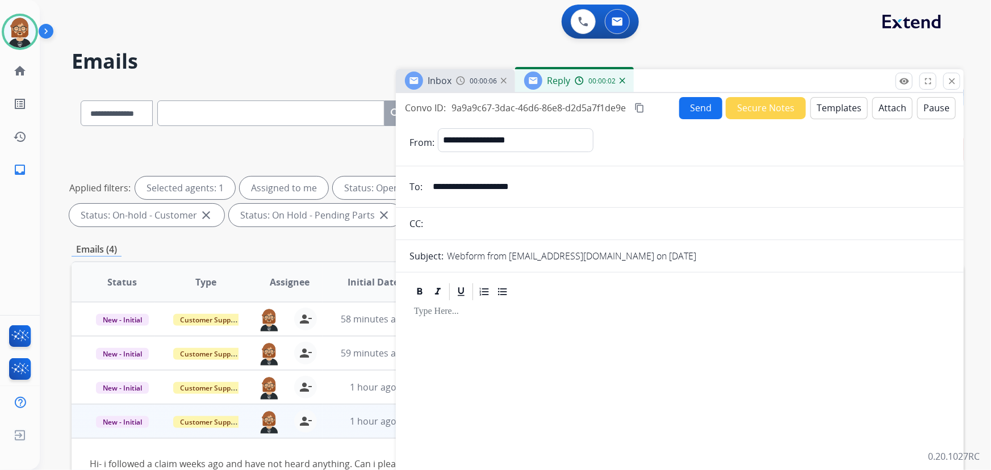
click at [824, 103] on button "Templates" at bounding box center [838, 108] width 57 height 22
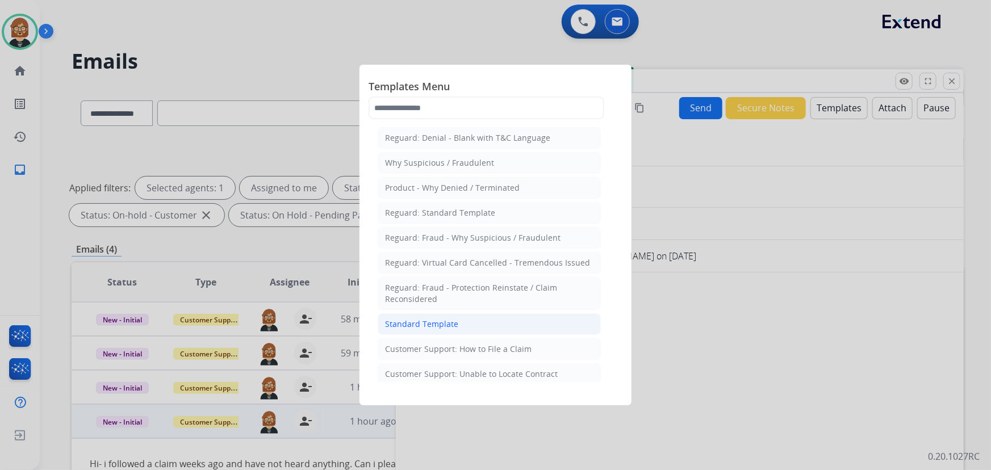
click at [453, 322] on div "Standard Template" at bounding box center [421, 323] width 73 height 11
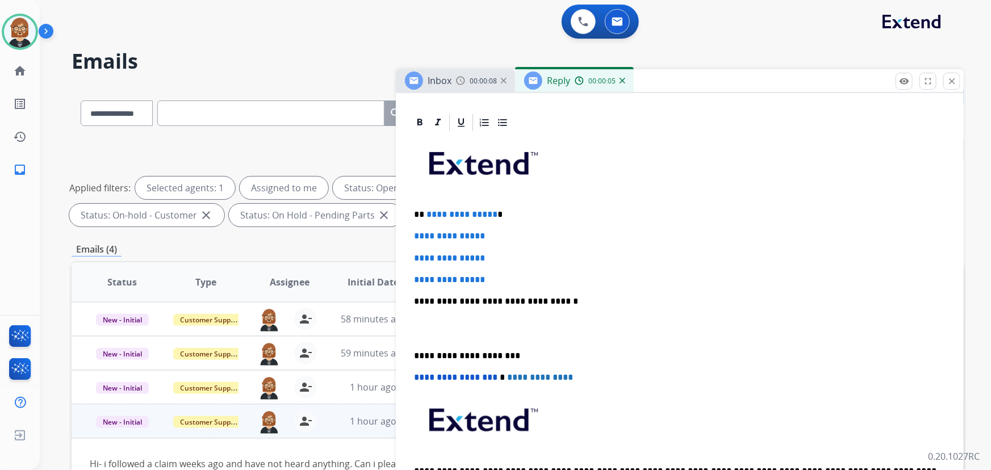
scroll to position [258, 0]
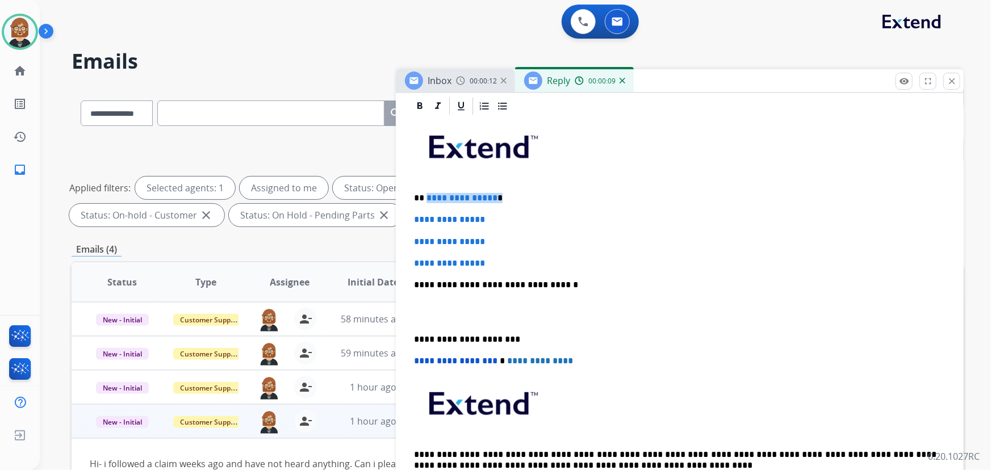
drag, startPoint x: 493, startPoint y: 197, endPoint x: 426, endPoint y: 200, distance: 67.1
click at [426, 200] on p "**********" at bounding box center [675, 198] width 523 height 10
drag, startPoint x: 490, startPoint y: 258, endPoint x: 398, endPoint y: 211, distance: 103.6
click at [398, 211] on div "**********" at bounding box center [680, 331] width 568 height 470
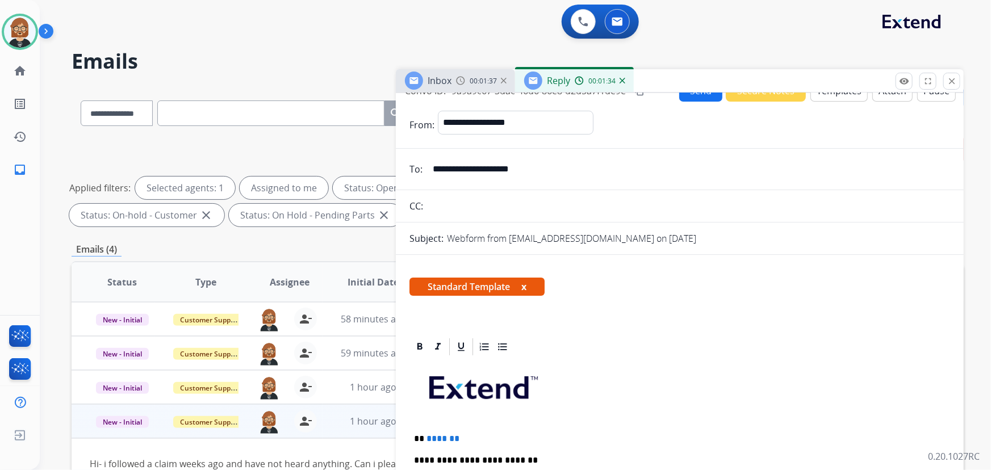
scroll to position [0, 0]
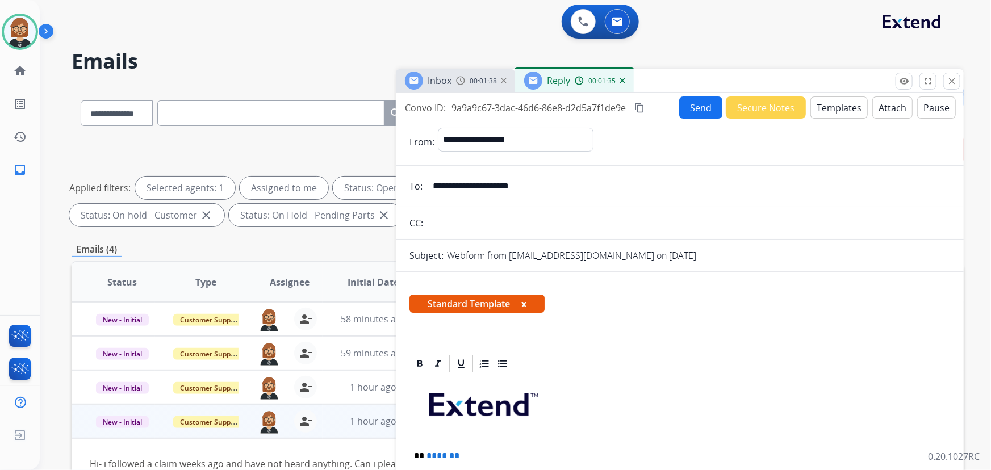
click at [698, 110] on button "Send" at bounding box center [700, 108] width 43 height 22
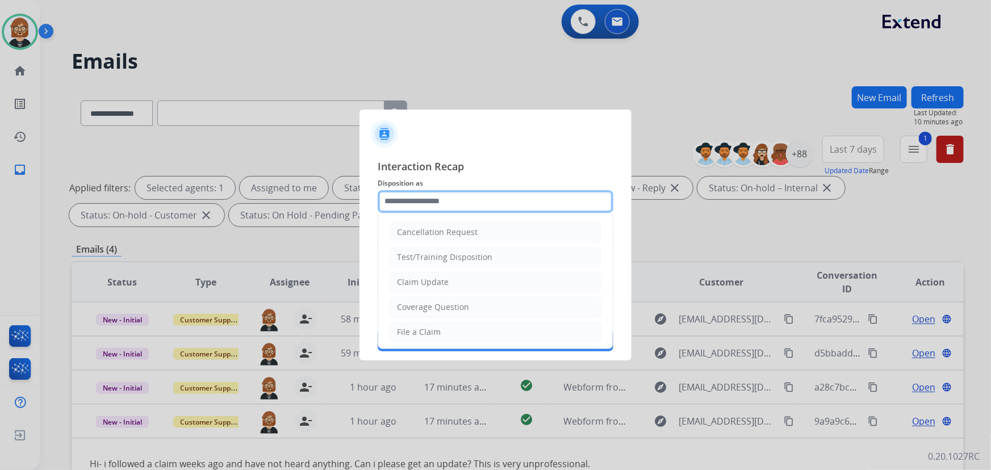
click at [502, 204] on input "text" at bounding box center [496, 201] width 236 height 23
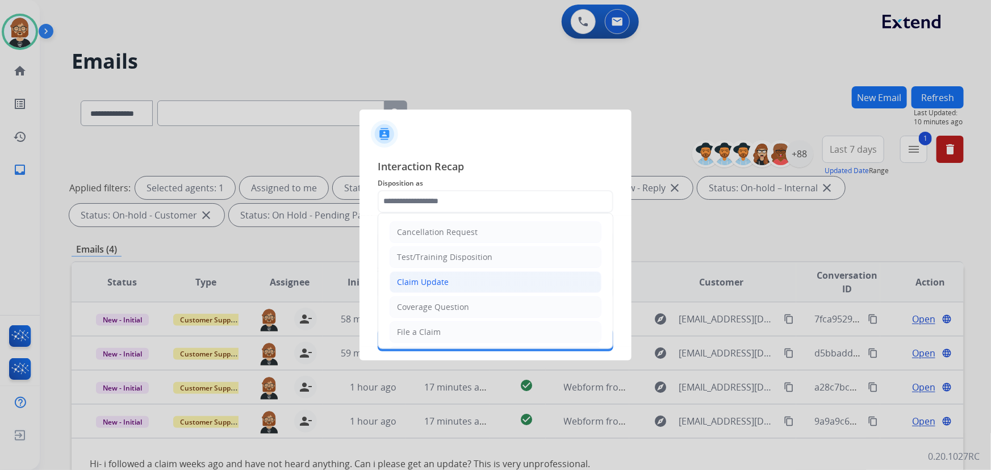
click at [493, 282] on li "Claim Update" at bounding box center [495, 282] width 212 height 22
type input "**********"
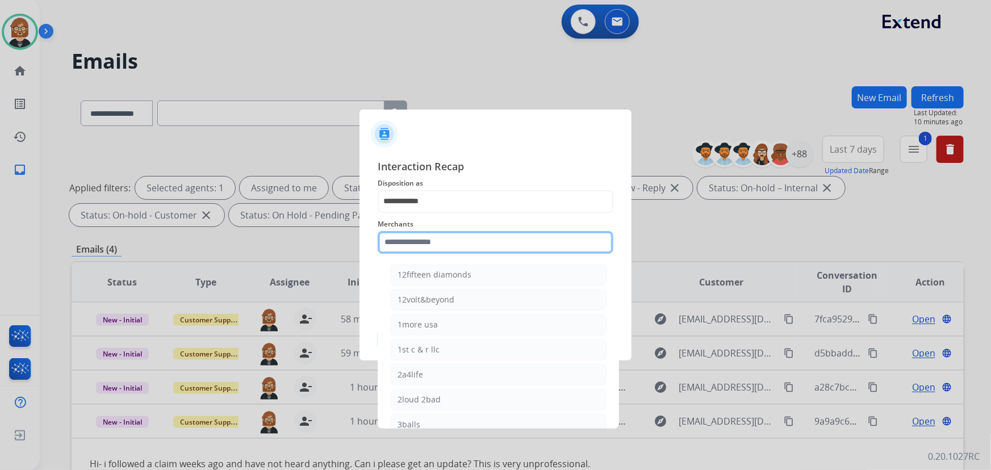
click at [503, 241] on input "text" at bounding box center [496, 242] width 236 height 23
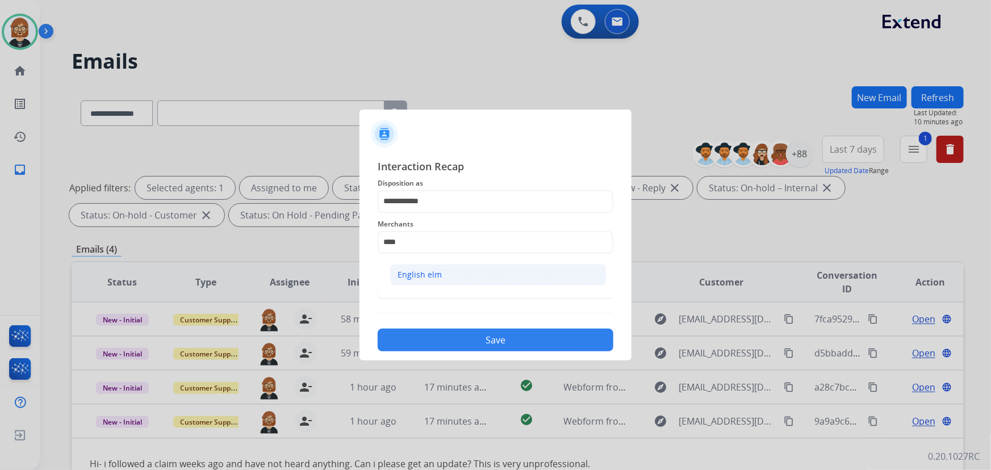
click at [426, 272] on div "English elm" at bounding box center [419, 274] width 44 height 11
type input "**********"
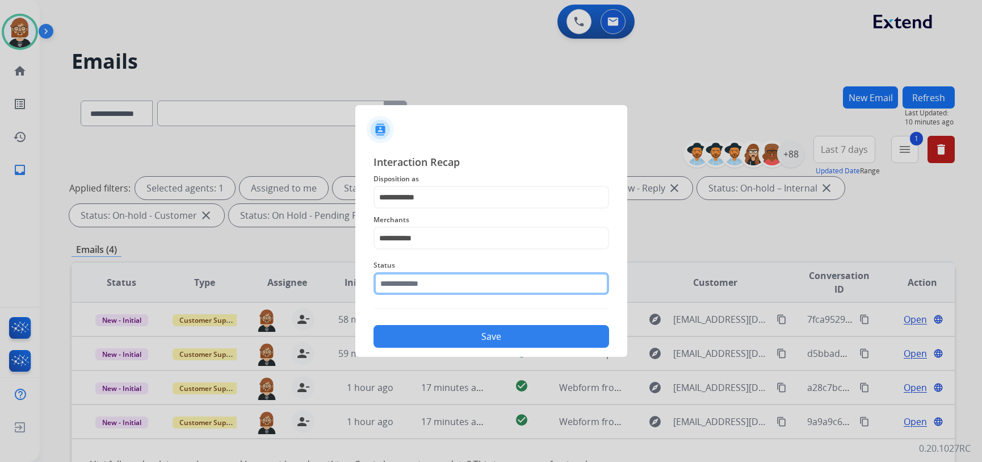
click at [434, 283] on input "text" at bounding box center [492, 283] width 236 height 23
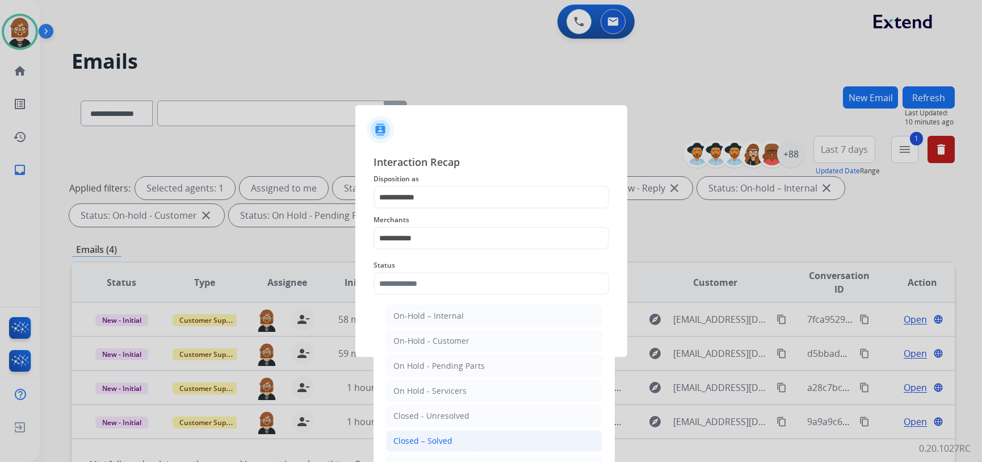
click at [456, 443] on li "Closed – Solved" at bounding box center [494, 441] width 216 height 22
type input "**********"
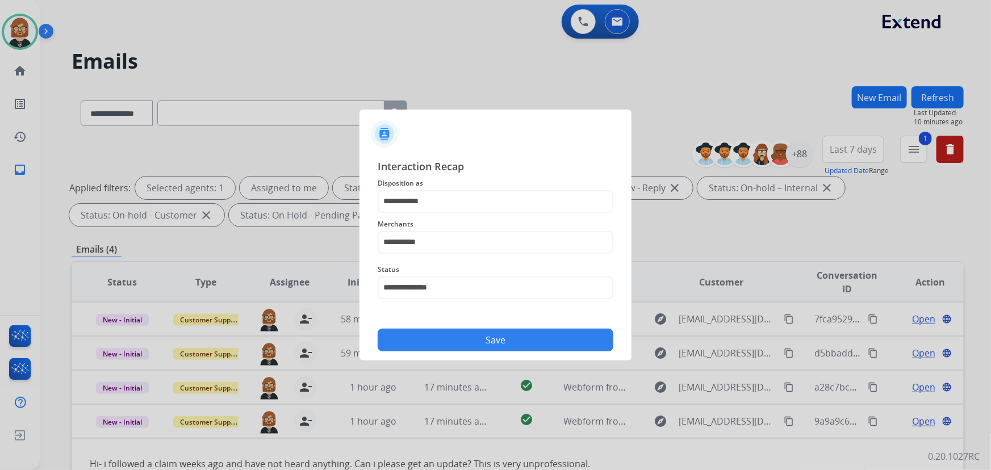
click at [489, 338] on button "Save" at bounding box center [496, 340] width 236 height 23
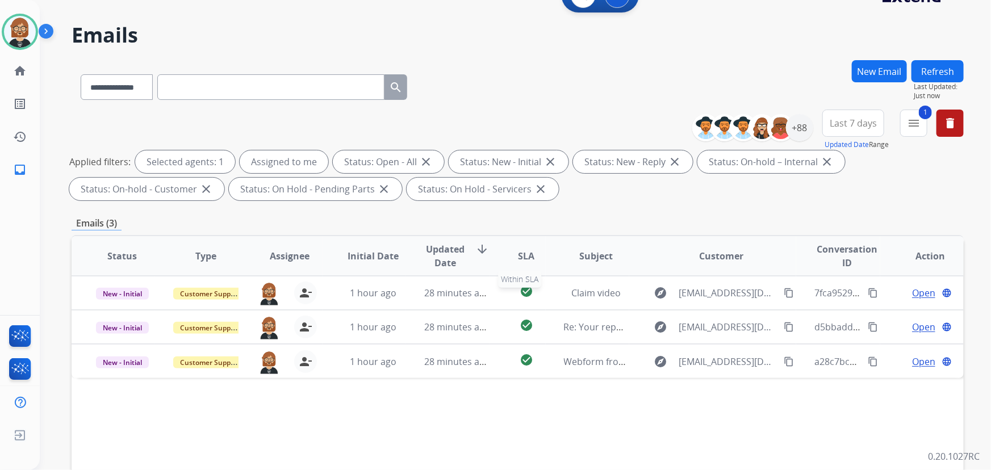
scroll to position [51, 0]
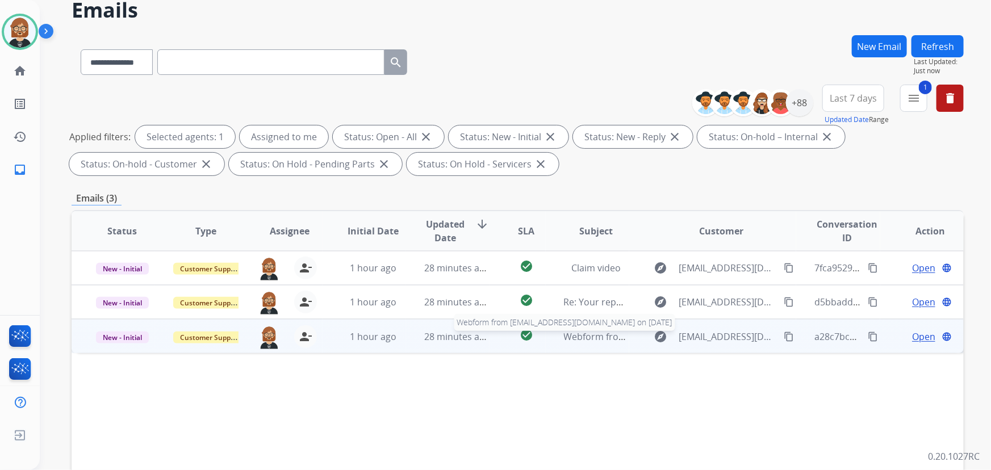
click at [572, 338] on span "Webform from Rfavuzza2213@gmail.com on 08/15/2025" at bounding box center [692, 336] width 257 height 12
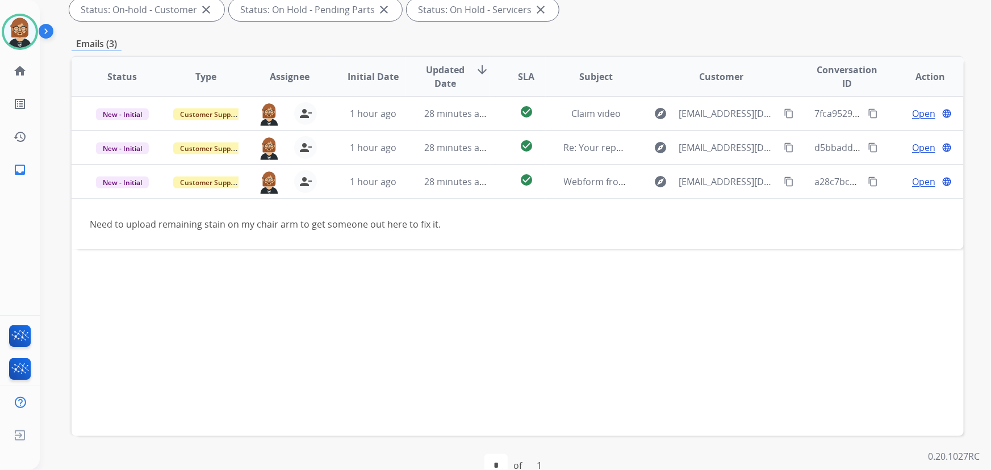
scroll to position [206, 0]
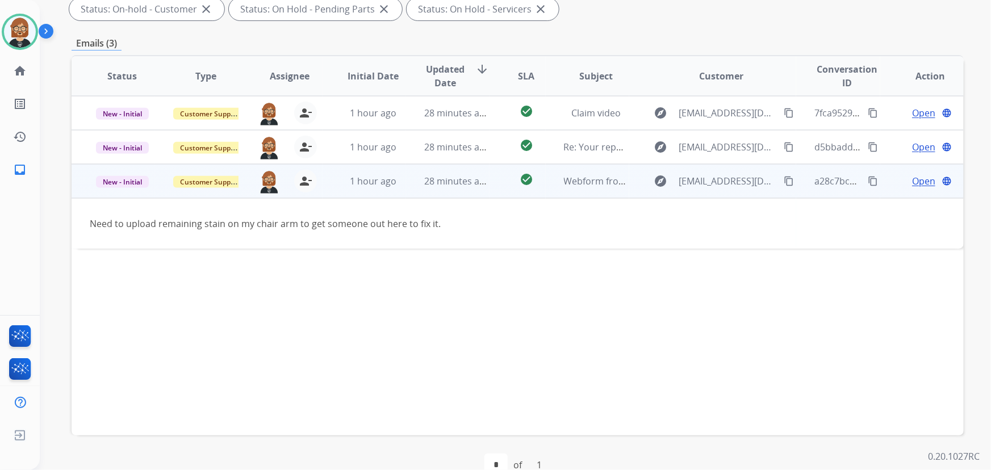
click at [926, 178] on span "Open" at bounding box center [923, 181] width 23 height 14
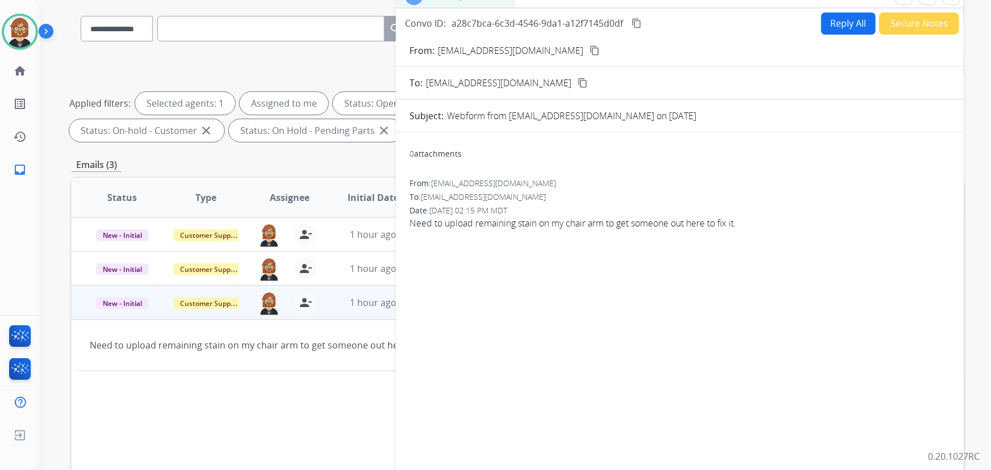
scroll to position [51, 0]
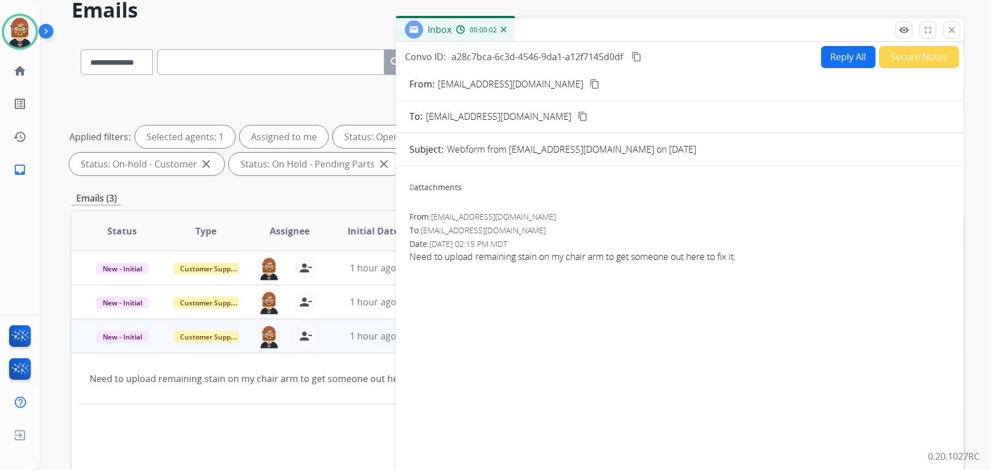
click at [850, 49] on button "Reply All" at bounding box center [848, 57] width 54 height 22
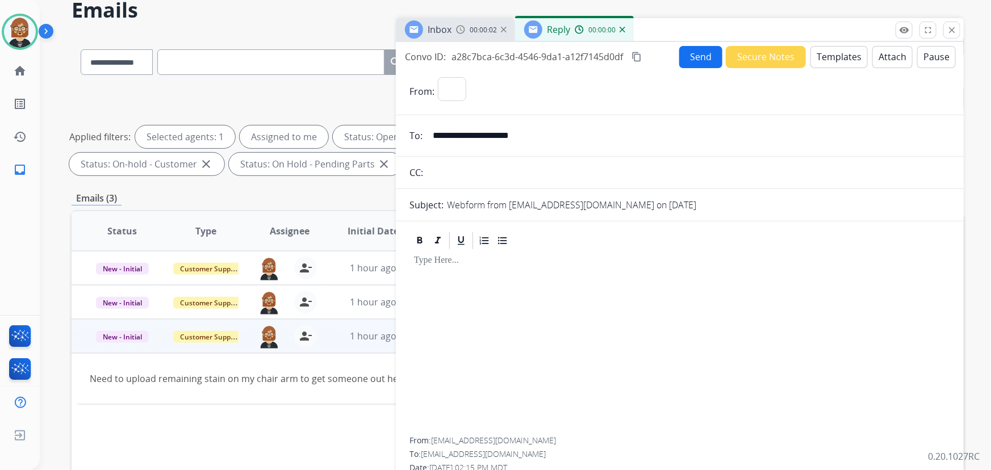
select select "**********"
click at [838, 49] on button "Templates" at bounding box center [838, 57] width 57 height 22
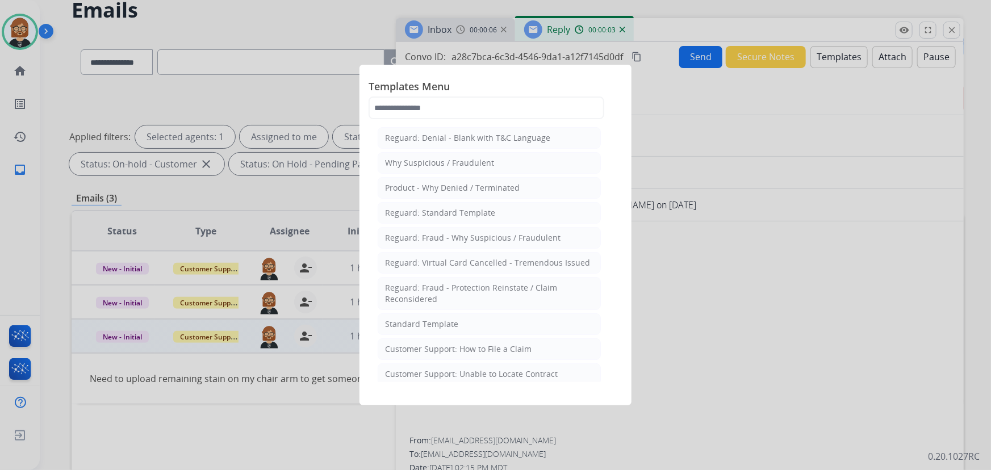
click at [406, 328] on div "Standard Template" at bounding box center [421, 323] width 73 height 11
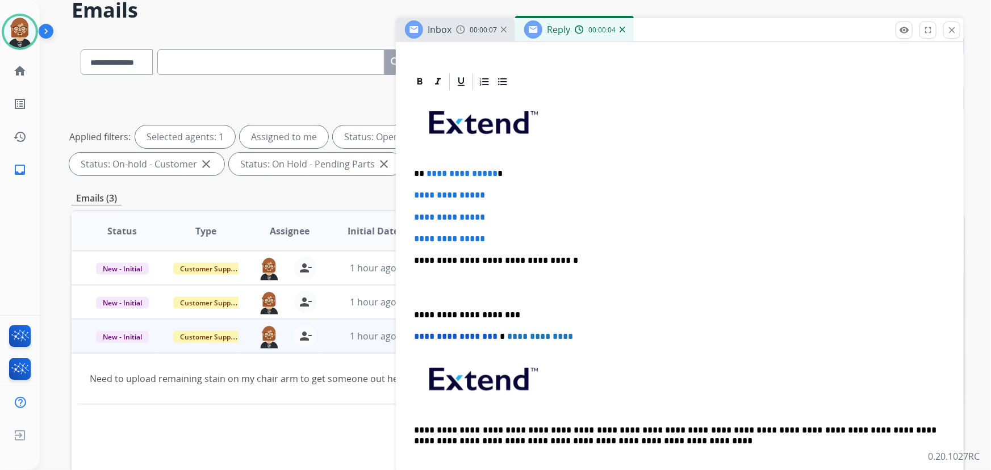
scroll to position [258, 0]
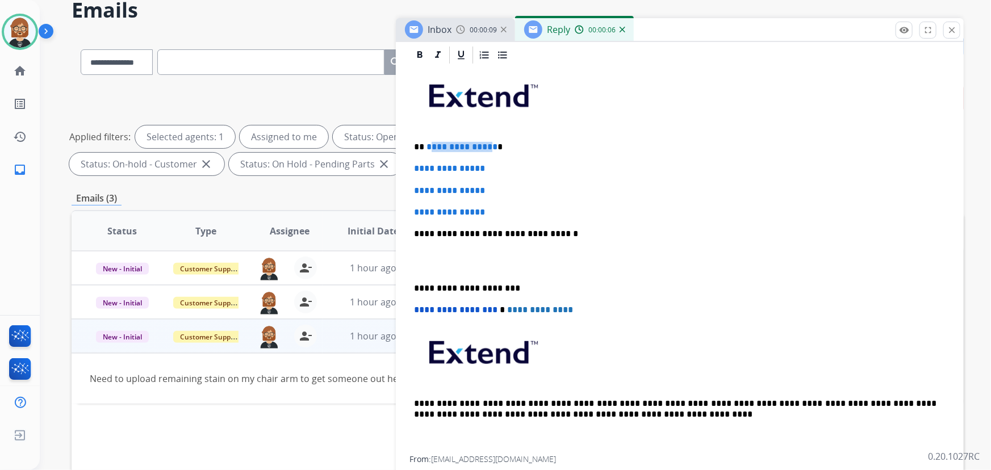
drag, startPoint x: 488, startPoint y: 149, endPoint x: 431, endPoint y: 144, distance: 56.4
click at [431, 144] on span "**********" at bounding box center [461, 146] width 71 height 9
click at [438, 148] on span "**********" at bounding box center [461, 146] width 71 height 9
click at [416, 147] on p "**********" at bounding box center [675, 147] width 523 height 10
drag, startPoint x: 442, startPoint y: 148, endPoint x: 496, endPoint y: 140, distance: 53.9
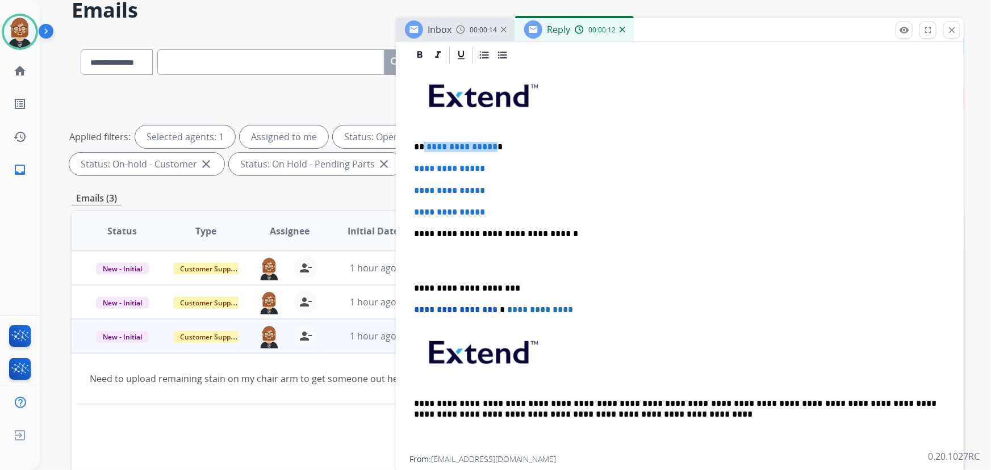
click at [491, 142] on p "**********" at bounding box center [675, 147] width 523 height 10
drag, startPoint x: 530, startPoint y: 209, endPoint x: 370, endPoint y: 163, distance: 166.6
click at [370, 163] on div "**********" at bounding box center [518, 342] width 892 height 614
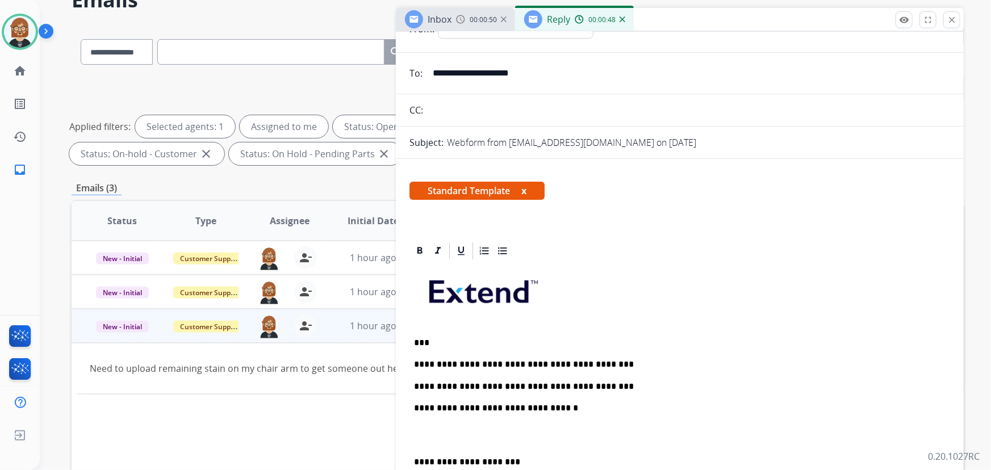
scroll to position [0, 0]
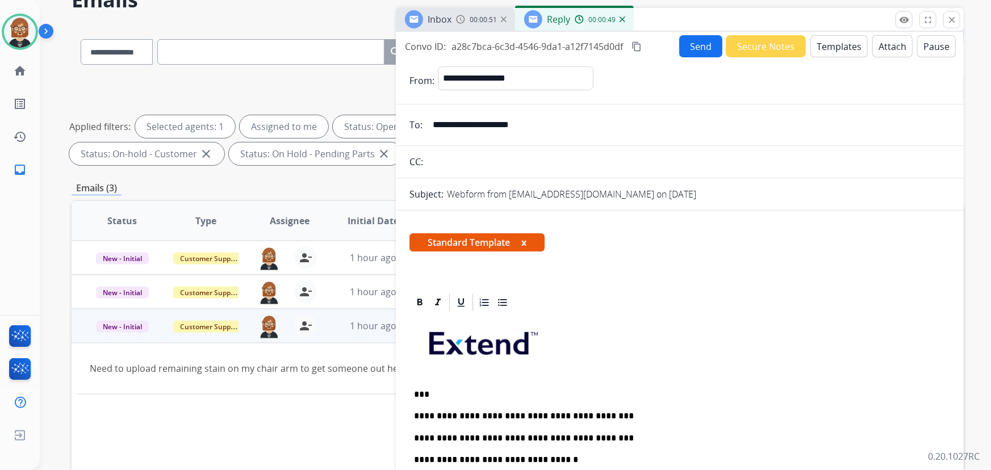
click at [687, 47] on button "Send" at bounding box center [700, 46] width 43 height 22
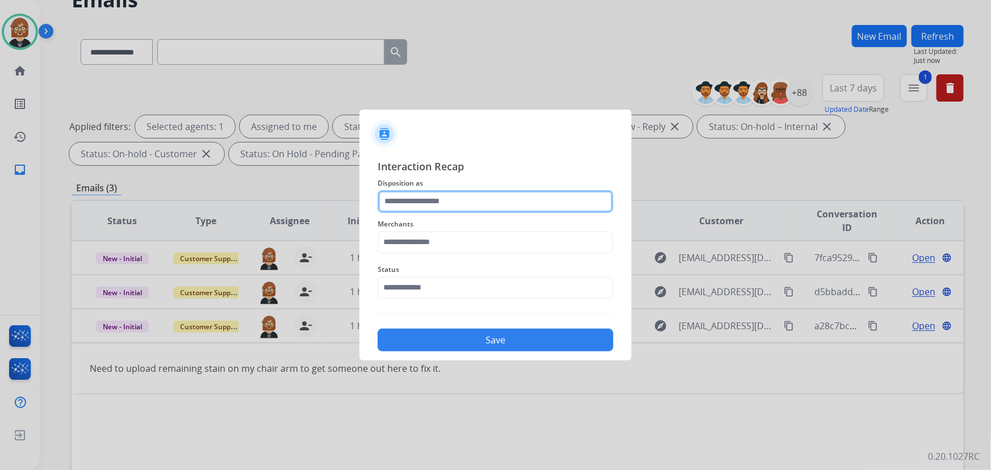
click at [530, 190] on input "text" at bounding box center [496, 201] width 236 height 23
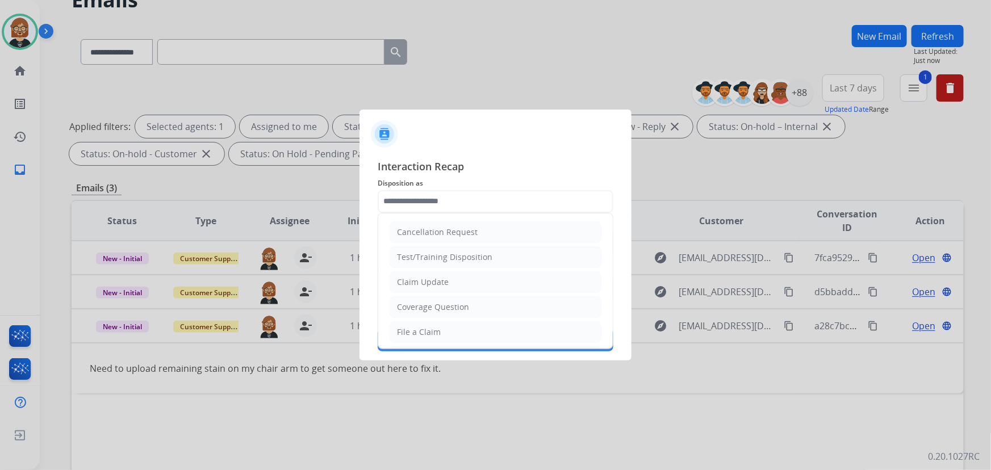
click at [473, 334] on li "File a Claim" at bounding box center [495, 332] width 212 height 22
type input "**********"
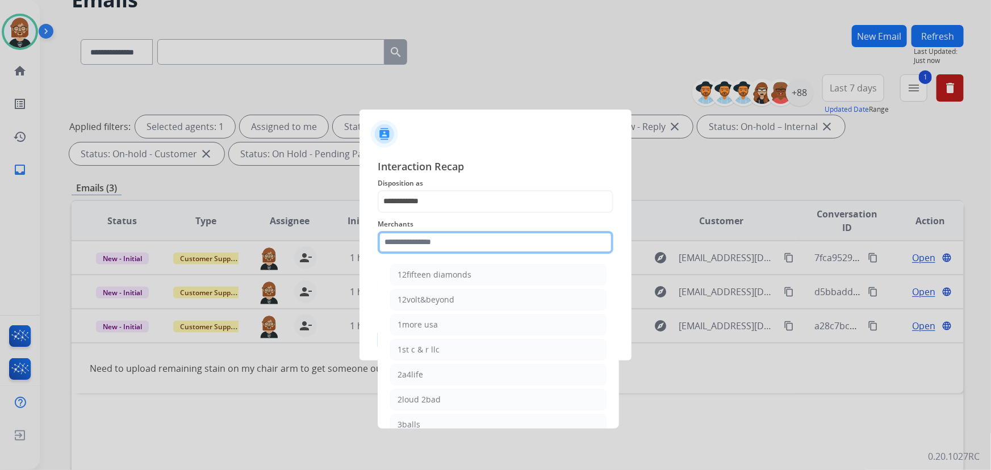
click at [480, 231] on input "text" at bounding box center [496, 242] width 236 height 23
click at [460, 240] on input "text" at bounding box center [496, 242] width 236 height 23
click at [777, 326] on div at bounding box center [495, 235] width 991 height 470
drag, startPoint x: 783, startPoint y: 324, endPoint x: 774, endPoint y: 323, distance: 9.7
click at [778, 324] on div at bounding box center [495, 235] width 991 height 470
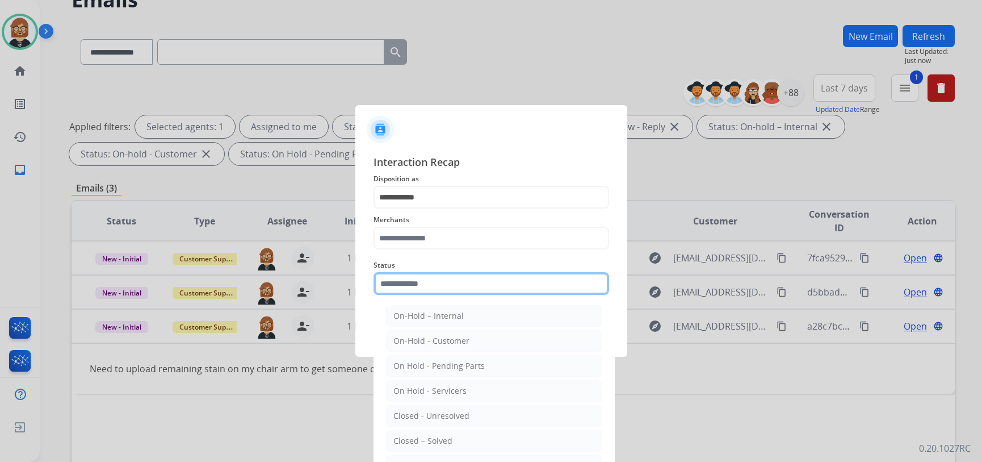
click at [492, 284] on input "text" at bounding box center [492, 283] width 236 height 23
click at [496, 431] on li "Closed – Solved" at bounding box center [494, 441] width 216 height 22
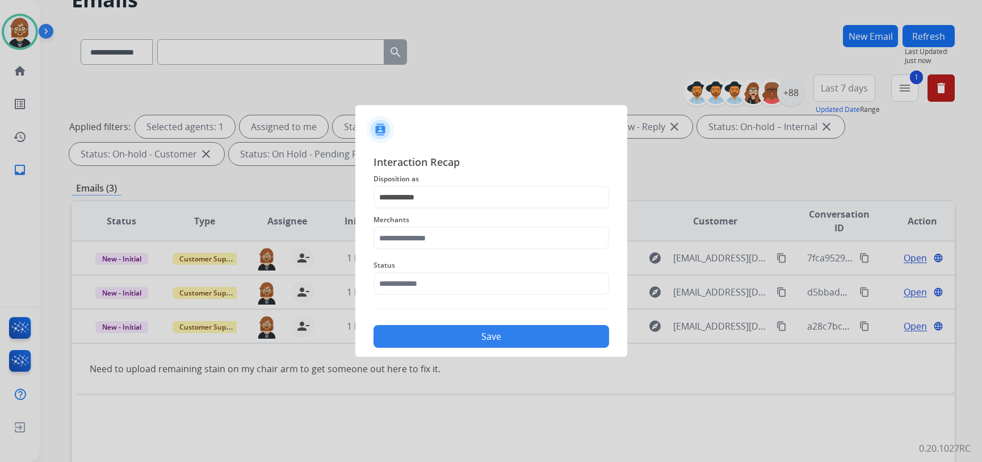
type input "**********"
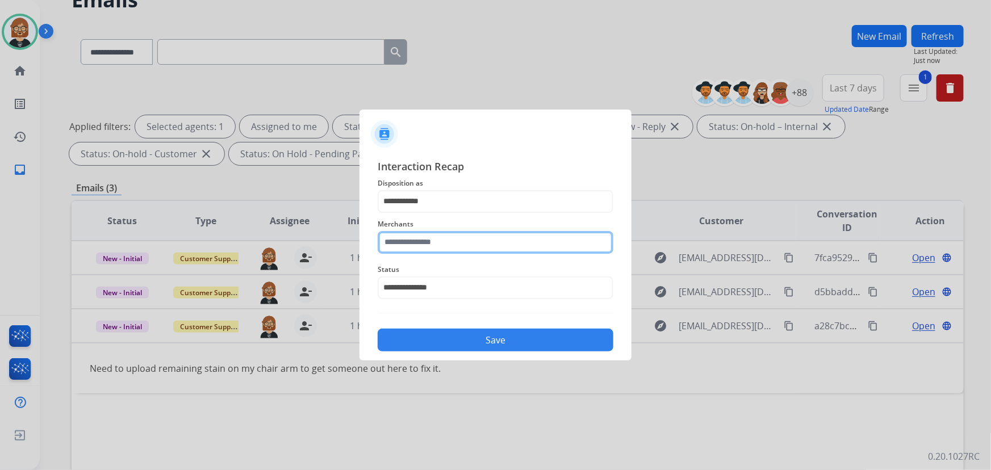
click at [486, 241] on input "text" at bounding box center [496, 242] width 236 height 23
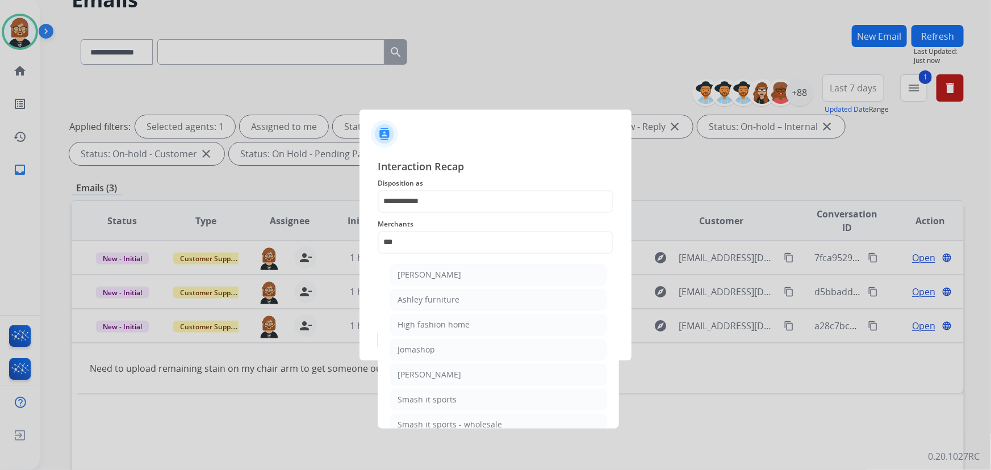
click at [444, 297] on div "Ashley furniture" at bounding box center [428, 299] width 62 height 11
type input "**********"
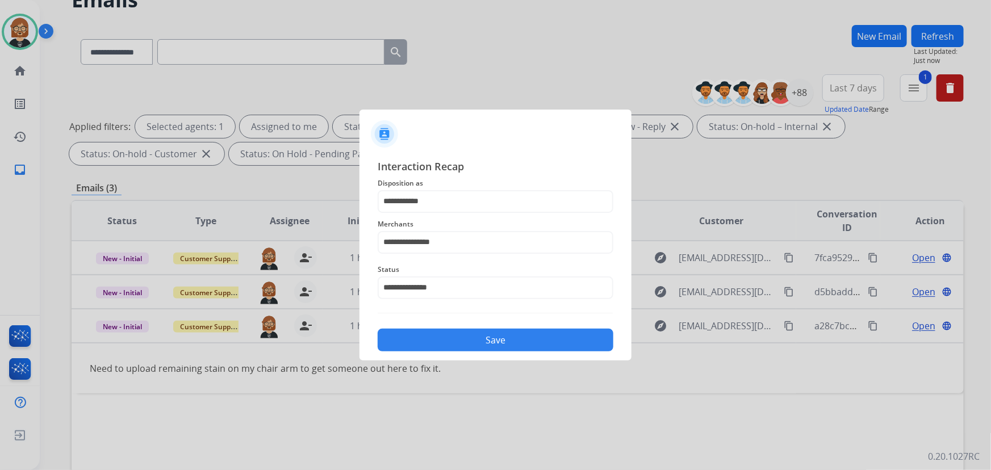
click at [488, 332] on div "Save" at bounding box center [496, 337] width 236 height 30
click at [488, 333] on button "Save" at bounding box center [496, 340] width 236 height 23
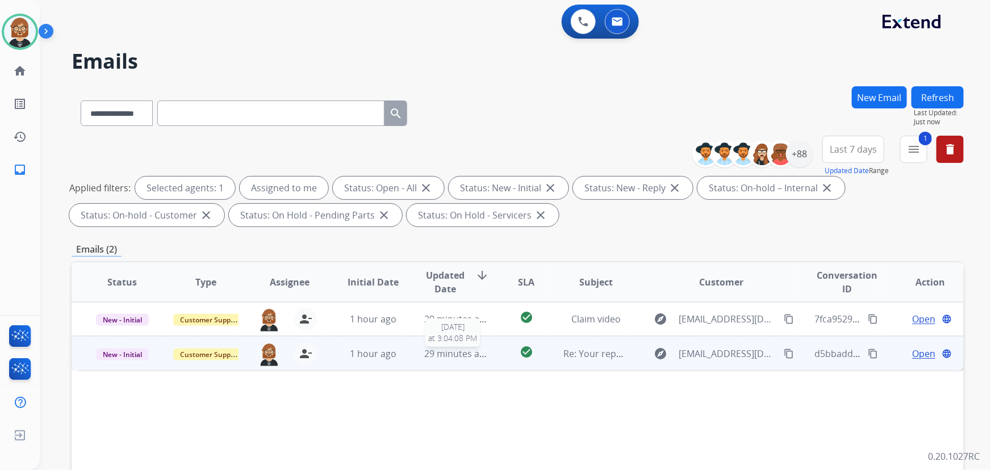
click at [430, 351] on span "29 minutes ago" at bounding box center [457, 353] width 66 height 12
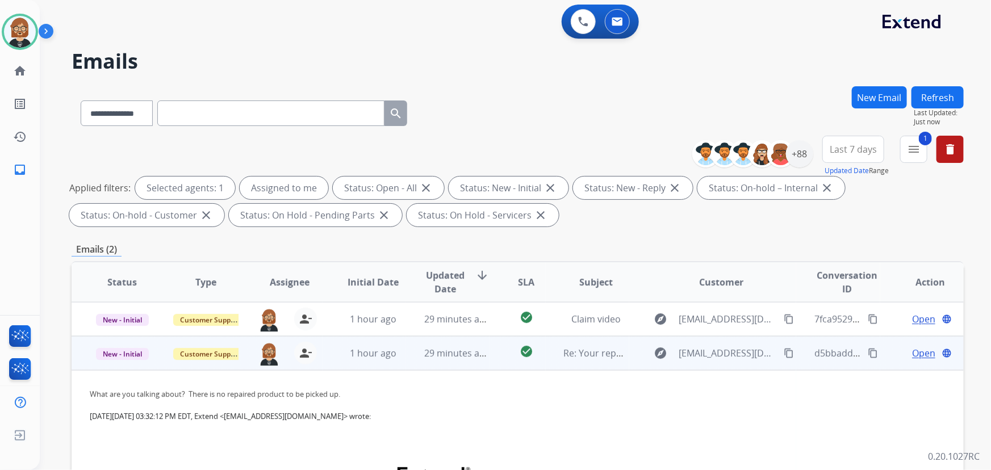
click at [783, 355] on mat-icon "content_copy" at bounding box center [788, 353] width 10 height 10
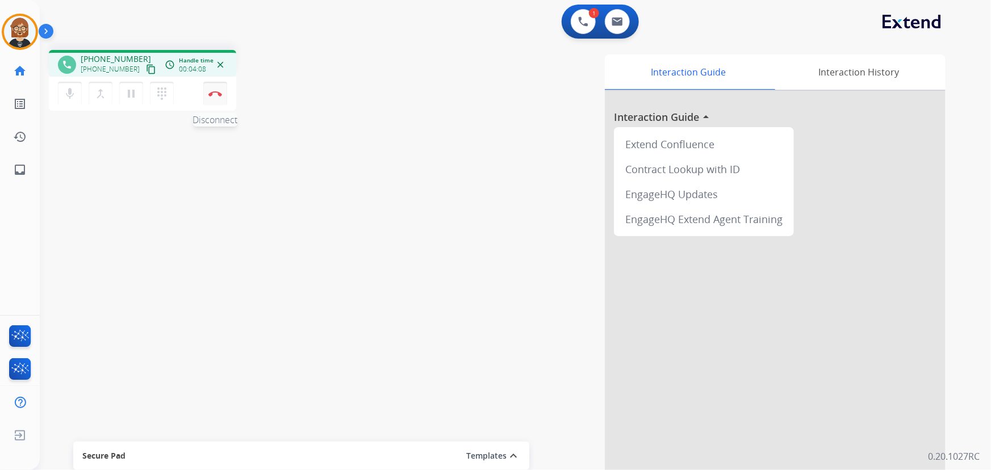
click at [216, 91] on img at bounding box center [215, 94] width 14 height 6
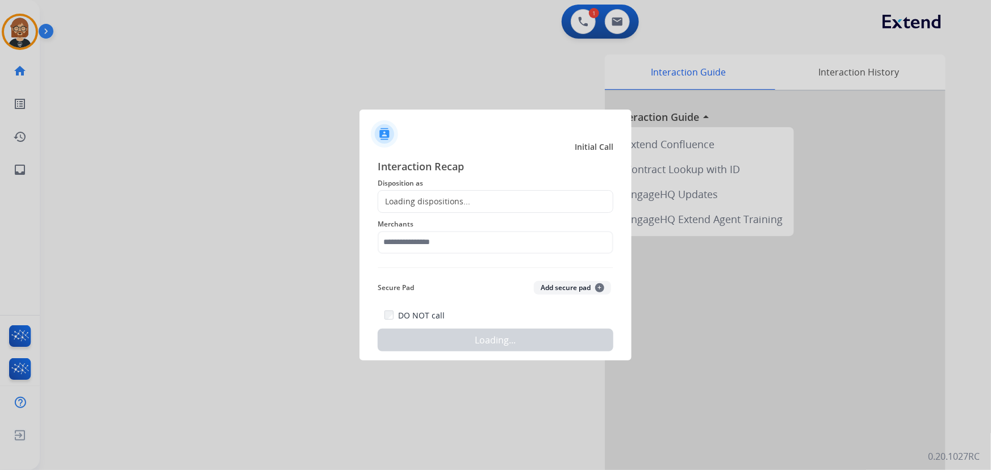
click at [504, 202] on div "Loading dispositions..." at bounding box center [496, 201] width 236 height 23
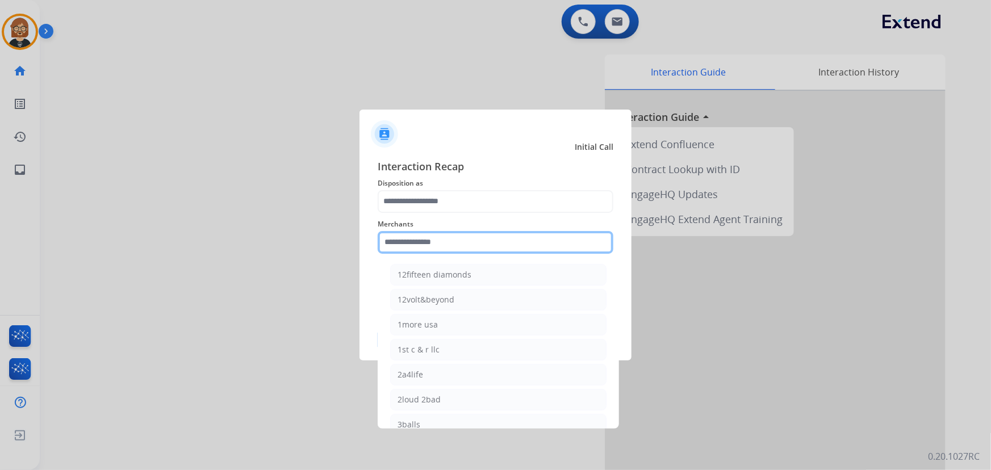
click at [464, 248] on input "text" at bounding box center [496, 242] width 236 height 23
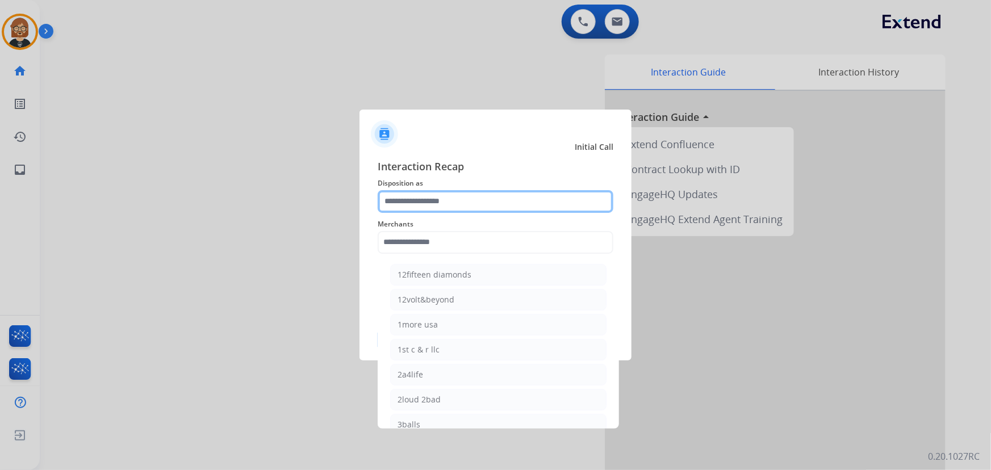
click at [441, 206] on input "text" at bounding box center [496, 201] width 236 height 23
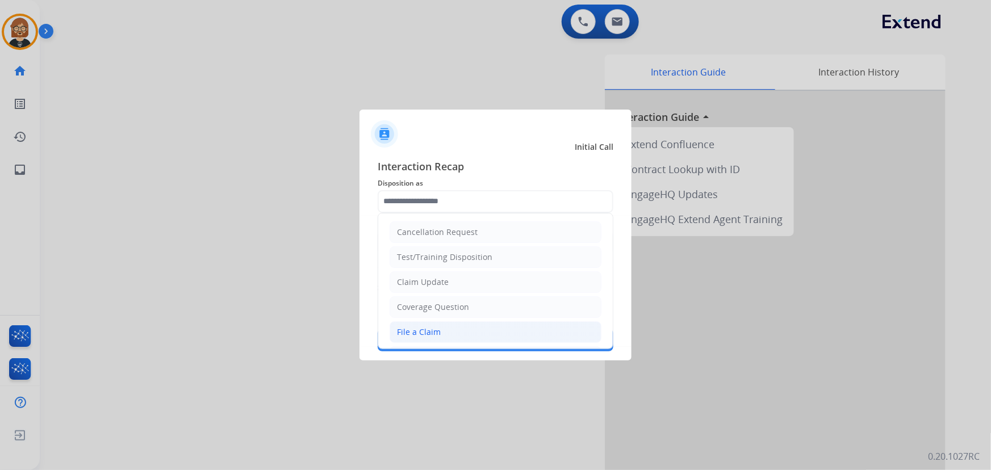
click at [465, 333] on li "File a Claim" at bounding box center [495, 332] width 212 height 22
type input "**********"
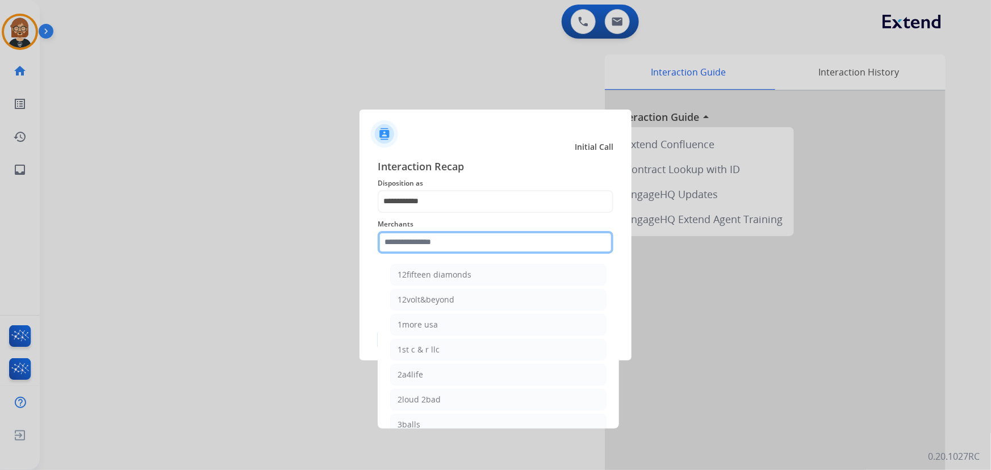
drag, startPoint x: 468, startPoint y: 249, endPoint x: 466, endPoint y: 255, distance: 5.9
click at [466, 255] on div "Merchants 12fifteen diamonds 12volt&beyond 1more usa 1st c & r llc 2a4life 2lou…" at bounding box center [496, 235] width 236 height 45
click at [454, 236] on input "text" at bounding box center [496, 242] width 236 height 23
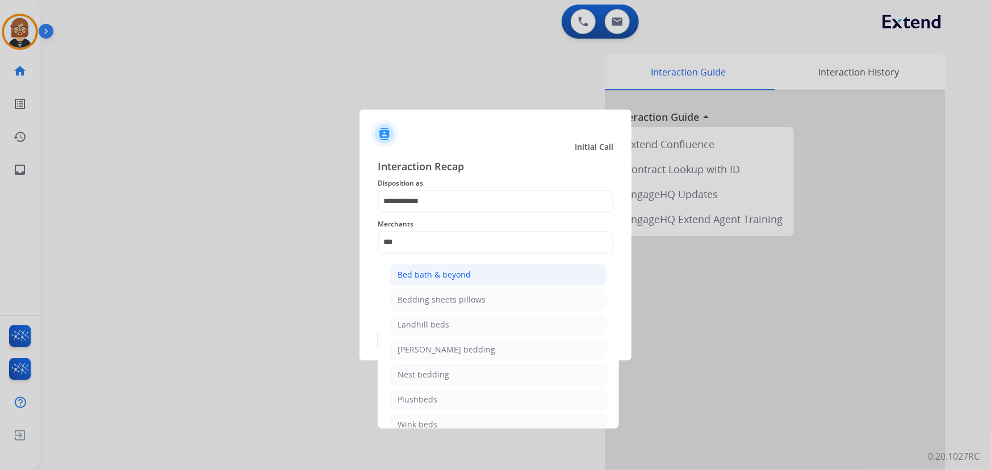
click at [469, 273] on li "Bed bath & beyond" at bounding box center [498, 275] width 216 height 22
type input "**********"
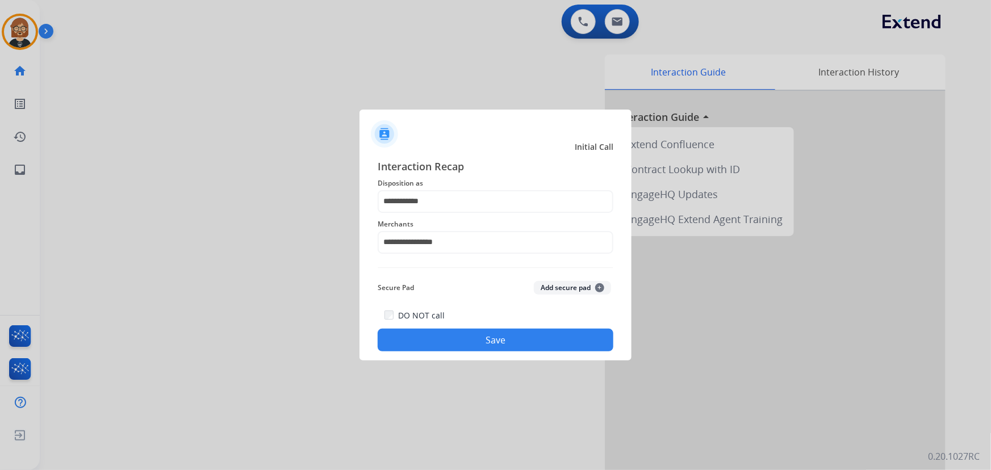
click at [506, 340] on button "Save" at bounding box center [496, 340] width 236 height 23
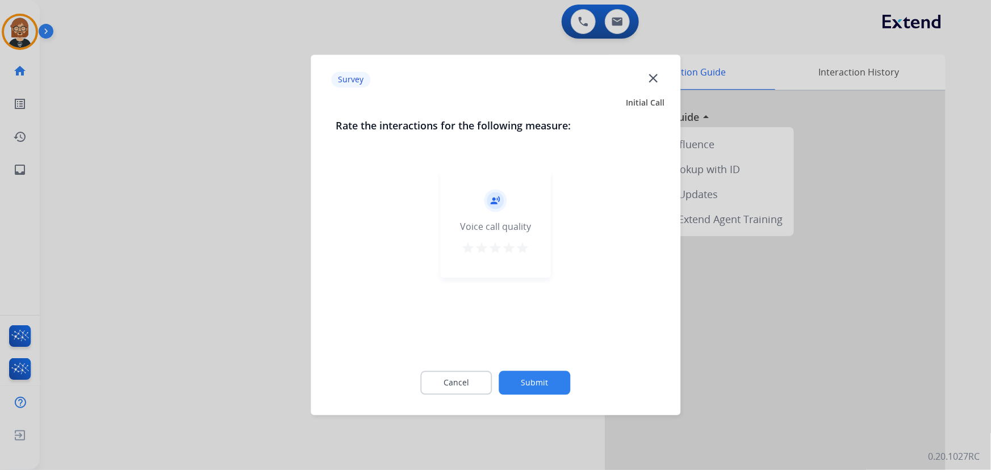
click at [542, 391] on button "Submit" at bounding box center [535, 383] width 72 height 24
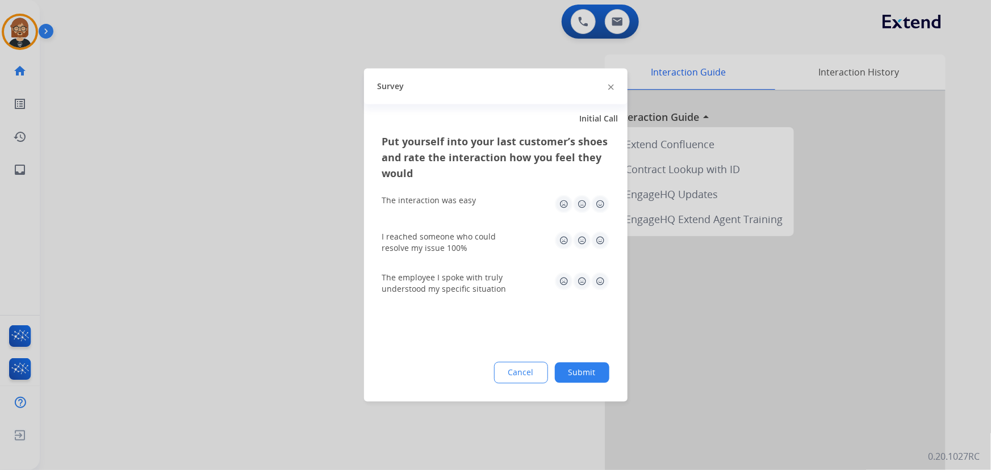
click at [561, 373] on button "Submit" at bounding box center [582, 373] width 54 height 20
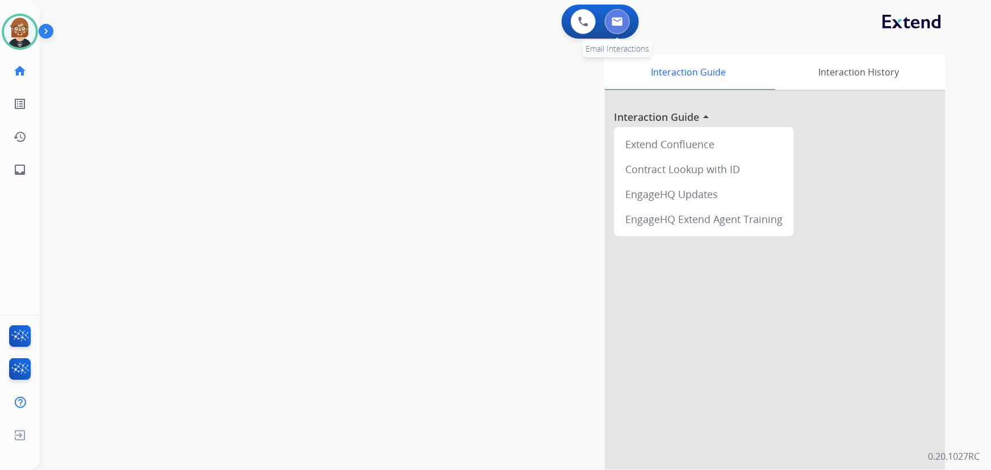
click at [625, 19] on button at bounding box center [617, 21] width 25 height 25
select select "**********"
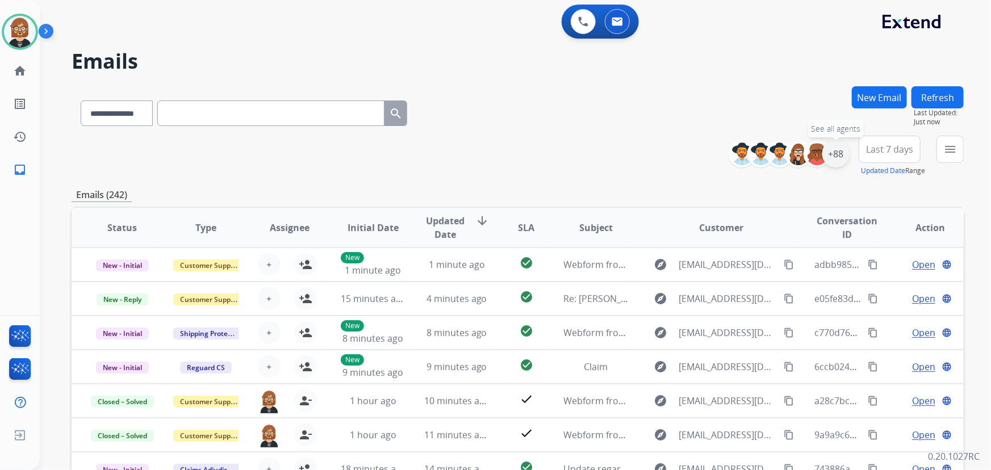
click at [834, 150] on div "+88" at bounding box center [835, 153] width 27 height 27
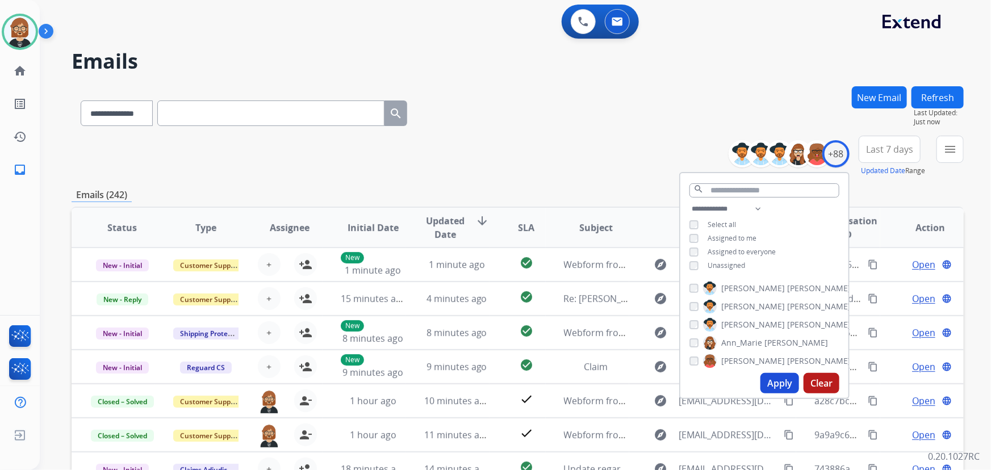
click at [731, 263] on span "Unassigned" at bounding box center [725, 266] width 37 height 10
click at [782, 388] on button "Apply" at bounding box center [779, 383] width 39 height 20
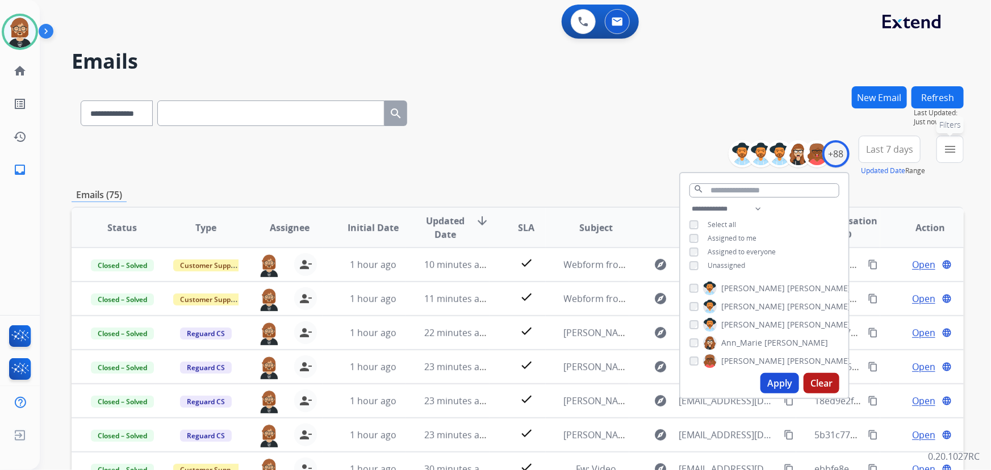
click at [948, 148] on mat-icon "menu" at bounding box center [950, 149] width 14 height 14
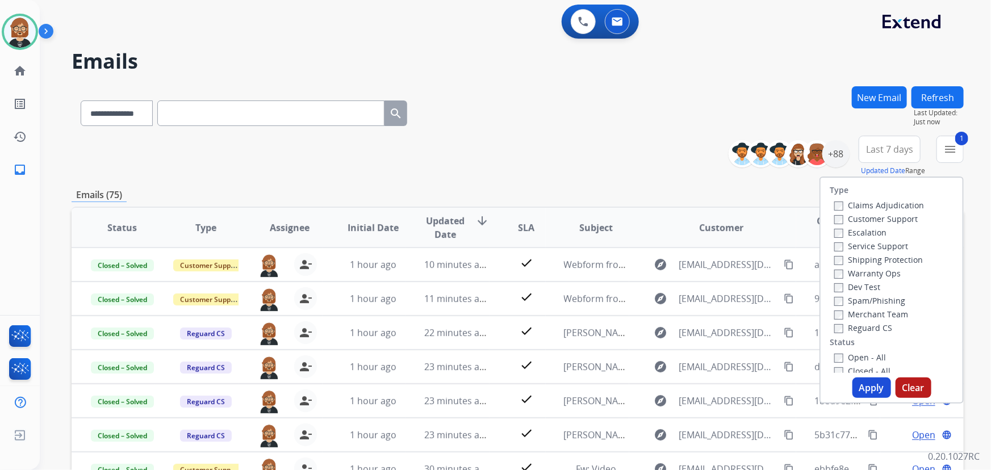
click at [863, 392] on button "Apply" at bounding box center [871, 388] width 39 height 20
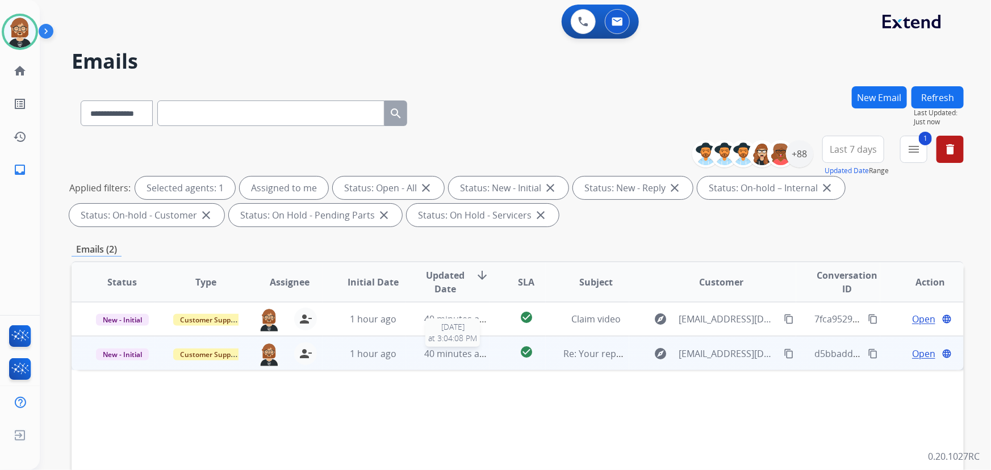
click at [455, 350] on span "40 minutes ago" at bounding box center [457, 353] width 66 height 12
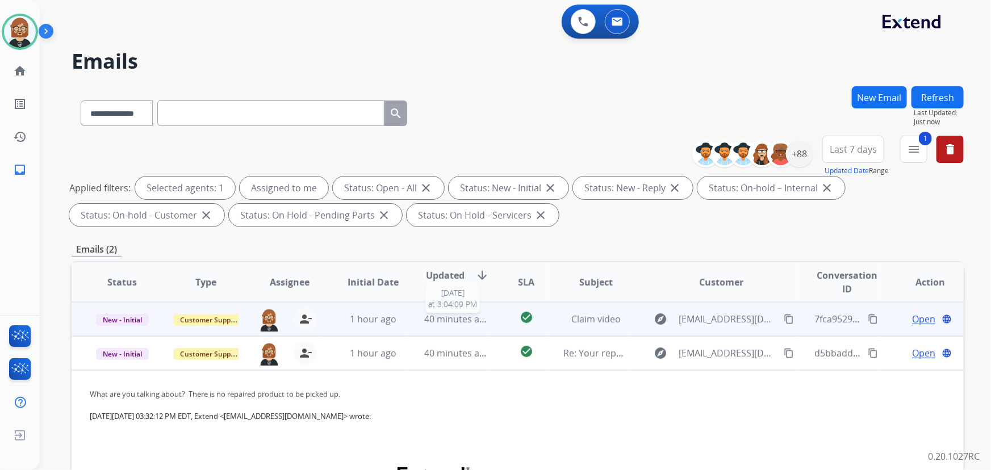
click at [451, 313] on span "40 minutes ago" at bounding box center [457, 319] width 66 height 12
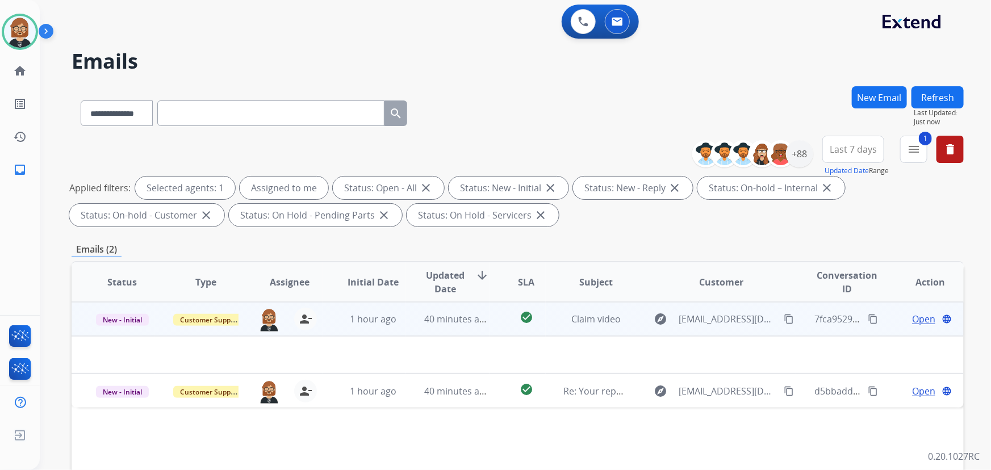
click at [924, 322] on span "Open" at bounding box center [923, 319] width 23 height 14
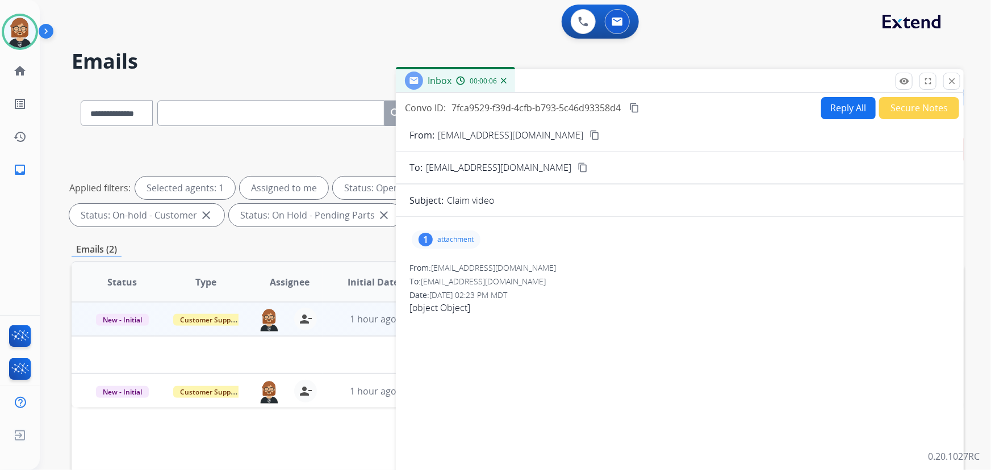
click at [424, 241] on div "1" at bounding box center [425, 240] width 14 height 14
click at [439, 263] on div at bounding box center [449, 269] width 57 height 40
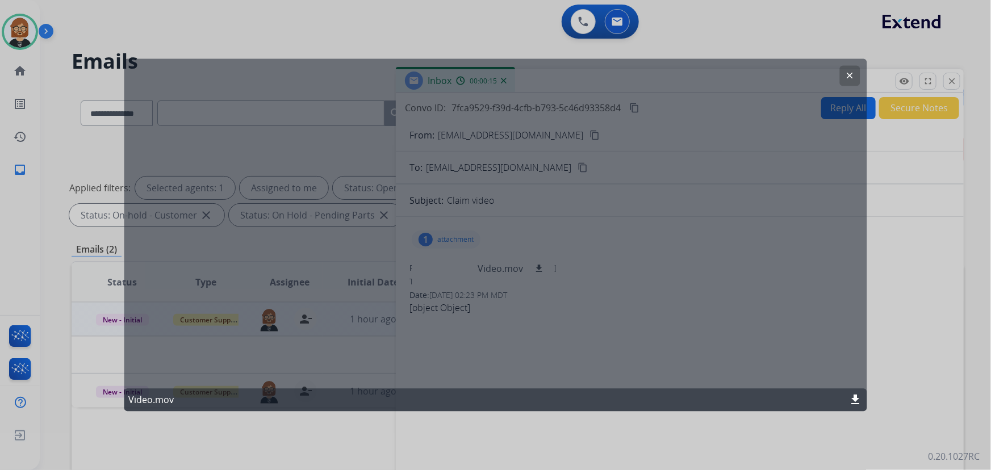
click at [854, 395] on mat-icon "download" at bounding box center [856, 400] width 14 height 14
click at [852, 78] on mat-icon "clear" at bounding box center [850, 76] width 10 height 10
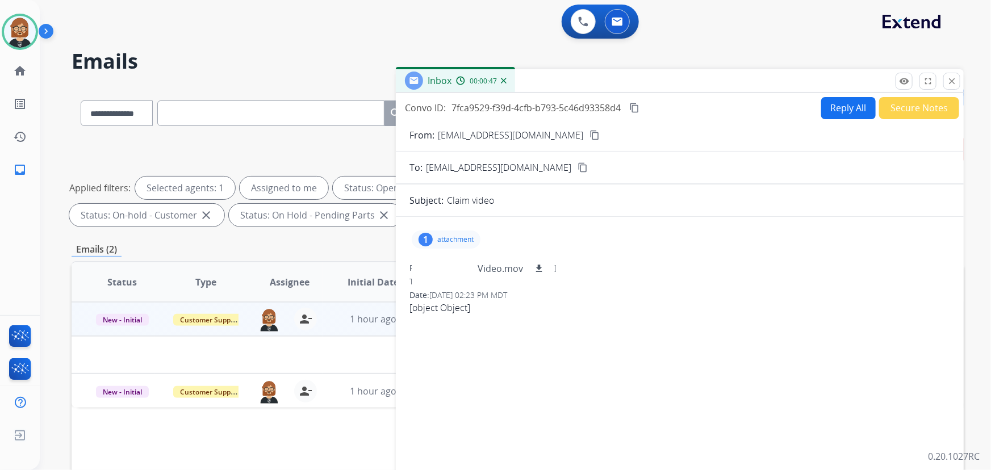
click at [589, 133] on mat-icon "content_copy" at bounding box center [594, 135] width 10 height 10
click at [831, 102] on button "Reply All" at bounding box center [848, 108] width 54 height 22
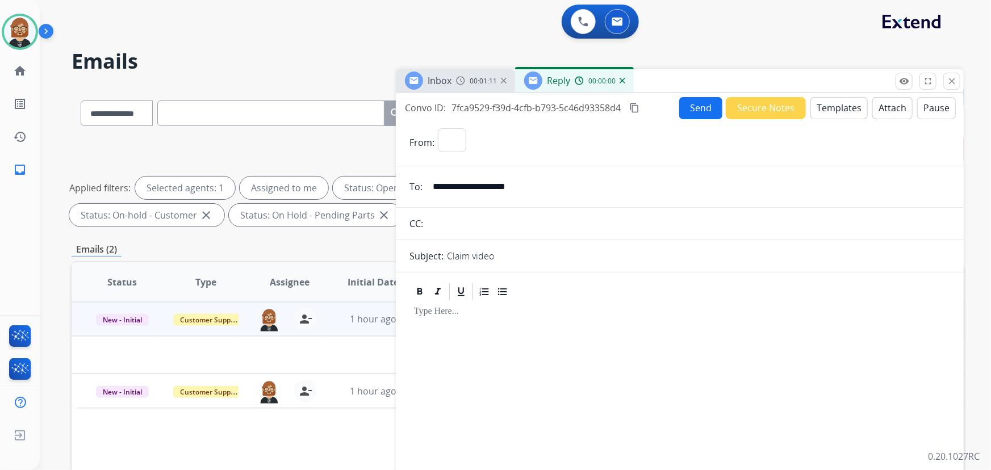
select select "**********"
click at [819, 108] on button "Templates" at bounding box center [838, 108] width 57 height 22
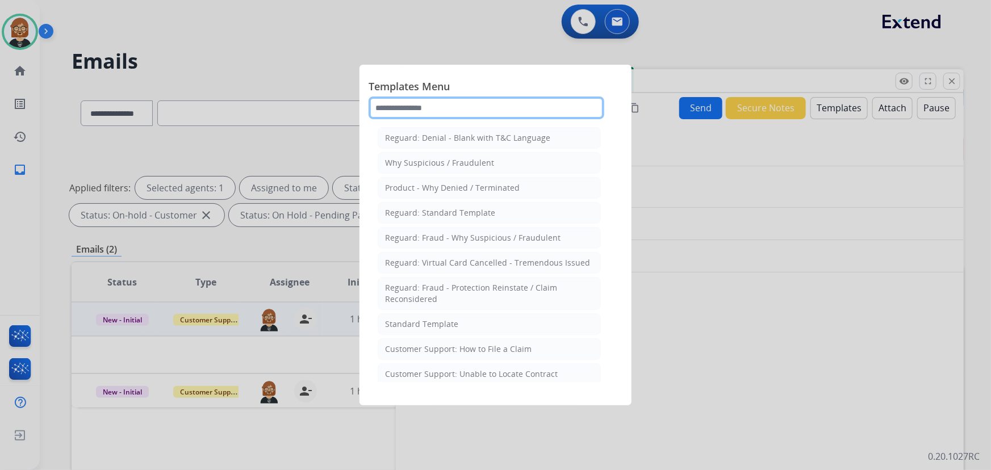
click at [471, 102] on input "text" at bounding box center [486, 108] width 236 height 23
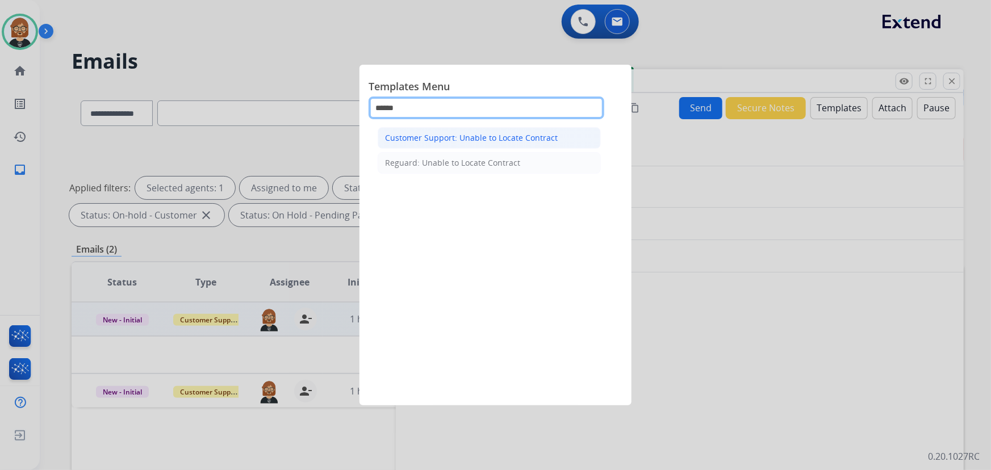
type input "******"
click at [510, 135] on div "Customer Support: Unable to Locate Contract" at bounding box center [471, 137] width 173 height 11
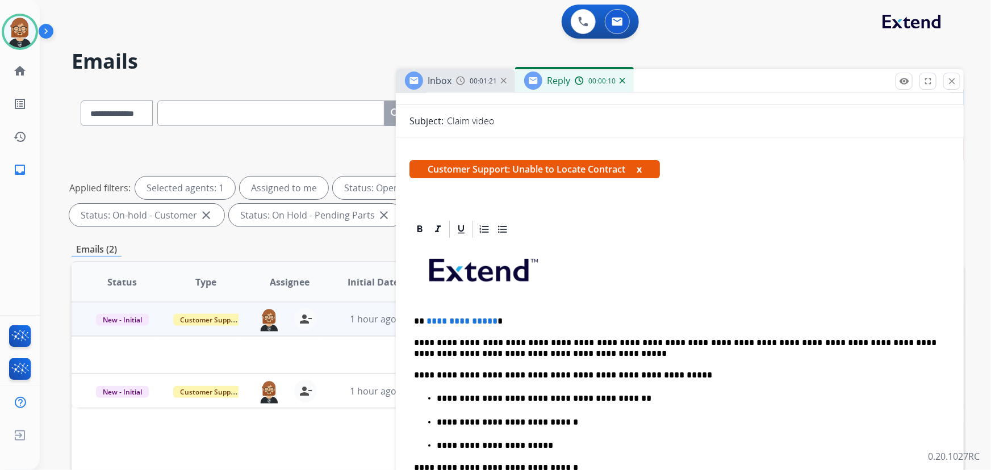
scroll to position [103, 0]
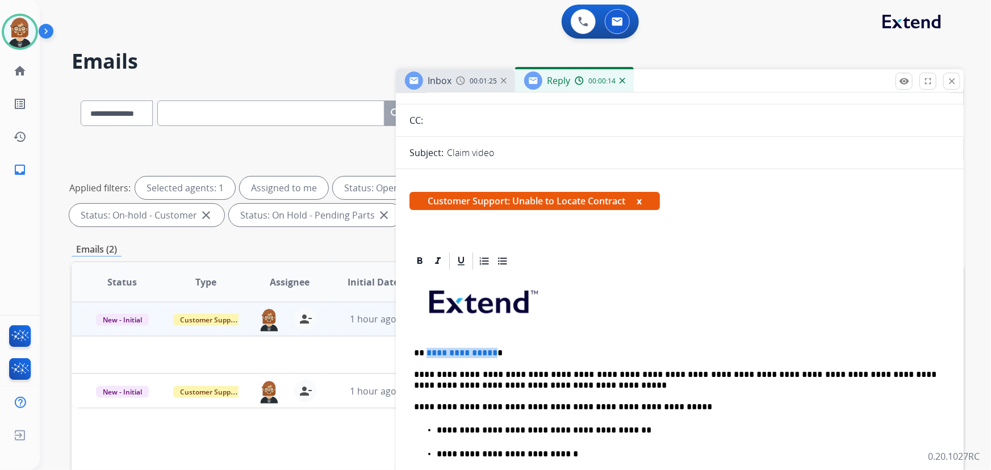
drag, startPoint x: 491, startPoint y: 353, endPoint x: 539, endPoint y: 332, distance: 52.6
click at [426, 352] on p "**********" at bounding box center [675, 353] width 523 height 10
drag, startPoint x: 446, startPoint y: 387, endPoint x: 522, endPoint y: 387, distance: 76.1
click at [522, 387] on p "**********" at bounding box center [675, 380] width 523 height 21
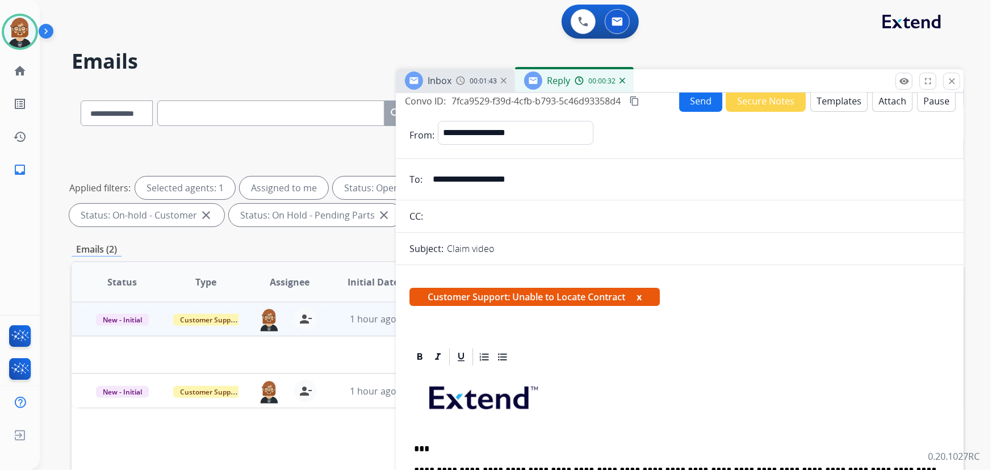
scroll to position [0, 0]
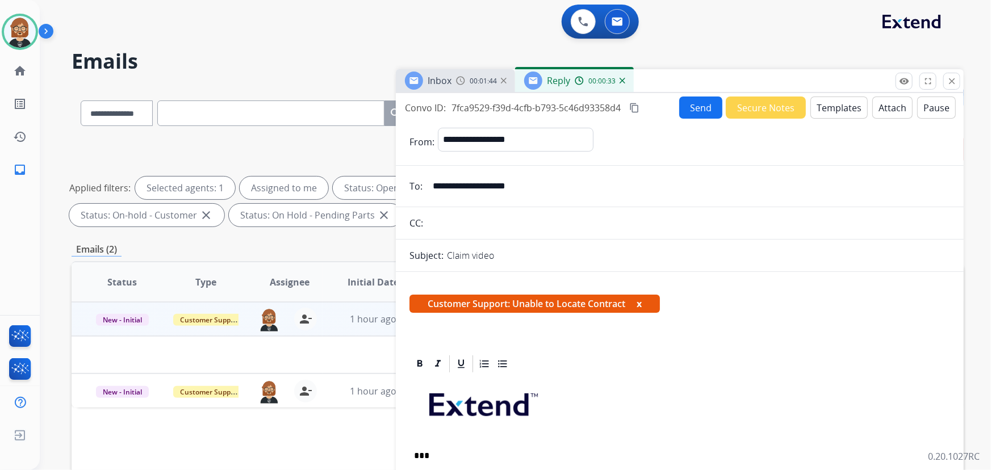
click at [694, 108] on button "Send" at bounding box center [700, 108] width 43 height 22
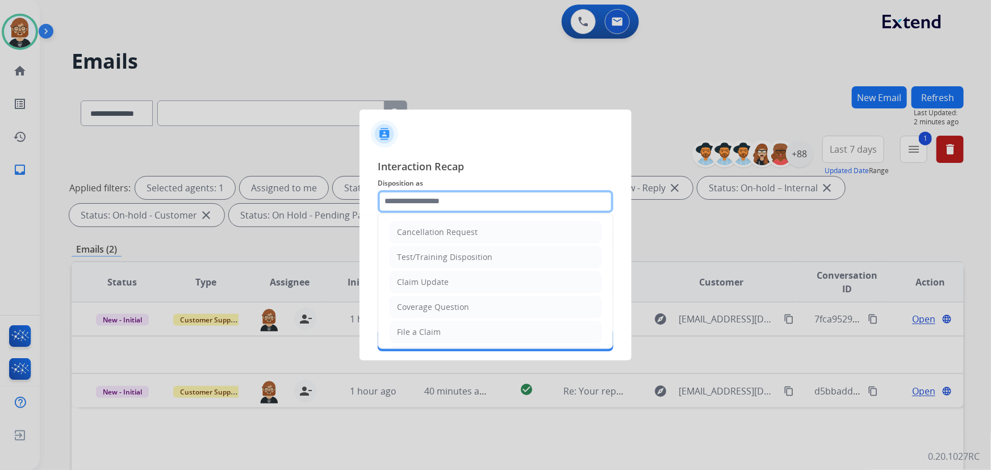
click at [470, 202] on input "text" at bounding box center [496, 201] width 236 height 23
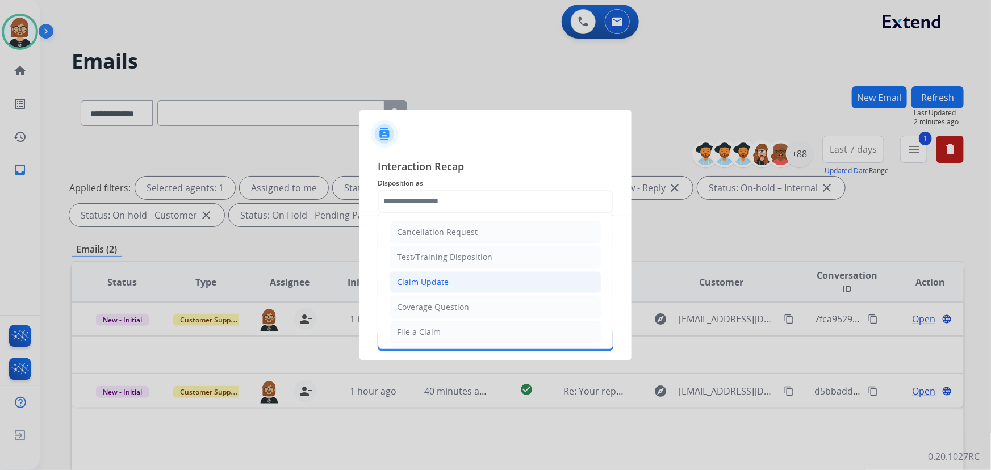
click at [468, 282] on li "Claim Update" at bounding box center [495, 282] width 212 height 22
type input "**********"
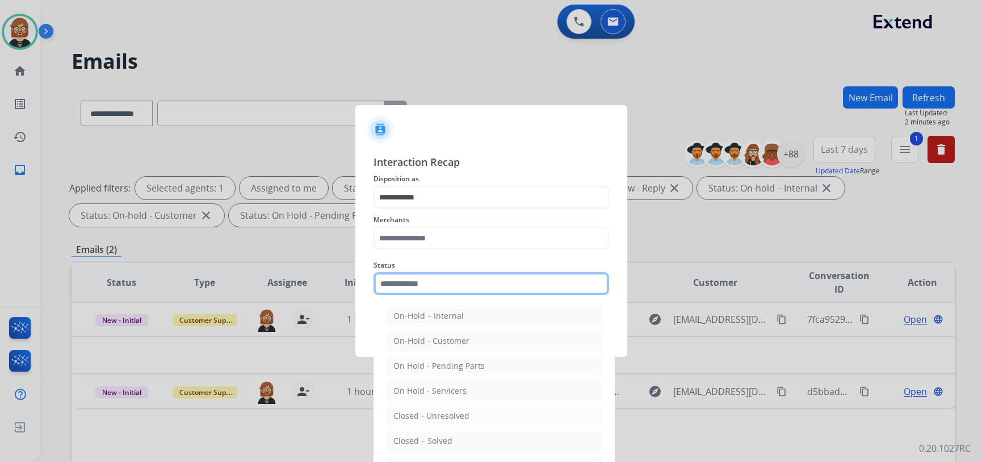
click at [465, 284] on input "text" at bounding box center [492, 283] width 236 height 23
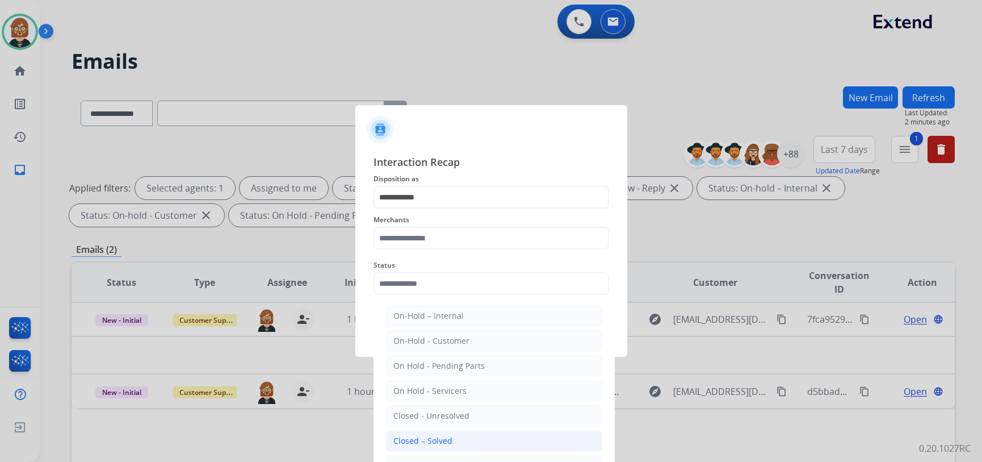
click at [484, 437] on li "Closed – Solved" at bounding box center [494, 441] width 216 height 22
type input "**********"
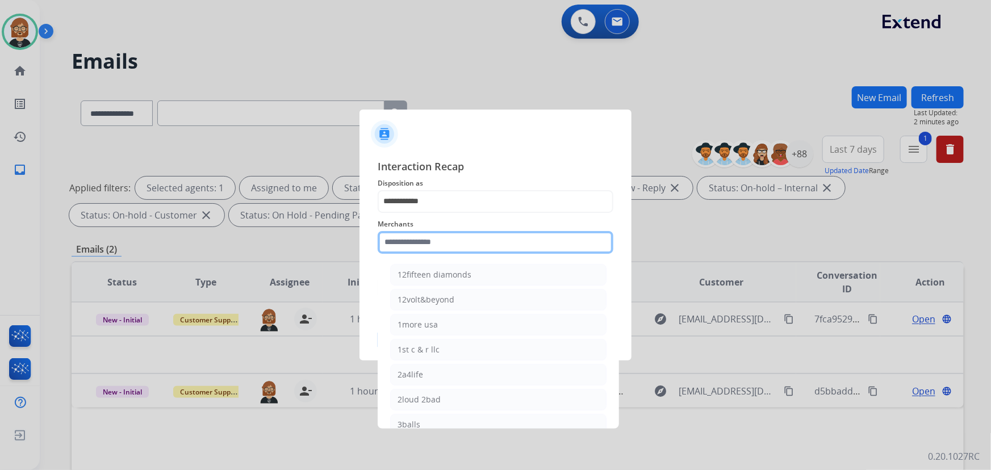
click at [462, 238] on input "text" at bounding box center [496, 242] width 236 height 23
click at [455, 237] on input "text" at bounding box center [496, 242] width 236 height 23
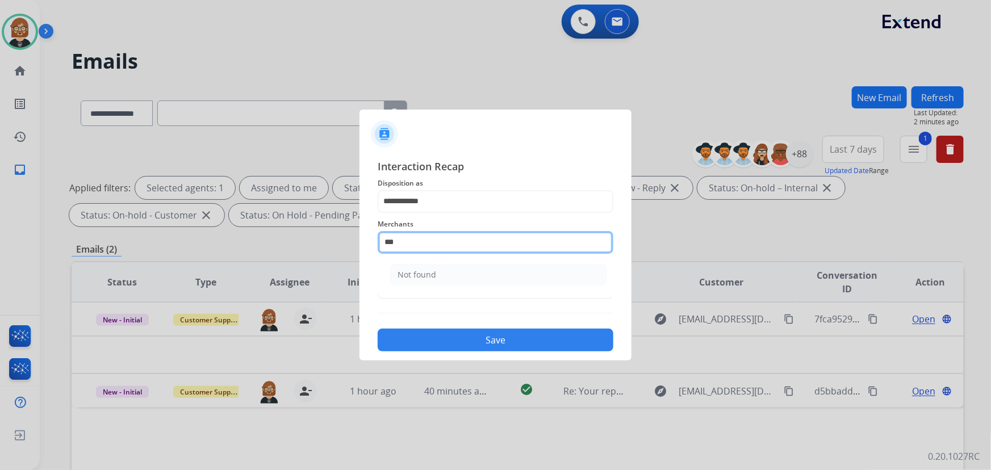
scroll to position [0, 0]
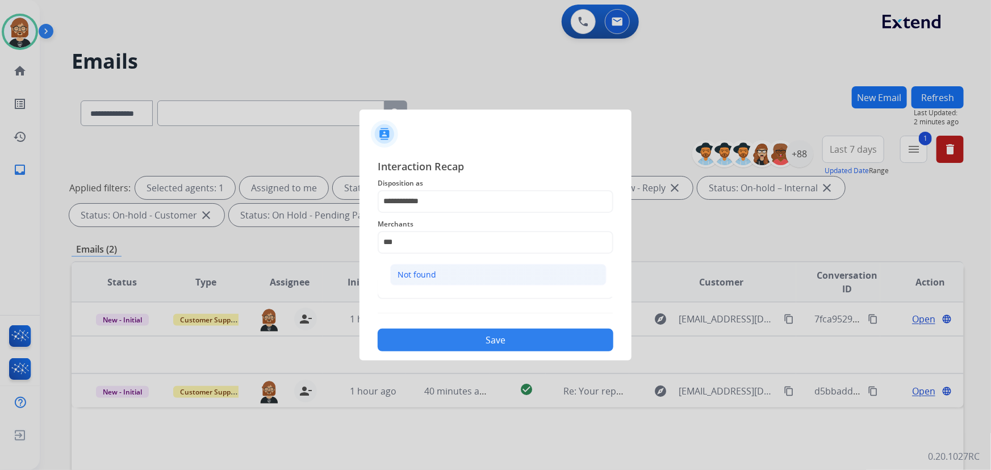
click at [456, 279] on li "Not found" at bounding box center [498, 275] width 216 height 22
type input "*********"
click at [492, 346] on button "Save" at bounding box center [496, 340] width 236 height 23
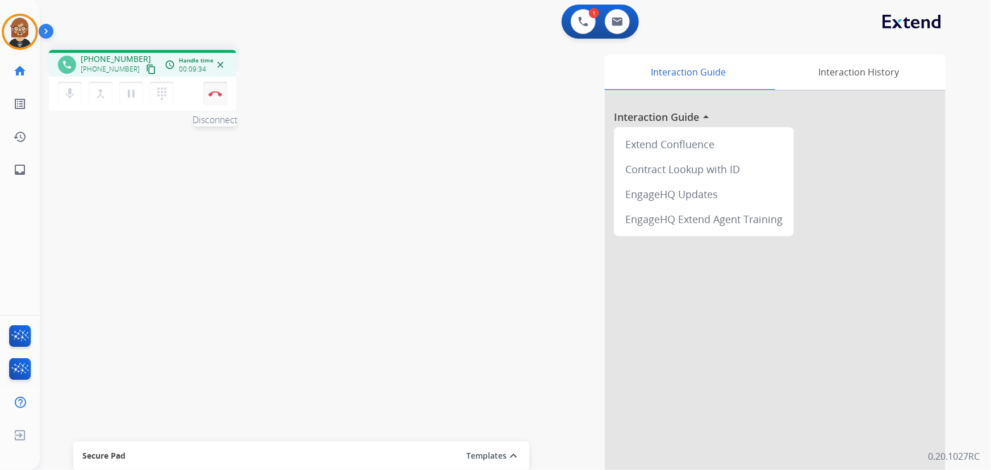
click at [211, 91] on img at bounding box center [215, 94] width 14 height 6
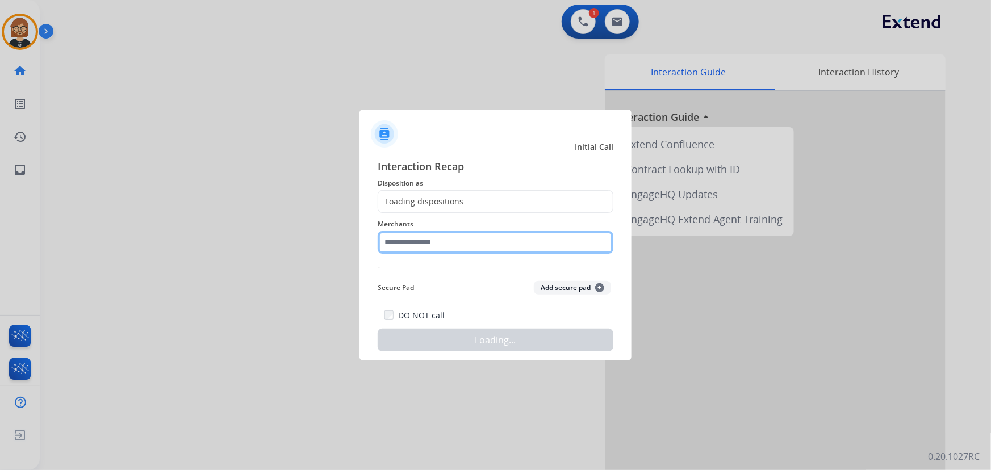
click at [475, 242] on input "text" at bounding box center [496, 242] width 236 height 23
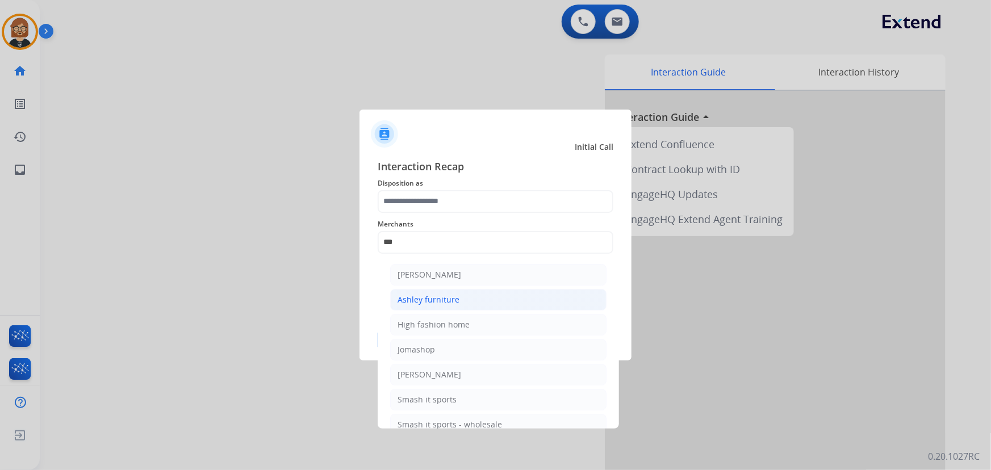
click at [482, 297] on li "Ashley furniture" at bounding box center [498, 300] width 216 height 22
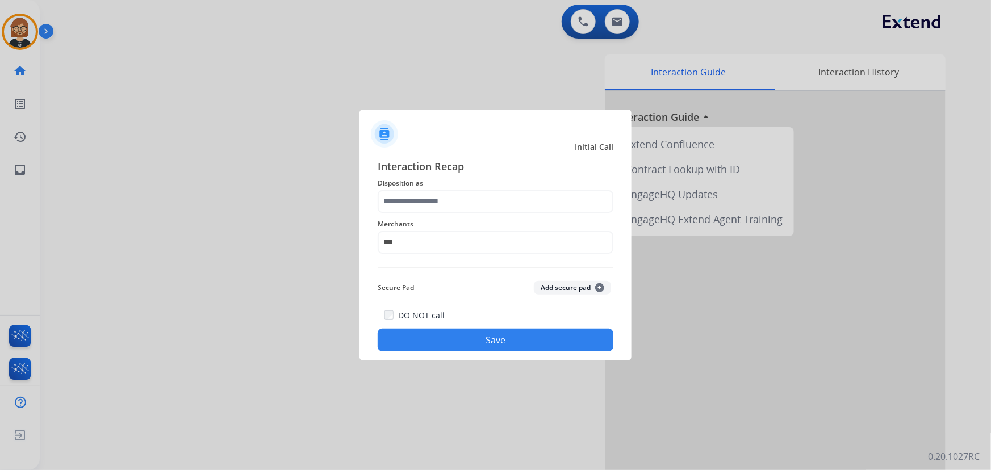
type input "**********"
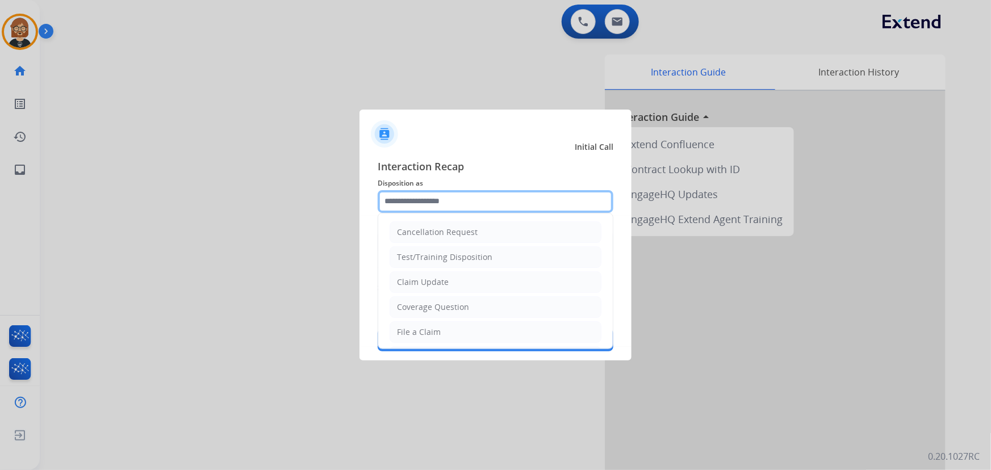
click at [468, 207] on input "text" at bounding box center [496, 201] width 236 height 23
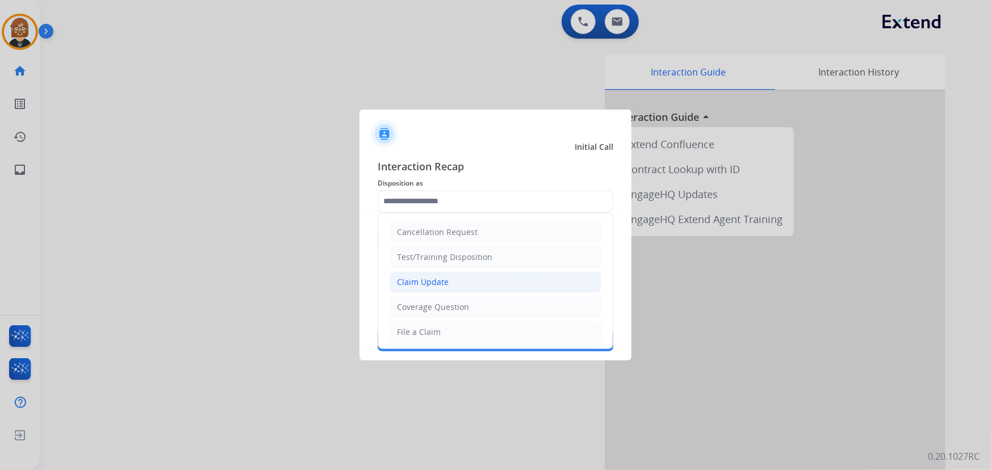
click at [462, 284] on li "Claim Update" at bounding box center [495, 282] width 212 height 22
type input "**********"
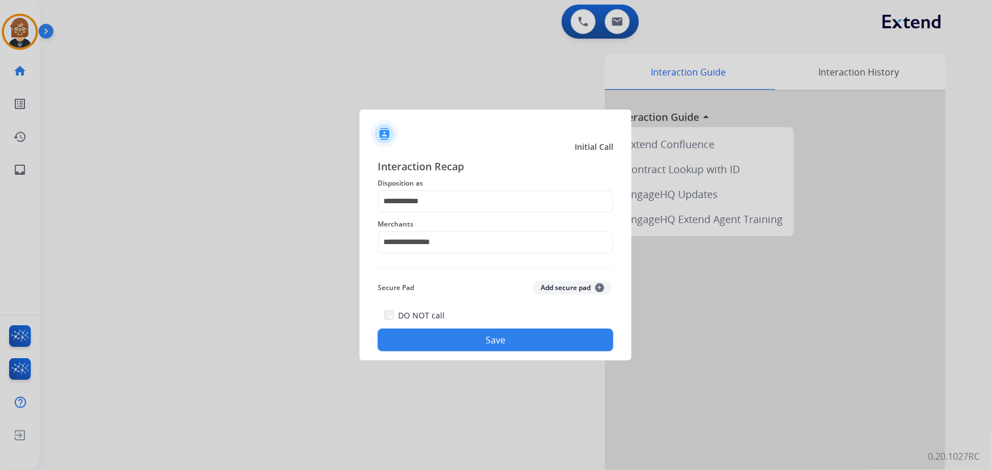
click at [494, 336] on button "Save" at bounding box center [496, 340] width 236 height 23
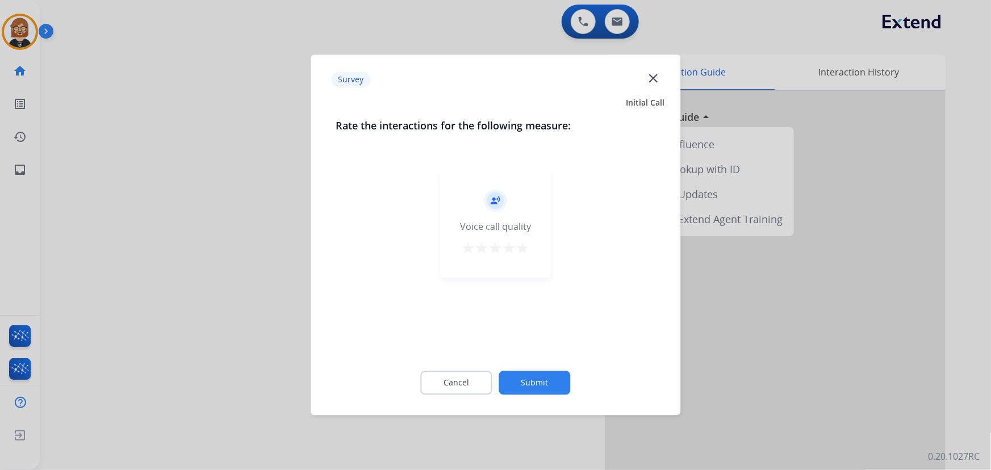
click at [527, 387] on button "Submit" at bounding box center [535, 383] width 72 height 24
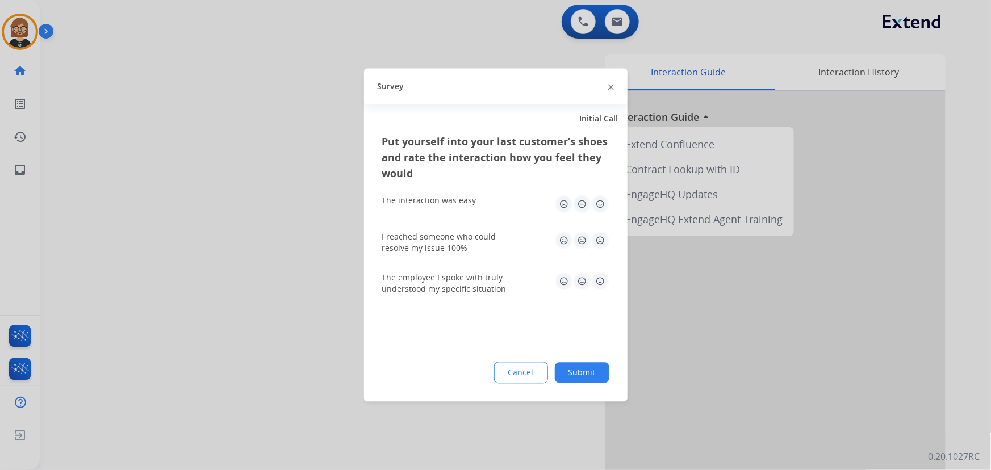
click at [582, 374] on button "Submit" at bounding box center [582, 373] width 54 height 20
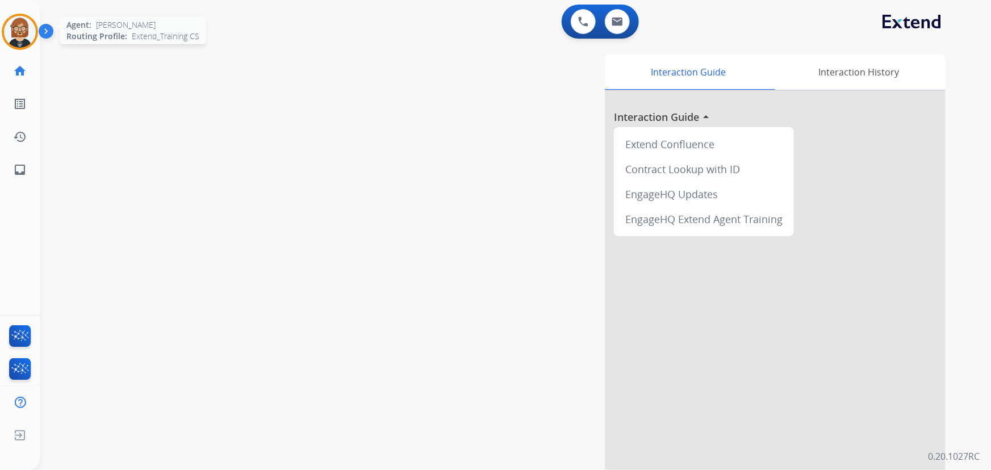
click at [20, 36] on img at bounding box center [20, 32] width 32 height 32
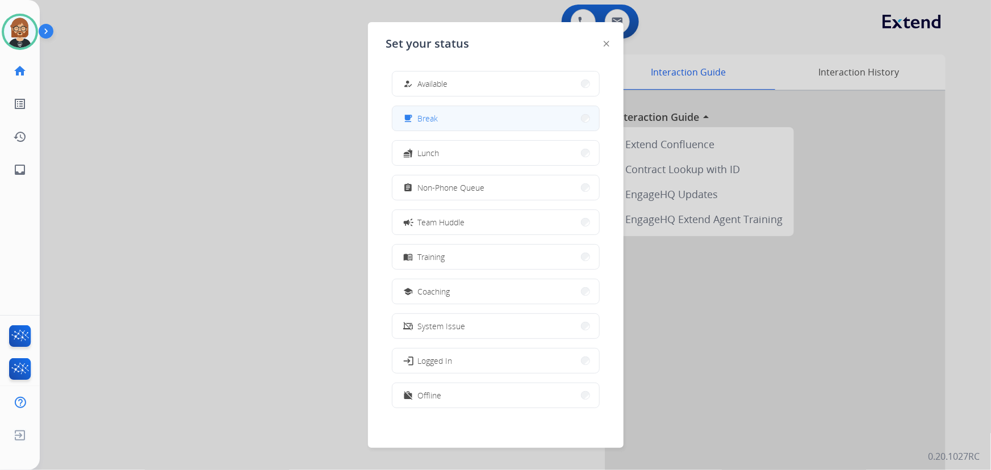
click at [434, 126] on button "free_breakfast Break" at bounding box center [495, 118] width 207 height 24
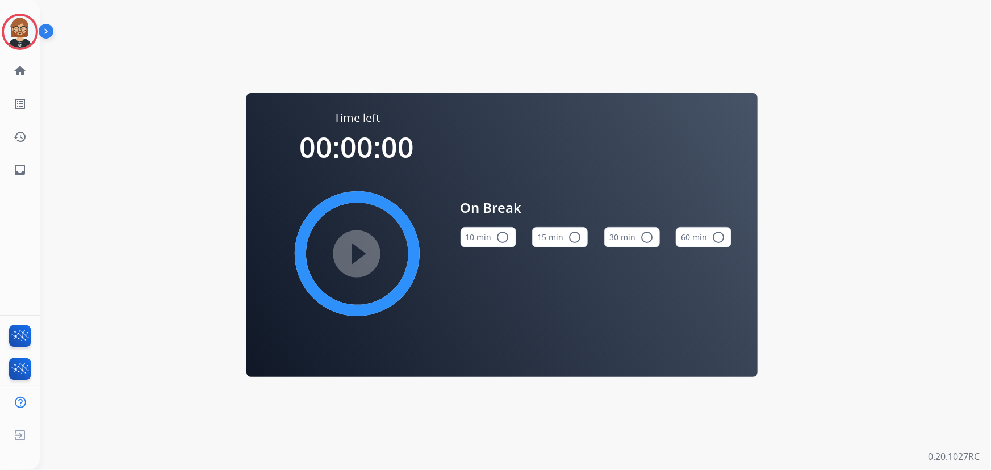
click at [494, 234] on button "10 min radio_button_unchecked" at bounding box center [488, 237] width 56 height 20
click at [350, 255] on mat-icon "play_circle_filled" at bounding box center [357, 254] width 14 height 14
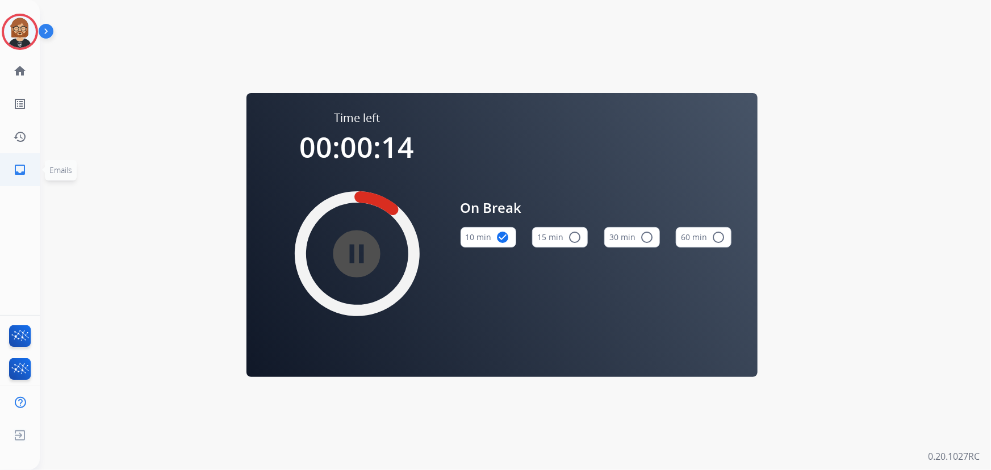
click at [16, 176] on mat-icon "inbox" at bounding box center [20, 170] width 14 height 14
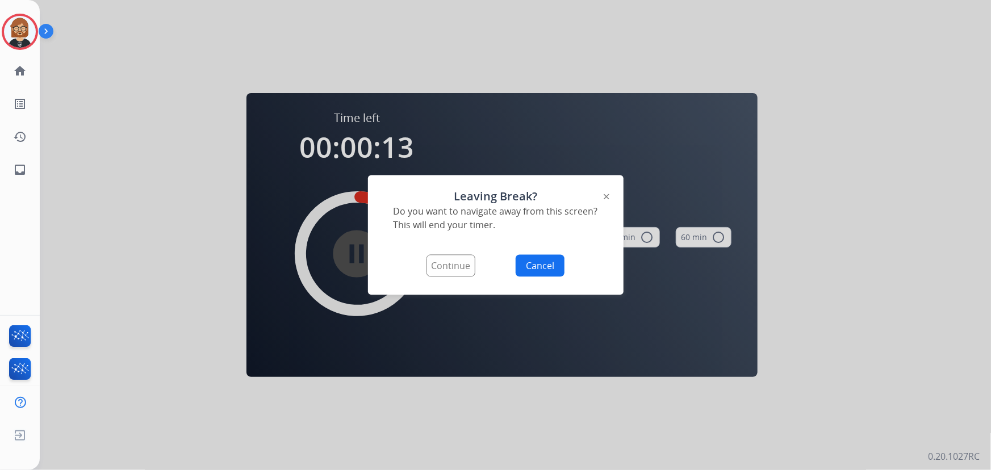
click at [454, 266] on button "Continue" at bounding box center [450, 266] width 49 height 22
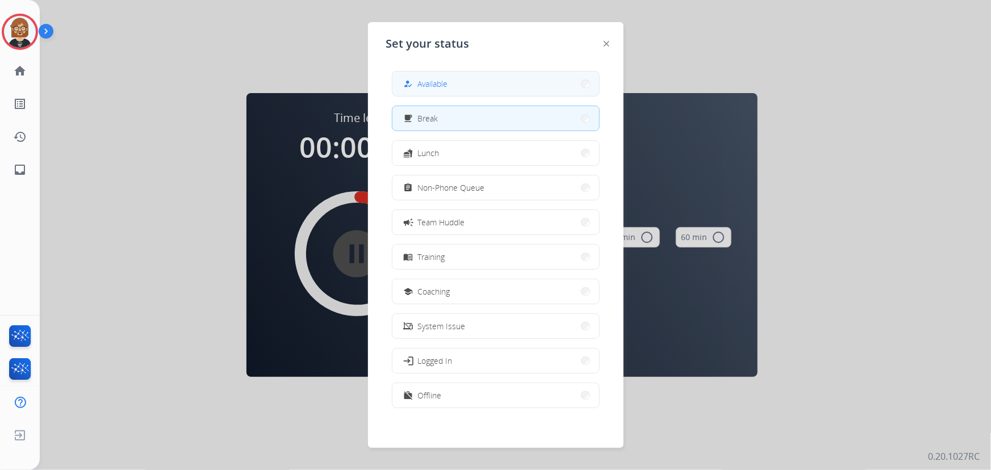
click at [468, 84] on button "how_to_reg Available" at bounding box center [495, 84] width 207 height 24
select select "**********"
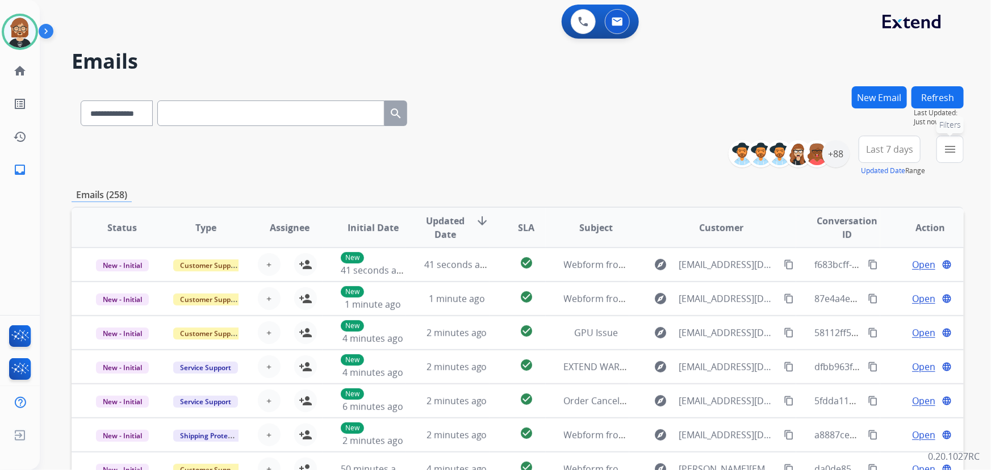
click at [950, 150] on mat-icon "menu" at bounding box center [950, 149] width 14 height 14
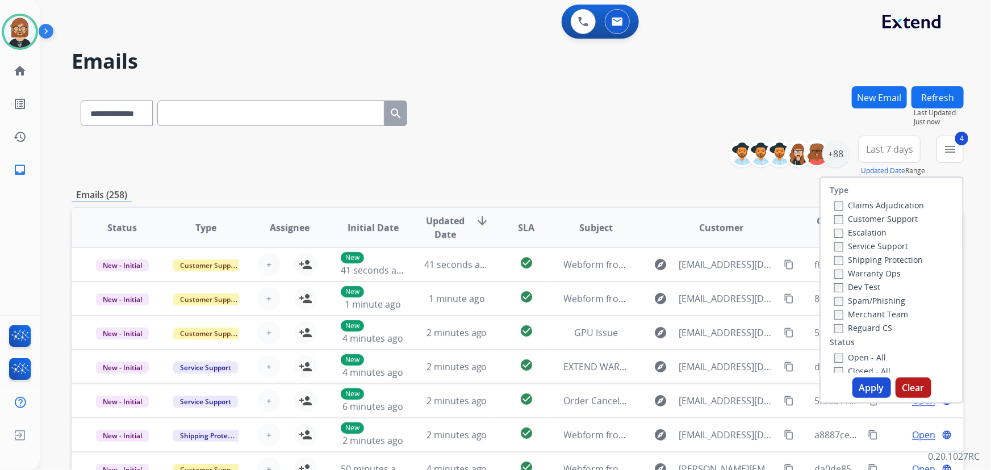
click at [867, 388] on button "Apply" at bounding box center [871, 388] width 39 height 20
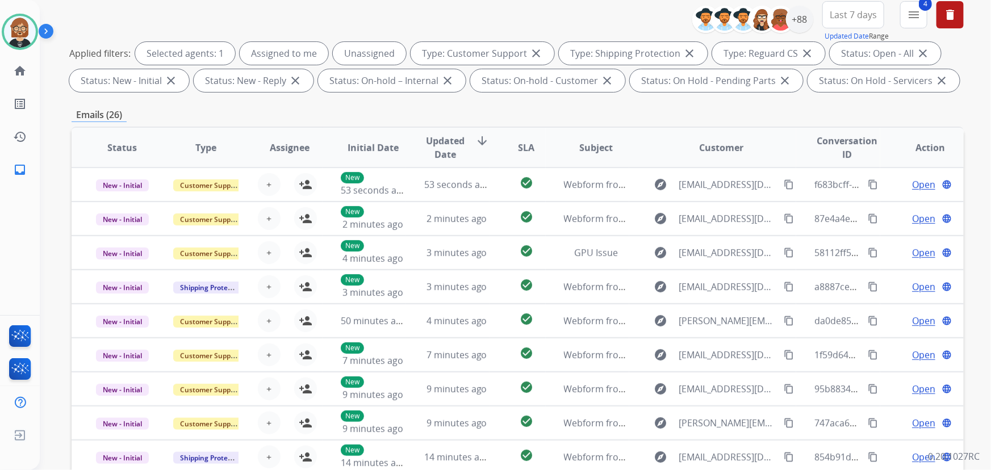
scroll to position [23, 0]
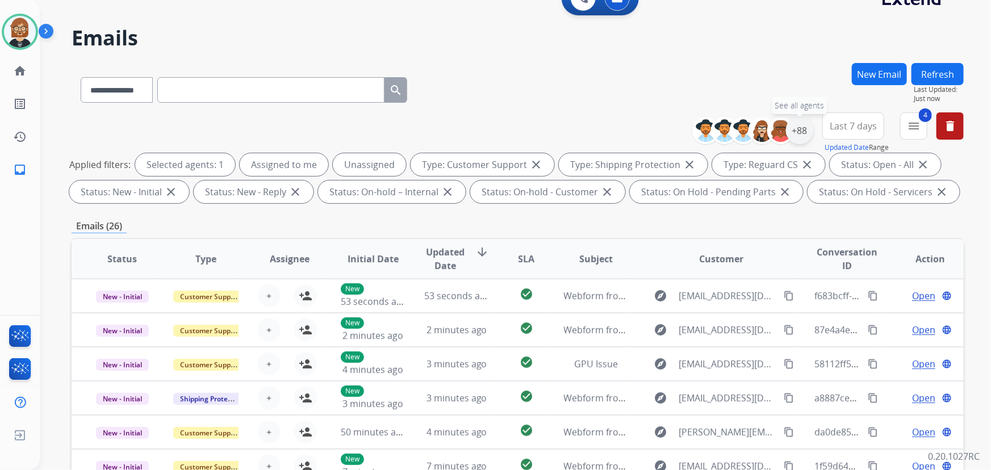
click at [804, 125] on div "+88" at bounding box center [799, 130] width 27 height 27
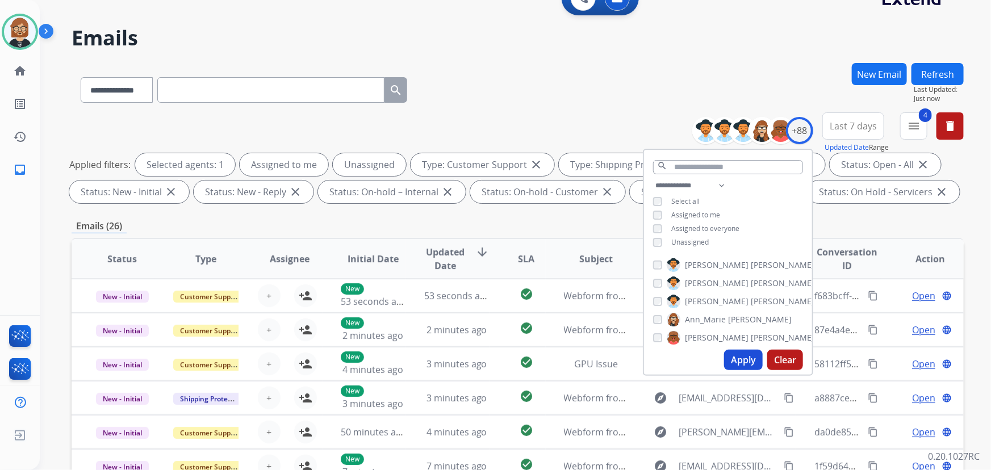
click at [680, 240] on span "Unassigned" at bounding box center [689, 242] width 37 height 10
click at [750, 359] on button "Apply" at bounding box center [743, 360] width 39 height 20
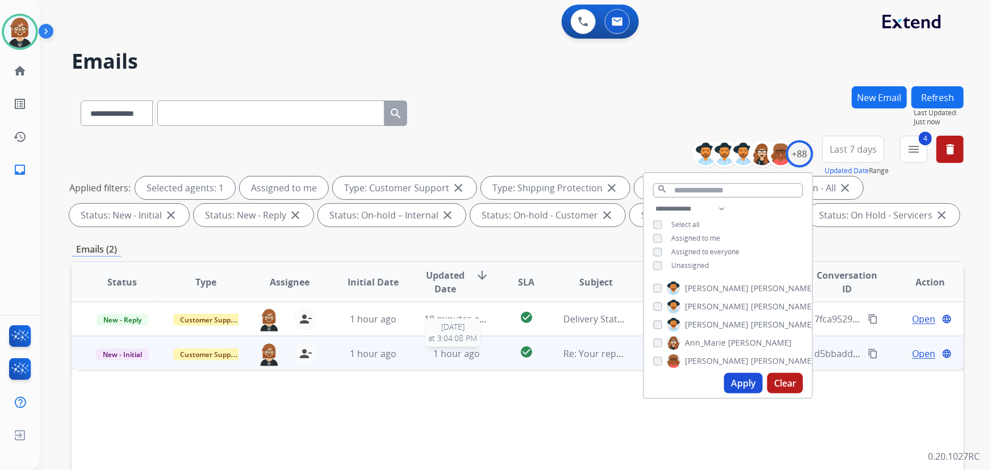
click at [446, 356] on span "1 hour ago" at bounding box center [456, 353] width 47 height 12
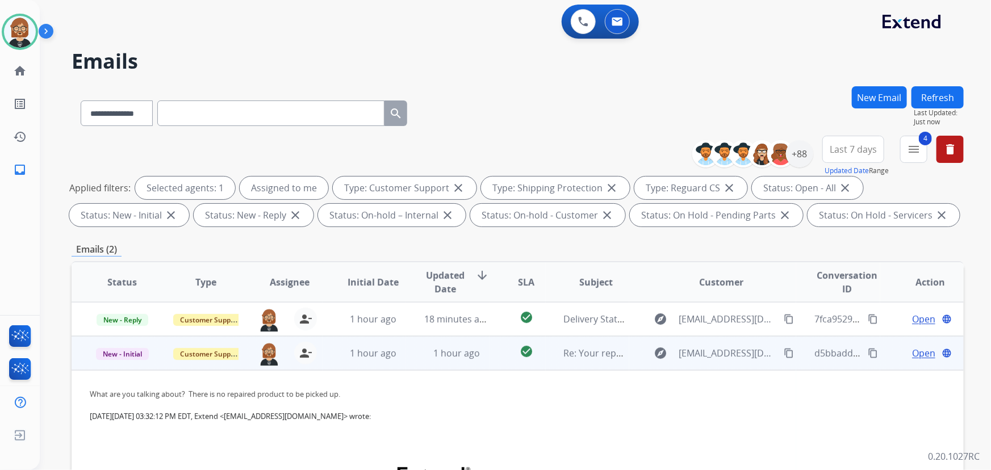
scroll to position [34, 0]
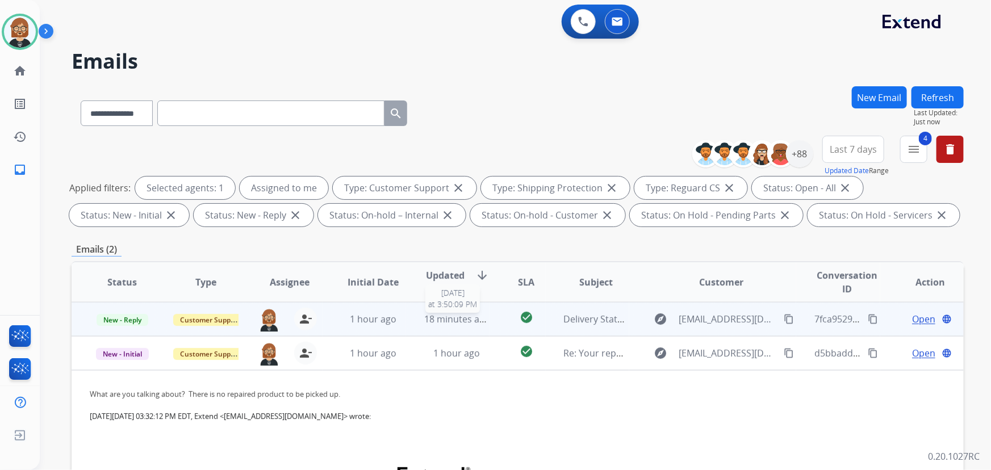
click at [463, 317] on span "18 minutes ago" at bounding box center [457, 319] width 66 height 12
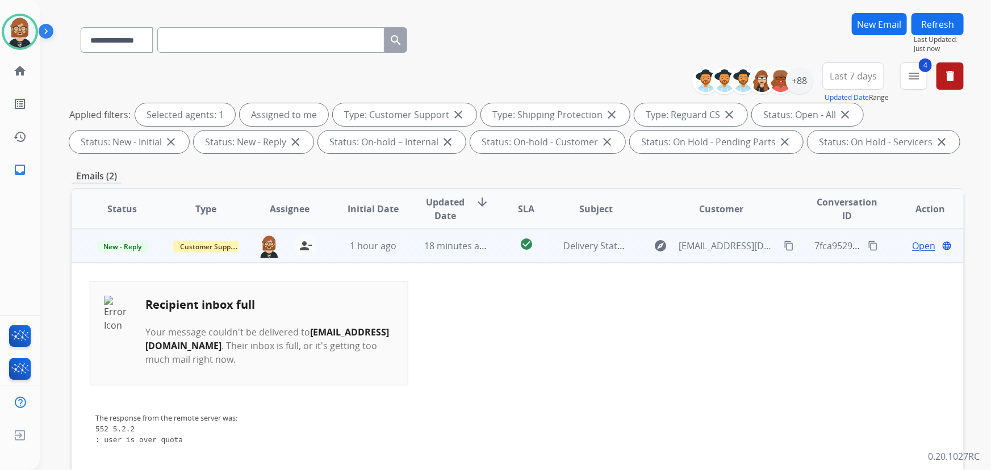
scroll to position [103, 0]
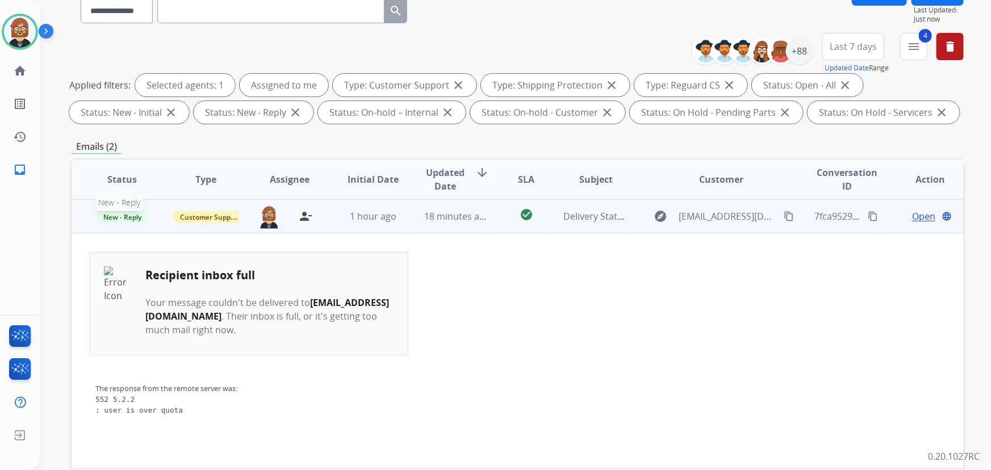
click at [130, 217] on span "New - Reply" at bounding box center [123, 217] width 52 height 12
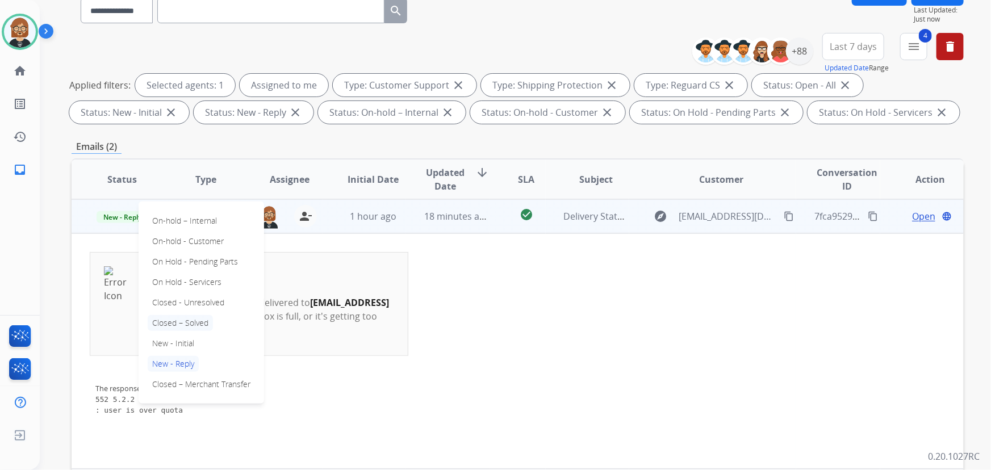
click at [178, 322] on p "Closed – Solved" at bounding box center [180, 323] width 65 height 16
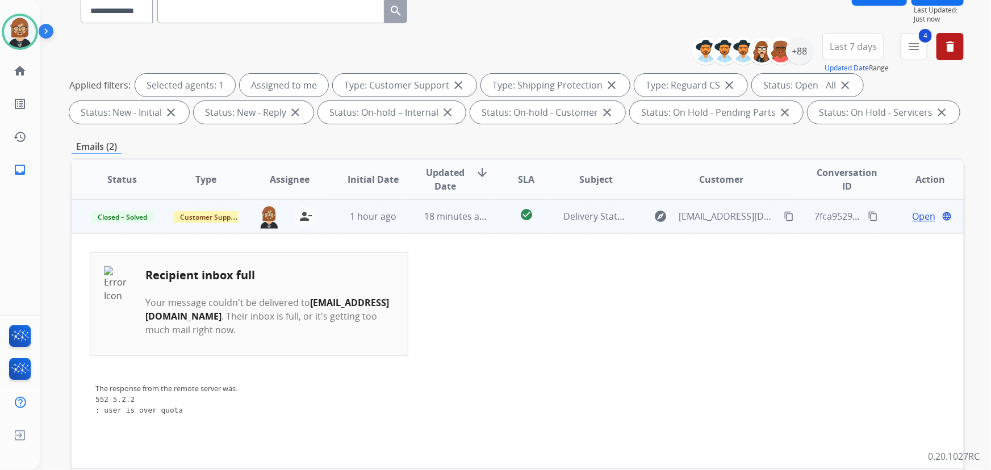
click at [468, 337] on div "Recipient inbox full Your message couldn't be delivered to vero122000@icloud.co…" at bounding box center [434, 351] width 688 height 198
click at [452, 217] on span "18 minutes ago" at bounding box center [457, 216] width 66 height 12
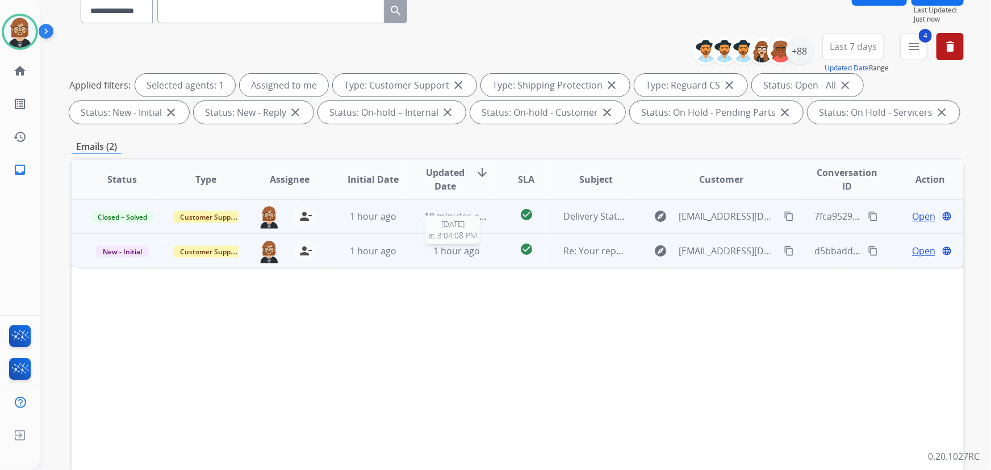
click at [450, 250] on span "1 hour ago" at bounding box center [456, 251] width 47 height 12
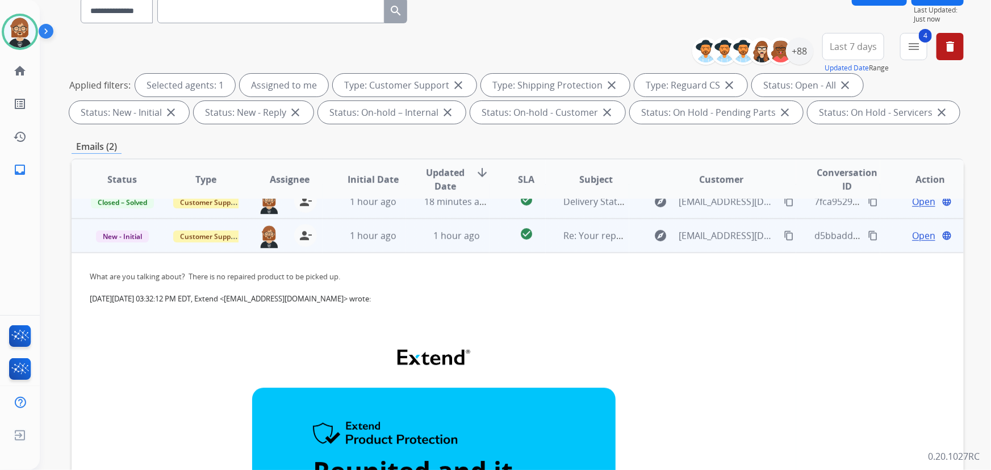
scroll to position [0, 0]
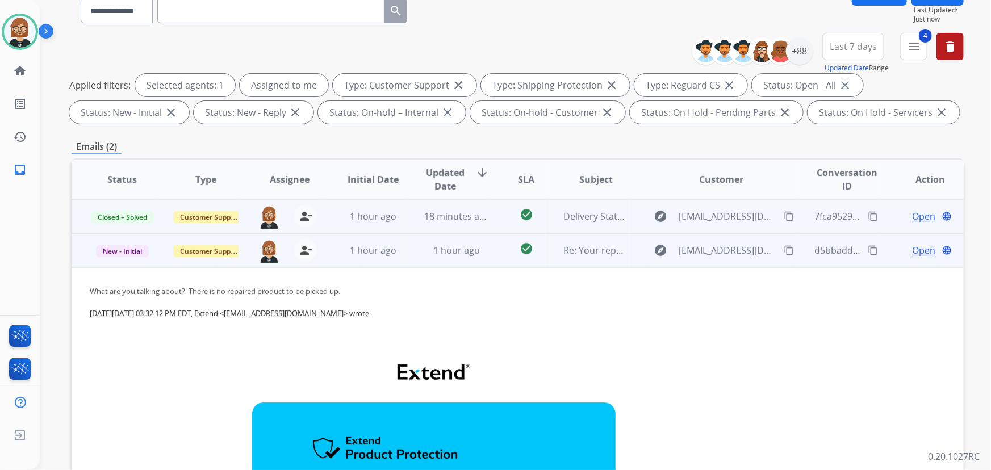
click at [783, 248] on mat-icon "content_copy" at bounding box center [788, 250] width 10 height 10
click at [914, 250] on span "Open" at bounding box center [923, 251] width 23 height 14
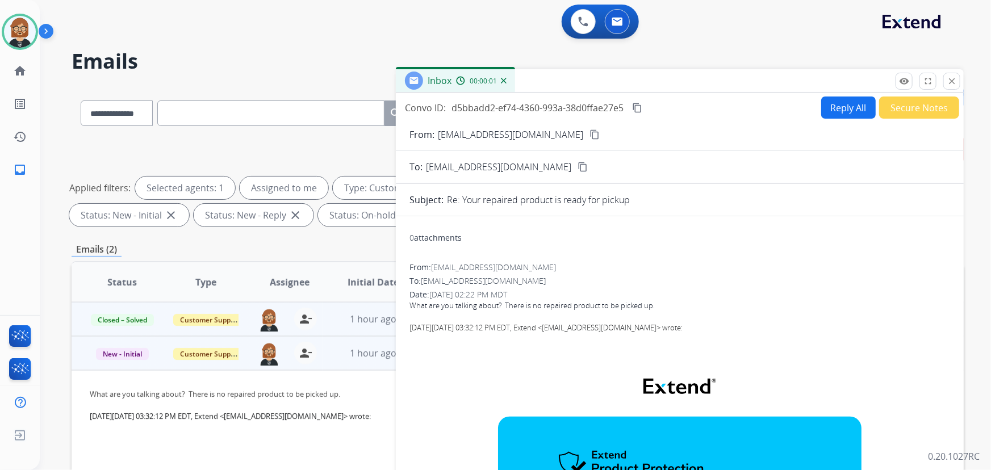
click at [851, 99] on button "Reply All" at bounding box center [848, 108] width 54 height 22
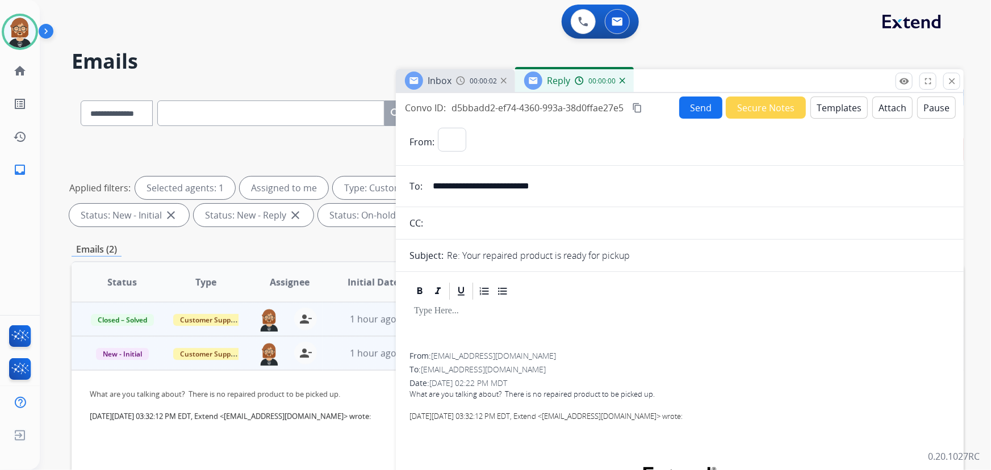
select select "**********"
click at [835, 106] on button "Templates" at bounding box center [838, 108] width 57 height 22
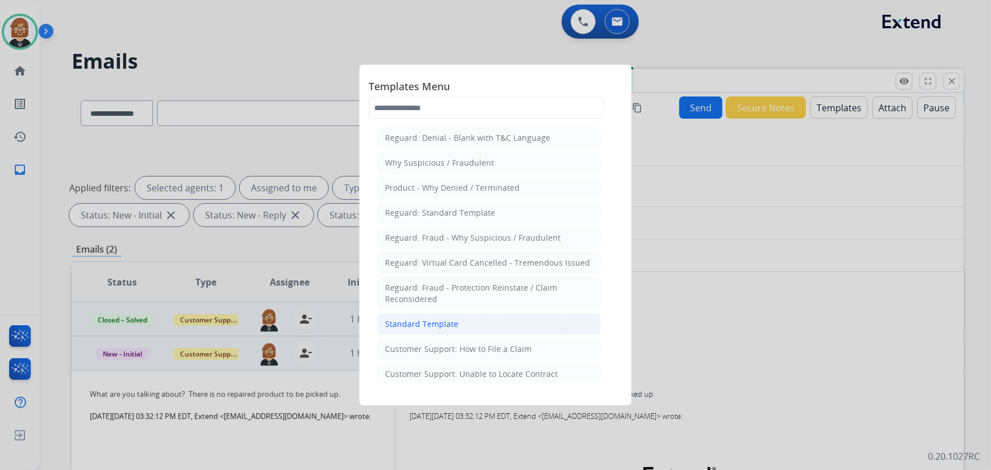
click at [439, 324] on div "Standard Template" at bounding box center [421, 323] width 73 height 11
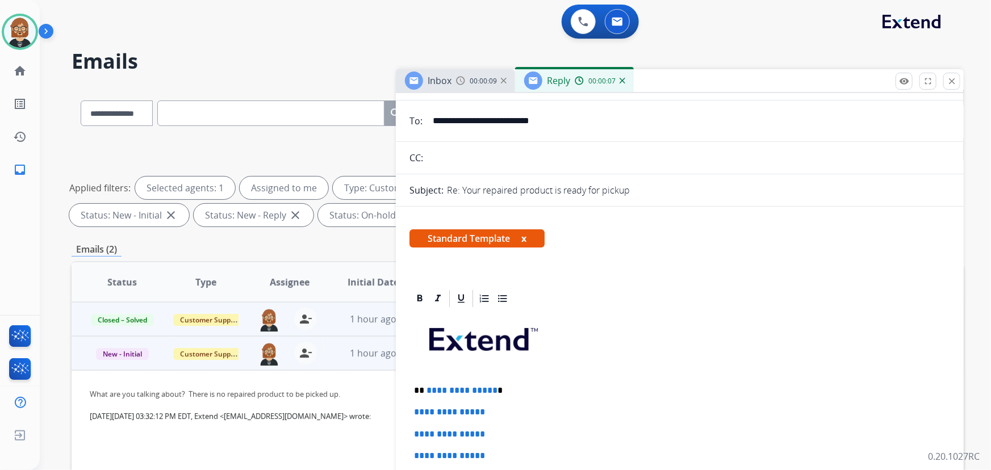
scroll to position [206, 0]
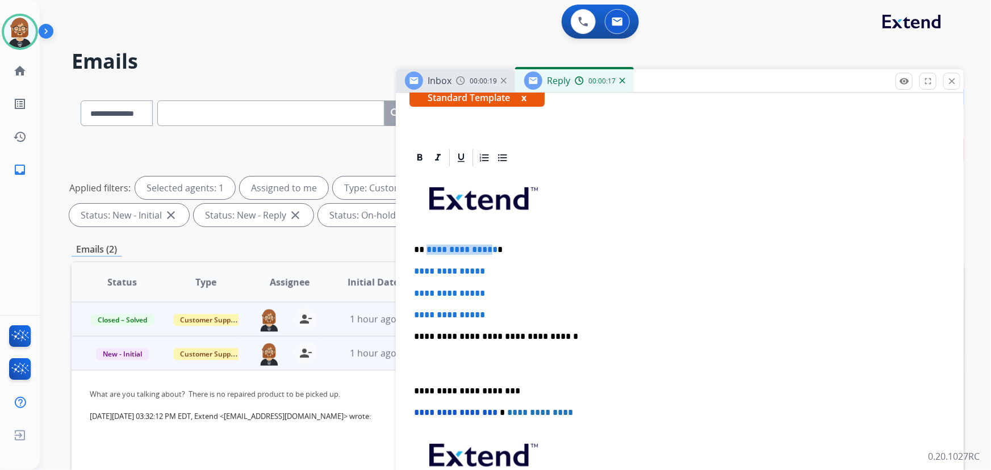
drag, startPoint x: 456, startPoint y: 246, endPoint x: 492, endPoint y: 245, distance: 35.2
click at [492, 245] on p "**********" at bounding box center [675, 250] width 523 height 10
drag, startPoint x: 510, startPoint y: 313, endPoint x: 394, endPoint y: 258, distance: 128.5
click at [394, 258] on div "**********" at bounding box center [518, 393] width 892 height 614
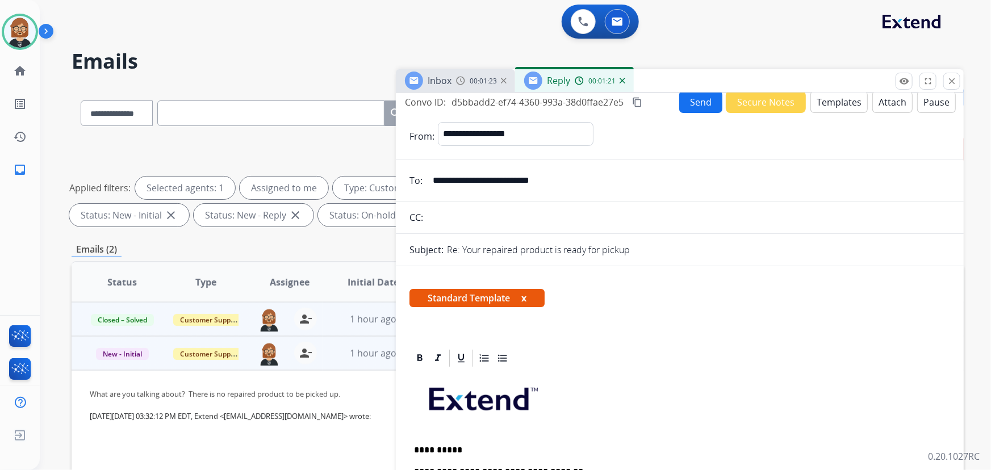
scroll to position [0, 0]
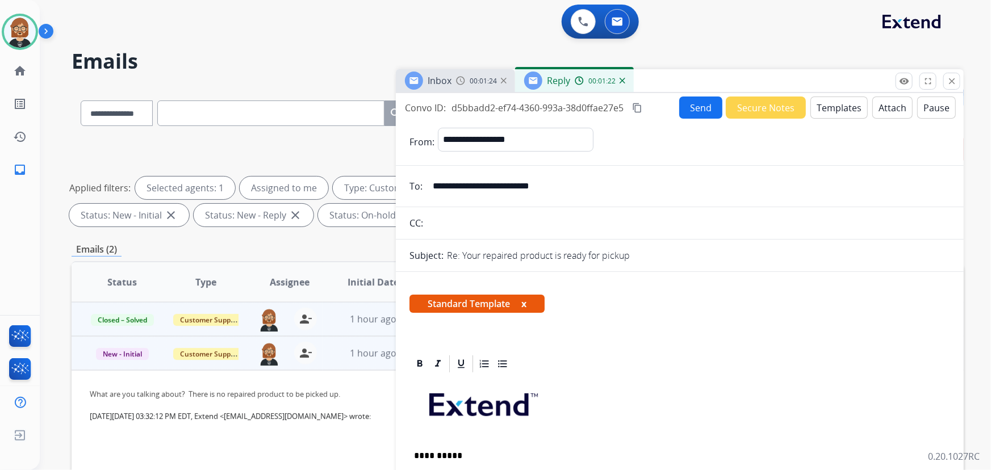
click at [695, 110] on button "Send" at bounding box center [700, 108] width 43 height 22
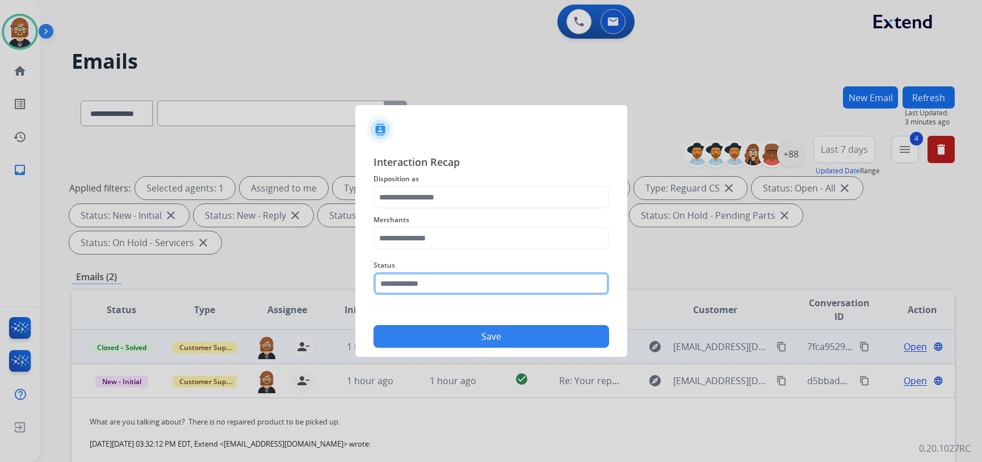
click at [448, 289] on input "text" at bounding box center [492, 283] width 236 height 23
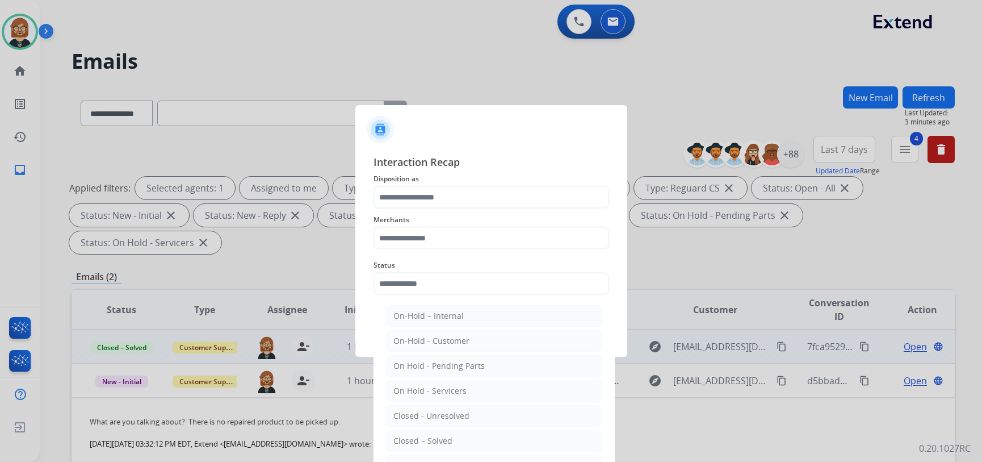
click at [463, 437] on li "Closed – Solved" at bounding box center [494, 441] width 216 height 22
type input "**********"
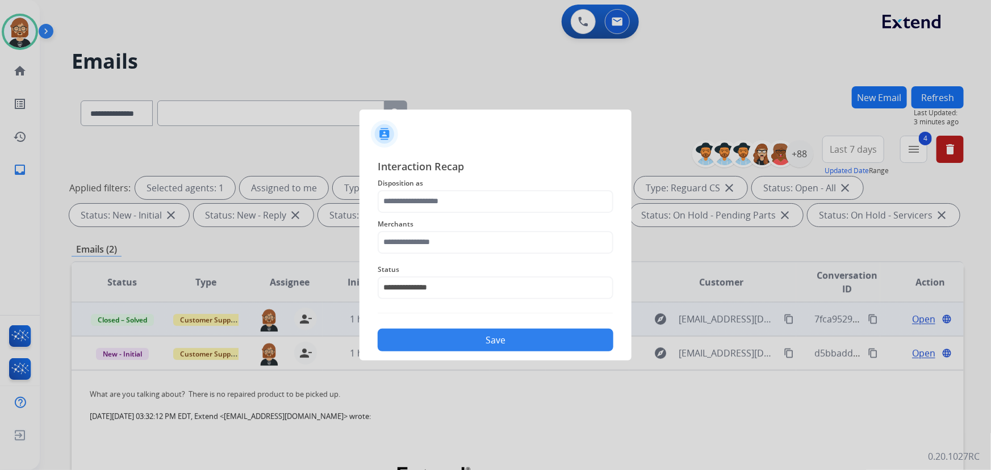
click at [463, 228] on span "Merchants" at bounding box center [496, 224] width 236 height 14
click at [465, 247] on input "text" at bounding box center [496, 242] width 236 height 23
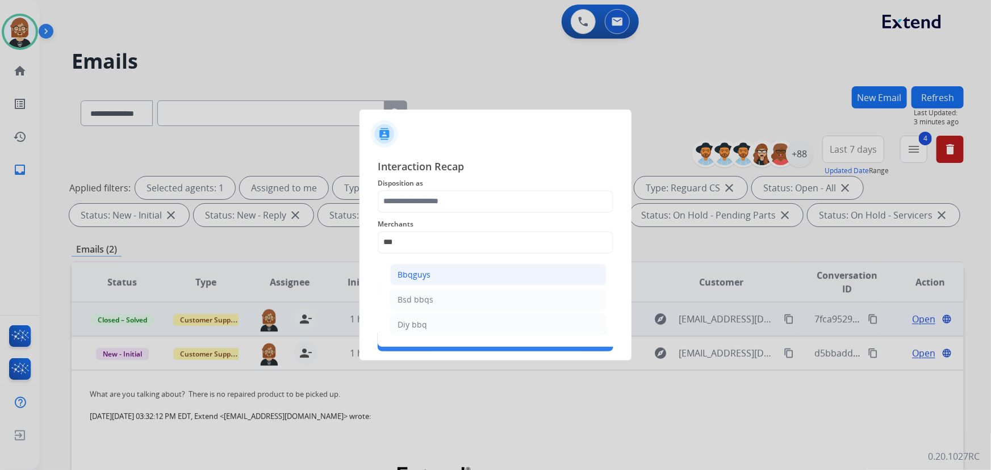
click at [457, 274] on li "Bbqguys" at bounding box center [498, 275] width 216 height 22
type input "*******"
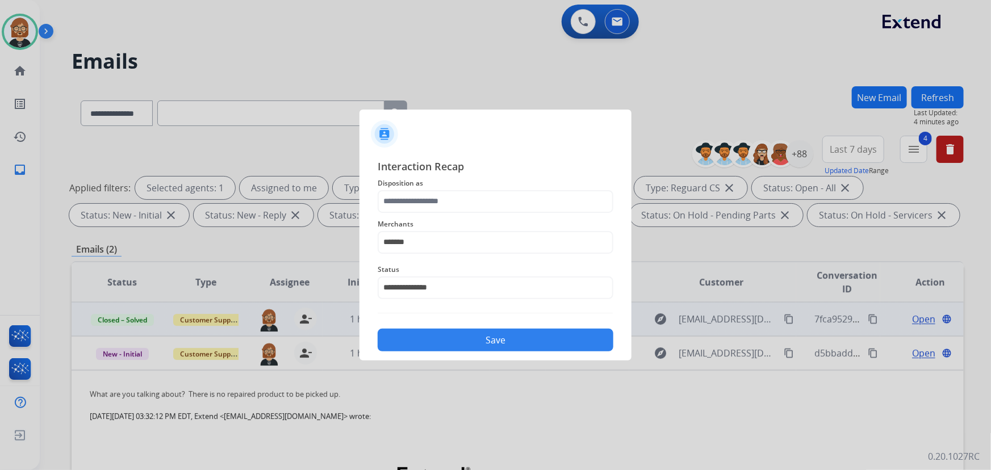
click at [469, 186] on span "Disposition as" at bounding box center [496, 184] width 236 height 14
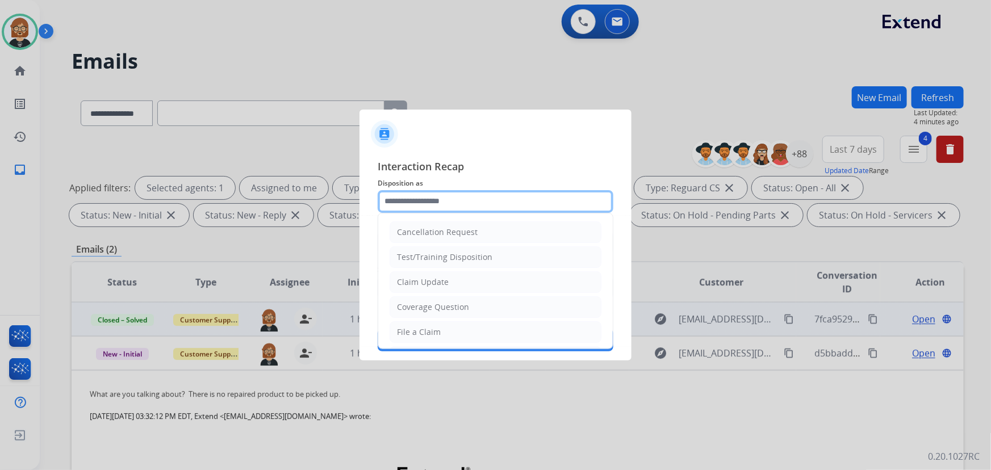
click at [467, 201] on input "text" at bounding box center [496, 201] width 236 height 23
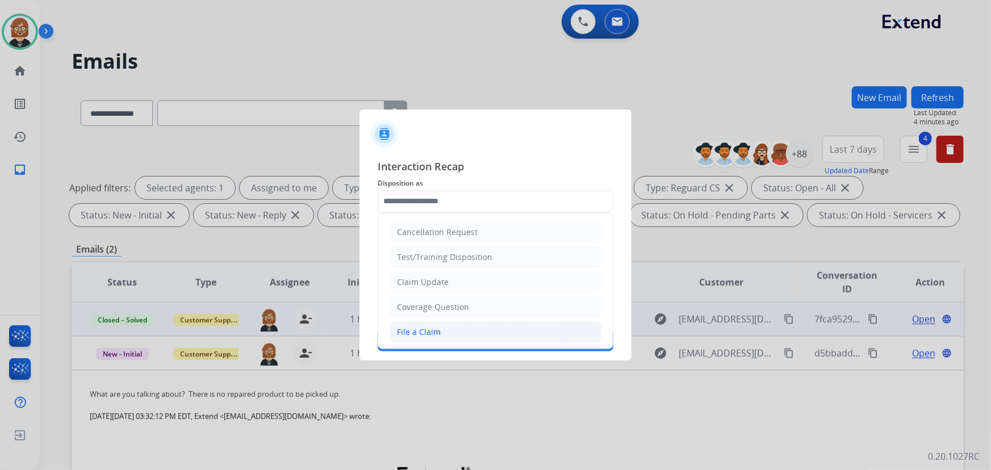
click at [462, 334] on li "File a Claim" at bounding box center [495, 332] width 212 height 22
type input "**********"
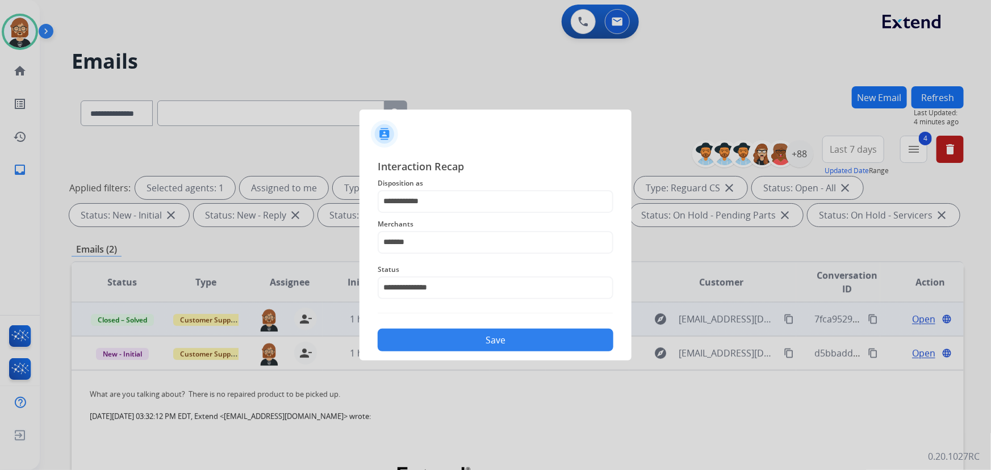
click at [504, 334] on button "Save" at bounding box center [496, 340] width 236 height 23
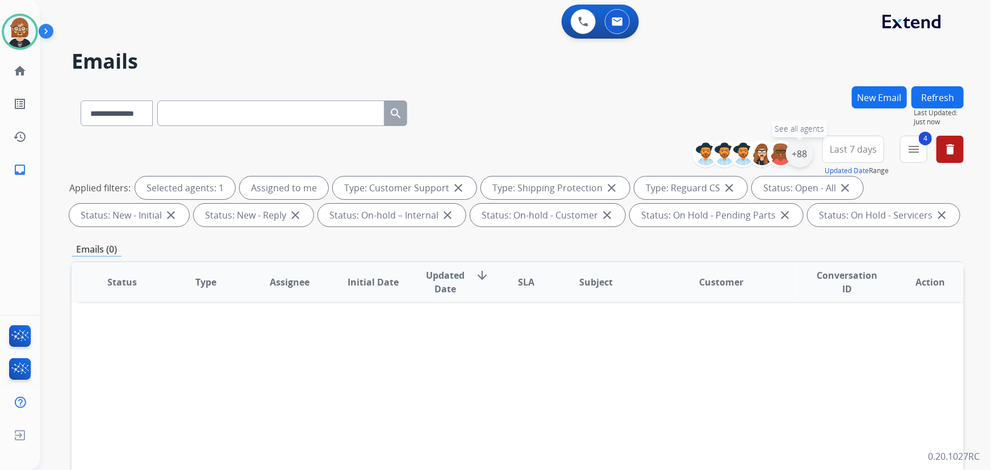
click at [796, 152] on div "+88" at bounding box center [799, 153] width 27 height 27
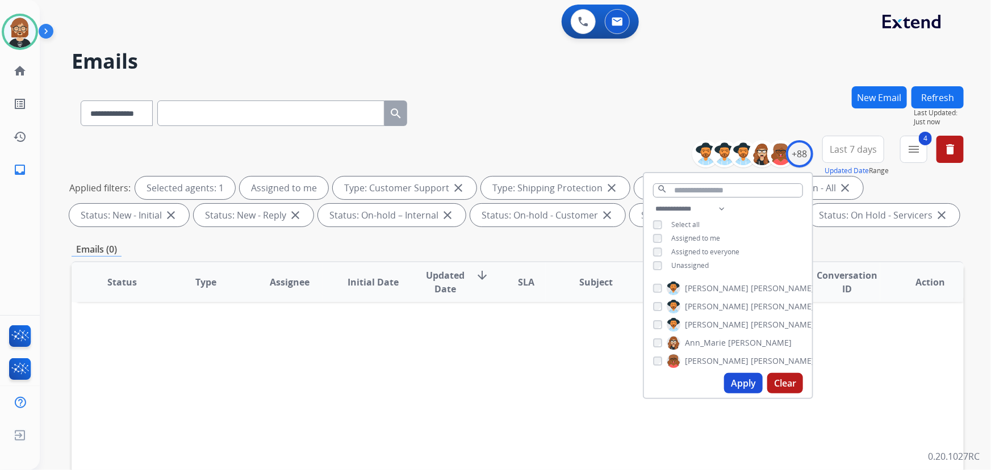
click at [674, 262] on span "Unassigned" at bounding box center [689, 266] width 37 height 10
click at [742, 391] on button "Apply" at bounding box center [743, 383] width 39 height 20
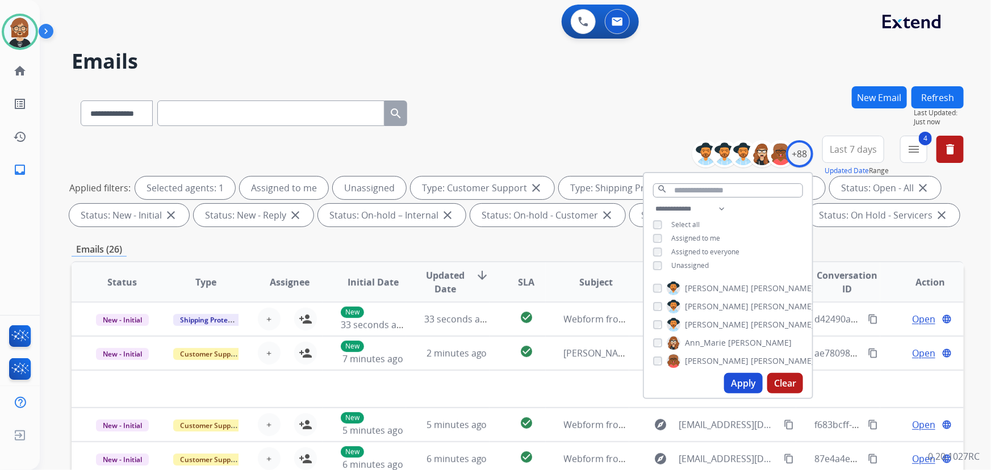
click at [593, 102] on div "**********" at bounding box center [518, 110] width 892 height 49
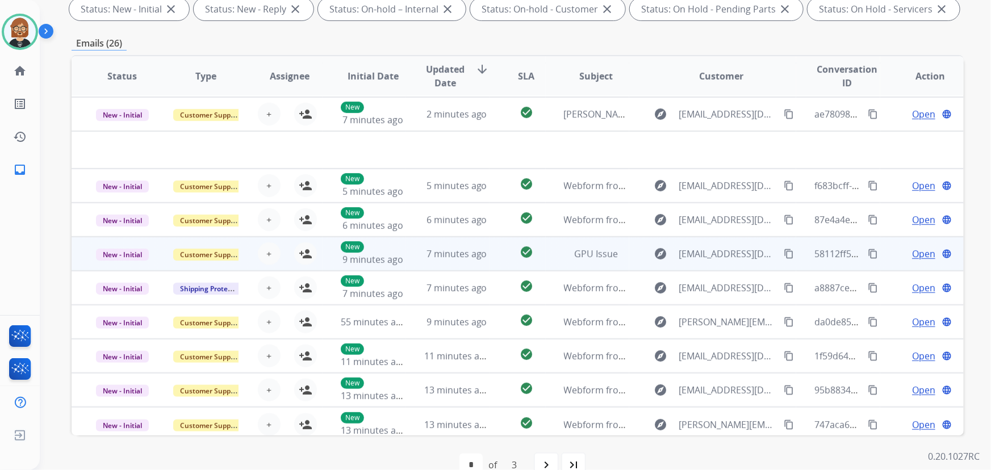
scroll to position [38, 0]
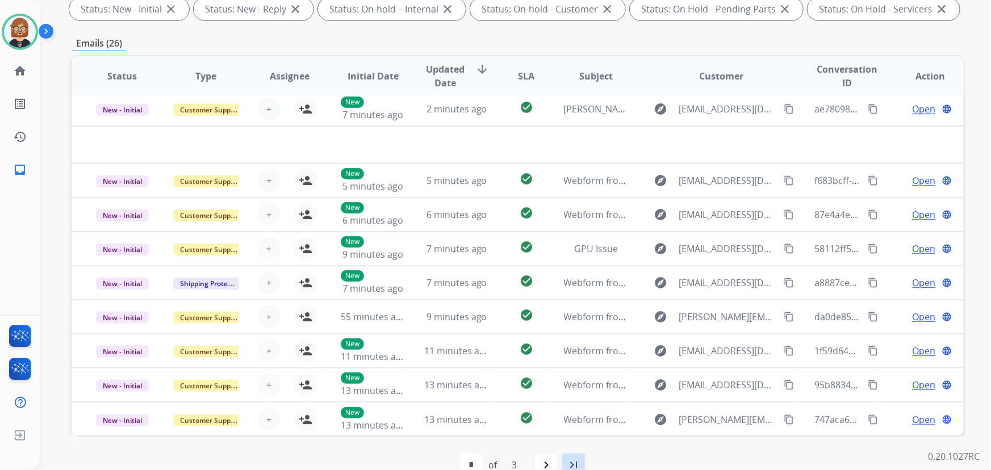
click at [572, 463] on mat-icon "last_page" at bounding box center [574, 465] width 14 height 14
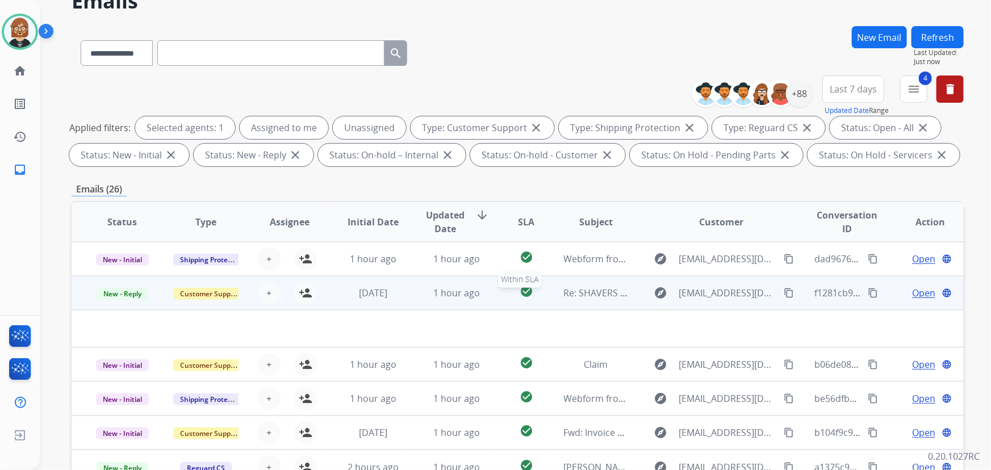
scroll to position [206, 0]
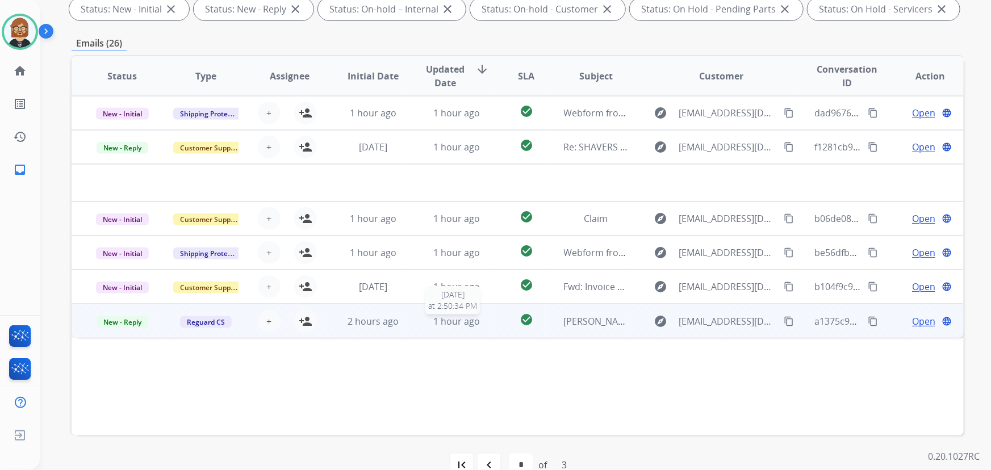
click at [446, 317] on span "1 hour ago" at bounding box center [456, 321] width 47 height 12
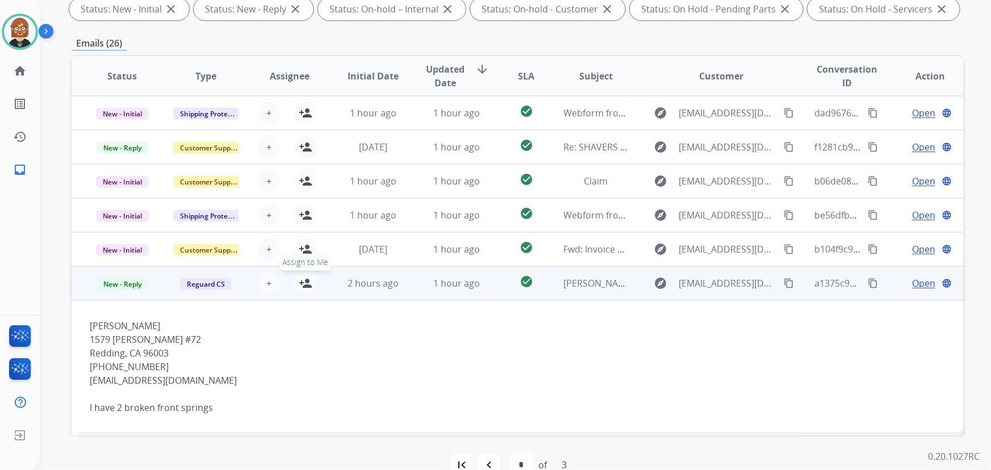
click at [304, 283] on mat-icon "person_add" at bounding box center [306, 283] width 14 height 14
click at [203, 283] on span "Reguard CS" at bounding box center [206, 284] width 52 height 12
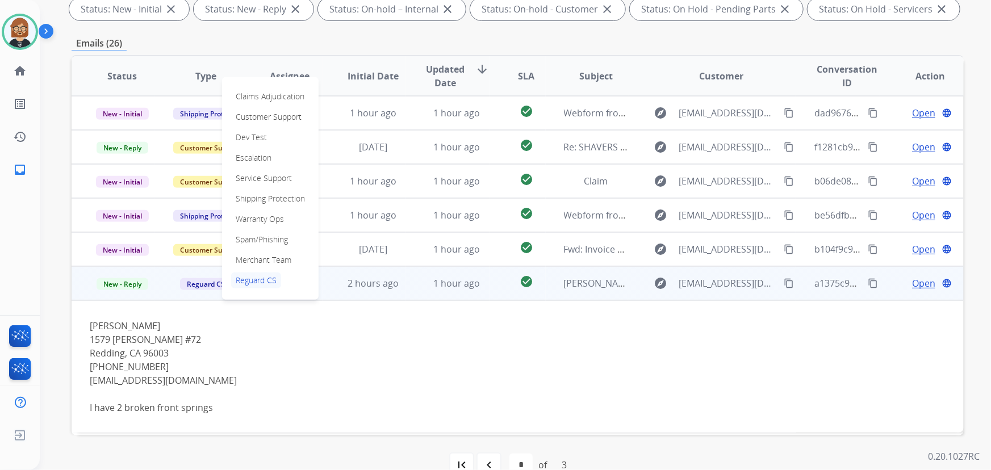
click at [228, 335] on div "1579 Dana #72" at bounding box center [434, 340] width 688 height 14
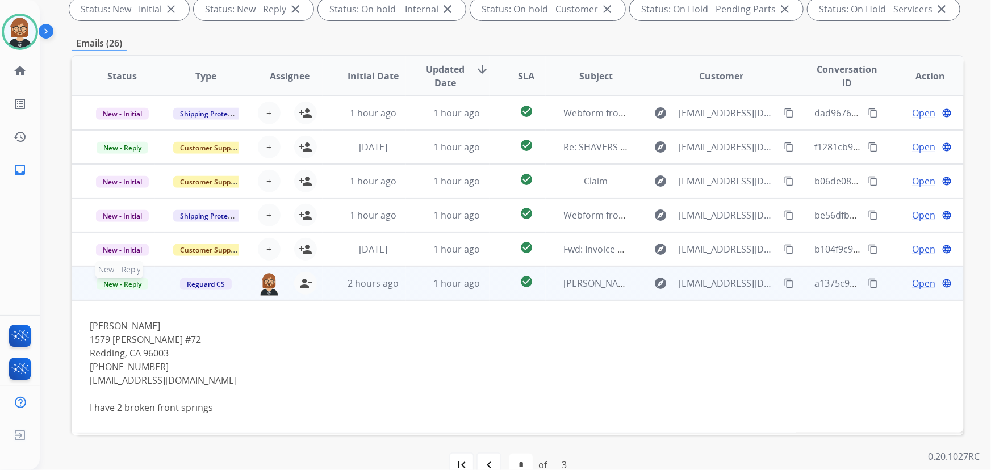
click at [129, 287] on span "New - Reply" at bounding box center [123, 284] width 52 height 12
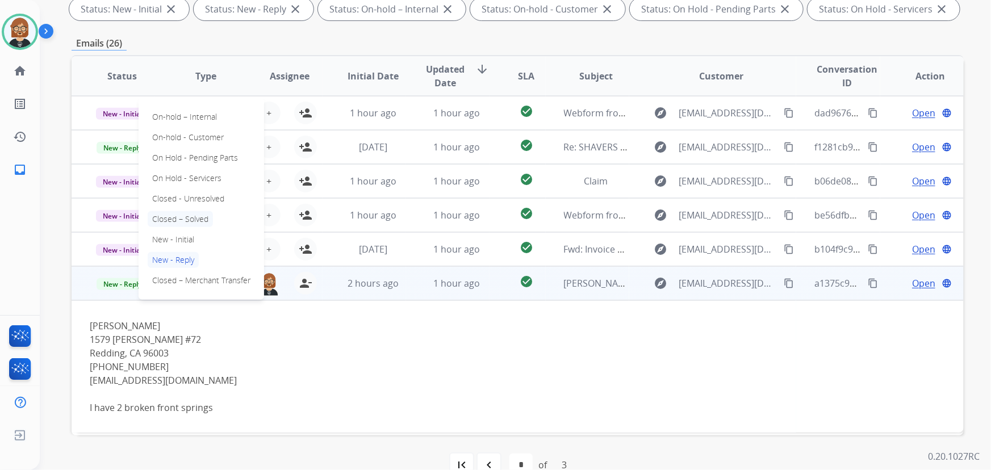
click at [188, 217] on p "Closed – Solved" at bounding box center [180, 219] width 65 height 16
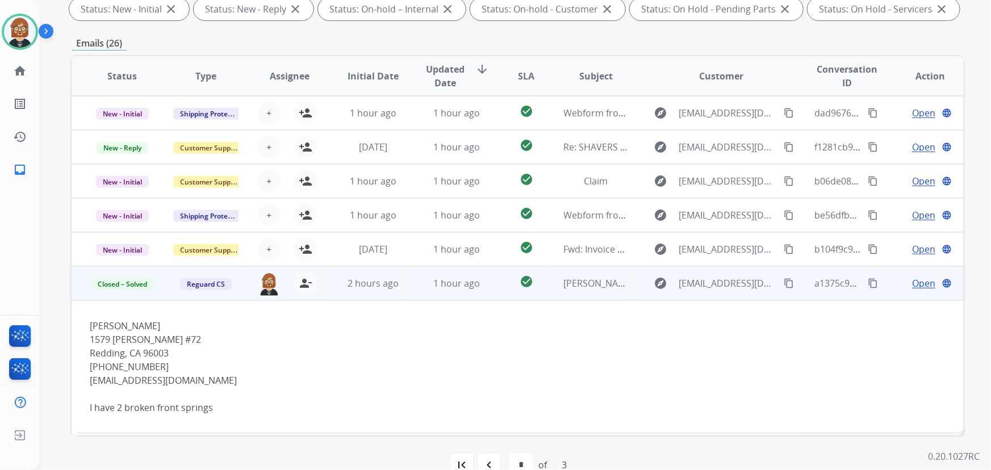
click at [353, 365] on div "(530) 221-9274" at bounding box center [434, 367] width 688 height 14
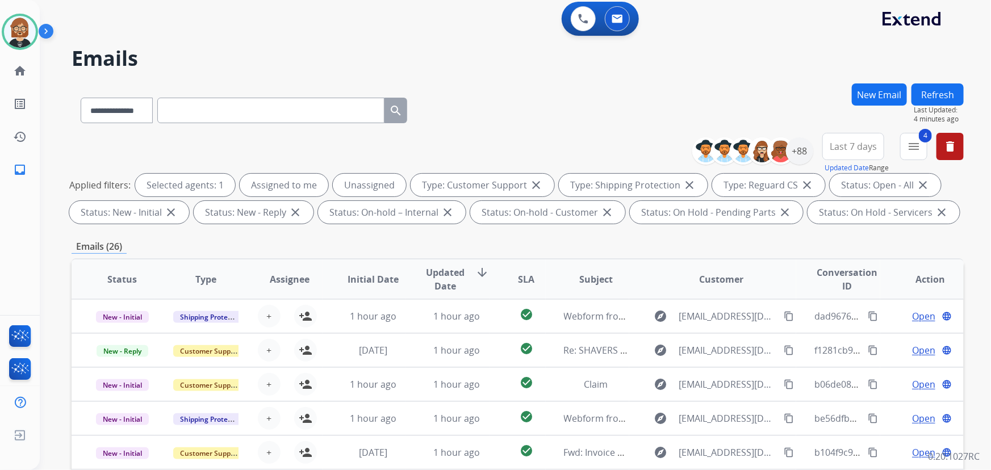
scroll to position [0, 0]
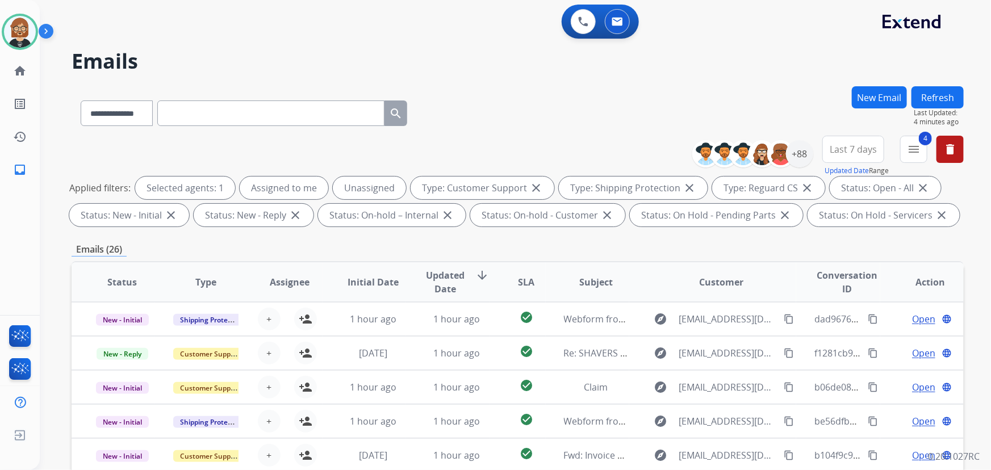
click at [926, 86] on button "Refresh" at bounding box center [937, 97] width 52 height 22
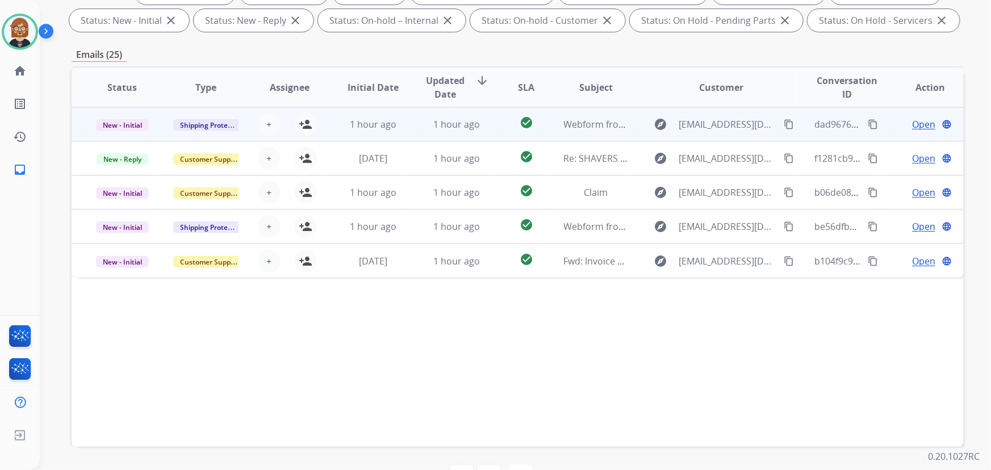
scroll to position [230, 0]
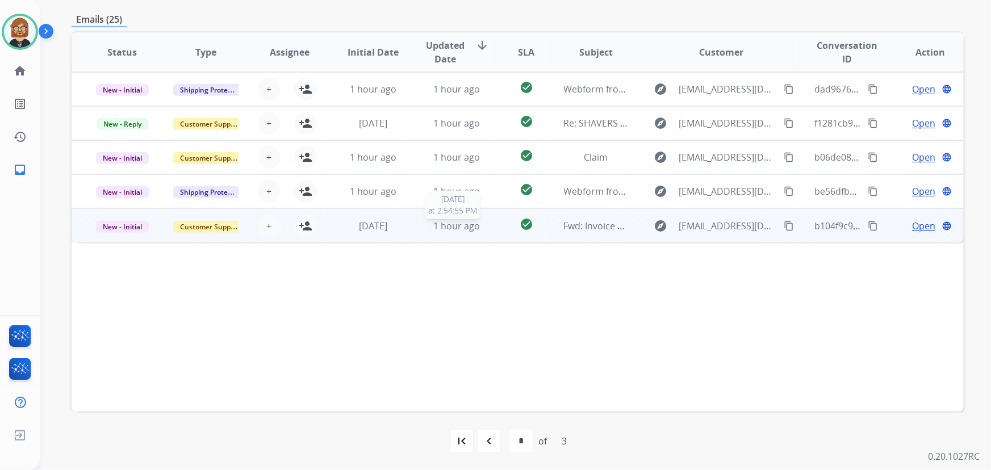
click at [448, 221] on span "1 hour ago" at bounding box center [456, 226] width 47 height 12
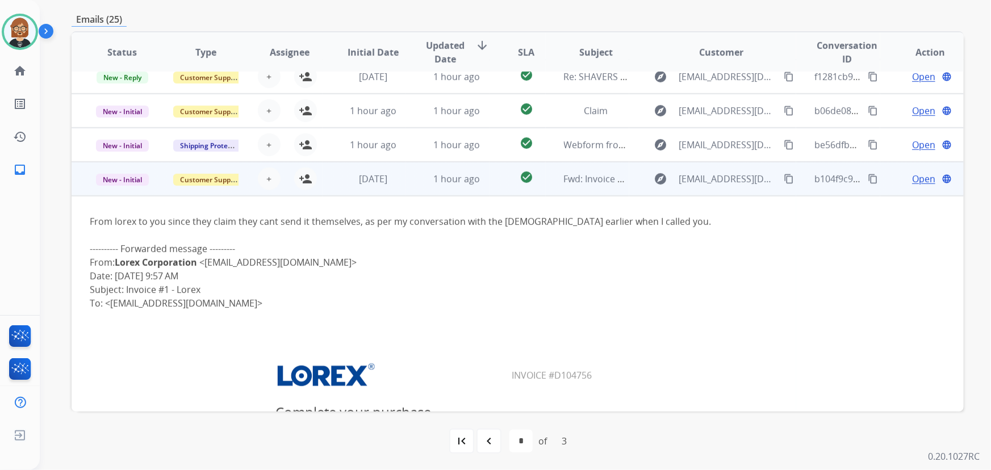
scroll to position [25, 0]
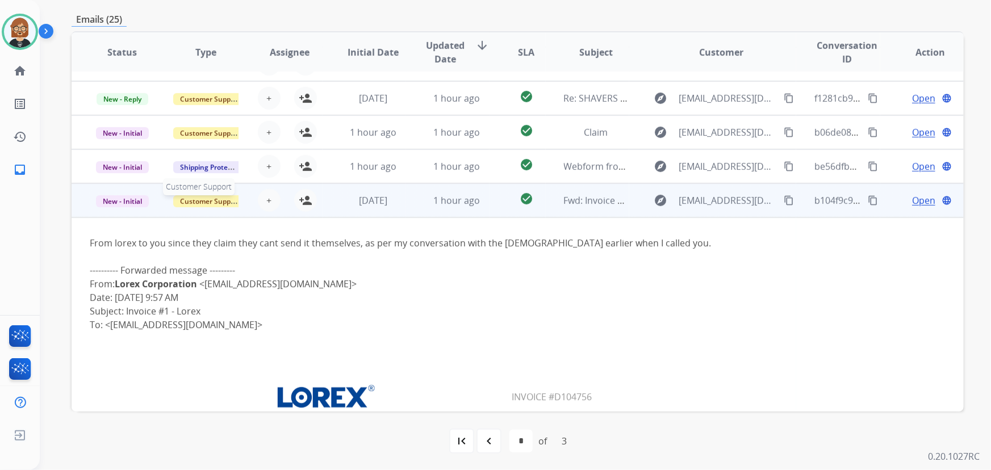
click at [200, 202] on span "Customer Support" at bounding box center [210, 201] width 74 height 12
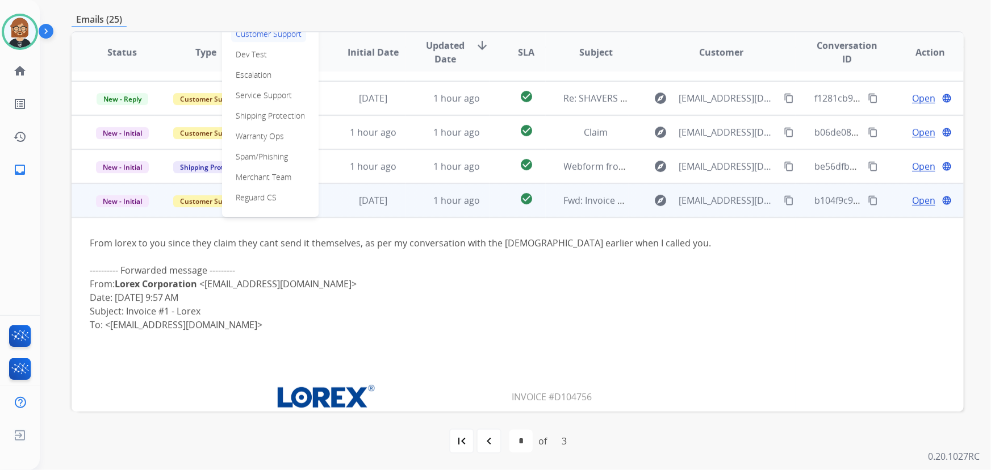
click at [290, 134] on div "Claims Adjudication Customer Support Dev Test Escalation Service Support Shippi…" at bounding box center [270, 105] width 97 height 223
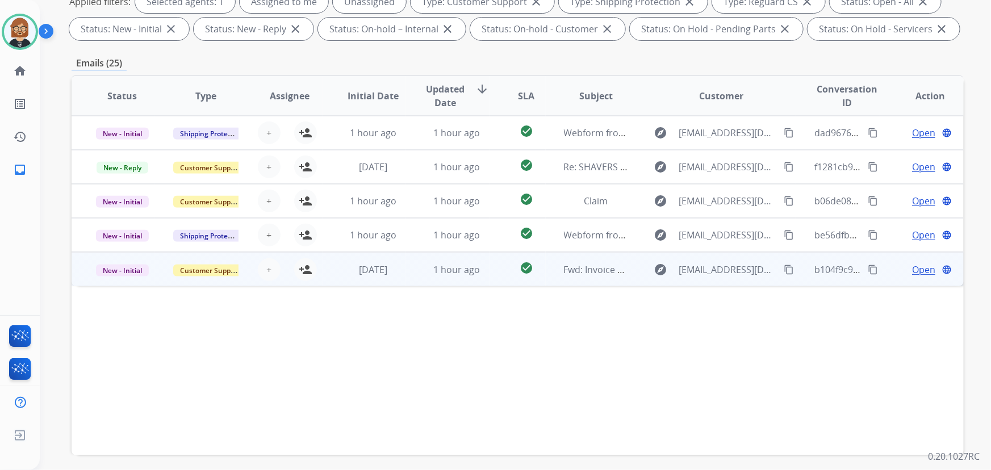
scroll to position [127, 0]
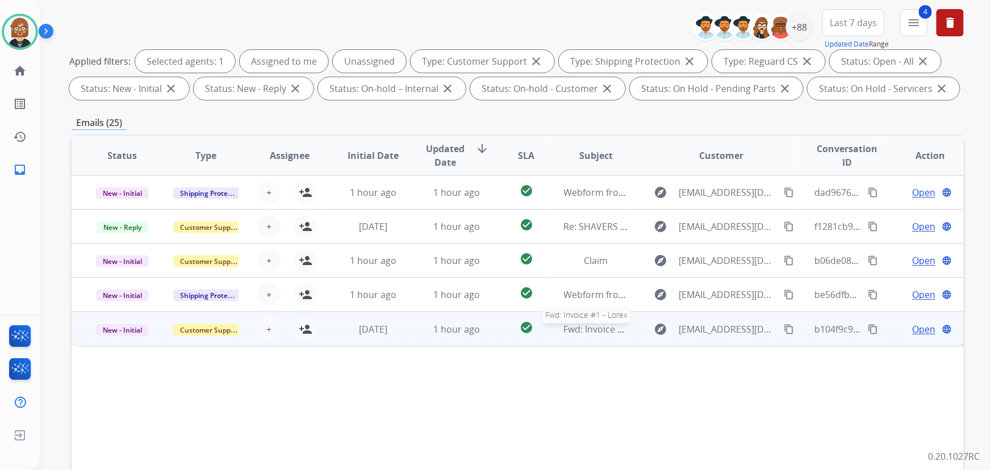
click at [582, 333] on span "Fwd: Invoice #1 - Lorex" at bounding box center [612, 329] width 96 height 12
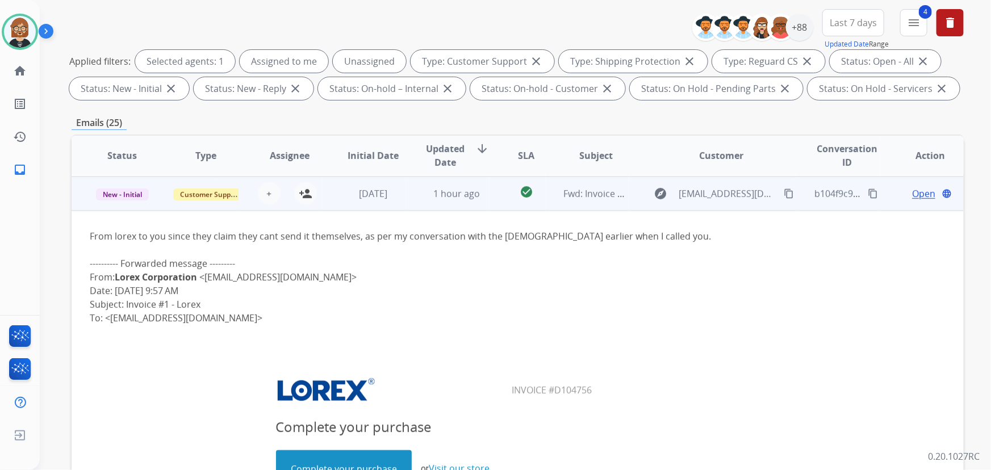
scroll to position [136, 0]
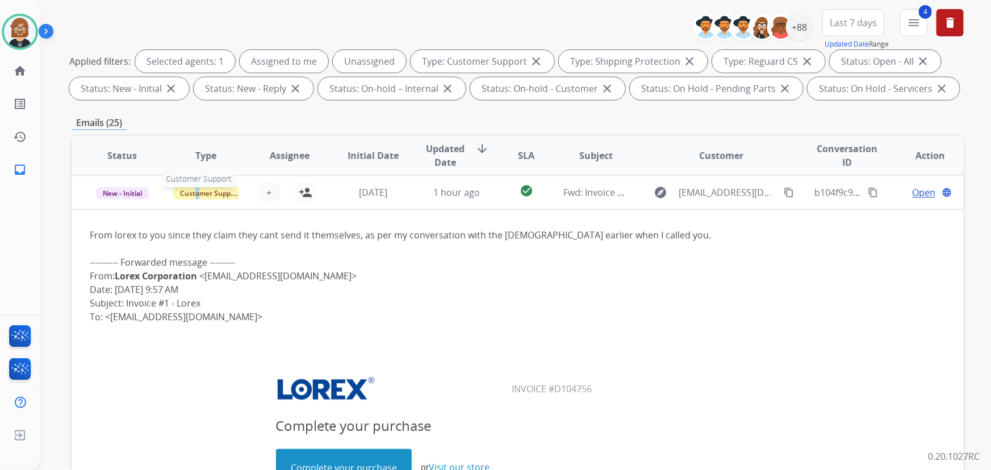
click at [196, 193] on span "Customer Support" at bounding box center [210, 193] width 74 height 12
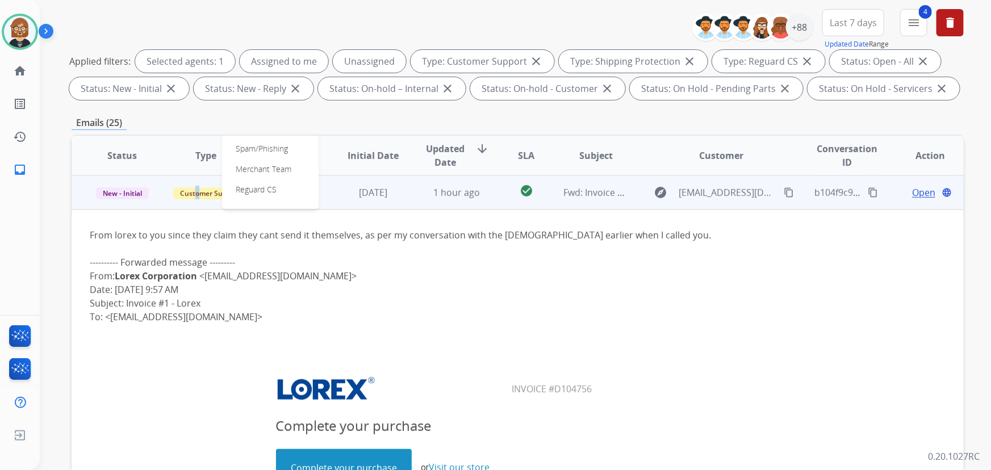
click at [223, 279] on link "sales-support@lorex.com" at bounding box center [277, 276] width 147 height 12
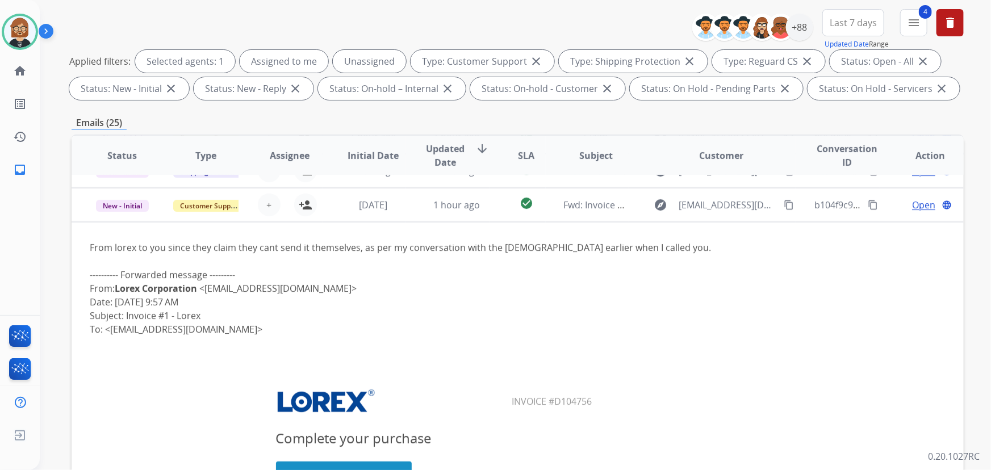
scroll to position [33, 0]
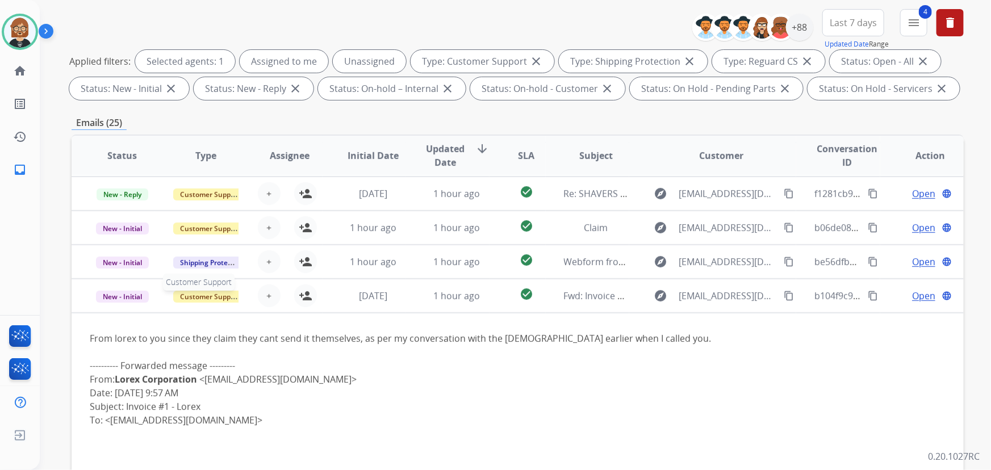
click at [196, 293] on span "Customer Support" at bounding box center [210, 297] width 74 height 12
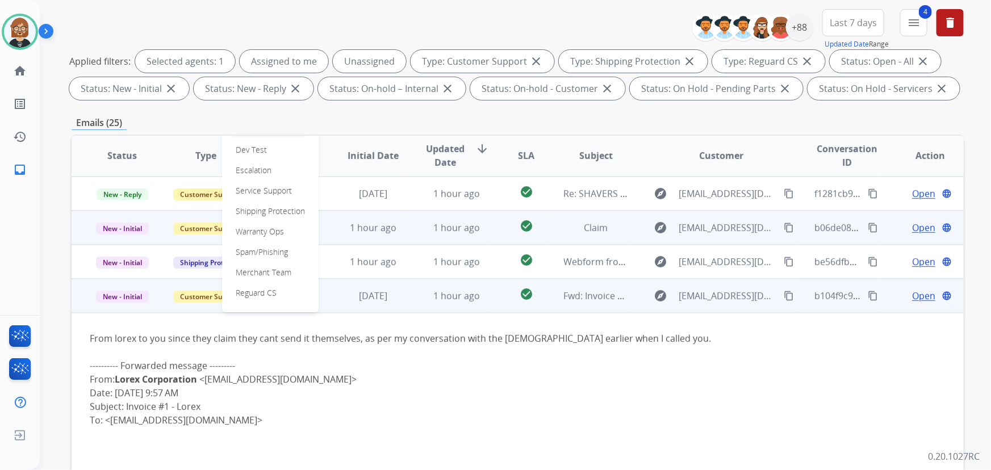
click at [259, 228] on p "Warranty Ops" at bounding box center [259, 232] width 57 height 16
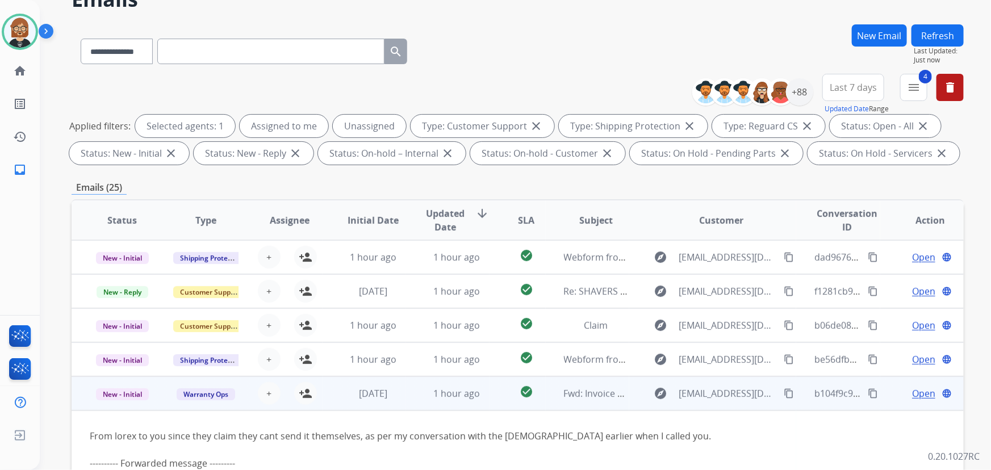
scroll to position [0, 0]
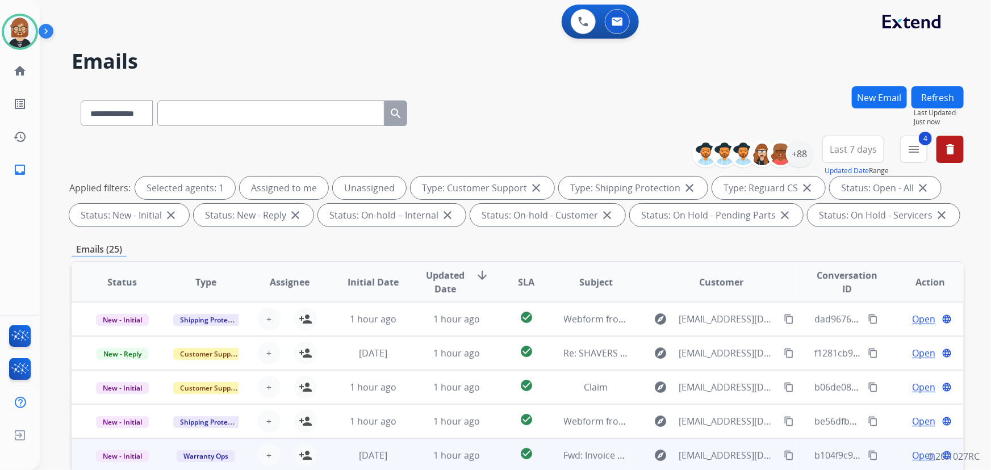
click at [947, 90] on button "Refresh" at bounding box center [937, 97] width 52 height 22
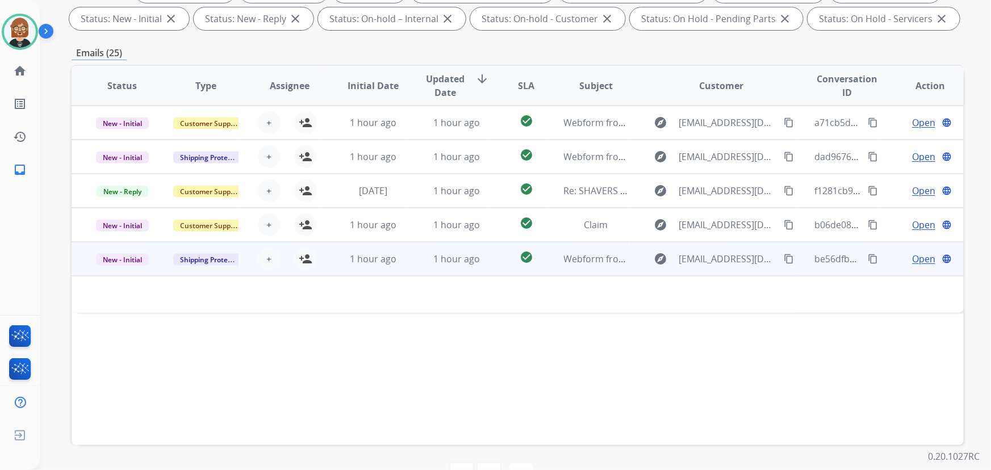
scroll to position [178, 0]
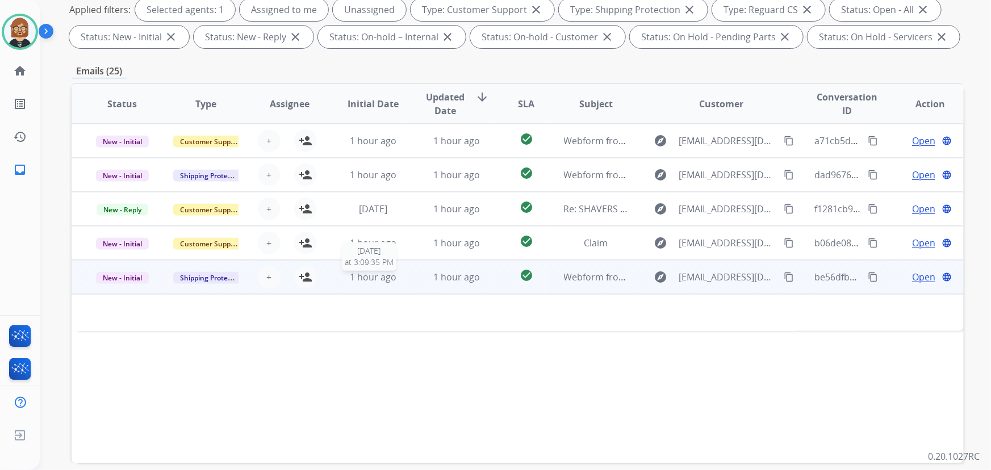
click at [360, 275] on span "1 hour ago" at bounding box center [373, 277] width 47 height 12
click at [374, 280] on span "1 hour ago" at bounding box center [373, 277] width 47 height 12
click at [783, 274] on mat-icon "content_copy" at bounding box center [788, 277] width 10 height 10
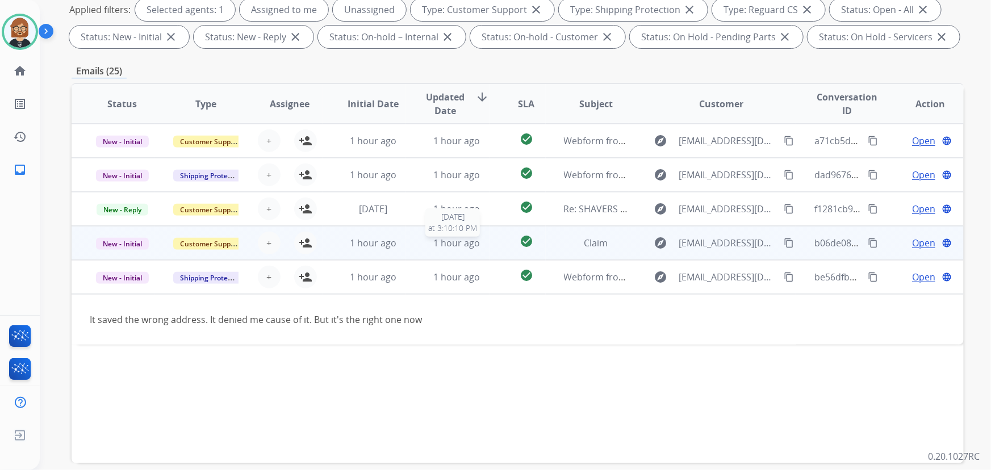
click at [449, 244] on span "1 hour ago" at bounding box center [456, 243] width 47 height 12
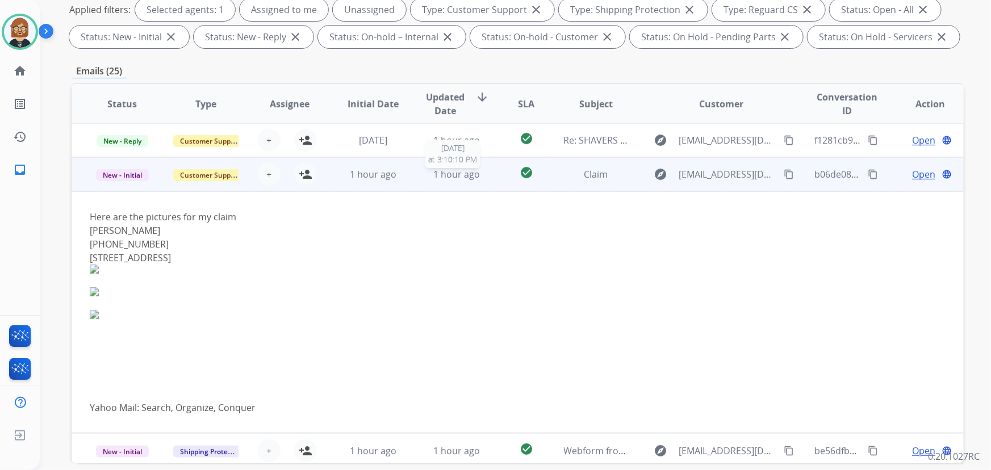
scroll to position [72, 0]
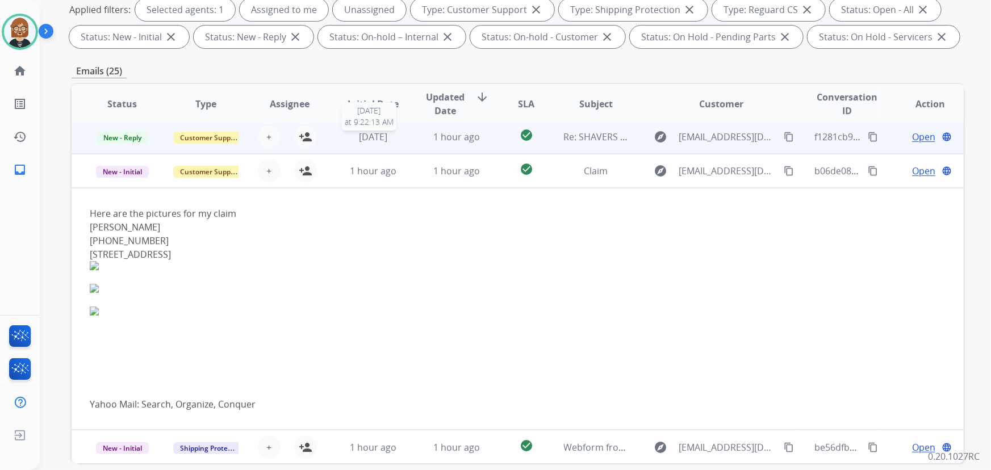
click at [373, 139] on span "2 days ago" at bounding box center [373, 137] width 28 height 12
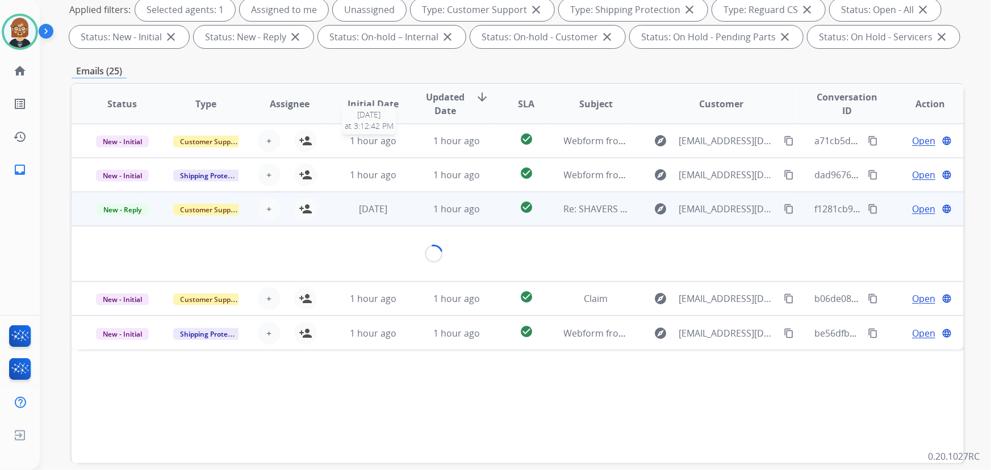
scroll to position [0, 0]
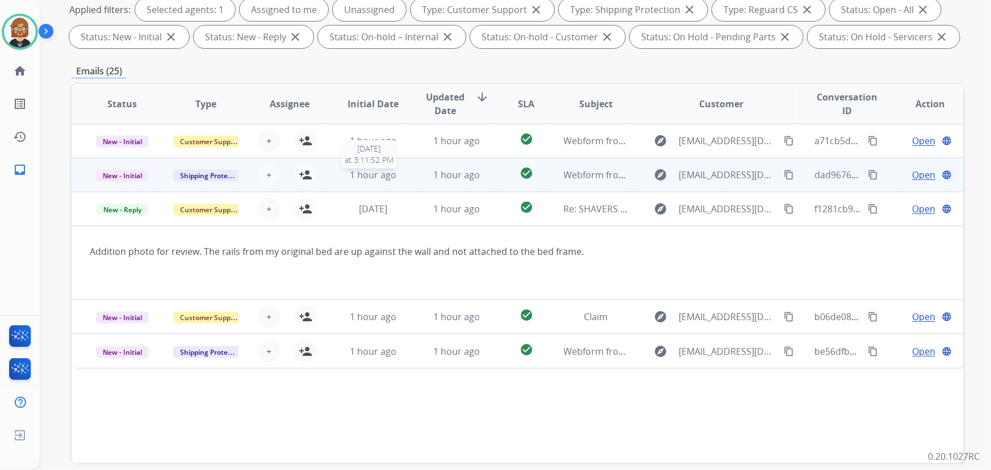
click at [368, 175] on span "1 hour ago" at bounding box center [373, 175] width 47 height 12
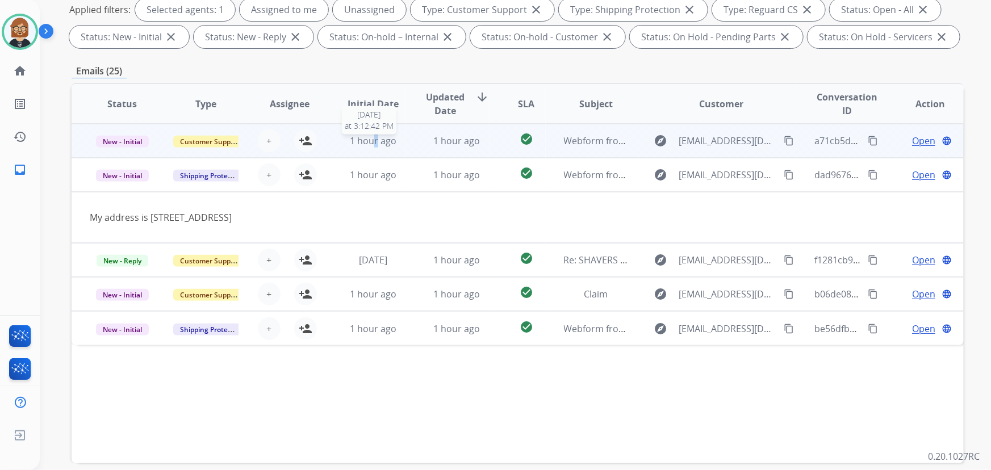
click at [374, 135] on span "1 hour ago" at bounding box center [373, 141] width 47 height 12
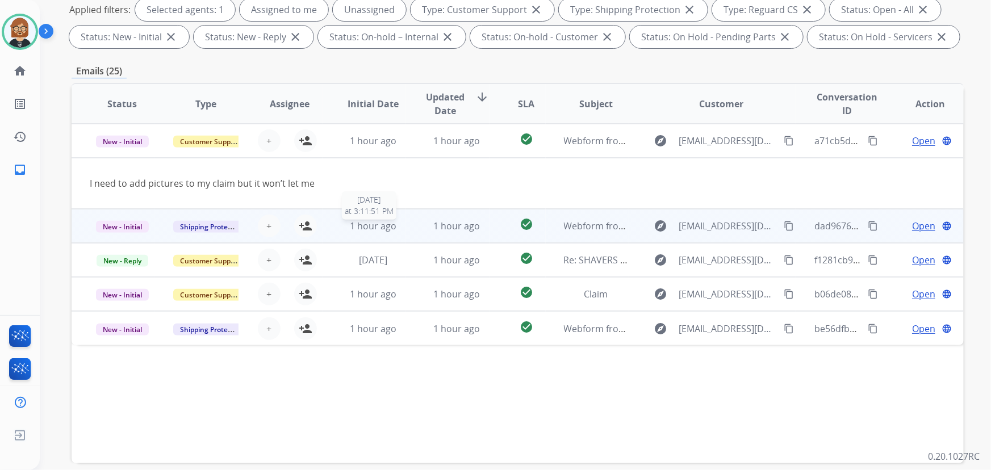
click at [365, 224] on span "1 hour ago" at bounding box center [373, 226] width 47 height 12
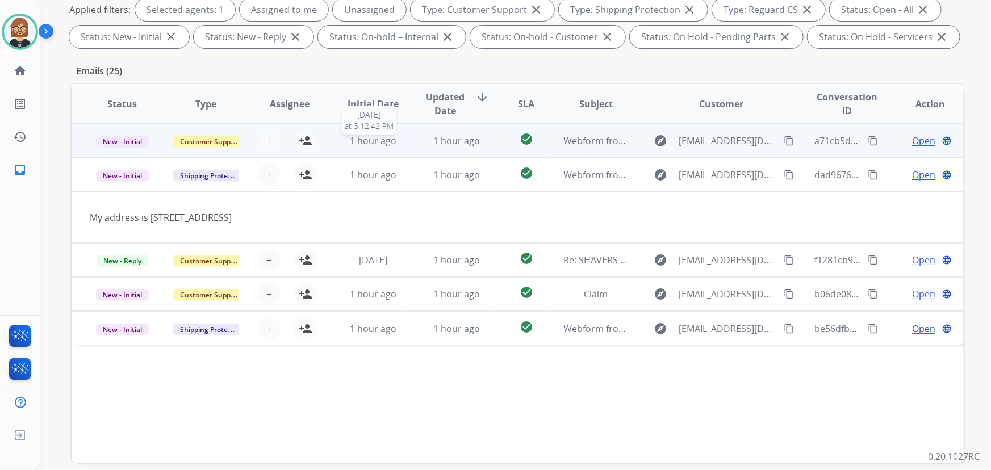
click at [372, 139] on span "1 hour ago" at bounding box center [373, 141] width 47 height 12
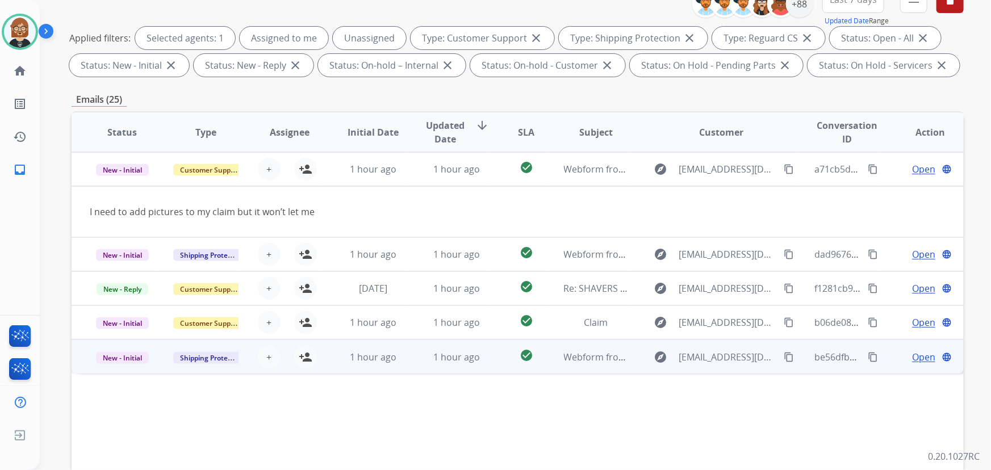
scroll to position [230, 0]
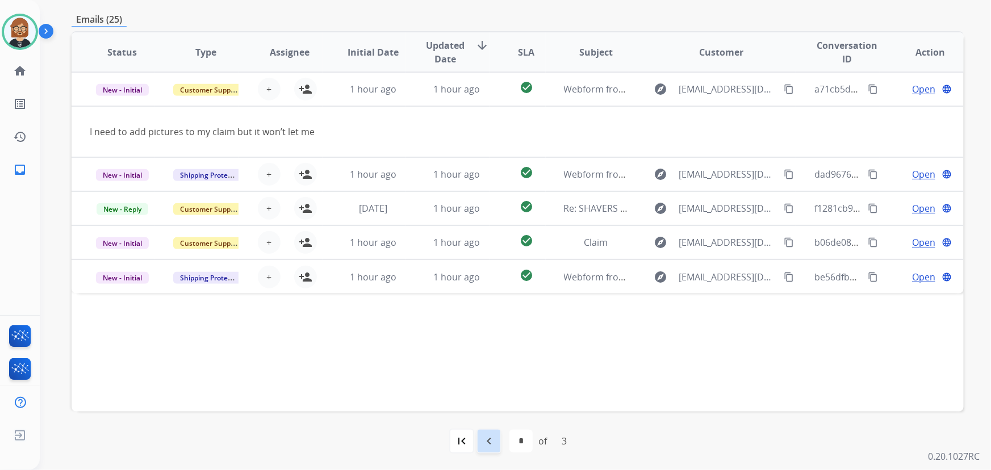
click at [485, 441] on mat-icon "navigate_before" at bounding box center [489, 441] width 14 height 14
select select "*"
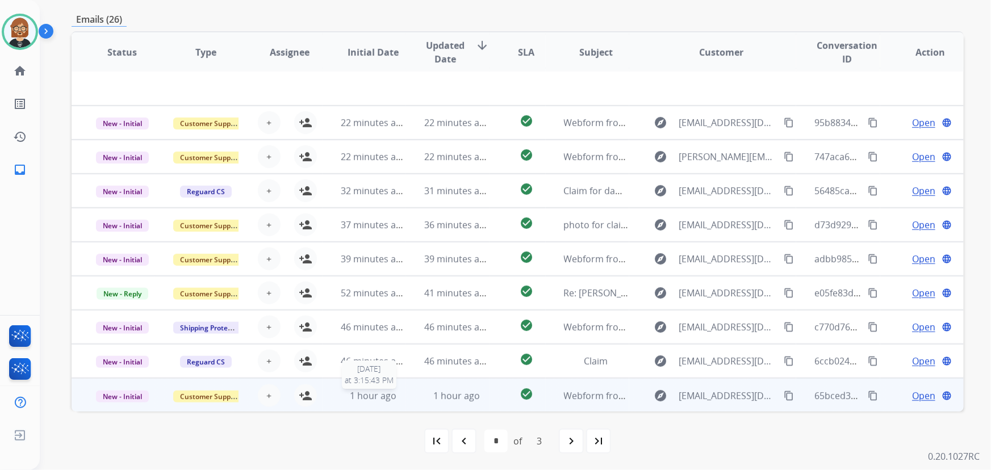
click at [362, 389] on span "1 hour ago" at bounding box center [373, 395] width 47 height 12
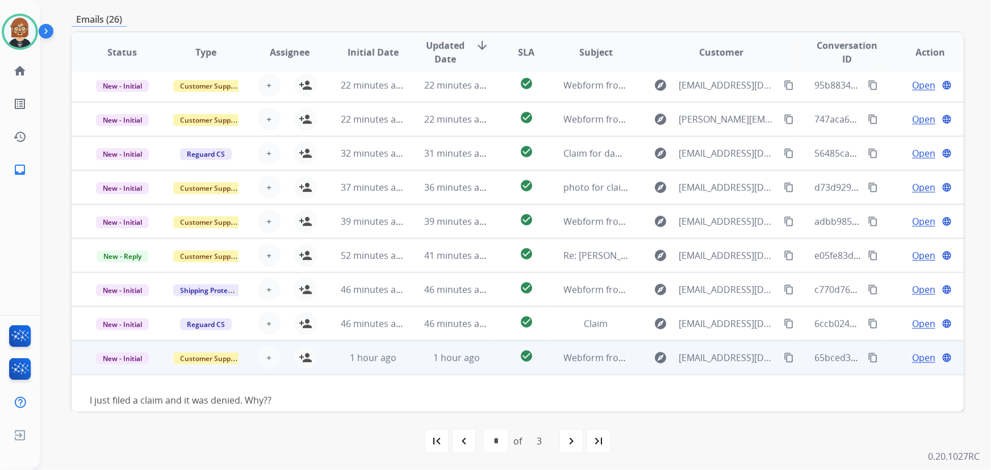
scroll to position [51, 0]
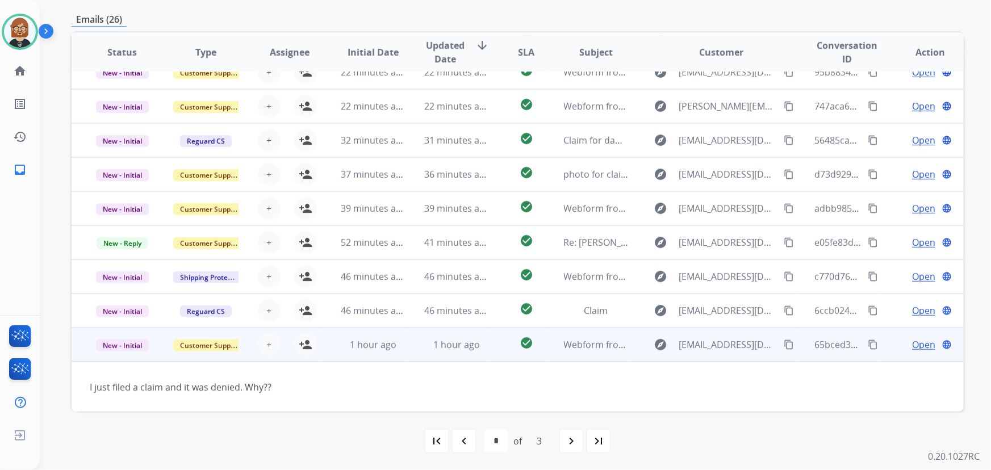
click at [783, 339] on mat-icon "content_copy" at bounding box center [788, 344] width 10 height 10
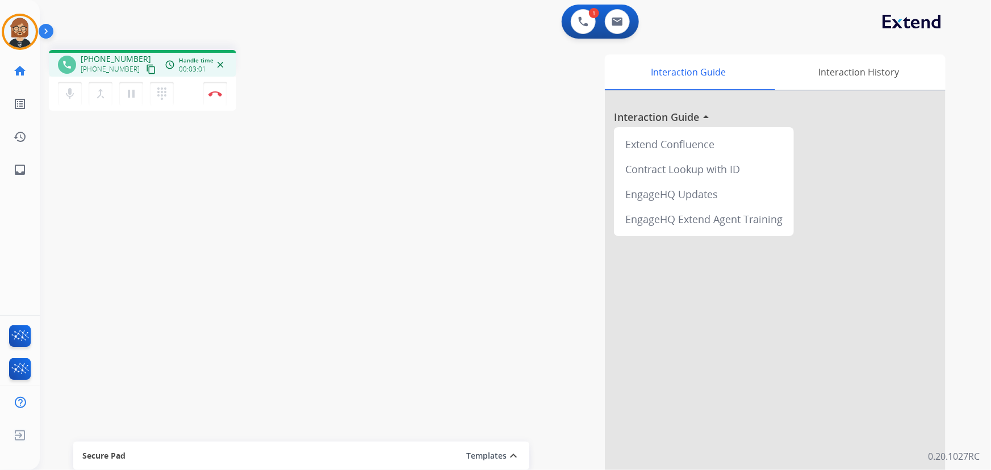
click at [146, 68] on mat-icon "content_copy" at bounding box center [151, 69] width 10 height 10
click at [213, 91] on img at bounding box center [215, 94] width 14 height 6
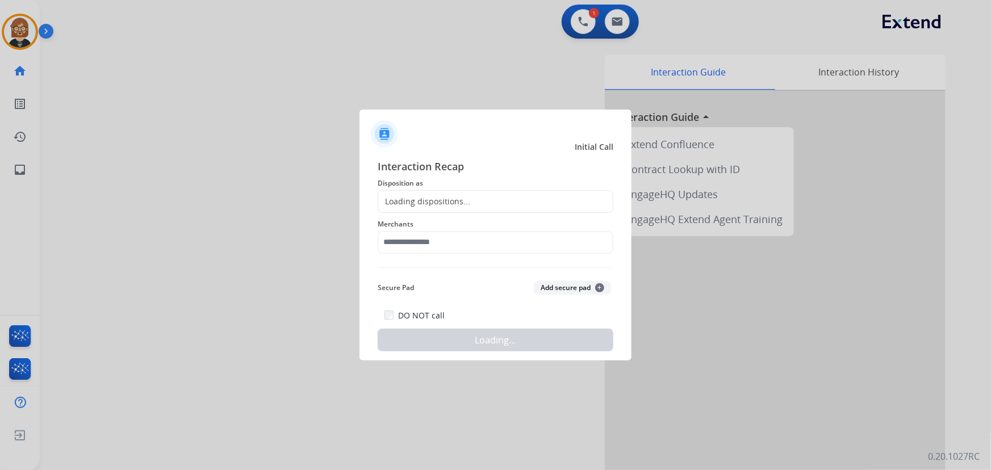
click at [455, 199] on div "Loading dispositions..." at bounding box center [496, 201] width 236 height 23
click at [454, 199] on div "Loading dispositions..." at bounding box center [424, 201] width 92 height 11
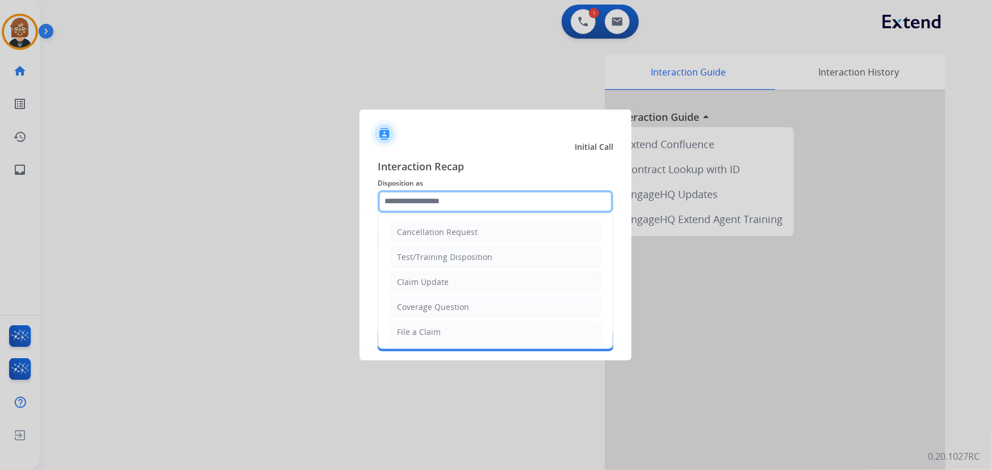
click at [448, 204] on input "text" at bounding box center [496, 201] width 236 height 23
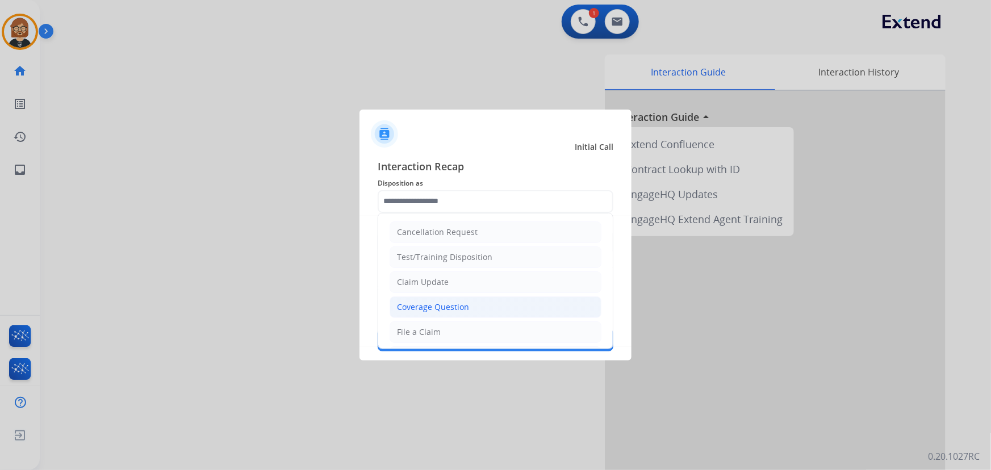
click at [455, 302] on div "Coverage Question" at bounding box center [433, 306] width 72 height 11
type input "**********"
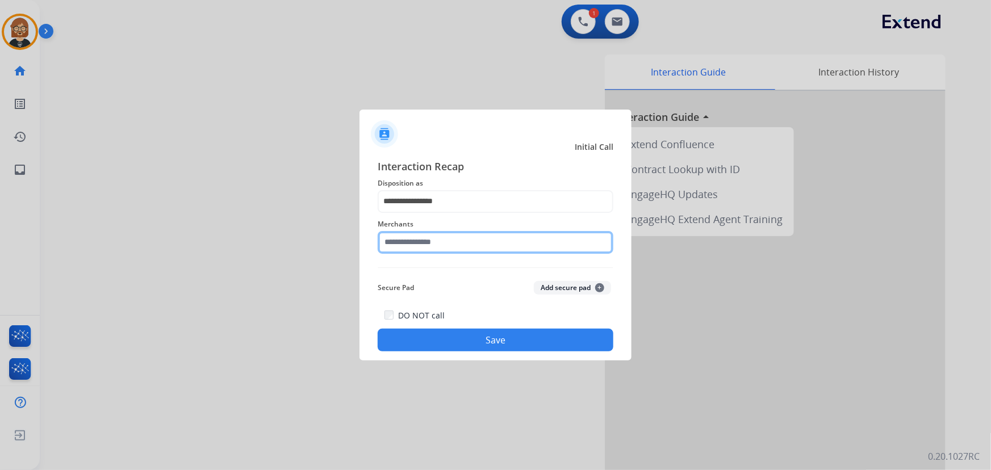
click at [456, 241] on input "text" at bounding box center [496, 242] width 236 height 23
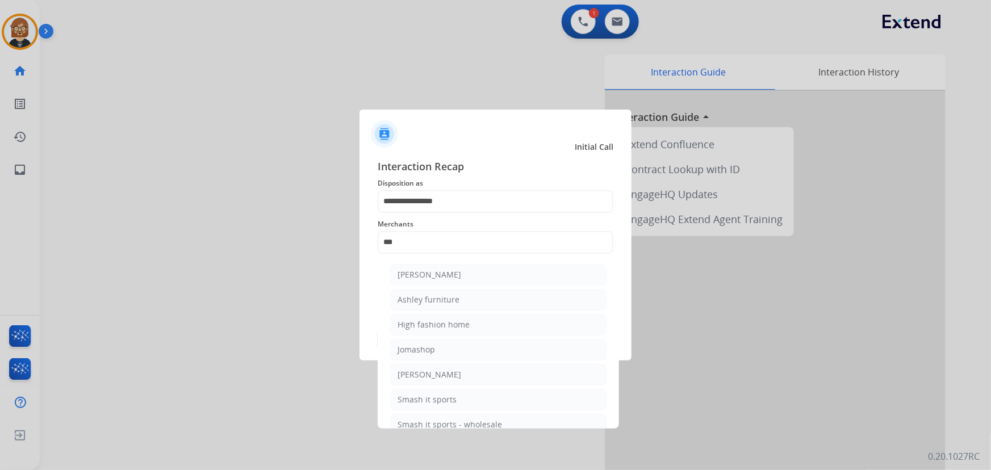
click at [445, 295] on div "Ashley furniture" at bounding box center [428, 299] width 62 height 11
type input "**********"
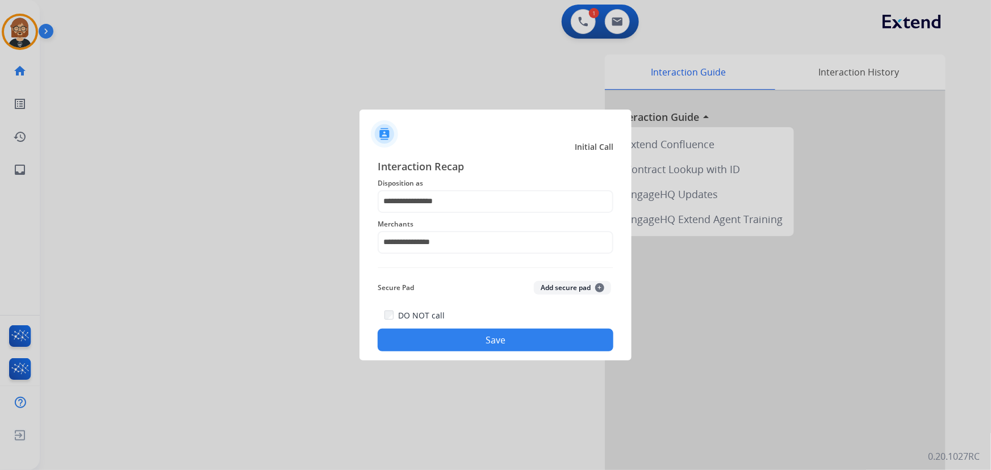
click at [460, 325] on div "DO NOT call Save" at bounding box center [496, 329] width 236 height 43
click at [469, 339] on button "Save" at bounding box center [496, 340] width 236 height 23
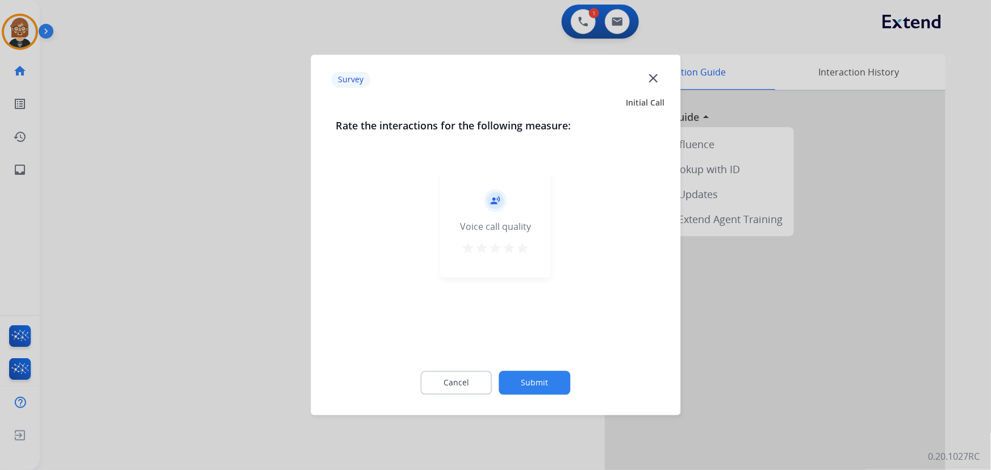
click at [535, 401] on div "Cancel Submit" at bounding box center [495, 383] width 320 height 51
click at [542, 386] on button "Submit" at bounding box center [535, 383] width 72 height 24
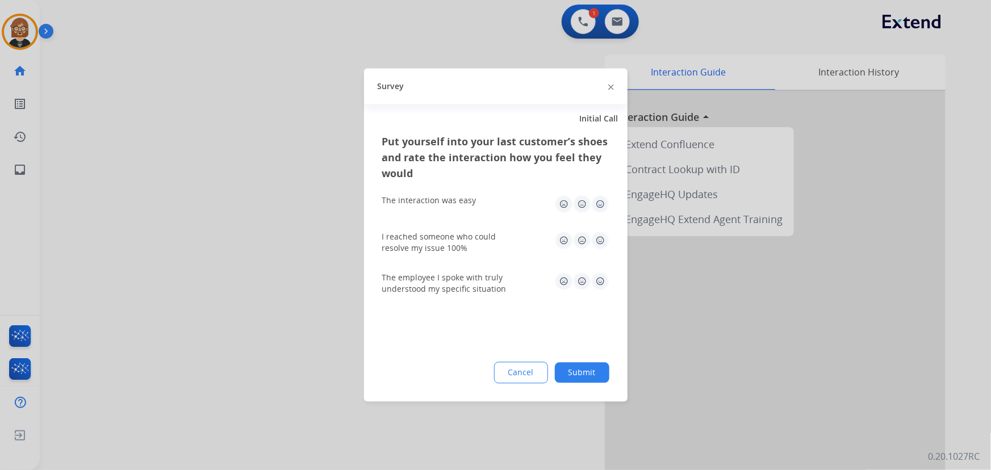
click at [587, 364] on button "Submit" at bounding box center [582, 373] width 54 height 20
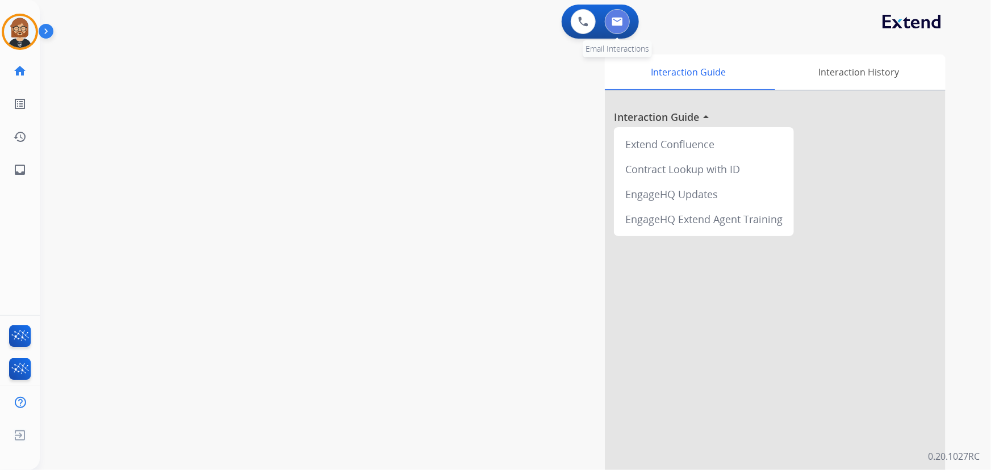
click at [619, 16] on button at bounding box center [617, 21] width 25 height 25
select select "**********"
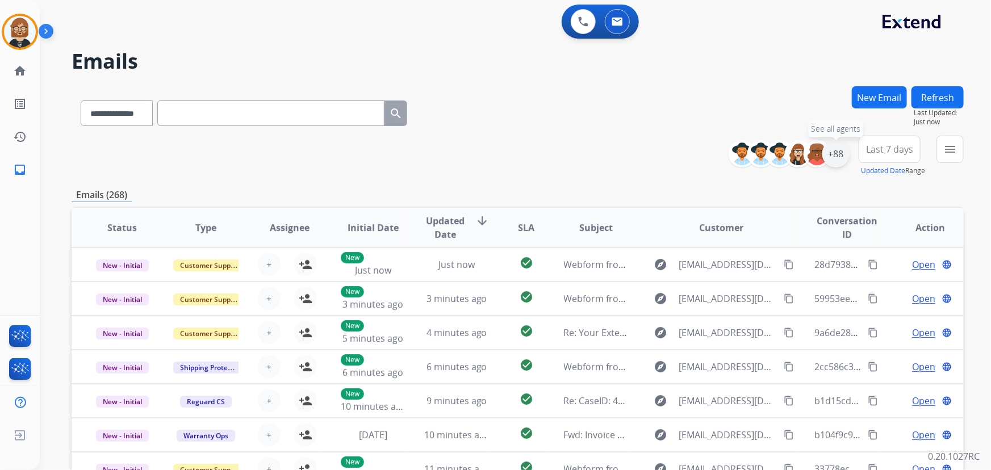
click at [838, 157] on div "+88" at bounding box center [835, 153] width 27 height 27
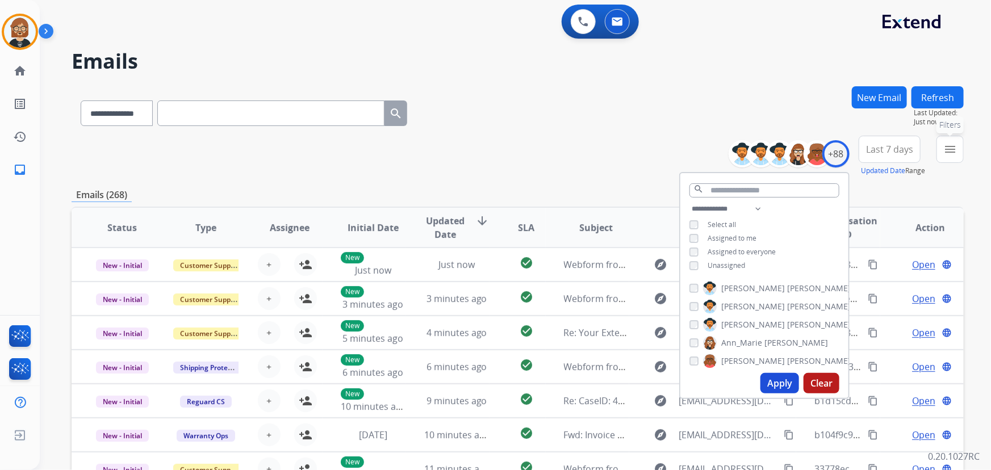
click at [948, 152] on mat-icon "menu" at bounding box center [950, 149] width 14 height 14
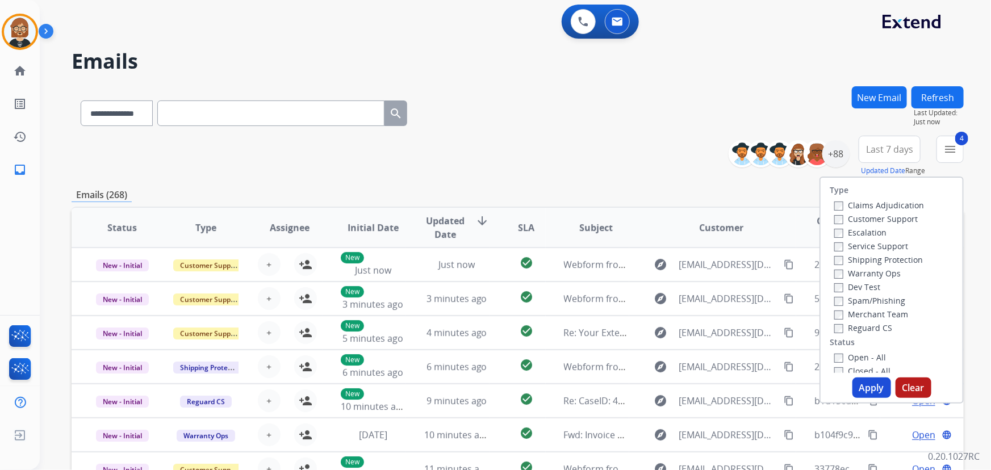
click at [867, 391] on button "Apply" at bounding box center [871, 388] width 39 height 20
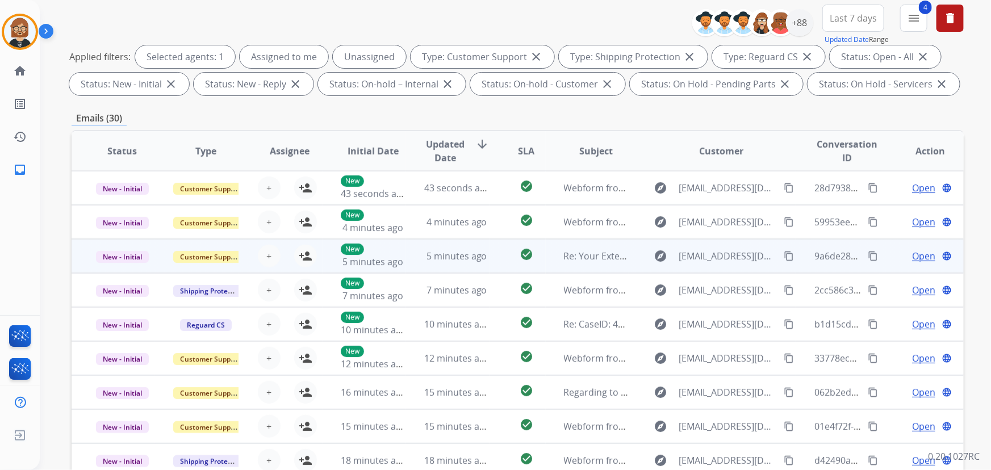
scroll to position [206, 0]
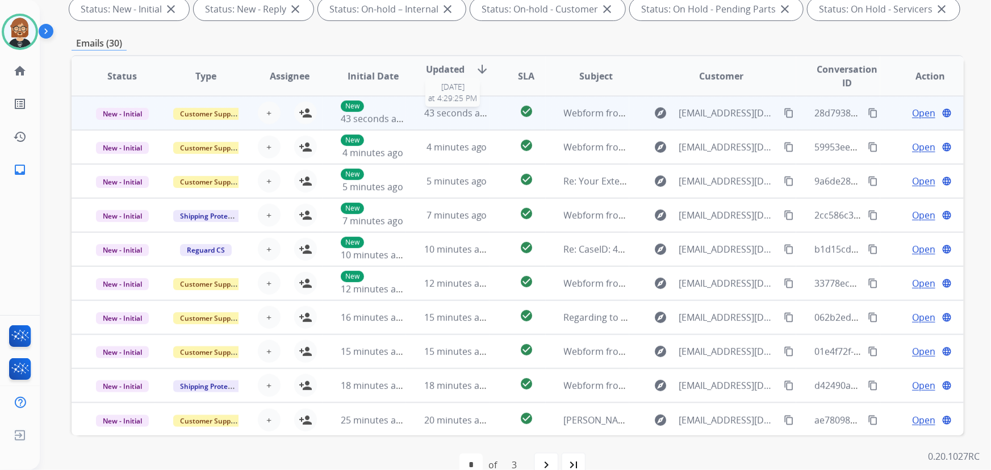
click at [463, 110] on span "43 seconds ago" at bounding box center [457, 113] width 66 height 12
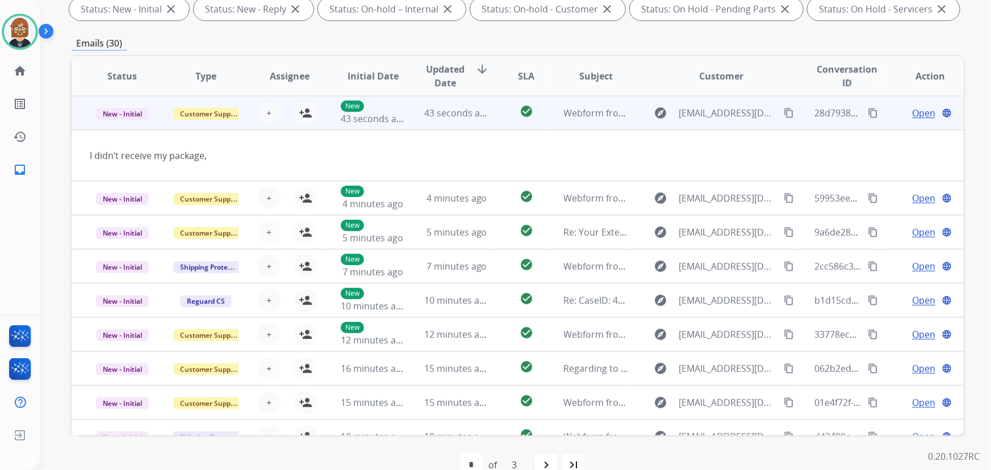
click at [787, 109] on button "content_copy" at bounding box center [789, 113] width 14 height 14
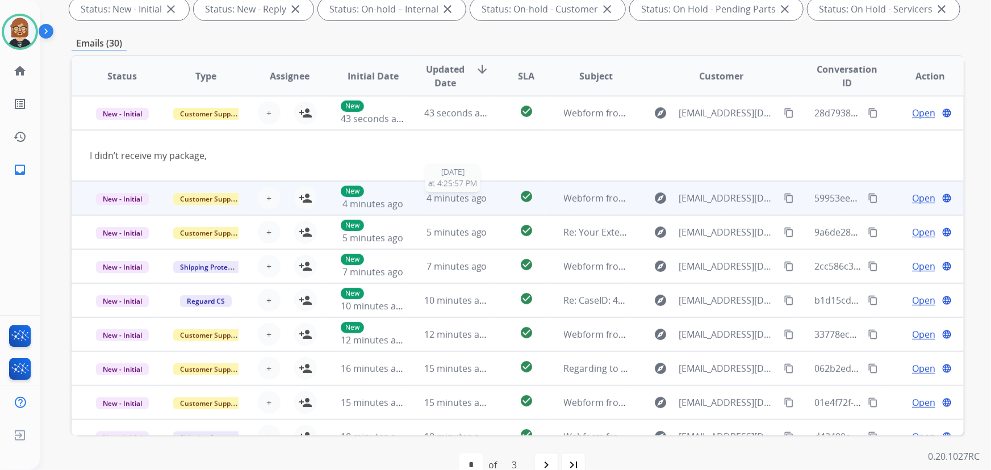
click at [448, 196] on span "4 minutes ago" at bounding box center [456, 198] width 61 height 12
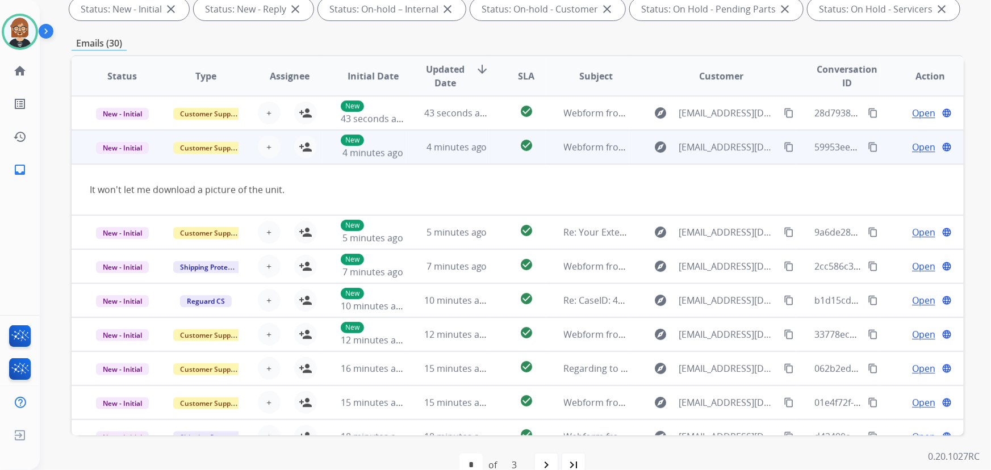
scroll to position [34, 0]
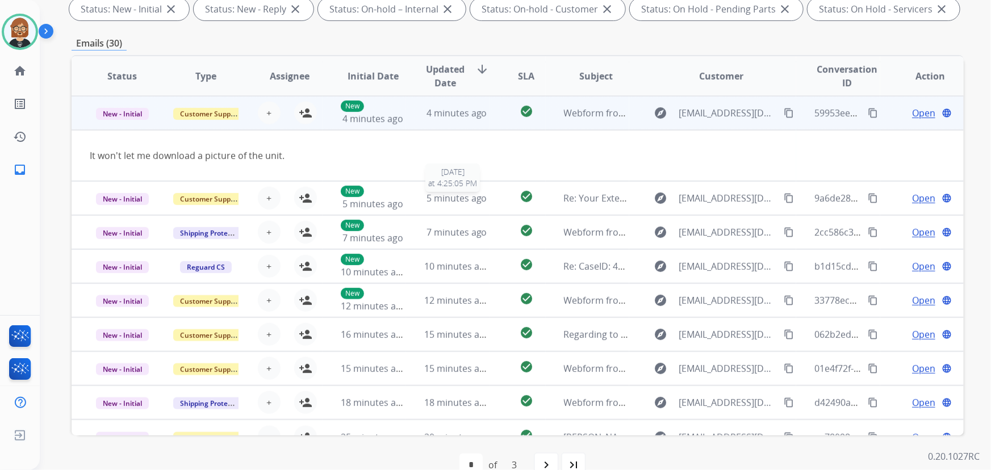
click at [448, 196] on span "5 minutes ago" at bounding box center [456, 198] width 61 height 12
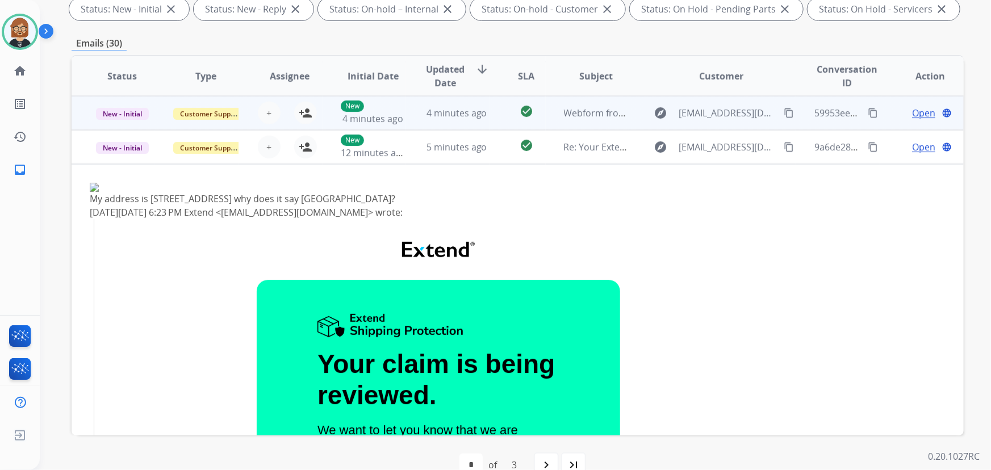
scroll to position [68, 0]
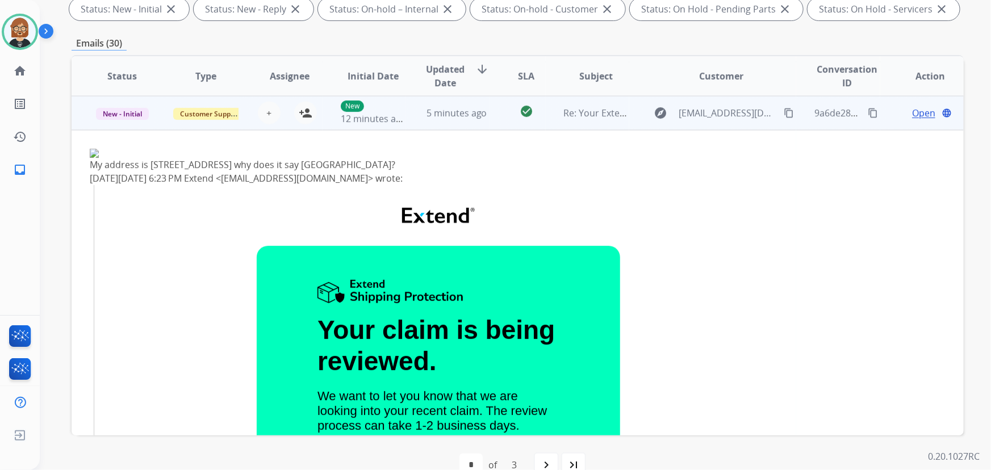
drag, startPoint x: 448, startPoint y: 196, endPoint x: 526, endPoint y: 141, distance: 95.3
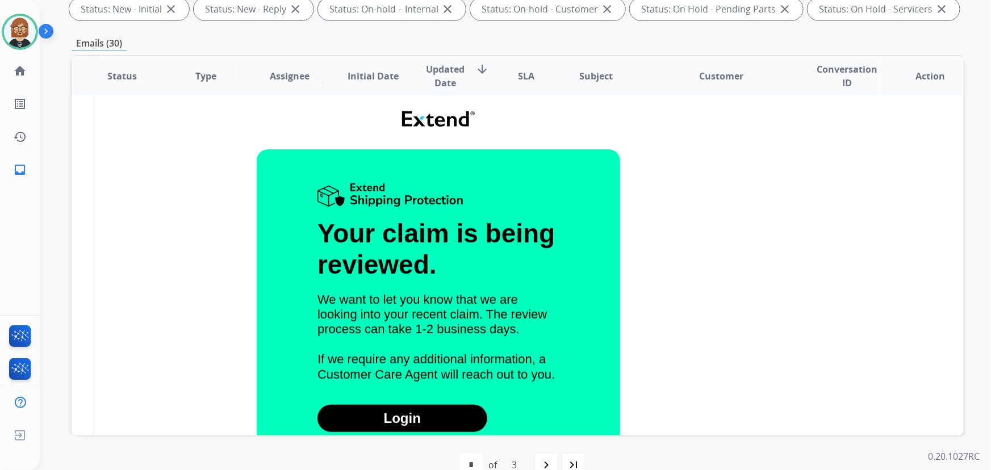
scroll to position [16, 0]
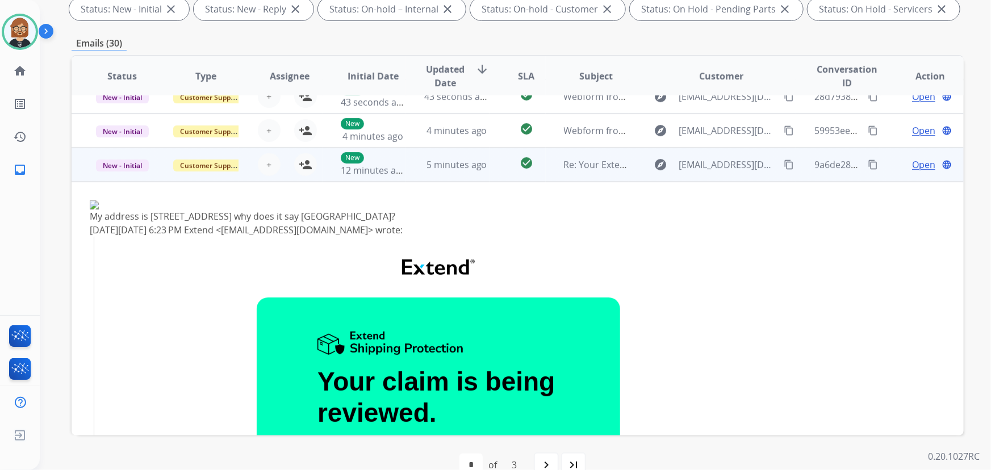
click at [783, 163] on mat-icon "content_copy" at bounding box center [788, 165] width 10 height 10
click at [434, 167] on span "5 minutes ago" at bounding box center [456, 164] width 61 height 12
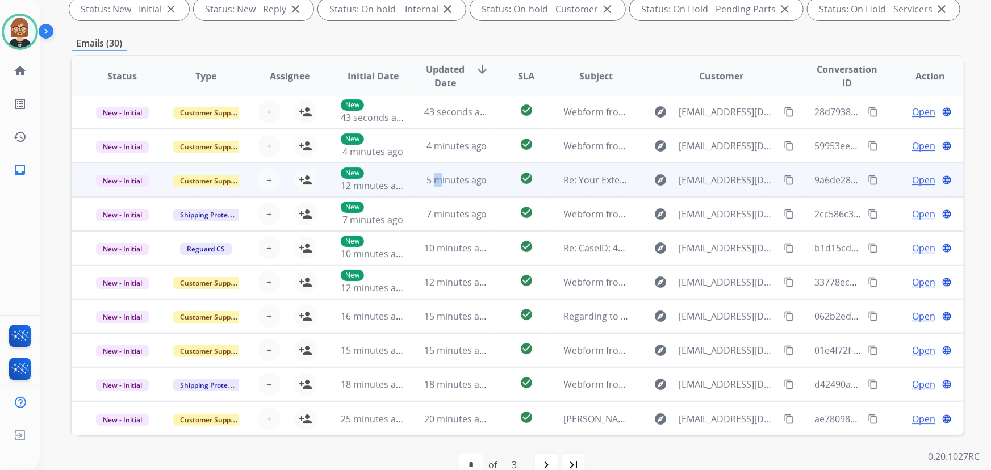
scroll to position [1, 0]
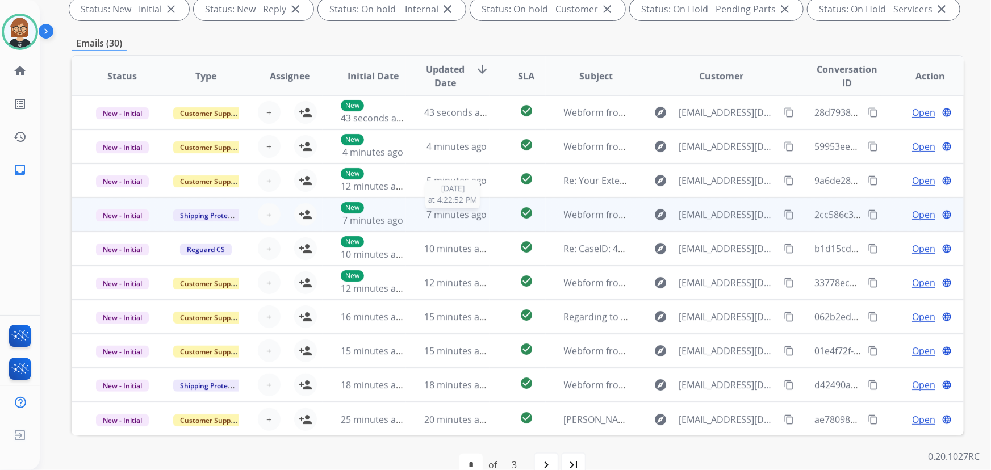
click at [426, 219] on span "7 minutes ago" at bounding box center [456, 214] width 61 height 12
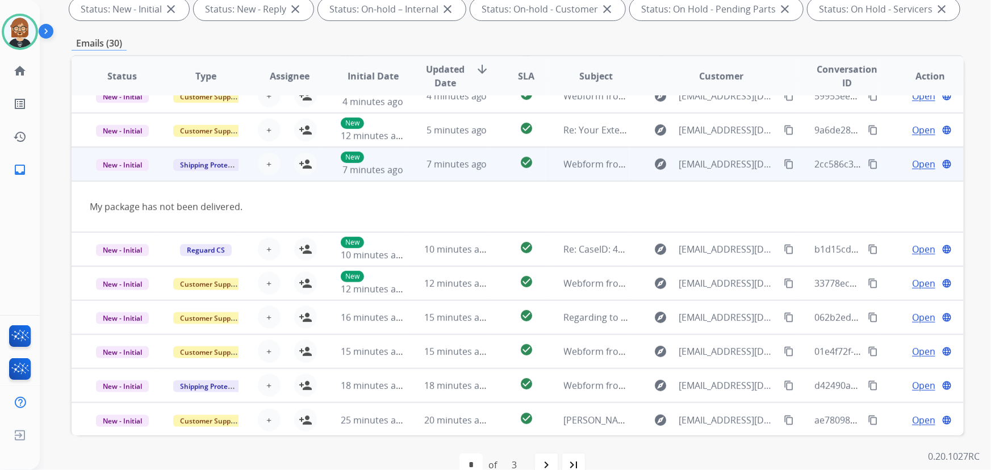
scroll to position [52, 0]
click at [783, 161] on mat-icon "content_copy" at bounding box center [788, 163] width 10 height 10
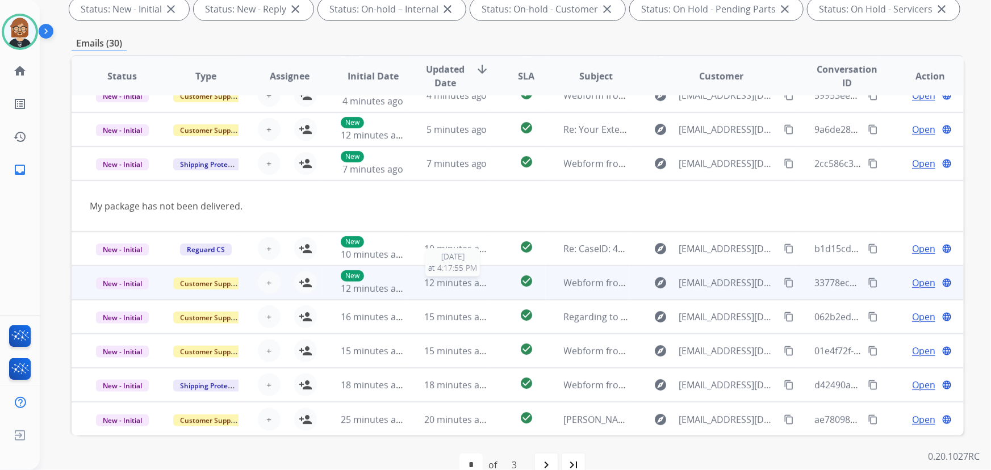
click at [440, 278] on span "12 minutes ago" at bounding box center [457, 282] width 66 height 12
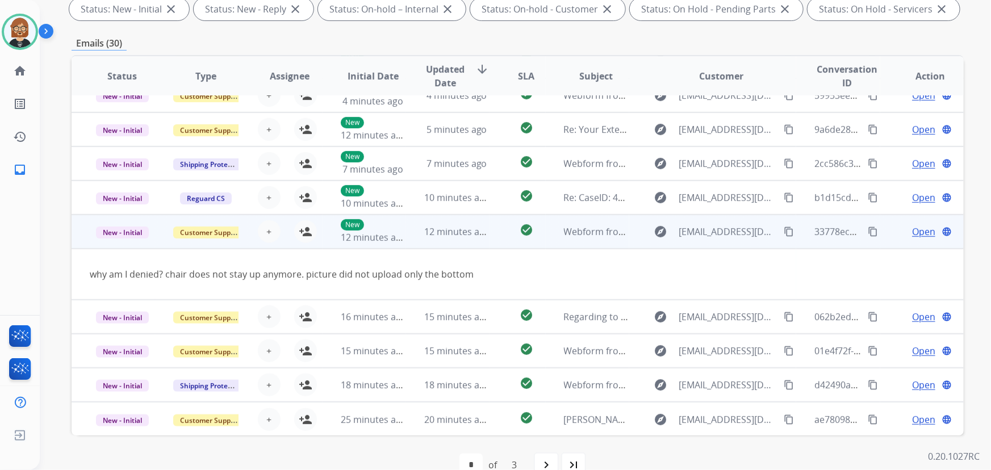
click at [783, 229] on mat-icon "content_copy" at bounding box center [788, 232] width 10 height 10
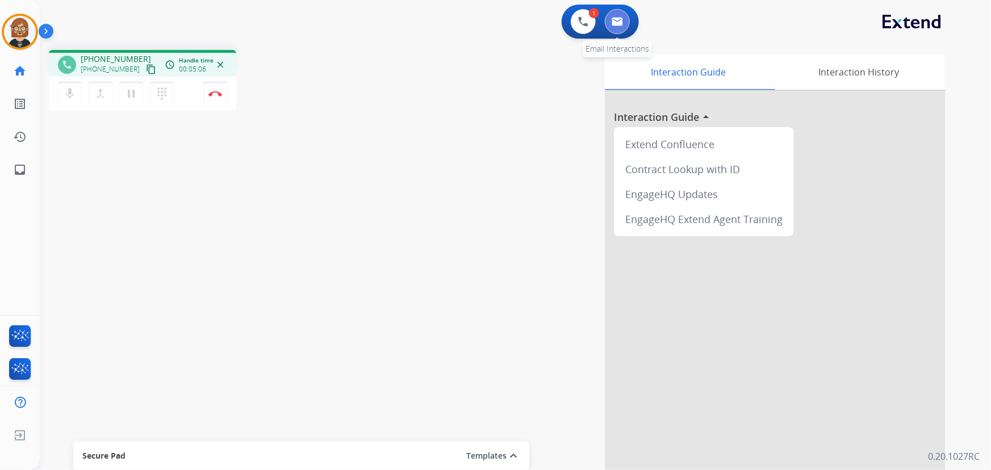
click at [619, 20] on img at bounding box center [616, 21] width 11 height 9
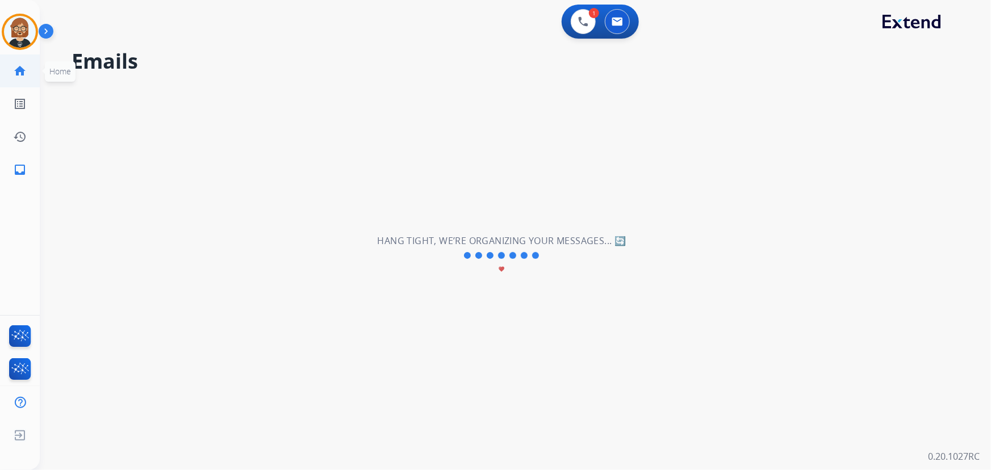
click at [20, 70] on mat-icon "home" at bounding box center [20, 71] width 14 height 14
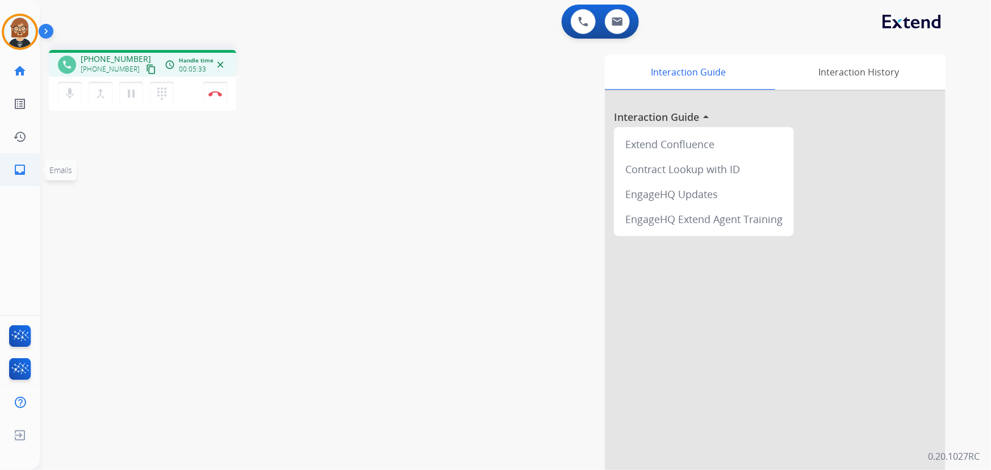
click at [20, 170] on mat-icon "inbox" at bounding box center [20, 170] width 14 height 14
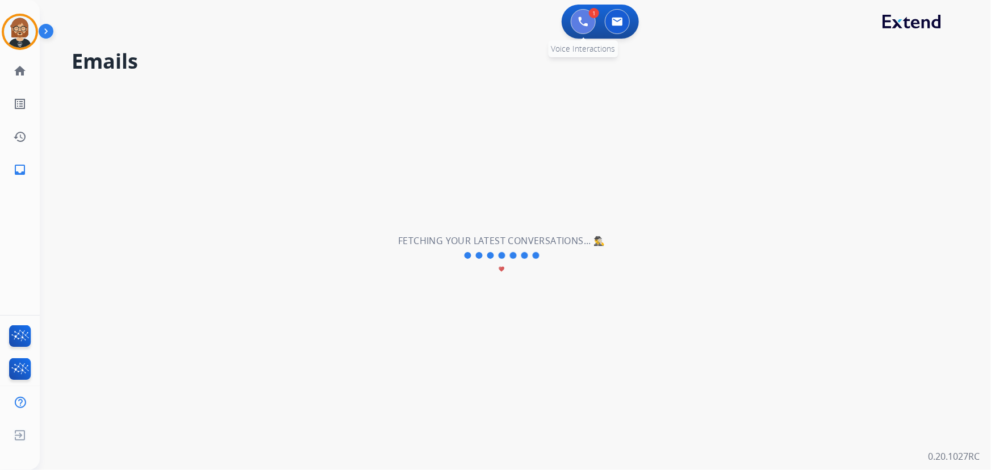
click at [588, 22] on button at bounding box center [583, 21] width 25 height 25
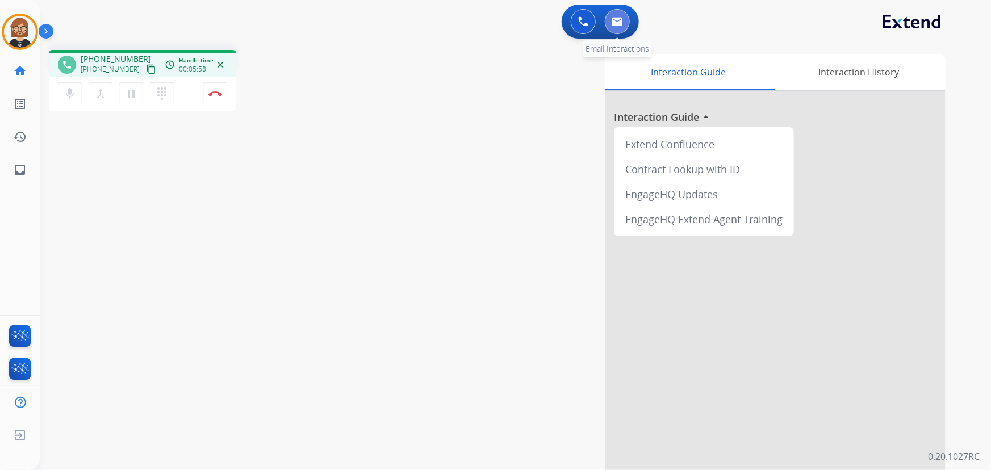
click at [624, 20] on button at bounding box center [617, 21] width 25 height 25
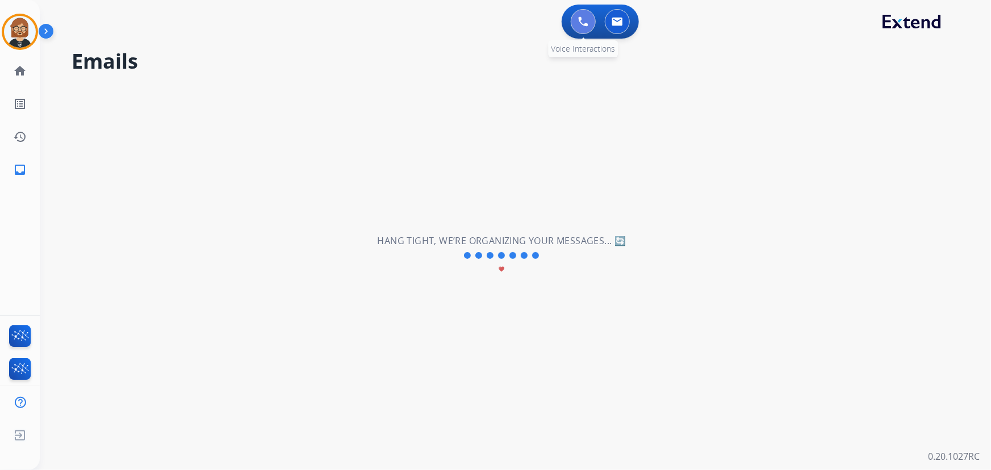
click at [582, 22] on img at bounding box center [583, 21] width 10 height 10
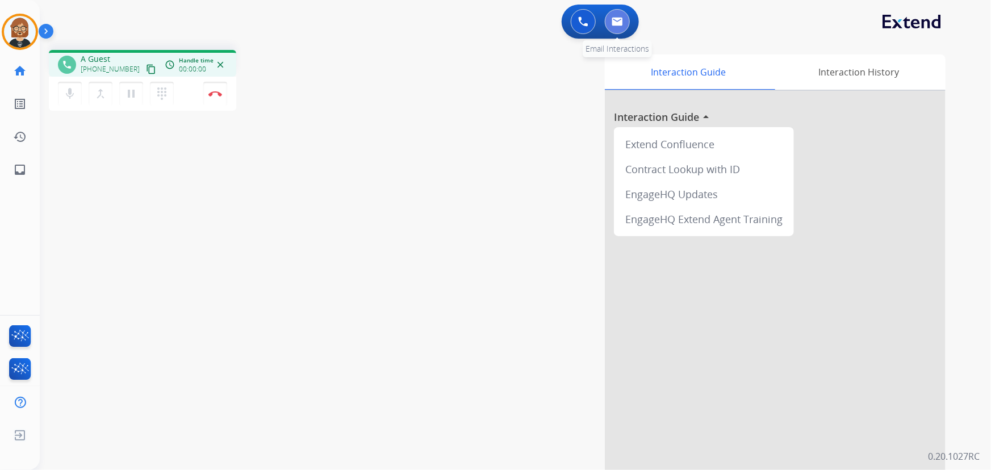
click at [647, 22] on div "0 Voice Interactions 0 Email Interactions" at bounding box center [508, 23] width 910 height 36
click at [621, 24] on img at bounding box center [616, 21] width 11 height 9
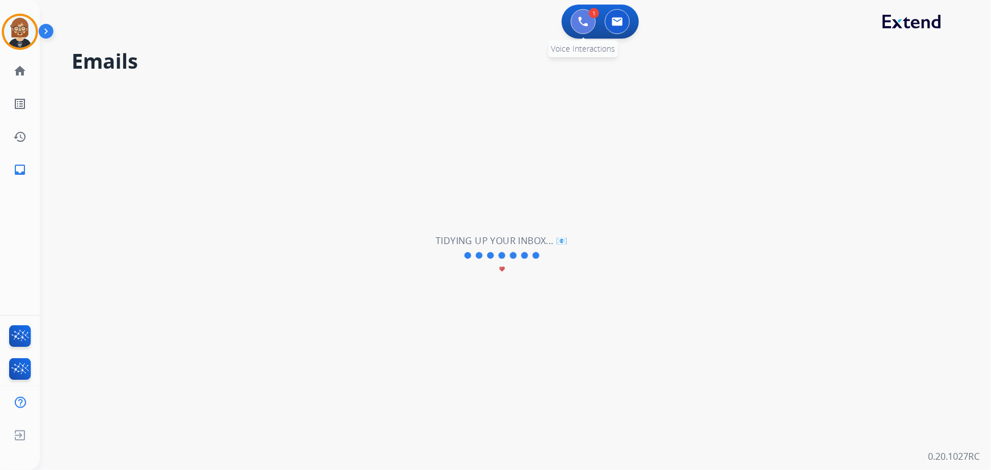
click at [586, 20] on img at bounding box center [583, 21] width 10 height 10
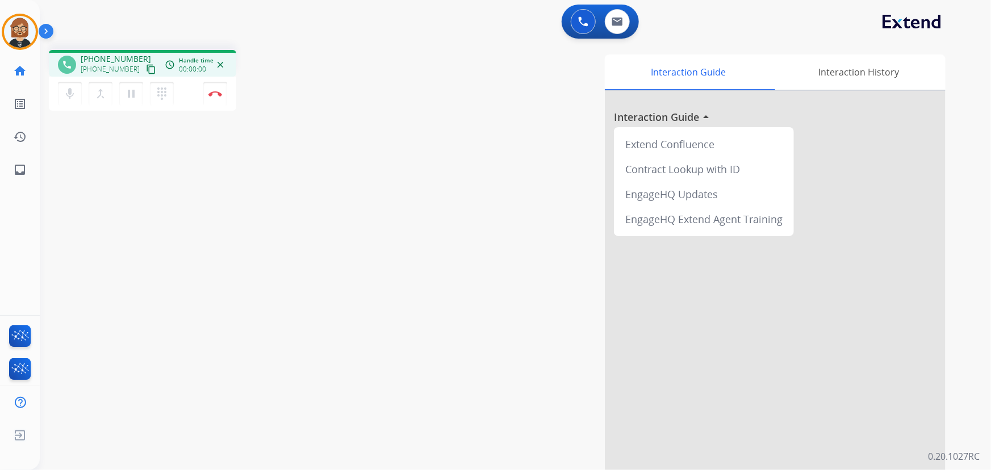
click at [651, 21] on div "0 Voice Interactions 0 Email Interactions" at bounding box center [508, 23] width 910 height 36
click at [620, 22] on img at bounding box center [616, 21] width 11 height 9
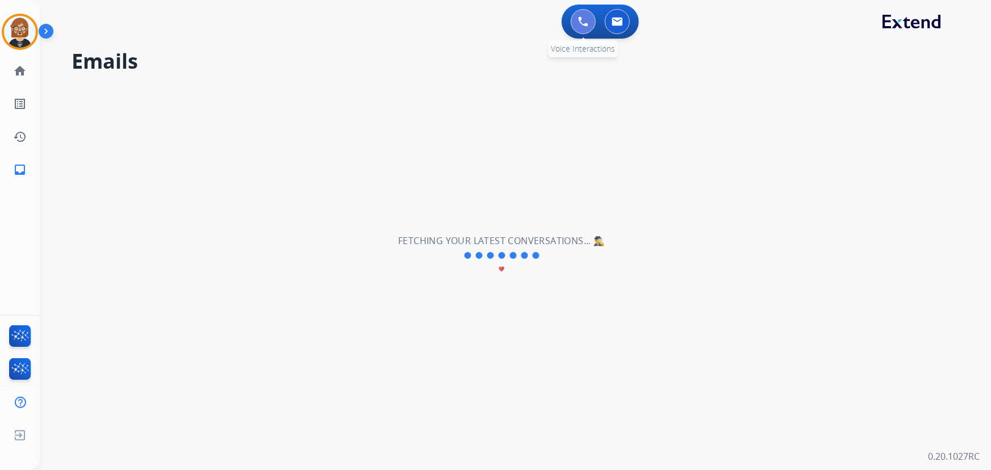
click at [590, 19] on button at bounding box center [583, 21] width 25 height 25
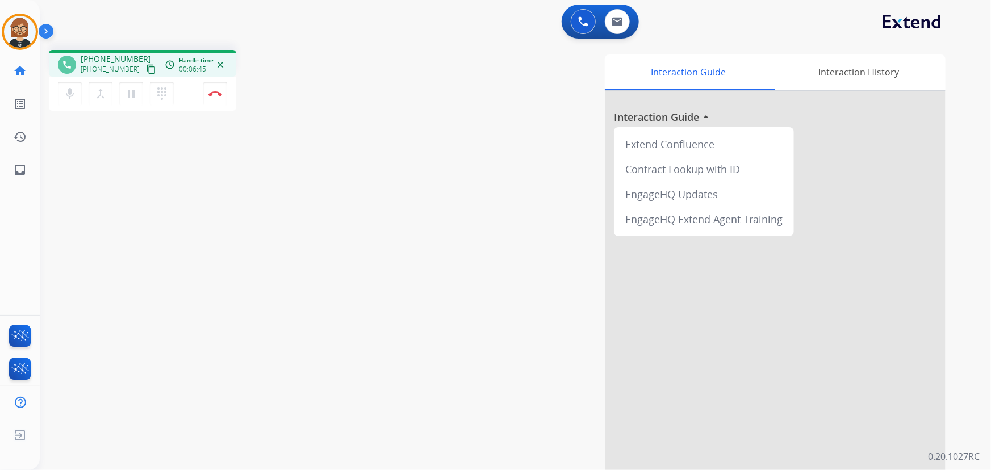
click at [144, 68] on button "content_copy" at bounding box center [151, 69] width 14 height 14
click at [146, 66] on mat-icon "content_copy" at bounding box center [151, 69] width 10 height 10
click at [620, 24] on img at bounding box center [616, 21] width 11 height 9
click at [217, 93] on img at bounding box center [215, 94] width 14 height 6
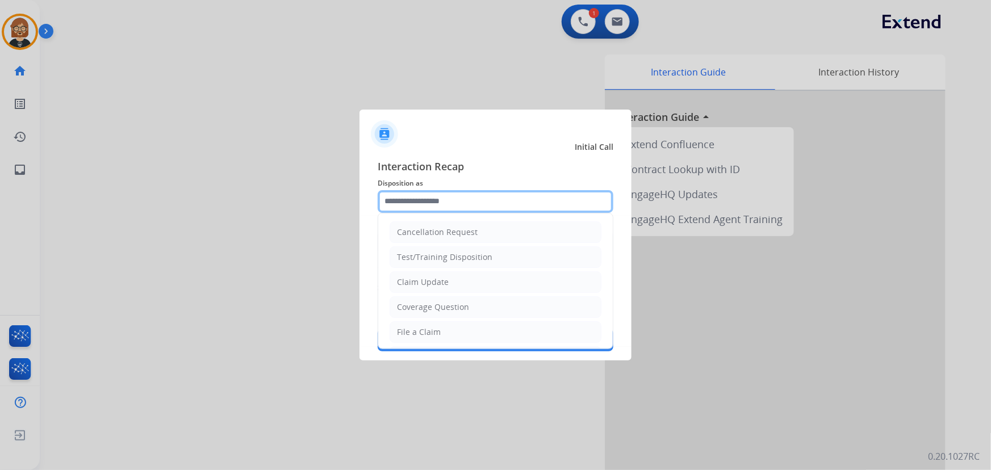
click at [522, 201] on input "text" at bounding box center [496, 201] width 236 height 23
click at [492, 286] on li "Claim Update" at bounding box center [495, 282] width 212 height 22
type input "**********"
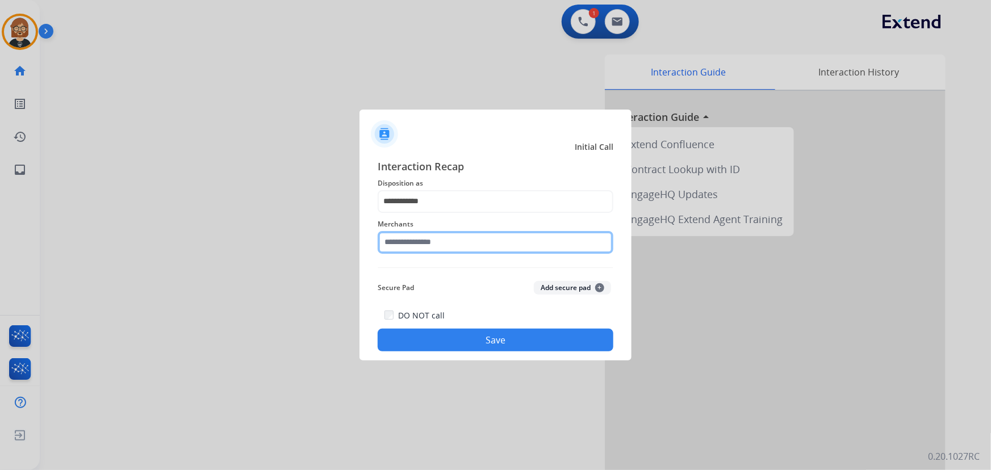
click at [508, 249] on input "text" at bounding box center [496, 242] width 236 height 23
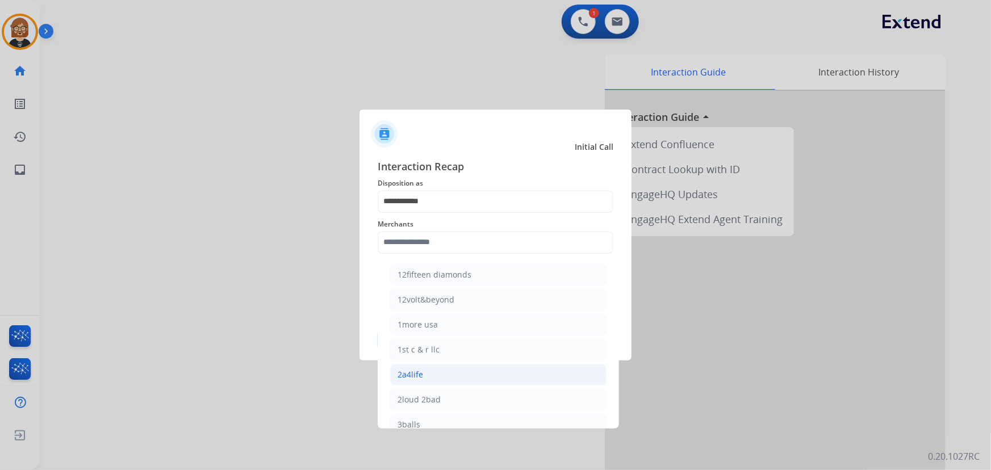
click at [501, 367] on li "2a4life" at bounding box center [498, 375] width 216 height 22
type input "*******"
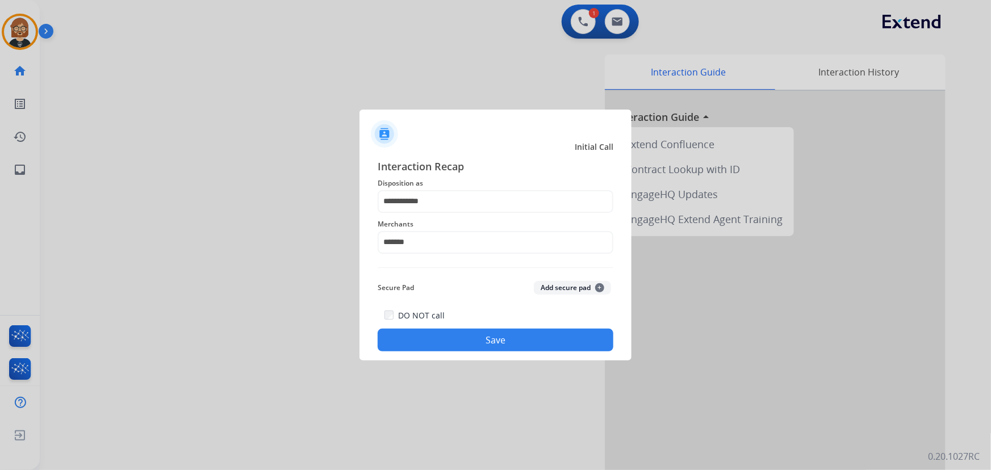
click at [523, 341] on button "Save" at bounding box center [496, 340] width 236 height 23
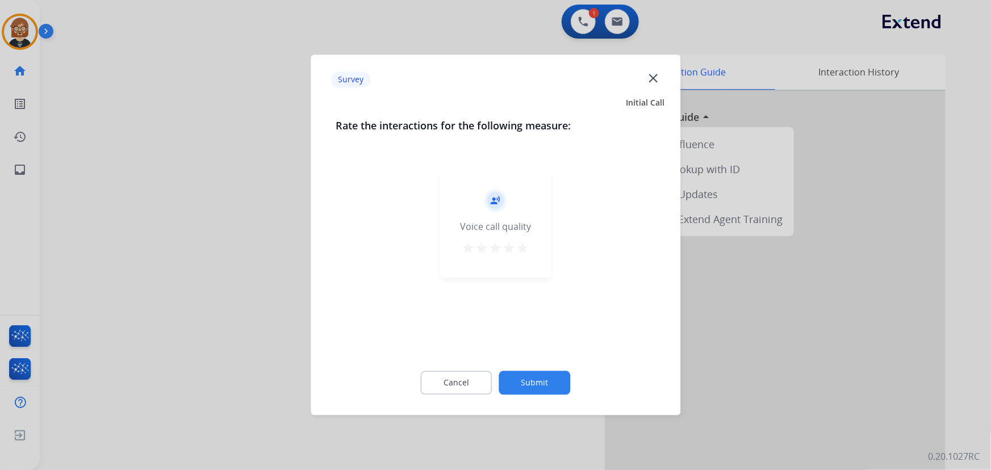
click at [535, 376] on button "Submit" at bounding box center [535, 383] width 72 height 24
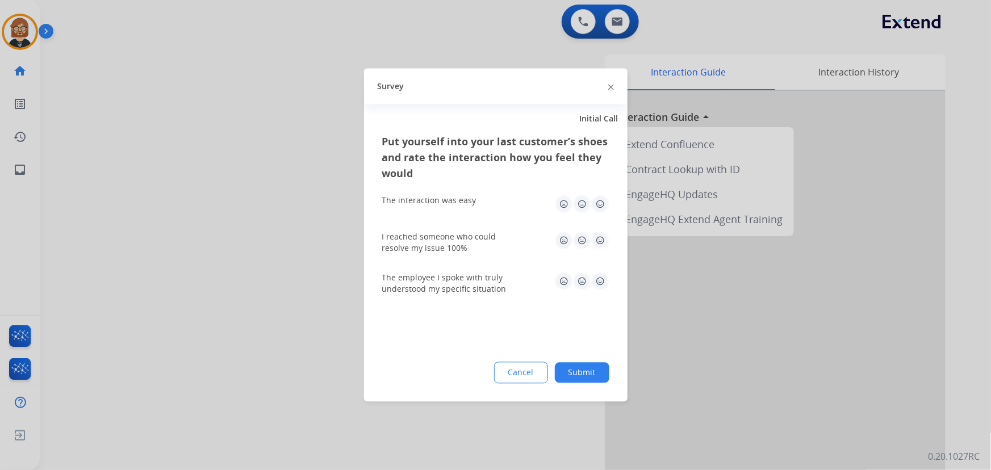
click at [570, 374] on button "Submit" at bounding box center [582, 373] width 54 height 20
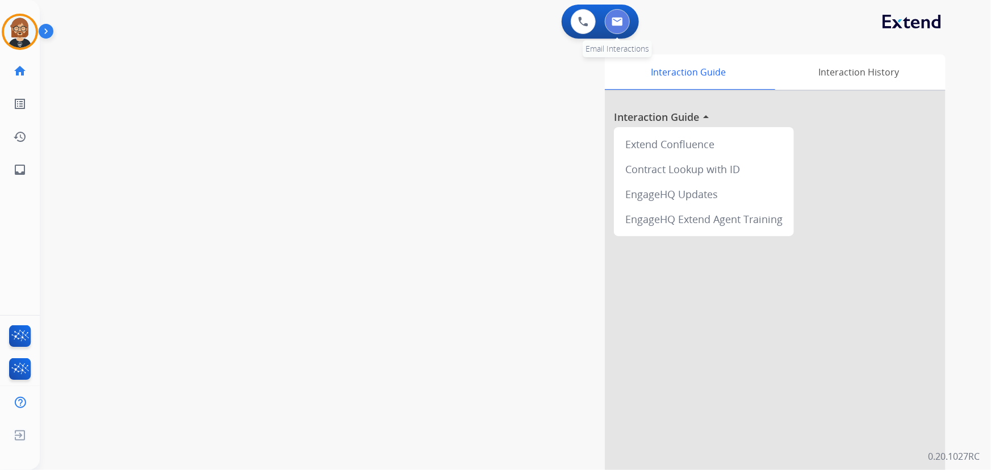
click at [609, 21] on button at bounding box center [617, 21] width 25 height 25
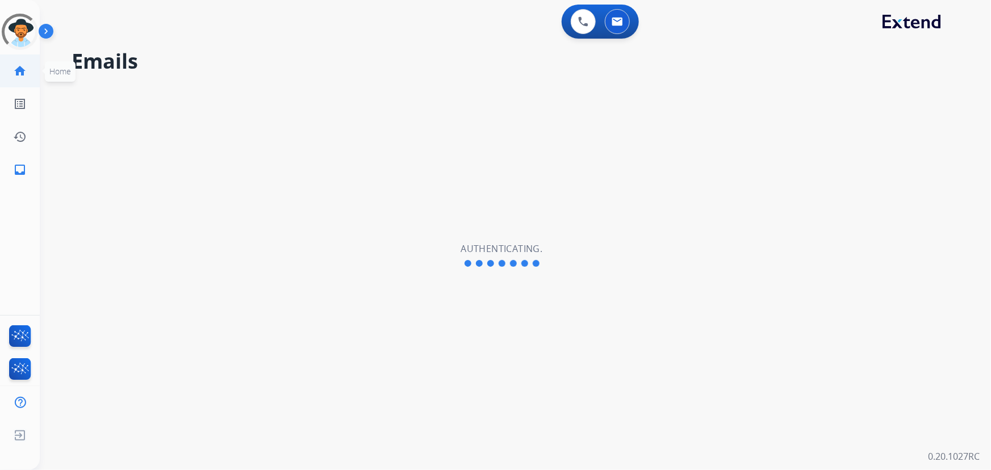
click at [14, 64] on mat-icon "home" at bounding box center [20, 71] width 14 height 14
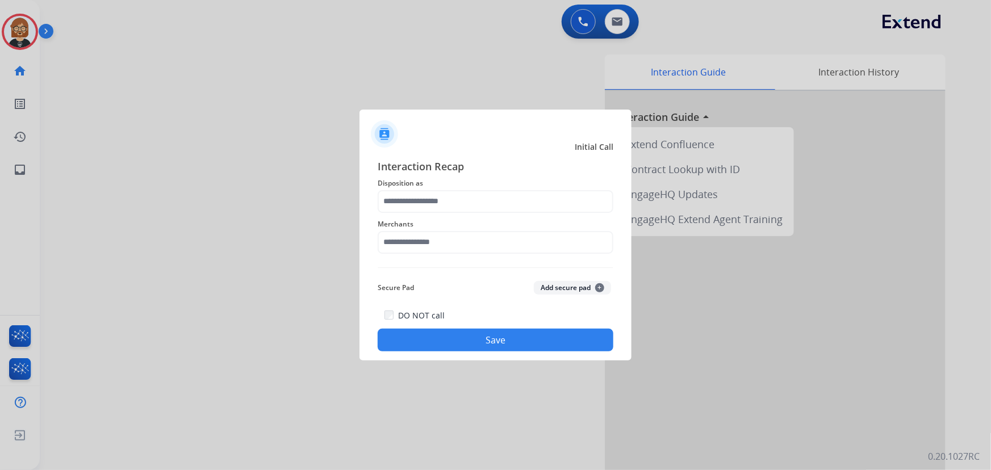
click at [523, 217] on span "Merchants" at bounding box center [496, 224] width 236 height 14
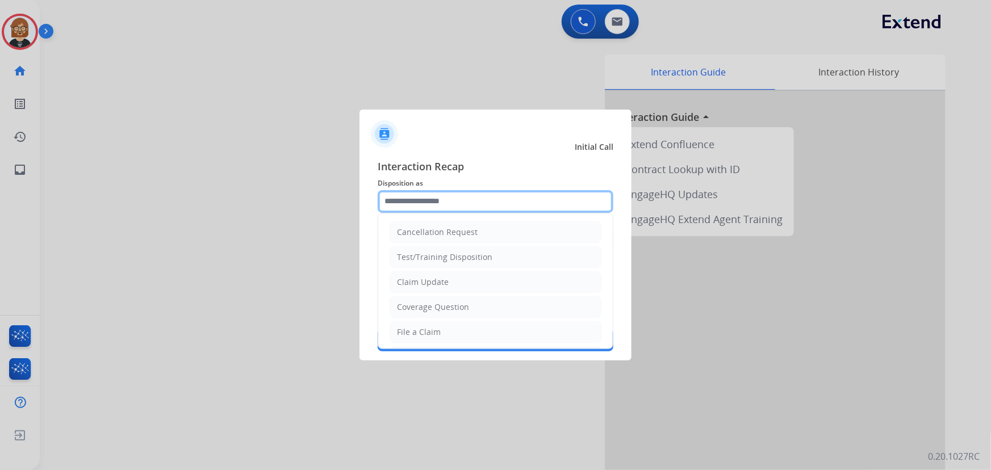
click at [526, 204] on input "text" at bounding box center [496, 201] width 236 height 23
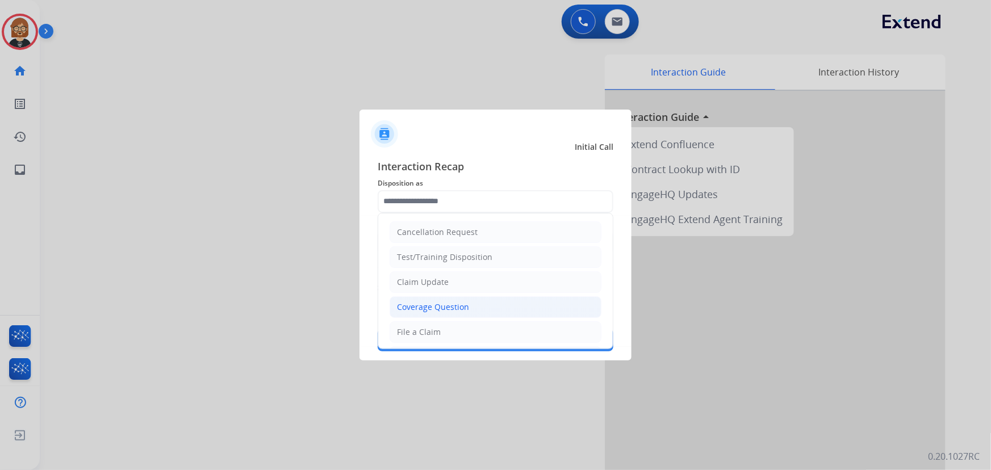
click at [506, 296] on li "Coverage Question" at bounding box center [495, 307] width 212 height 22
type input "**********"
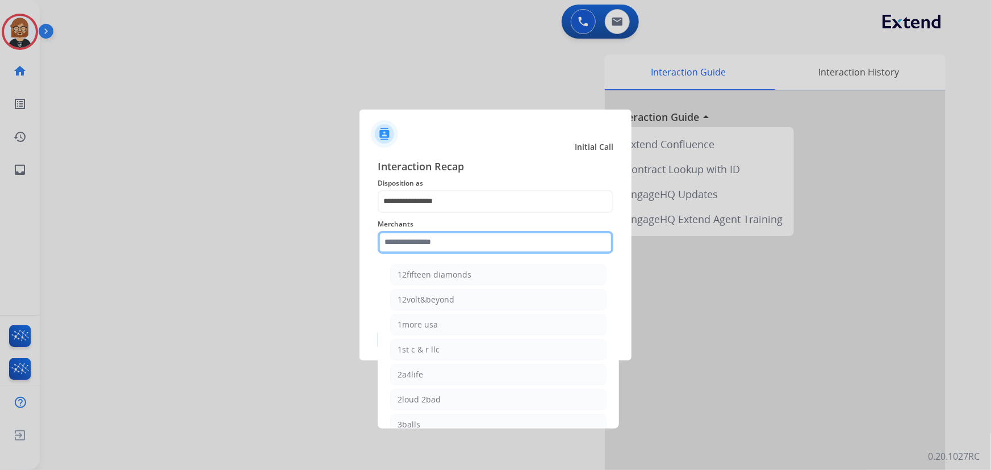
click at [469, 238] on input "text" at bounding box center [496, 242] width 236 height 23
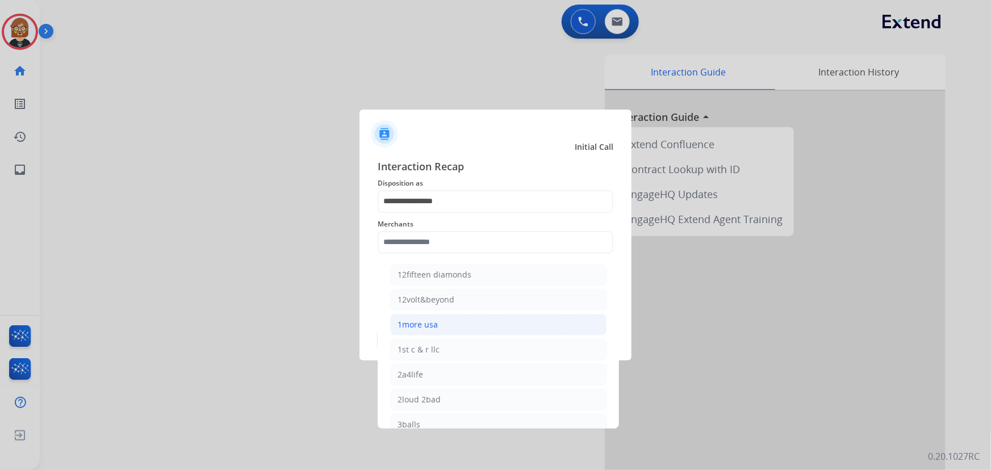
click at [472, 324] on li "1more usa" at bounding box center [498, 325] width 216 height 22
type input "*********"
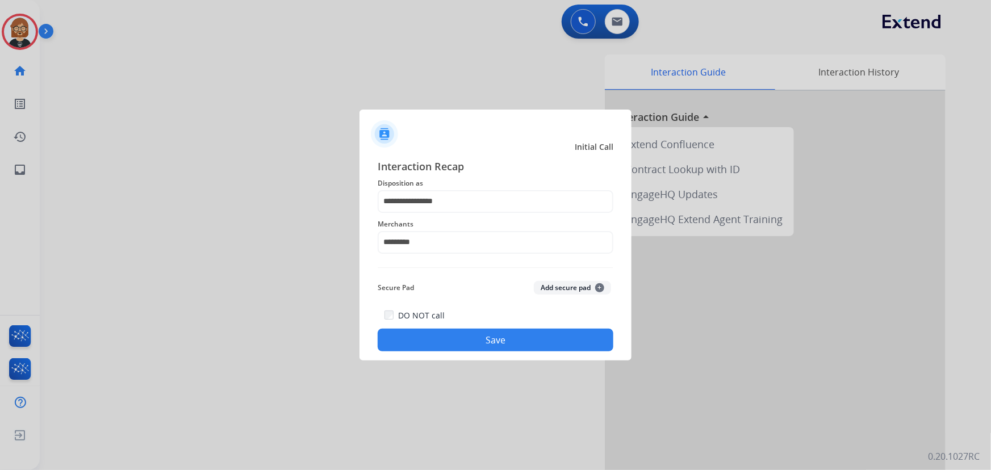
click at [500, 351] on div "DO NOT call Save" at bounding box center [496, 329] width 236 height 43
click at [501, 335] on button "Save" at bounding box center [496, 340] width 236 height 23
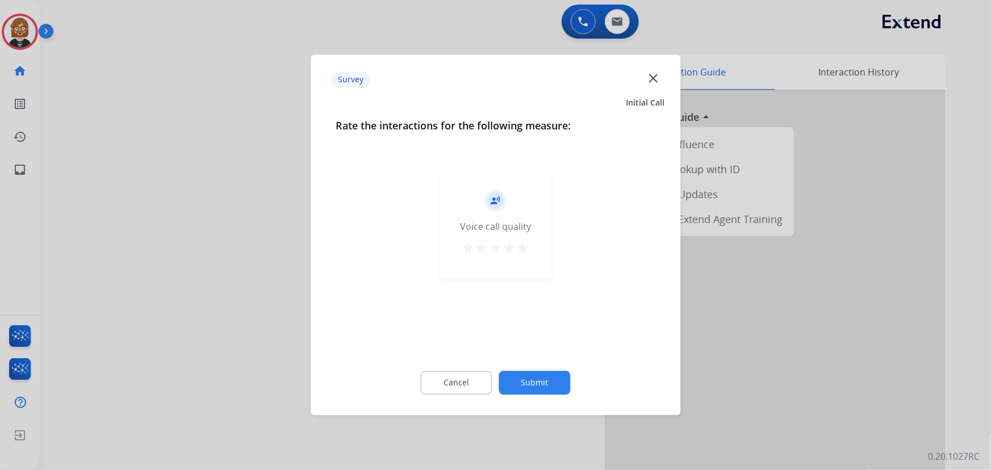
drag, startPoint x: 551, startPoint y: 391, endPoint x: 547, endPoint y: 385, distance: 6.9
click at [547, 385] on button "Submit" at bounding box center [535, 383] width 72 height 24
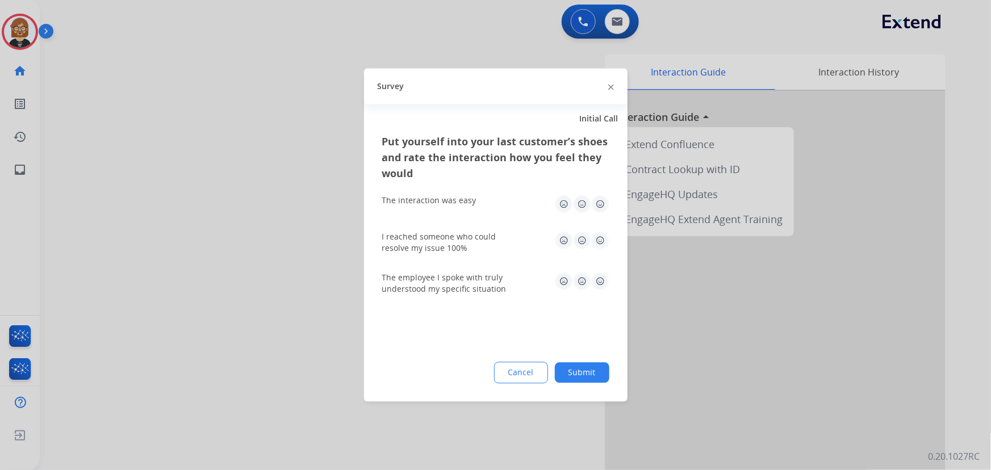
click at [602, 375] on button "Submit" at bounding box center [582, 373] width 54 height 20
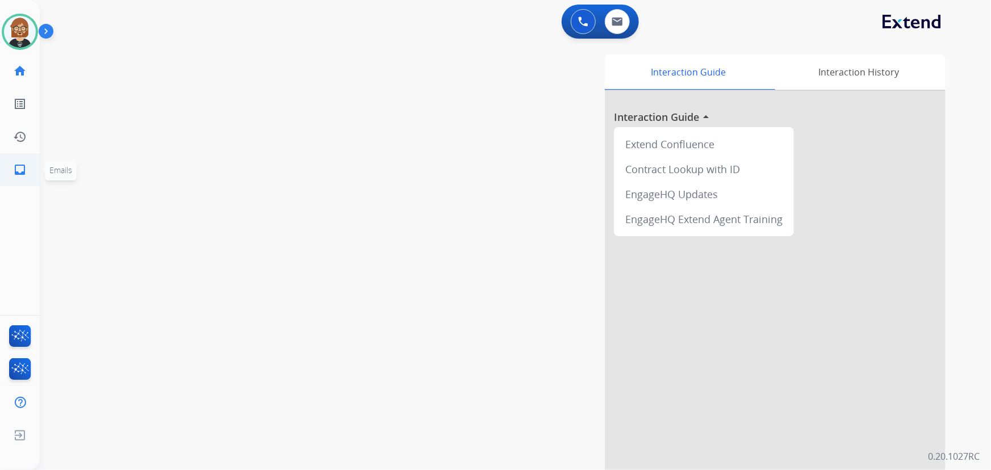
click at [23, 165] on mat-icon "inbox" at bounding box center [20, 170] width 14 height 14
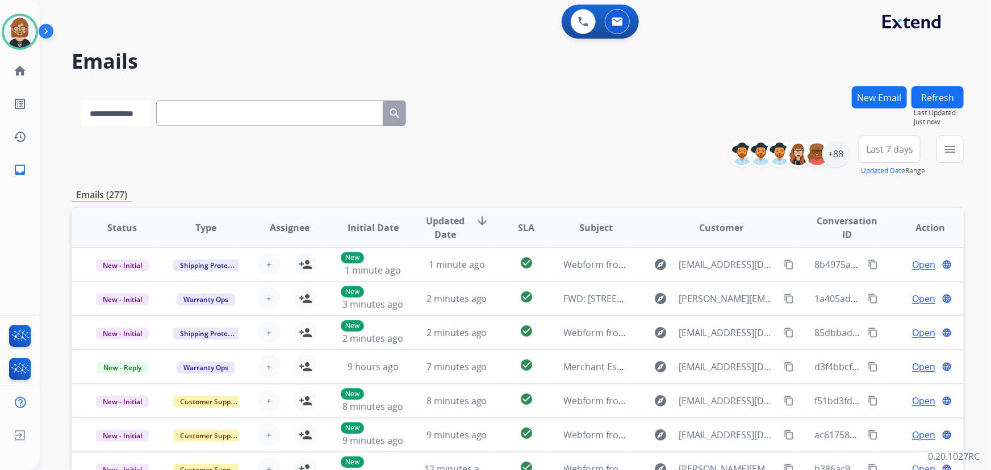
click at [125, 114] on select "**********" at bounding box center [116, 113] width 71 height 26
select select "**********"
click at [81, 100] on select "**********" at bounding box center [116, 113] width 71 height 26
click at [274, 108] on input "text" at bounding box center [270, 113] width 227 height 26
paste input "**********"
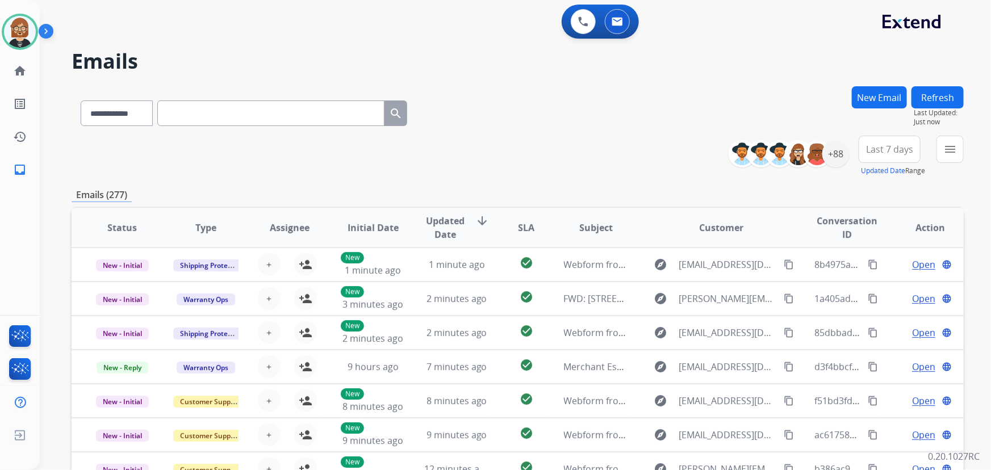
type input "**********"
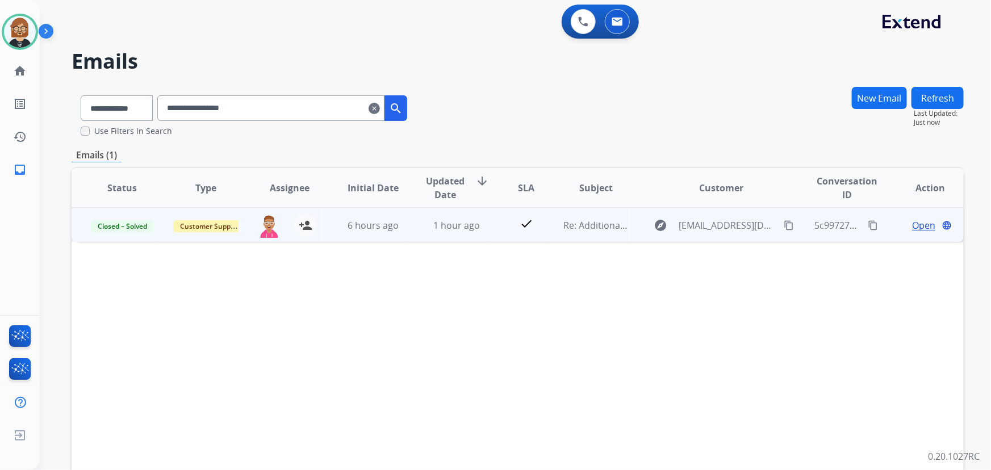
click at [912, 223] on span "Open" at bounding box center [923, 226] width 23 height 14
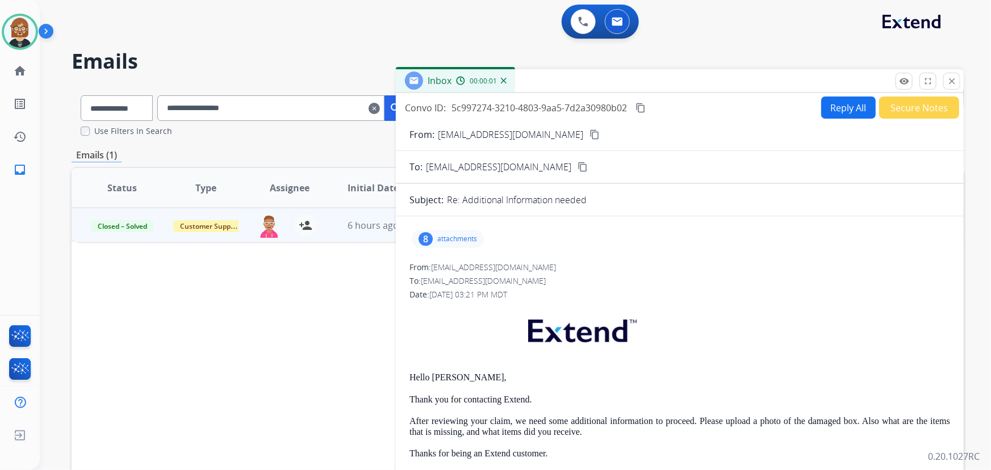
click at [450, 238] on p "attachments" at bounding box center [457, 238] width 40 height 9
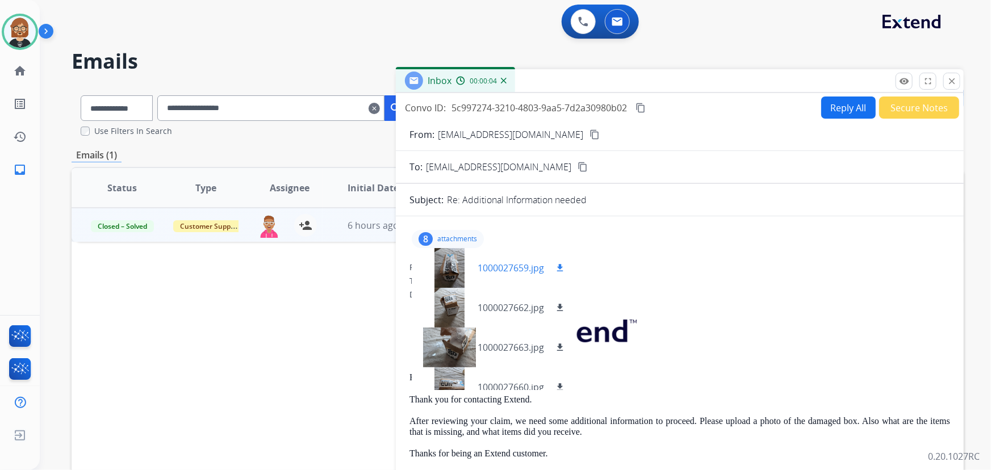
click at [560, 265] on mat-icon "download" at bounding box center [560, 268] width 10 height 10
click at [556, 305] on mat-icon "download" at bounding box center [560, 308] width 10 height 10
click at [563, 344] on mat-icon "download" at bounding box center [560, 347] width 10 height 10
click at [561, 383] on mat-icon "download" at bounding box center [560, 387] width 10 height 10
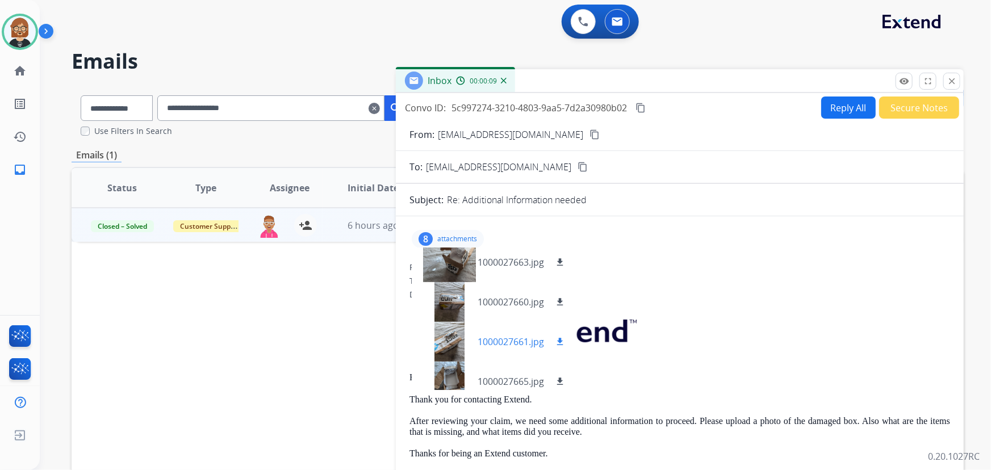
scroll to position [103, 0]
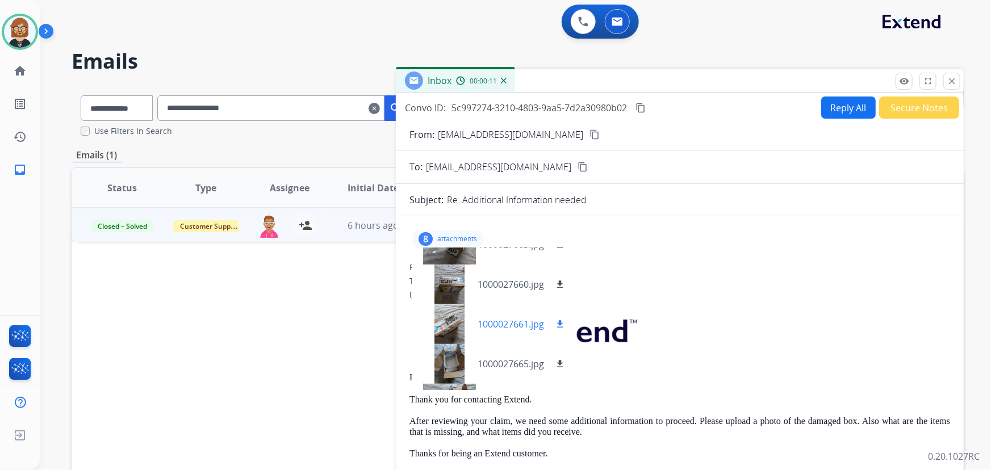
click at [561, 320] on mat-icon "download" at bounding box center [560, 324] width 10 height 10
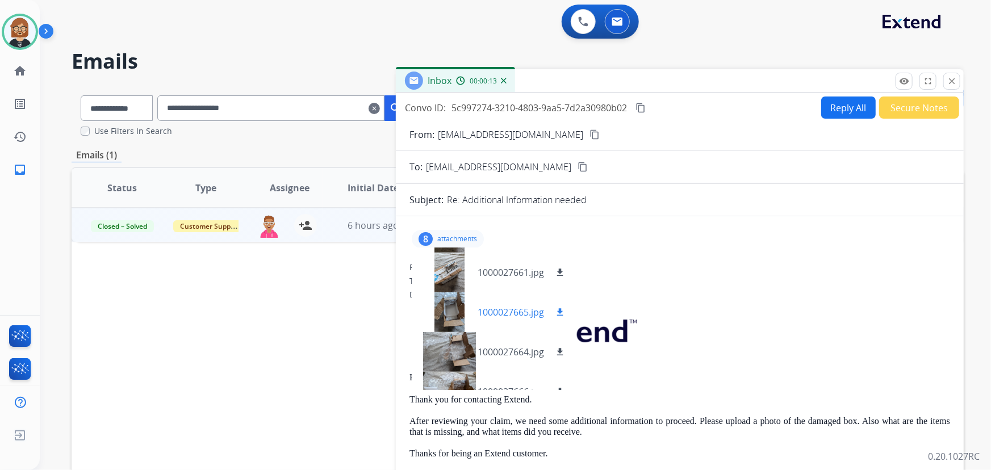
click at [558, 307] on mat-icon "download" at bounding box center [560, 312] width 10 height 10
click at [558, 349] on mat-icon "download" at bounding box center [560, 352] width 10 height 10
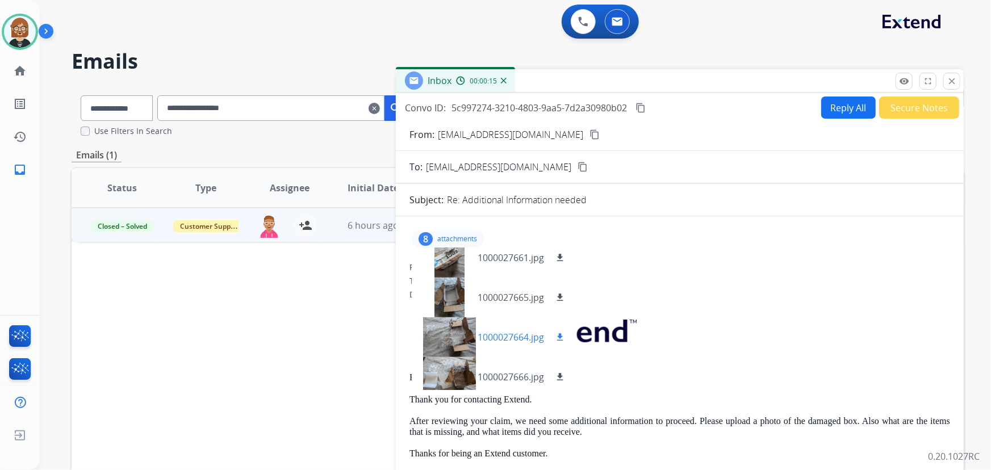
scroll to position [176, 0]
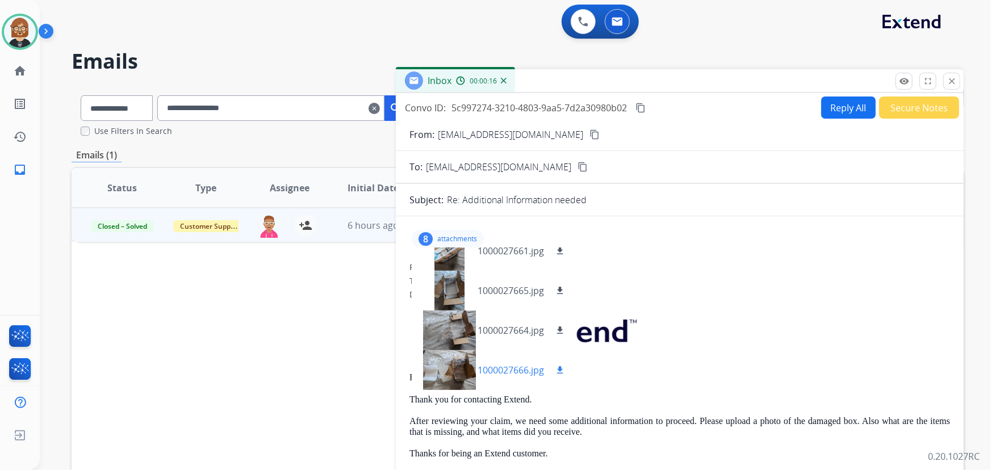
click at [561, 363] on button "download" at bounding box center [560, 370] width 14 height 14
click at [586, 24] on img at bounding box center [583, 21] width 10 height 10
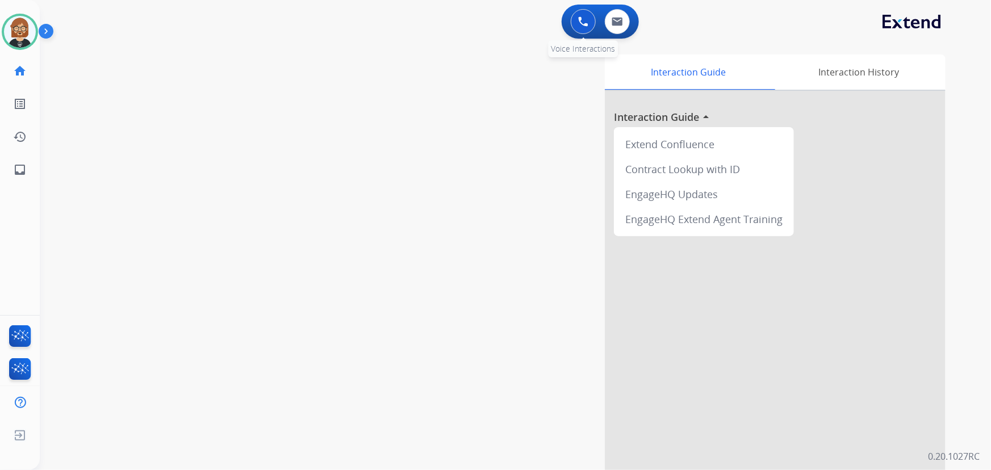
click at [582, 18] on img at bounding box center [583, 21] width 10 height 10
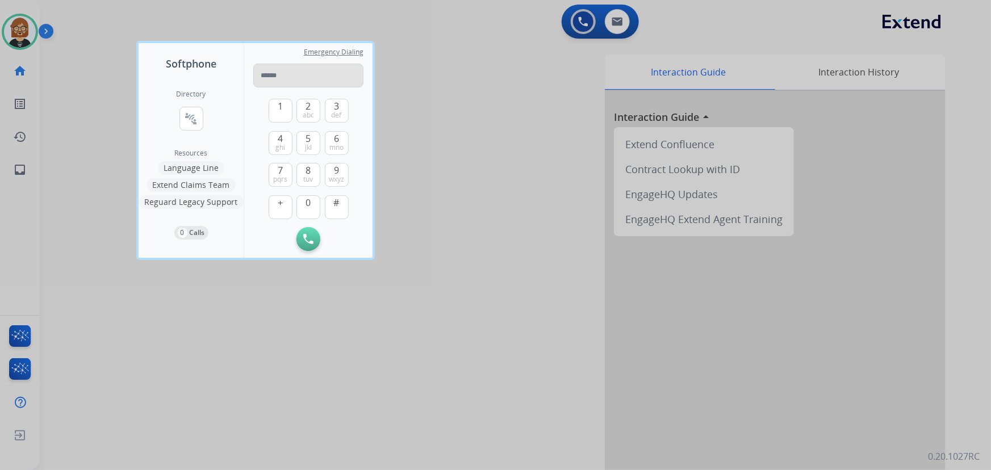
click at [308, 81] on input "tel" at bounding box center [308, 76] width 110 height 24
type input "**********"
drag, startPoint x: 322, startPoint y: 71, endPoint x: 202, endPoint y: 65, distance: 120.5
click at [202, 65] on div "**********" at bounding box center [256, 150] width 234 height 215
click at [305, 80] on input "tel" at bounding box center [308, 76] width 110 height 24
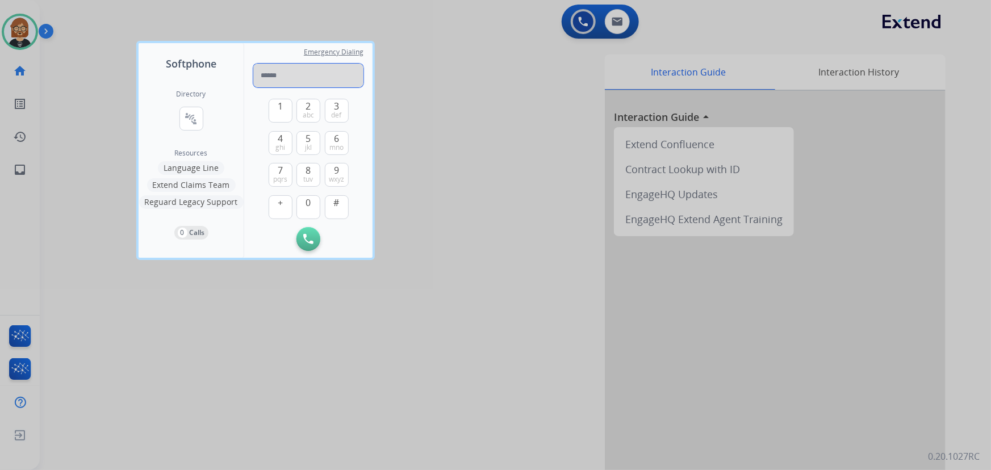
paste input "**********"
type input "**********"
click at [312, 237] on img at bounding box center [308, 239] width 10 height 10
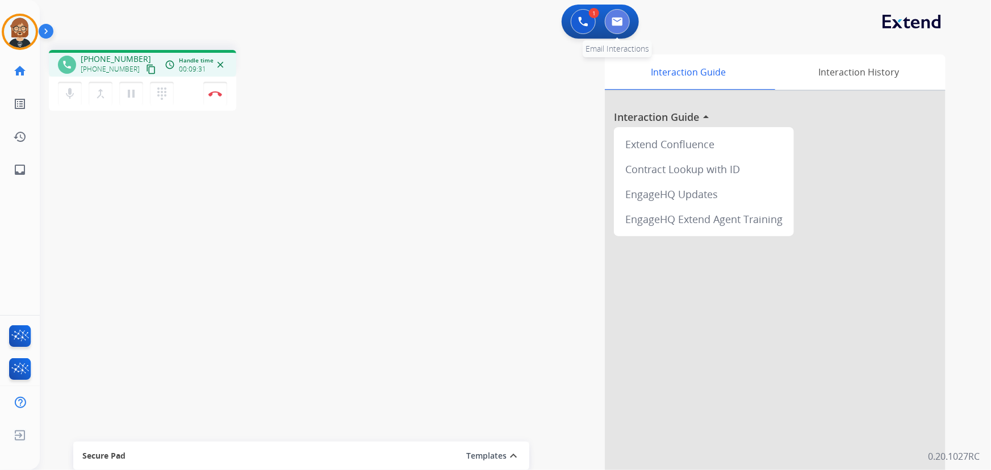
click at [614, 17] on img at bounding box center [616, 21] width 11 height 9
select select "**********"
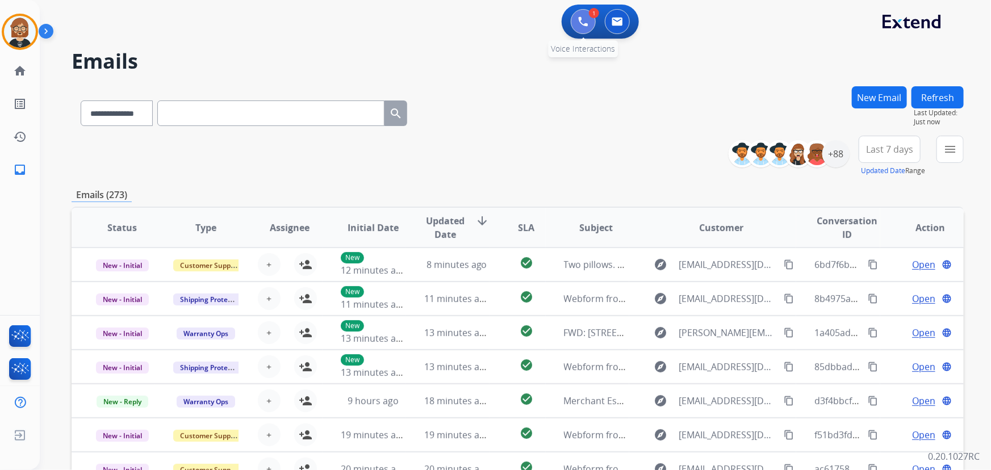
click at [583, 23] on img at bounding box center [583, 21] width 10 height 10
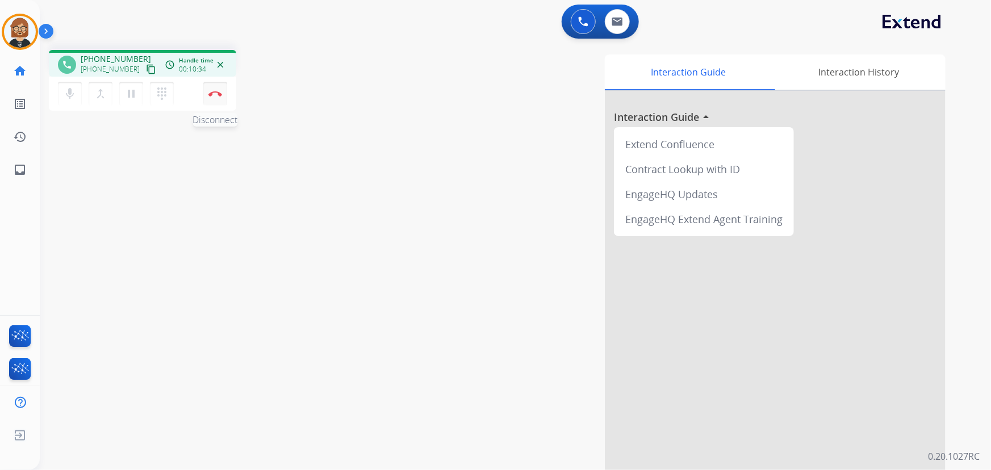
click at [217, 91] on img at bounding box center [215, 94] width 14 height 6
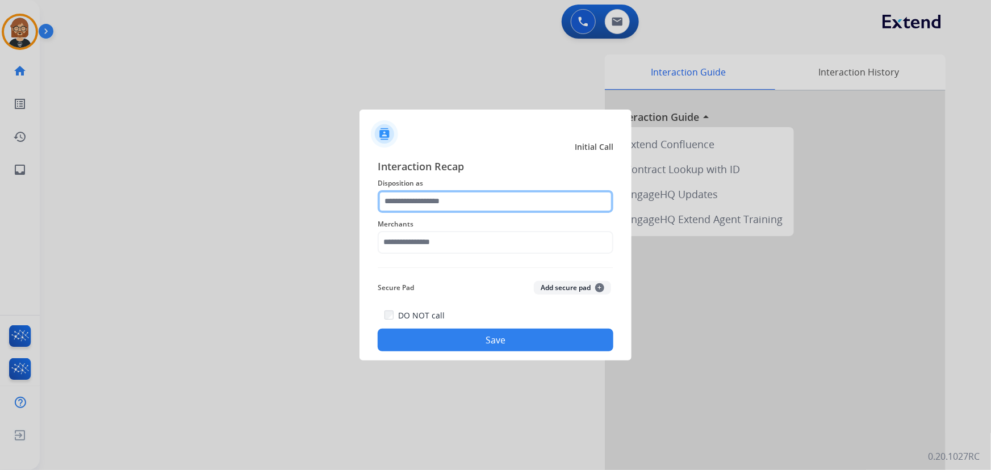
click at [509, 202] on input "text" at bounding box center [496, 201] width 236 height 23
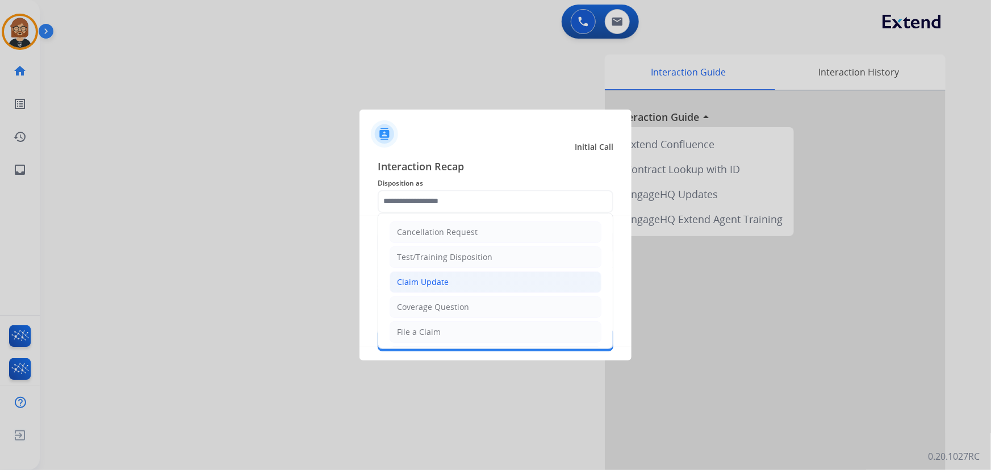
click at [498, 283] on li "Claim Update" at bounding box center [495, 282] width 212 height 22
type input "**********"
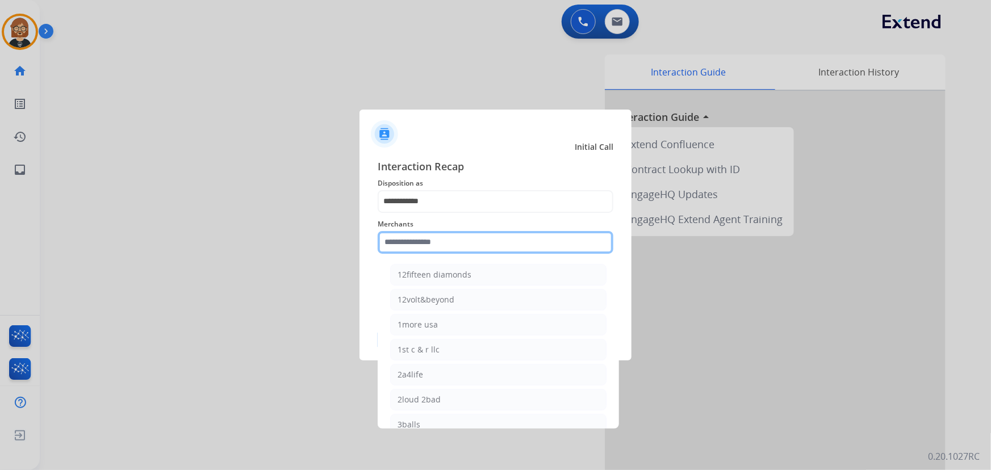
click at [499, 239] on input "text" at bounding box center [496, 242] width 236 height 23
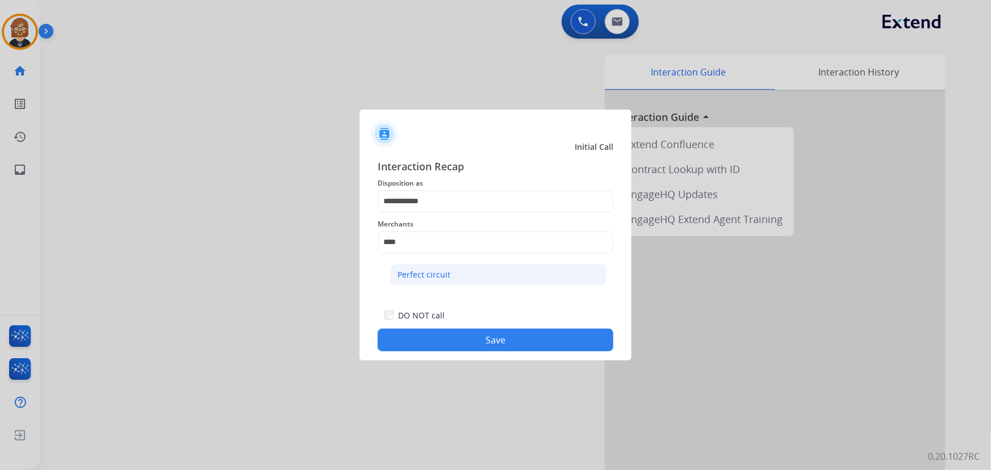
click at [472, 276] on li "Perfect circuit" at bounding box center [498, 275] width 216 height 22
type input "**********"
click at [502, 339] on button "Save" at bounding box center [496, 340] width 236 height 23
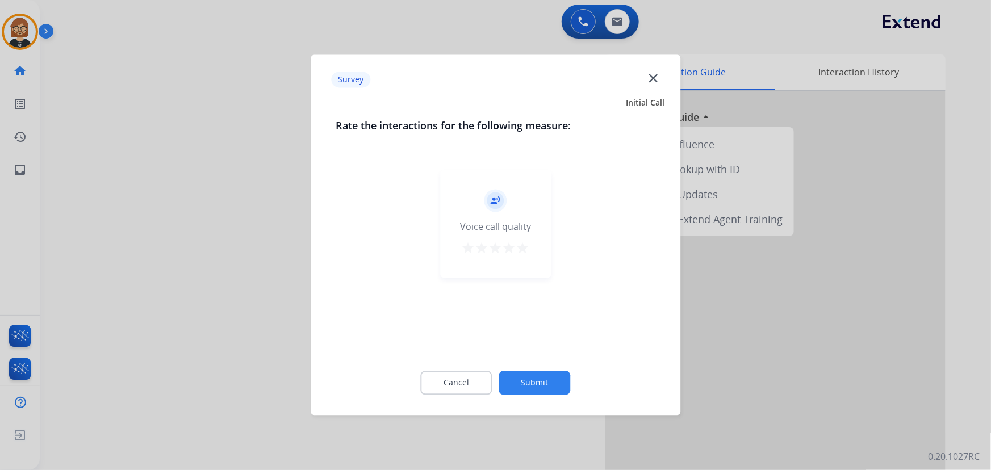
click at [547, 384] on button "Submit" at bounding box center [535, 383] width 72 height 24
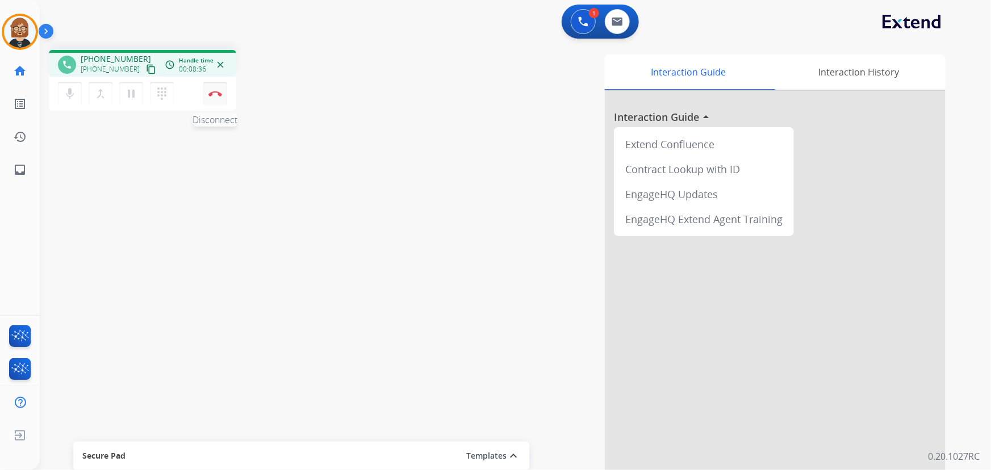
click at [219, 91] on img at bounding box center [215, 94] width 14 height 6
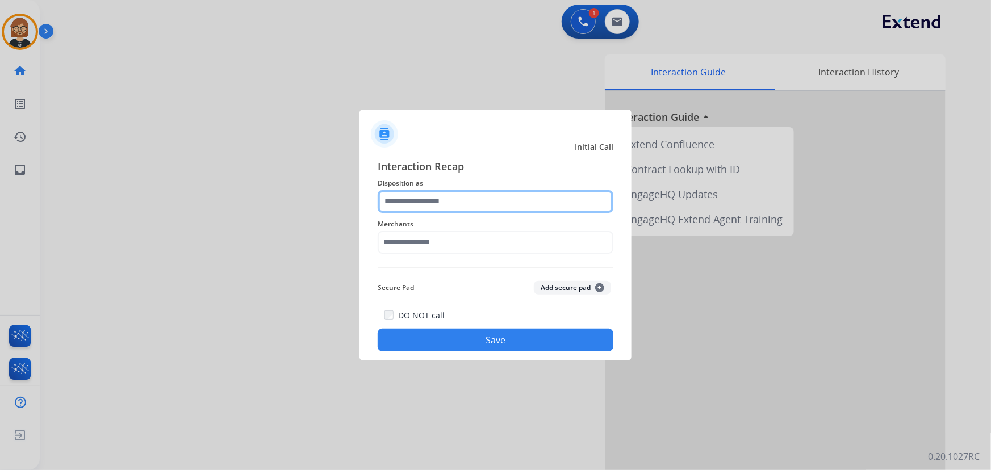
click at [485, 195] on input "text" at bounding box center [496, 201] width 236 height 23
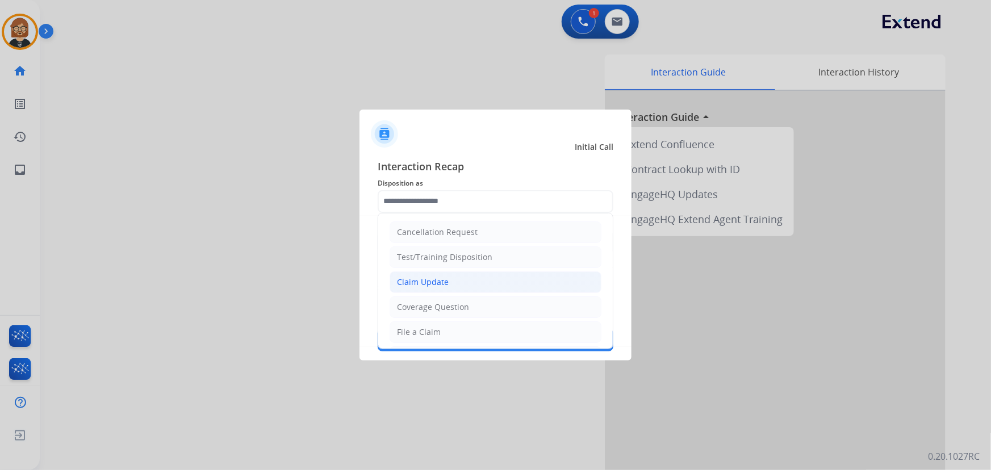
click at [488, 283] on li "Claim Update" at bounding box center [495, 282] width 212 height 22
type input "**********"
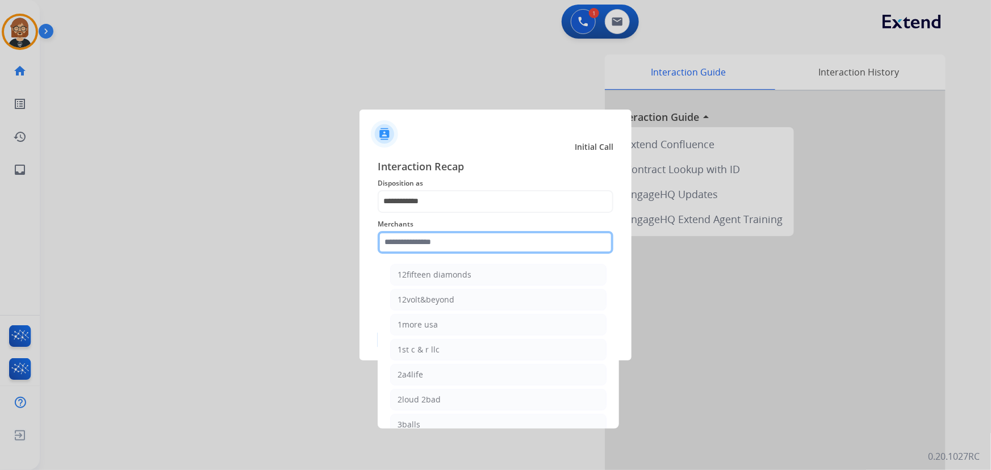
click at [477, 238] on input "text" at bounding box center [496, 242] width 236 height 23
click at [479, 244] on input "text" at bounding box center [496, 242] width 236 height 23
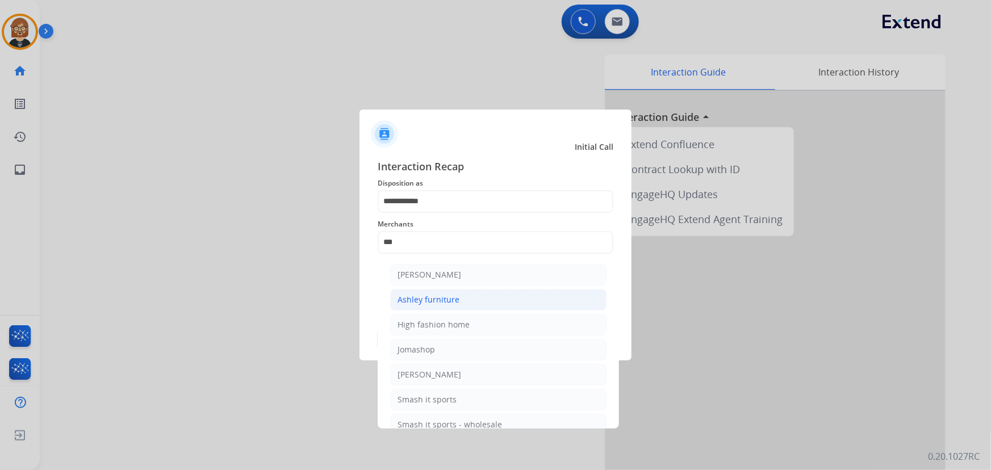
click at [442, 290] on li "Ashley furniture" at bounding box center [498, 300] width 216 height 22
type input "**********"
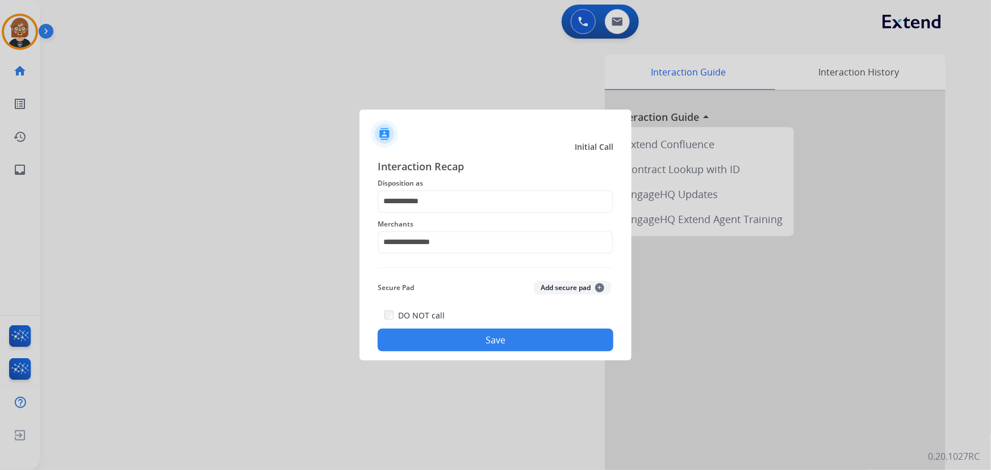
click at [504, 340] on button "Save" at bounding box center [496, 340] width 236 height 23
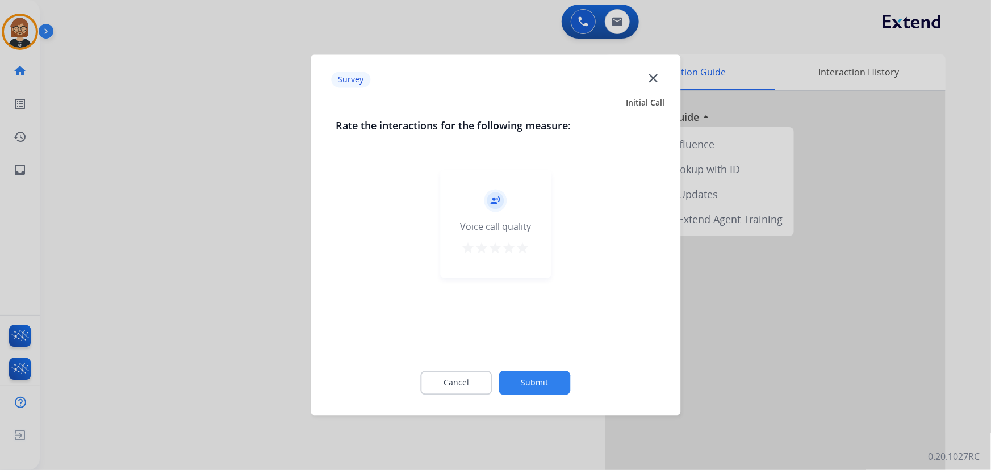
click at [544, 388] on button "Submit" at bounding box center [535, 383] width 72 height 24
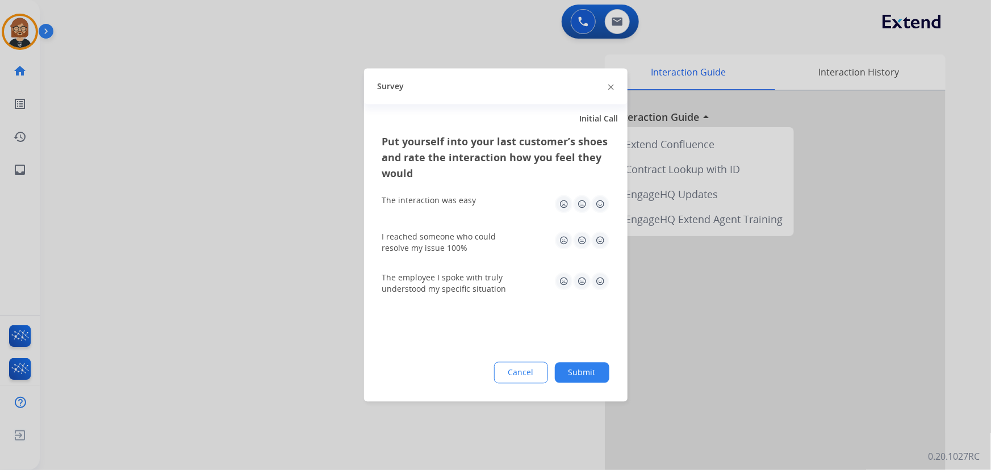
click at [581, 373] on button "Submit" at bounding box center [582, 373] width 54 height 20
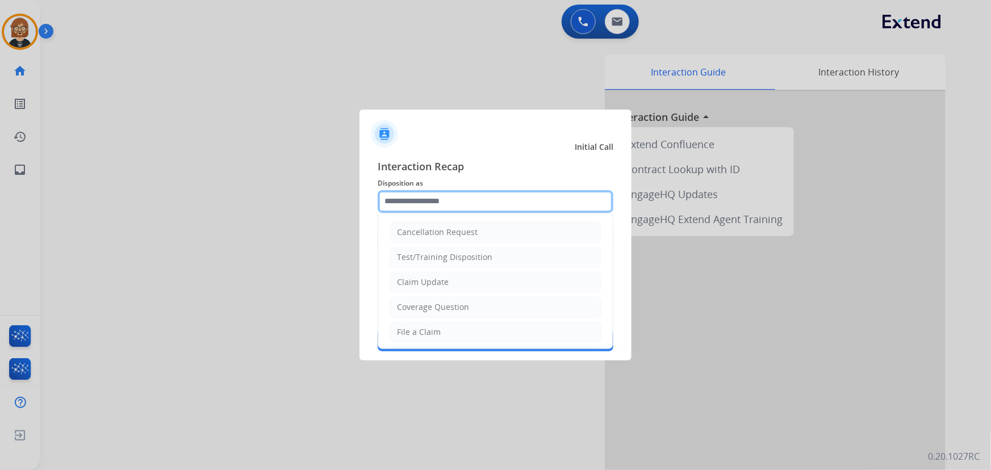
click at [443, 198] on input "text" at bounding box center [496, 201] width 236 height 23
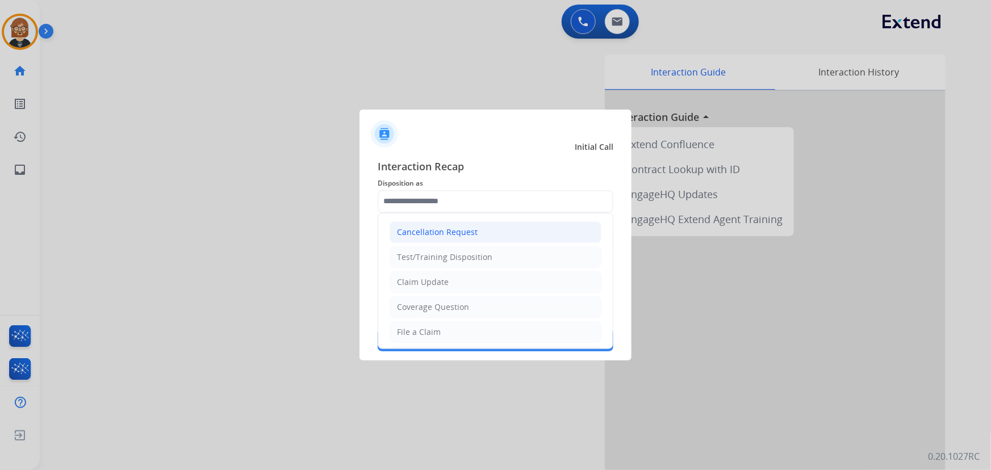
click at [465, 231] on div "Cancellation Request" at bounding box center [437, 232] width 81 height 11
type input "**********"
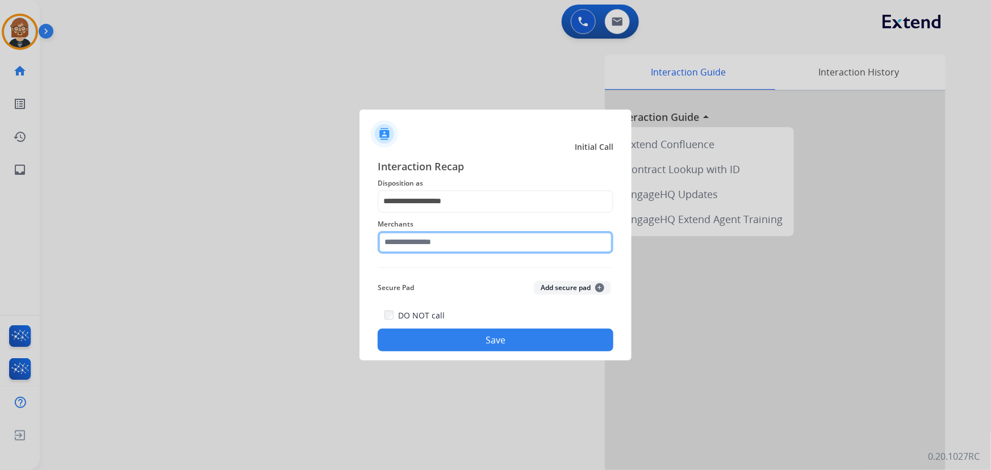
click at [462, 248] on input "text" at bounding box center [496, 242] width 236 height 23
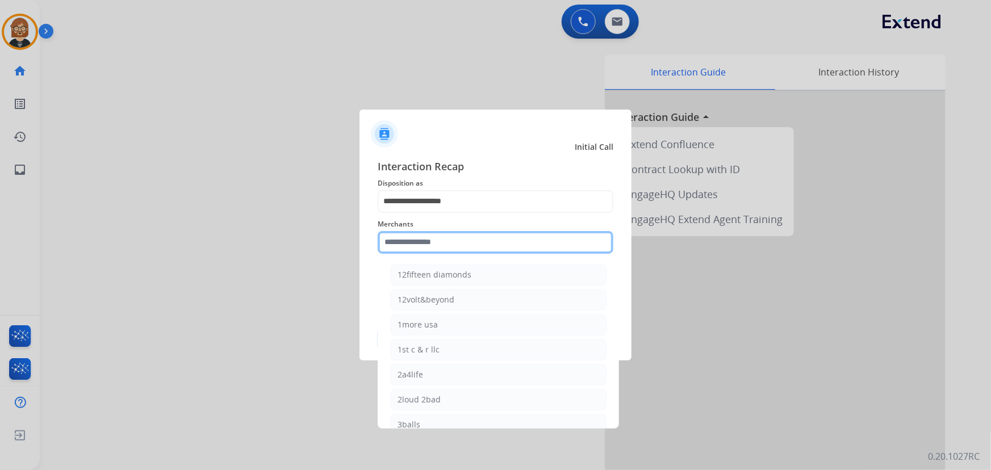
click at [456, 244] on input "text" at bounding box center [496, 242] width 236 height 23
type input "*"
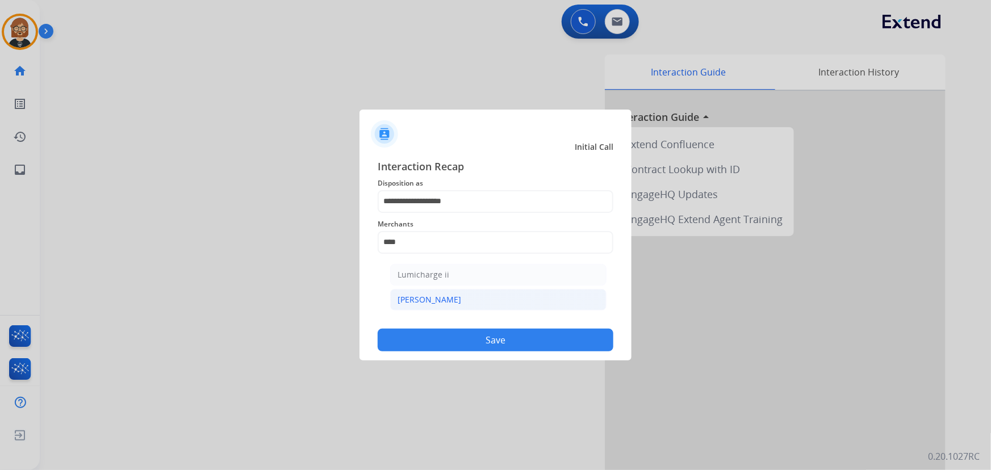
click at [461, 300] on li "Michaels" at bounding box center [498, 300] width 216 height 22
type input "********"
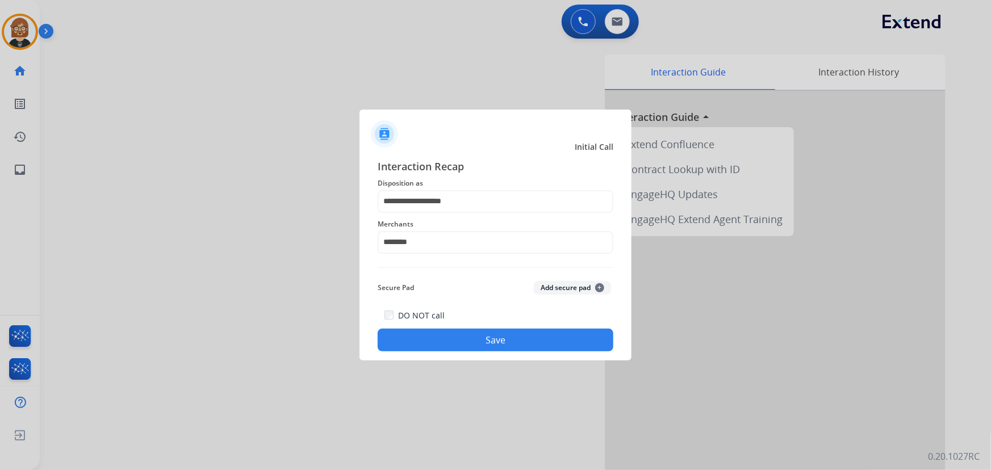
click at [520, 334] on button "Save" at bounding box center [496, 340] width 236 height 23
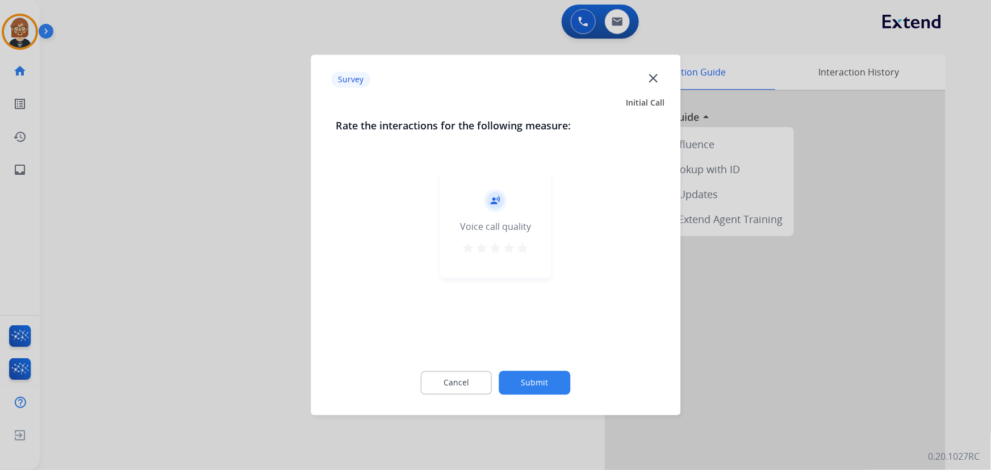
click at [534, 380] on button "Submit" at bounding box center [535, 383] width 72 height 24
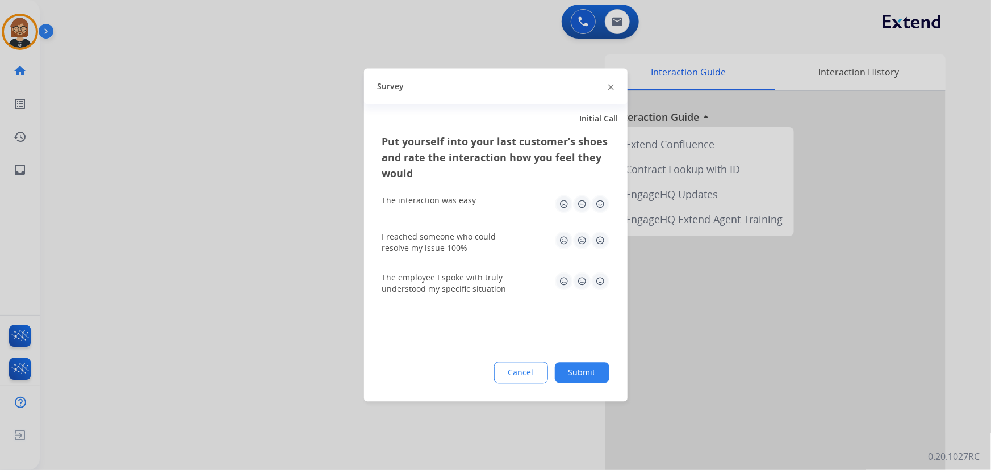
click at [574, 372] on button "Submit" at bounding box center [582, 373] width 54 height 20
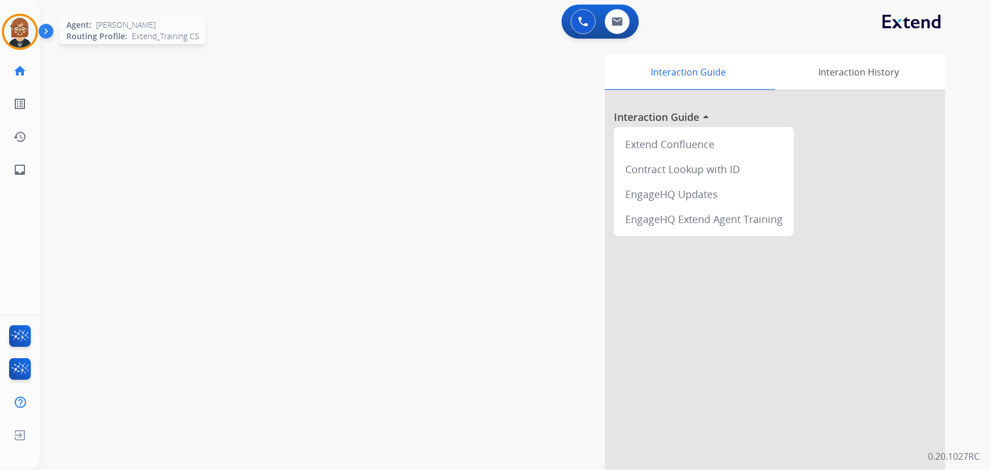
click at [30, 35] on img at bounding box center [20, 32] width 32 height 32
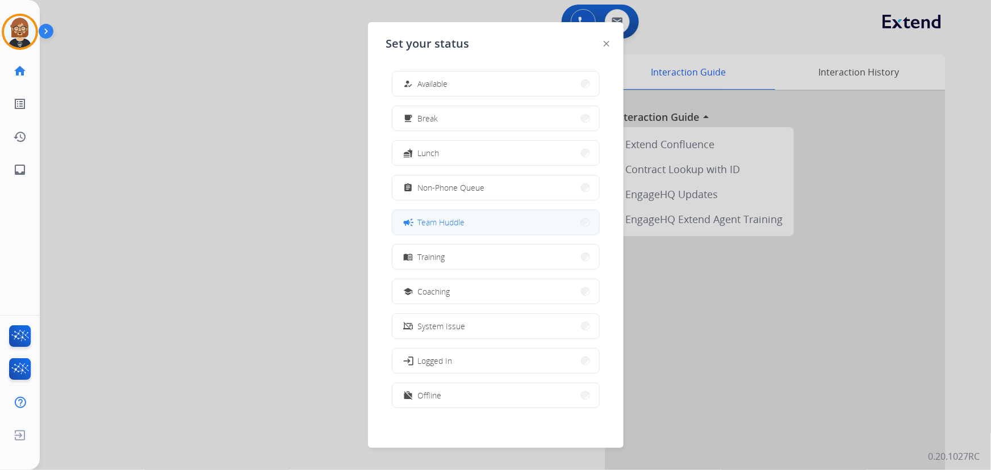
scroll to position [0, 0]
click at [606, 43] on img at bounding box center [606, 44] width 6 height 6
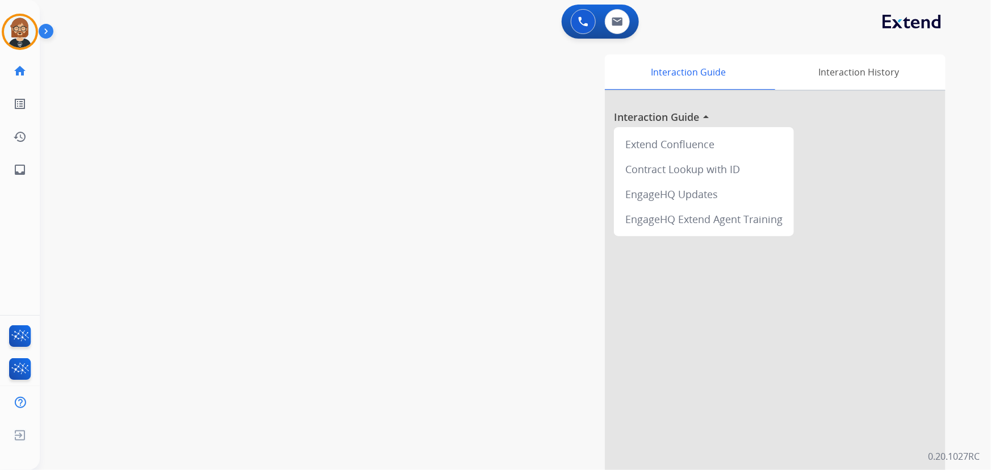
click at [46, 31] on img at bounding box center [48, 34] width 19 height 22
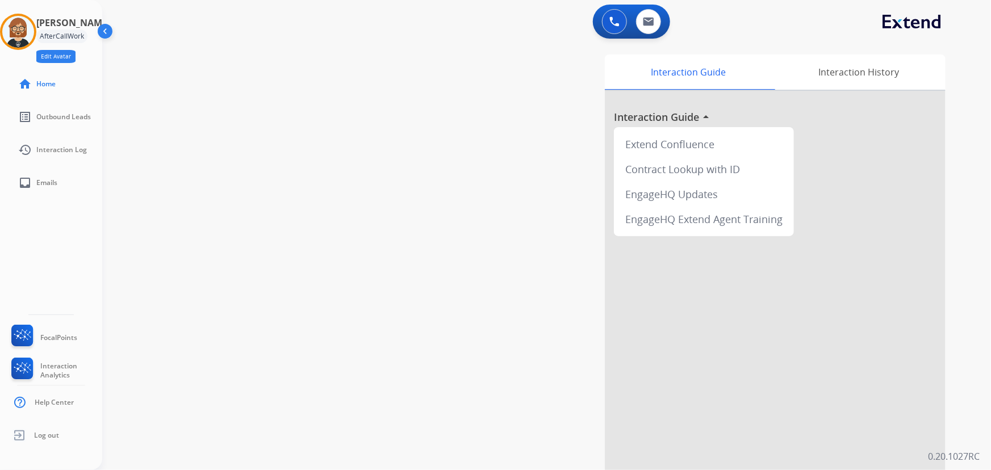
click at [64, 56] on button "Edit Avatar" at bounding box center [55, 56] width 39 height 13
select select "**********"
select select "*****"
select select "**********"
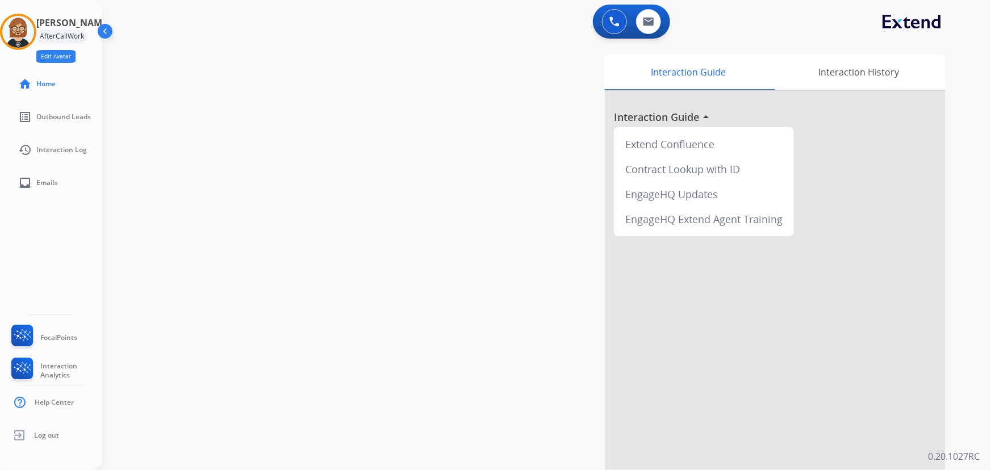
select select "*****"
select select "*******"
select select "*****"
select select
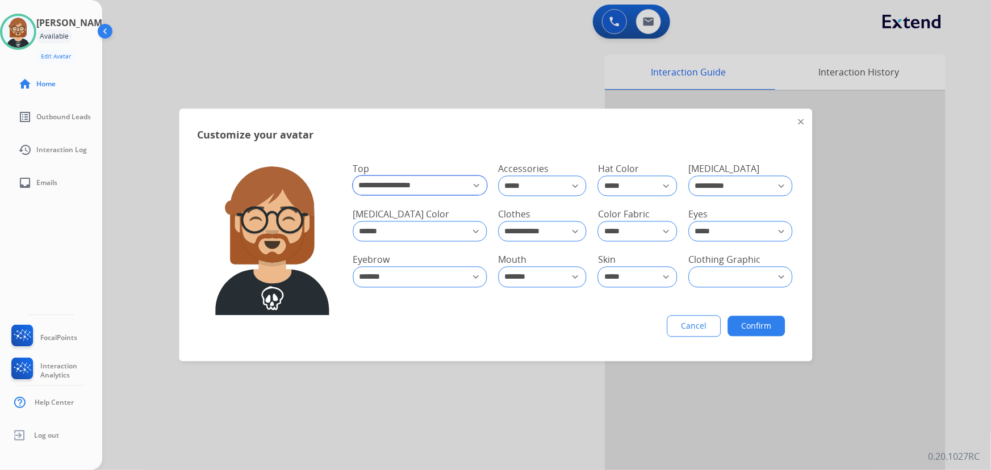
click at [443, 189] on select "**********" at bounding box center [420, 185] width 134 height 19
select select "**********"
click at [353, 176] on select "**********" at bounding box center [420, 185] width 134 height 19
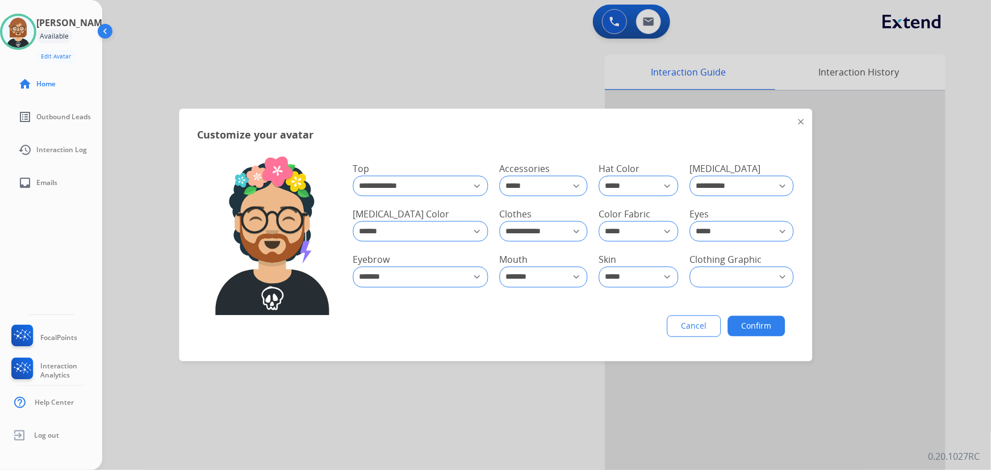
click at [759, 324] on button "Confirm" at bounding box center [755, 326] width 57 height 20
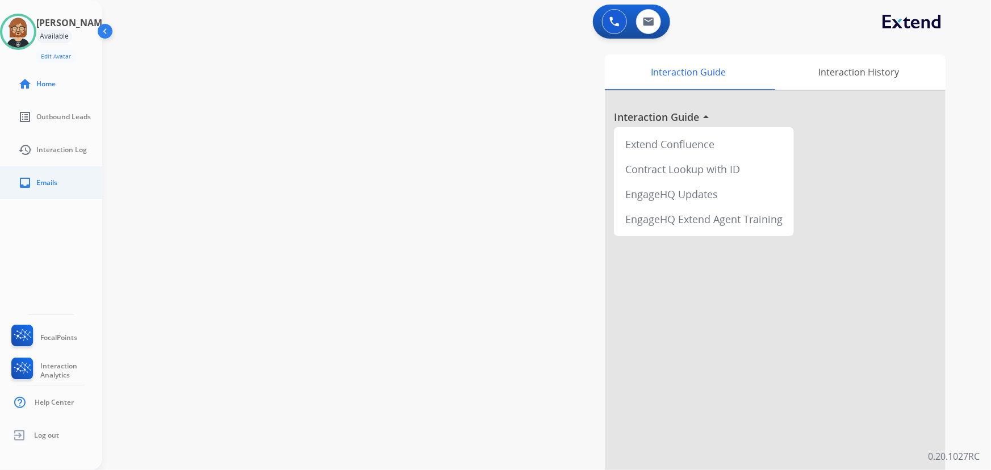
click at [28, 175] on link "inbox Emails" at bounding box center [60, 183] width 102 height 32
select select "**********"
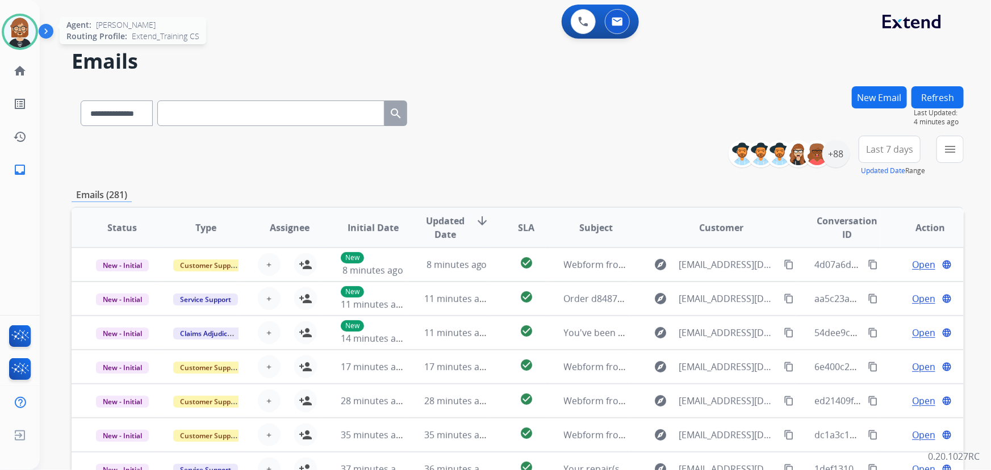
click at [22, 24] on img at bounding box center [20, 32] width 32 height 32
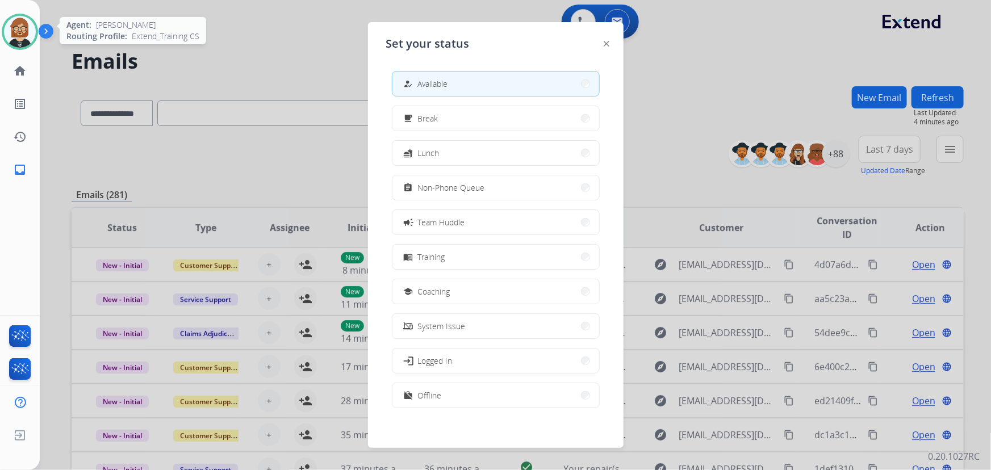
click at [22, 23] on img at bounding box center [20, 32] width 32 height 32
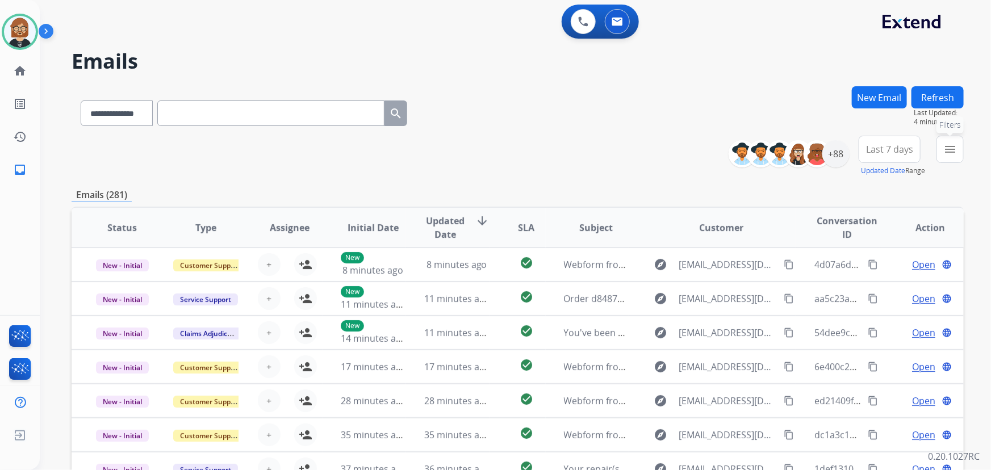
click at [950, 149] on mat-icon "menu" at bounding box center [950, 149] width 14 height 14
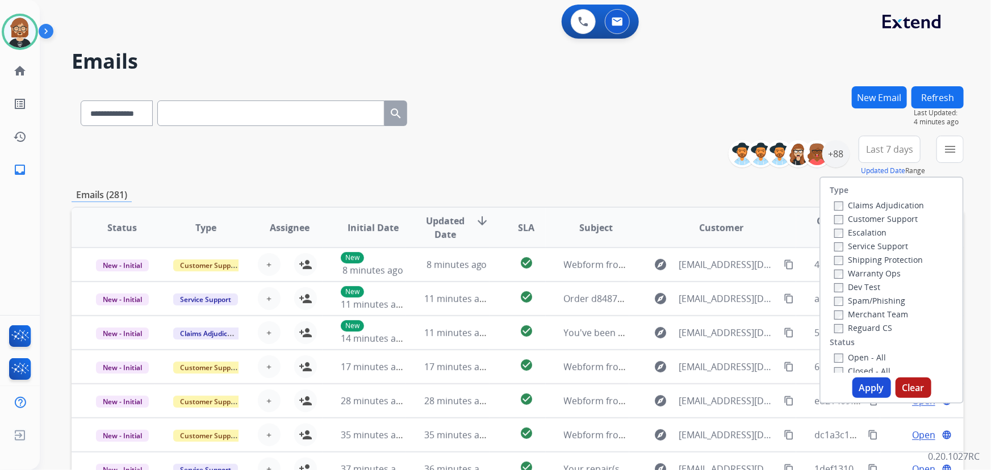
click at [875, 203] on label "Claims Adjudication" at bounding box center [879, 205] width 90 height 11
click at [874, 221] on label "Customer Support" at bounding box center [875, 218] width 83 height 11
click at [852, 216] on label "Customer Support" at bounding box center [875, 218] width 83 height 11
click at [869, 329] on label "Reguard CS" at bounding box center [863, 327] width 58 height 11
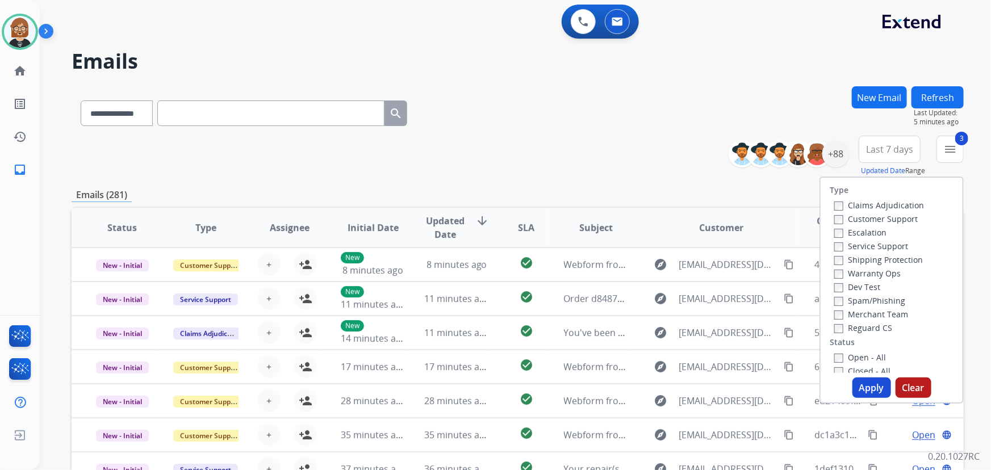
click at [861, 356] on label "Open - All" at bounding box center [860, 357] width 52 height 11
click at [872, 387] on button "Apply" at bounding box center [871, 388] width 39 height 20
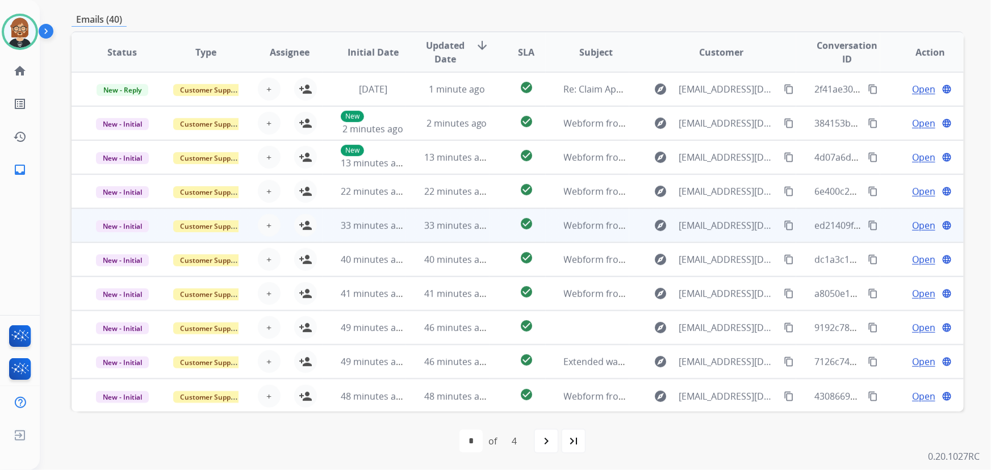
scroll to position [1, 0]
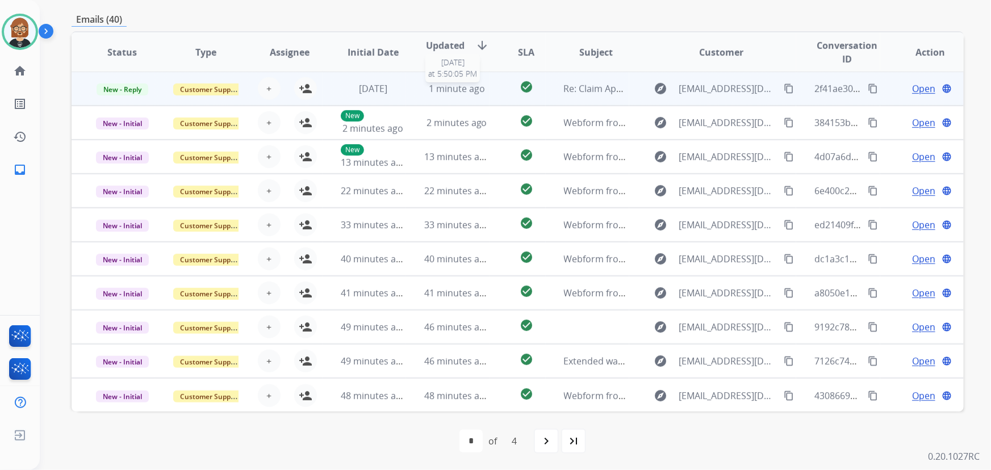
click at [460, 86] on span "1 minute ago" at bounding box center [457, 88] width 56 height 12
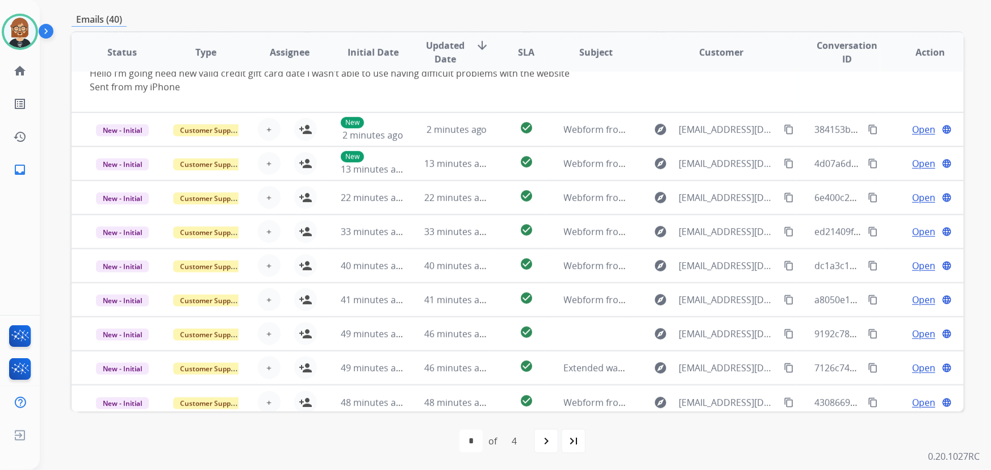
scroll to position [65, 0]
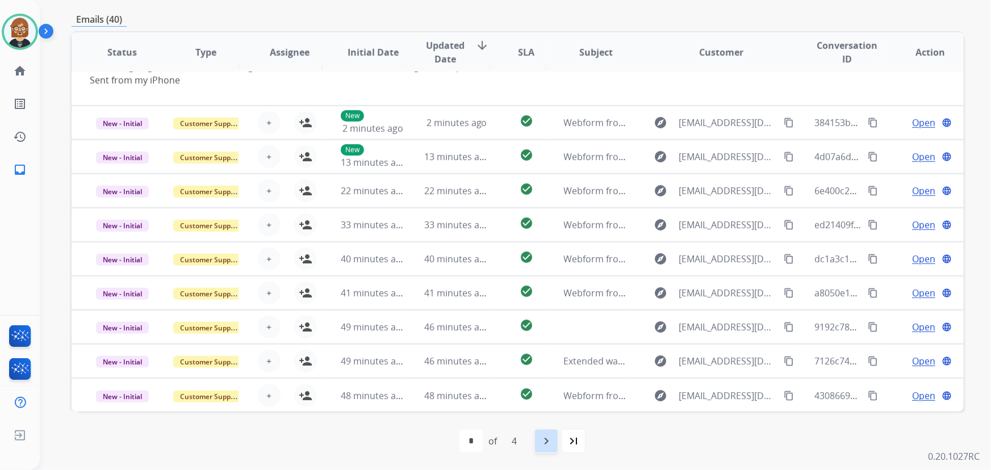
click at [548, 439] on mat-icon "navigate_next" at bounding box center [546, 441] width 14 height 14
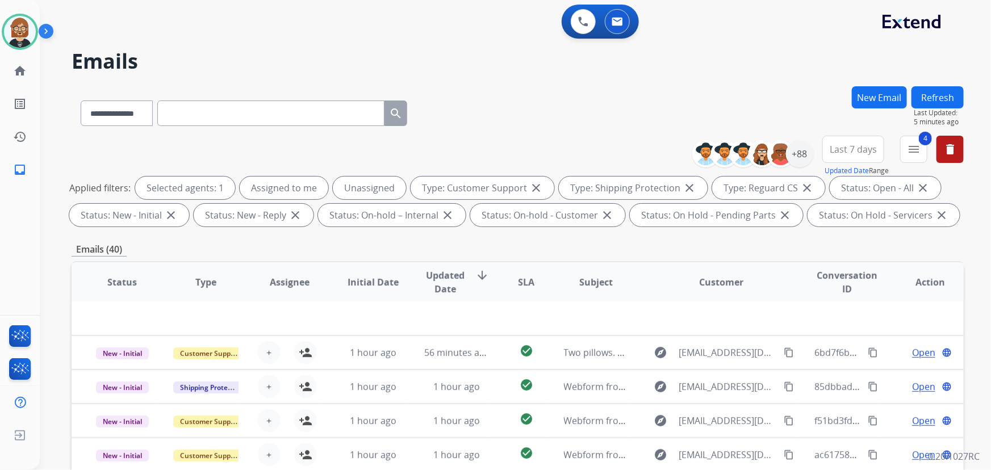
scroll to position [230, 0]
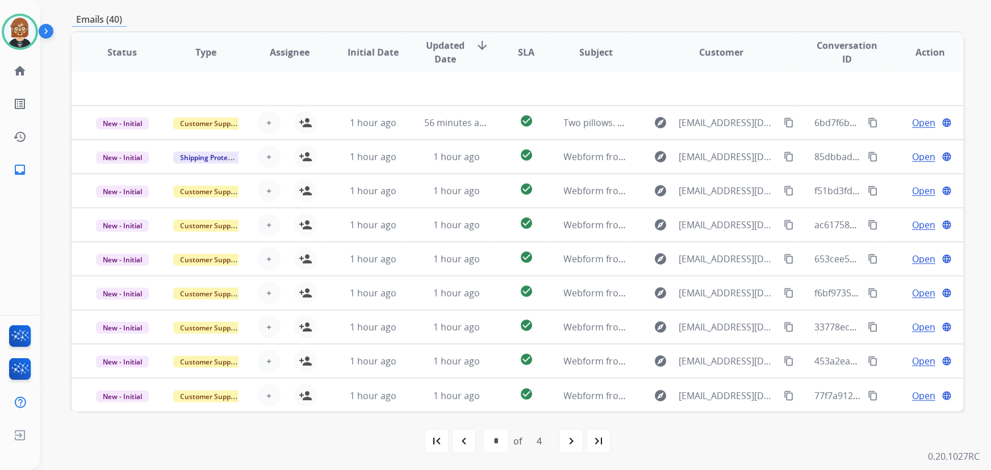
click at [572, 440] on mat-icon "navigate_next" at bounding box center [571, 441] width 14 height 14
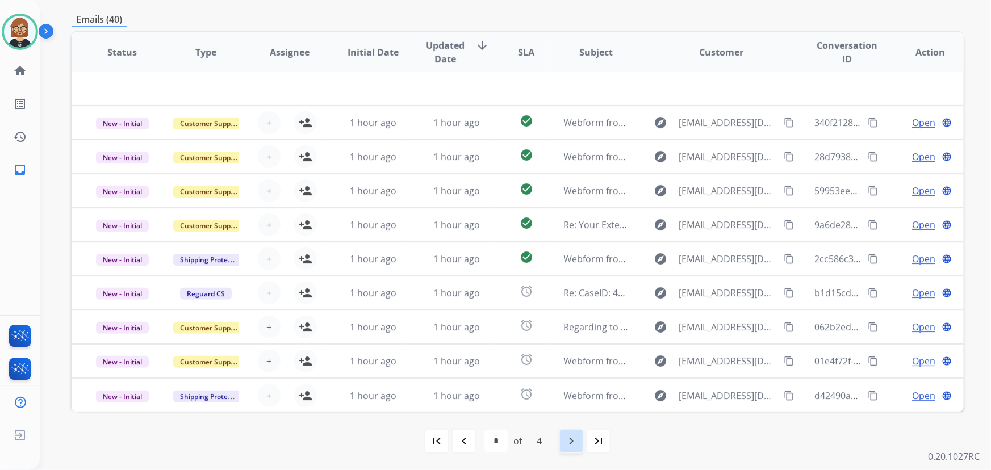
click at [570, 444] on mat-icon "navigate_next" at bounding box center [571, 441] width 14 height 14
select select "*"
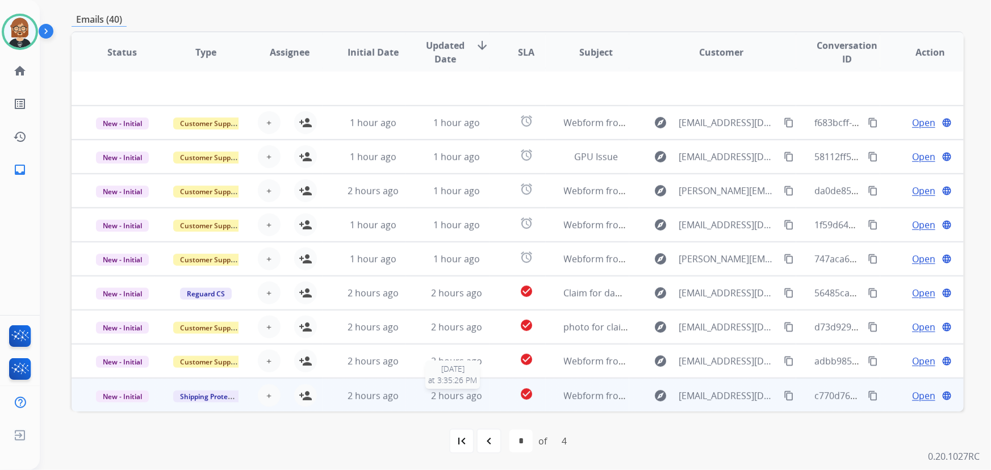
click at [469, 397] on span "2 hours ago" at bounding box center [456, 395] width 51 height 12
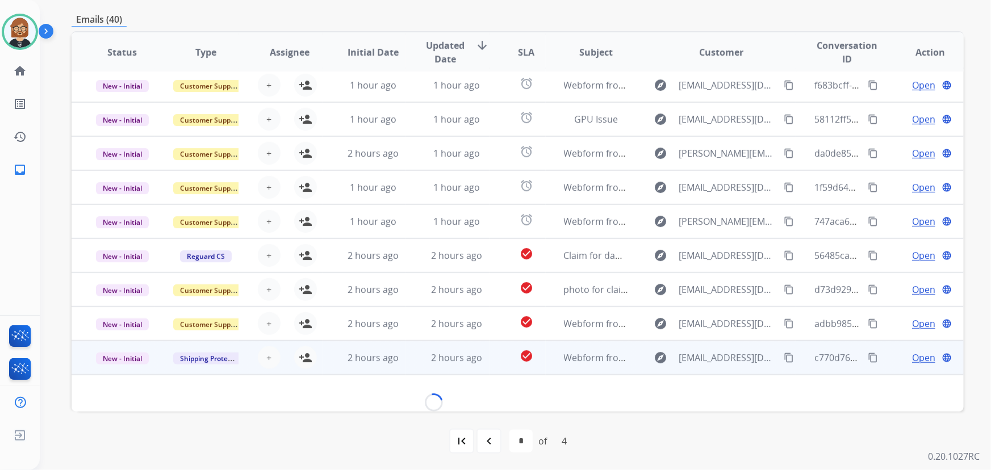
scroll to position [51, 0]
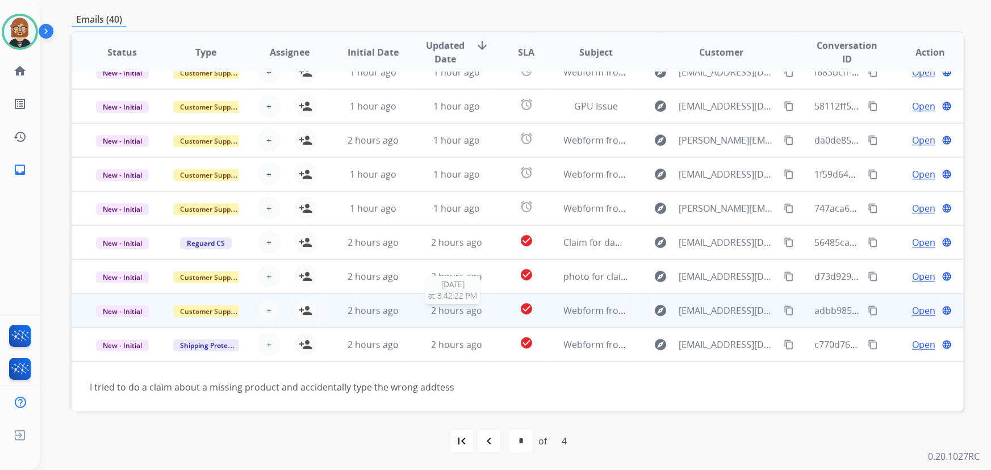
click at [464, 308] on span "2 hours ago" at bounding box center [456, 310] width 51 height 12
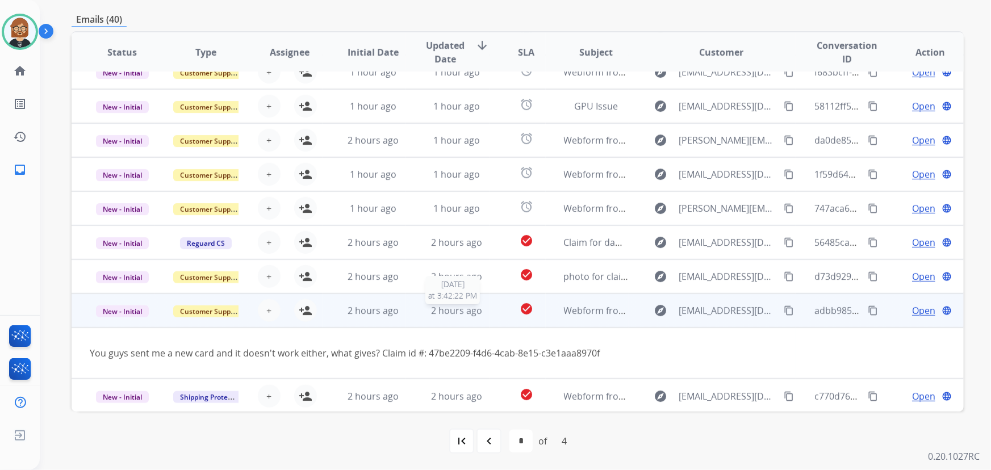
scroll to position [52, 0]
drag, startPoint x: 426, startPoint y: 353, endPoint x: 618, endPoint y: 353, distance: 192.4
click at [618, 353] on div "You guys sent me a new card and it doesn't work either, what gives? Claim id #:…" at bounding box center [434, 353] width 688 height 14
copy div "47be2209-f4d6-4cab-8e15-c3e1aaa8970f"
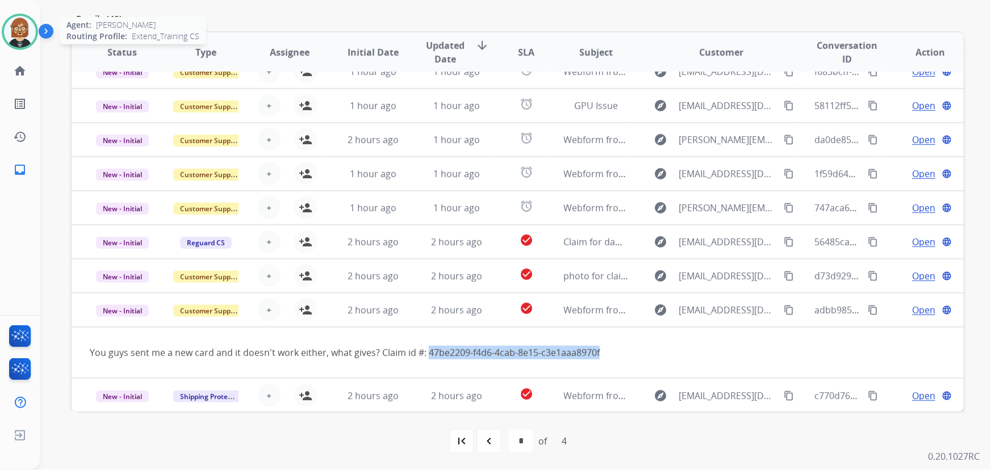
click at [23, 33] on img at bounding box center [20, 32] width 32 height 32
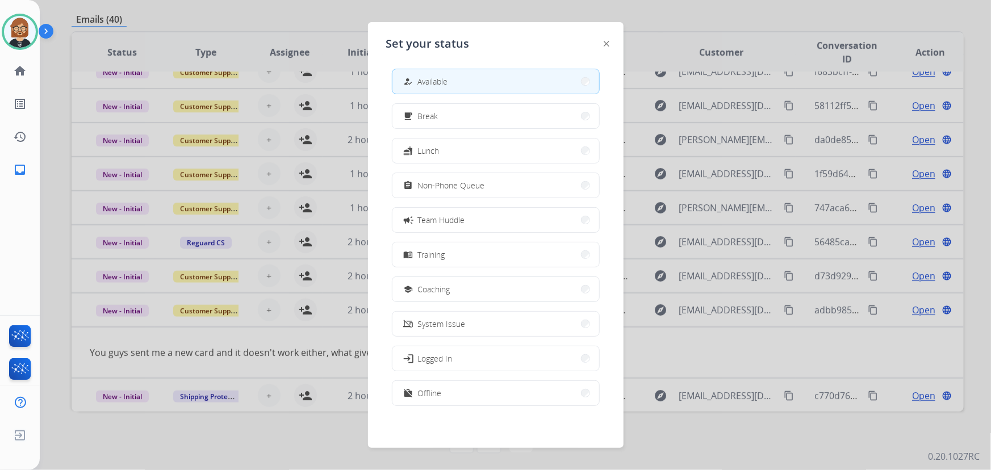
scroll to position [3, 0]
click at [464, 397] on button "work_off Offline" at bounding box center [495, 392] width 207 height 24
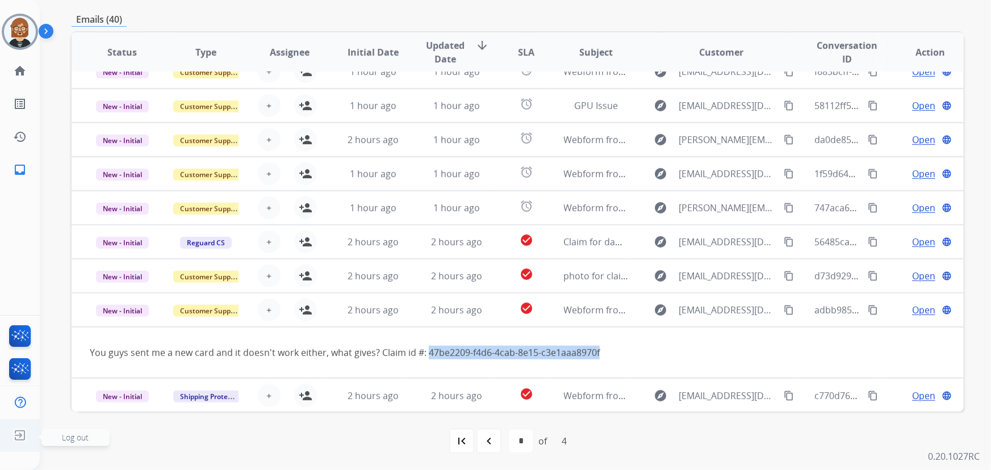
click at [19, 438] on img at bounding box center [20, 436] width 20 height 22
